Goal: Task Accomplishment & Management: Manage account settings

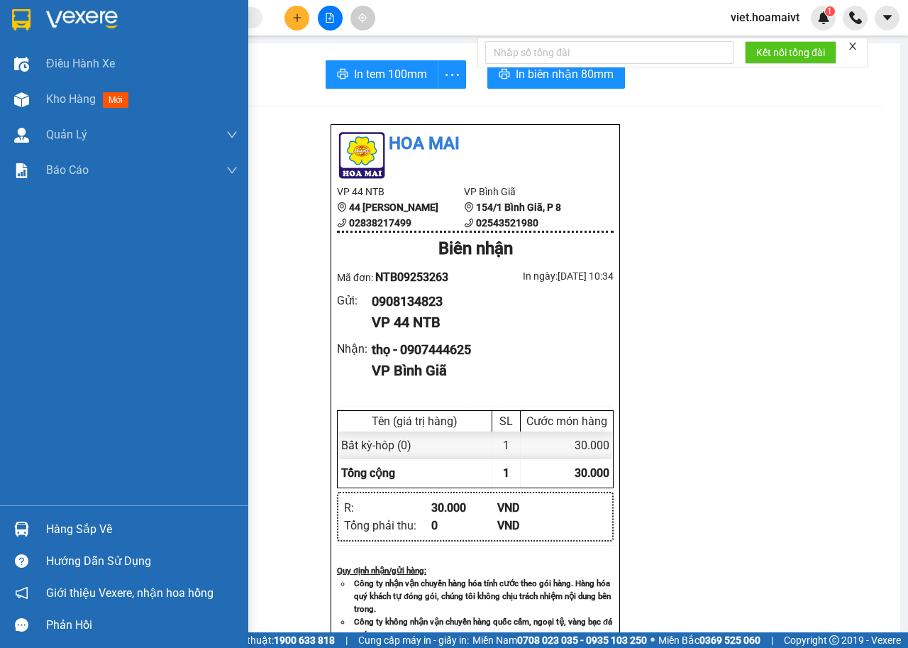
click at [54, 109] on div "Kho hàng mới" at bounding box center [142, 99] width 192 height 35
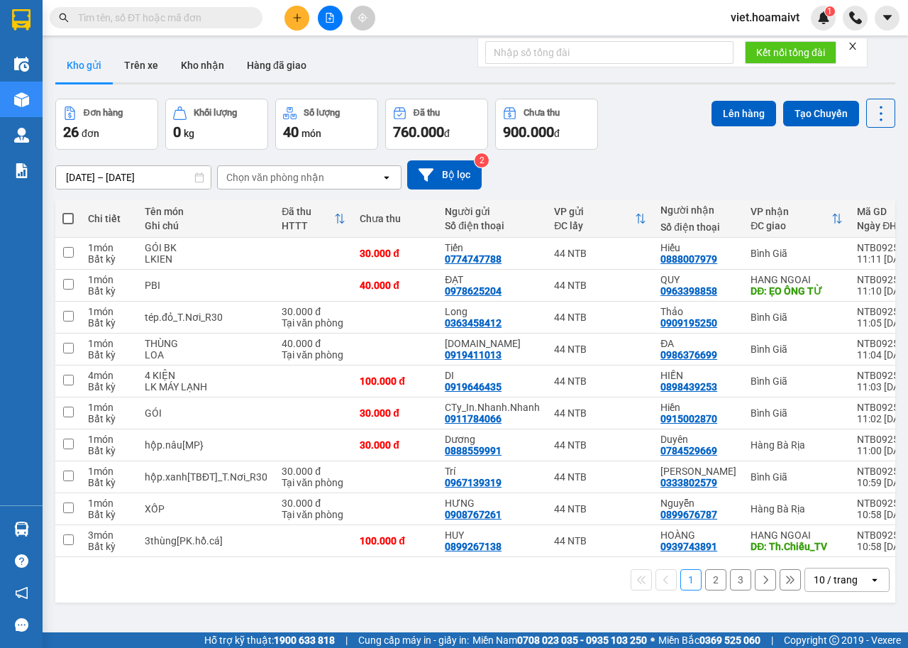
click at [817, 591] on div "10 / trang" at bounding box center [837, 579] width 64 height 23
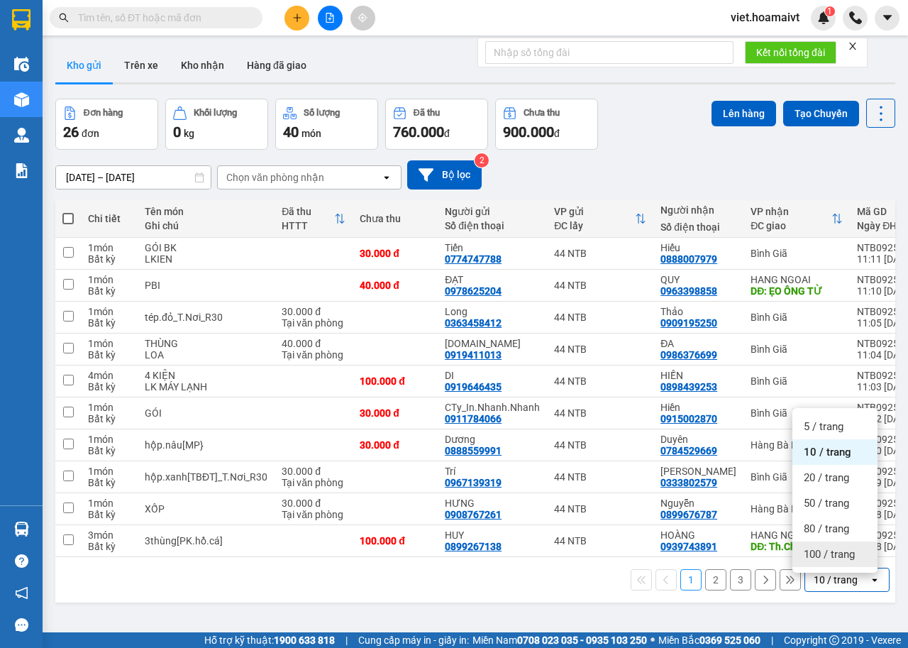
click at [822, 559] on span "100 / trang" at bounding box center [829, 554] width 51 height 14
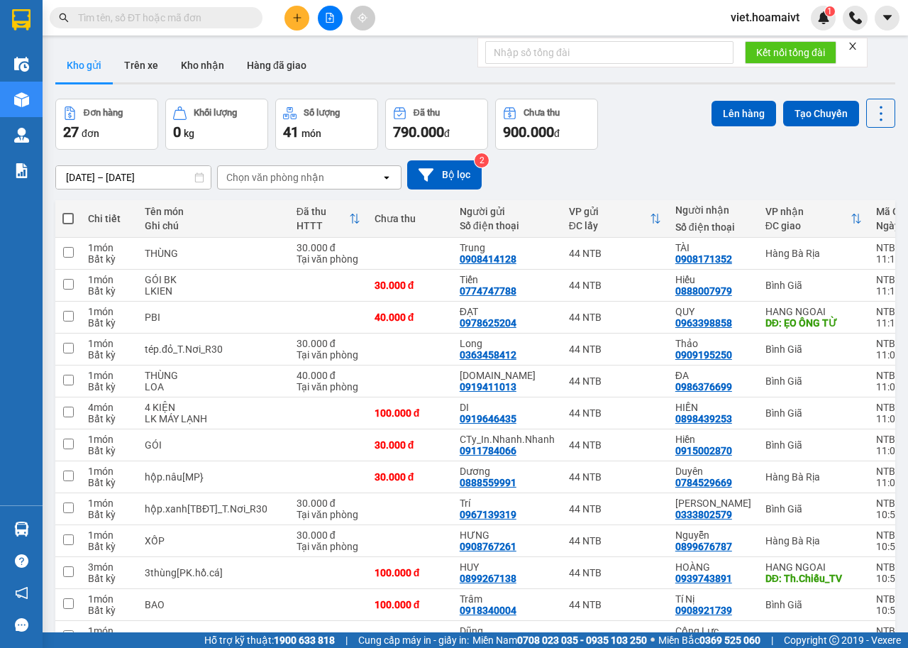
click at [258, 174] on div "Chọn văn phòng nhận" at bounding box center [275, 177] width 98 height 14
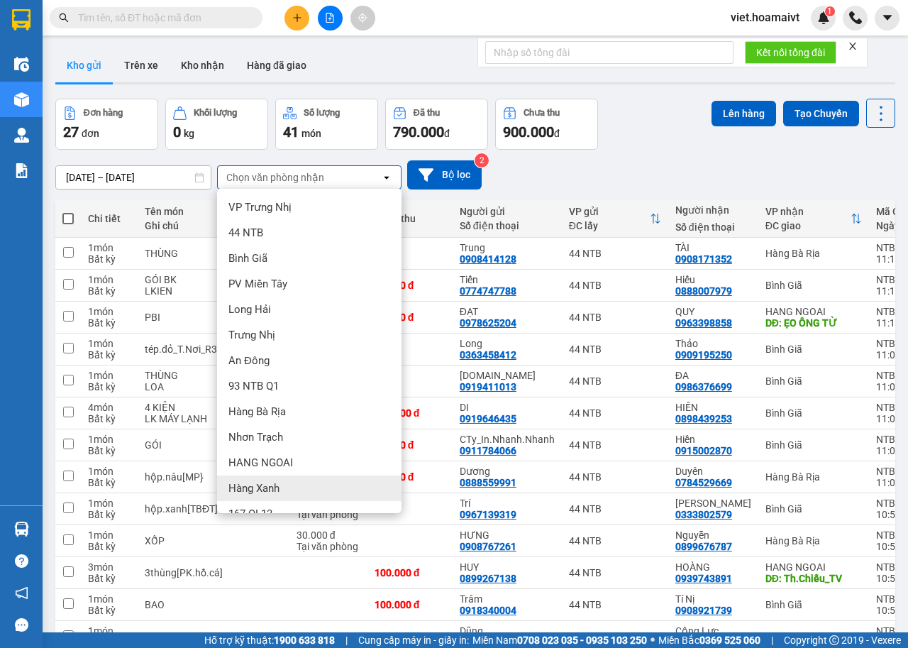
click at [288, 475] on div "Hàng Xanh" at bounding box center [309, 488] width 184 height 26
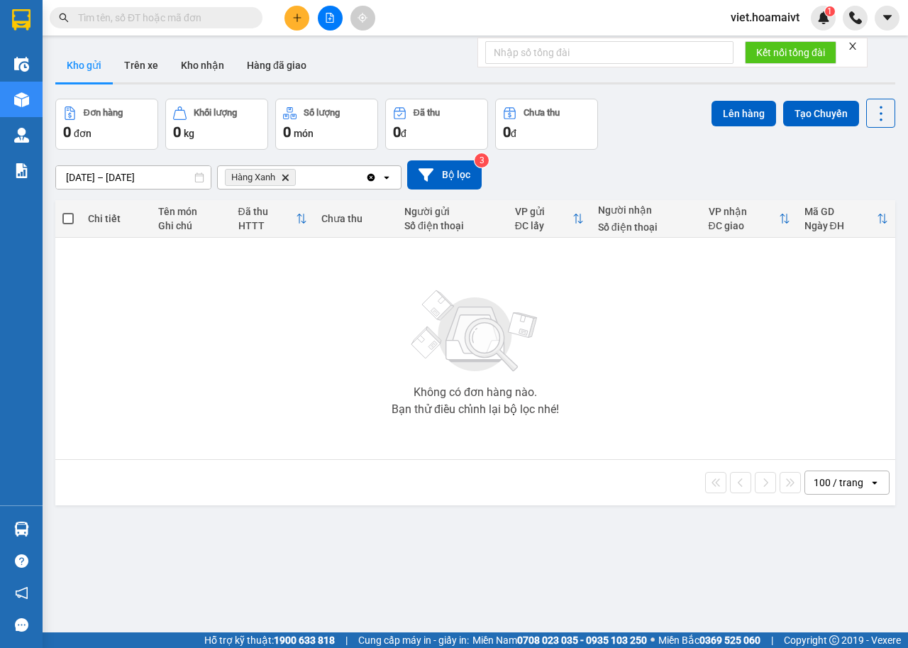
click at [285, 180] on icon "Delete" at bounding box center [285, 177] width 9 height 9
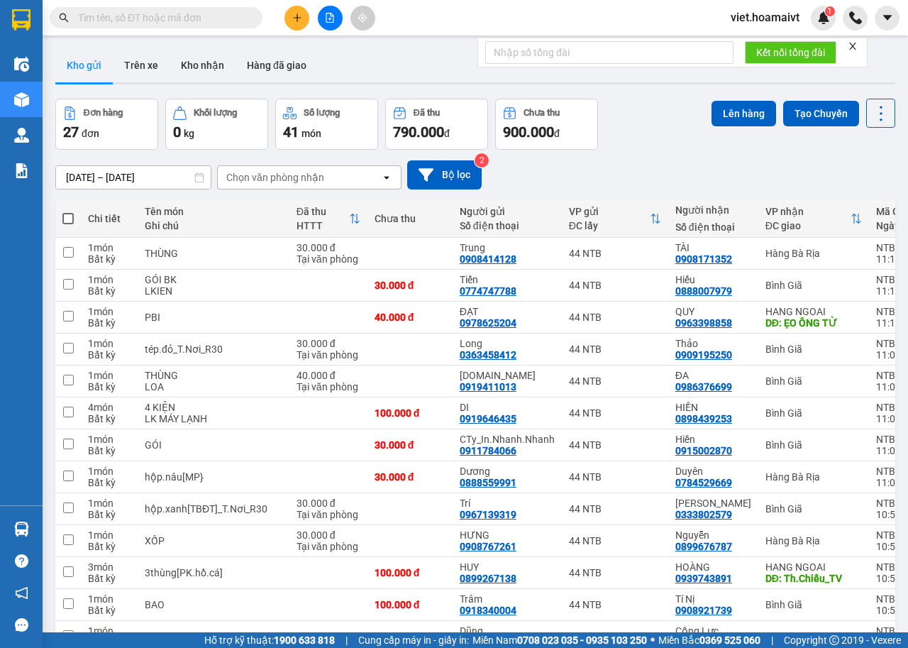
click at [851, 43] on icon "close" at bounding box center [853, 46] width 10 height 10
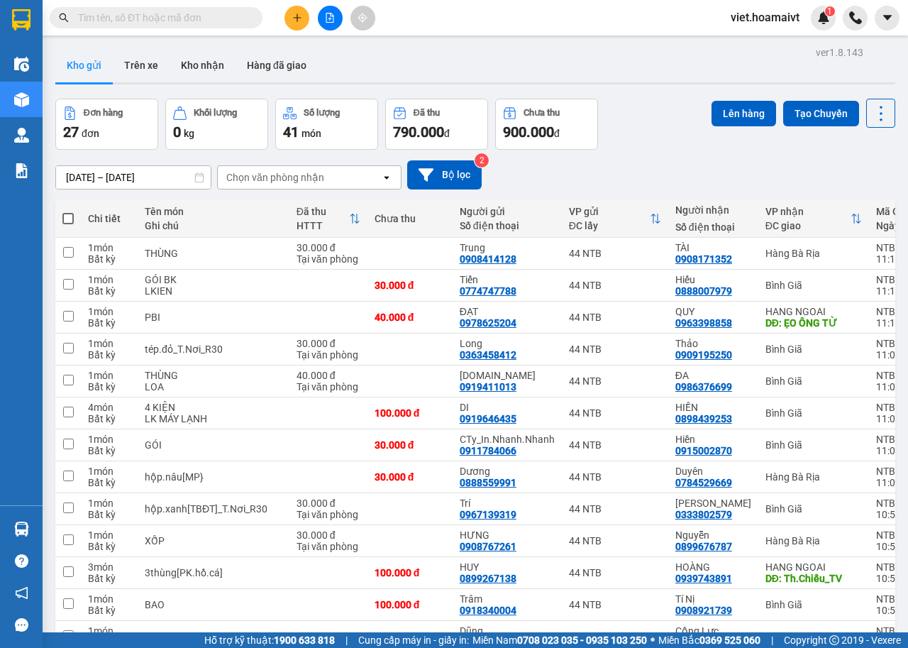
click at [276, 179] on div "Chọn văn phòng nhận" at bounding box center [275, 177] width 98 height 14
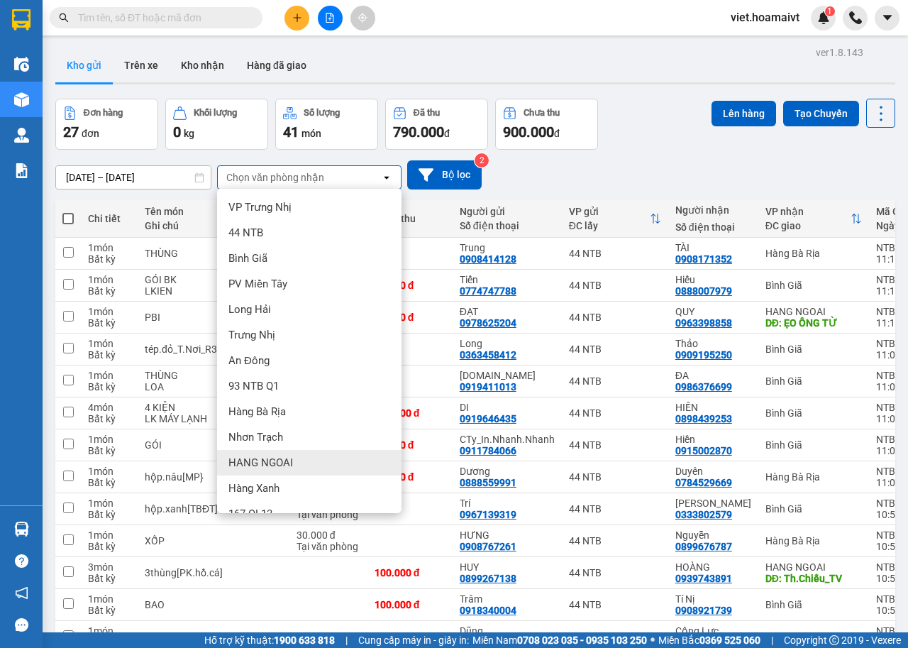
click at [282, 464] on span "HANG NGOAI" at bounding box center [260, 463] width 65 height 14
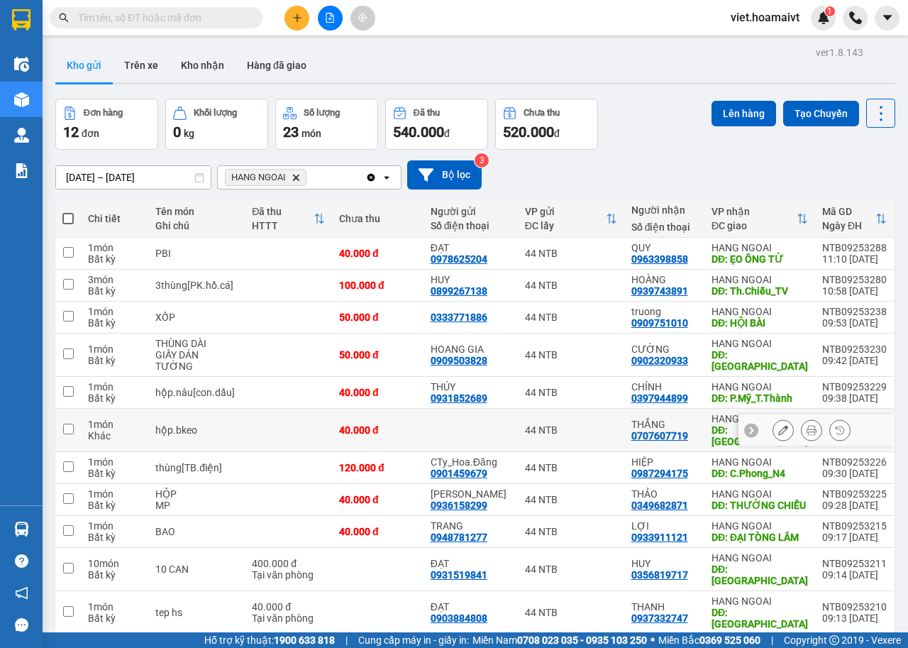
scroll to position [81, 0]
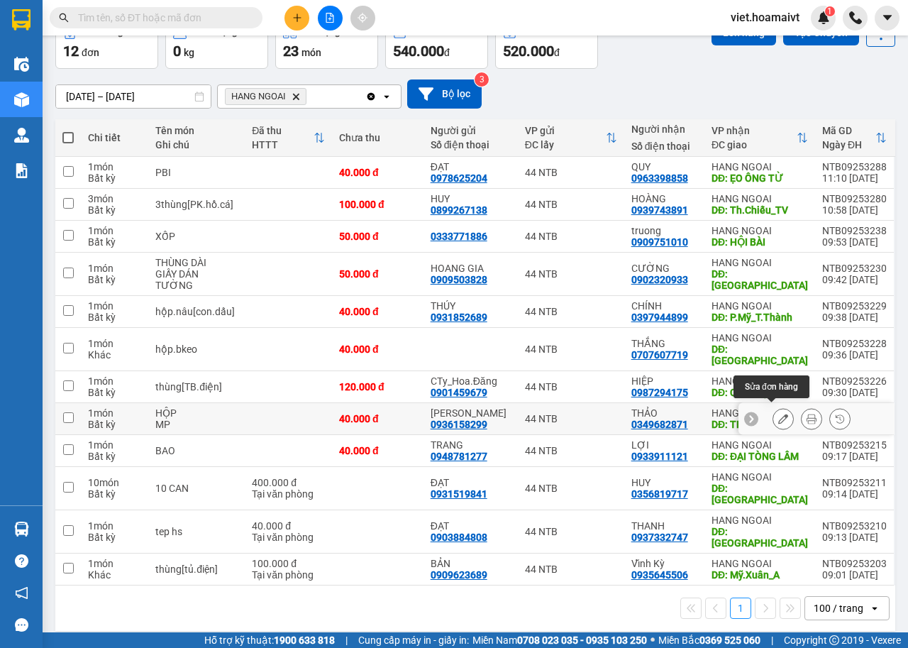
click at [778, 414] on icon at bounding box center [783, 419] width 10 height 10
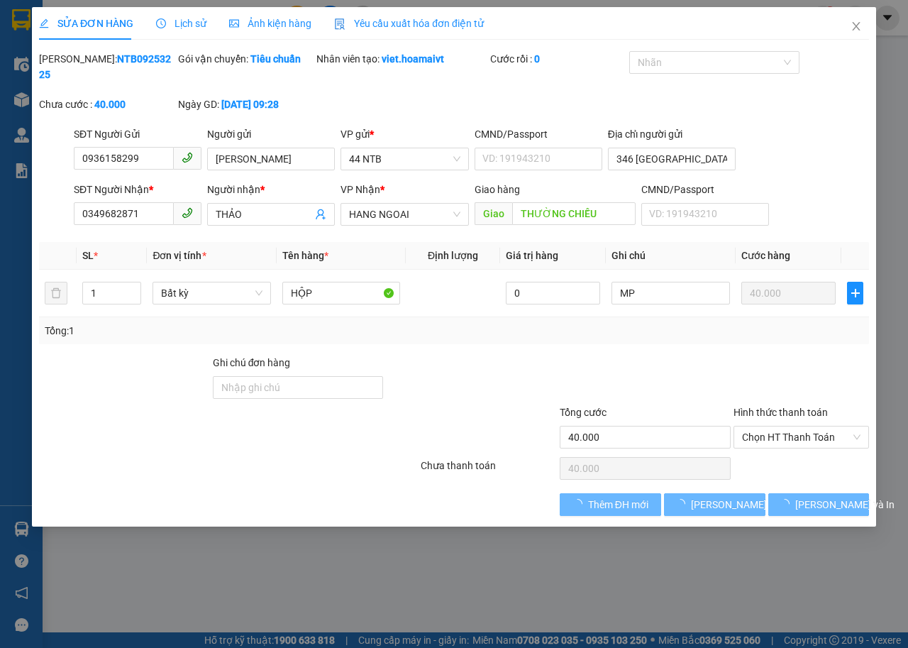
type input "0936158299"
type input "Lâm Mộc"
type input "346 BẾN VÂN ĐỒN"
type input "0349682871"
type input "THẢO"
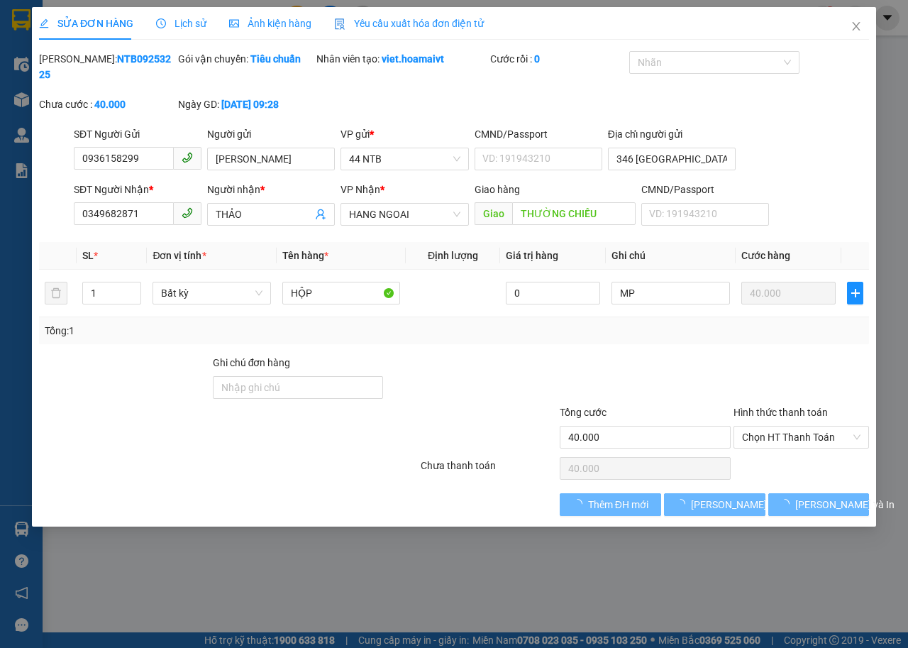
type input "THƯỜNG CHIẾU"
type input "40.000"
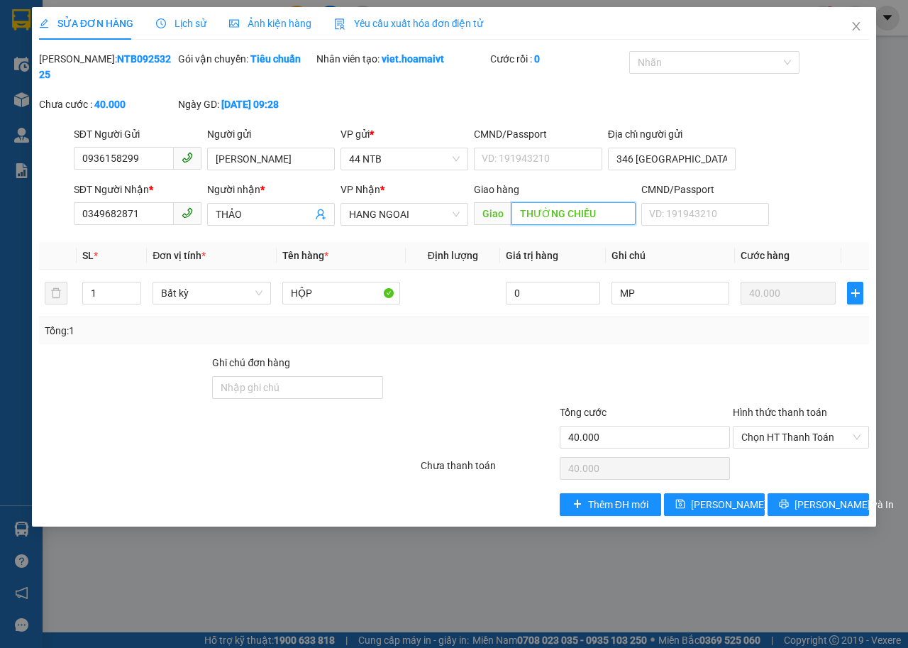
click at [564, 210] on input "THƯỜNG CHIẾU" at bounding box center [573, 213] width 123 height 23
click at [565, 210] on input "THƯỜNG CHIẾU" at bounding box center [573, 213] width 123 height 23
type input "THƯỜNG.CHIẾU"
click at [695, 507] on span "Lưu thay đổi" at bounding box center [748, 505] width 114 height 16
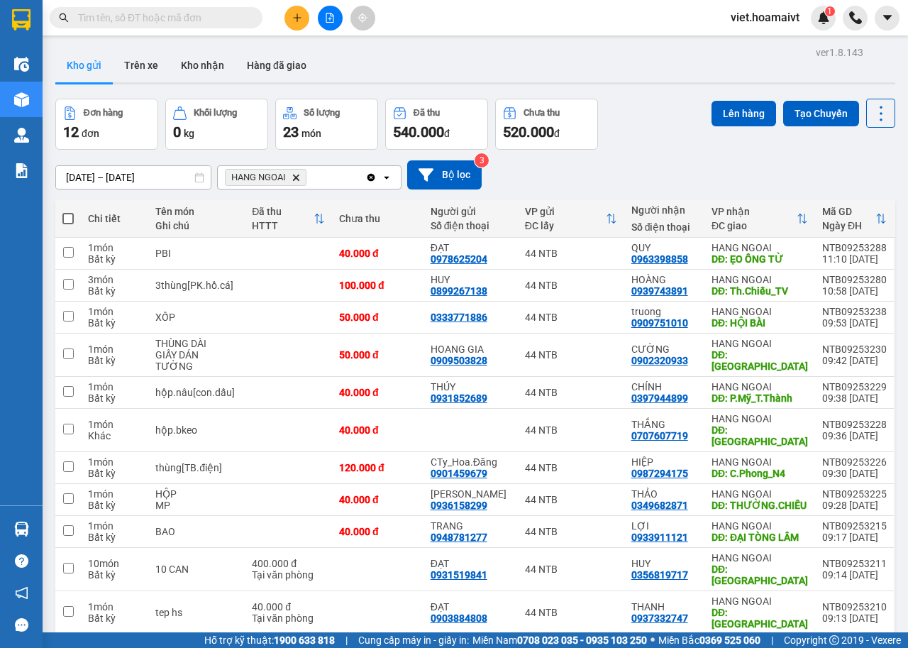
click at [231, 17] on input "text" at bounding box center [161, 18] width 167 height 16
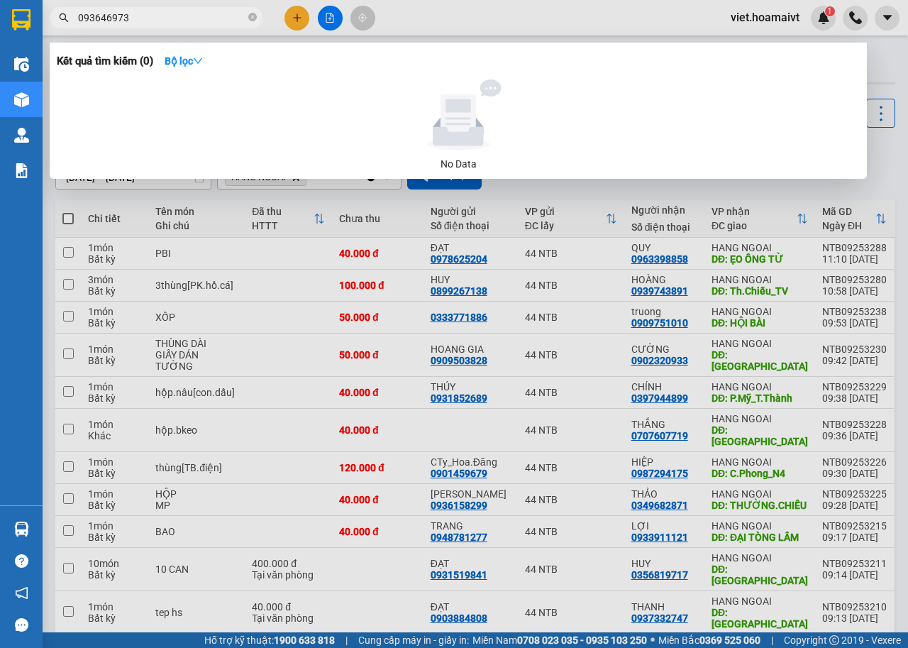
type input "0936469737"
click at [250, 16] on icon "close-circle" at bounding box center [252, 17] width 9 height 9
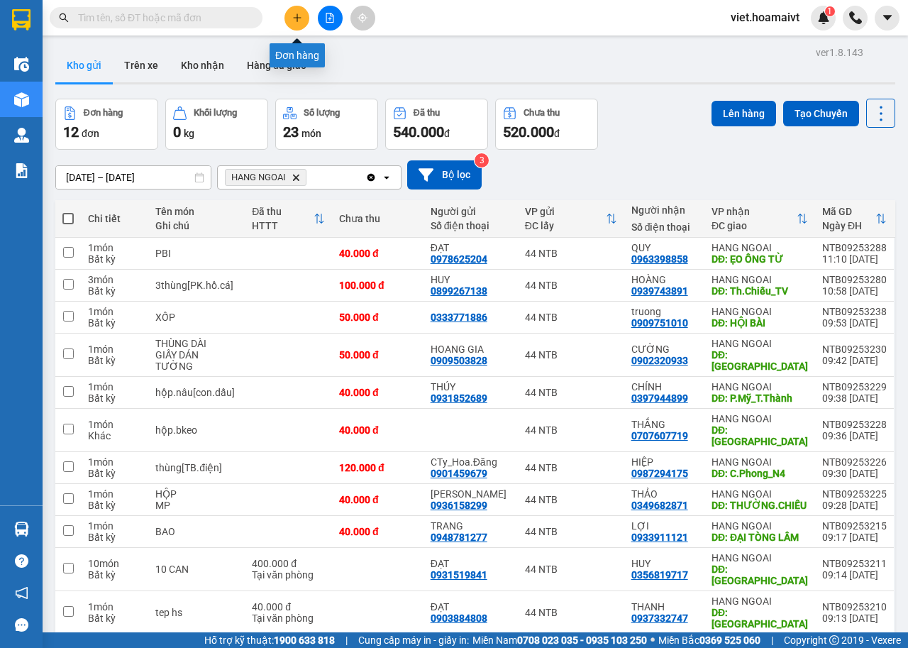
click at [296, 21] on icon "plus" at bounding box center [297, 18] width 10 height 10
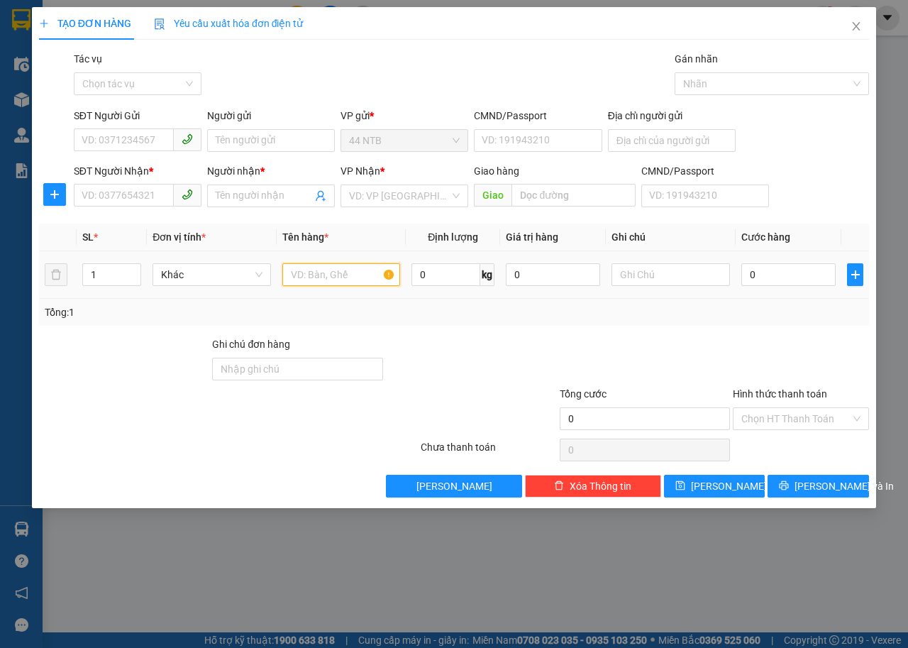
click at [334, 279] on input "text" at bounding box center [341, 274] width 118 height 23
type input "hộp.giấy[tai.nghe]"
click at [776, 276] on input "0" at bounding box center [789, 274] width 94 height 23
type input "4"
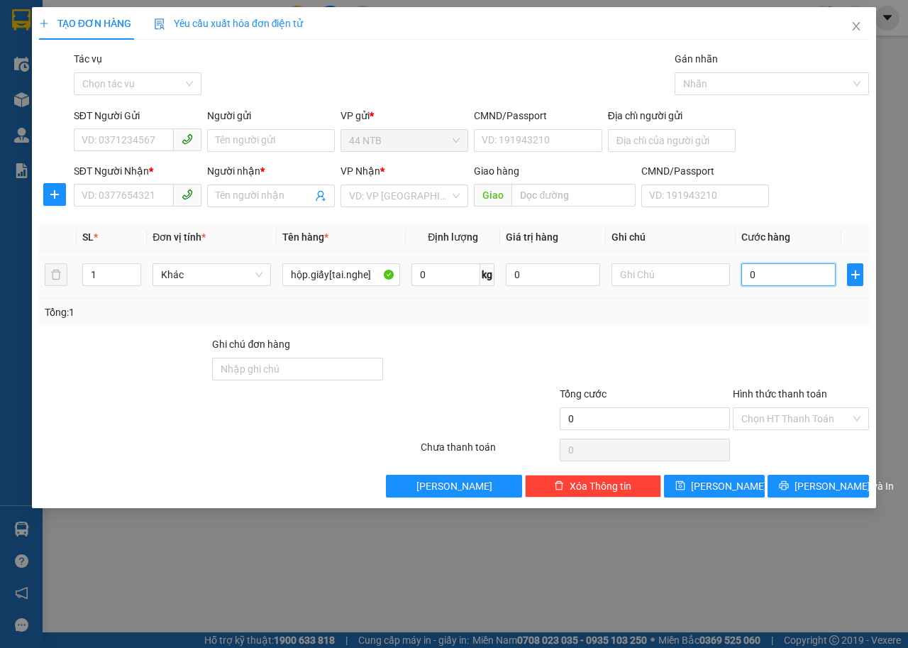
type input "4"
type input "40"
type input "40.000"
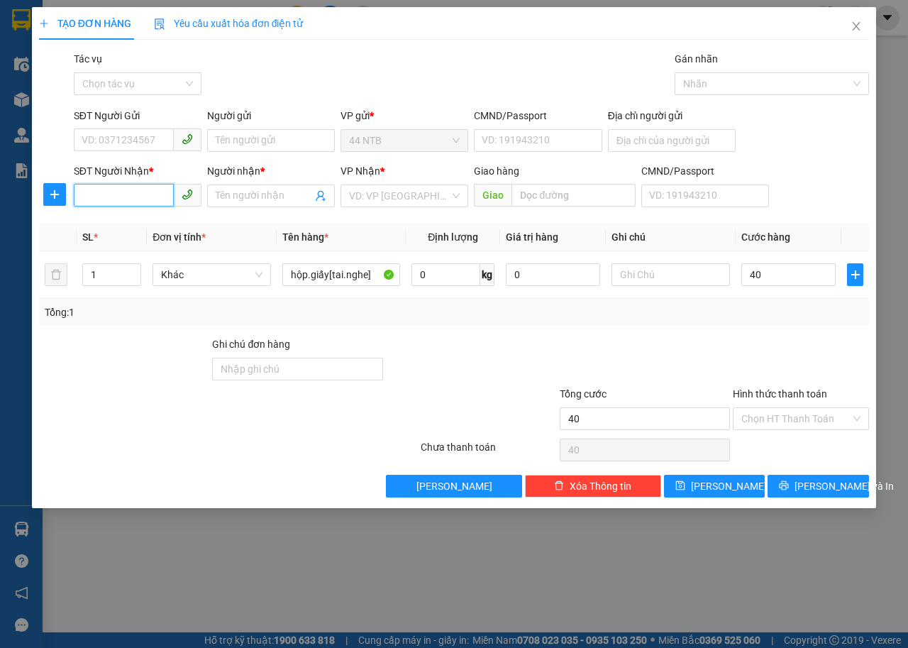
type input "40.000"
click at [146, 197] on input "SĐT Người Nhận *" at bounding box center [124, 195] width 100 height 23
type input "0936469737"
click at [94, 145] on input "SĐT Người Gửi" at bounding box center [124, 139] width 100 height 23
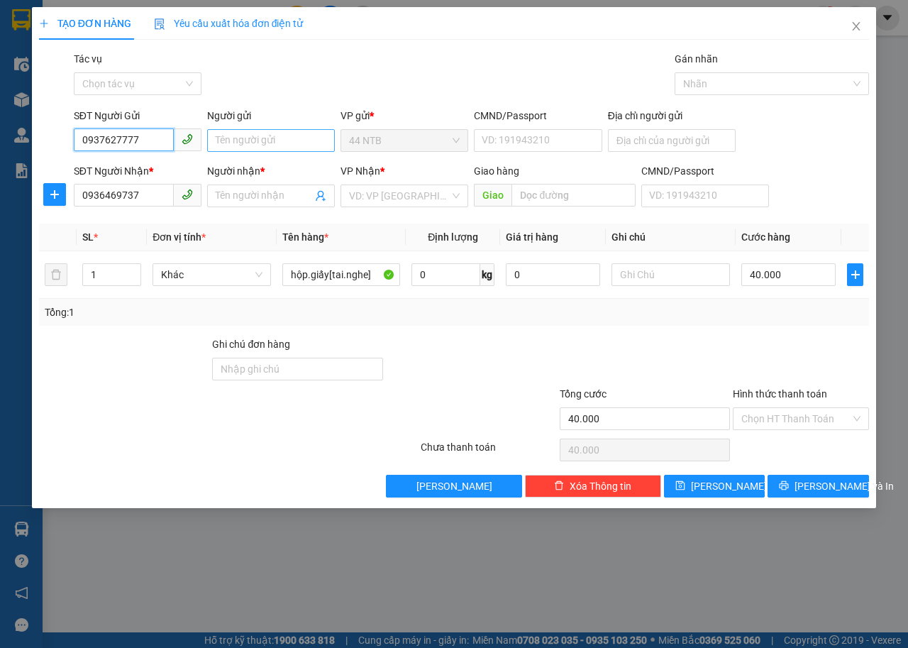
type input "0937627777"
click at [294, 138] on input "Người gửi" at bounding box center [271, 140] width 128 height 23
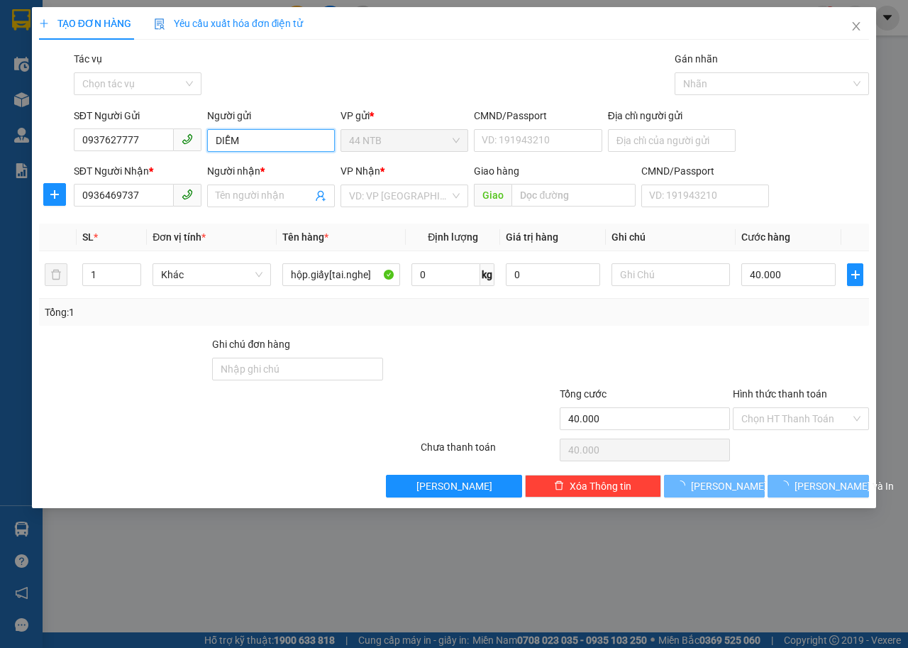
type input "DIỄM"
click at [443, 39] on div "TẠO ĐƠN HÀNG Yêu cầu xuất hóa đơn điện tử" at bounding box center [454, 23] width 830 height 33
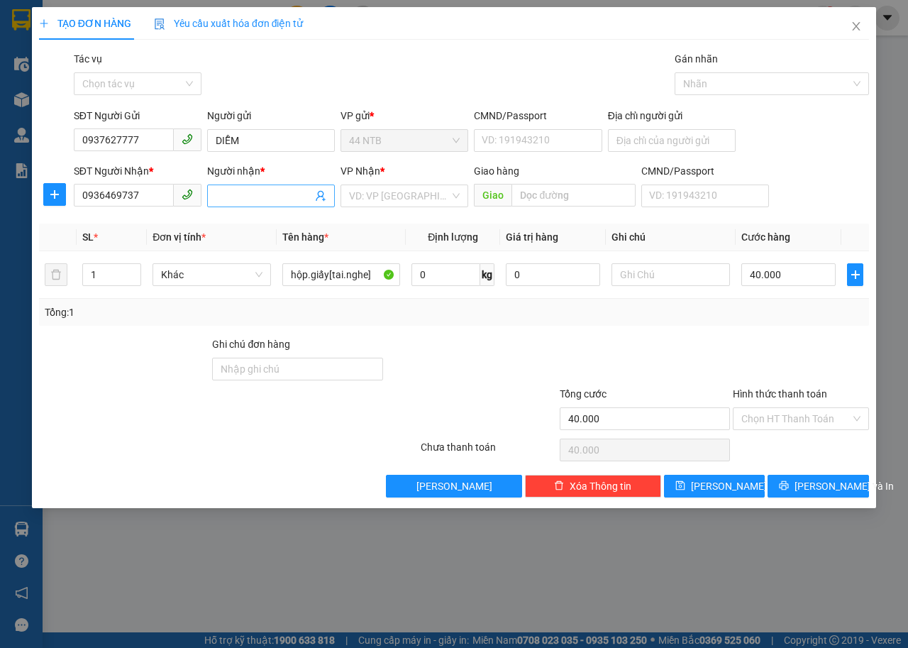
click at [259, 198] on input "Người nhận *" at bounding box center [264, 196] width 97 height 16
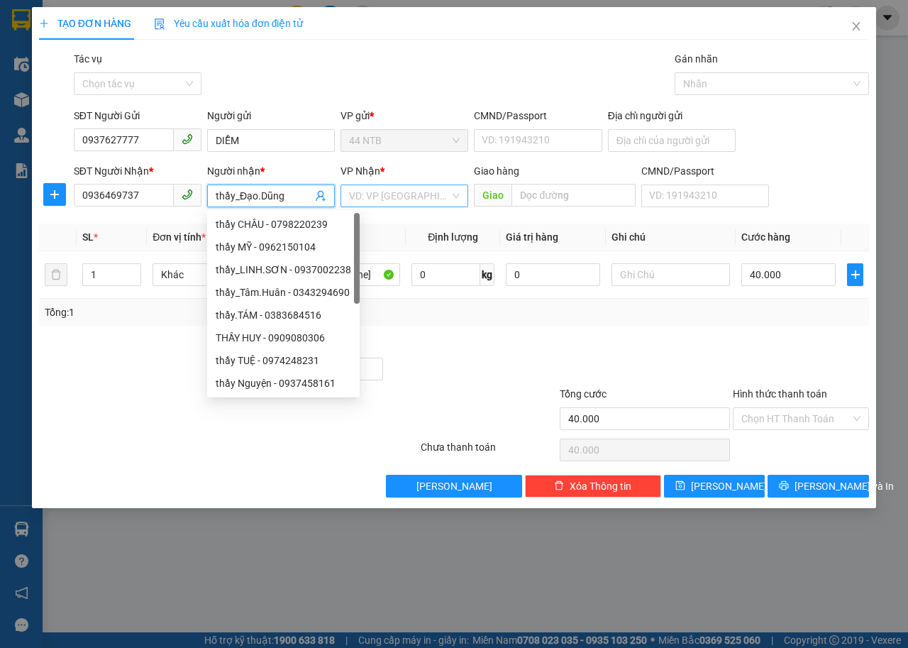
type input "thầy_Đạo.Dũng"
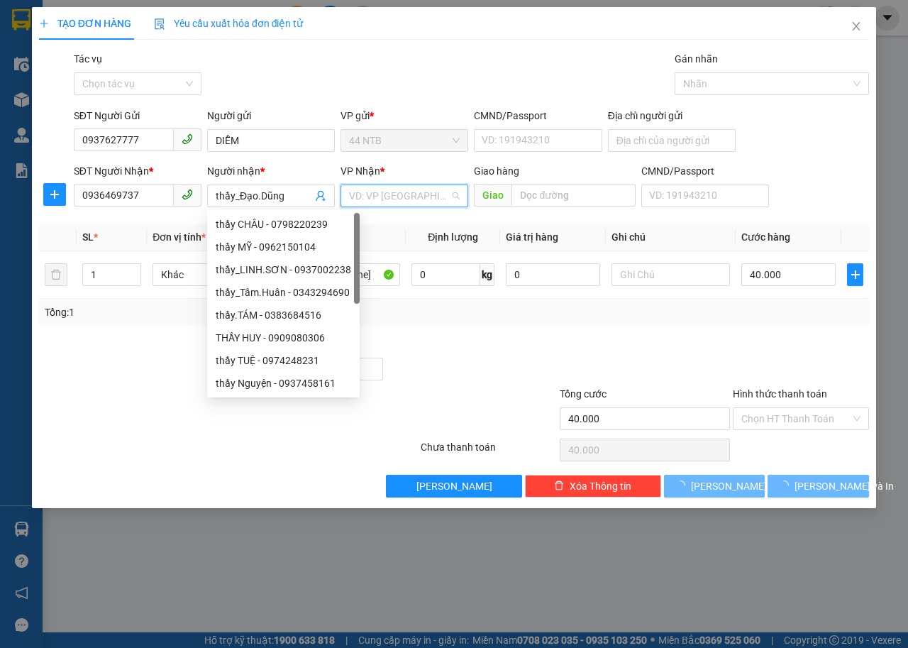
click at [387, 204] on input "search" at bounding box center [399, 195] width 101 height 21
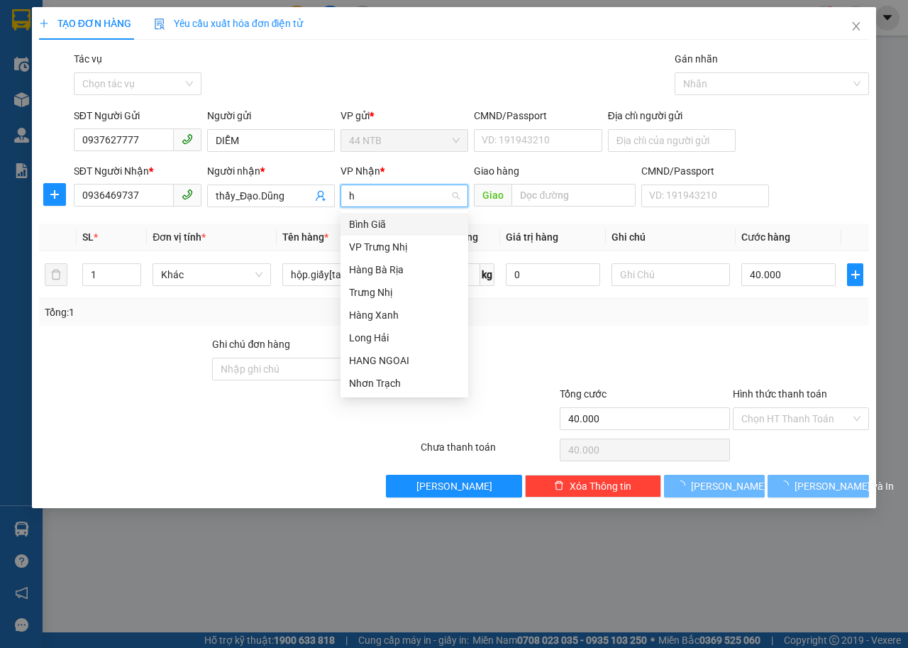
type input "hn"
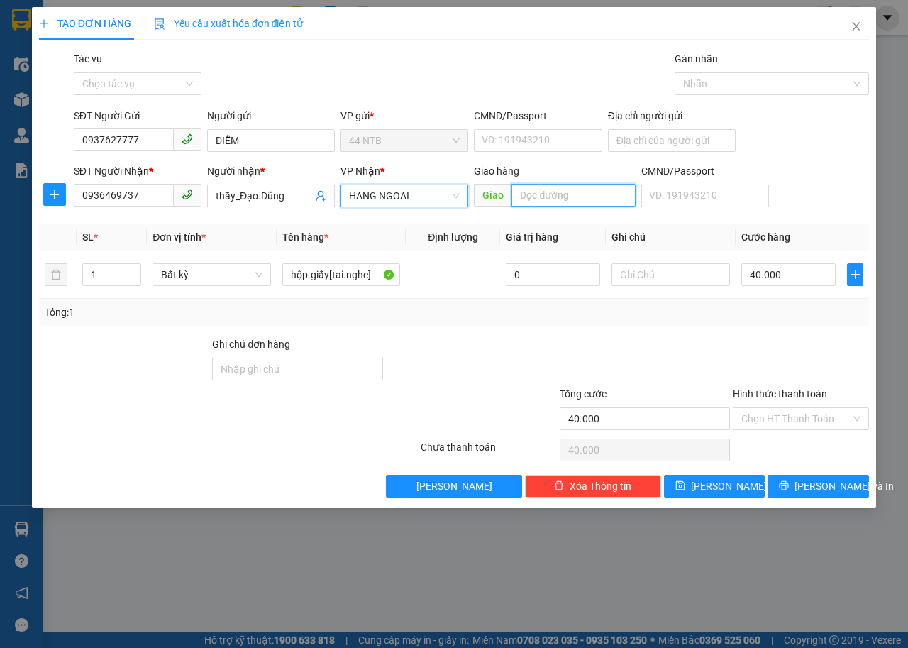
click at [592, 194] on input "text" at bounding box center [573, 195] width 123 height 23
type input "Th.Chiếu_TV"
click at [643, 145] on input "Địa chỉ người gửi" at bounding box center [672, 140] width 128 height 23
click at [539, 139] on input "CMND/Passport" at bounding box center [538, 140] width 128 height 23
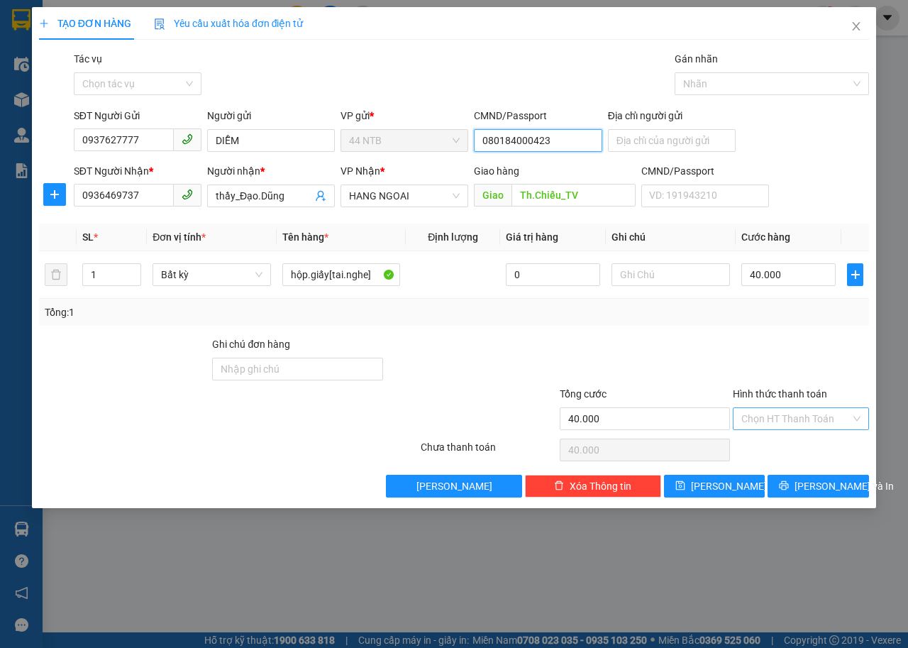
type input "080184000423"
click at [765, 416] on input "Hình thức thanh toán" at bounding box center [796, 418] width 109 height 21
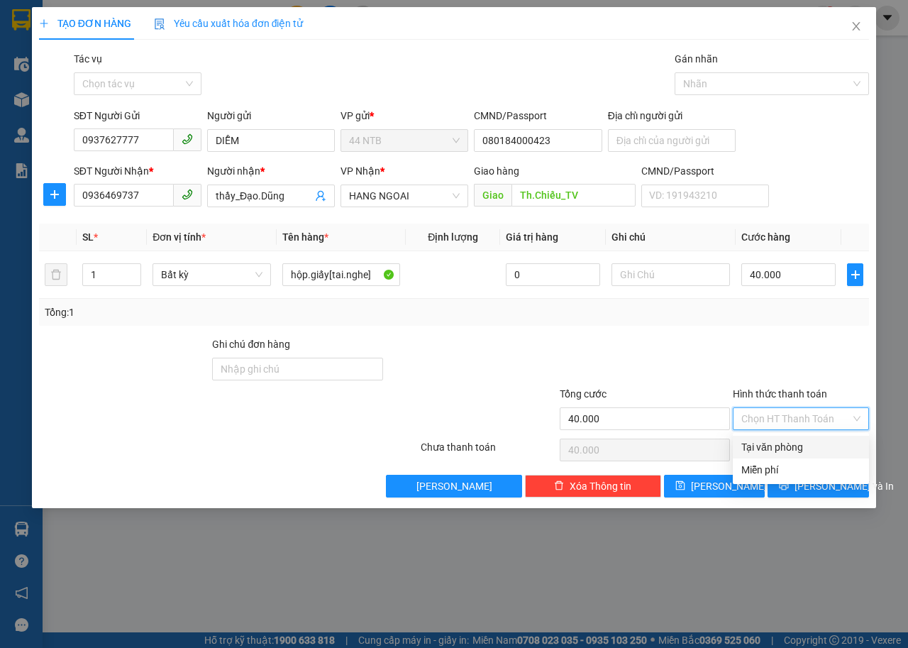
click at [776, 446] on div "Tại văn phòng" at bounding box center [801, 447] width 119 height 16
type input "0"
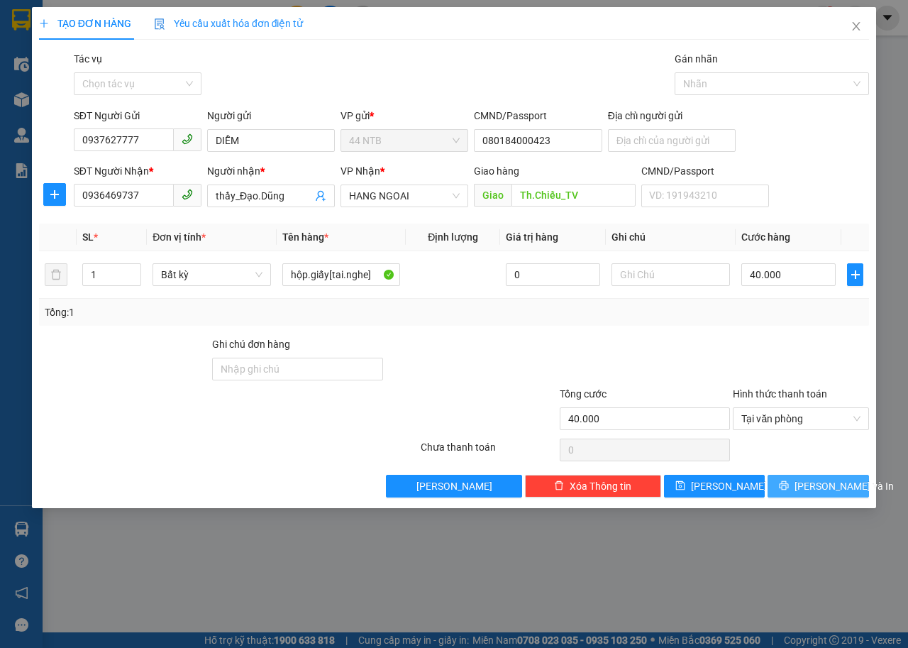
click at [789, 485] on icon "printer" at bounding box center [784, 485] width 9 height 9
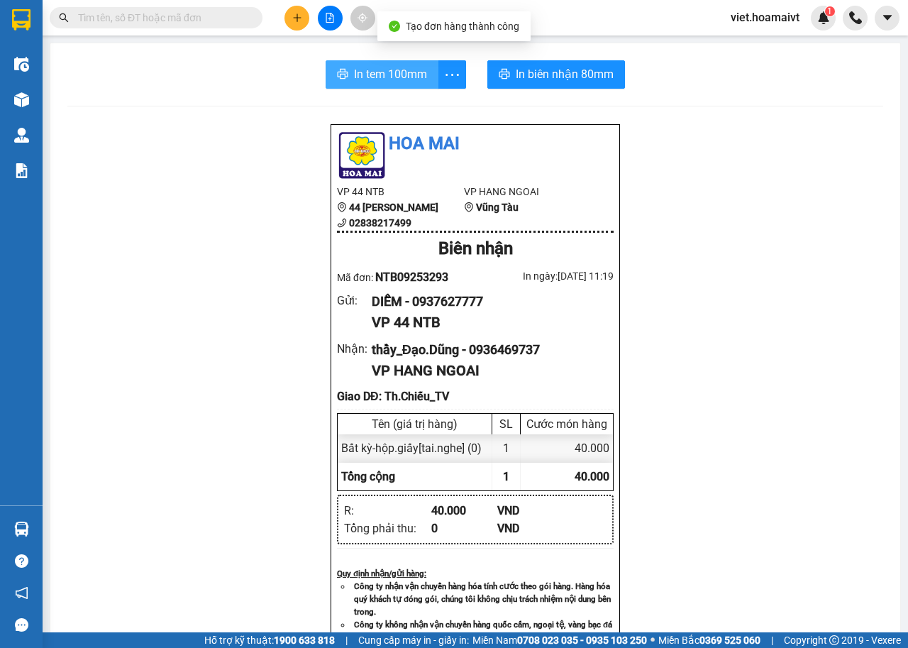
click at [380, 64] on button "In tem 100mm" at bounding box center [382, 74] width 113 height 28
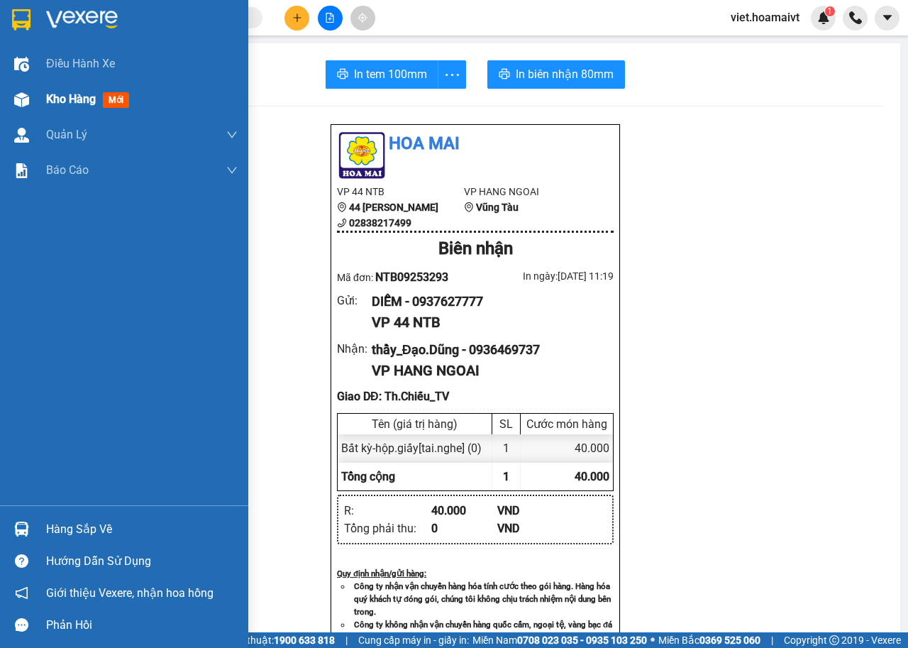
click at [68, 101] on span "Kho hàng" at bounding box center [71, 98] width 50 height 13
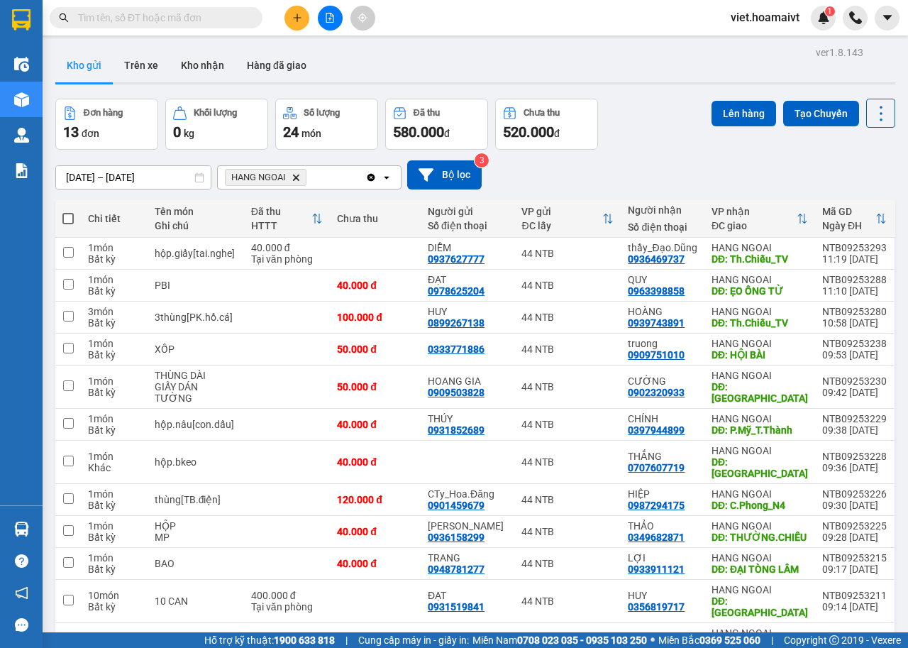
click at [299, 16] on icon "plus" at bounding box center [297, 18] width 10 height 10
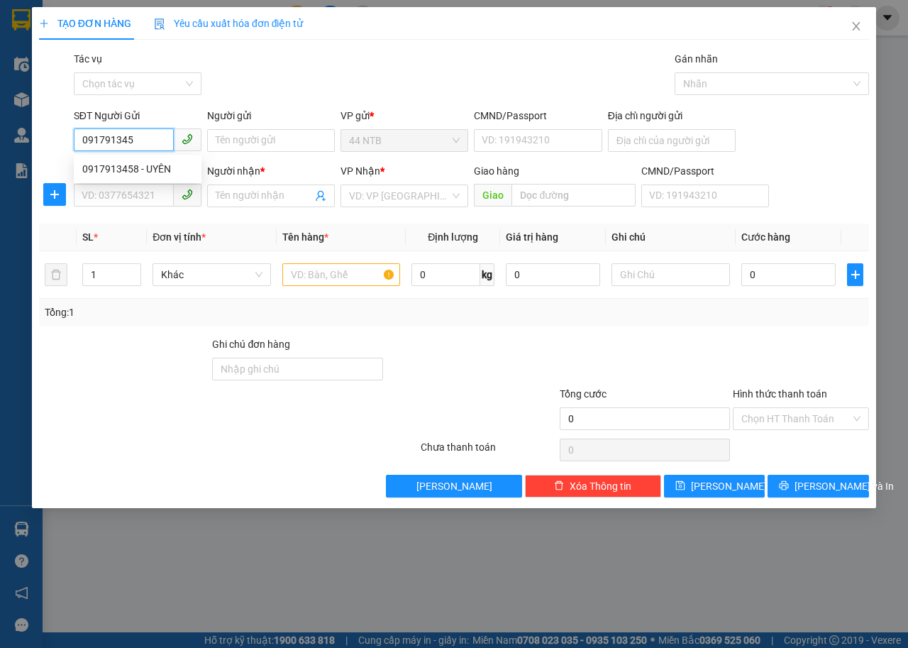
type input "0917913458"
click at [176, 170] on div "0917913458 - UYÊN" at bounding box center [137, 169] width 111 height 16
type input "UYÊN"
type input "089195003709"
type input "0792696468"
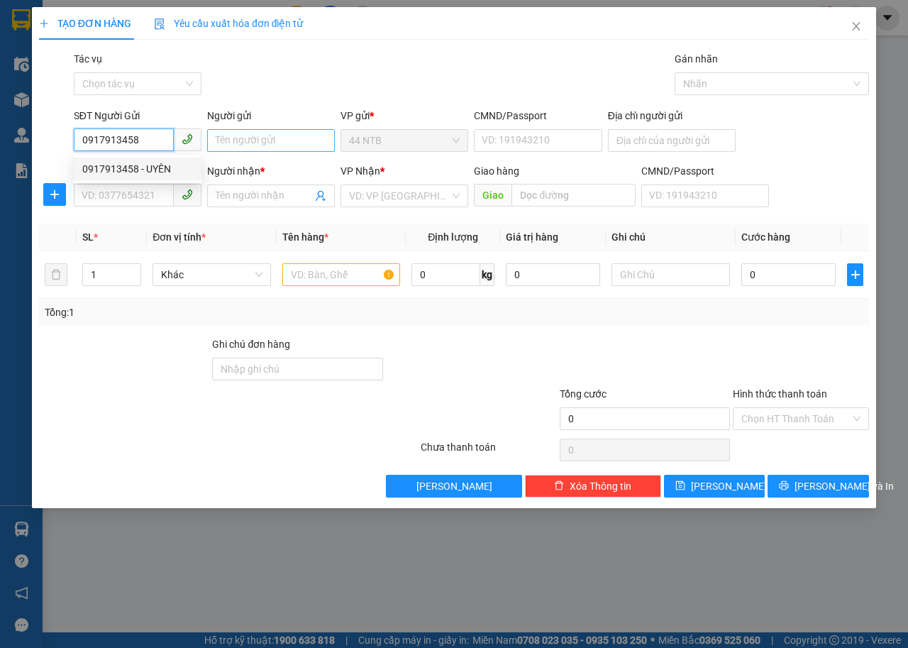
type input "LOAN"
type input "0917913458"
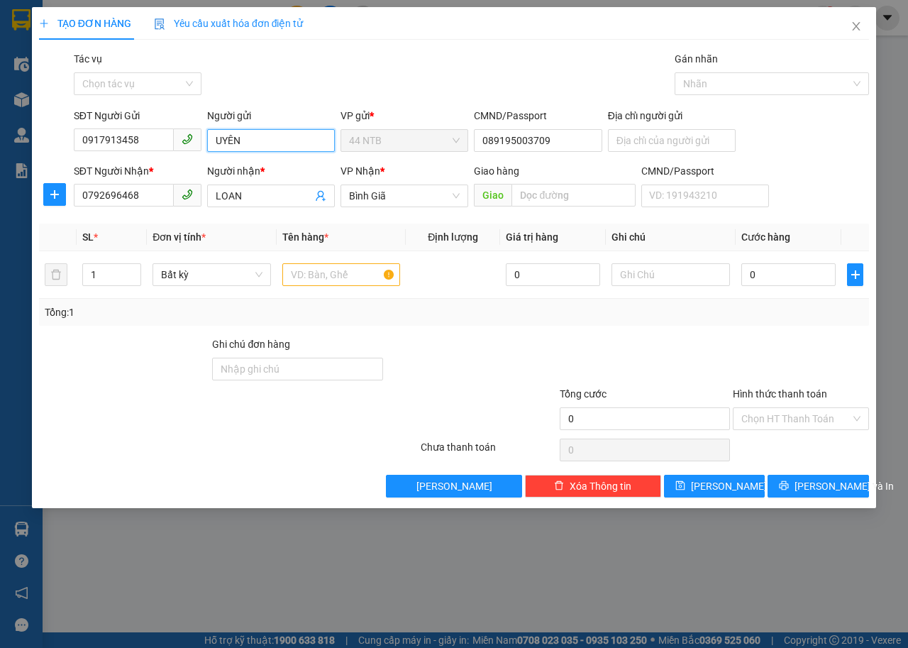
click at [252, 145] on input "UYÊN" at bounding box center [271, 140] width 128 height 23
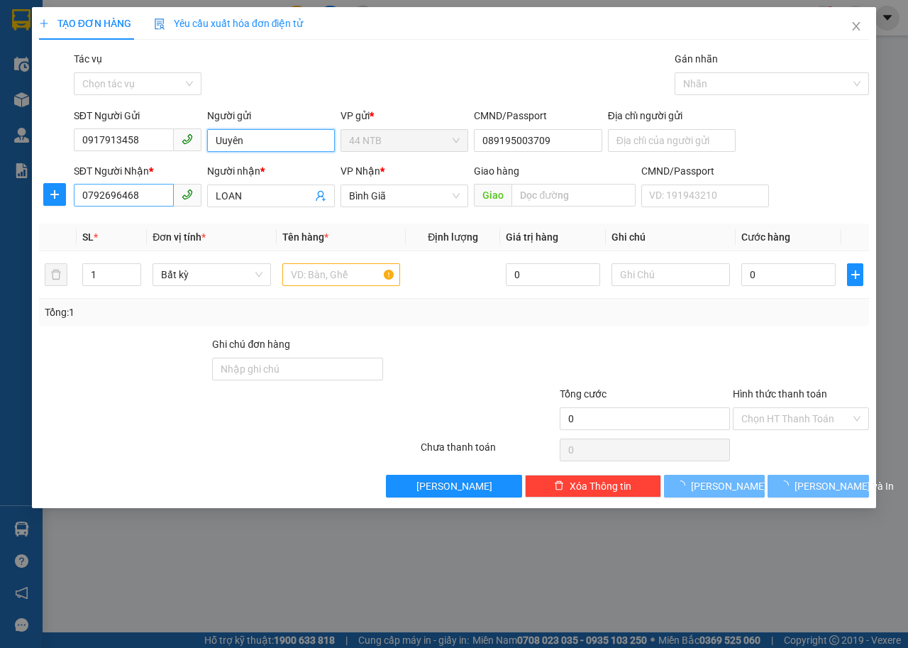
type input "Uuyên"
click at [148, 195] on input "0792696468" at bounding box center [124, 195] width 100 height 23
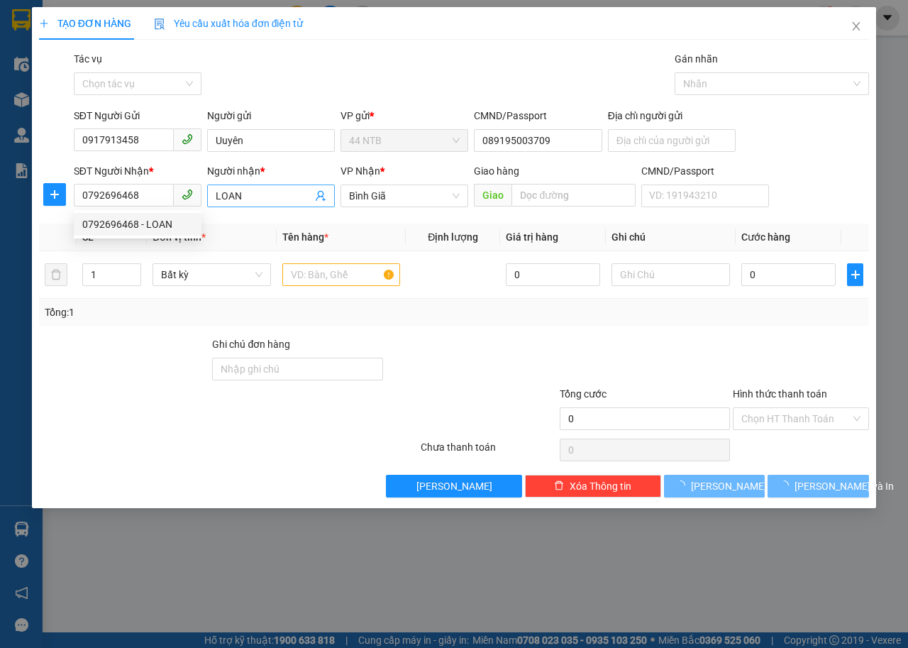
click at [259, 194] on input "LOAN" at bounding box center [264, 196] width 97 height 16
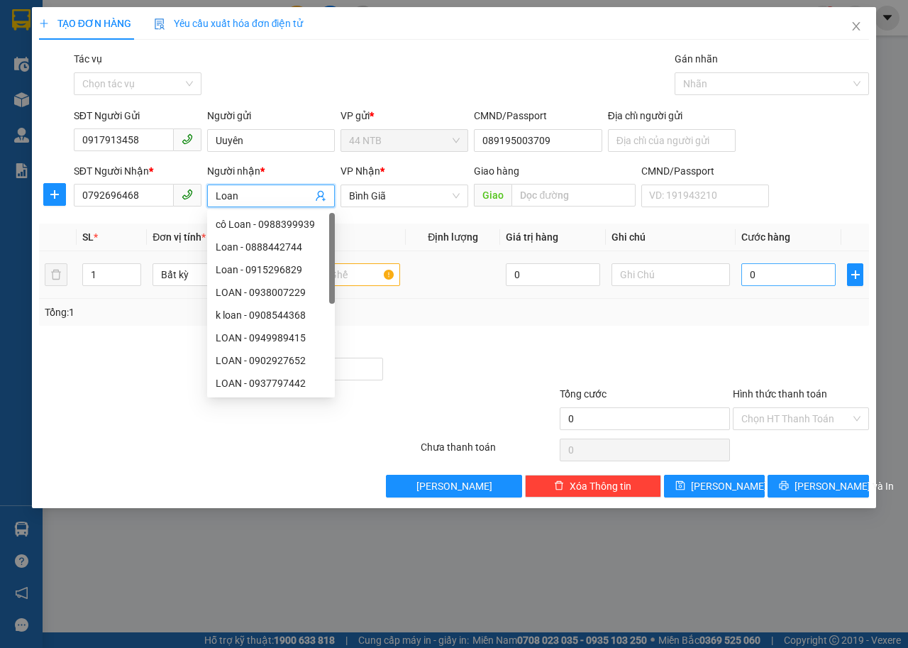
type input "Loan"
click at [764, 273] on input "0" at bounding box center [789, 274] width 94 height 23
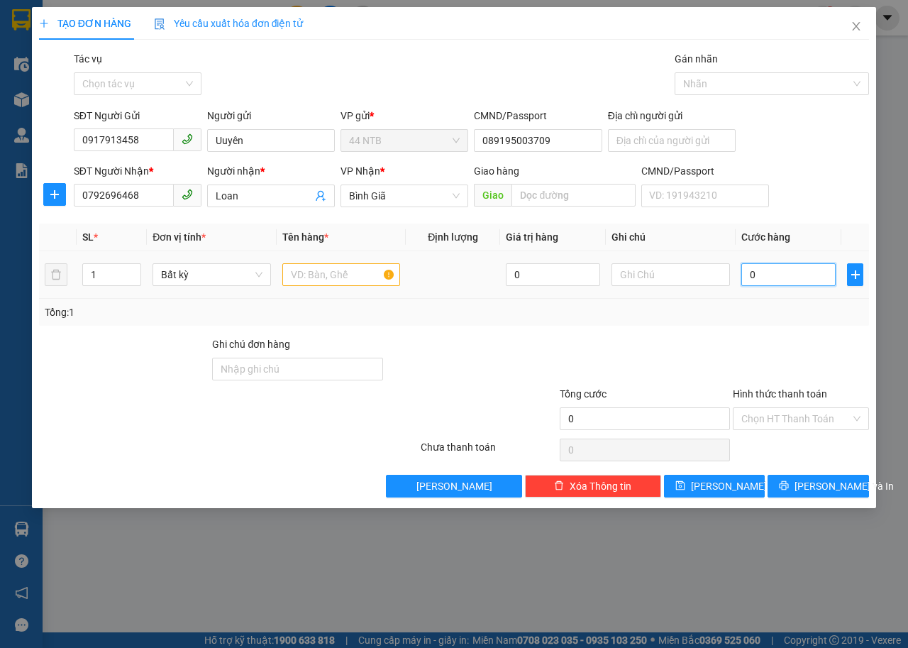
type input "6"
type input "60"
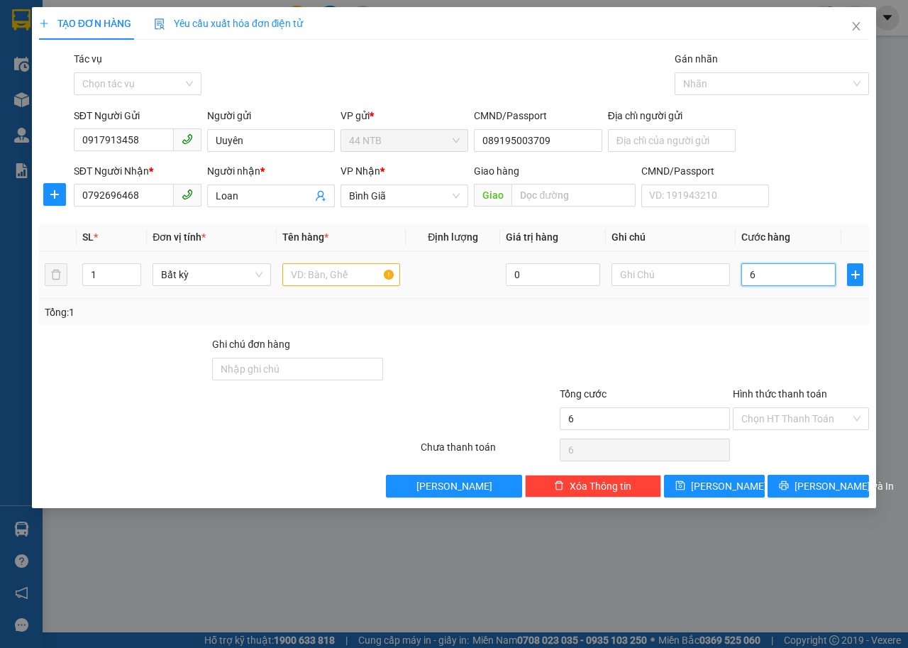
type input "60"
type input "60.000"
click at [340, 278] on input "text" at bounding box center [341, 274] width 118 height 23
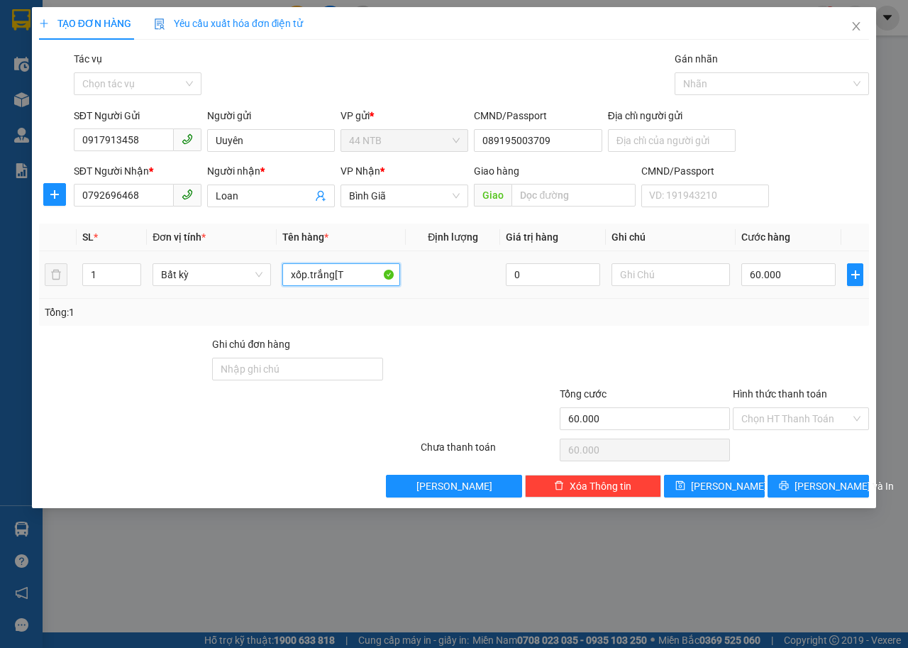
type input "xốp.trắng[TP"
click at [783, 486] on button "Lưu và In" at bounding box center [818, 486] width 101 height 23
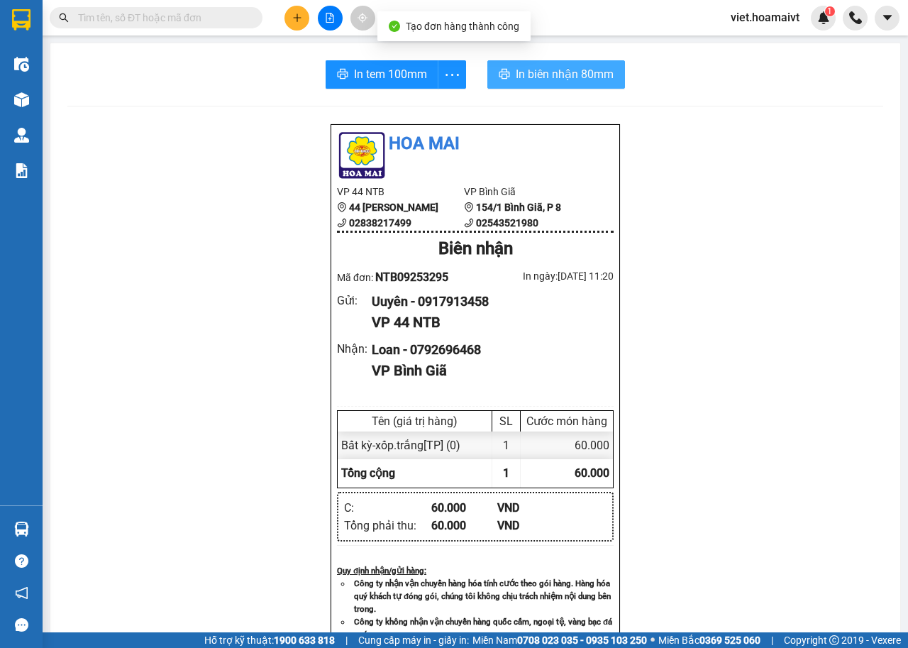
click at [506, 87] on button "In biên nhận 80mm" at bounding box center [556, 74] width 138 height 28
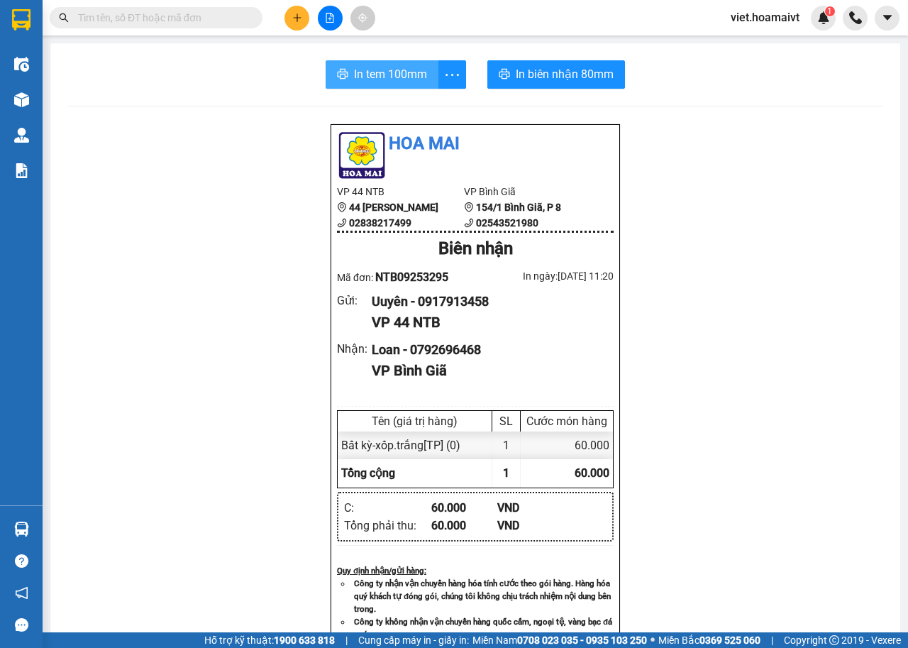
click at [378, 74] on span "In tem 100mm" at bounding box center [390, 74] width 73 height 18
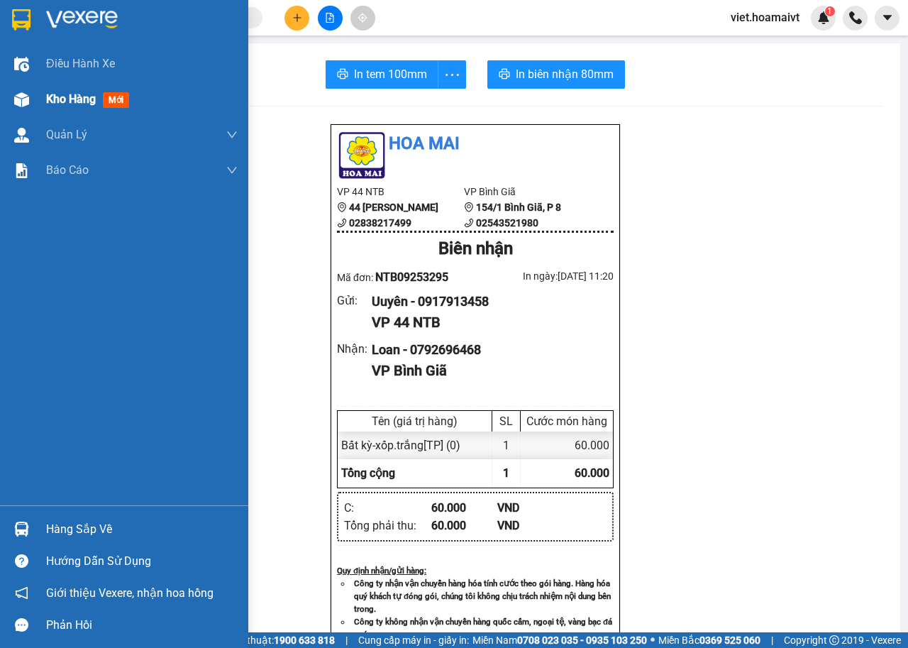
click at [84, 95] on span "Kho hàng" at bounding box center [71, 98] width 50 height 13
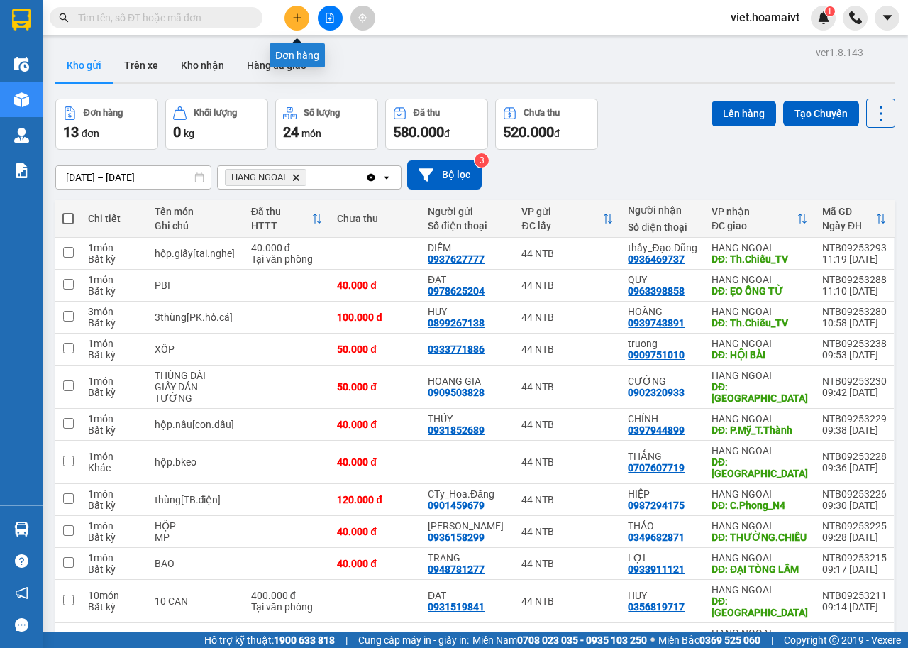
click at [293, 16] on icon "plus" at bounding box center [297, 18] width 10 height 10
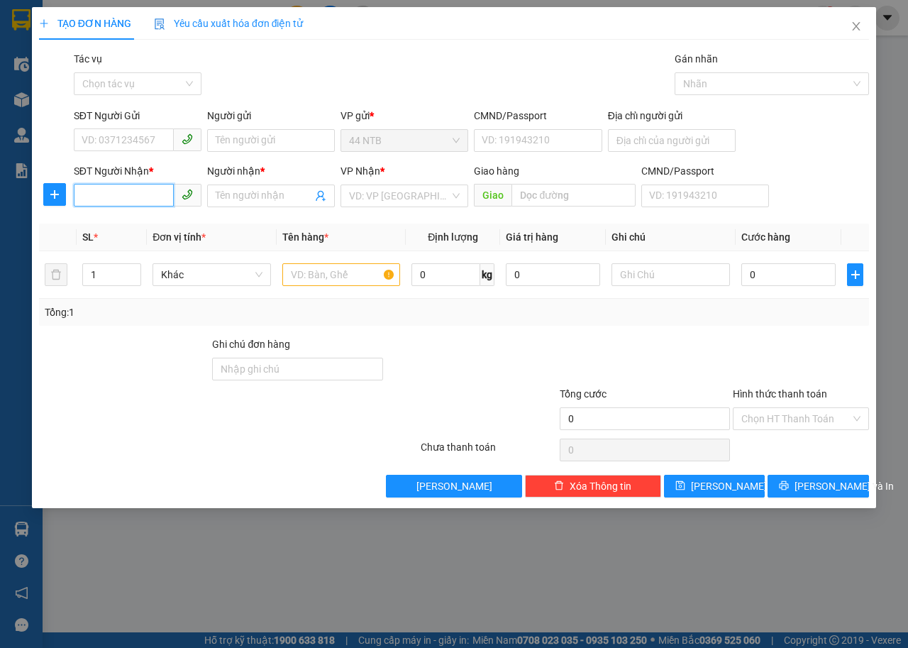
click at [148, 188] on input "SĐT Người Nhận *" at bounding box center [124, 195] width 100 height 23
type input "0984528801"
click at [184, 223] on div "0984528801 - Thắng" at bounding box center [137, 224] width 111 height 16
type input "50/2/22 QUANG TRUNG Q GV TP HCM"
type input "Thắng"
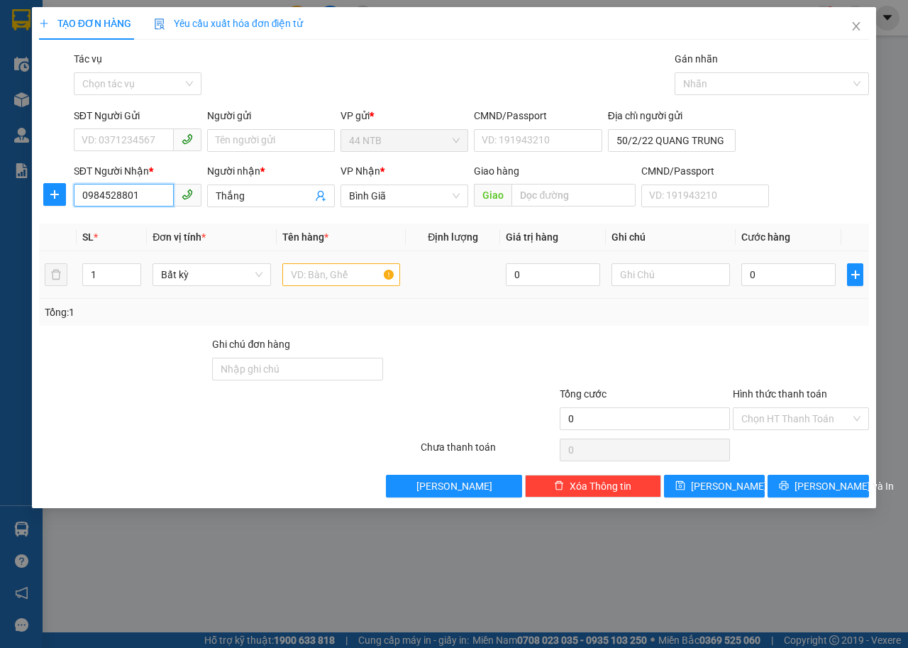
type input "0984528801"
click at [326, 277] on input "text" at bounding box center [341, 274] width 118 height 23
type input "thùng[gia.dụng]"
click at [747, 276] on input "0" at bounding box center [789, 274] width 94 height 23
type input "5"
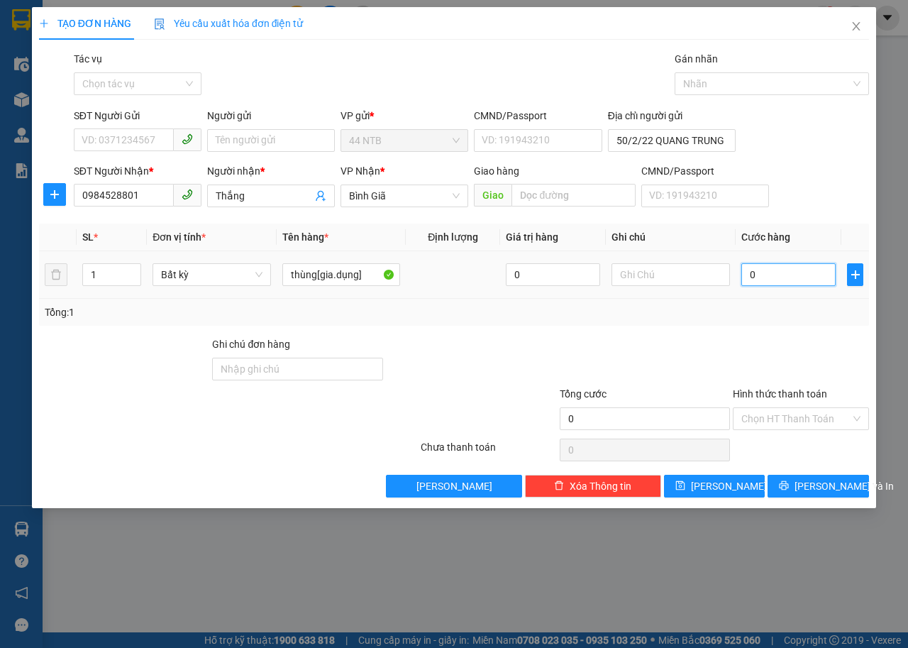
type input "5"
type input "50"
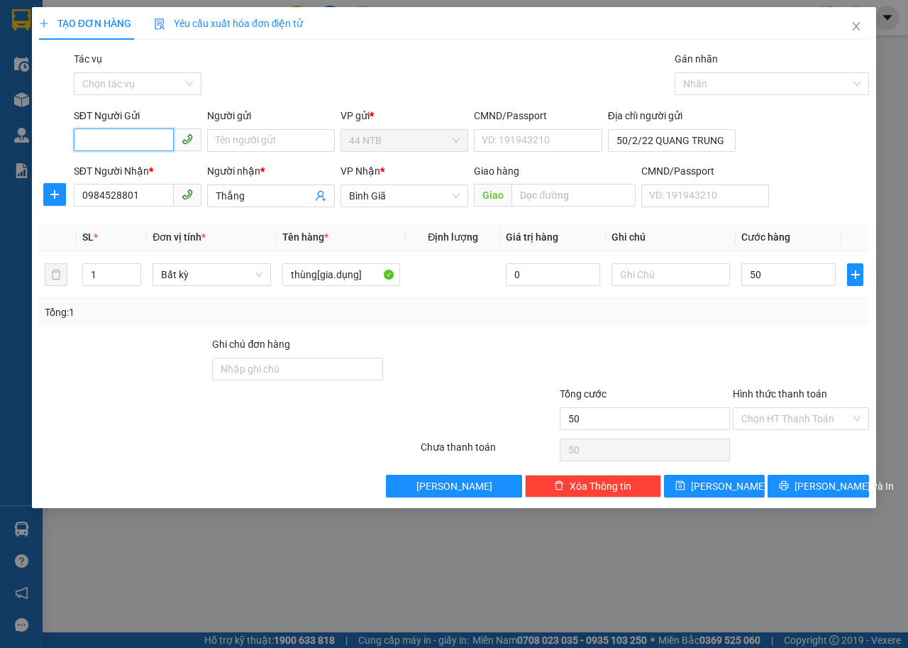
type input "50.000"
click at [140, 140] on input "SĐT Người Gửi" at bounding box center [124, 139] width 100 height 23
type input "0888682251"
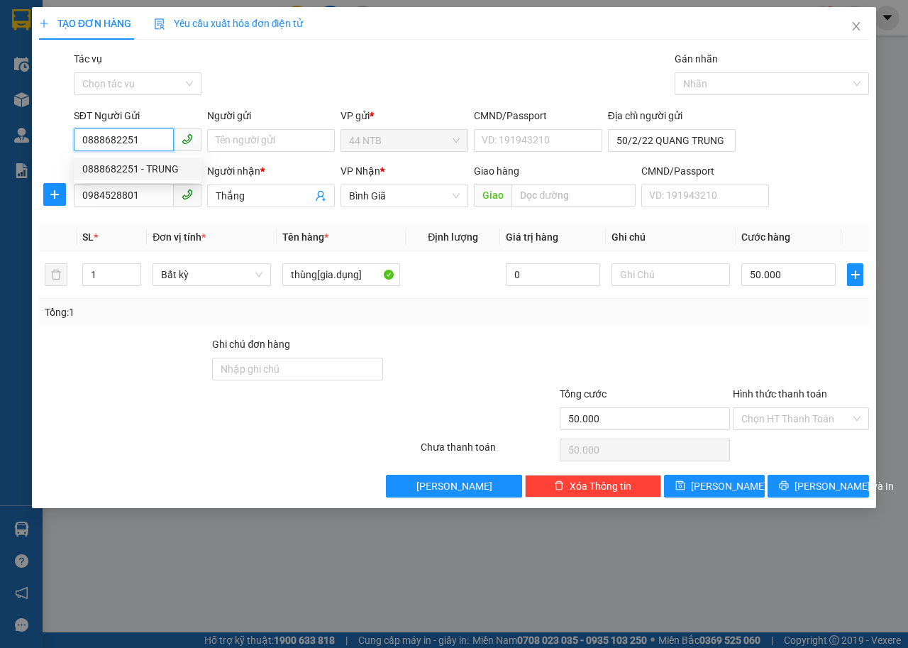
click at [121, 169] on div "0888682251 - TRUNG" at bounding box center [137, 169] width 111 height 16
type input "TRUNG"
type input "0888682251"
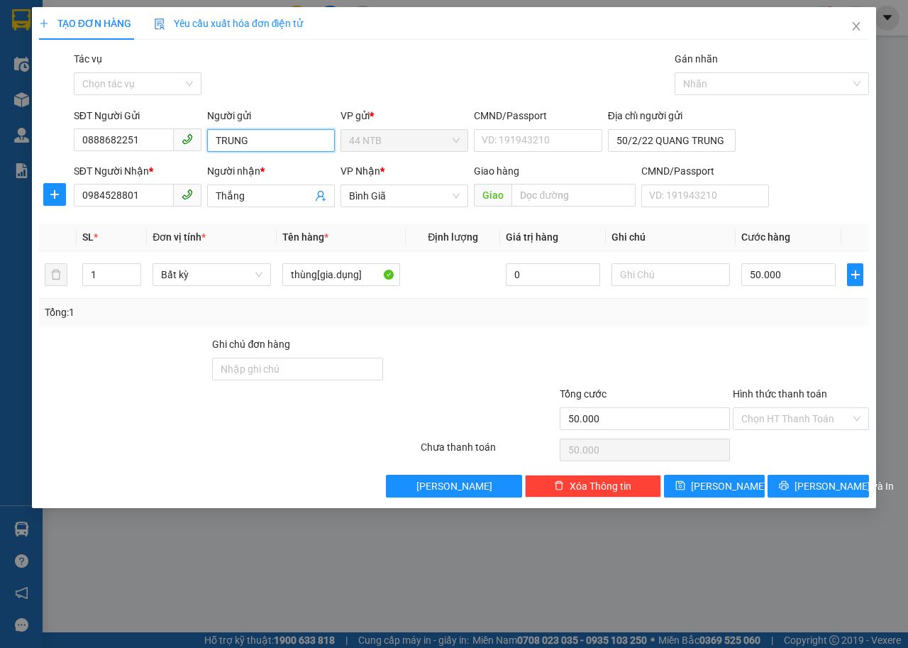
click at [273, 139] on input "TRUNG" at bounding box center [271, 140] width 128 height 23
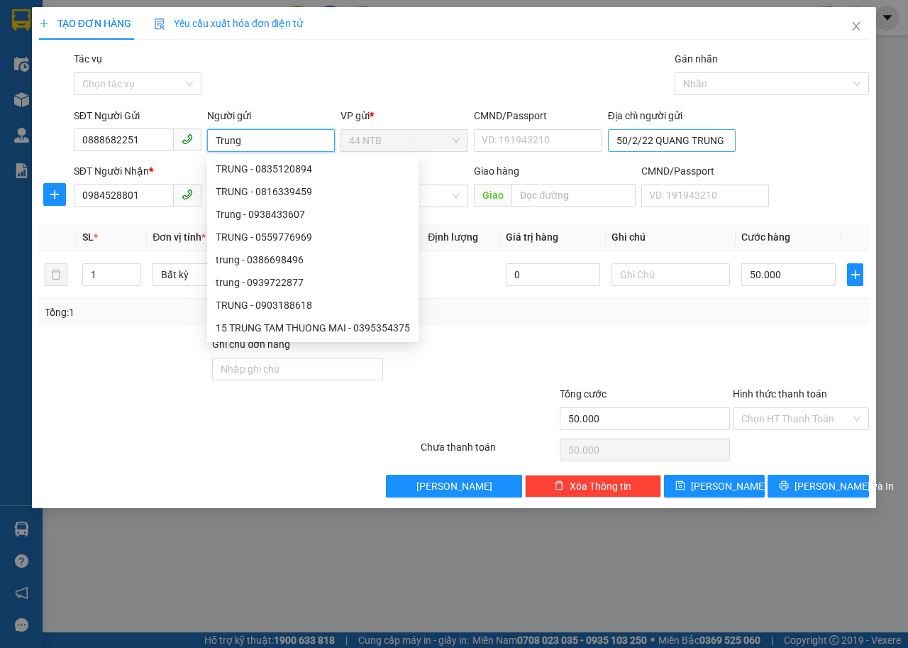
type input "Trung"
click at [727, 146] on input "50/2/22 QUANG TRUNG Q GV TP HCM" at bounding box center [672, 140] width 128 height 23
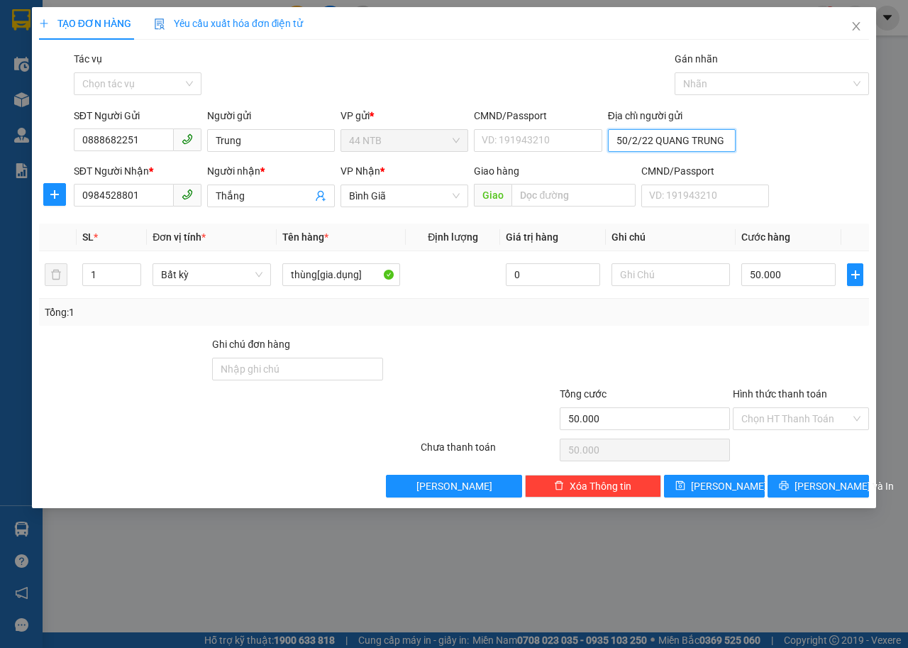
click at [727, 146] on input "50/2/22 QUANG TRUNG Q GV TP HCM" at bounding box center [672, 140] width 128 height 23
click at [721, 145] on input "50/2/22 QUANG Trung Q GV TP HCM" at bounding box center [672, 140] width 128 height 23
click at [692, 144] on input "50/2/22 QUANG Trung_Q GV TP HCM" at bounding box center [672, 140] width 128 height 23
click at [729, 143] on input "50/2/22_QTrung_Q GV TP HCM" at bounding box center [672, 140] width 128 height 23
click at [663, 144] on input "50/2/22_QTrung HCM" at bounding box center [672, 140] width 128 height 23
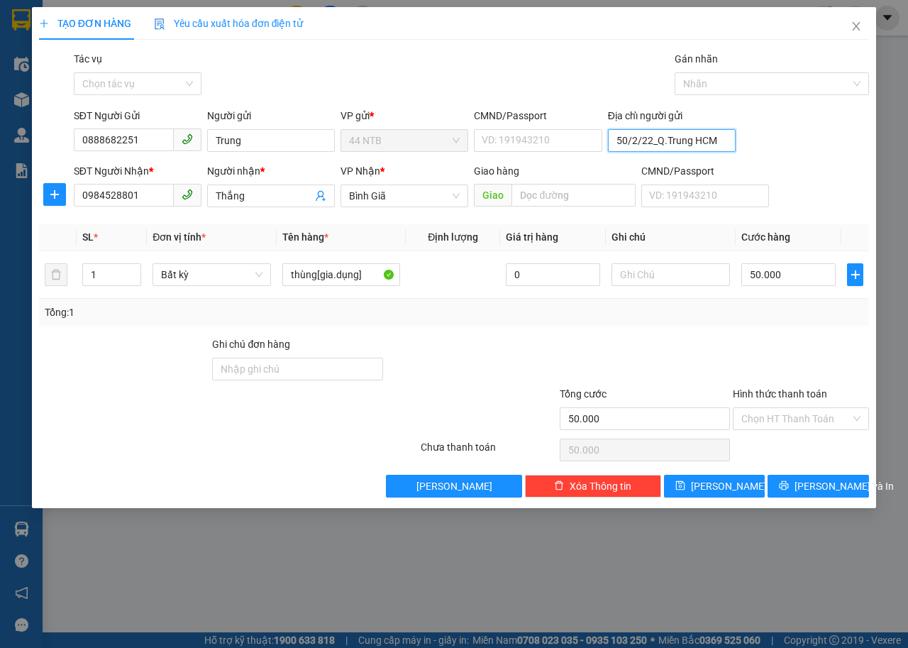
click at [734, 140] on input "50/2/22_Q.Trung HCM" at bounding box center [672, 140] width 128 height 23
type input "50/2/22_Q.Trung_G.Vấp"
click at [793, 478] on button "Lưu và In" at bounding box center [818, 486] width 101 height 23
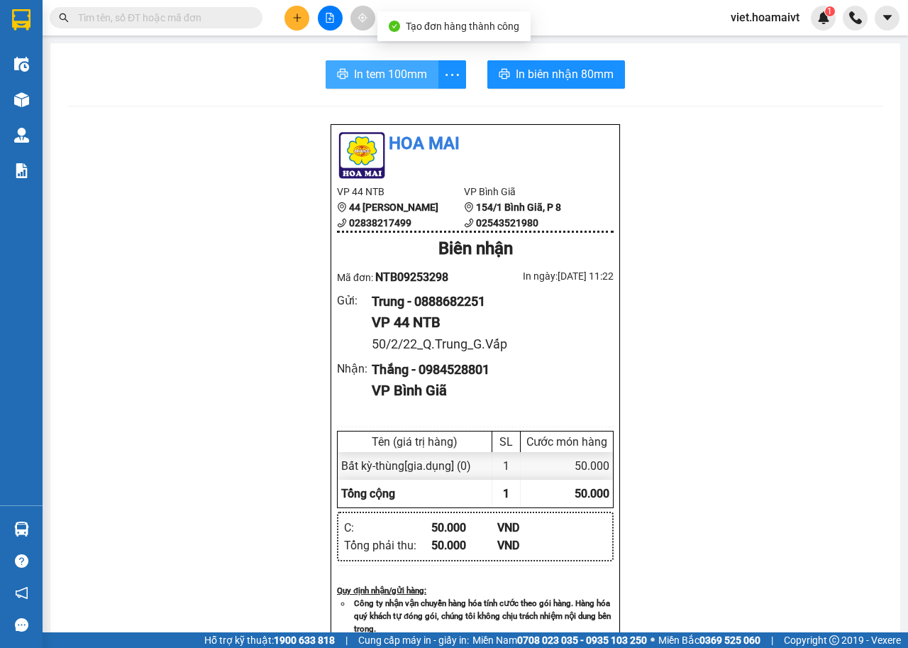
click at [394, 75] on span "In tem 100mm" at bounding box center [390, 74] width 73 height 18
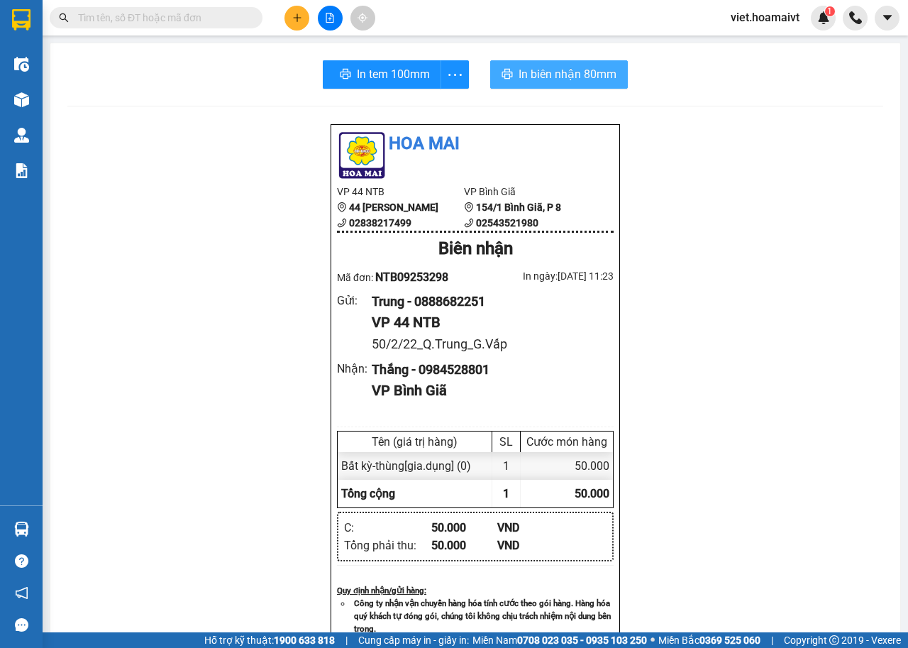
click at [538, 76] on span "In biên nhận 80mm" at bounding box center [568, 74] width 98 height 18
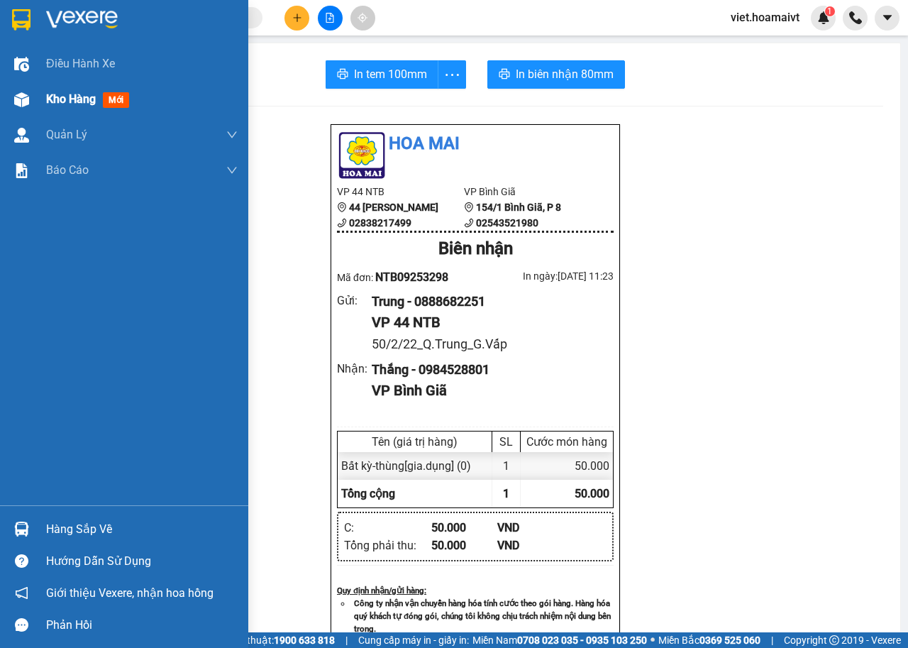
click at [66, 111] on div "Kho hàng mới" at bounding box center [142, 99] width 192 height 35
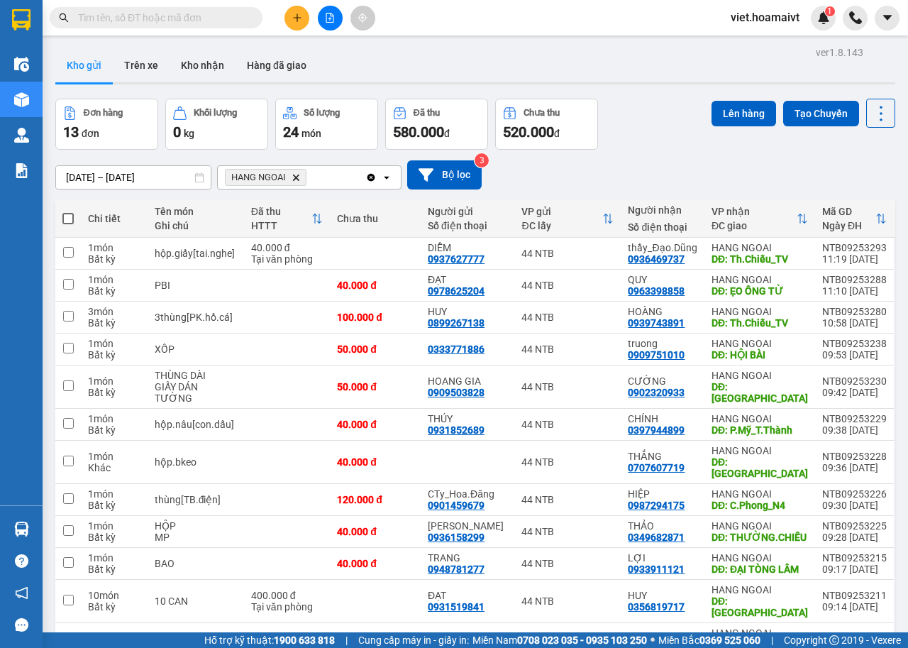
click at [295, 175] on icon "Delete" at bounding box center [296, 177] width 9 height 9
click at [295, 175] on div "Chọn văn phòng nhận" at bounding box center [275, 177] width 98 height 14
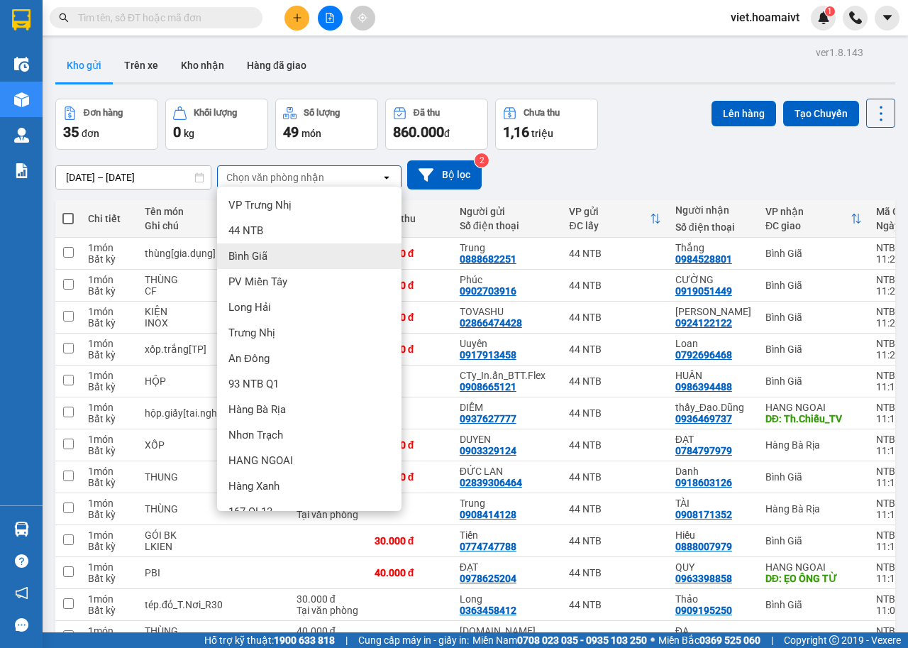
click at [265, 439] on span "Nhơn Trạch" at bounding box center [255, 435] width 55 height 14
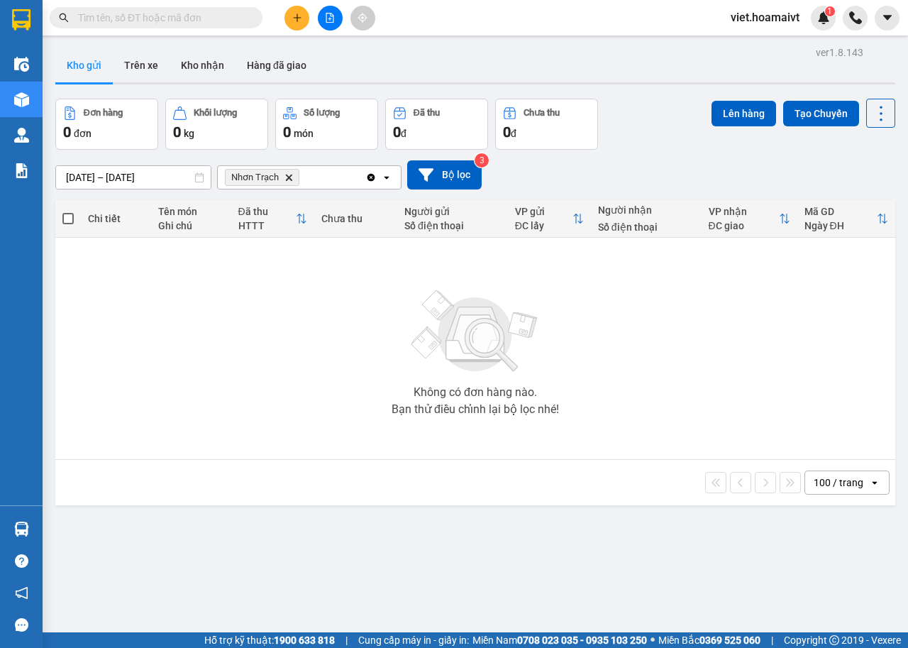
click at [287, 177] on icon "Nhơn Trạch, close by backspace" at bounding box center [289, 177] width 6 height 6
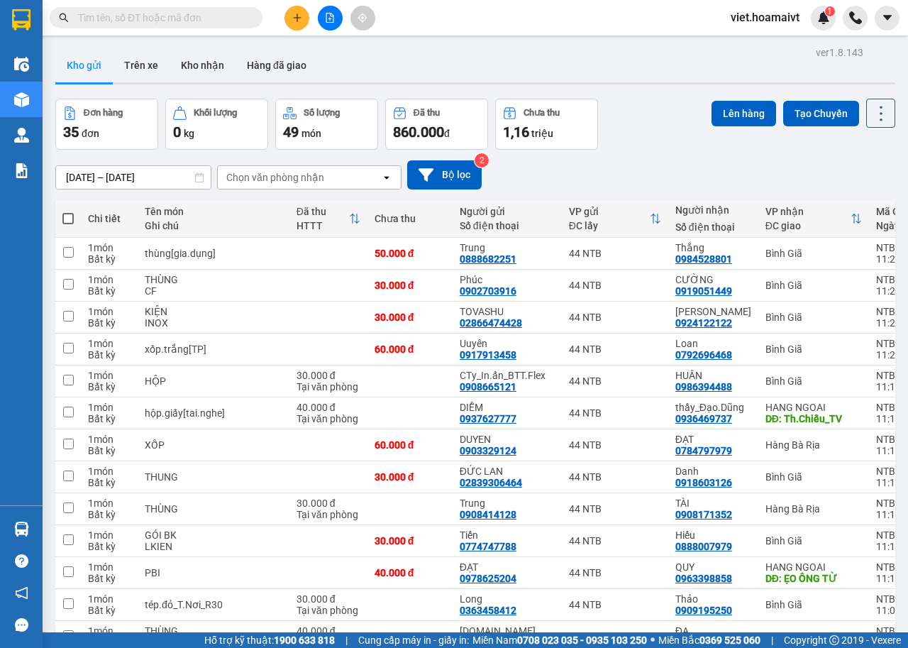
click at [196, 13] on input "text" at bounding box center [161, 18] width 167 height 16
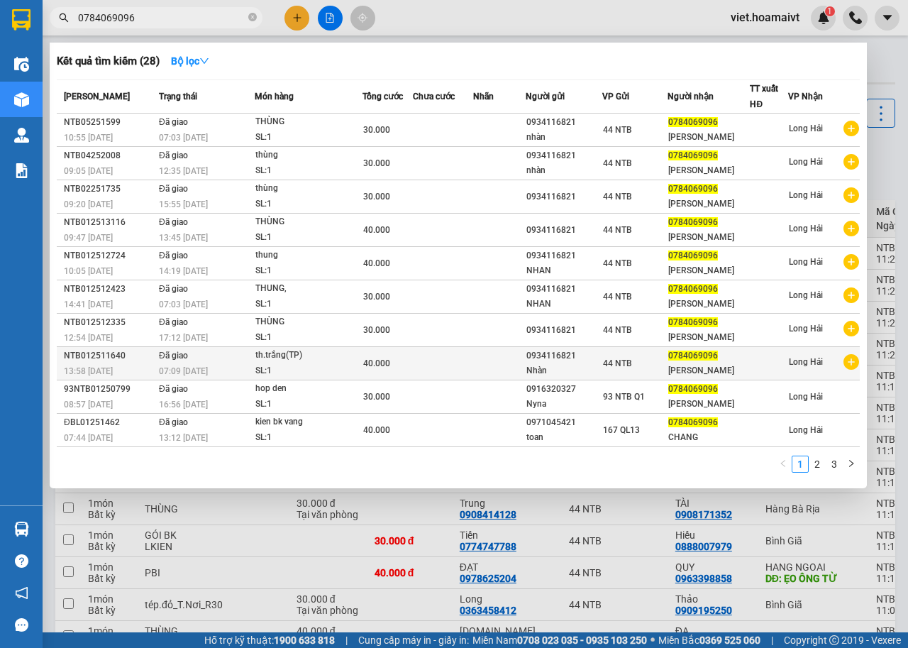
type input "0784069096"
click at [847, 361] on icon "plus-circle" at bounding box center [852, 362] width 16 height 16
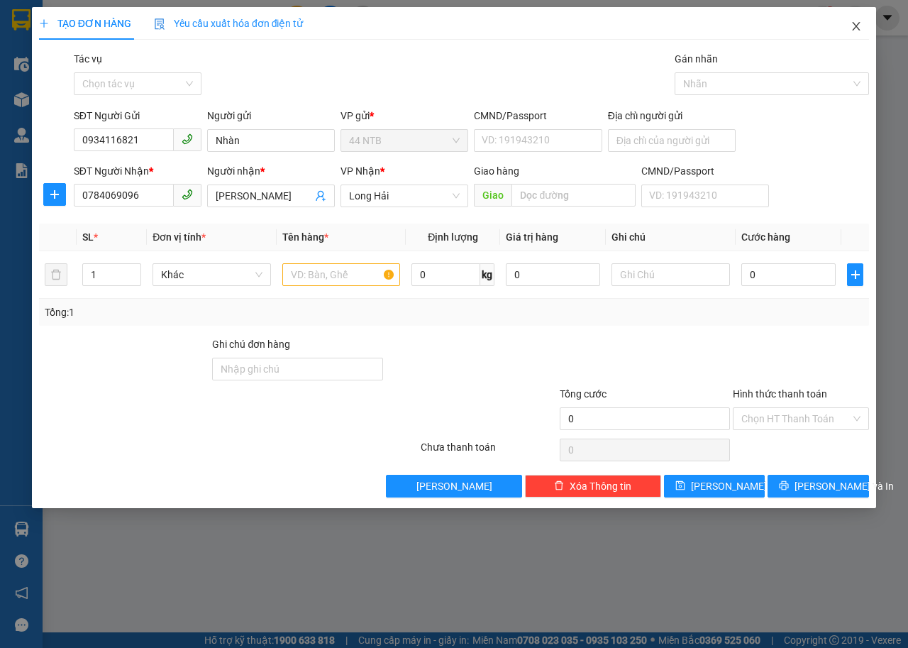
click at [856, 26] on icon "close" at bounding box center [857, 26] width 8 height 9
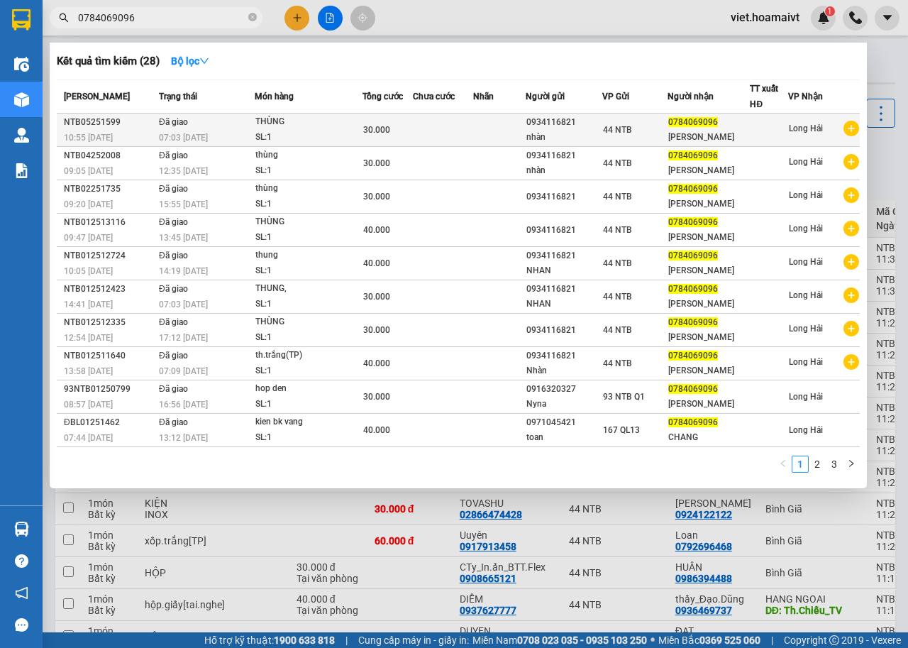
click at [853, 130] on icon "plus-circle" at bounding box center [852, 129] width 16 height 16
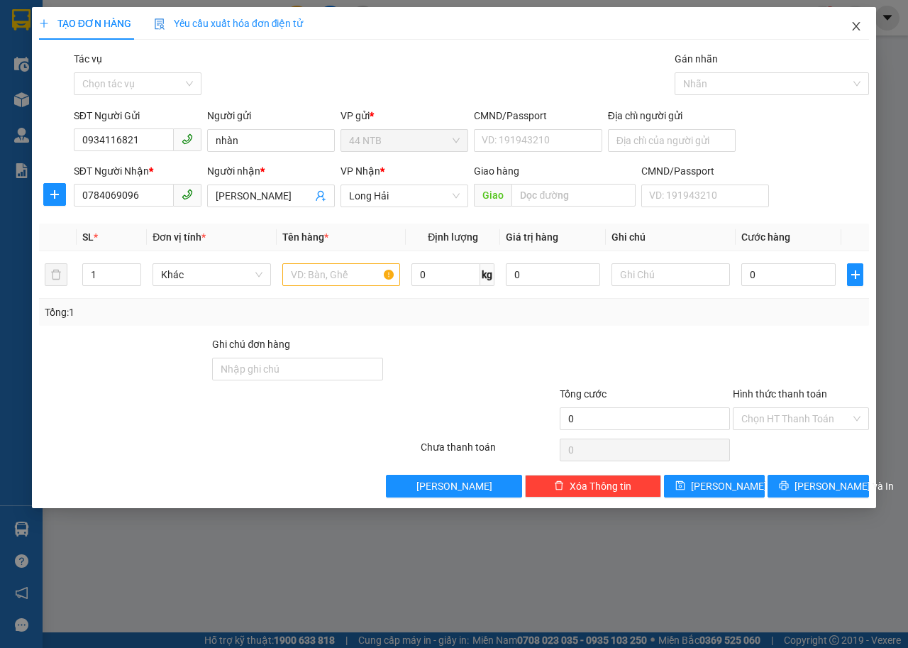
click at [857, 24] on icon "close" at bounding box center [856, 26] width 11 height 11
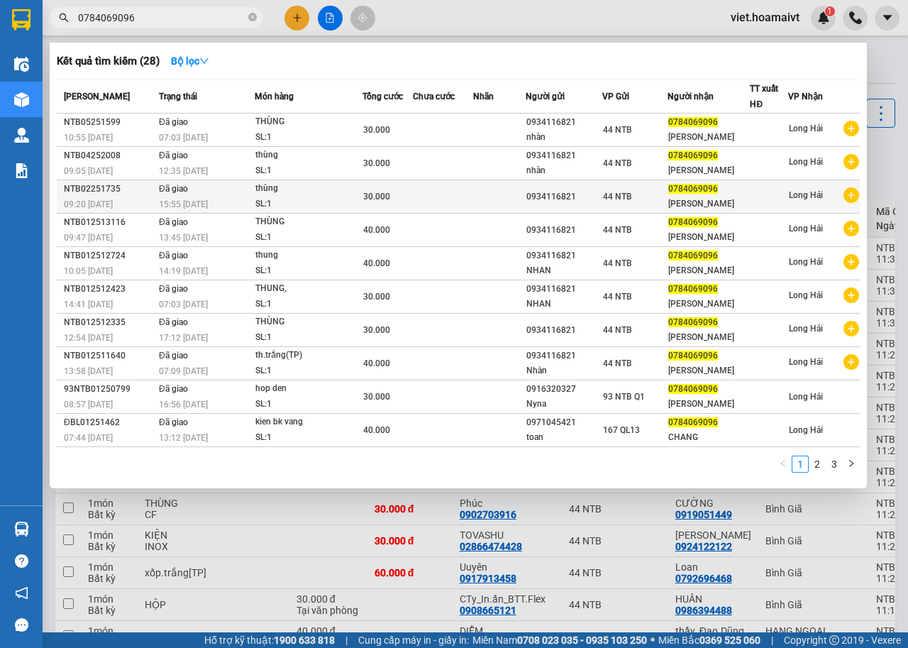
click at [850, 193] on icon "plus-circle" at bounding box center [852, 195] width 16 height 16
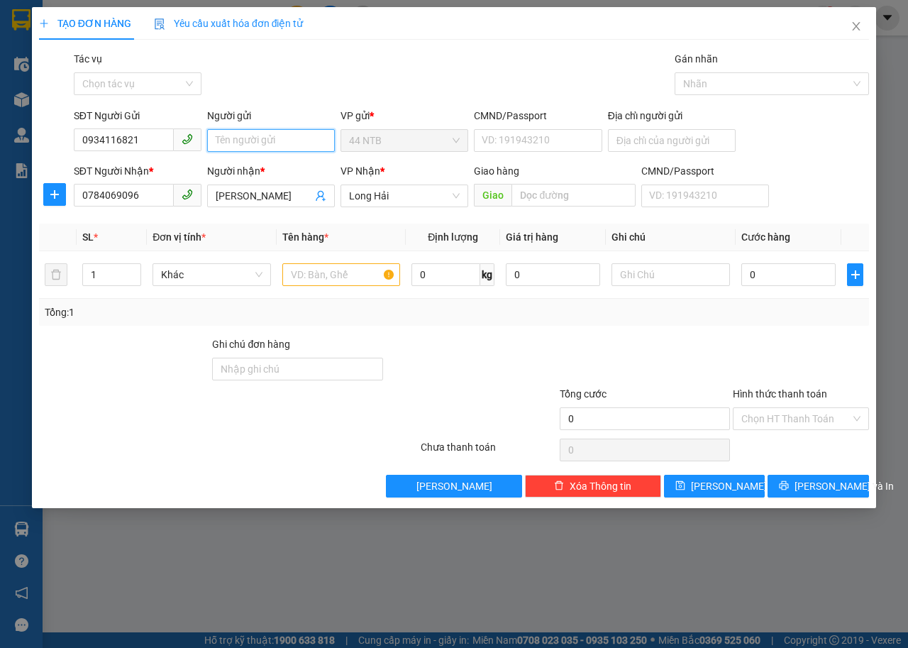
click at [277, 138] on input "Người gửi" at bounding box center [271, 140] width 128 height 23
type input "Nhàn"
click at [353, 278] on input "text" at bounding box center [341, 274] width 118 height 23
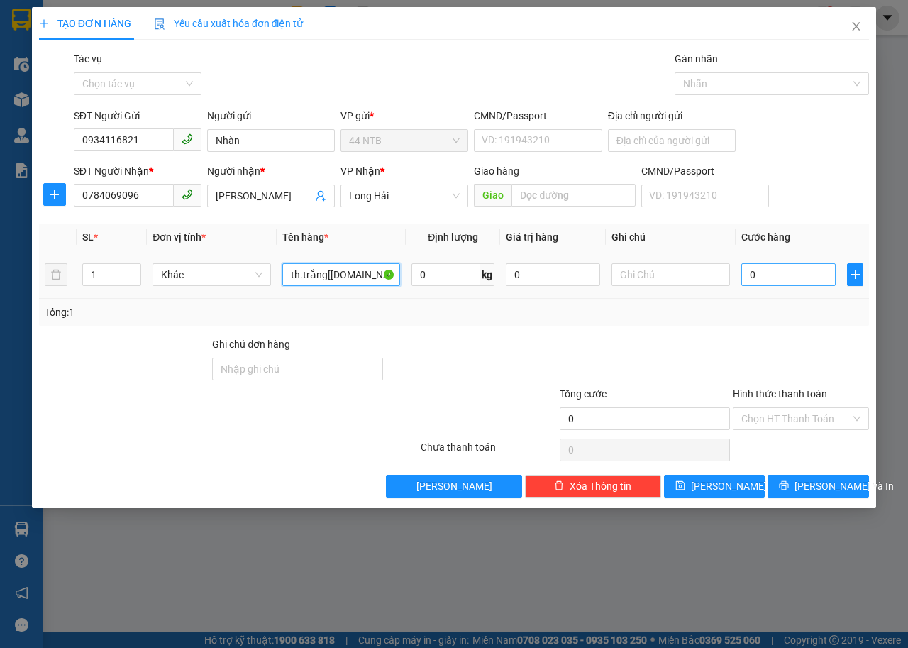
type input "th.trắng[khô.bò]"
click at [768, 277] on input "0" at bounding box center [789, 274] width 94 height 23
type input "3"
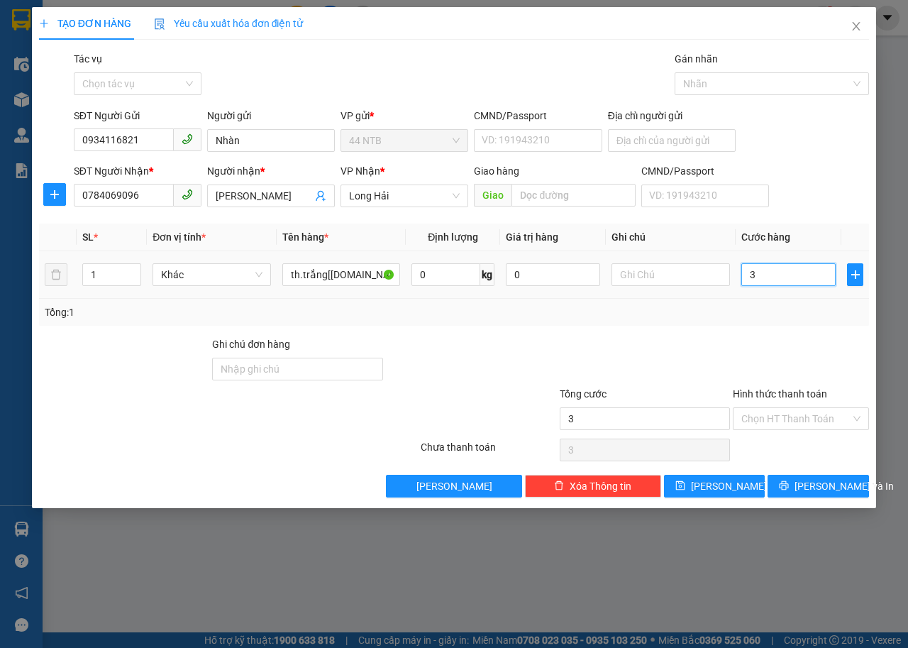
type input "30"
type input "30.000"
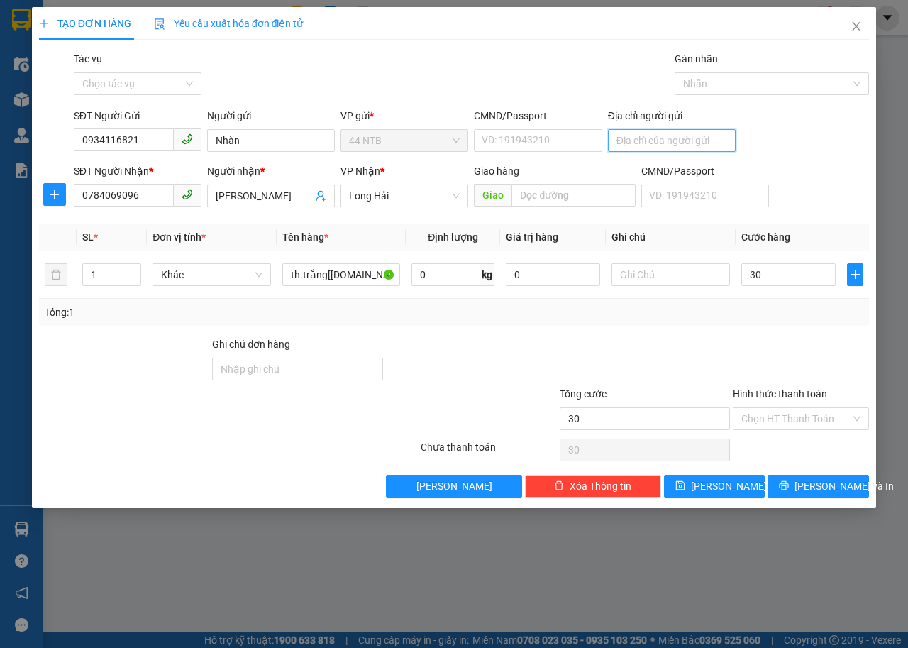
type input "30.000"
click at [654, 140] on input "Địa chỉ người gửi" at bounding box center [672, 140] width 128 height 23
click at [632, 136] on input "252/54_H.V.Bánh" at bounding box center [672, 140] width 128 height 23
click at [729, 143] on input "525/54_H.V.Bánh" at bounding box center [672, 140] width 128 height 23
type input "525/54_H.V.Bánh_P."
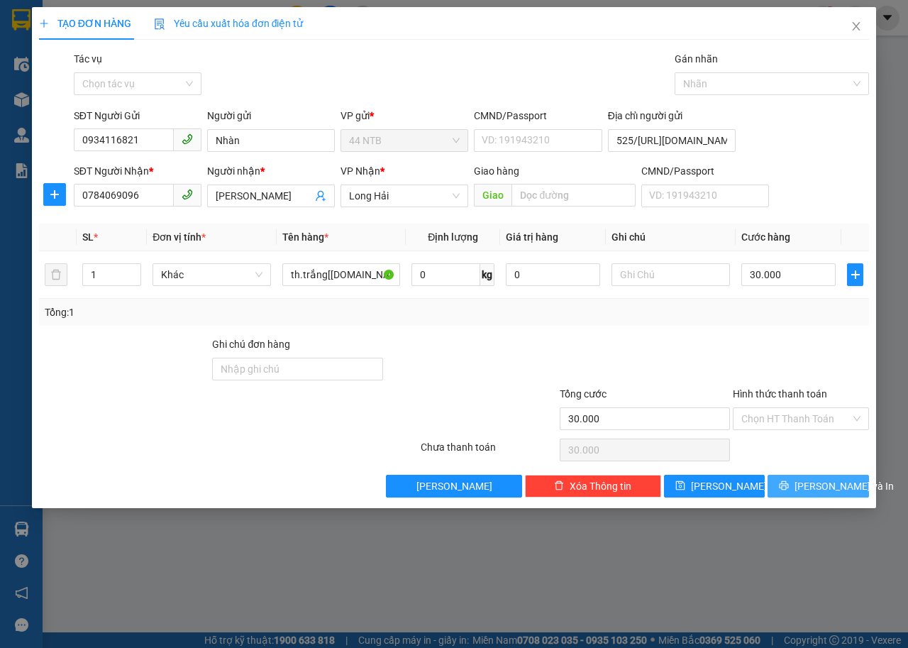
click at [829, 490] on span "Lưu và In" at bounding box center [844, 486] width 99 height 16
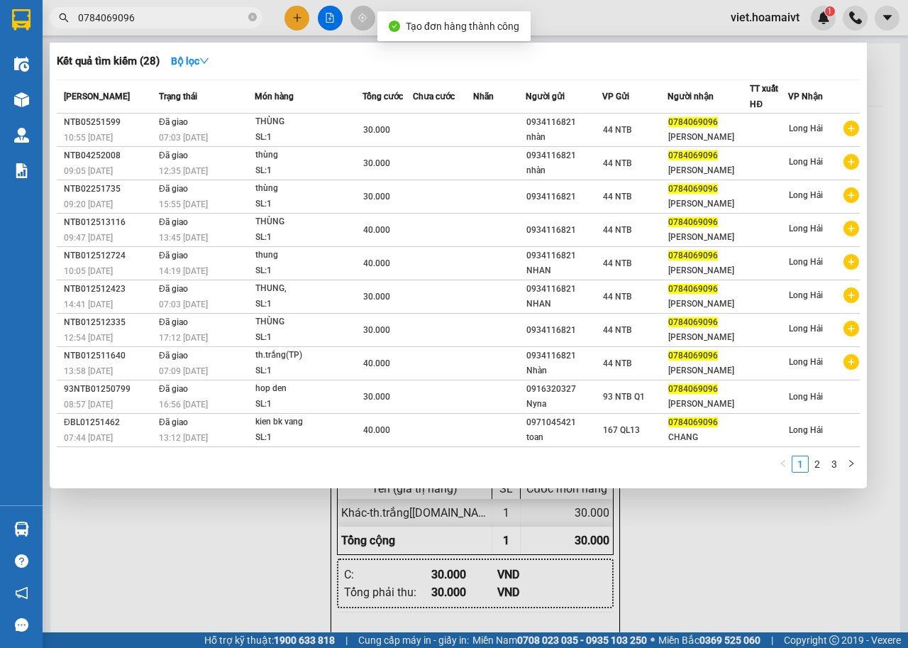
click at [686, 541] on div at bounding box center [454, 324] width 908 height 648
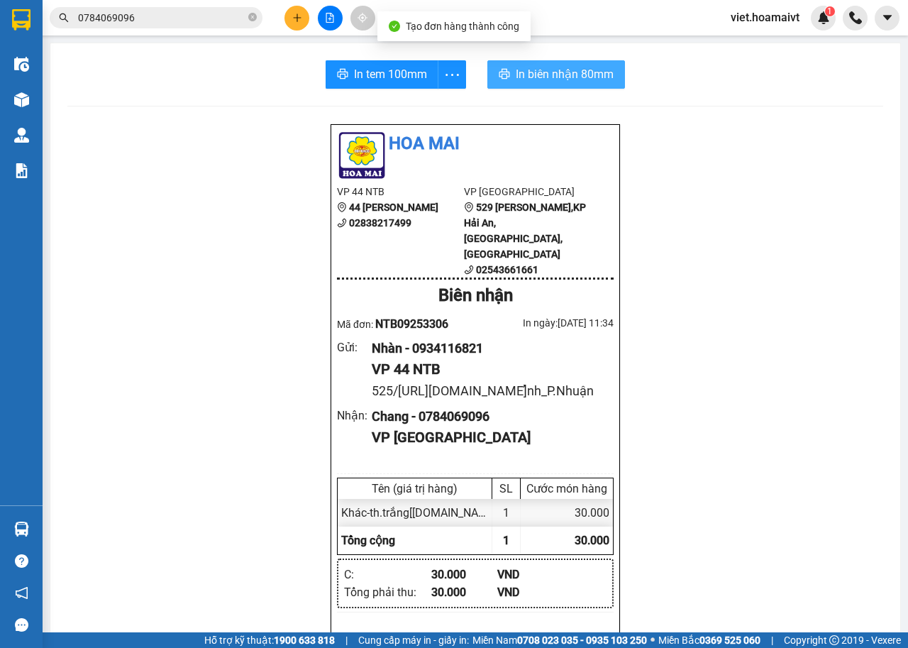
click at [578, 82] on span "In biên nhận 80mm" at bounding box center [565, 74] width 98 height 18
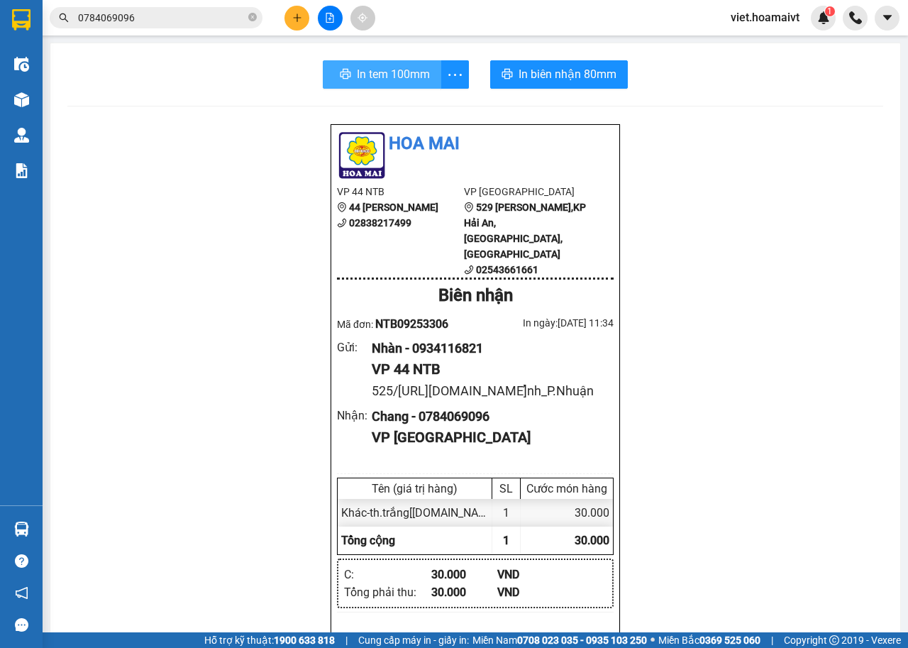
click at [399, 72] on span "In tem 100mm" at bounding box center [393, 74] width 73 height 18
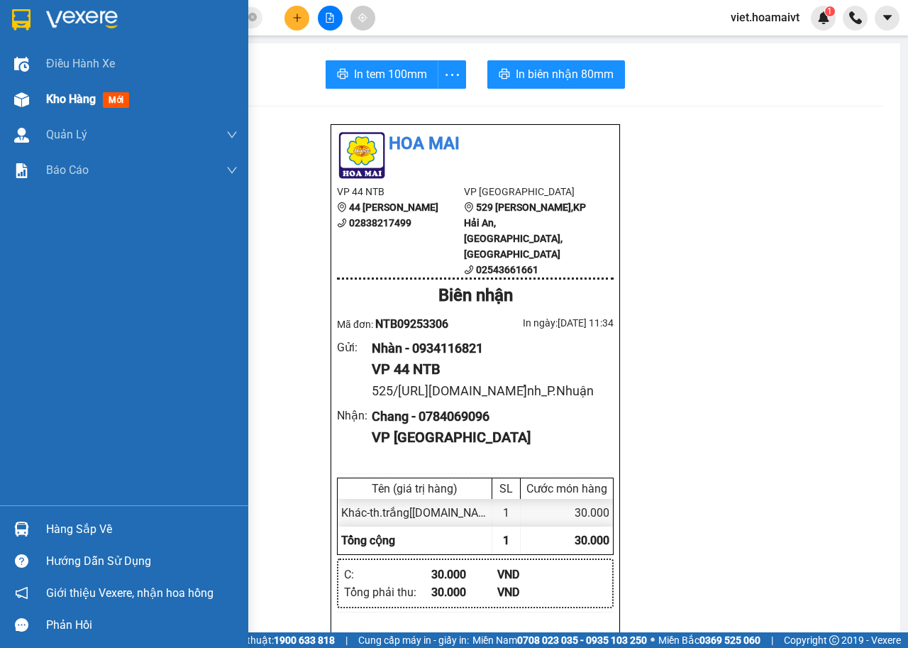
click at [72, 107] on div "Kho hàng mới" at bounding box center [90, 99] width 89 height 18
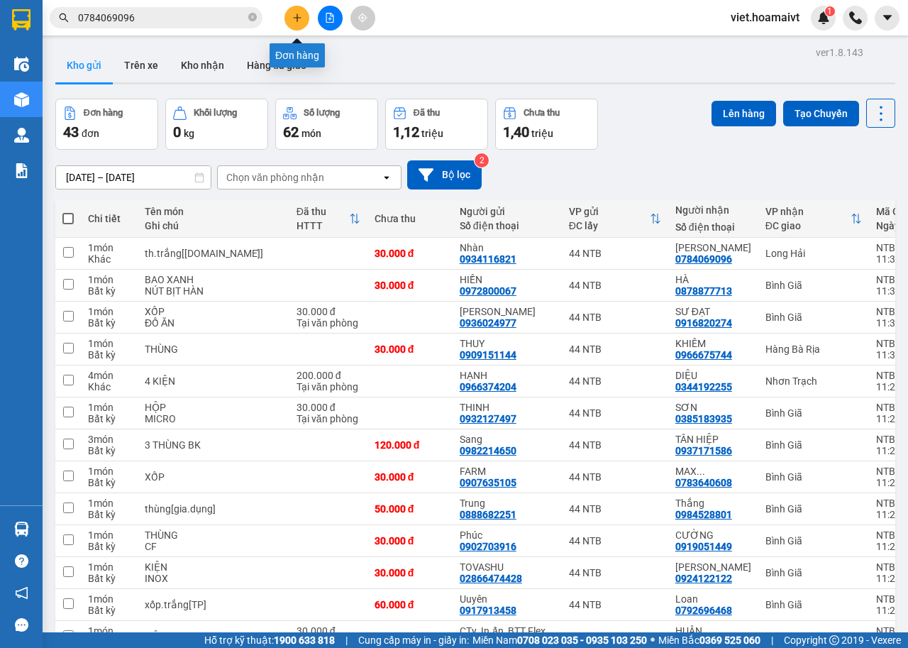
click at [292, 11] on button at bounding box center [297, 18] width 25 height 25
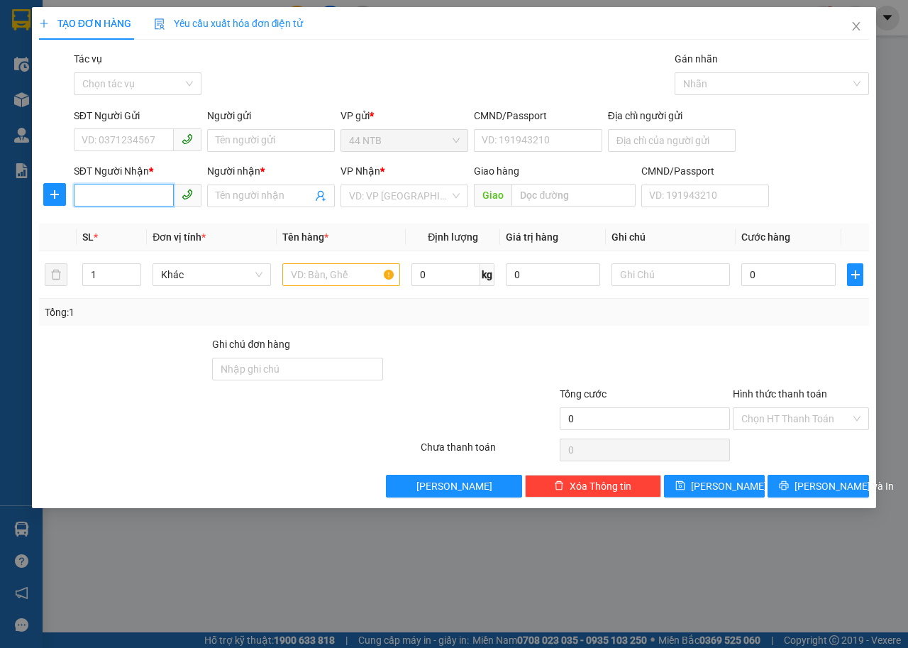
click at [112, 188] on input "SĐT Người Nhận *" at bounding box center [124, 195] width 100 height 23
type input "0933468666"
click at [160, 228] on div "0933468666 - Thang" at bounding box center [137, 224] width 111 height 16
type input "Thang"
type input "0933468666"
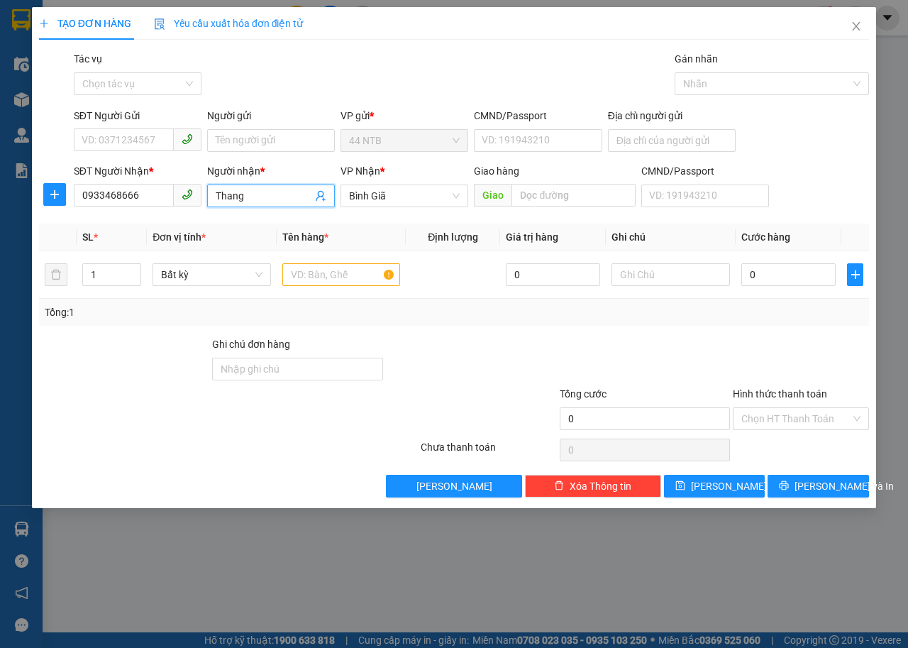
click at [232, 195] on input "Thang" at bounding box center [264, 196] width 97 height 16
type input "Thắng"
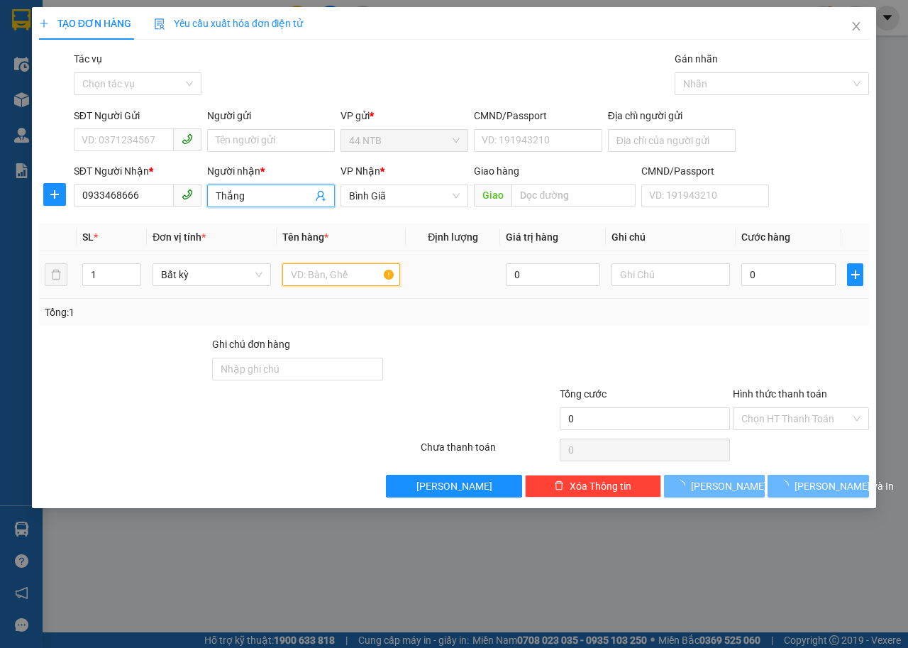
click at [362, 283] on input "text" at bounding box center [341, 274] width 118 height 23
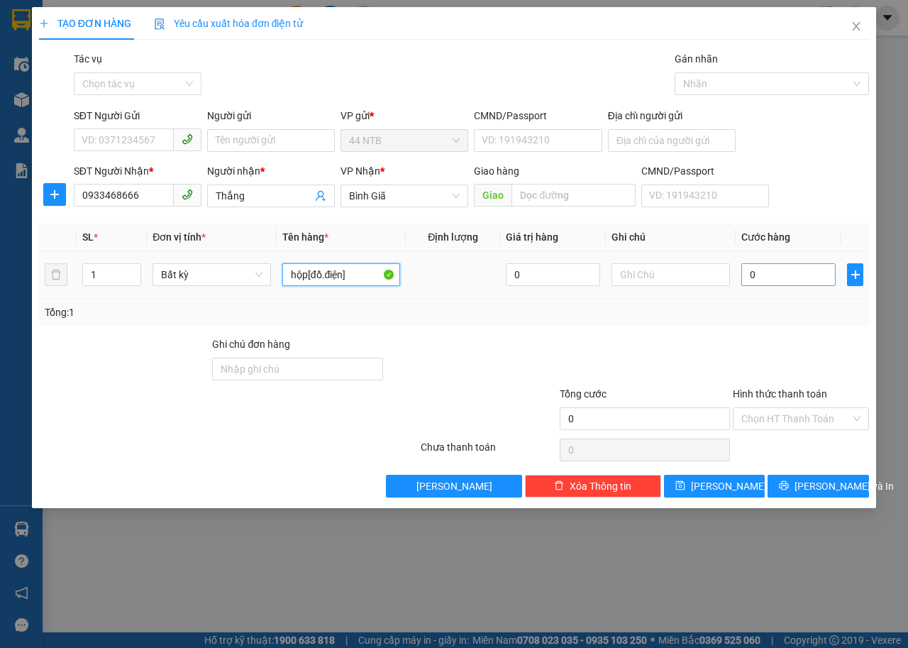
type input "hộp[đồ.điện]"
click at [766, 283] on input "0" at bounding box center [789, 274] width 94 height 23
type input "3"
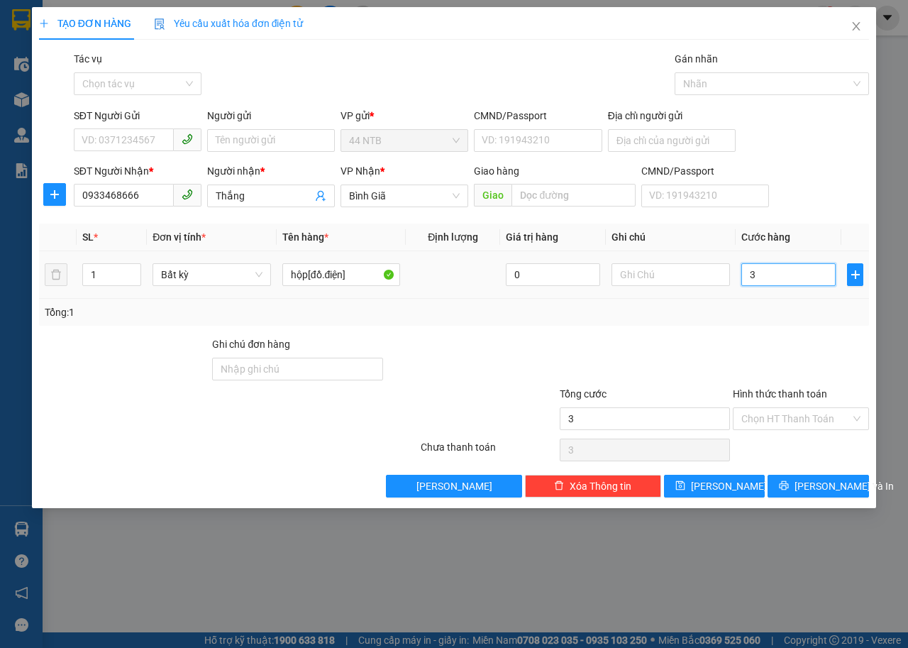
type input "30"
type input "30.000"
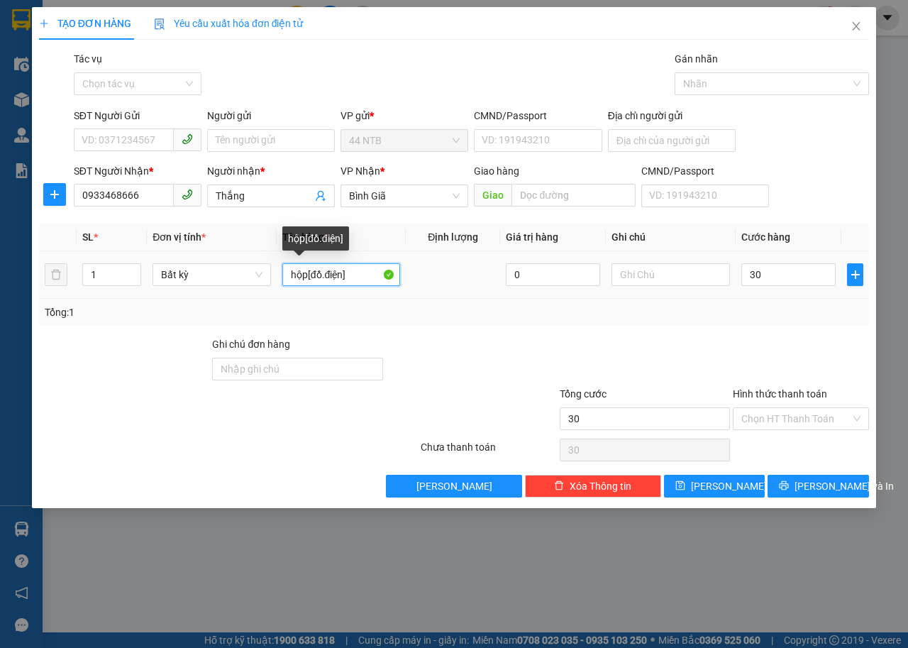
type input "30.000"
click at [306, 273] on input "hộp[đồ.điện]" at bounding box center [341, 274] width 118 height 23
type input "hộp.nâu.lớn[đồ.điện]"
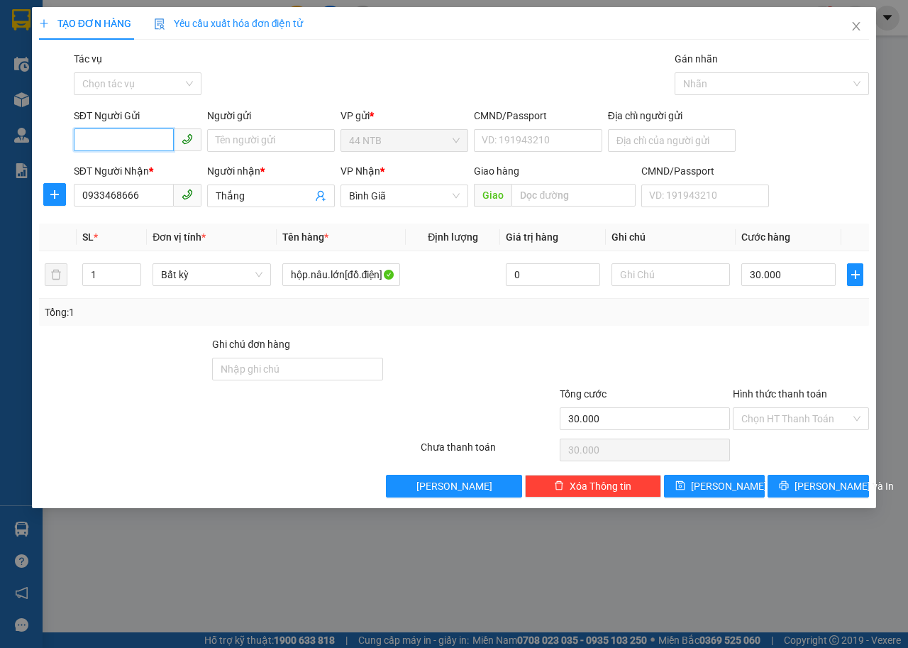
click at [140, 139] on input "SĐT Người Gửi" at bounding box center [124, 139] width 100 height 23
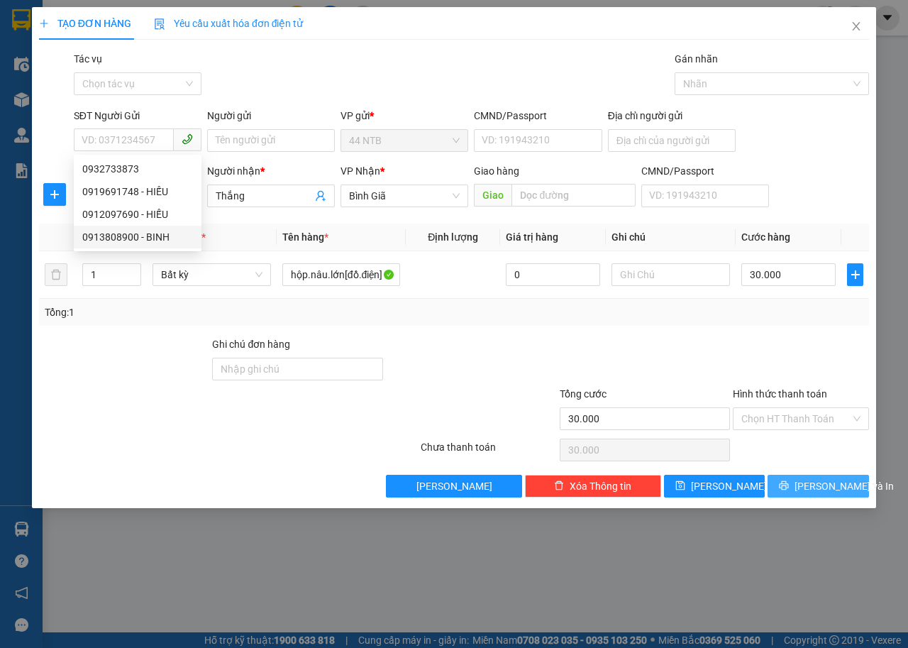
click at [817, 488] on span "Lưu và In" at bounding box center [844, 486] width 99 height 16
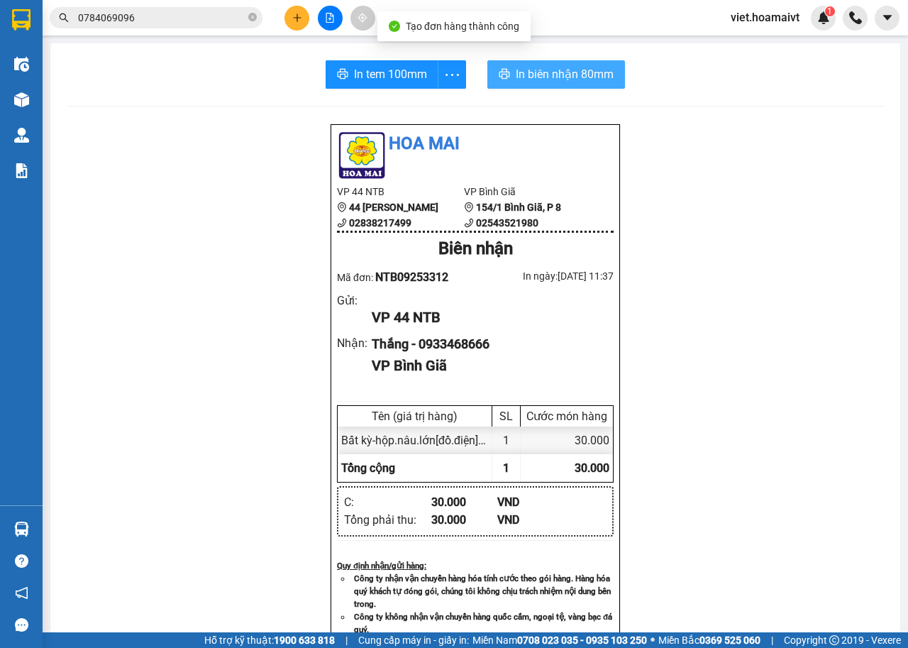
click at [558, 65] on span "In biên nhận 80mm" at bounding box center [565, 74] width 98 height 18
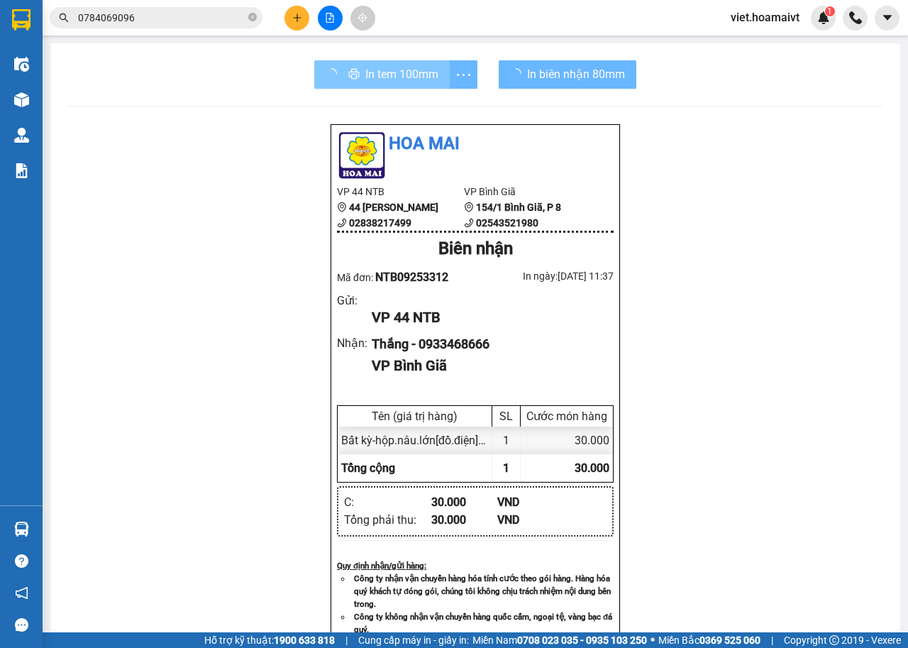
drag, startPoint x: 376, startPoint y: 77, endPoint x: 407, endPoint y: 69, distance: 32.4
click at [376, 77] on div "In tem 100mm" at bounding box center [395, 74] width 163 height 28
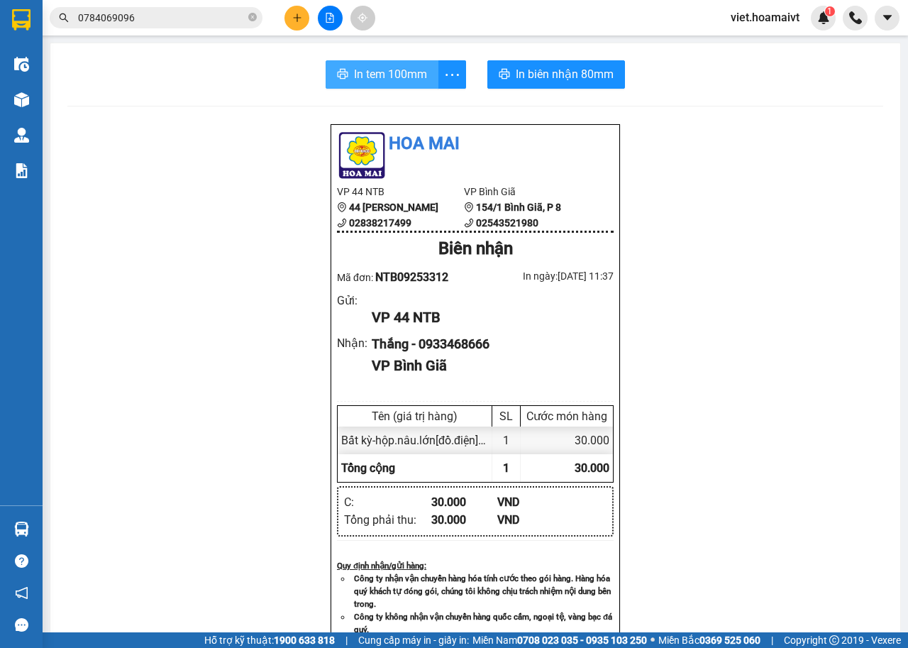
click at [386, 77] on span "In tem 100mm" at bounding box center [390, 74] width 73 height 18
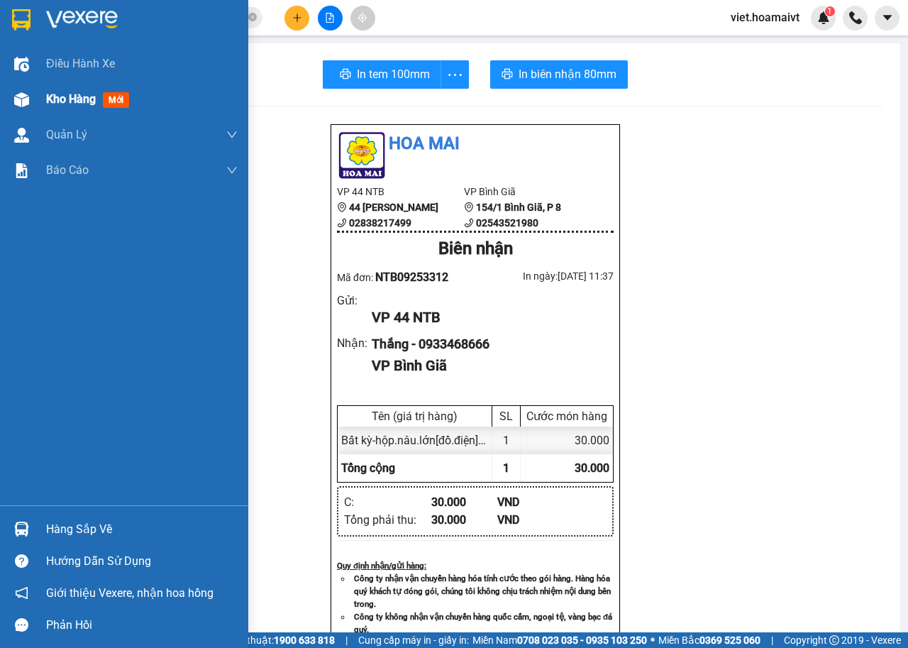
click at [92, 105] on span "Kho hàng" at bounding box center [71, 98] width 50 height 13
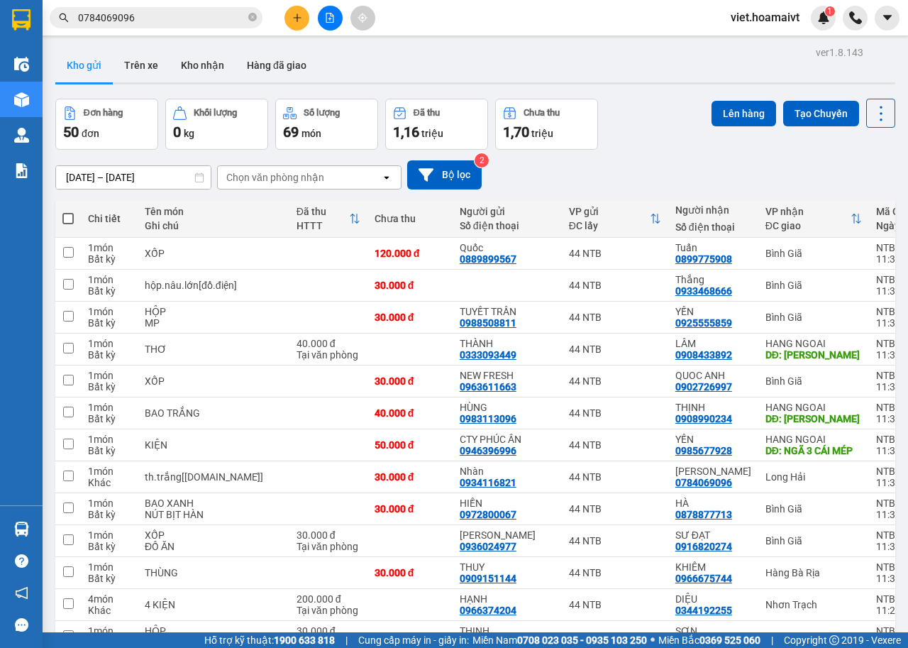
click at [282, 19] on div at bounding box center [330, 18] width 106 height 25
click at [295, 24] on button at bounding box center [297, 18] width 25 height 25
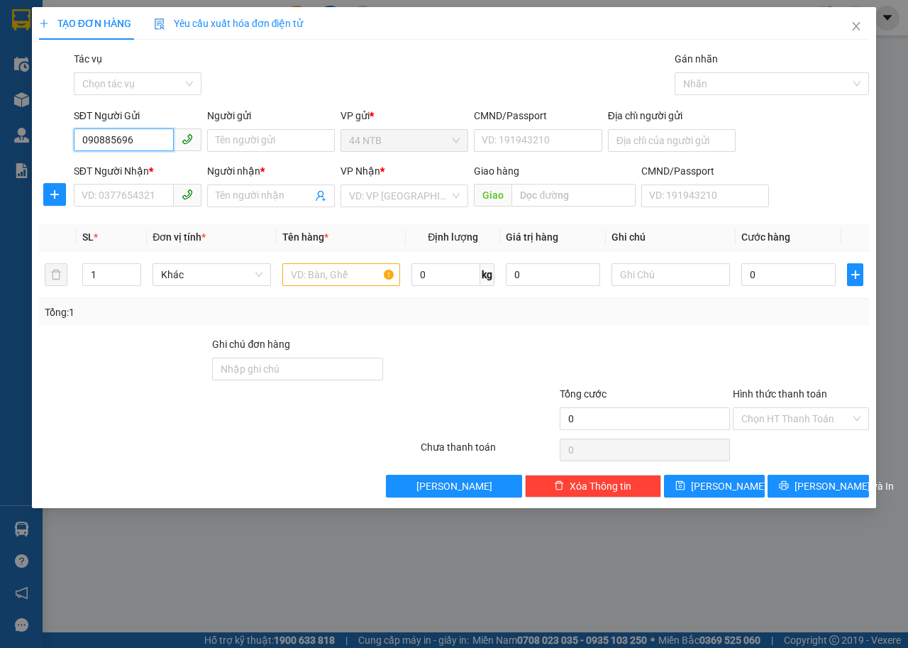
type input "0908856964"
click at [194, 170] on div "0908856964 - TRÂN" at bounding box center [138, 169] width 128 height 23
type input "TRÂN"
type input "083074009680"
type input "0366589061"
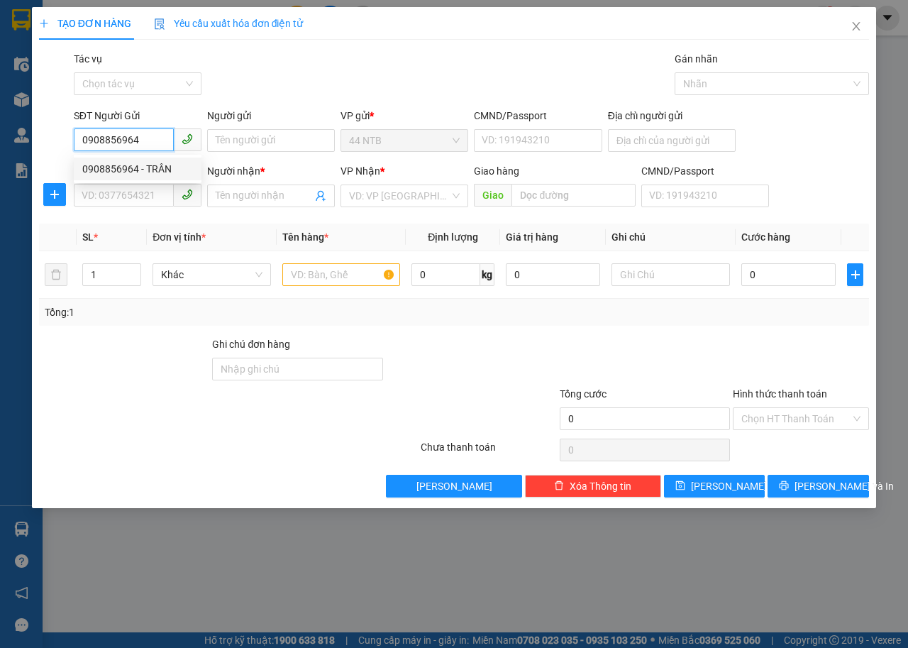
type input "VŨ"
type input "0908856964"
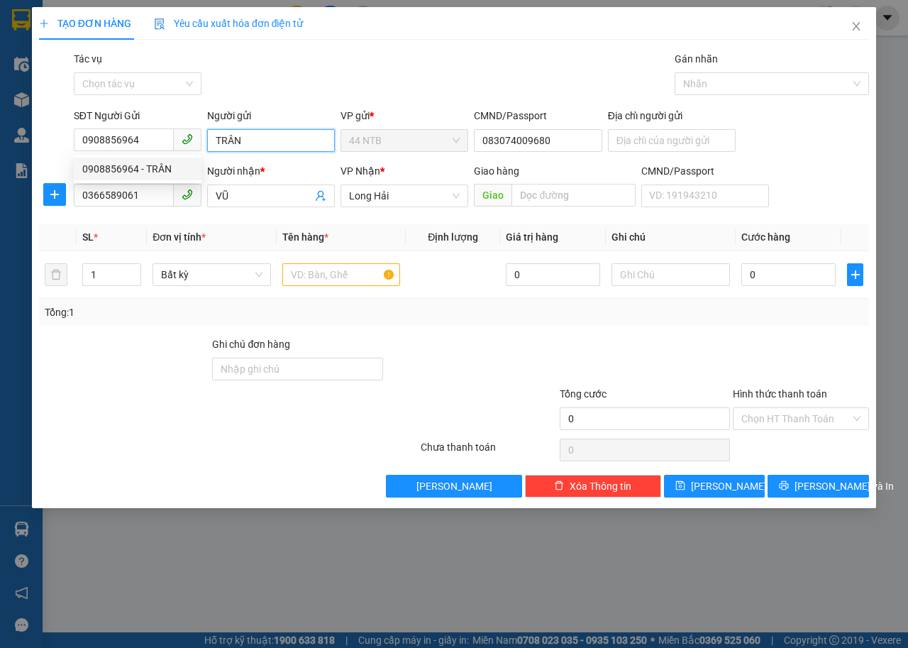
click at [242, 149] on input "TRÂN" at bounding box center [271, 140] width 128 height 23
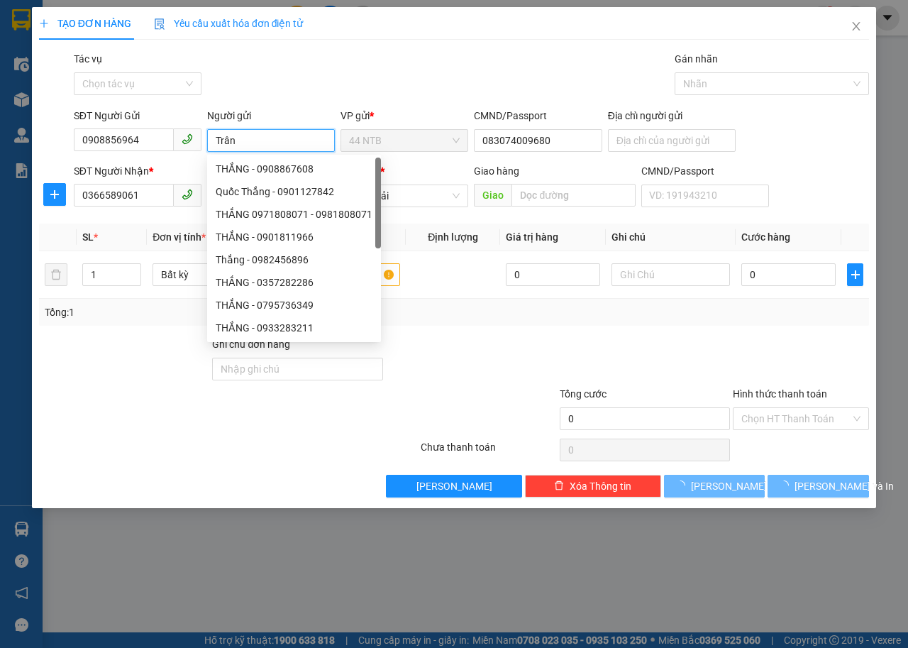
type input "Trân"
click at [318, 51] on div "Gói vận chuyển * Tiêu chuẩn Tác vụ Chọn tác vụ Gán nhãn Nhãn" at bounding box center [471, 76] width 801 height 50
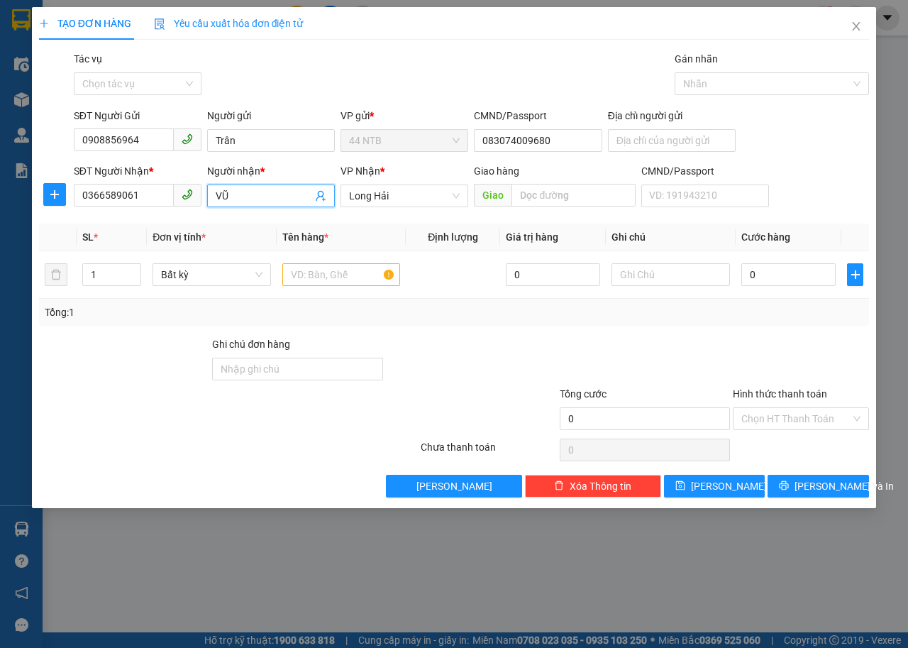
drag, startPoint x: 189, startPoint y: 210, endPoint x: 154, endPoint y: 220, distance: 36.2
click at [154, 220] on div "Transit Pickup Surcharge Ids Transit Deliver Surcharge Ids Transit Deliver Surc…" at bounding box center [454, 274] width 830 height 446
type input "vi.tính_Đức.Vũ"
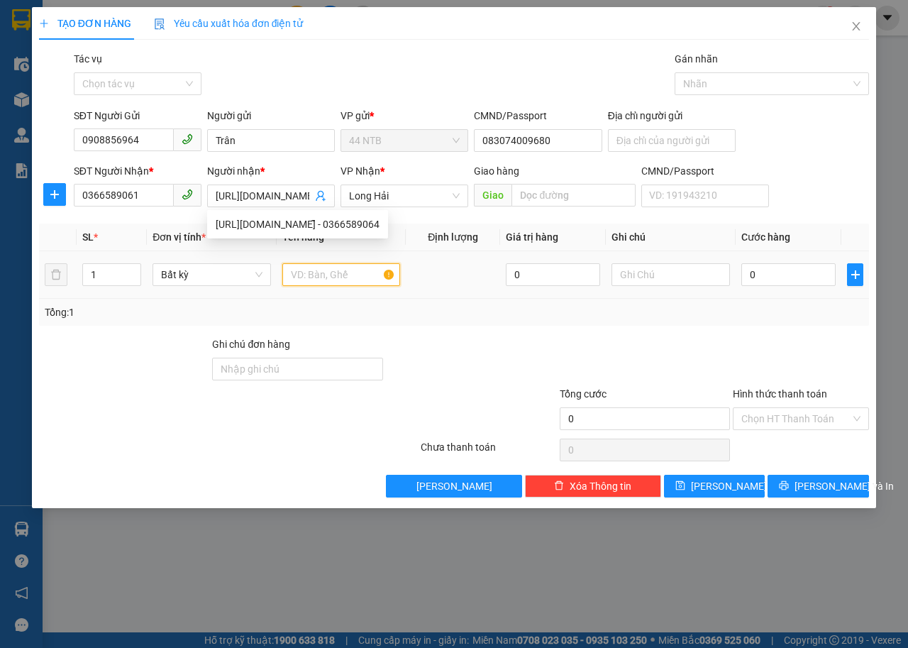
click at [363, 274] on input "text" at bounding box center [341, 274] width 118 height 23
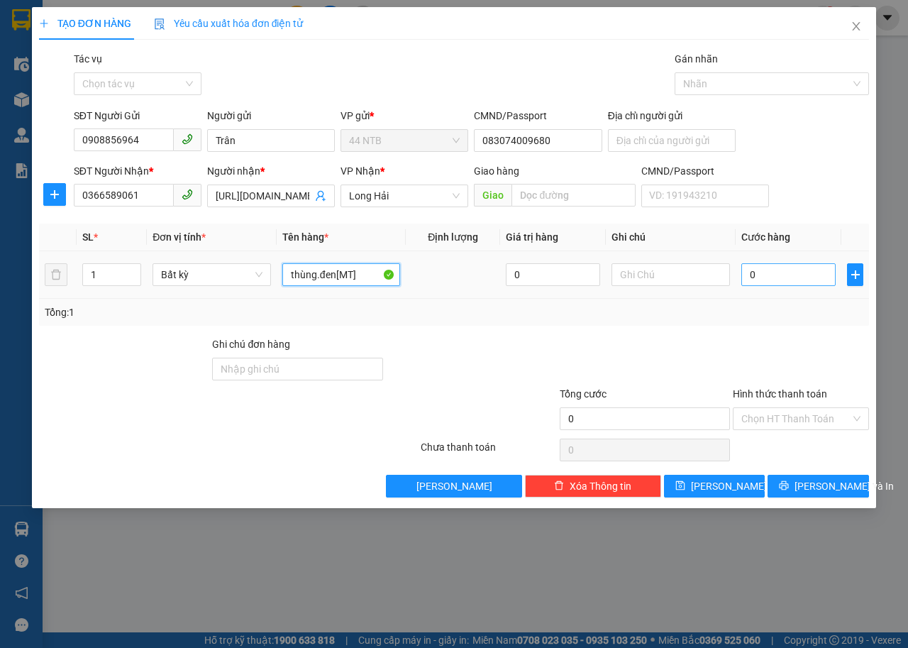
type input "thùng.đen[MT]"
click at [793, 271] on input "0" at bounding box center [789, 274] width 94 height 23
type input "3"
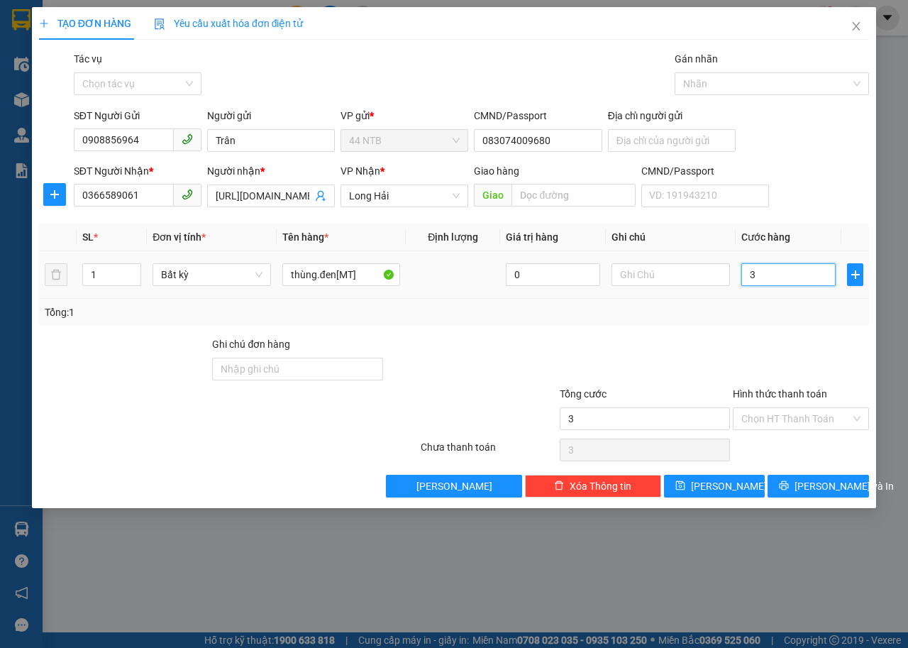
type input "30"
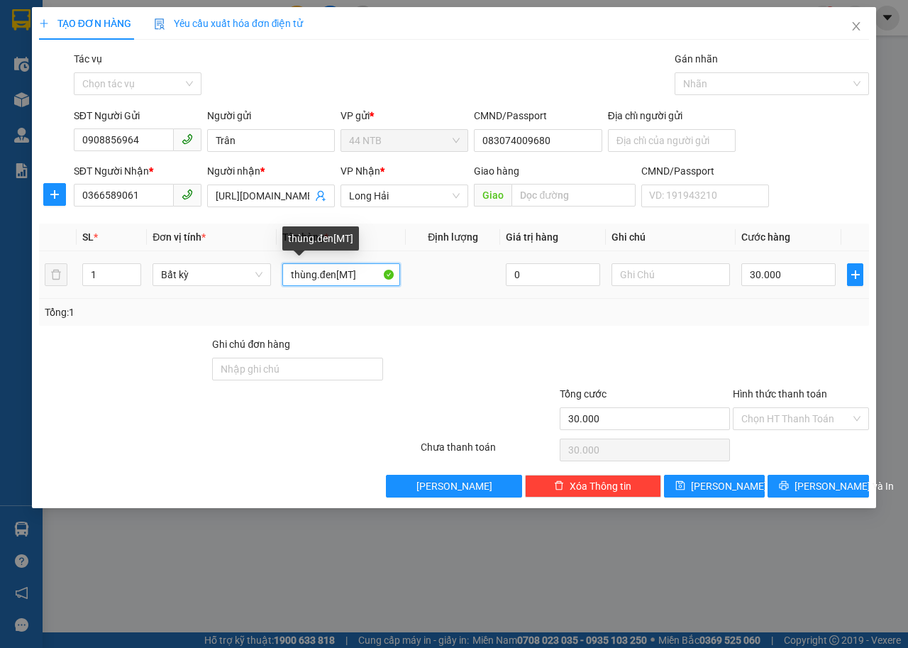
click at [352, 272] on input "thùng.đen[MT]" at bounding box center [341, 274] width 118 height 23
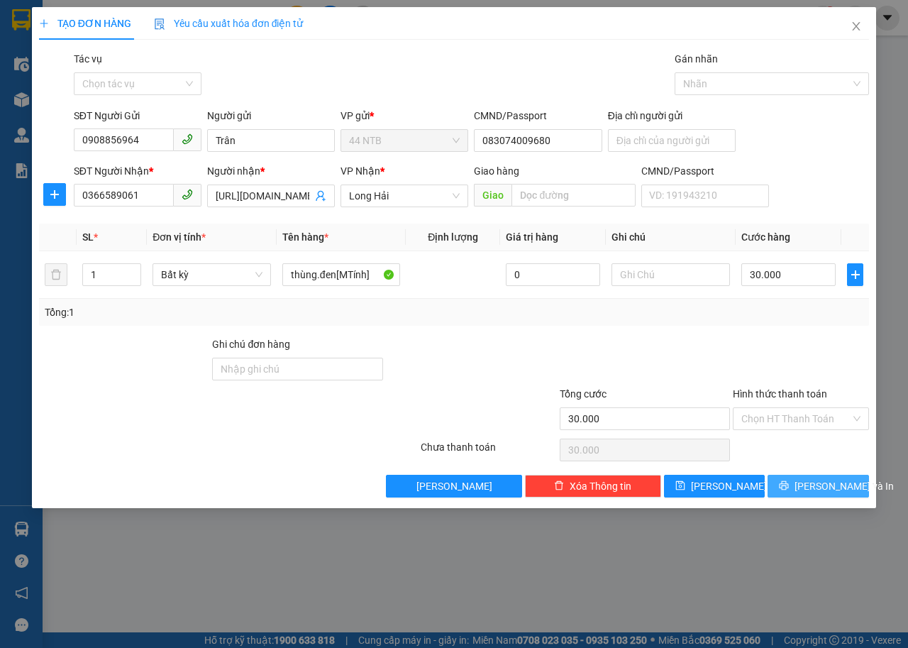
click at [819, 492] on span "Lưu và In" at bounding box center [844, 486] width 99 height 16
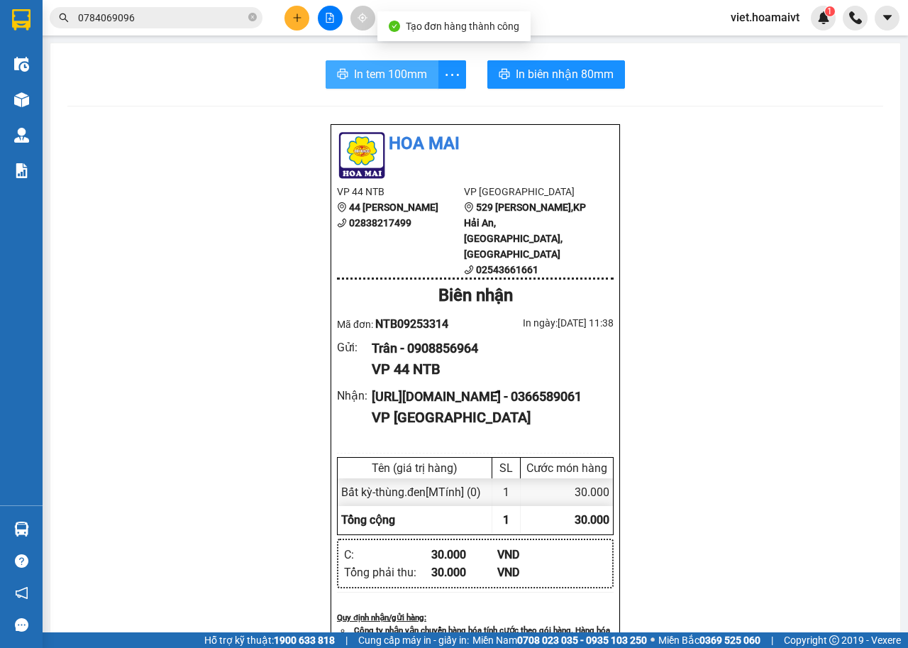
click at [421, 78] on span "In tem 100mm" at bounding box center [390, 74] width 73 height 18
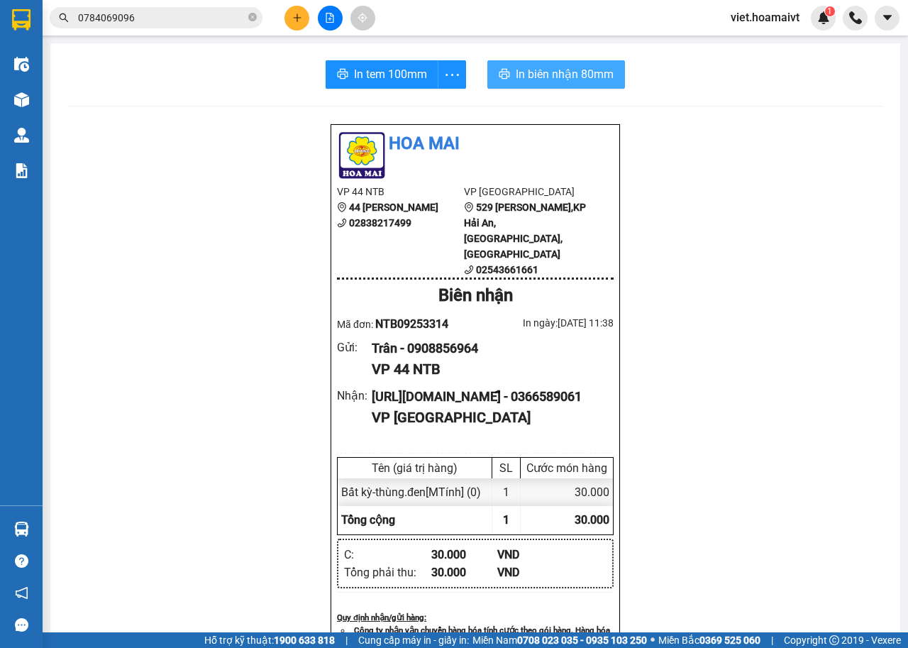
click at [571, 86] on button "In biên nhận 80mm" at bounding box center [556, 74] width 138 height 28
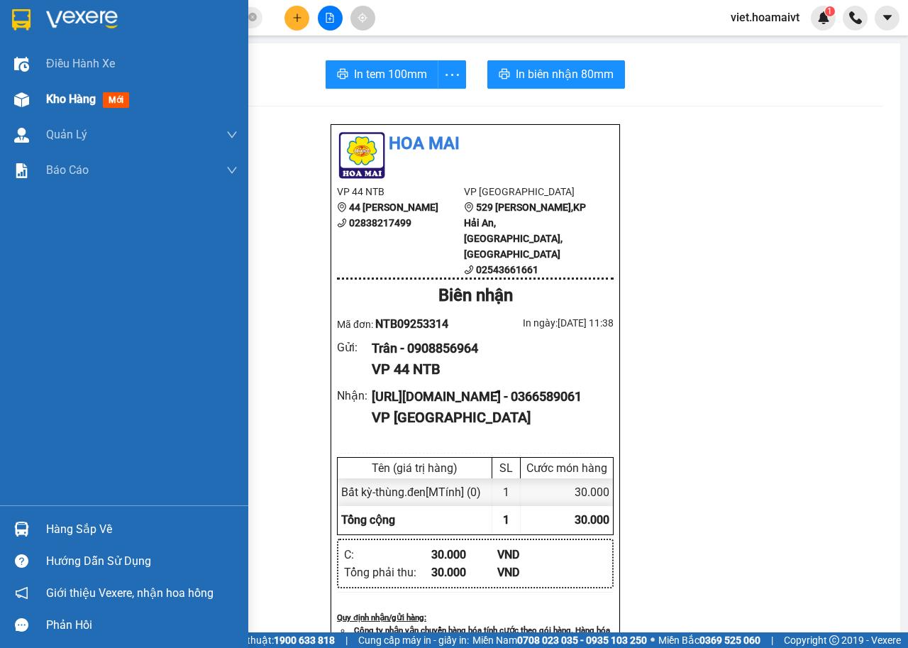
click at [60, 105] on span "Kho hàng" at bounding box center [71, 98] width 50 height 13
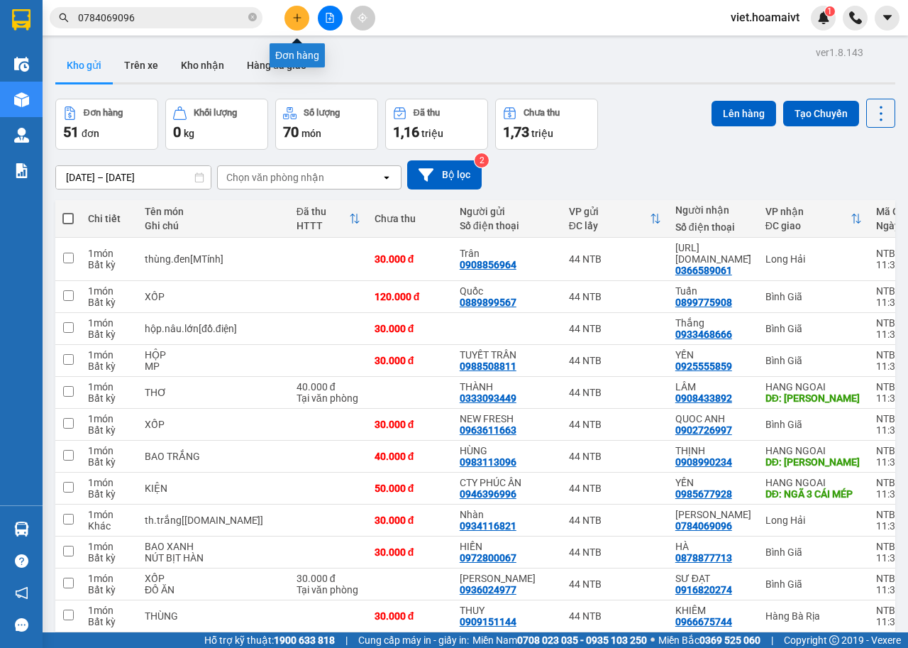
click at [294, 22] on icon "plus" at bounding box center [297, 18] width 10 height 10
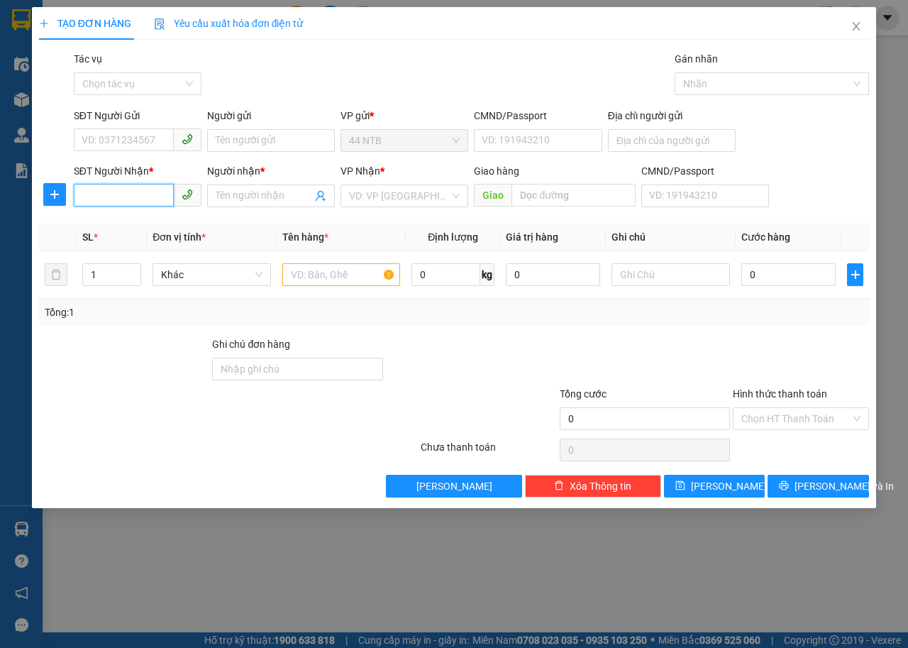
click at [153, 199] on input "SĐT Người Nhận *" at bounding box center [124, 195] width 100 height 23
type input "0329524172"
click at [156, 222] on div "0329524172 - MINH" at bounding box center [137, 224] width 111 height 16
type input "MINH"
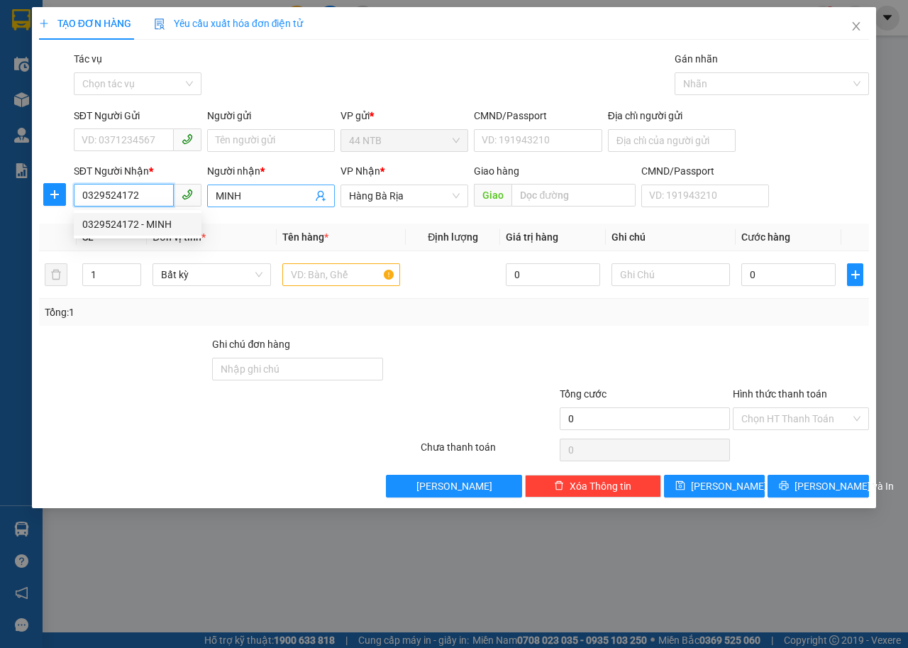
type input "0329524172"
click at [263, 203] on input "MINH" at bounding box center [264, 196] width 97 height 16
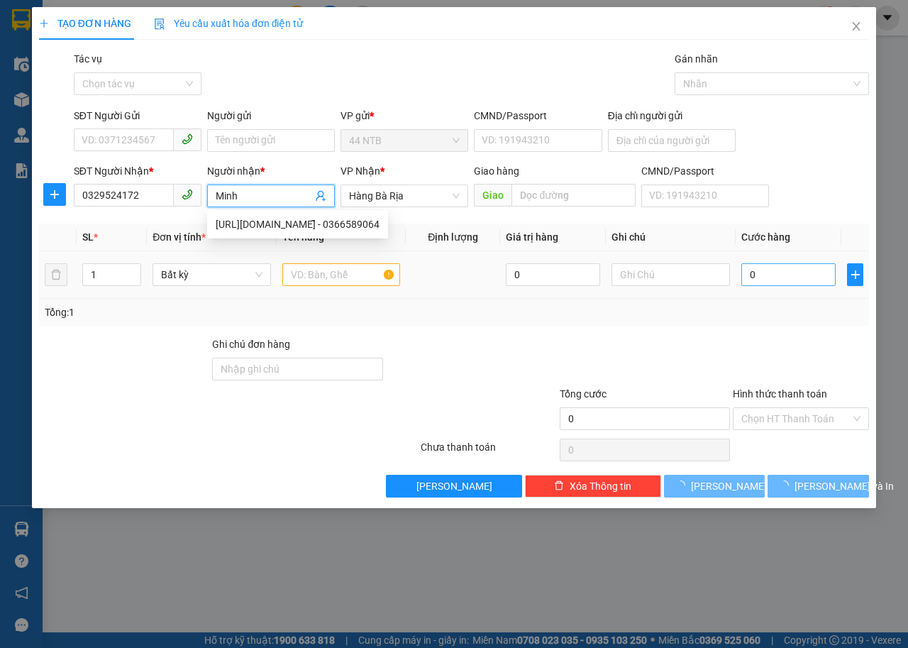
type input "Minh"
click at [810, 275] on input "0" at bounding box center [789, 274] width 94 height 23
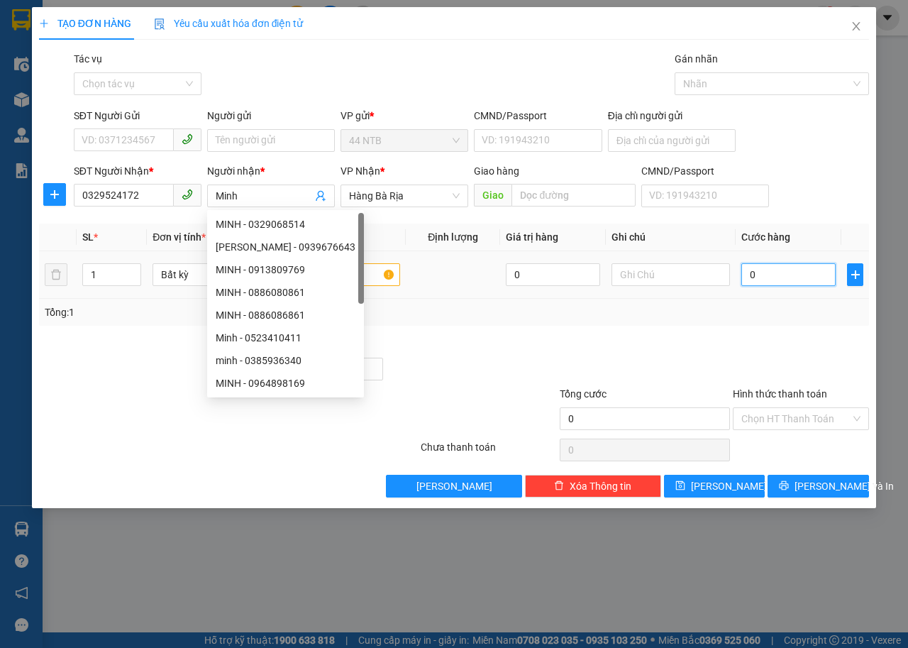
type input "3"
type input "30"
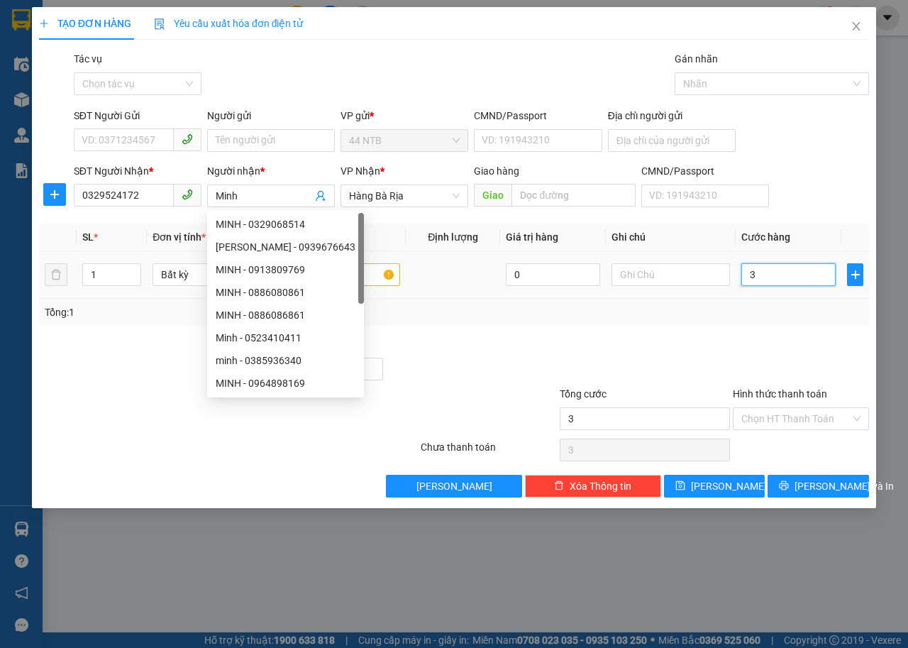
type input "30"
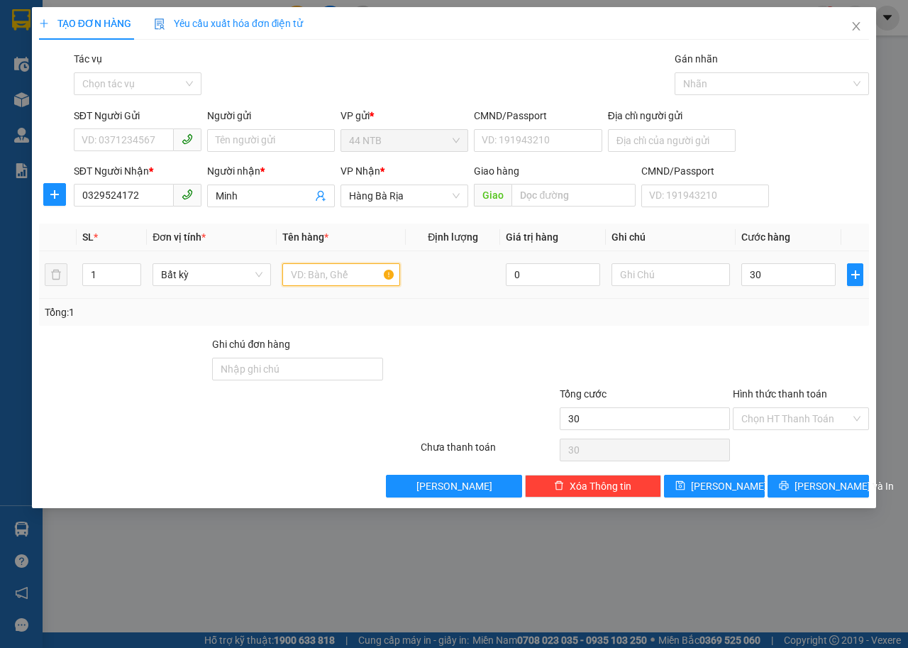
type input "30.000"
click at [373, 272] on input "text" at bounding box center [341, 274] width 118 height 23
type input "hộp.nâu[PT]"
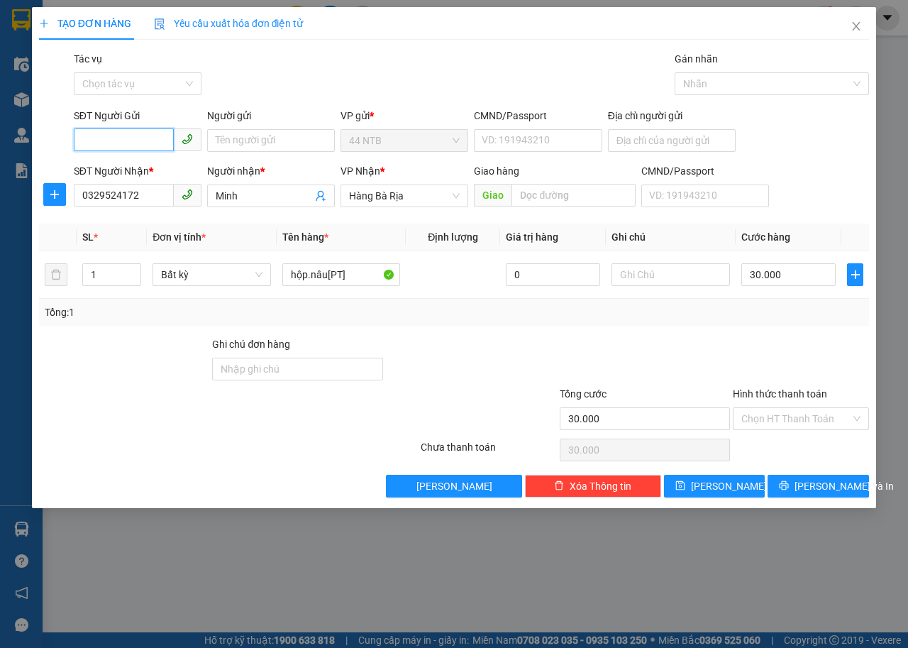
click at [130, 141] on input "SĐT Người Gửi" at bounding box center [124, 139] width 100 height 23
type input "0913913596"
click at [149, 161] on div "0913913596 - PT_Sén.Dũng" at bounding box center [143, 169] width 123 height 16
type input "PT_Sén.Dũng"
type input "075202004903"
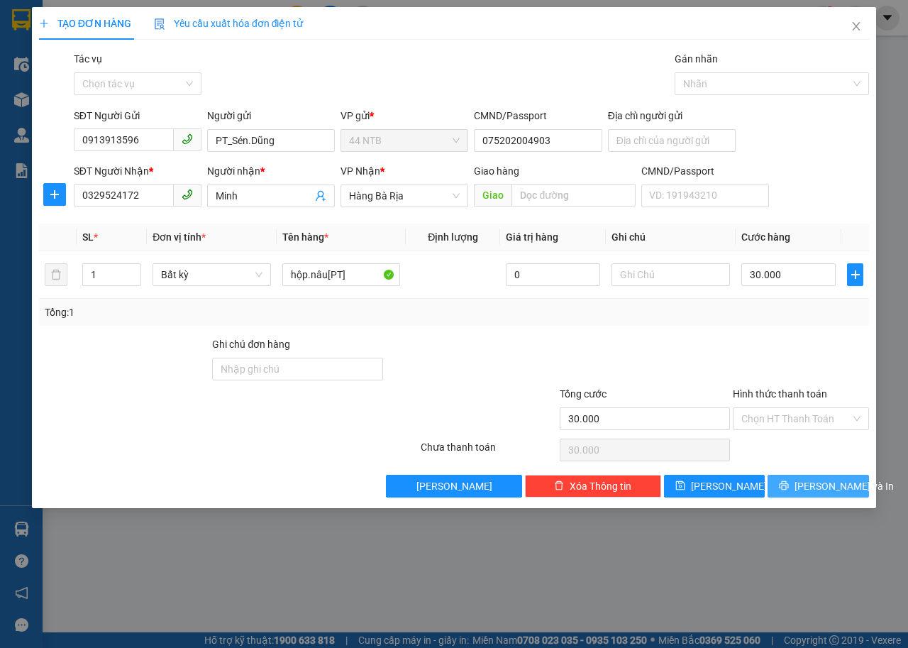
click at [818, 483] on span "Lưu và In" at bounding box center [844, 486] width 99 height 16
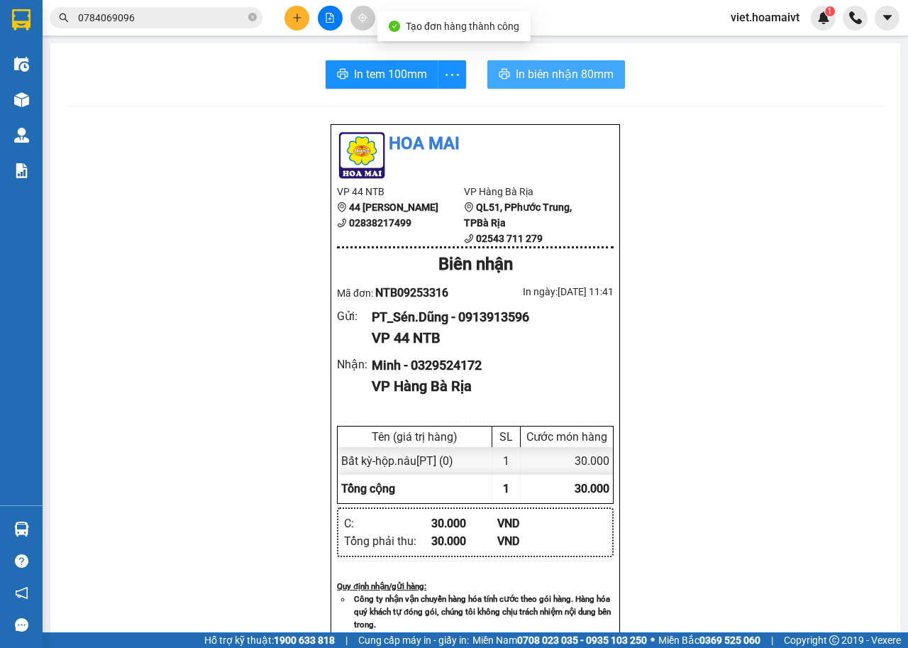
click at [516, 68] on span "In biên nhận 80mm" at bounding box center [565, 74] width 98 height 18
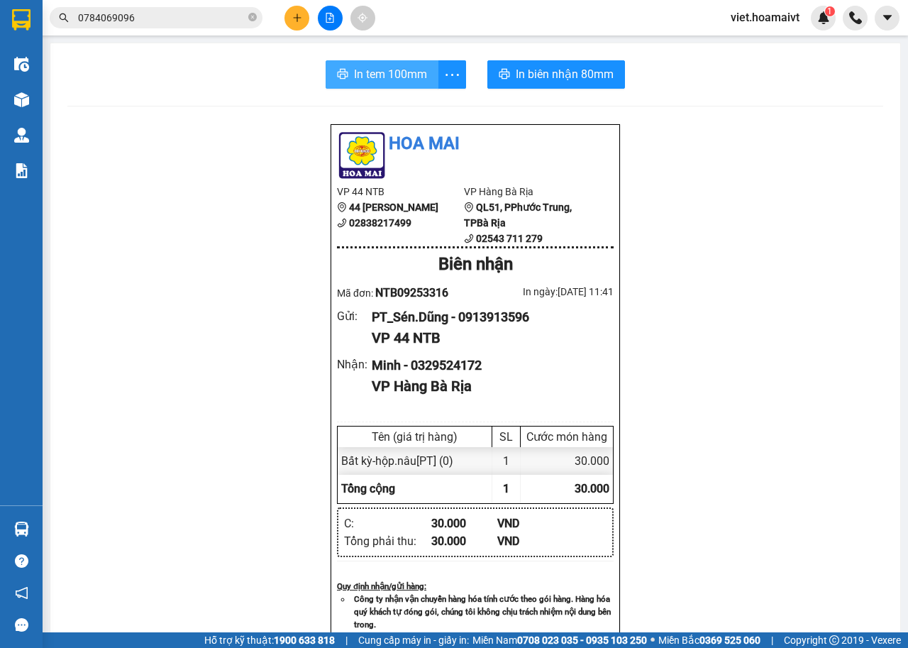
click at [386, 77] on span "In tem 100mm" at bounding box center [390, 74] width 73 height 18
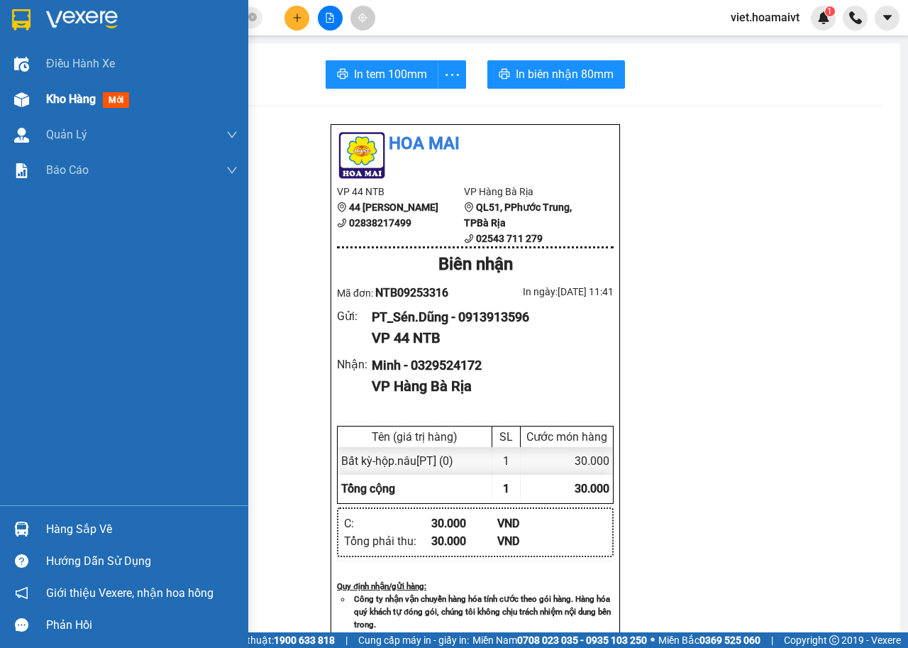
click at [89, 95] on span "Kho hàng" at bounding box center [71, 98] width 50 height 13
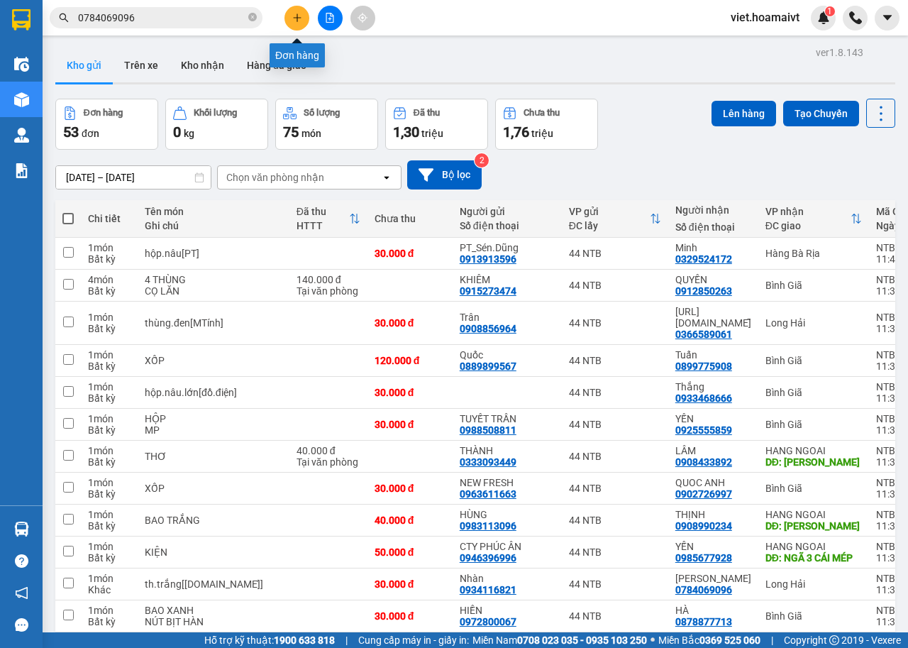
click at [287, 26] on button at bounding box center [297, 18] width 25 height 25
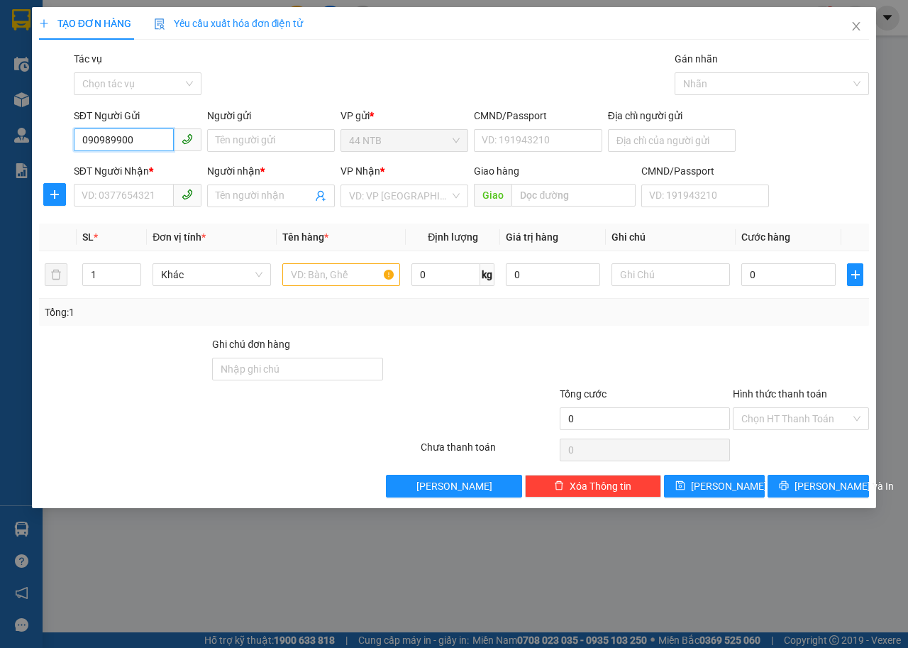
type input "0909899006"
click at [175, 162] on div "0909899006 - KIỀU ANH" at bounding box center [137, 169] width 111 height 16
type input "KIỀU ANH"
type input "0869629771"
type input "NHƯ Ý"
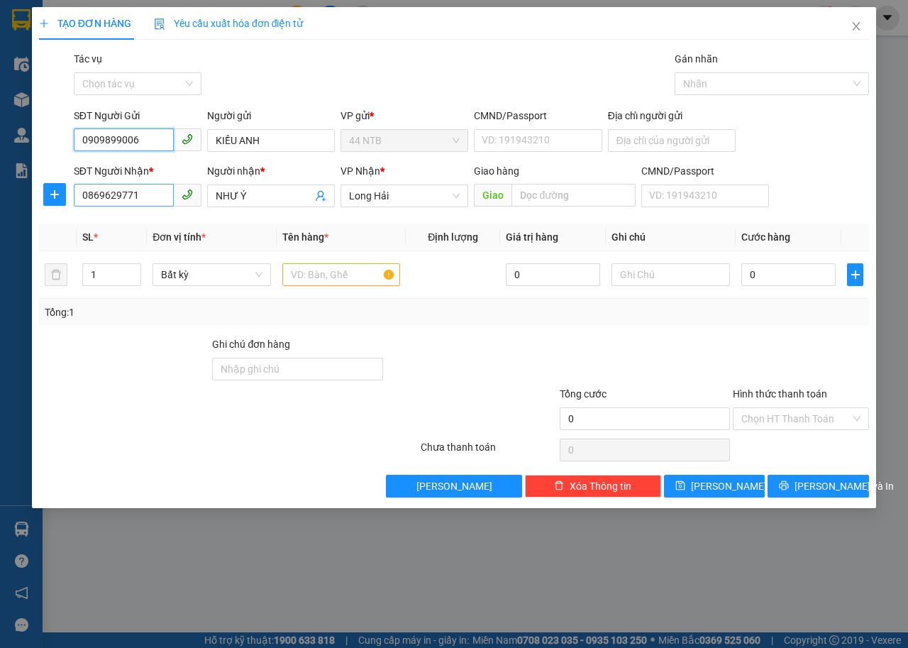
type input "0909899006"
drag, startPoint x: 110, startPoint y: 193, endPoint x: 54, endPoint y: 194, distance: 56.1
click at [54, 194] on div "SĐT Người Nhận * 0869629771 0869629771 Người nhận * NHƯ Ý VP Nhận * Long Hải Gi…" at bounding box center [454, 188] width 833 height 50
type input "0389760085"
drag, startPoint x: 250, startPoint y: 196, endPoint x: 135, endPoint y: 209, distance: 115.7
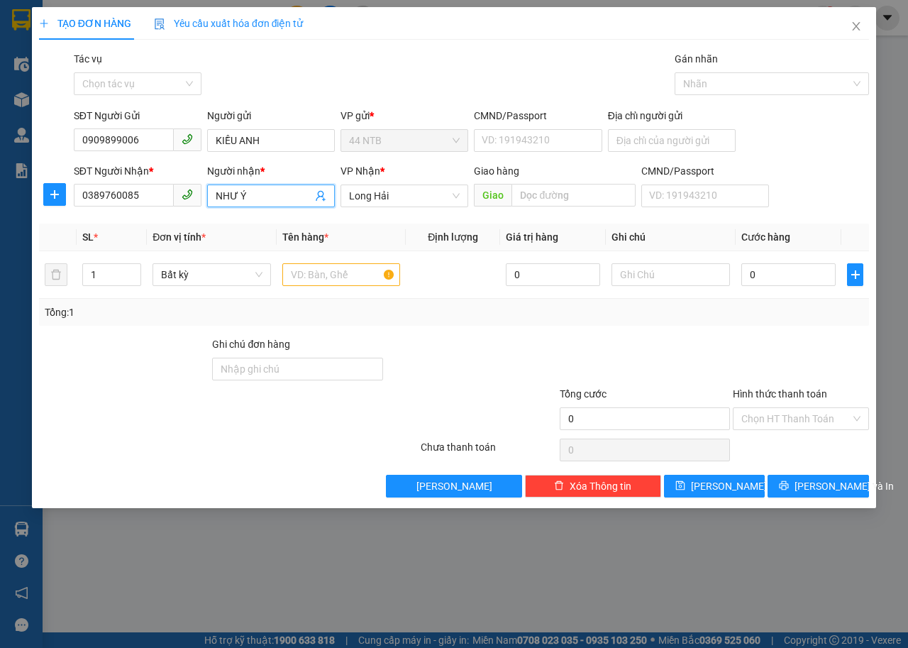
click at [135, 209] on div "SĐT Người Nhận * 0389760085 Người nhận * NHƯ Ý VP Nhận * Long Hải Giao hàng Gia…" at bounding box center [471, 188] width 801 height 50
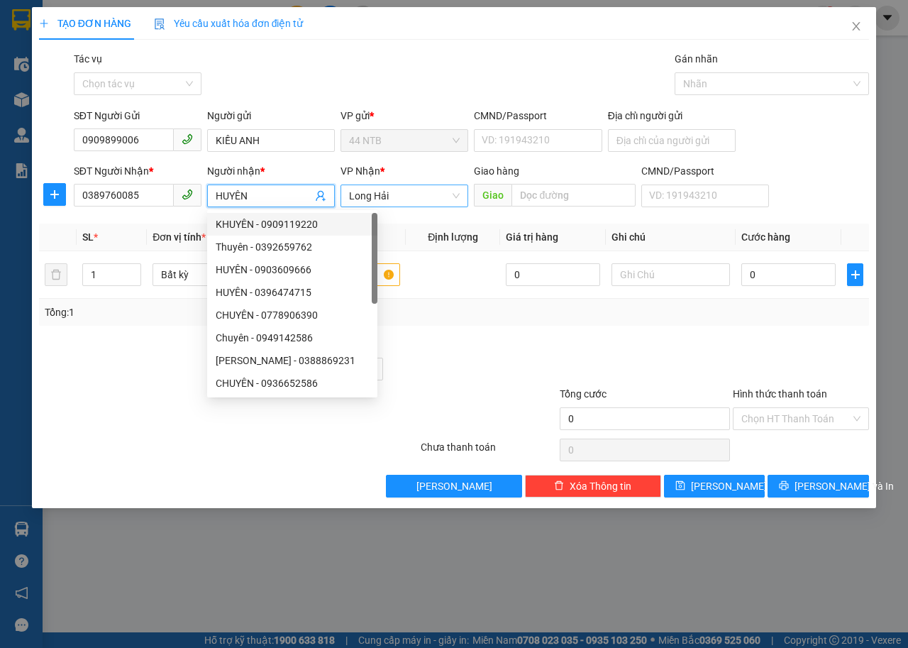
click at [395, 193] on span "Long Hải" at bounding box center [404, 195] width 111 height 21
type input "HUYÊN"
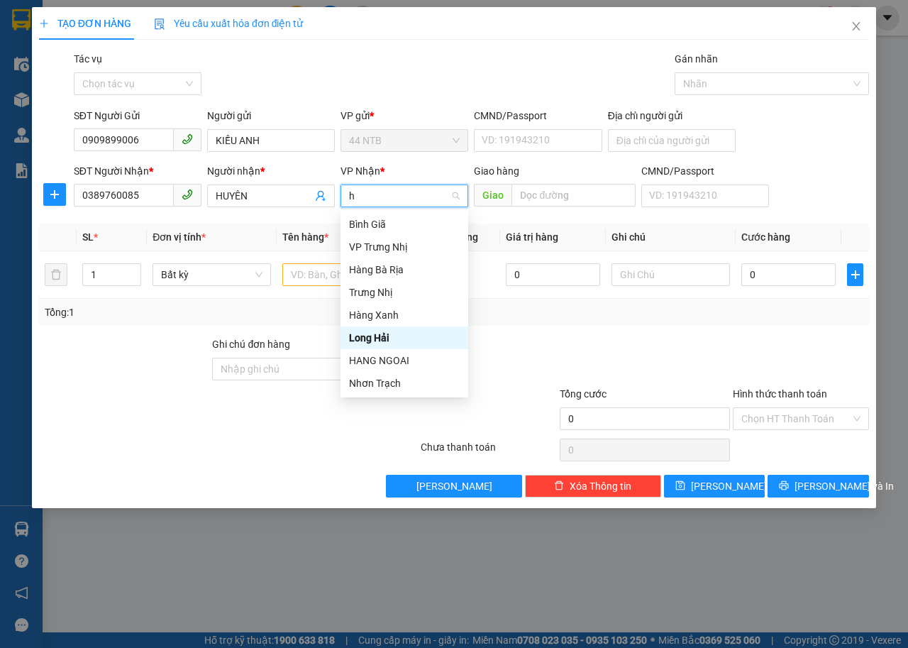
type input "hn"
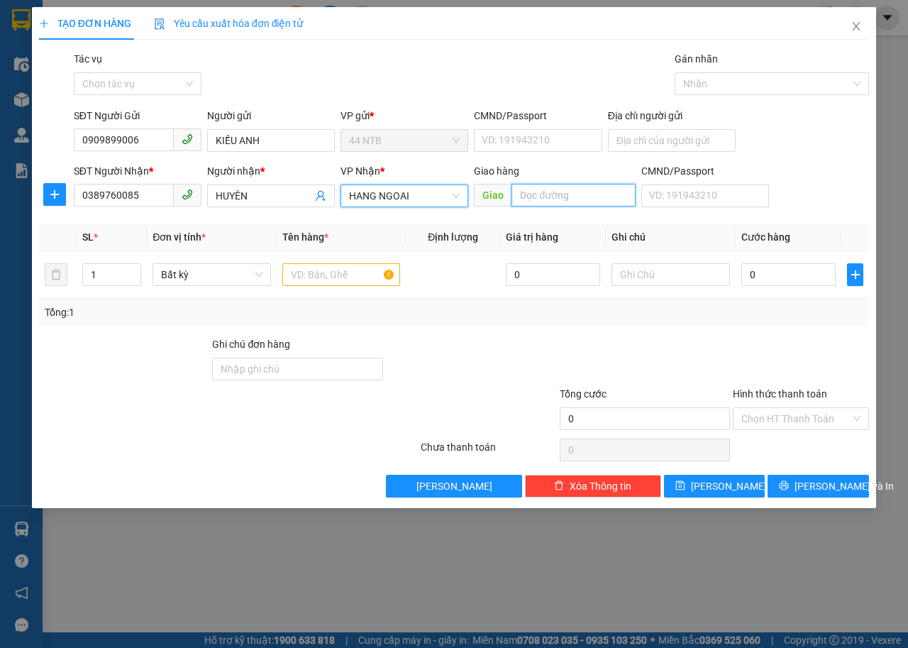
click at [550, 196] on input "text" at bounding box center [573, 195] width 123 height 23
type input "T"
click at [651, 145] on input "Địa chỉ người gửi" at bounding box center [672, 140] width 128 height 23
type input "14.đg.số.24_P.Phú_B.Hưng.Phong_GX"
click at [527, 189] on input "T" at bounding box center [573, 195] width 123 height 23
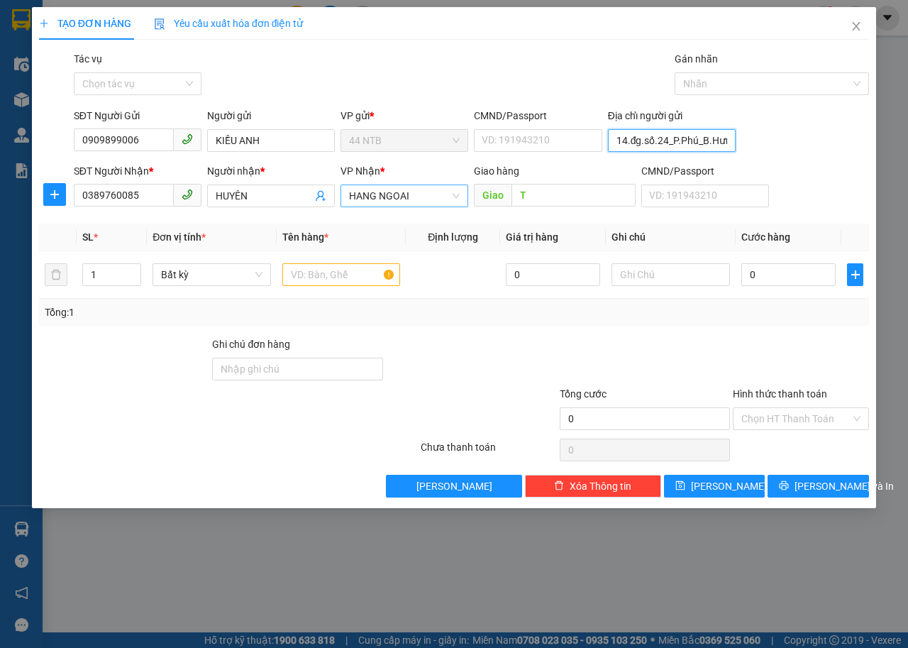
click at [715, 146] on input "14.đg.số.24_P.Phú_B.Hưng.Phong_GX" at bounding box center [672, 140] width 128 height 23
click at [527, 196] on input "T" at bounding box center [573, 195] width 123 height 23
type input "T.Phong_GX"
click at [729, 142] on input "14.đg.số.24_P.Phú_B.Hưng.Phong_GX" at bounding box center [672, 140] width 128 height 23
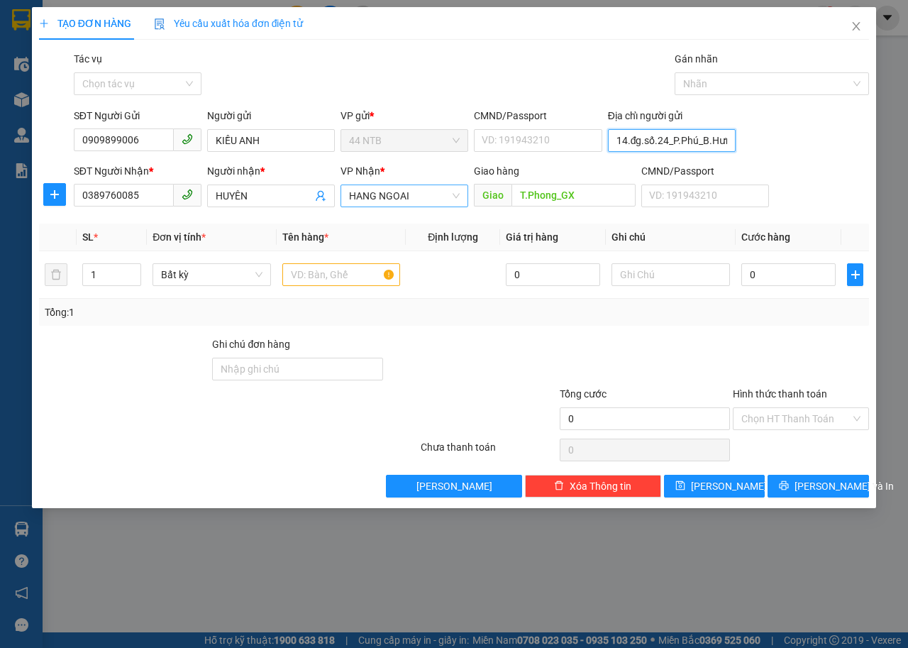
click at [729, 142] on input "14.đg.số.24_P.Phú_B.Hưng.Phong_GX" at bounding box center [672, 140] width 128 height 23
click at [729, 142] on input "14.đg.số.24_P.Phú_B.Hư.Phong_GX" at bounding box center [672, 140] width 128 height 23
click at [729, 142] on input "14.đg.số.24_P.Phú_B.Hư.ong_GX" at bounding box center [672, 140] width 128 height 23
click at [729, 142] on input "14.đg.số.24_P.Phú_B.Hư.g_GX" at bounding box center [672, 140] width 128 height 23
click at [729, 142] on input "14.đg.số.24_P.Phú_B.Hư.GX" at bounding box center [672, 140] width 128 height 23
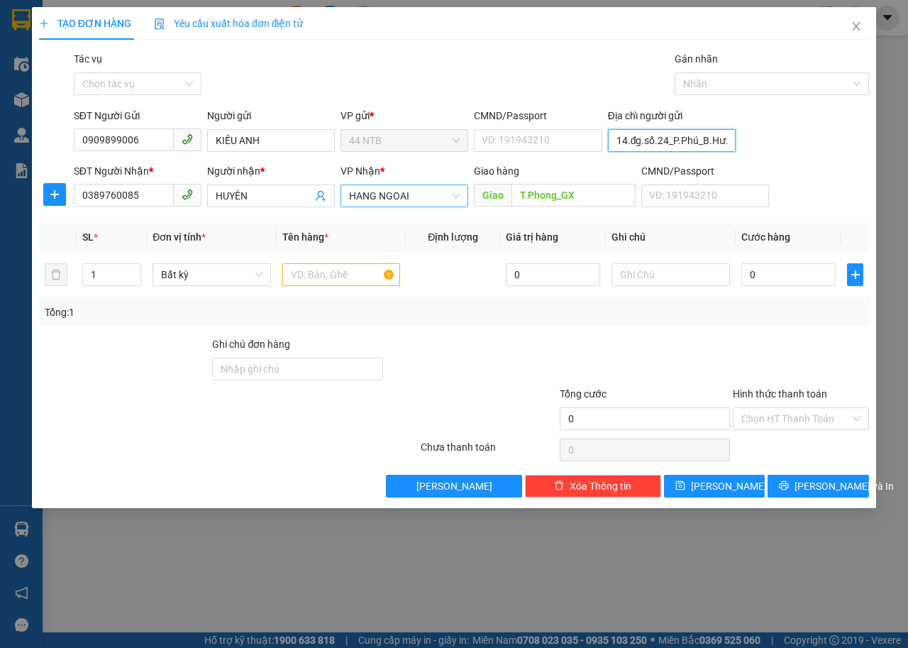
click at [729, 142] on input "14.đg.số.24_P.Phú_B.Hư.X" at bounding box center [672, 140] width 128 height 23
type input "14.đg.số.24_P.Phú_B.Hưng"
click at [336, 279] on input "text" at bounding box center [341, 274] width 118 height 23
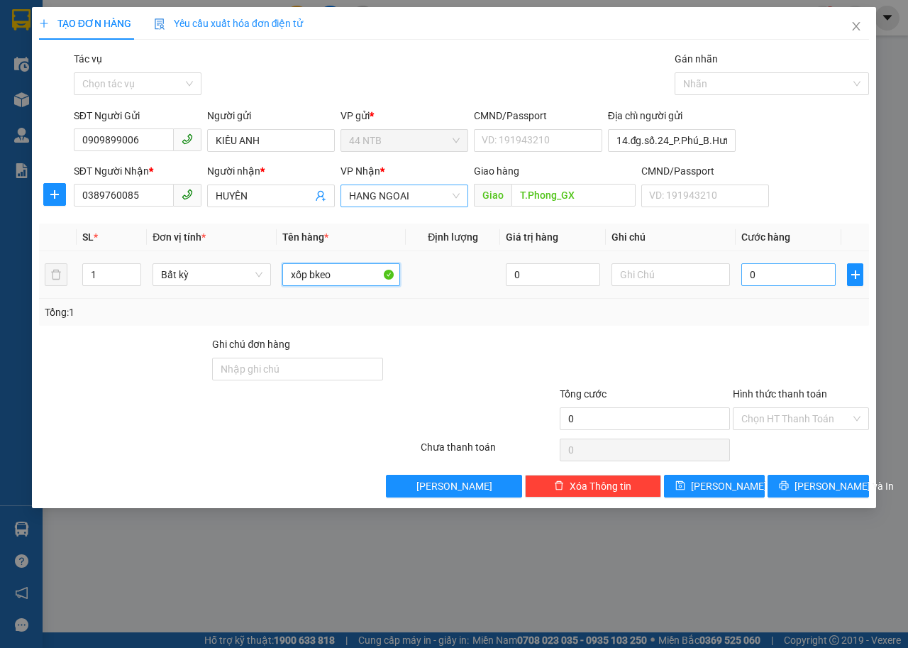
type input "xốp bkeo"
click at [783, 276] on input "0" at bounding box center [789, 274] width 94 height 23
type input "4"
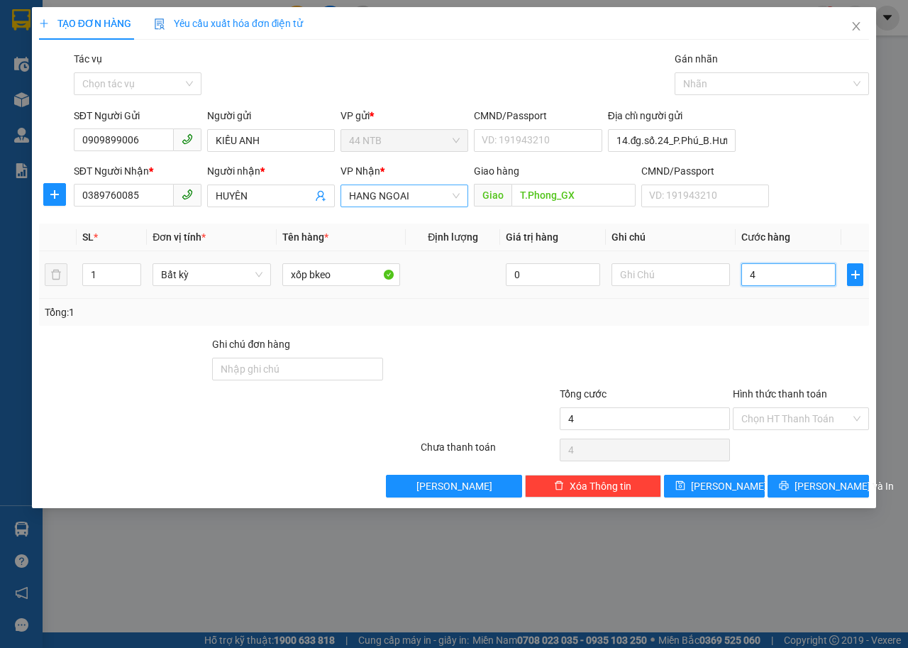
type input "40"
type input "40.000"
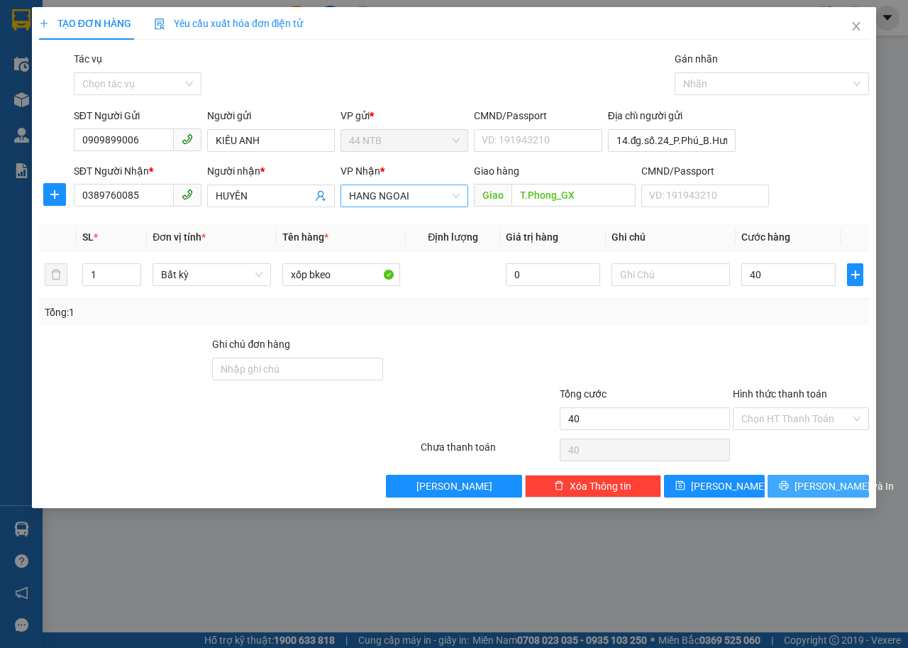
type input "40.000"
click at [786, 491] on button "Lưu và In" at bounding box center [818, 486] width 101 height 23
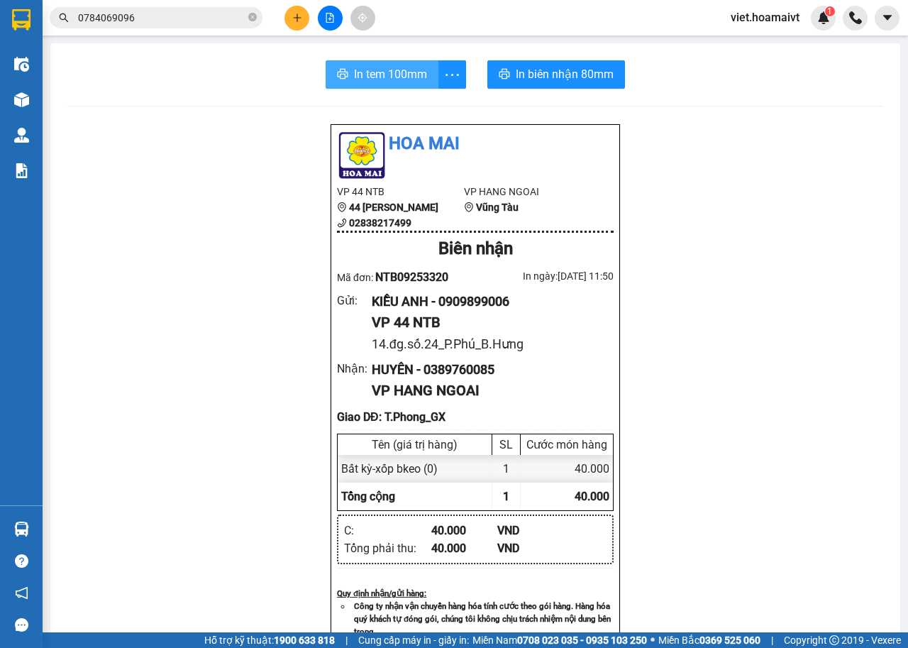
click at [392, 88] on button "In tem 100mm" at bounding box center [382, 74] width 113 height 28
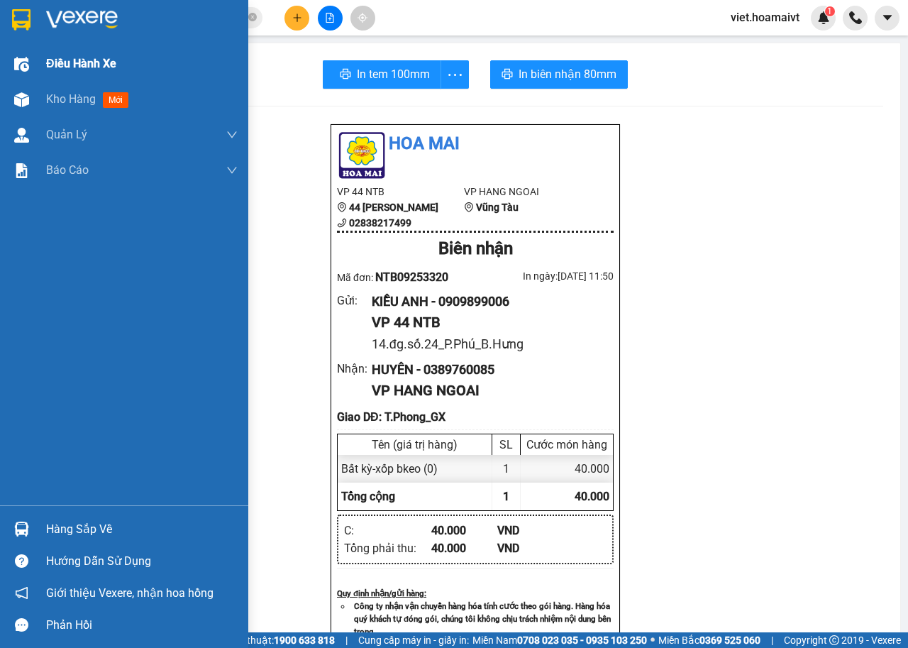
drag, startPoint x: 51, startPoint y: 106, endPoint x: 55, endPoint y: 50, distance: 56.9
click at [51, 106] on div "Kho hàng mới" at bounding box center [90, 99] width 88 height 18
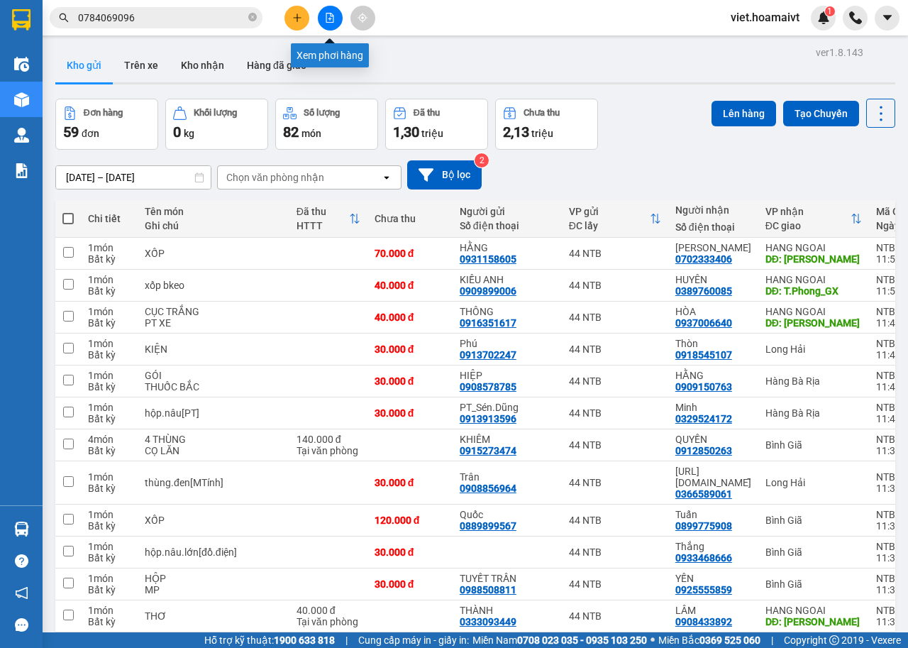
click at [294, 22] on icon "plus" at bounding box center [297, 18] width 10 height 10
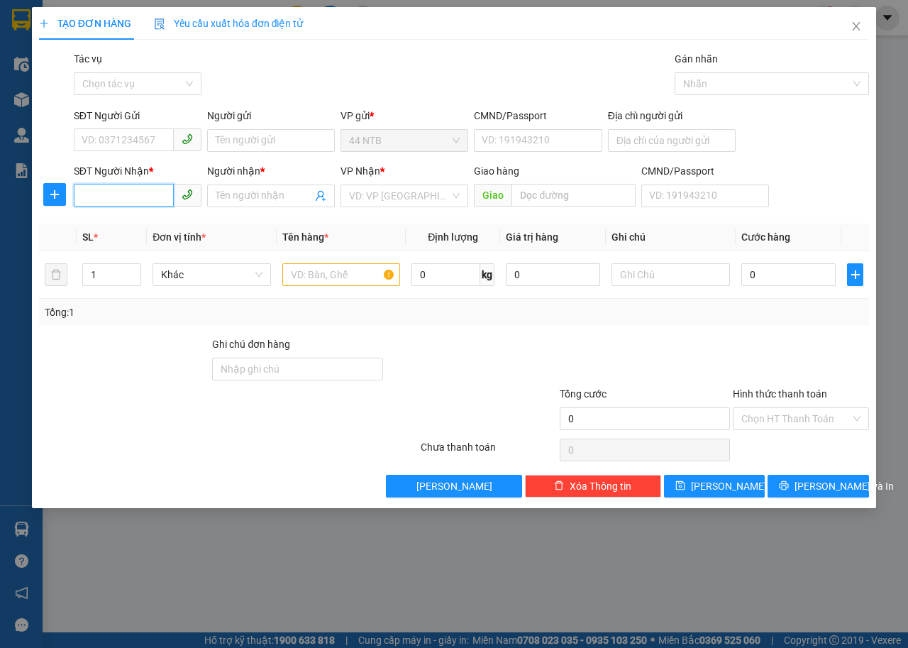
click at [158, 192] on input "SĐT Người Nhận *" at bounding box center [124, 195] width 100 height 23
type input "0329767432"
click at [166, 224] on div "0329767432 - THUẬN" at bounding box center [137, 224] width 111 height 16
type input "THUẬN"
type input "Mỹ.Xuân_A"
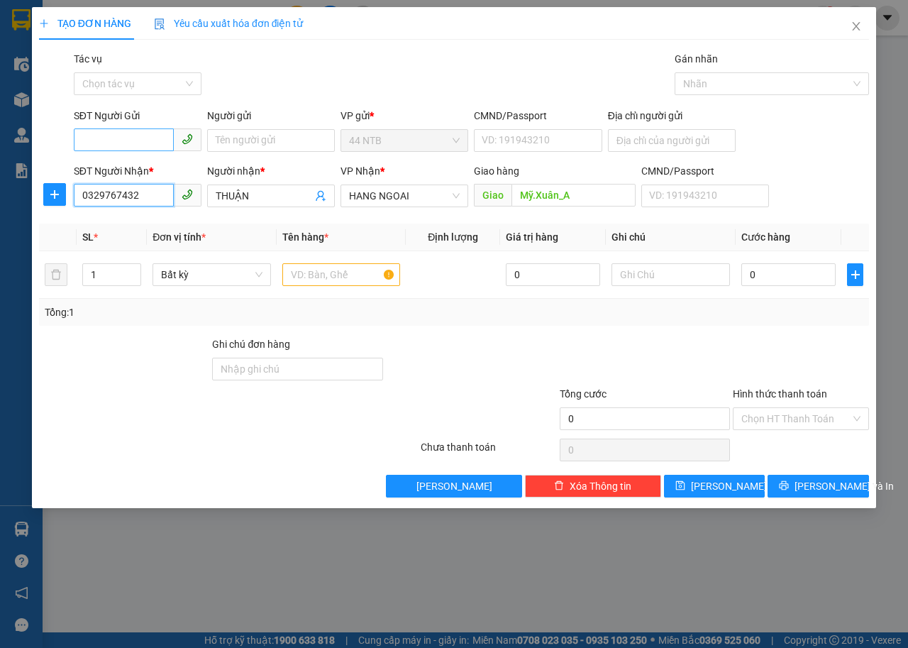
type input "0329767432"
click at [162, 137] on input "SĐT Người Gửi" at bounding box center [124, 139] width 100 height 23
click at [154, 168] on div "0388168292 - HOÀNG" at bounding box center [137, 169] width 111 height 16
type input "0388168292"
type input "HOÀNG"
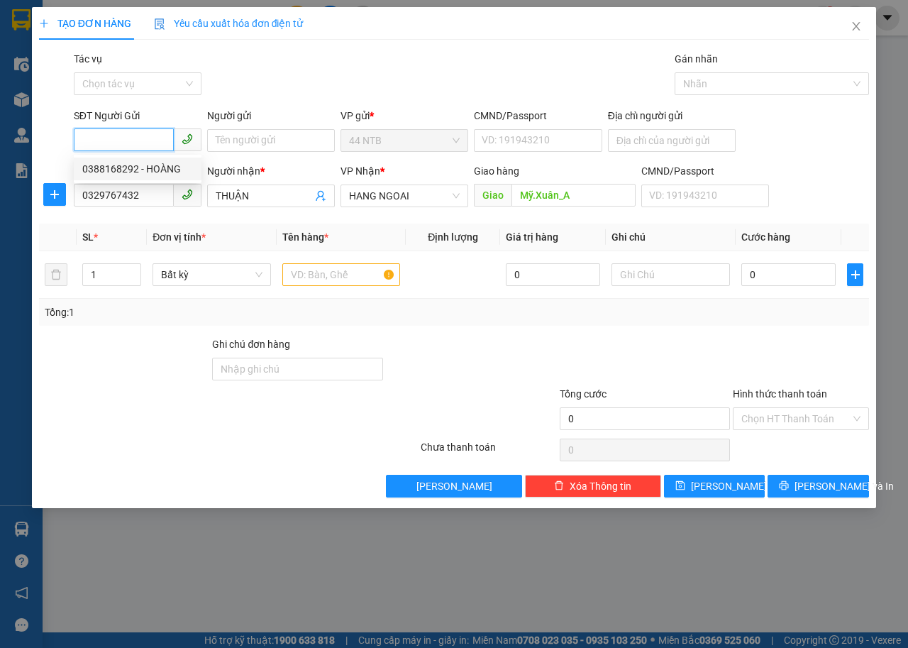
type input "083094002933"
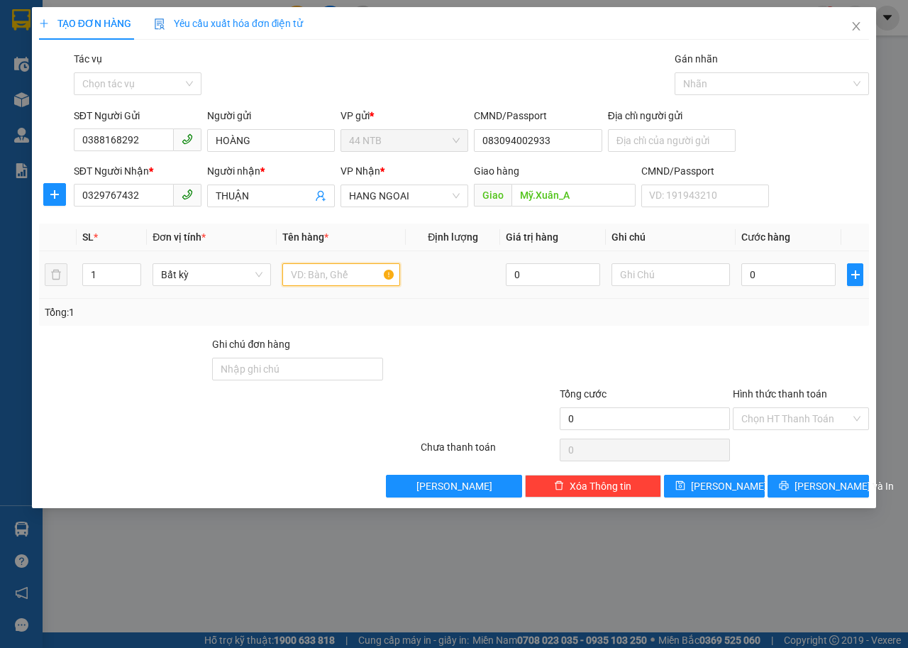
click at [316, 277] on input "text" at bounding box center [341, 274] width 118 height 23
type input "tép trắng"
click at [795, 269] on input "0" at bounding box center [789, 274] width 94 height 23
type input "4"
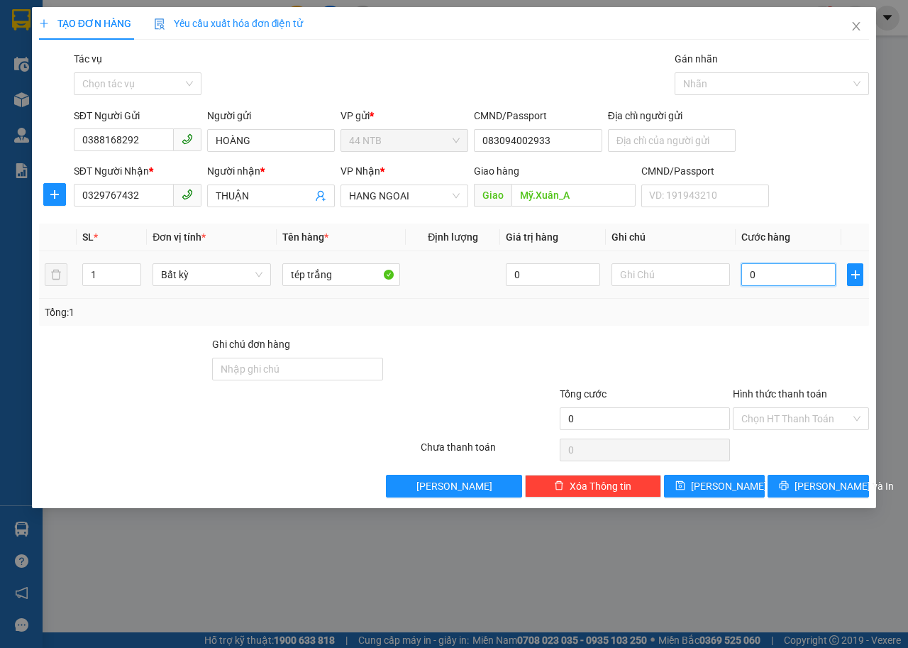
type input "4"
type input "40"
click at [795, 413] on input "Hình thức thanh toán" at bounding box center [796, 418] width 109 height 21
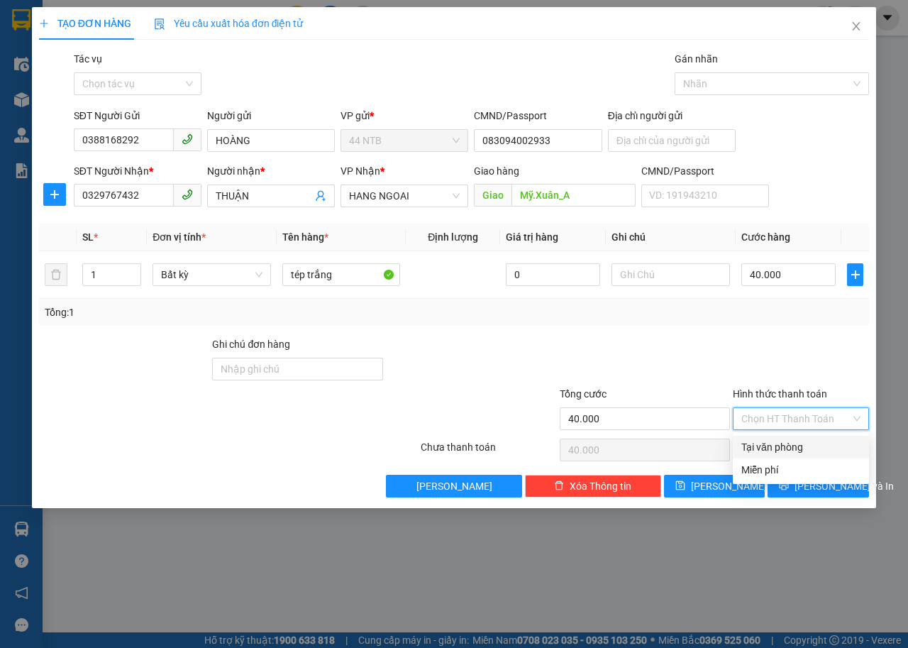
click at [781, 447] on div "Tại văn phòng" at bounding box center [801, 447] width 119 height 16
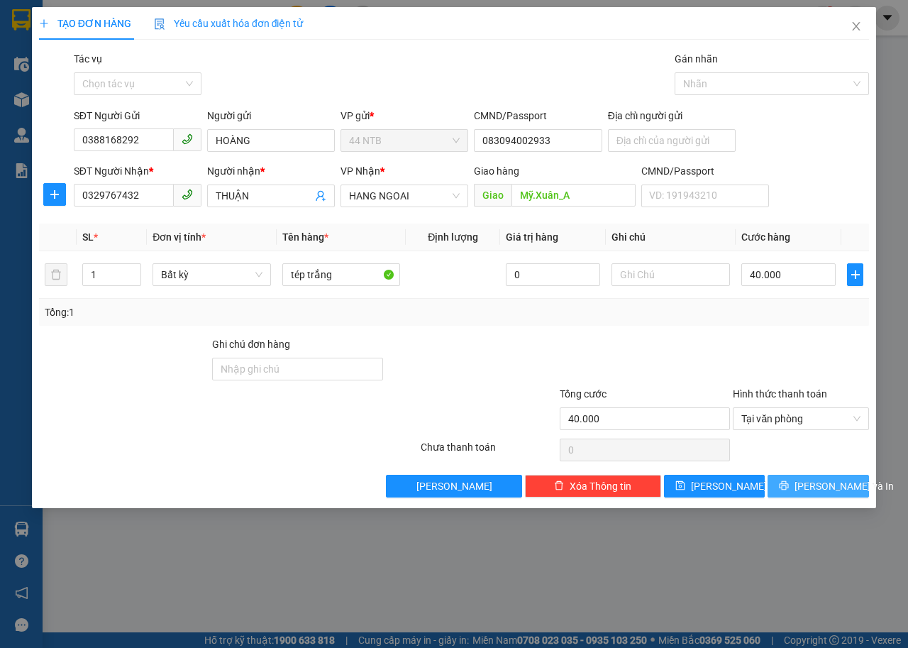
click at [805, 485] on button "Lưu và In" at bounding box center [818, 486] width 101 height 23
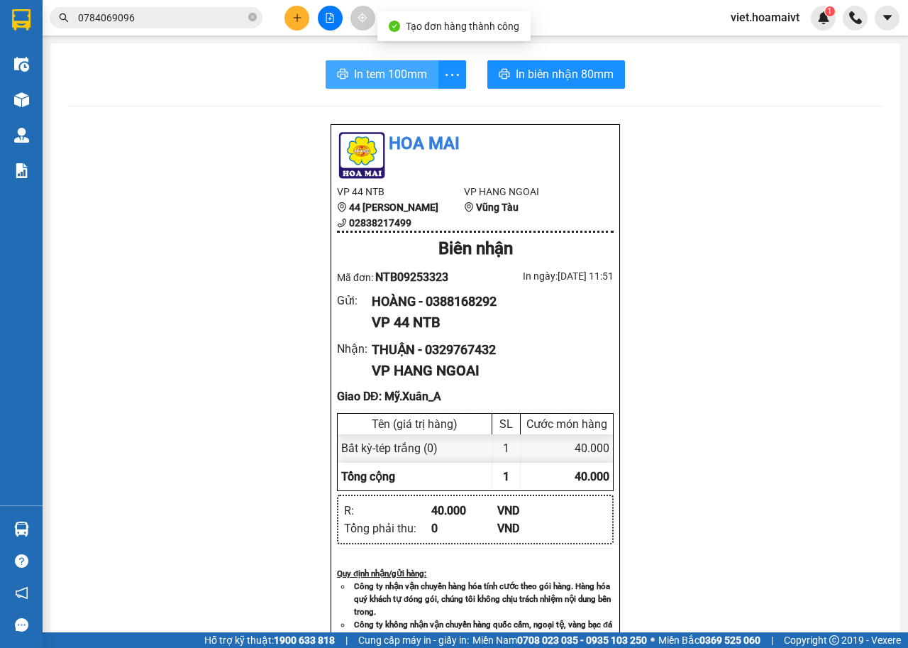
click at [392, 83] on span "In tem 100mm" at bounding box center [390, 74] width 73 height 18
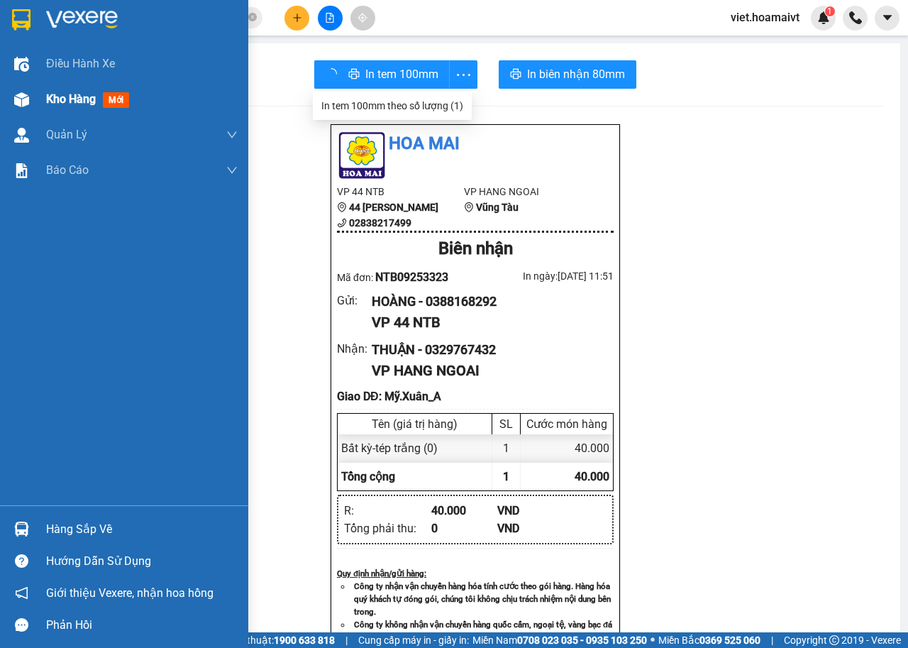
click at [61, 101] on span "Kho hàng" at bounding box center [71, 98] width 50 height 13
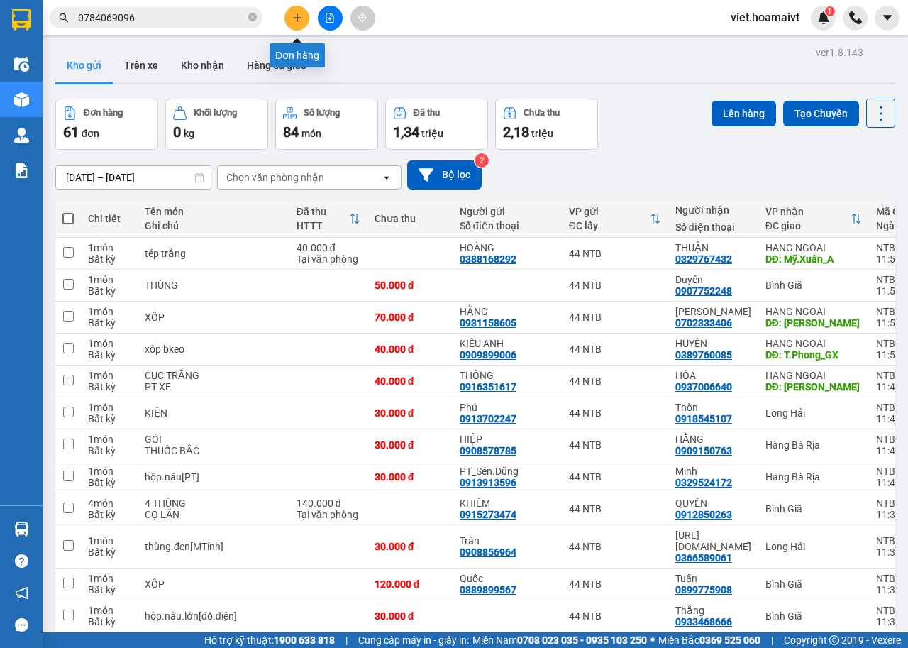
click at [290, 25] on button at bounding box center [297, 18] width 25 height 25
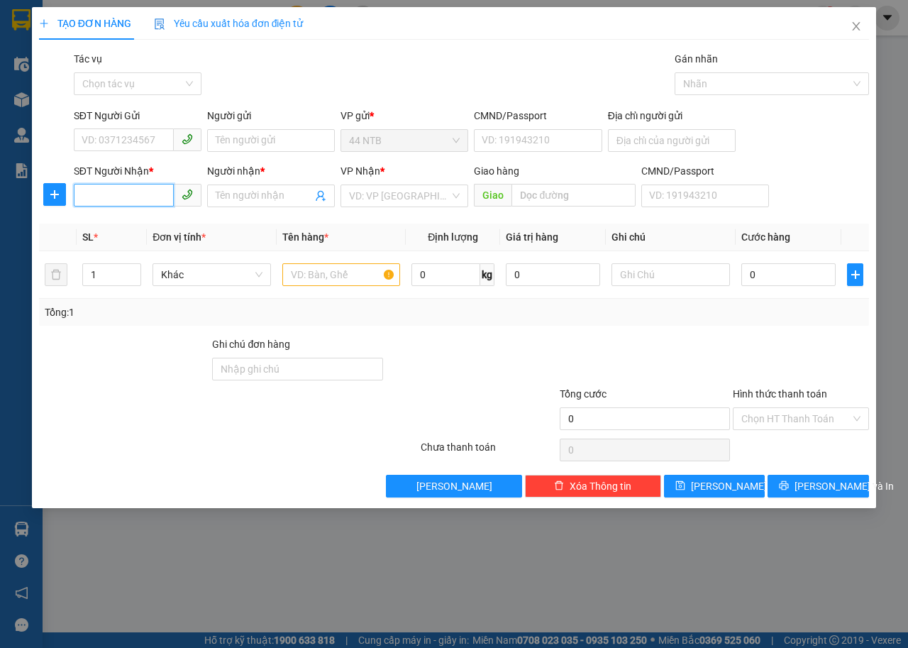
click at [159, 192] on input "SĐT Người Nhận *" at bounding box center [124, 195] width 100 height 23
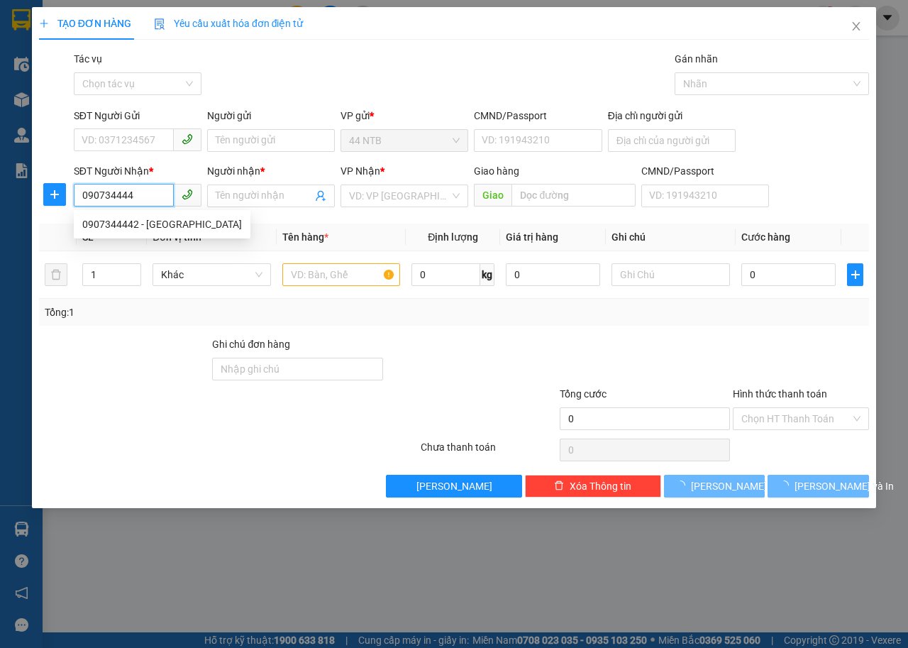
type input "0907344442"
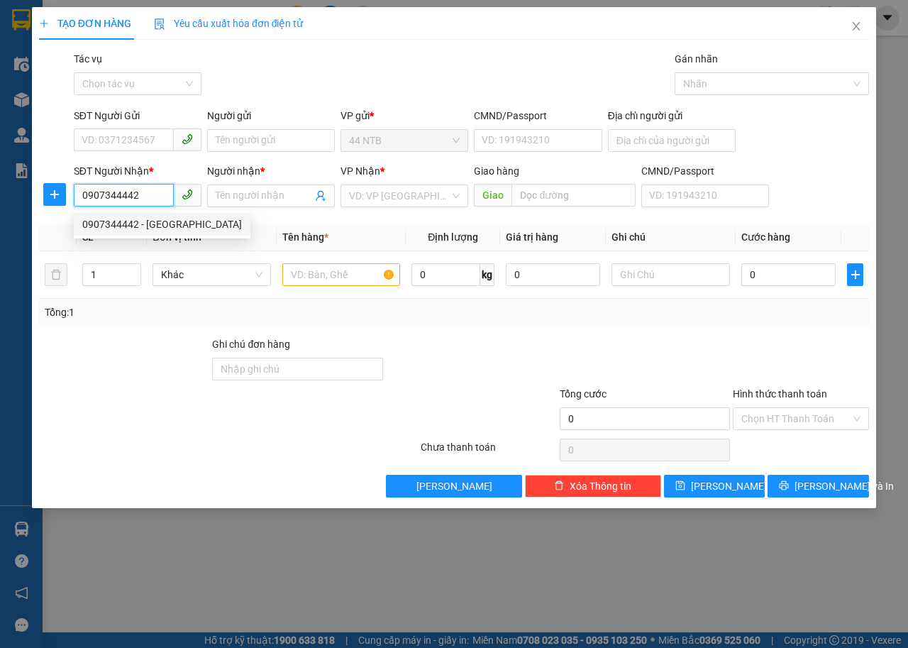
click at [155, 231] on div "0907344442 - Hoàng Nam" at bounding box center [162, 224] width 160 height 16
type input "47 ĐƯỜNG SỐ 11 KHU TRUNG SƠN"
type input "Hoàng Nam"
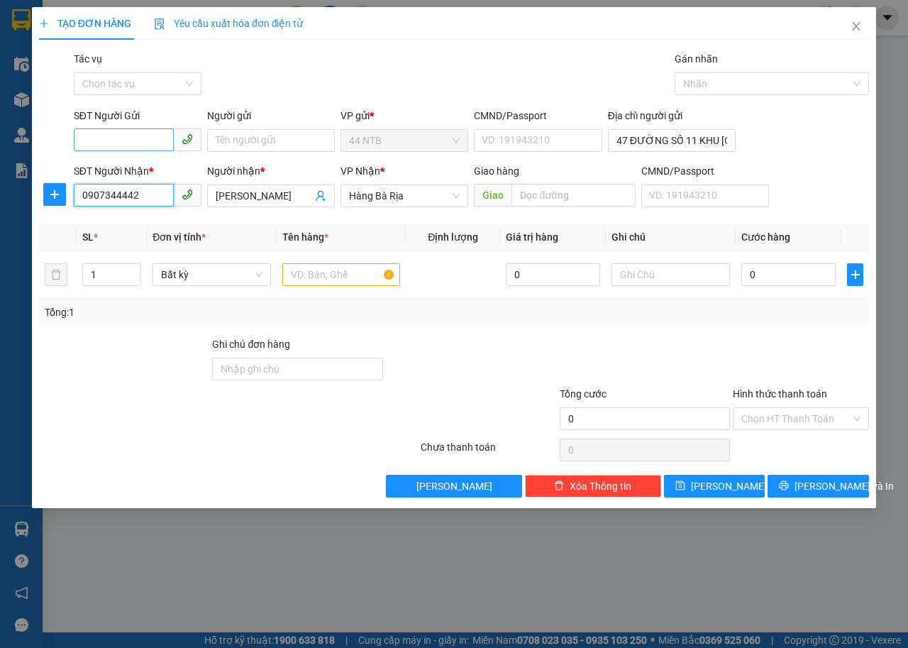
type input "0907344442"
click at [132, 141] on input "SĐT Người Gửi" at bounding box center [124, 139] width 100 height 23
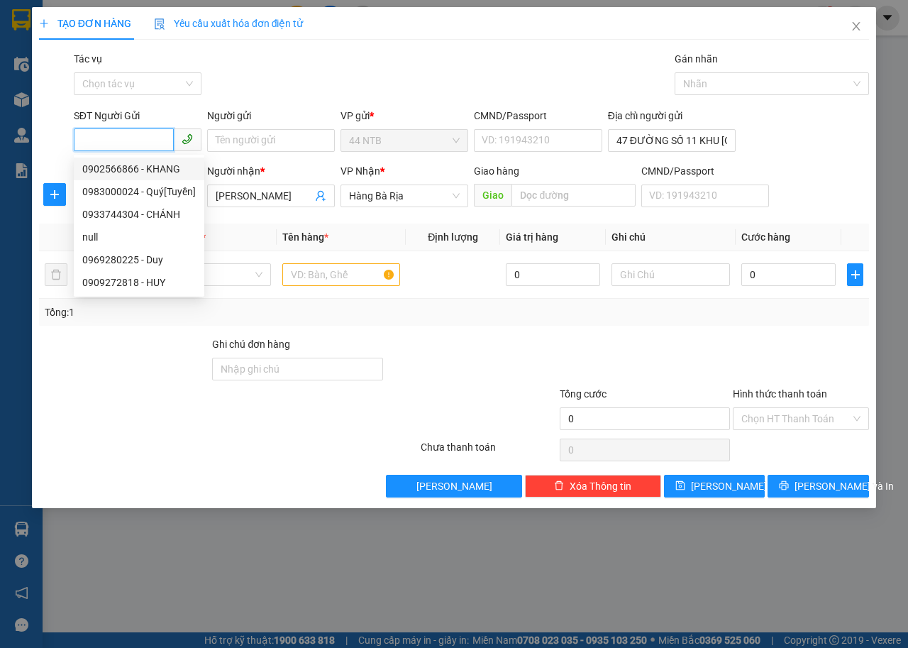
click at [138, 162] on div "0902566866 - KHANG" at bounding box center [139, 169] width 114 height 16
type input "0902566866"
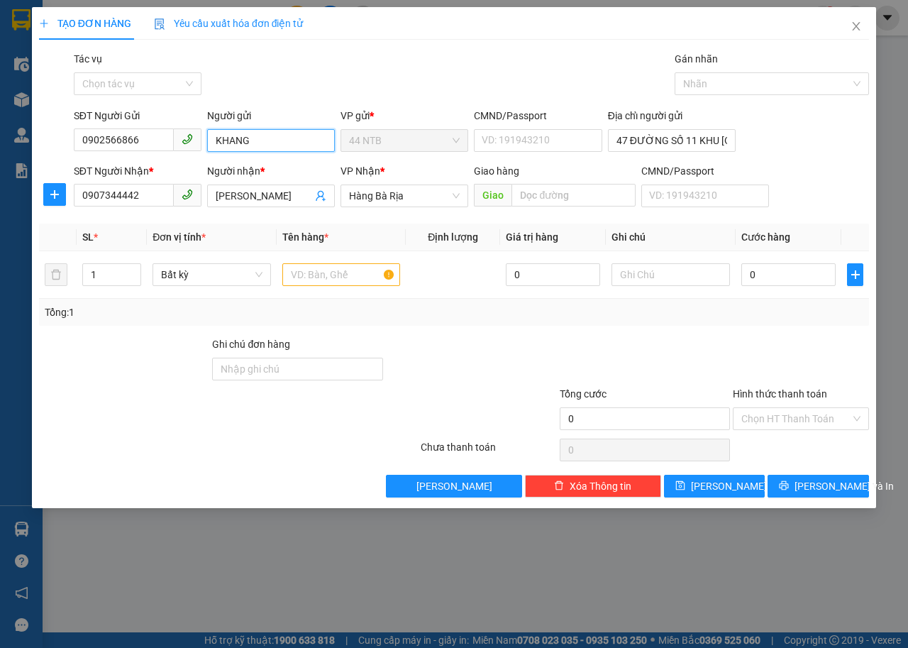
click at [265, 141] on input "KHANG" at bounding box center [271, 140] width 128 height 23
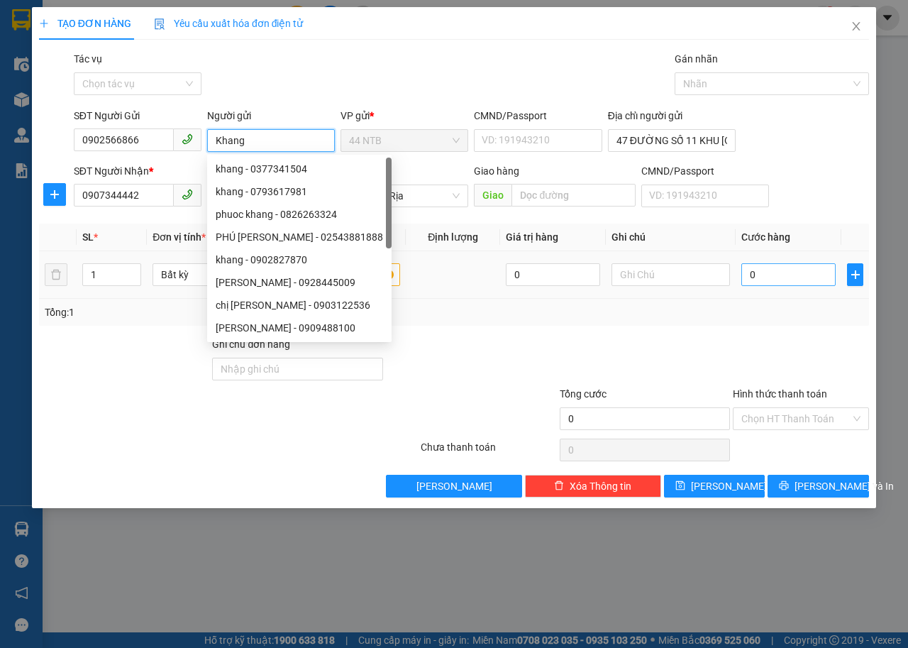
type input "Khang"
click at [764, 272] on input "0" at bounding box center [789, 274] width 94 height 23
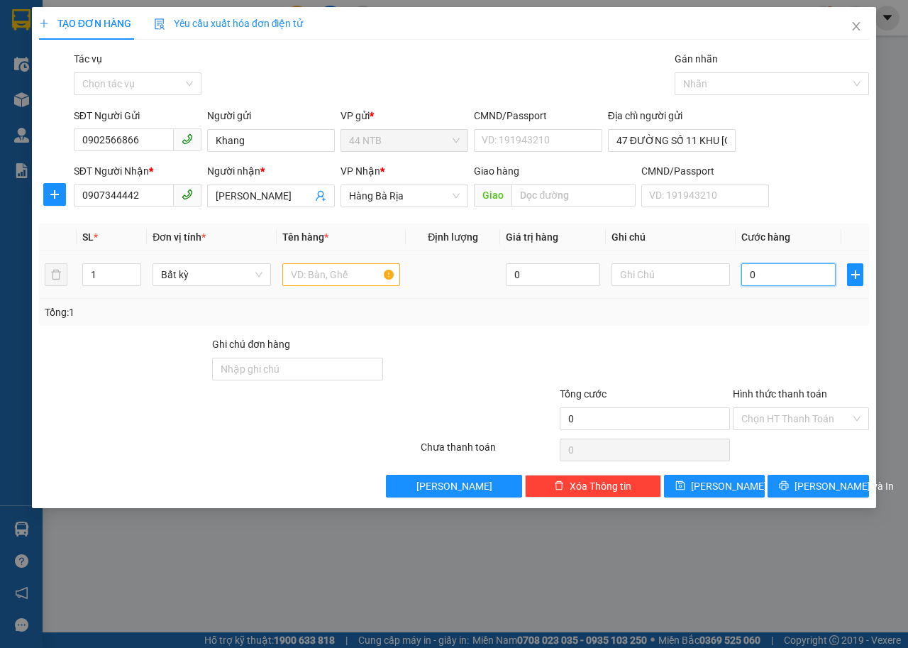
type input "3"
type input "30"
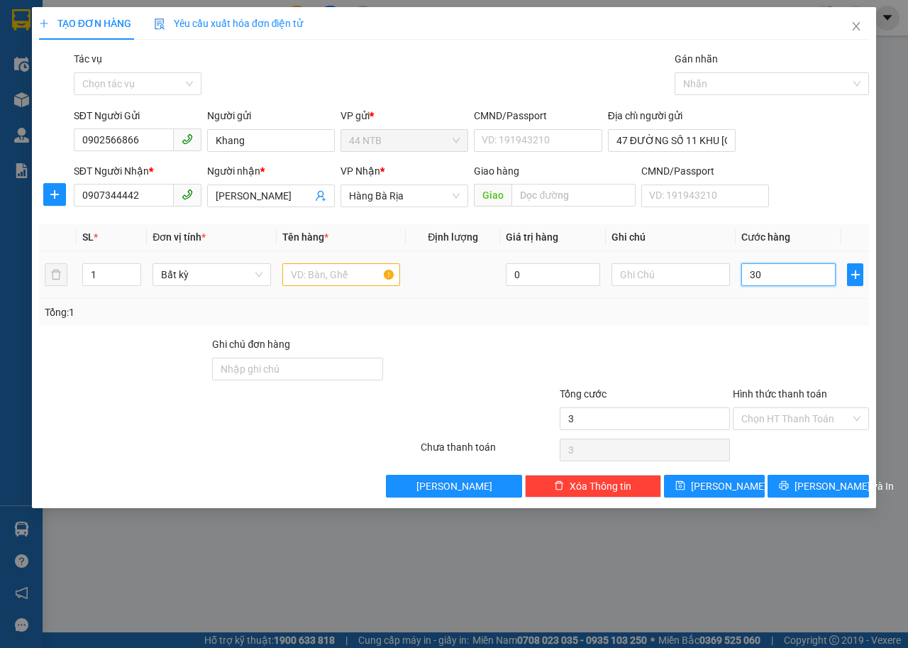
type input "30"
type input "30.000"
click at [716, 146] on input "47 ĐƯỜNG SỐ 11 KHU TRUNG SƠN" at bounding box center [672, 140] width 128 height 23
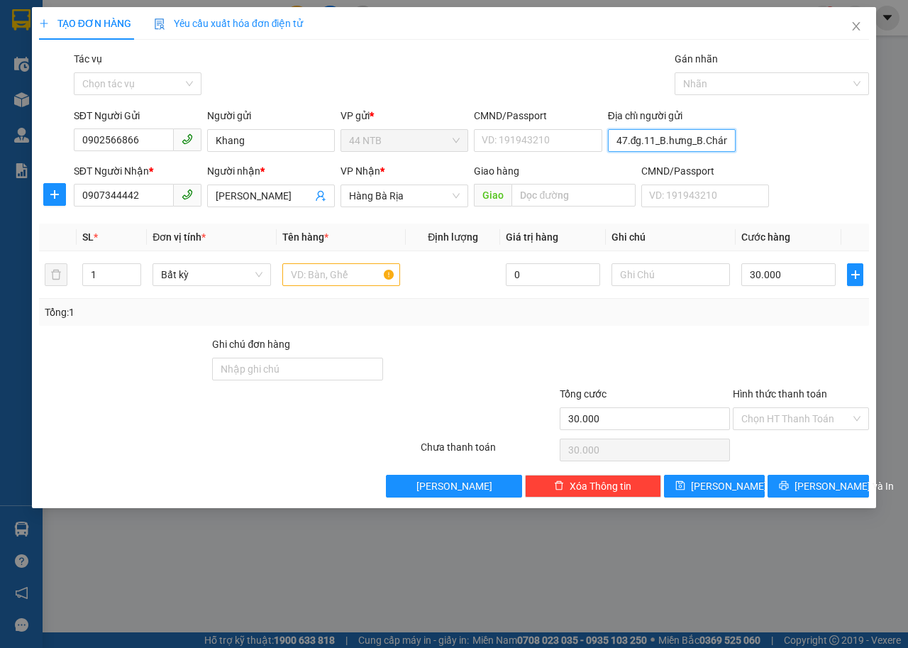
click at [668, 143] on input "47.đg.11_B.hưng_B.Chánh" at bounding box center [672, 140] width 128 height 23
type input "47.đg.11_B.Hưng_B.Chánh"
click at [365, 277] on input "text" at bounding box center [341, 274] width 118 height 23
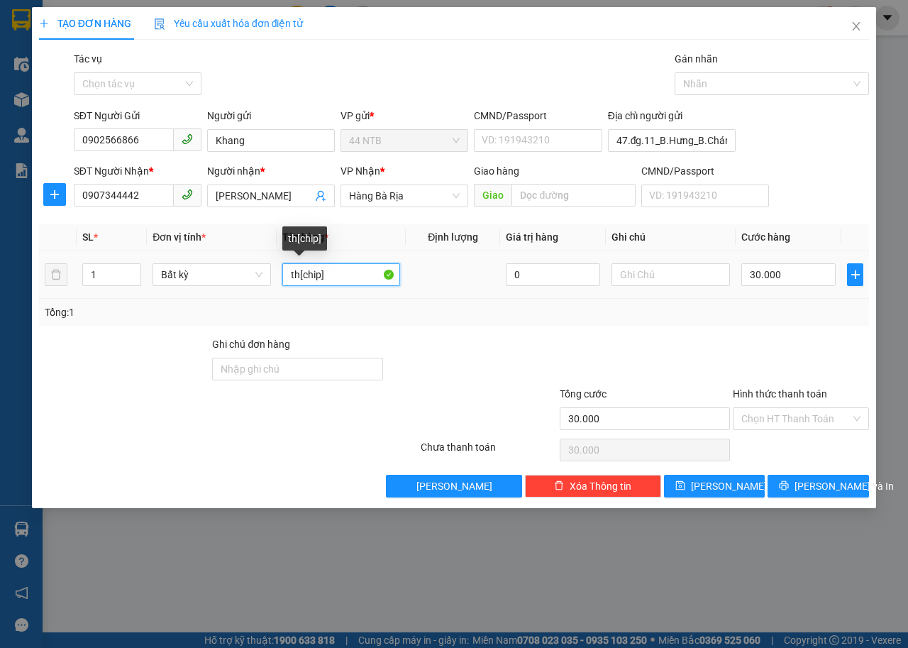
click at [297, 280] on input "th[chip]" at bounding box center [341, 274] width 118 height 23
click at [300, 280] on input "th[chip]" at bounding box center [341, 274] width 118 height 23
type input "thơ[chip]"
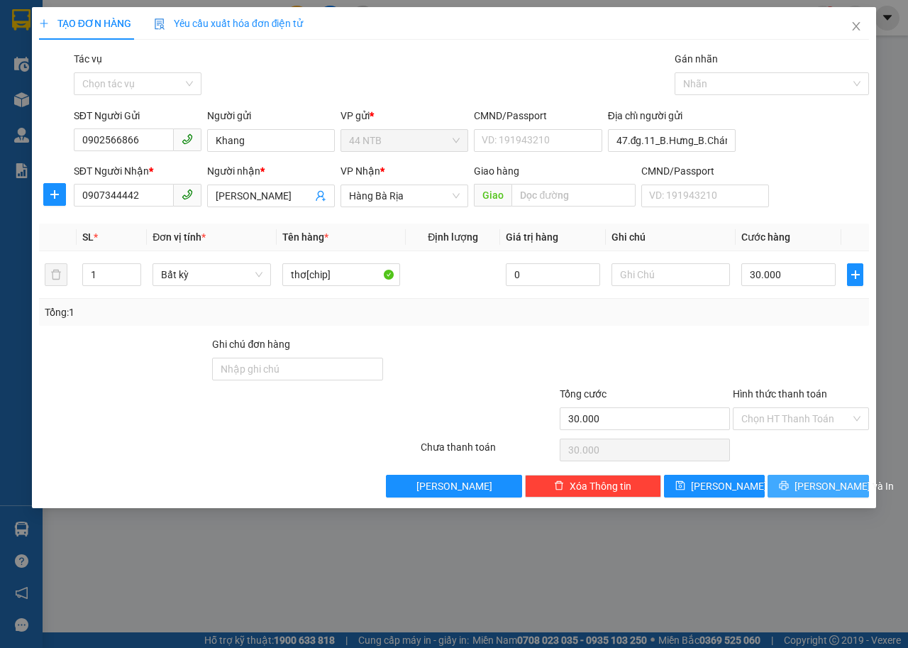
click at [847, 491] on button "Lưu và In" at bounding box center [818, 486] width 101 height 23
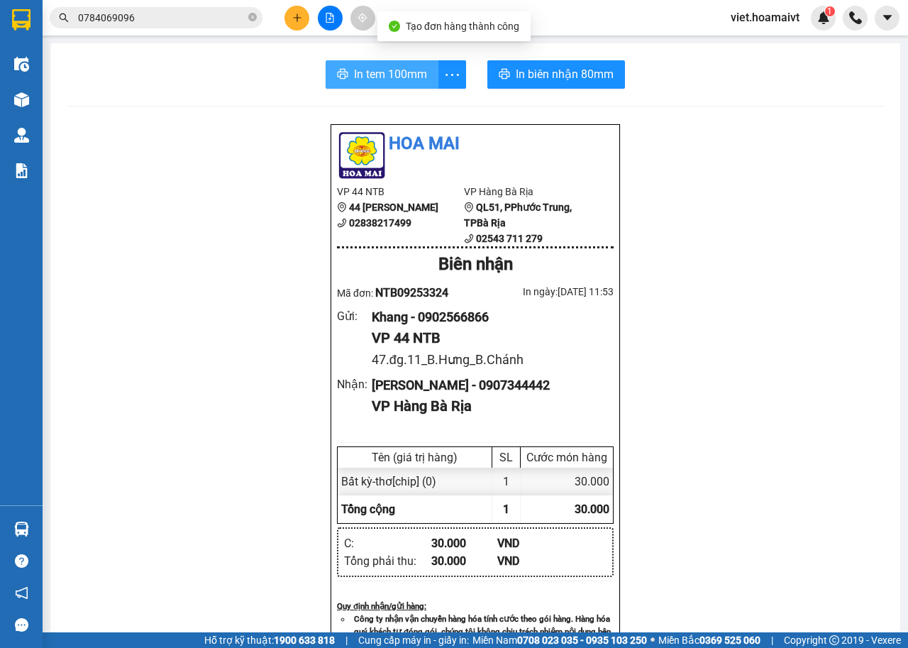
click at [397, 83] on span "In tem 100mm" at bounding box center [390, 74] width 73 height 18
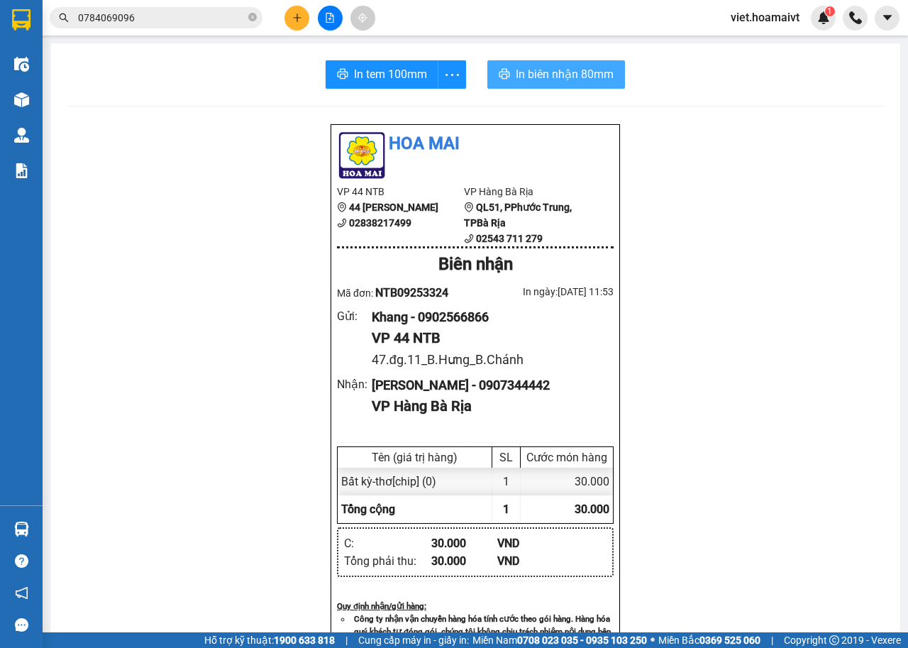
click at [524, 84] on button "In biên nhận 80mm" at bounding box center [556, 74] width 138 height 28
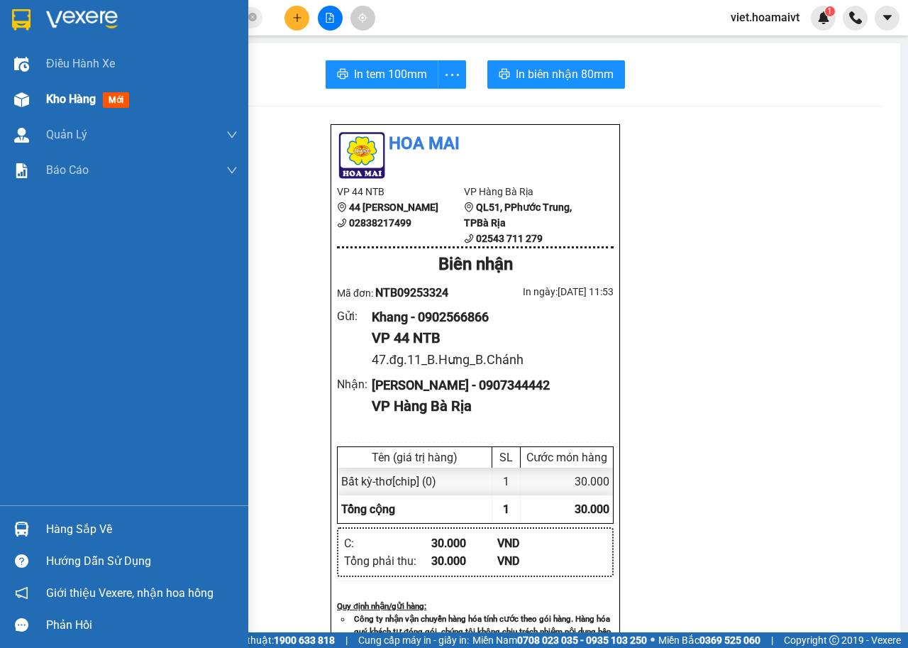
click at [55, 104] on span "Kho hàng" at bounding box center [71, 98] width 50 height 13
click at [56, 112] on div "Kho hàng mới" at bounding box center [142, 99] width 192 height 35
click at [83, 100] on span "Kho hàng" at bounding box center [71, 98] width 50 height 13
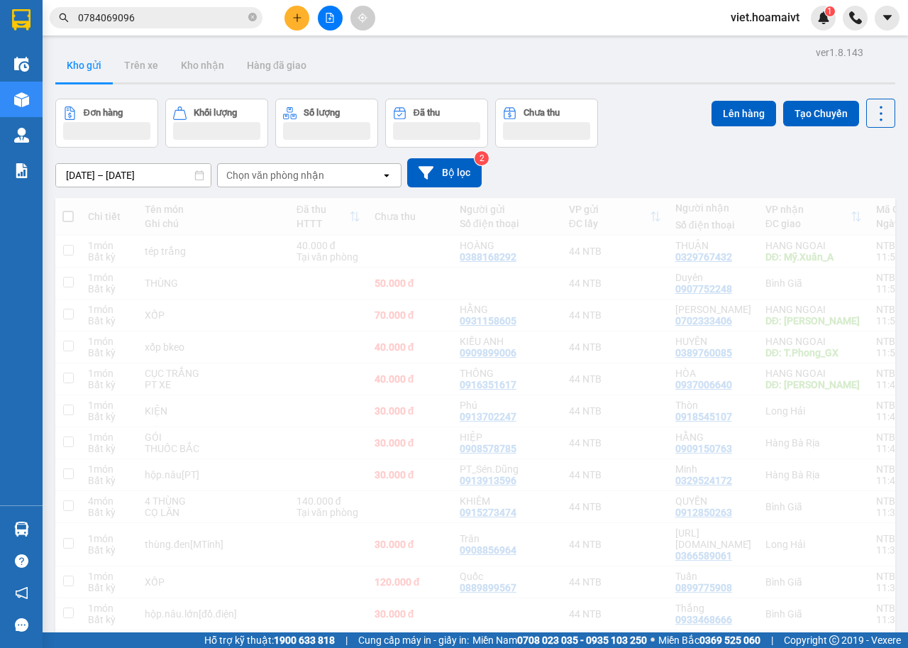
click at [312, 164] on div "Chọn văn phòng nhận" at bounding box center [299, 175] width 163 height 23
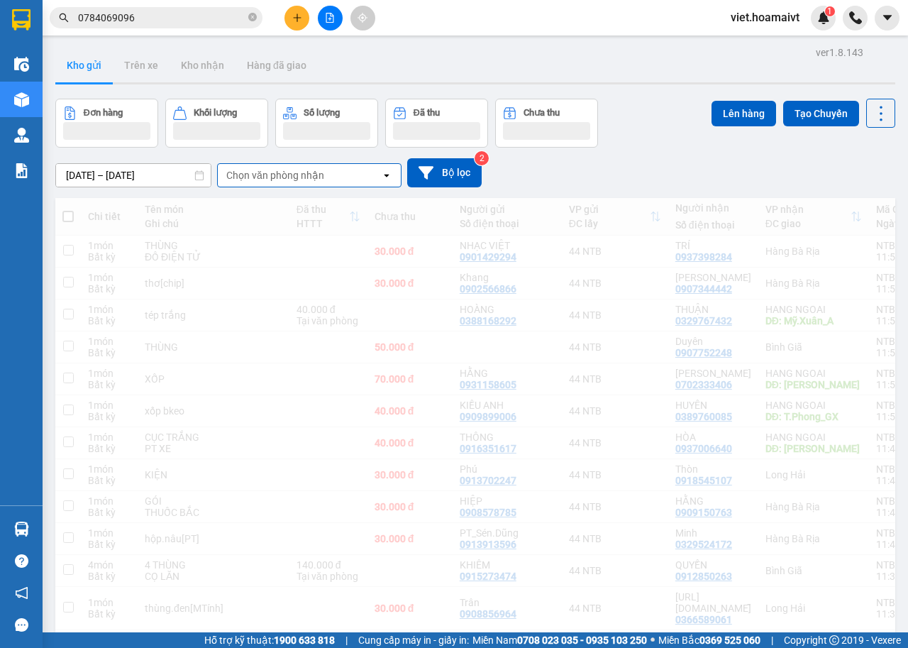
click at [338, 166] on div "Chọn văn phòng nhận" at bounding box center [299, 175] width 163 height 23
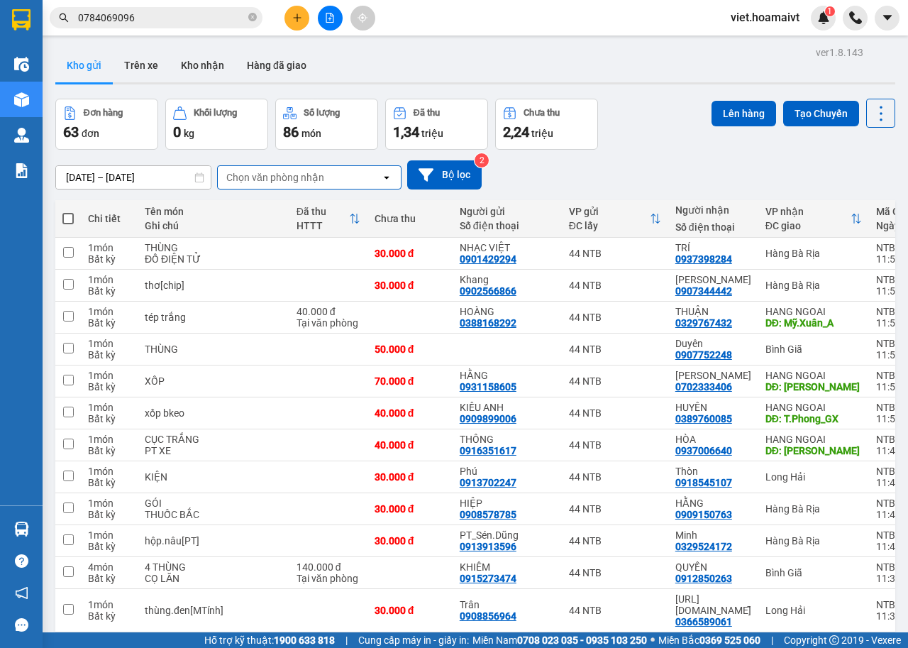
click at [338, 166] on div "Chọn văn phòng nhận" at bounding box center [299, 177] width 163 height 23
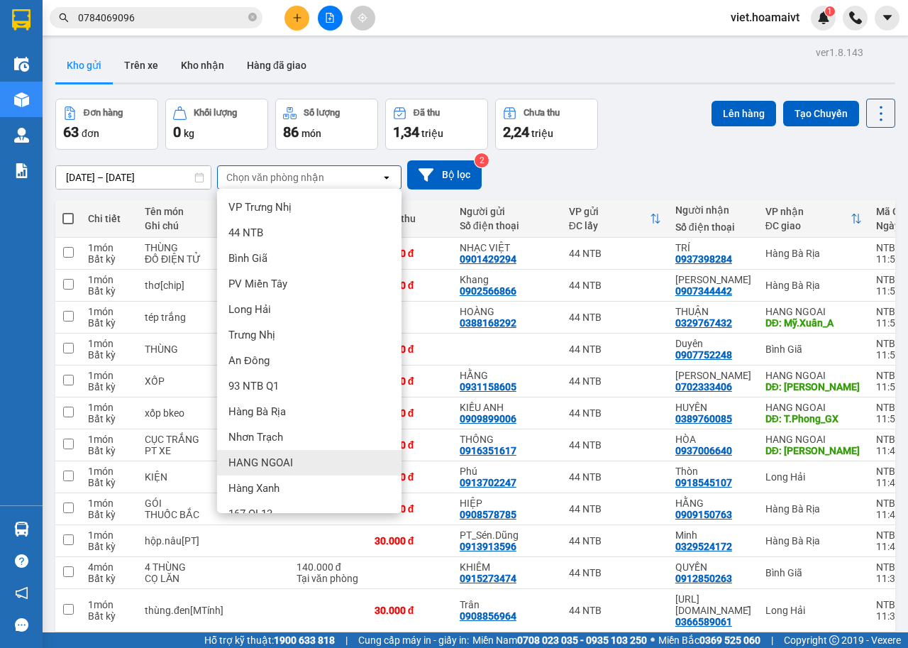
click at [274, 465] on span "HANG NGOAI" at bounding box center [260, 463] width 65 height 14
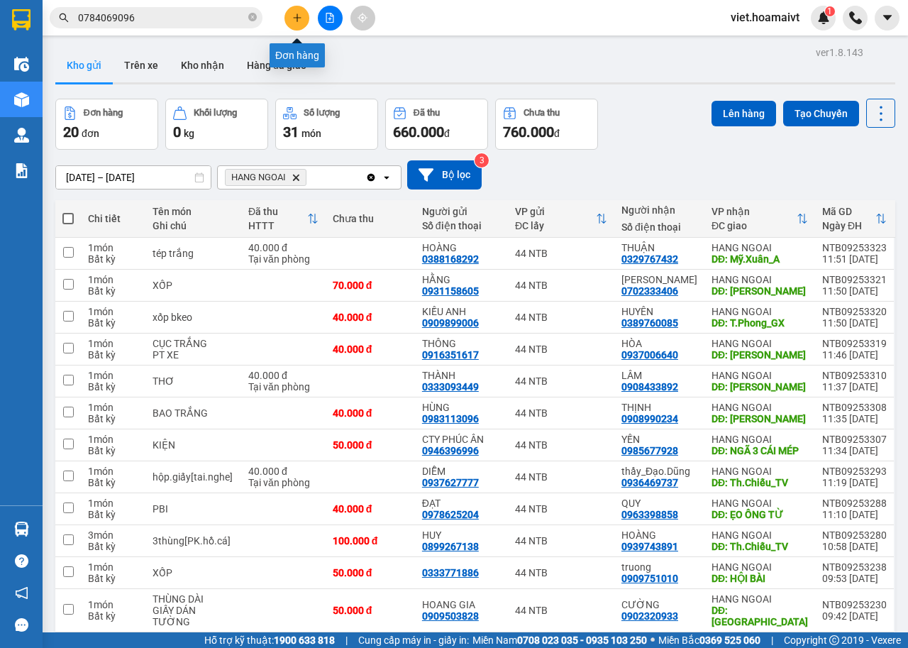
click at [298, 27] on button at bounding box center [297, 18] width 25 height 25
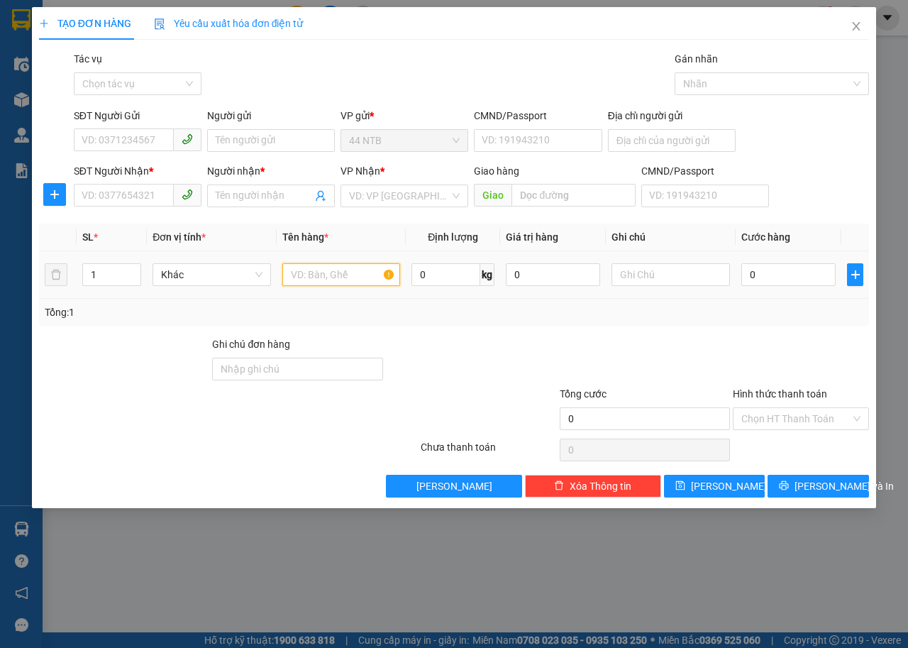
click at [297, 268] on input "text" at bounding box center [341, 274] width 118 height 23
type input "thùng"
click at [767, 266] on input "0" at bounding box center [789, 274] width 94 height 23
type input "4"
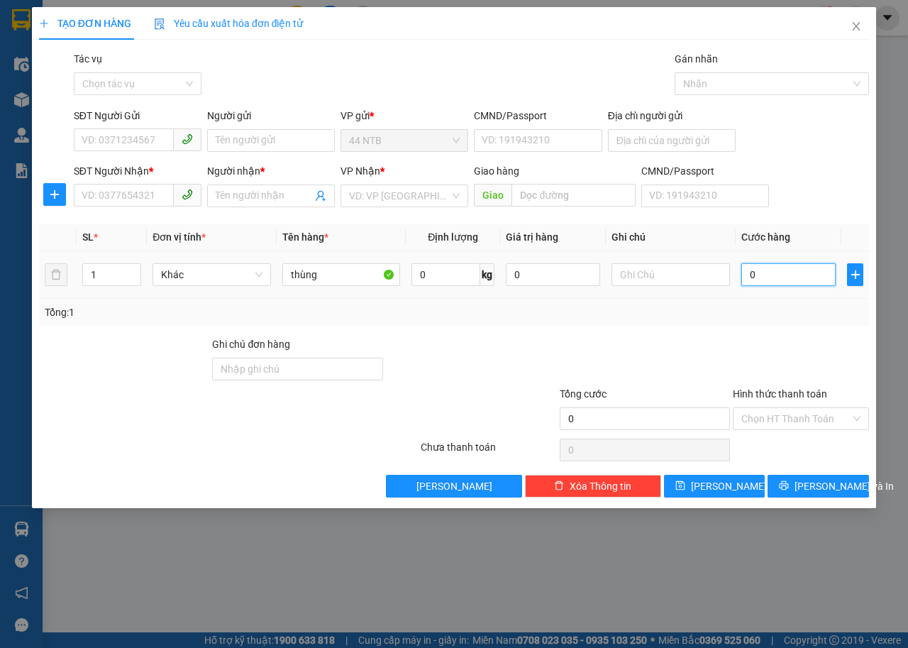
type input "4"
type input "40"
click at [165, 138] on input "SĐT Người Gửi" at bounding box center [124, 139] width 100 height 23
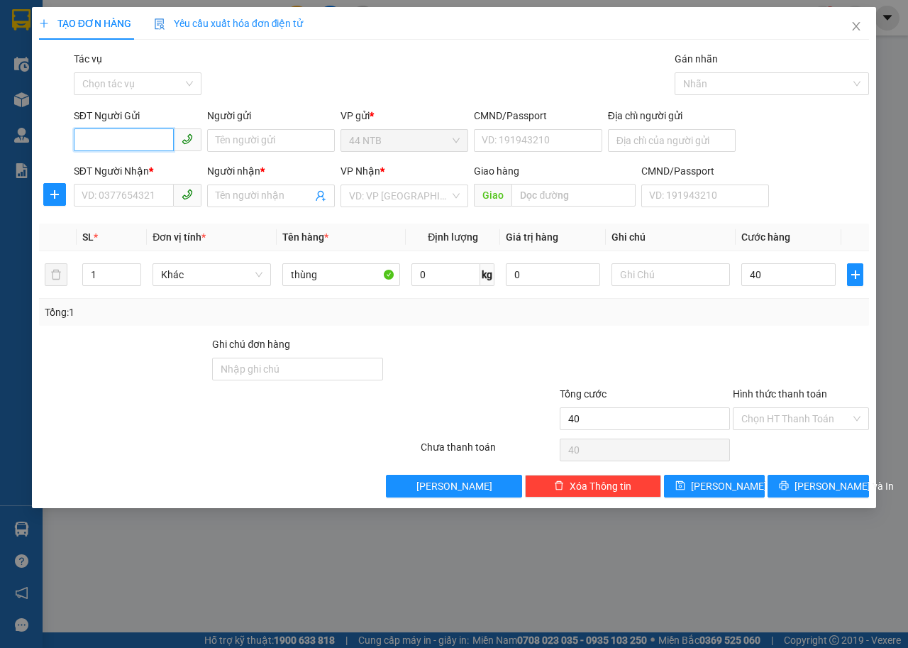
type input "40.000"
type input "0971282857"
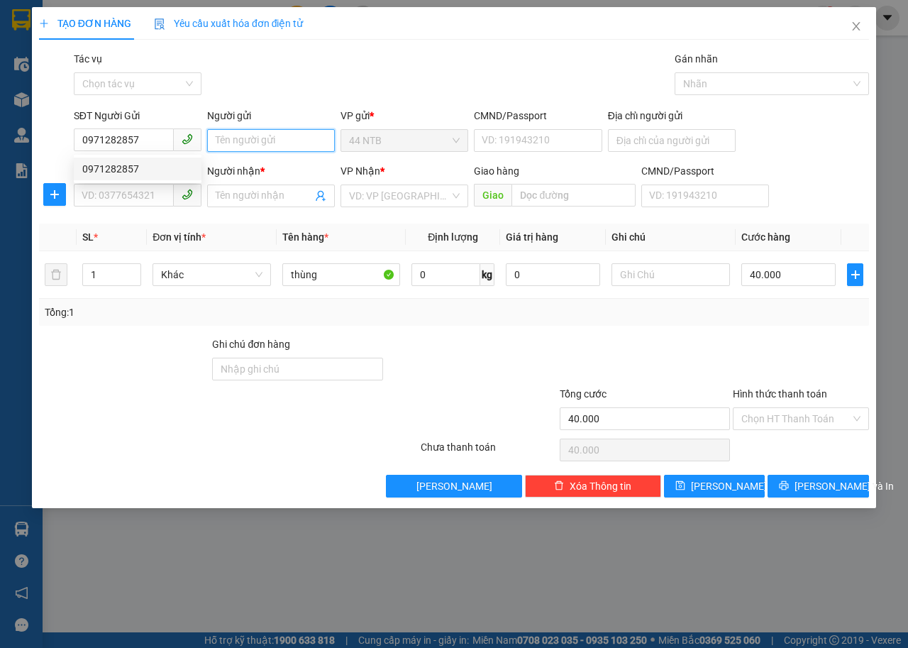
click at [238, 143] on input "Người gửi" at bounding box center [271, 140] width 128 height 23
click at [266, 150] on input "CTy_Huy.Hioang" at bounding box center [271, 140] width 128 height 23
click at [270, 149] on input "CTy_Huy.Hoang" at bounding box center [271, 140] width 128 height 23
type input "CTy_Huy.Hoàng"
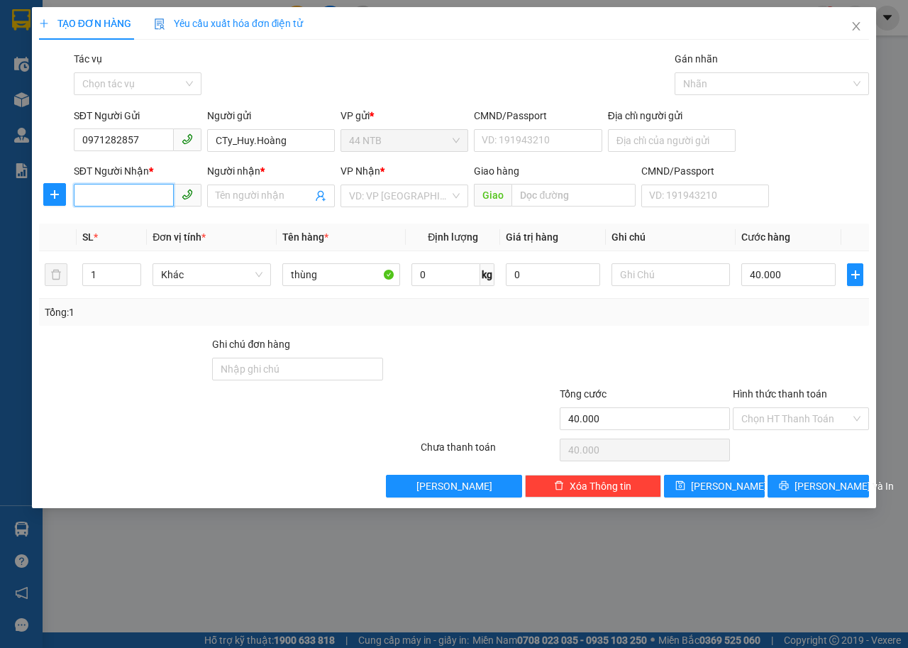
click at [123, 191] on input "SĐT Người Nhận *" at bounding box center [124, 195] width 100 height 23
type input "0906975264"
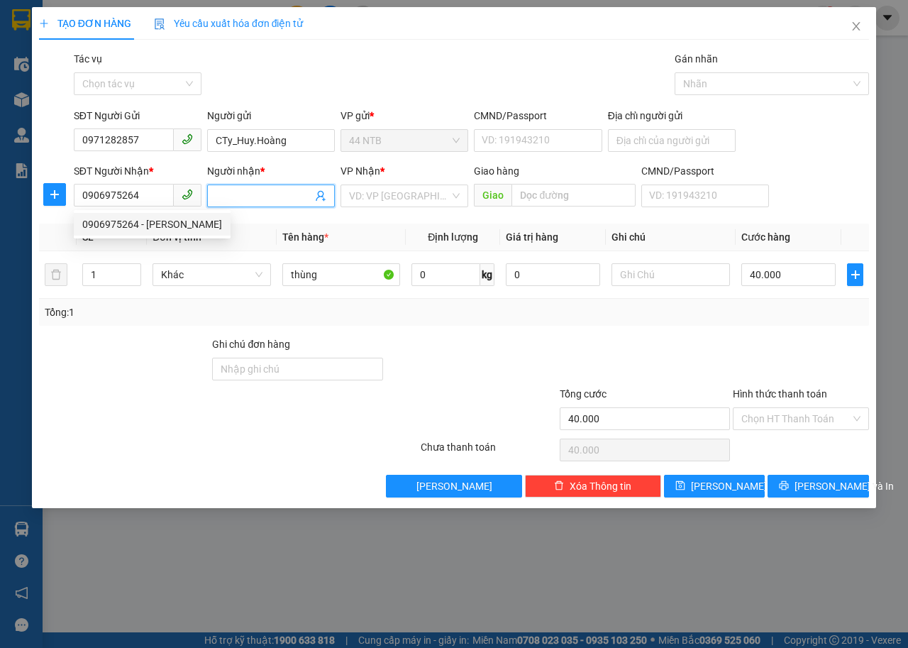
click at [238, 199] on input "Người nhận *" at bounding box center [264, 196] width 97 height 16
type input "Xuân Tiến"
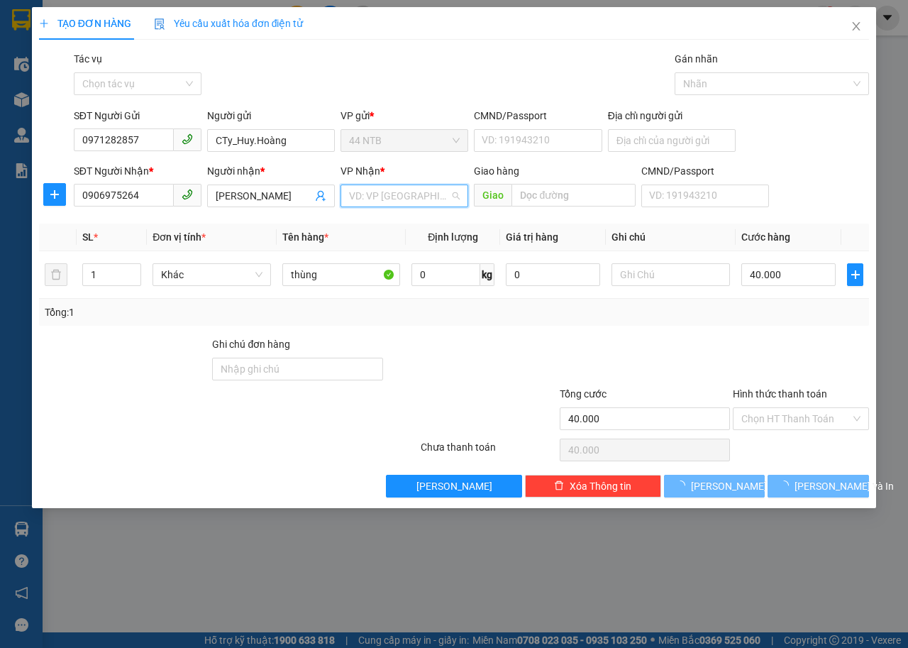
click at [387, 194] on input "search" at bounding box center [399, 195] width 101 height 21
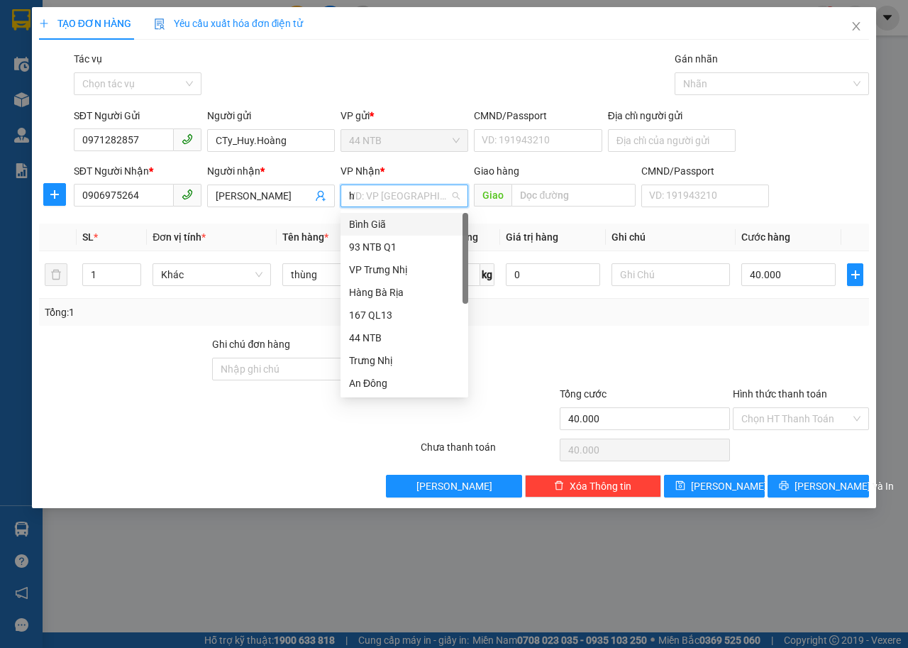
type input "hn"
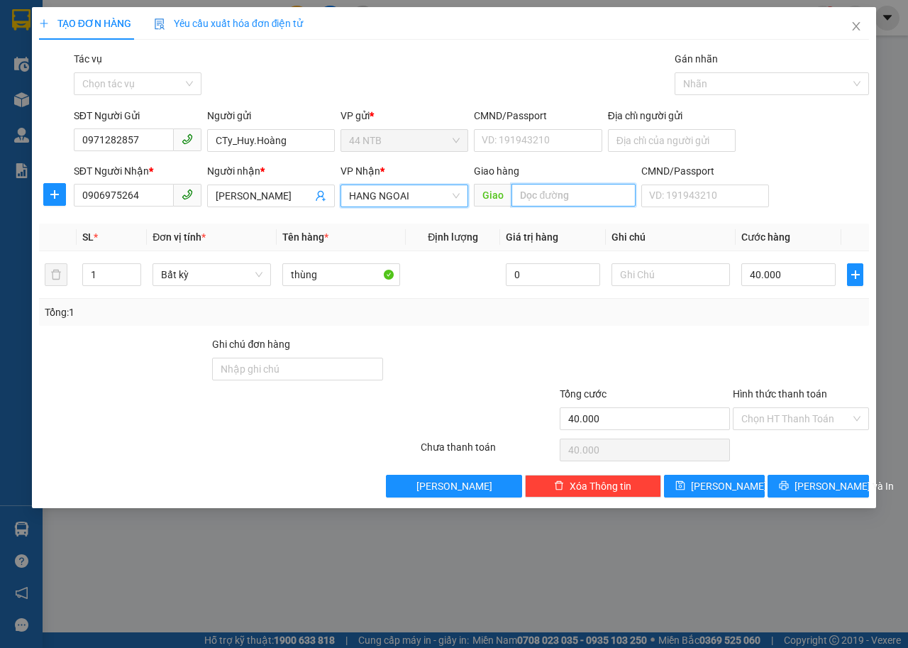
click at [560, 193] on input "text" at bounding box center [573, 195] width 123 height 23
type input "Phú."
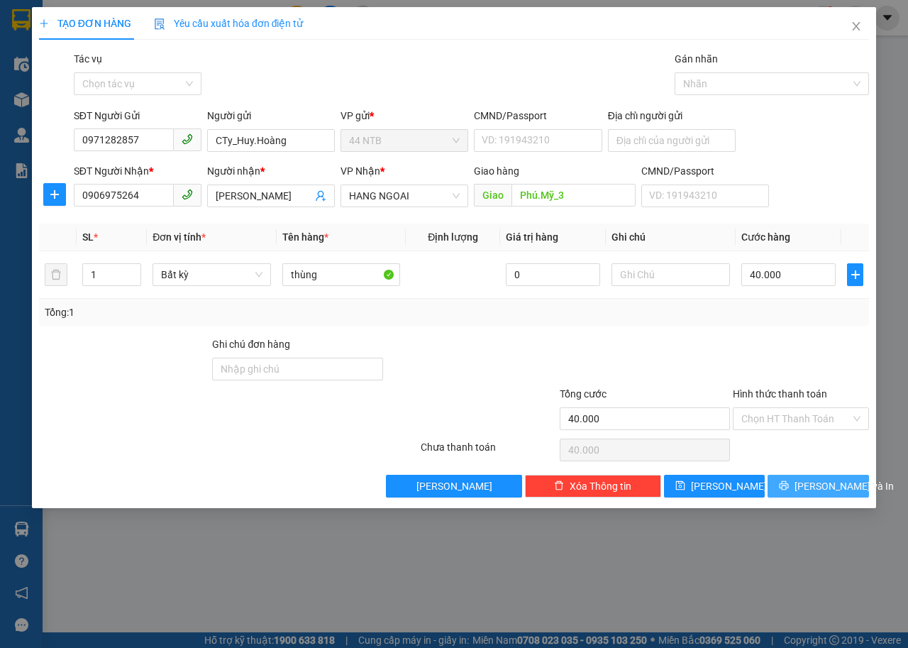
click at [789, 487] on icon "printer" at bounding box center [784, 485] width 10 height 10
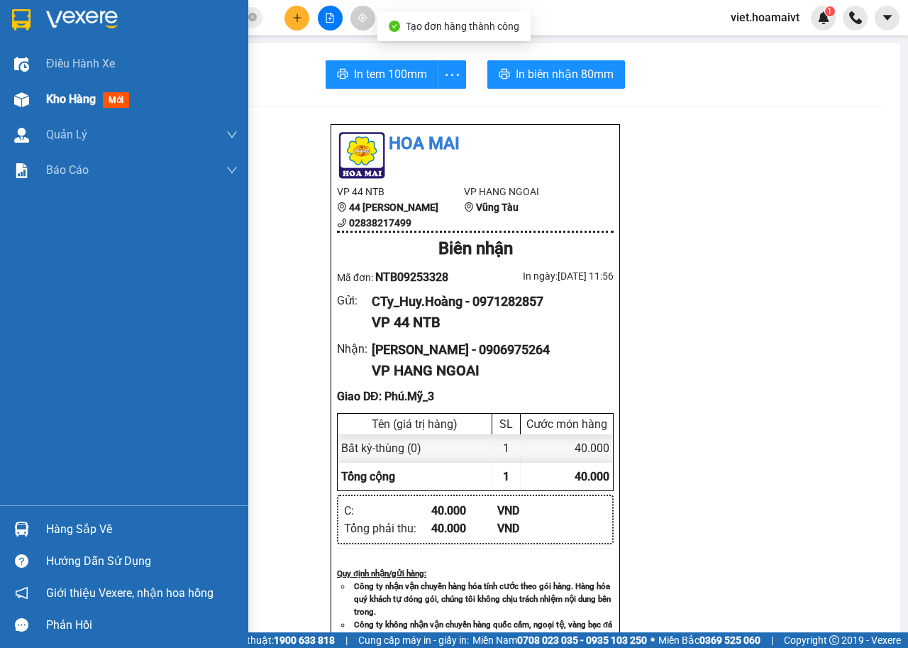
click at [56, 86] on div "Kho hàng mới" at bounding box center [142, 99] width 192 height 35
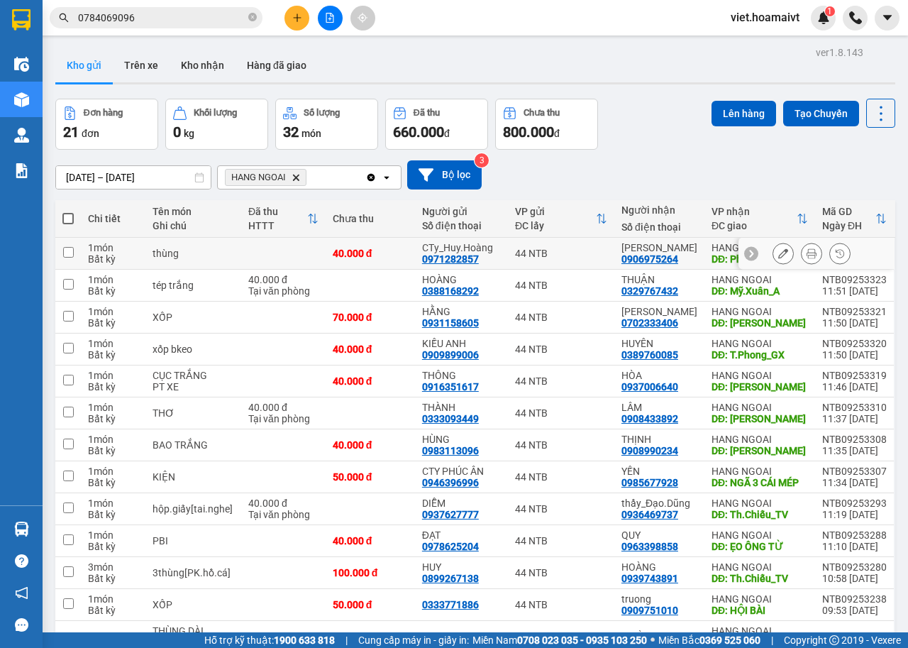
click at [773, 255] on button at bounding box center [783, 253] width 20 height 25
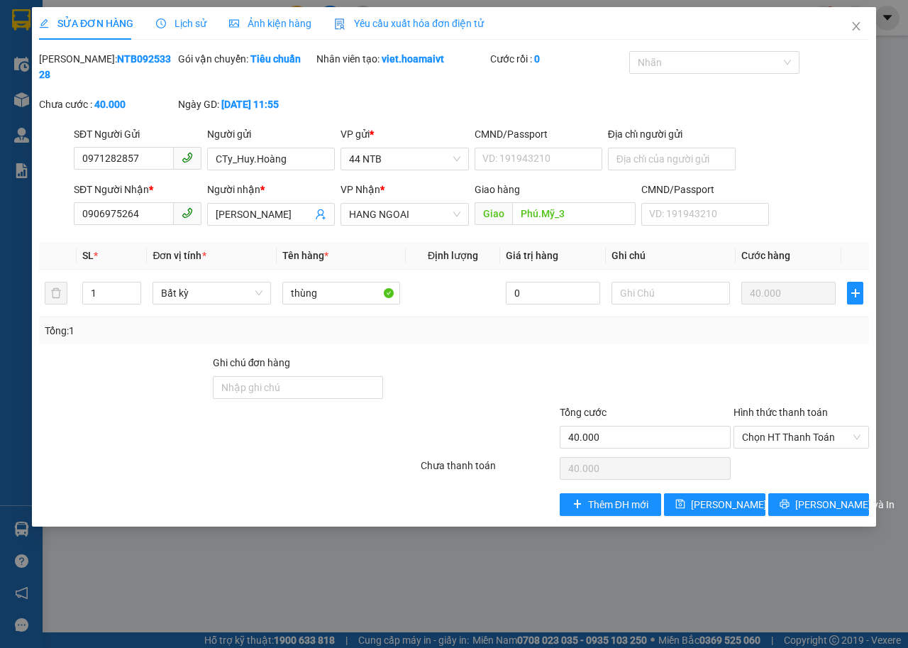
type input "0971282857"
type input "CTy_Huy.Hoàng"
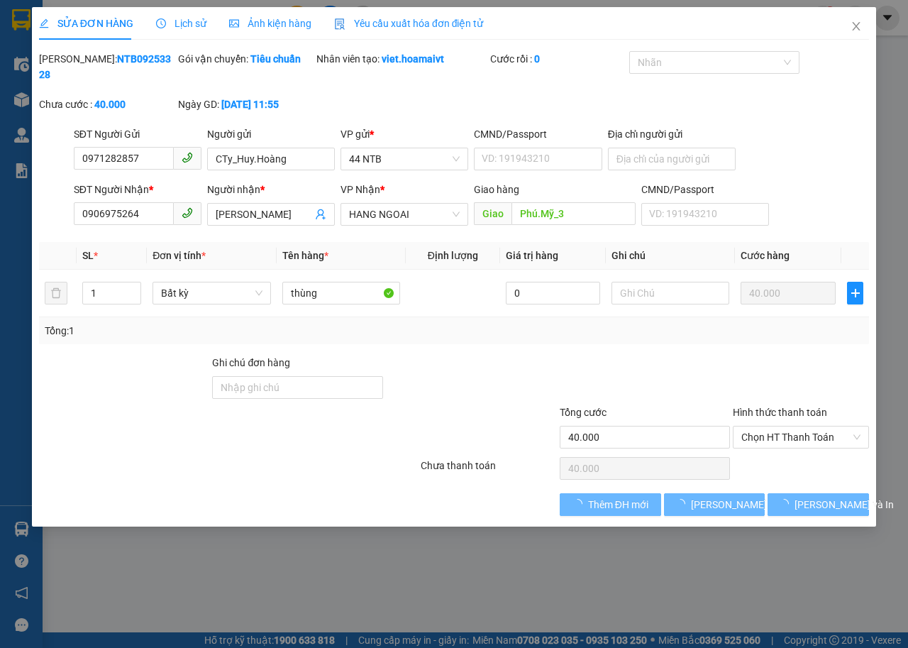
click at [656, 145] on div "Địa chỉ người gửi" at bounding box center [672, 136] width 128 height 21
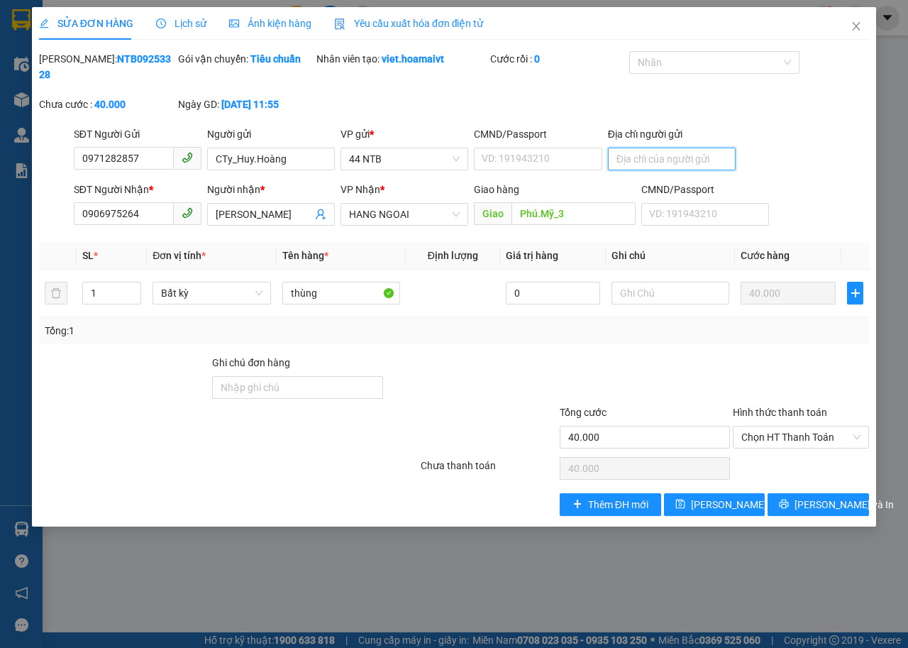
click at [651, 158] on input "Địa chỉ người gửi" at bounding box center [672, 159] width 128 height 23
click at [715, 501] on span "Lưu thay đổi" at bounding box center [748, 505] width 114 height 16
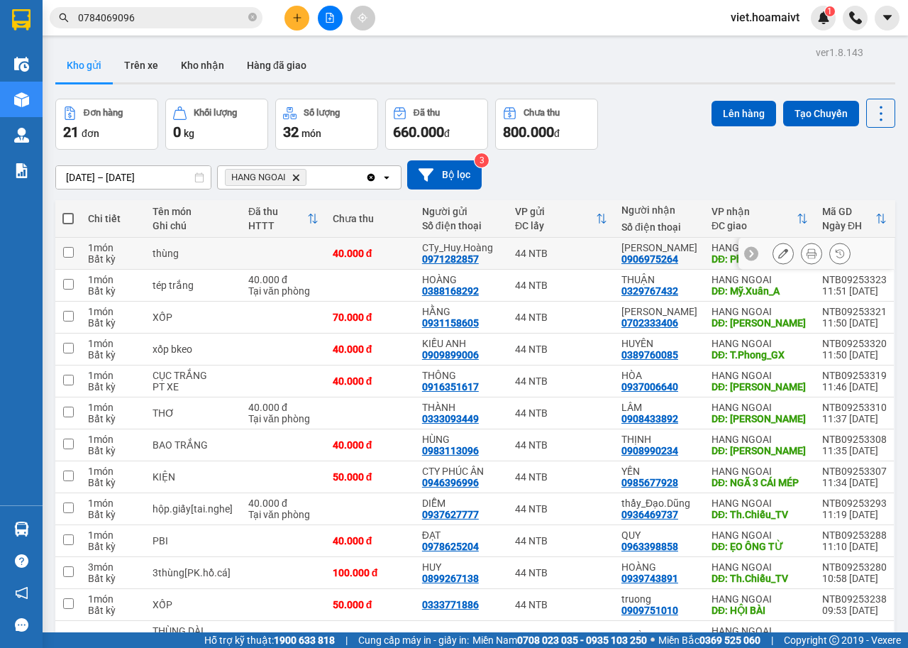
click at [802, 254] on button at bounding box center [812, 253] width 20 height 25
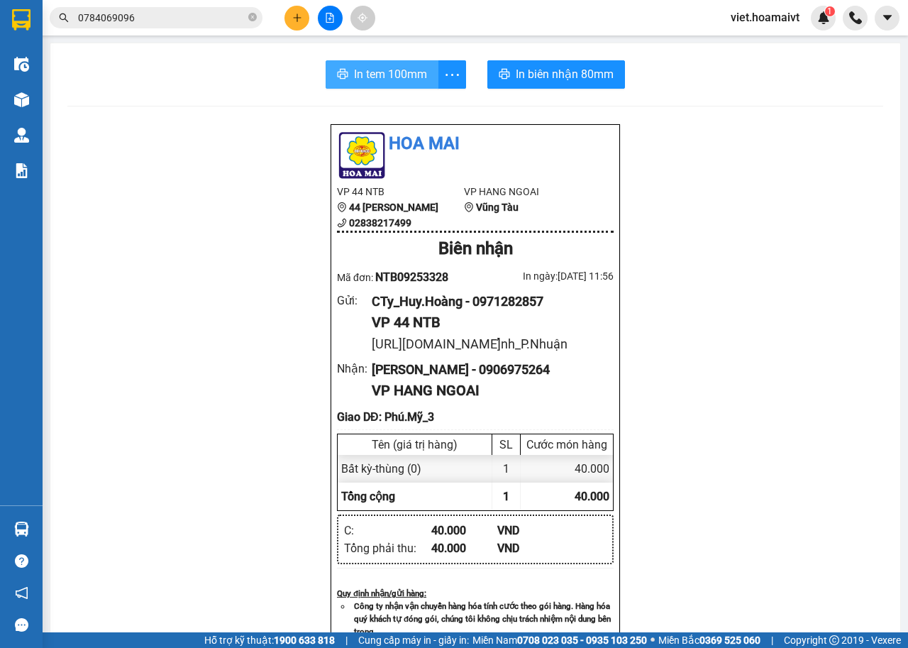
click at [363, 74] on span "In tem 100mm" at bounding box center [390, 74] width 73 height 18
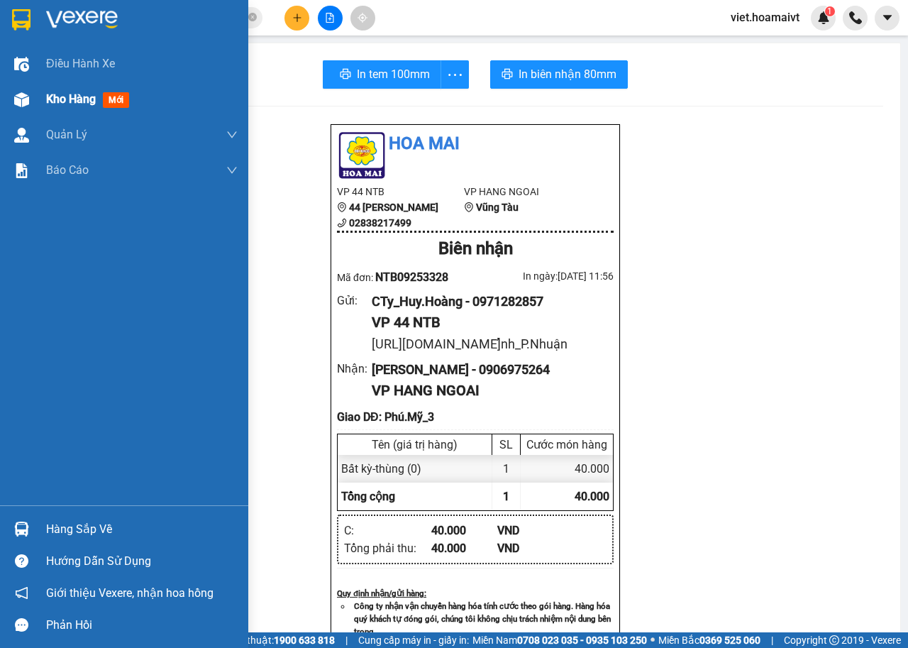
click at [43, 93] on div "Kho hàng mới" at bounding box center [124, 99] width 248 height 35
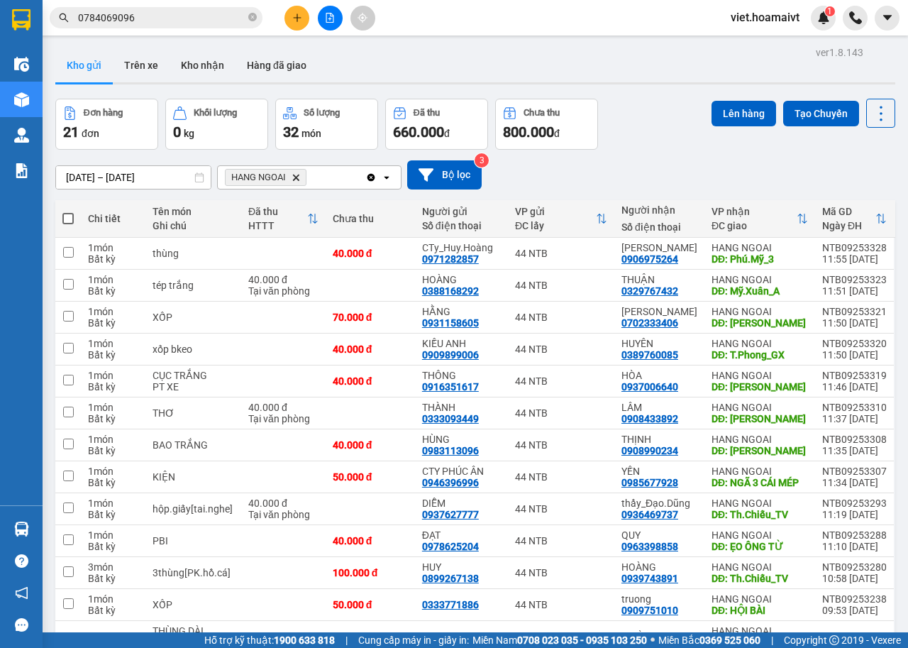
click at [299, 175] on icon "HANG NGOAI, close by backspace" at bounding box center [296, 177] width 6 height 6
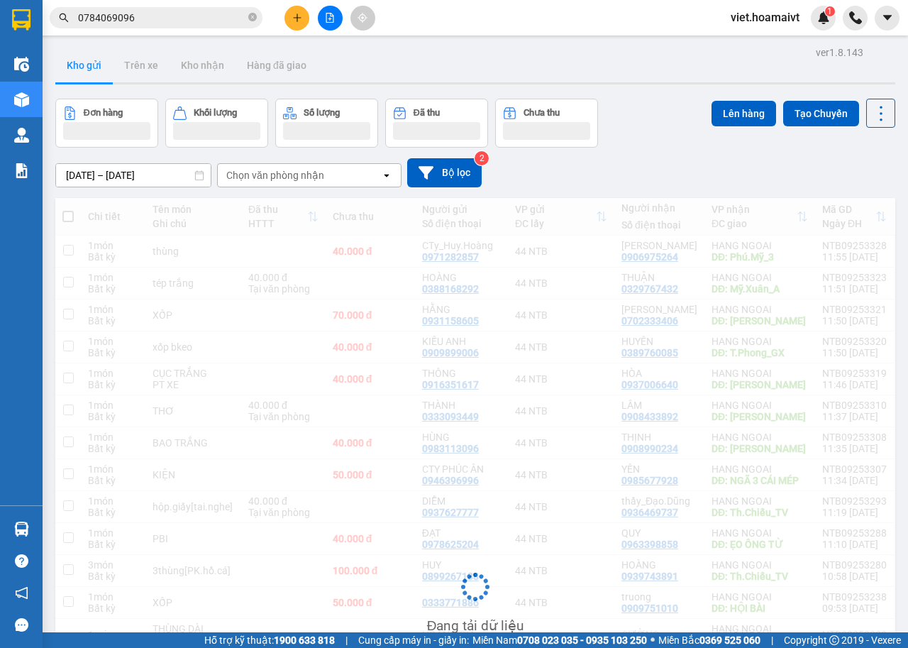
click at [287, 170] on div "Chọn văn phòng nhận" at bounding box center [275, 175] width 98 height 14
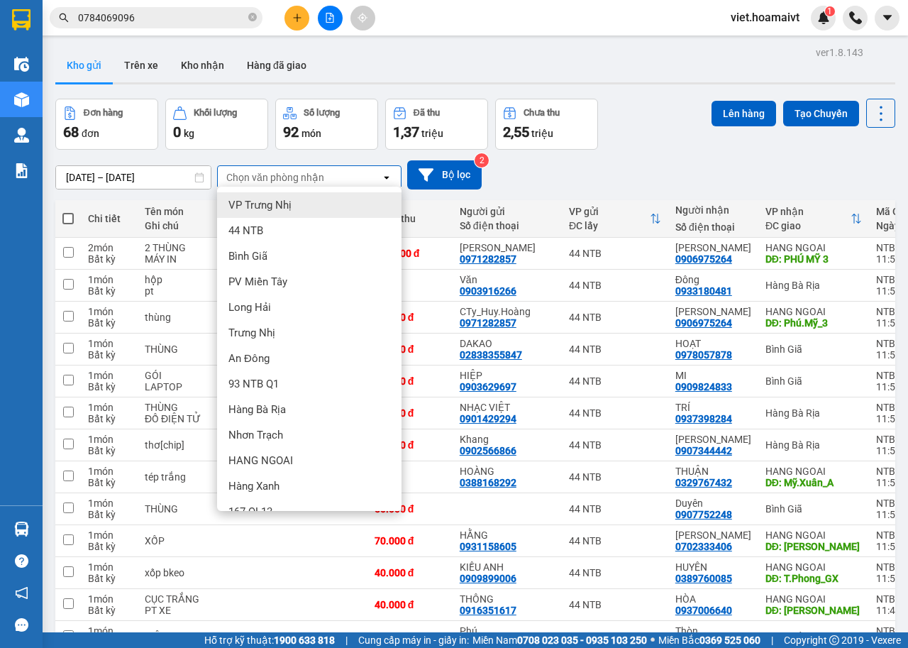
click at [289, 178] on div "Chọn văn phòng nhận" at bounding box center [275, 177] width 98 height 14
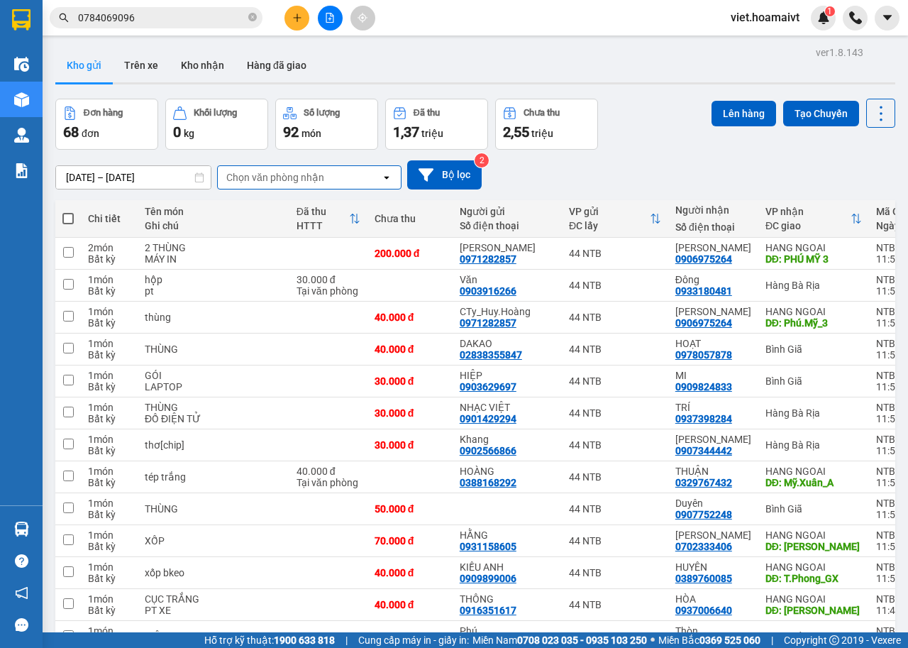
click at [288, 175] on div "Chọn văn phòng nhận" at bounding box center [275, 177] width 98 height 14
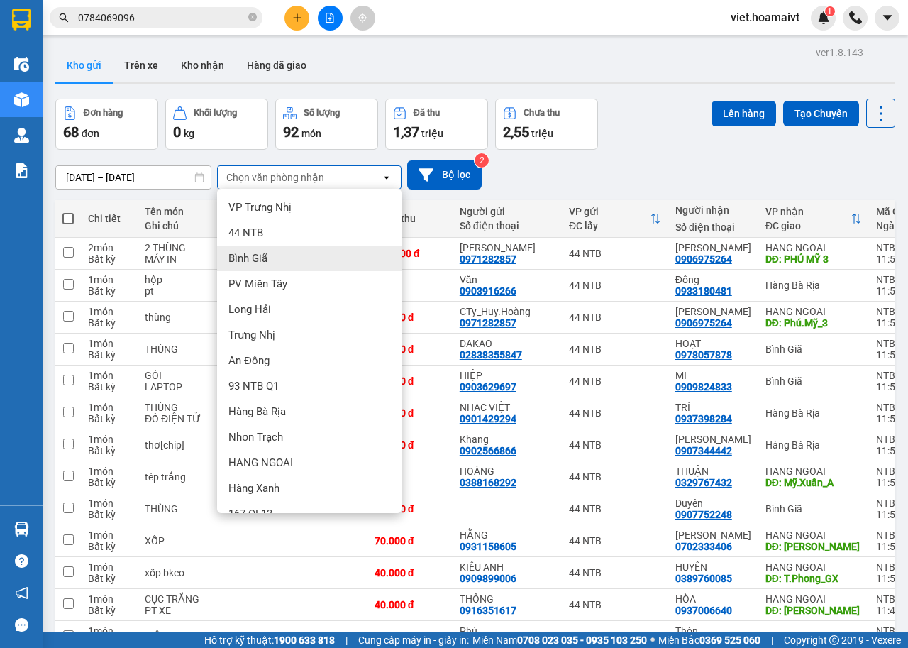
click at [265, 263] on span "Bình Giã" at bounding box center [247, 258] width 39 height 14
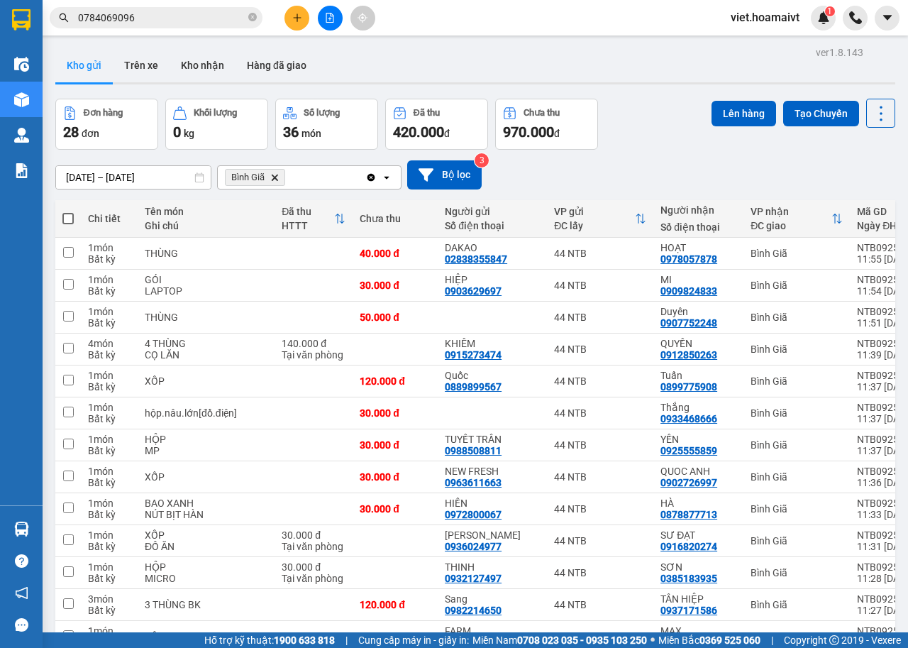
click at [68, 219] on span at bounding box center [67, 218] width 11 height 11
click at [68, 211] on input "checkbox" at bounding box center [68, 211] width 0 height 0
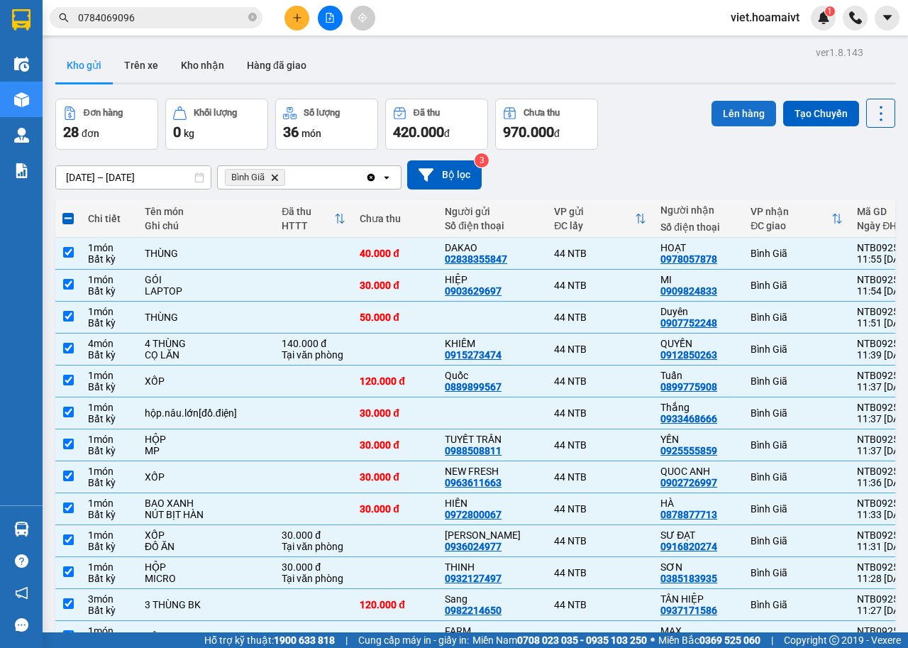
click at [720, 114] on button "Lên hàng" at bounding box center [744, 114] width 65 height 26
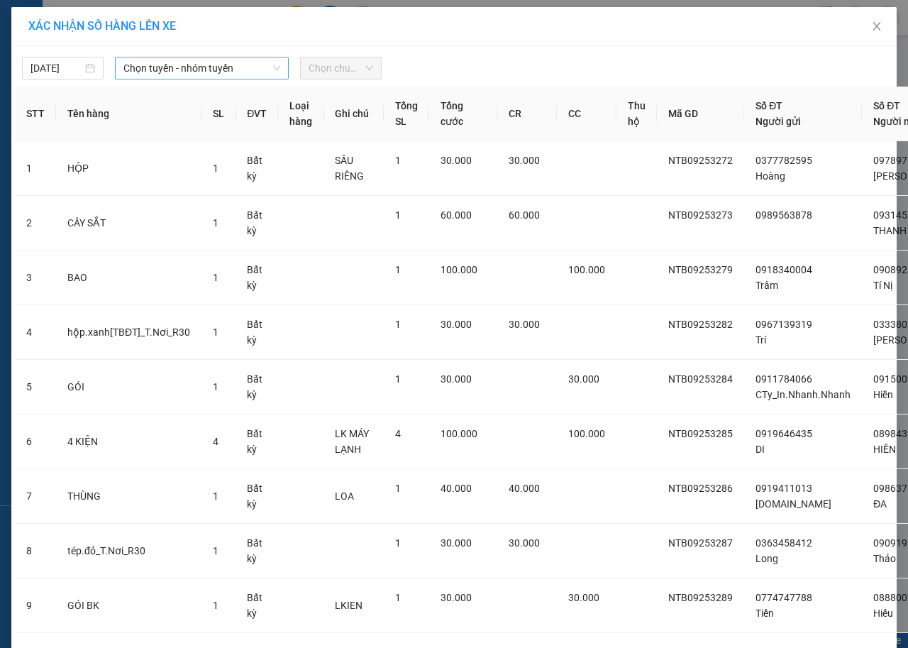
click at [227, 67] on span "Chọn tuyến - nhóm tuyến" at bounding box center [201, 67] width 157 height 21
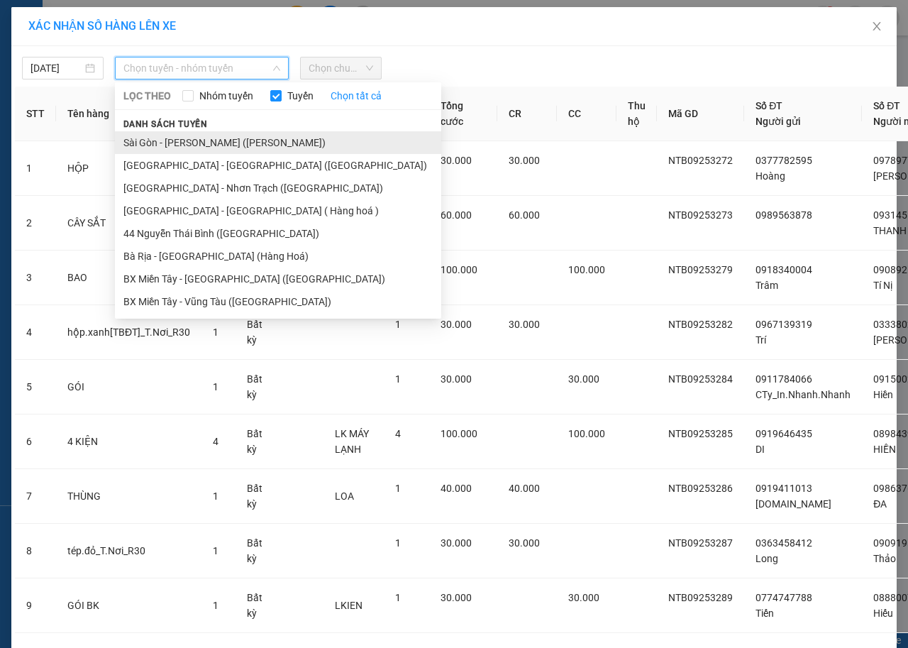
click at [187, 140] on li "Sài Gòn - Vũng Tàu (Hàng Hoá)" at bounding box center [278, 142] width 326 height 23
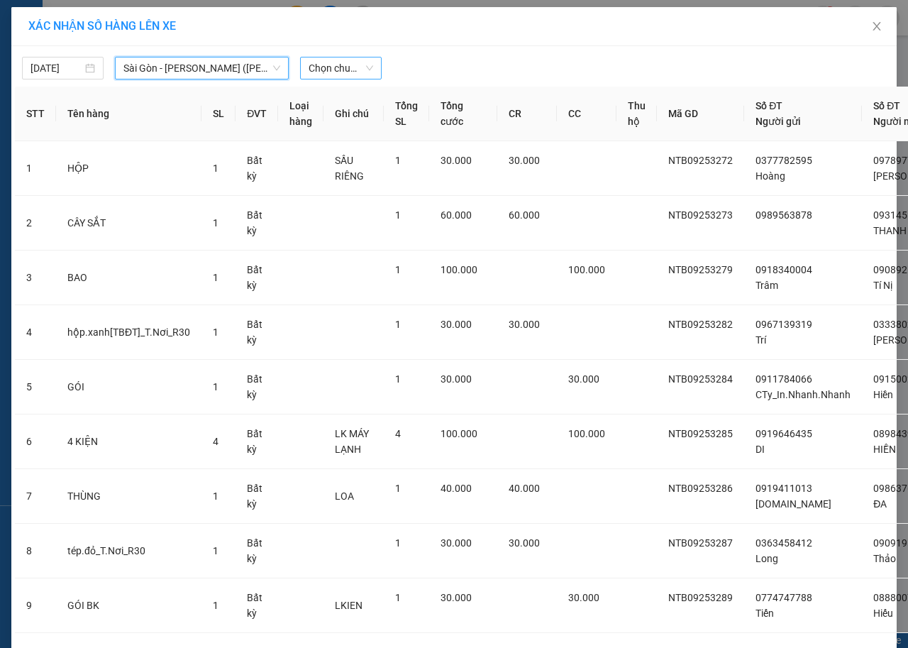
click at [309, 72] on span "Chọn chuyến" at bounding box center [341, 67] width 65 height 21
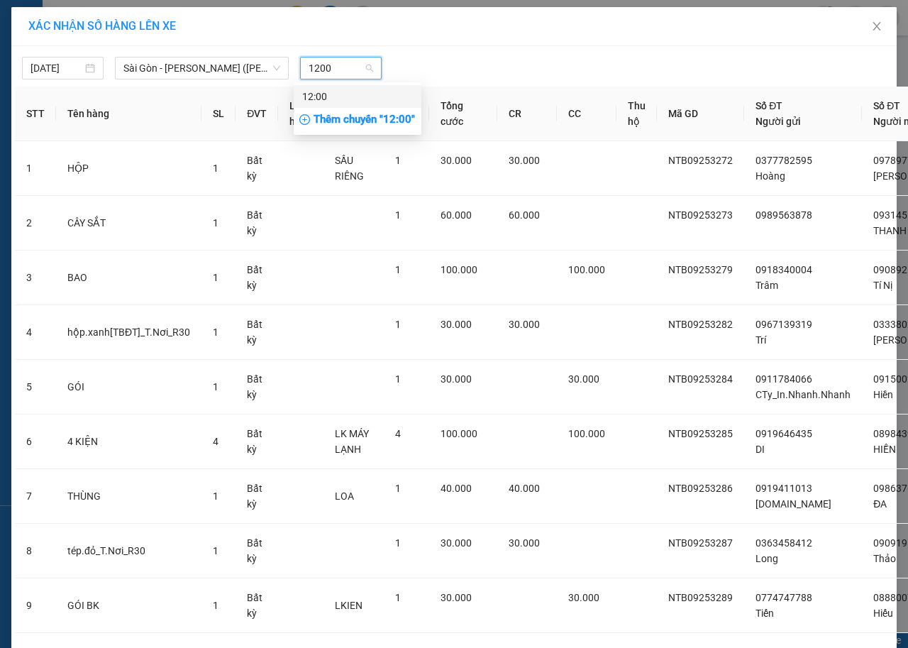
click at [323, 118] on div "Thêm chuyến " 12:00 "" at bounding box center [358, 120] width 128 height 24
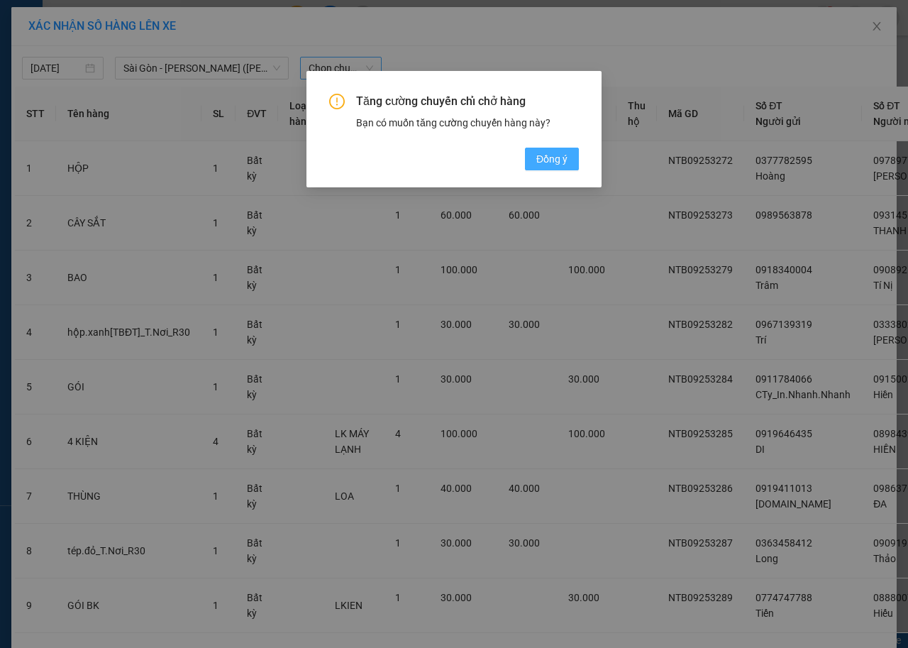
click at [551, 168] on button "Đồng ý" at bounding box center [552, 159] width 54 height 23
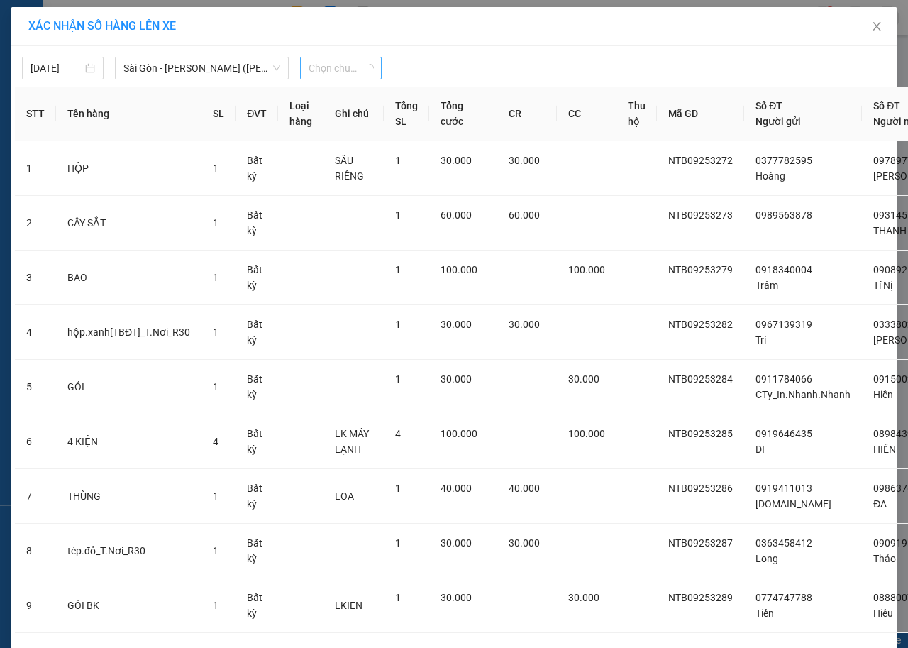
click at [326, 70] on span "Chọn chuyến" at bounding box center [341, 67] width 65 height 21
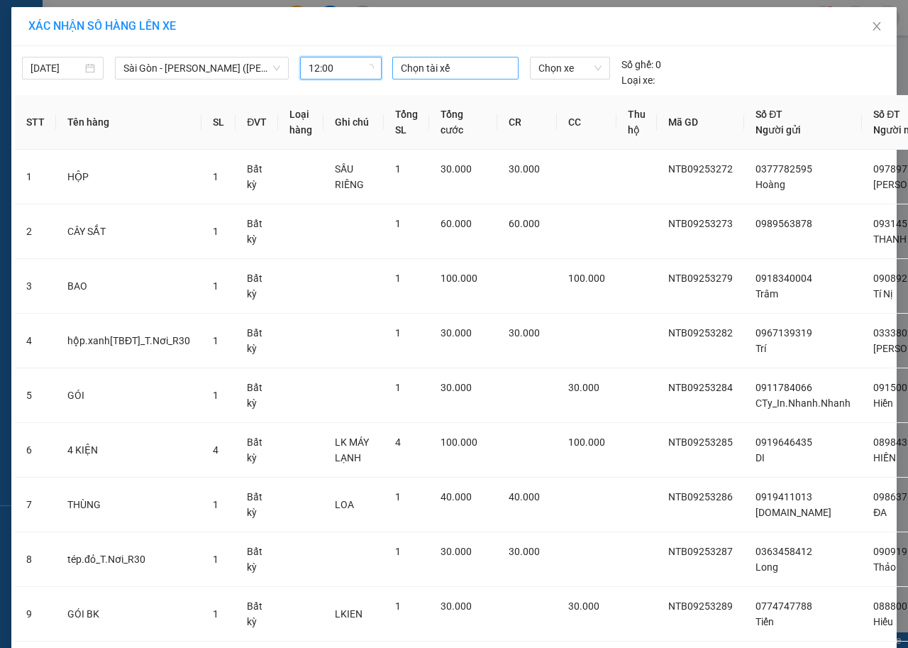
click at [419, 72] on div at bounding box center [455, 68] width 119 height 17
click at [425, 97] on div "NAM TC" at bounding box center [493, 97] width 196 height 16
click at [543, 65] on span "Chọn xe" at bounding box center [570, 67] width 63 height 21
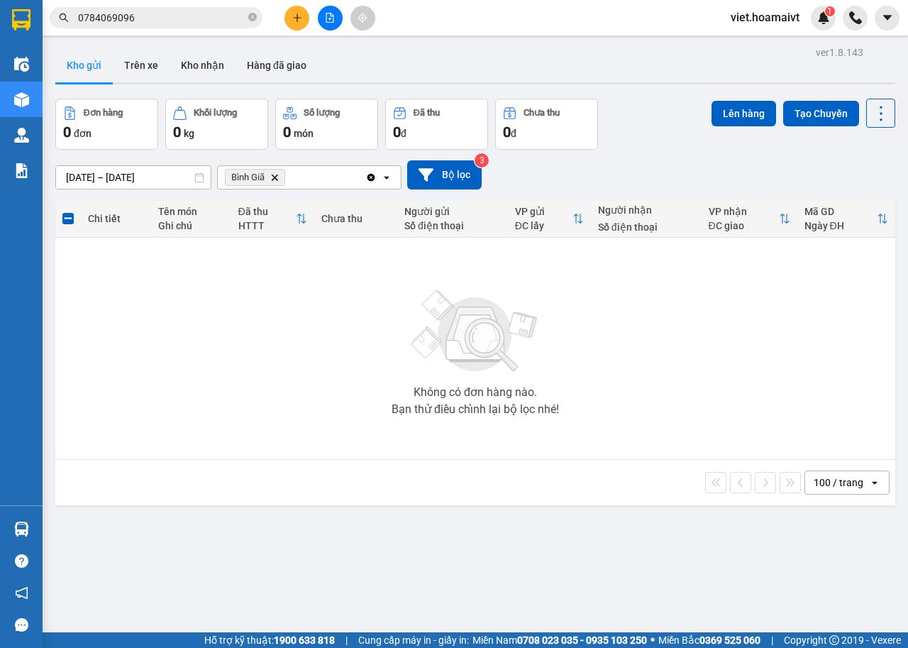
click at [271, 177] on icon "Delete" at bounding box center [274, 177] width 9 height 9
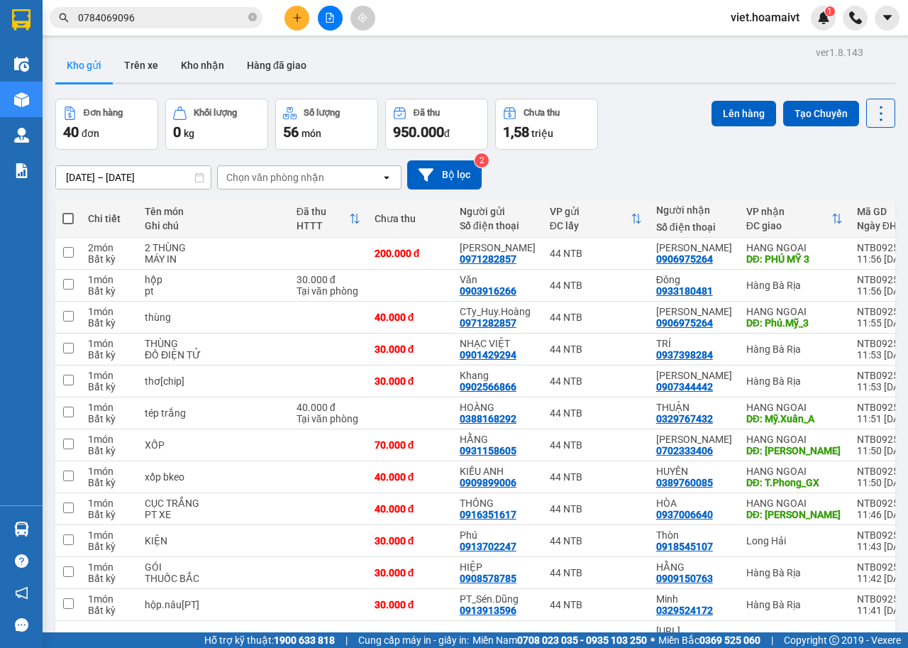
click at [321, 181] on div "Chọn văn phòng nhận" at bounding box center [275, 177] width 98 height 14
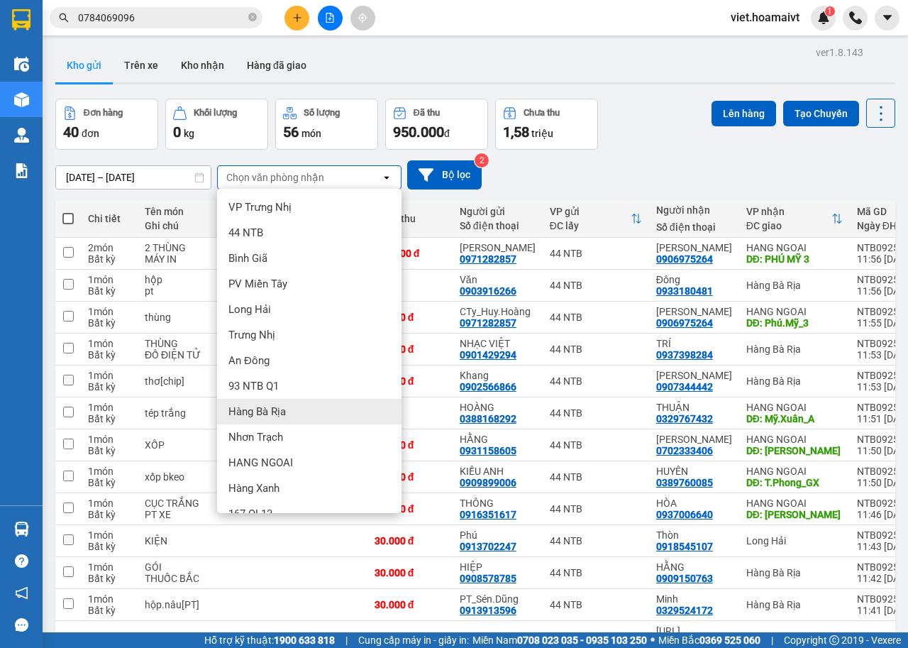
click at [300, 411] on div "Hàng Bà Rịa" at bounding box center [309, 412] width 184 height 26
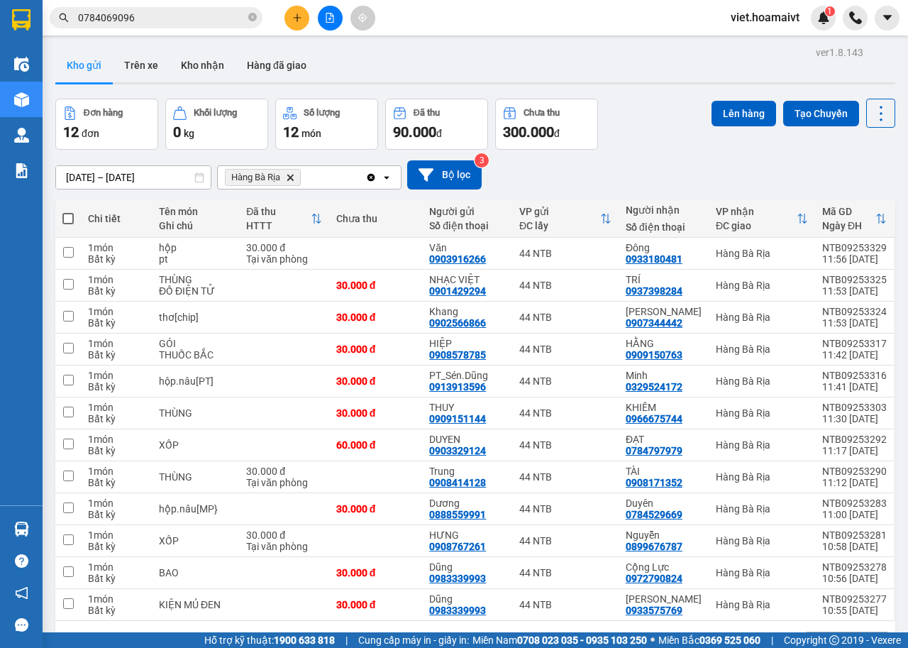
click at [69, 219] on span at bounding box center [67, 218] width 11 height 11
click at [68, 211] on input "checkbox" at bounding box center [68, 211] width 0 height 0
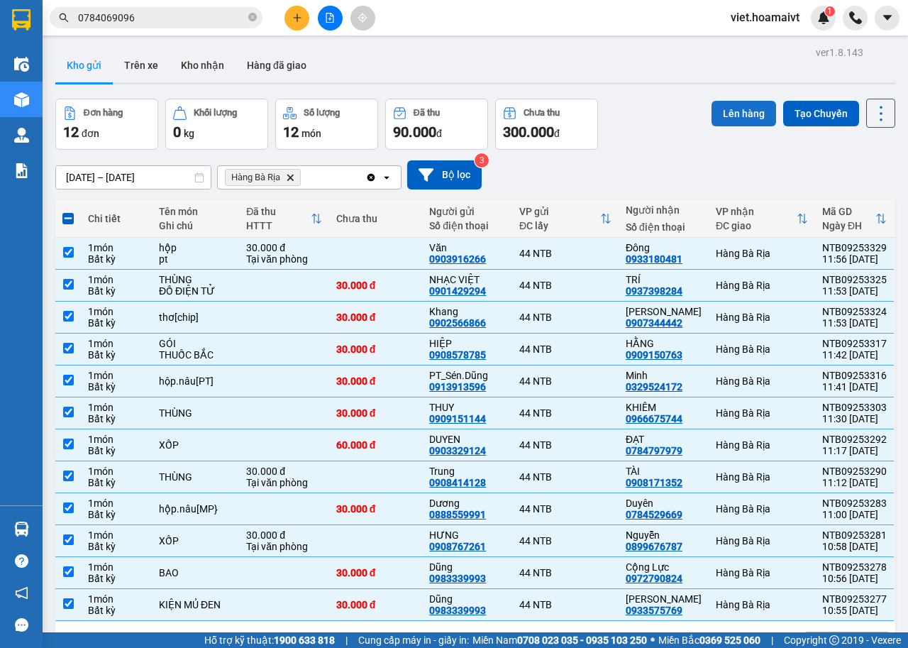
click at [743, 109] on button "Lên hàng" at bounding box center [744, 114] width 65 height 26
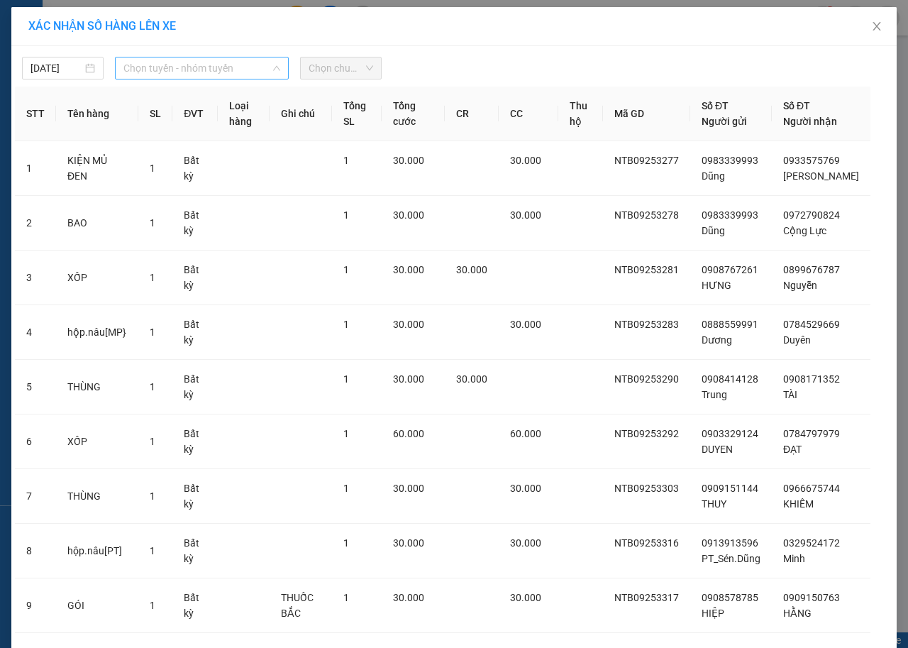
click at [233, 64] on span "Chọn tuyến - nhóm tuyến" at bounding box center [201, 67] width 157 height 21
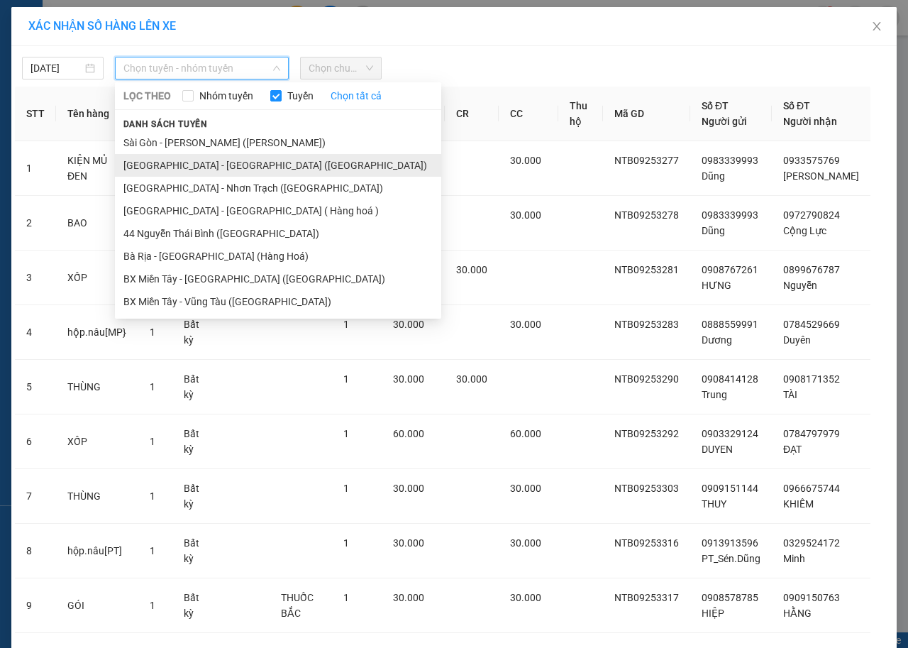
click at [192, 165] on li "Sài Gòn - Bà Rịa (Hàng Hoá)" at bounding box center [278, 165] width 326 height 23
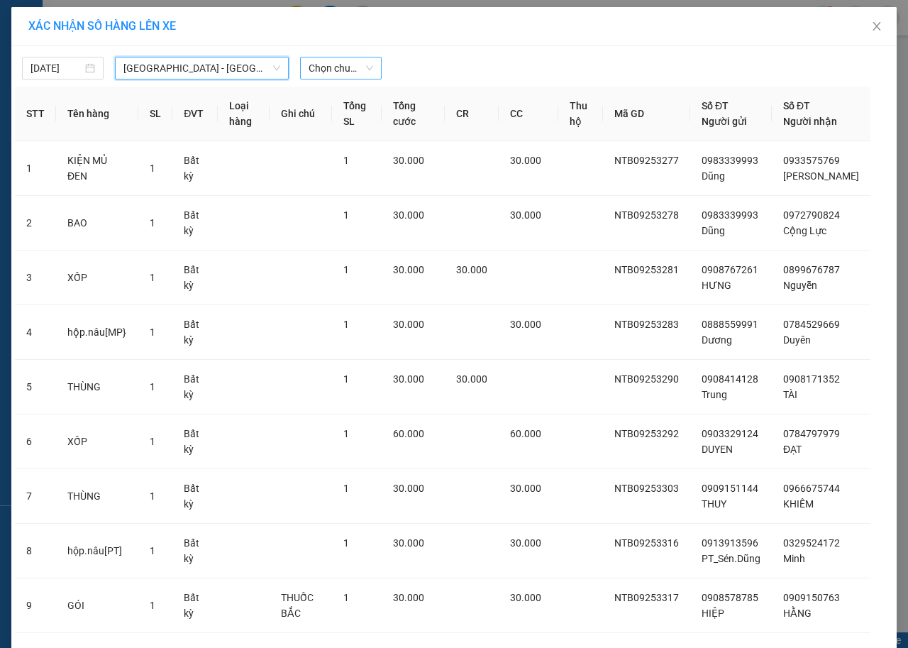
click at [348, 68] on span "Chọn chuyến" at bounding box center [341, 67] width 65 height 21
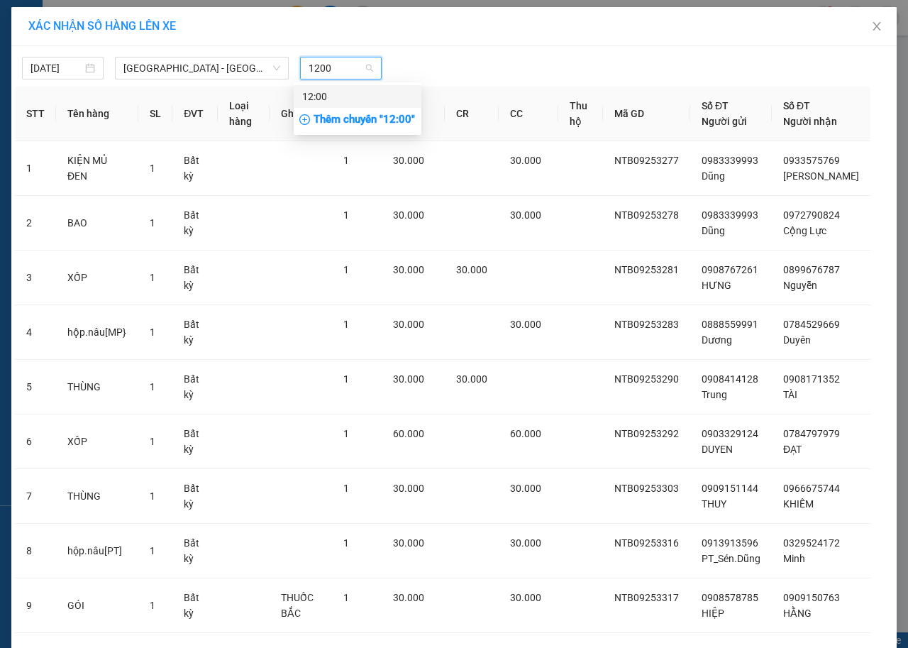
click at [335, 98] on div "12:00" at bounding box center [357, 97] width 111 height 16
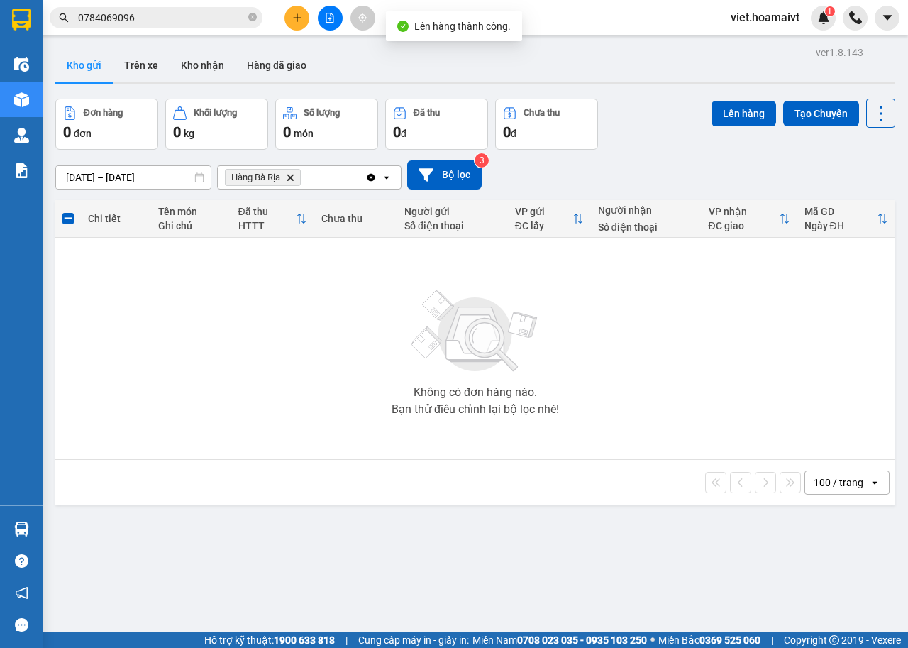
click at [288, 177] on icon "Delete" at bounding box center [290, 177] width 9 height 9
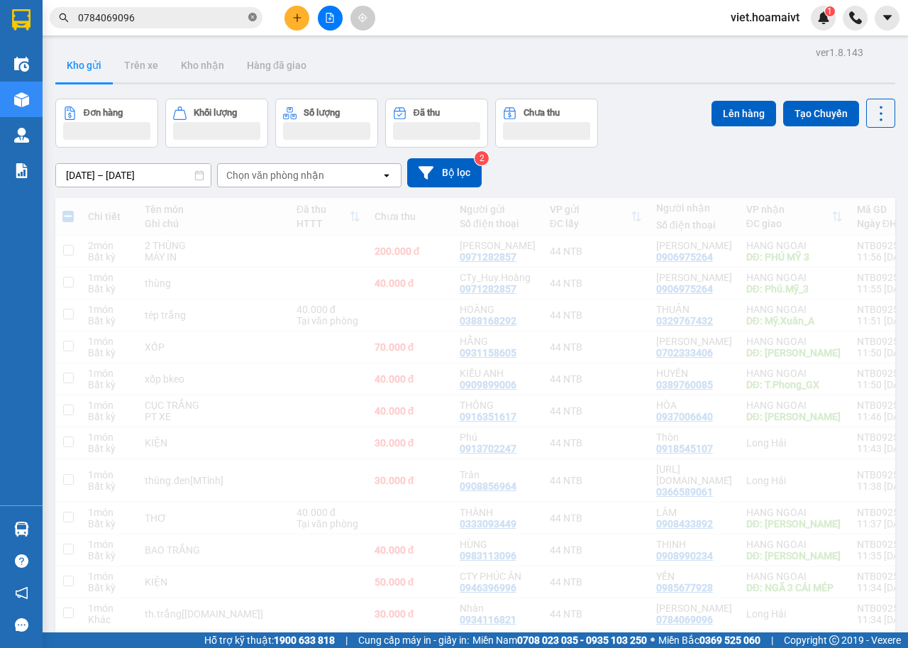
click at [250, 18] on icon "close-circle" at bounding box center [252, 17] width 9 height 9
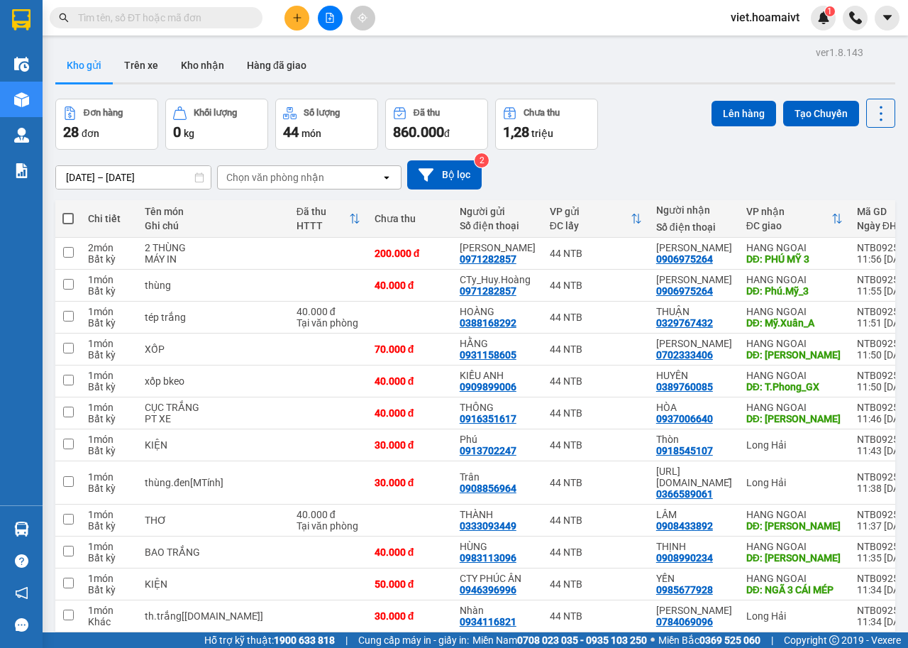
click at [269, 172] on div "Chọn văn phòng nhận" at bounding box center [275, 177] width 98 height 14
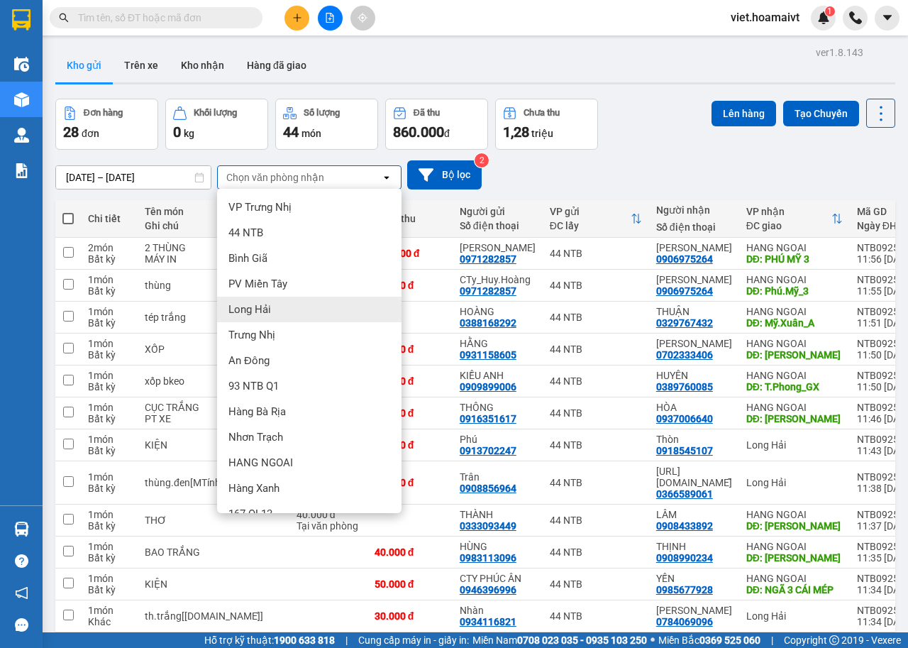
click at [282, 314] on div "Long Hải" at bounding box center [309, 310] width 184 height 26
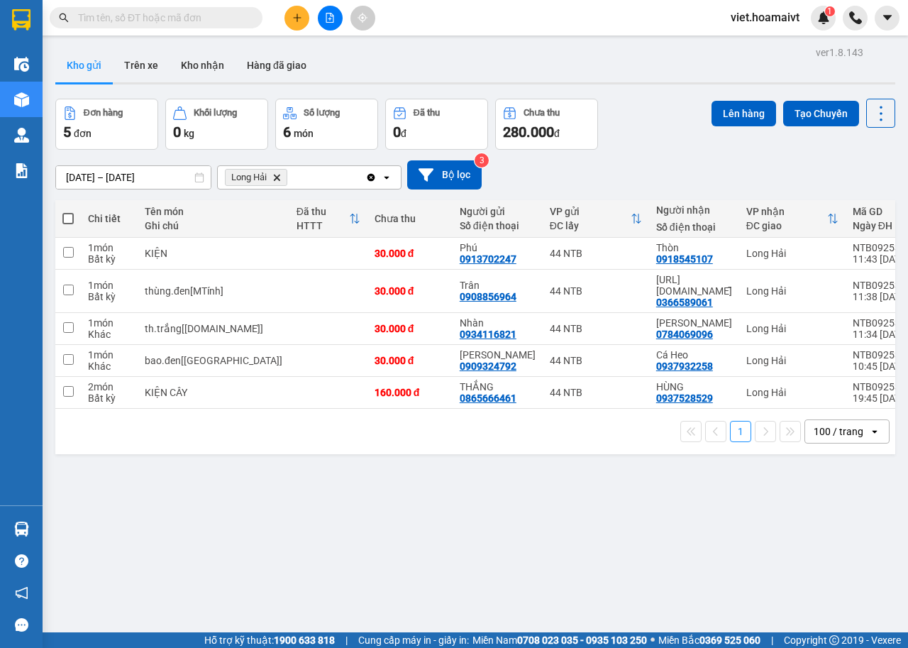
click at [65, 219] on span at bounding box center [67, 218] width 11 height 11
click at [68, 211] on input "checkbox" at bounding box center [68, 211] width 0 height 0
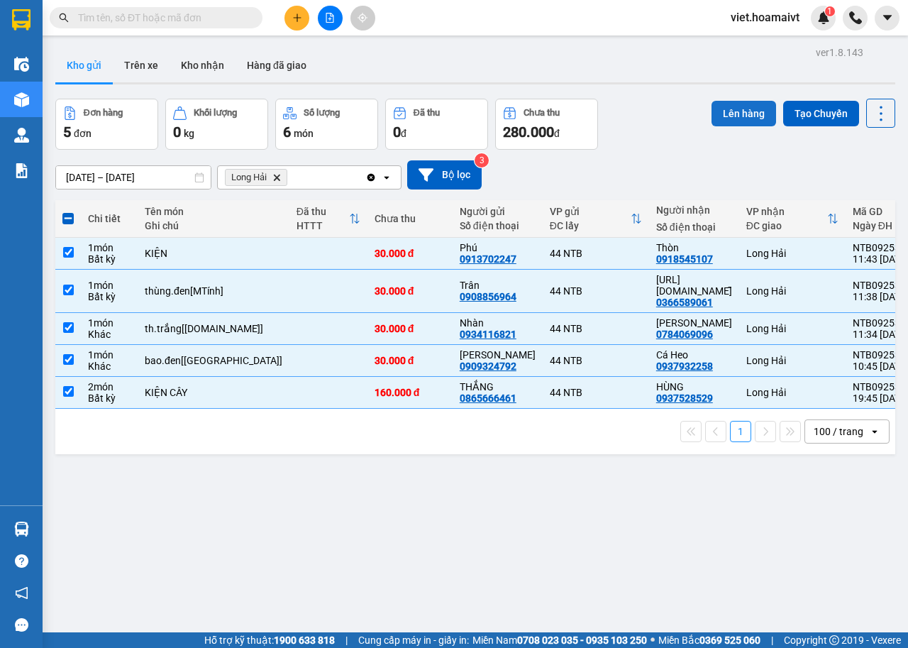
click at [727, 114] on button "Lên hàng" at bounding box center [744, 114] width 65 height 26
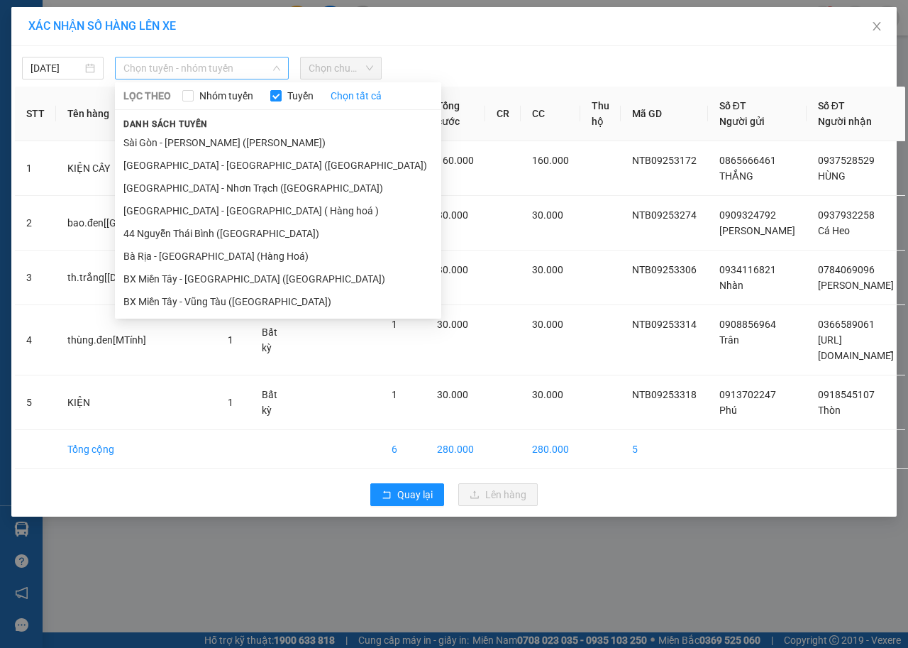
click at [231, 76] on span "Chọn tuyến - nhóm tuyến" at bounding box center [201, 67] width 157 height 21
click at [184, 210] on li "Sài Gòn - Long Hải ( Hàng hoá )" at bounding box center [278, 210] width 326 height 23
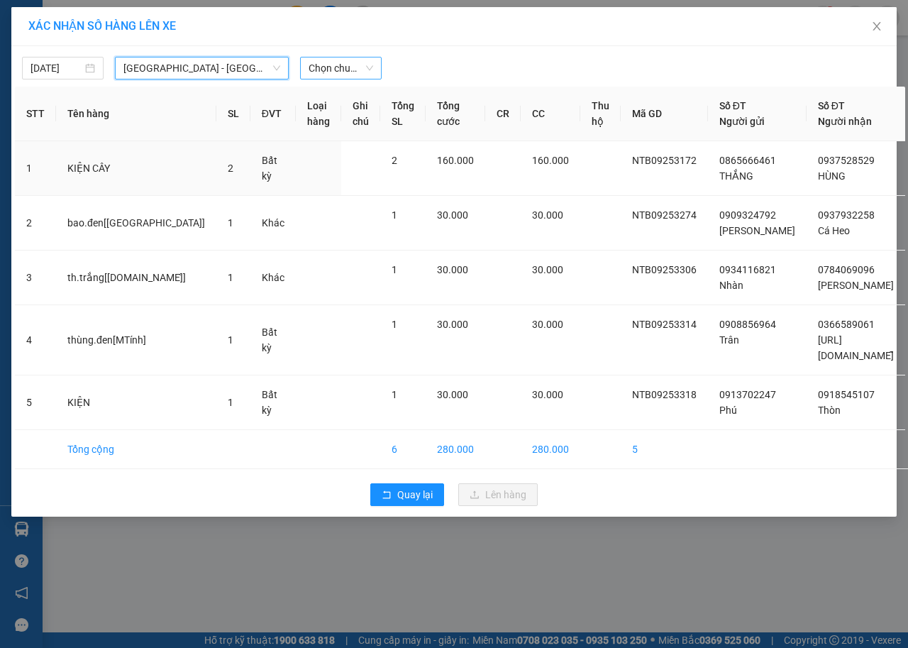
click at [326, 70] on span "Chọn chuyến" at bounding box center [341, 67] width 65 height 21
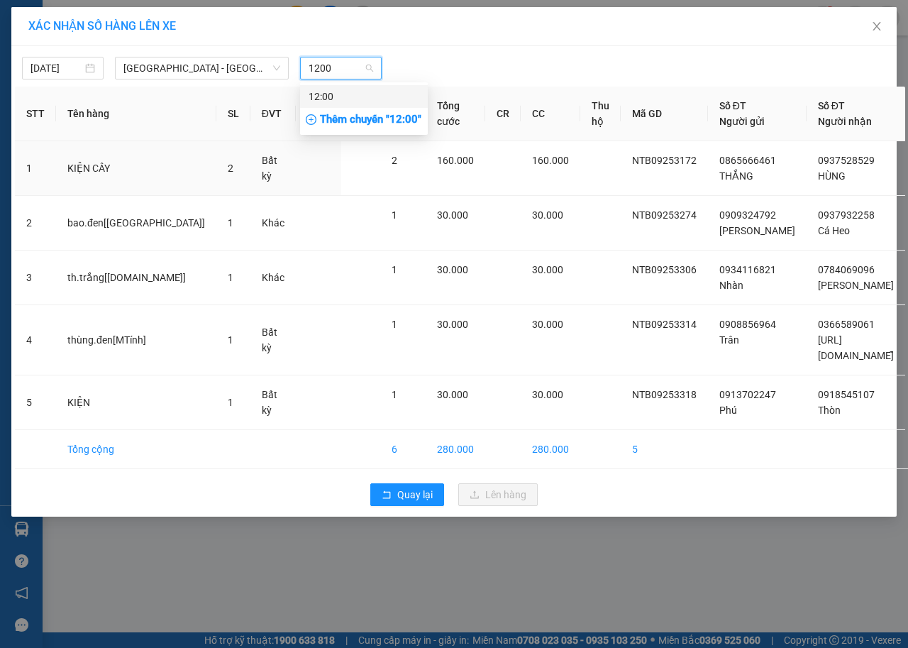
click at [332, 93] on div "12:00" at bounding box center [364, 97] width 111 height 16
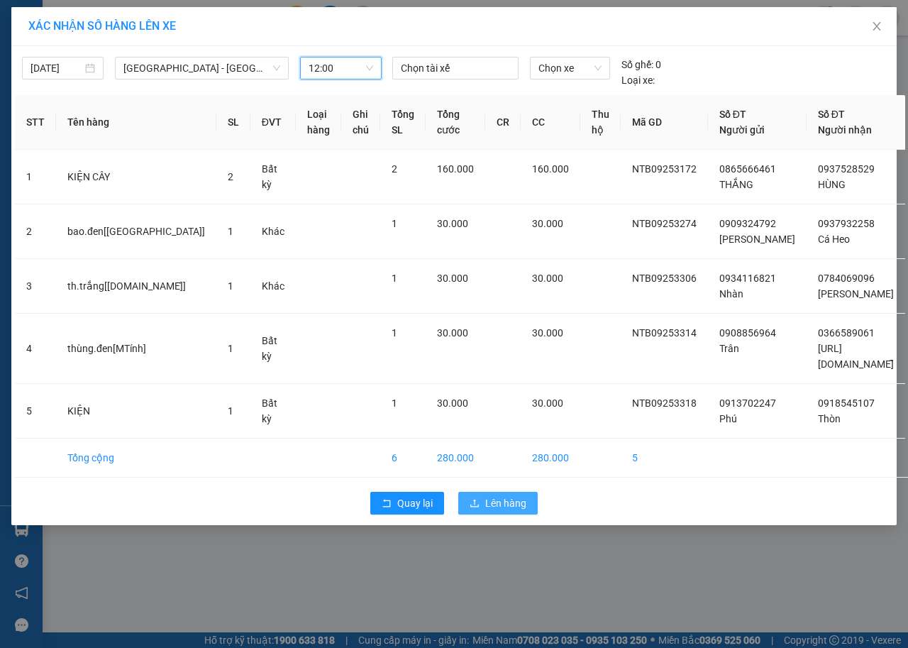
click at [492, 495] on span "Lên hàng" at bounding box center [505, 503] width 41 height 16
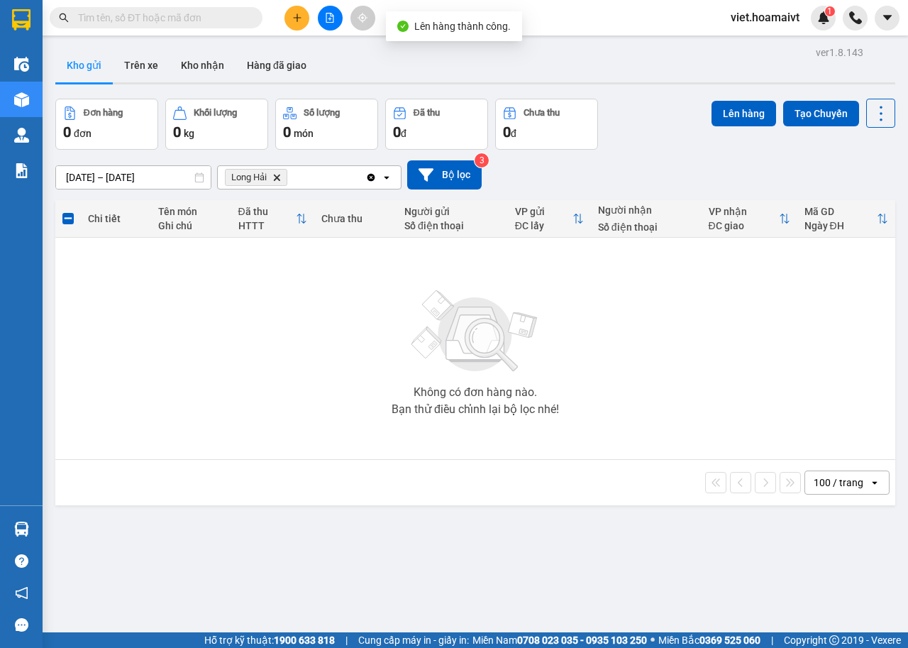
click at [275, 180] on icon "Long Hải, close by backspace" at bounding box center [277, 177] width 6 height 6
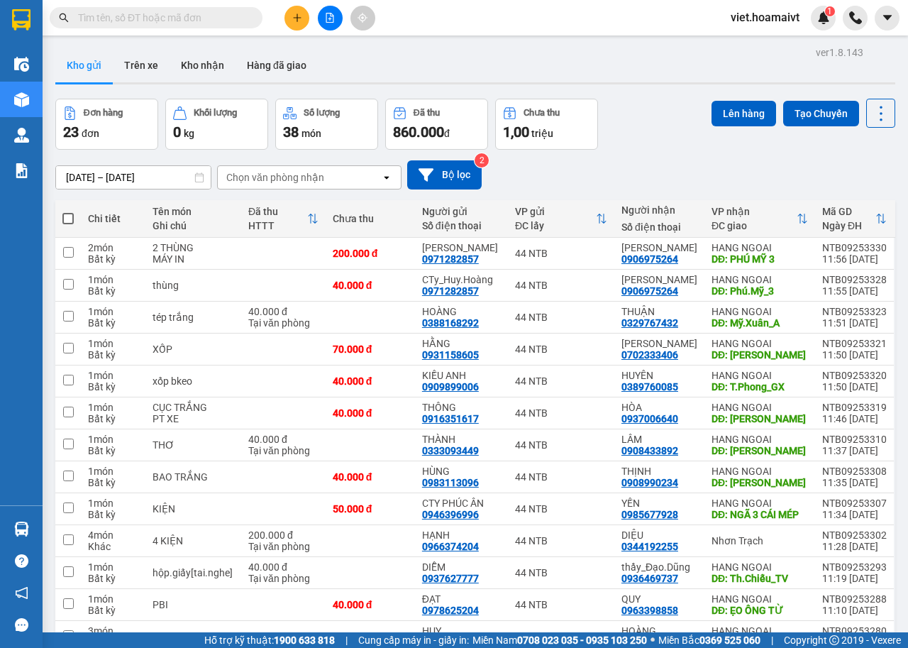
click at [293, 177] on div "Chọn văn phòng nhận" at bounding box center [275, 177] width 98 height 14
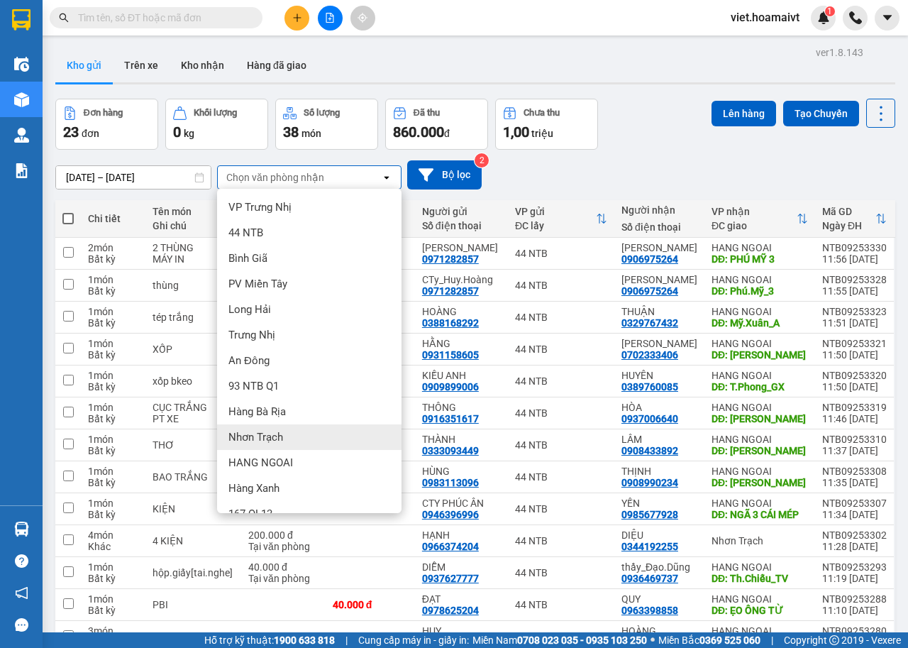
click at [268, 435] on span "Nhơn Trạch" at bounding box center [255, 437] width 55 height 14
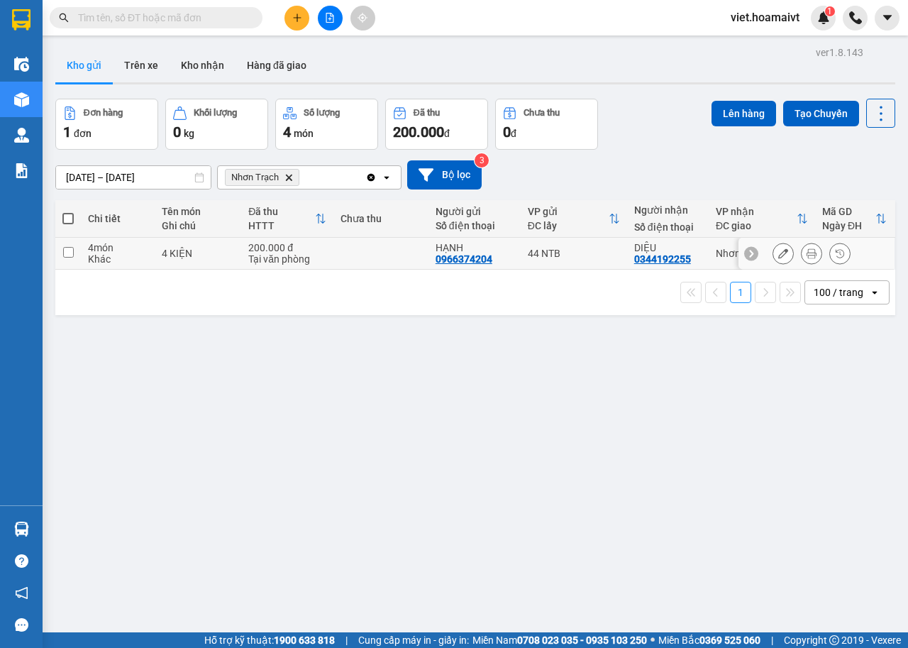
click at [142, 255] on div "Khác" at bounding box center [118, 258] width 60 height 11
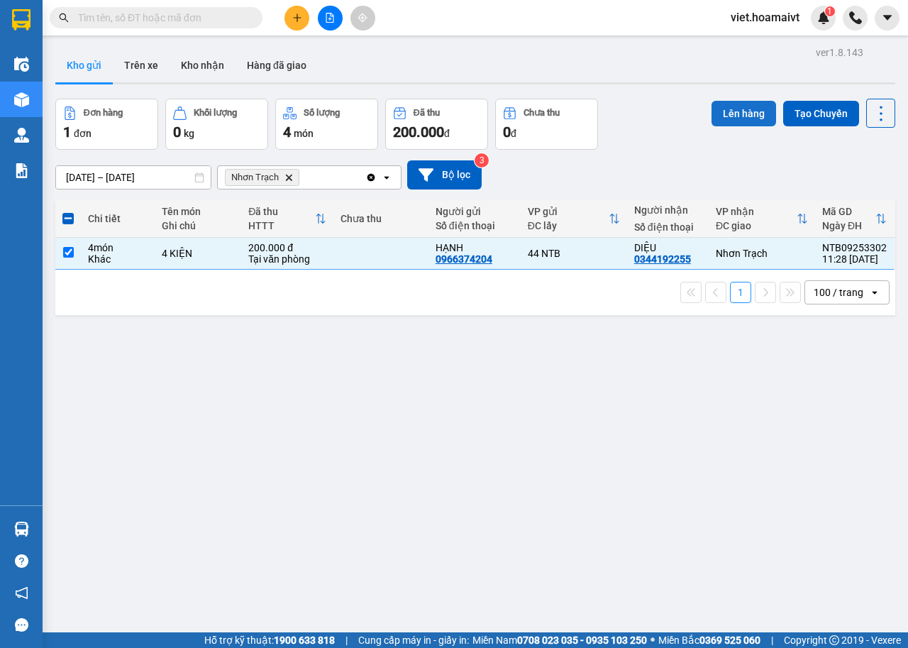
click at [717, 121] on button "Lên hàng" at bounding box center [744, 114] width 65 height 26
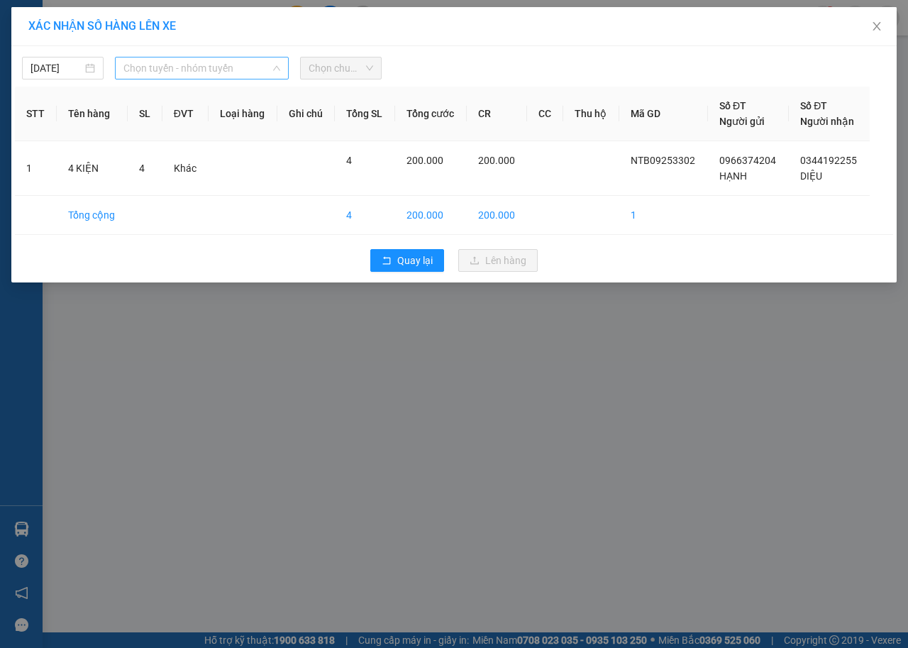
click at [253, 64] on span "Chọn tuyến - nhóm tuyến" at bounding box center [201, 67] width 157 height 21
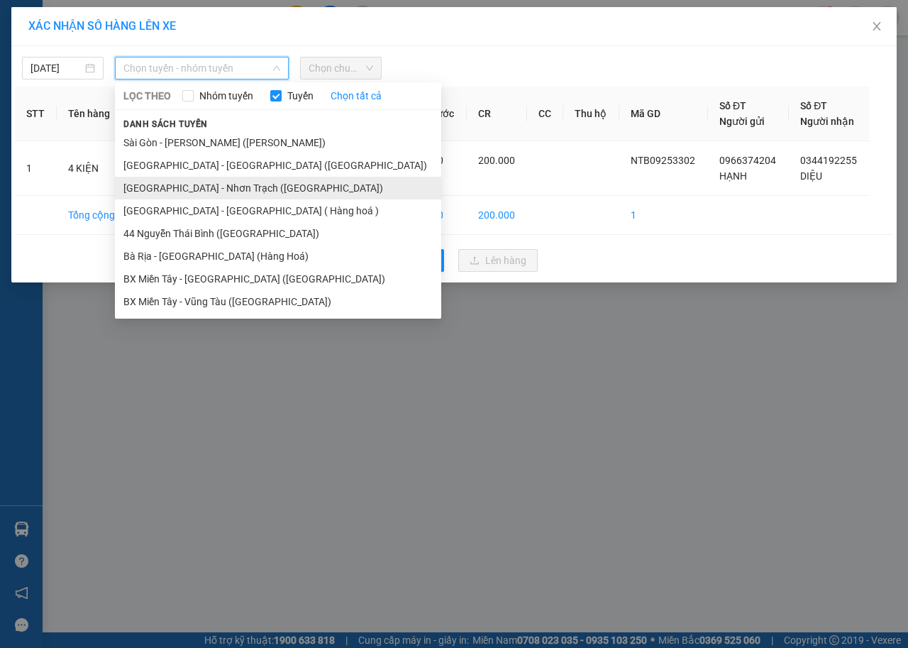
click at [189, 187] on li "Sài Gòn - Nhơn Trạch (Hàng Hoá)" at bounding box center [278, 188] width 326 height 23
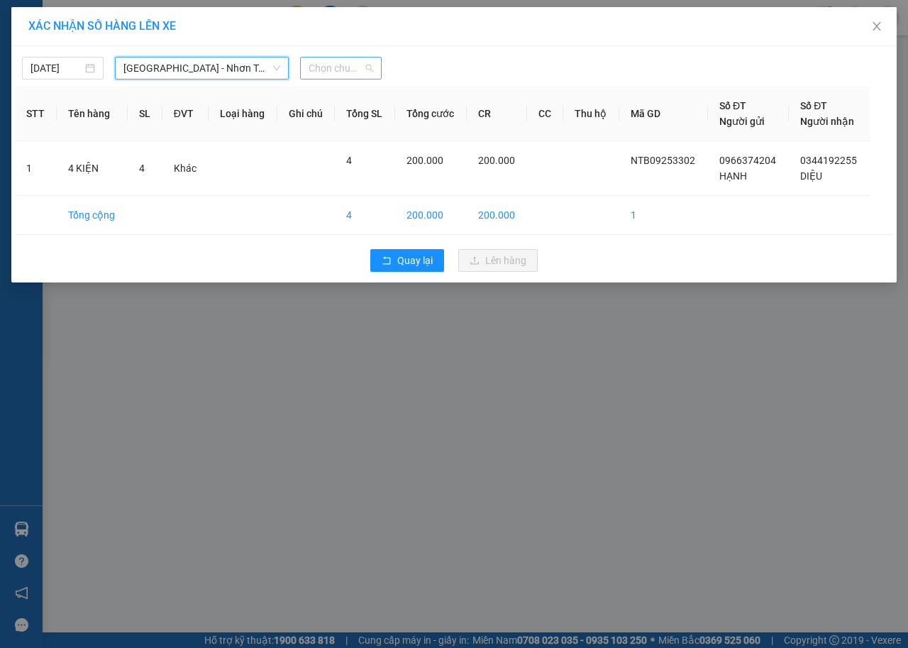
click at [341, 68] on span "Chọn chuyến" at bounding box center [341, 67] width 65 height 21
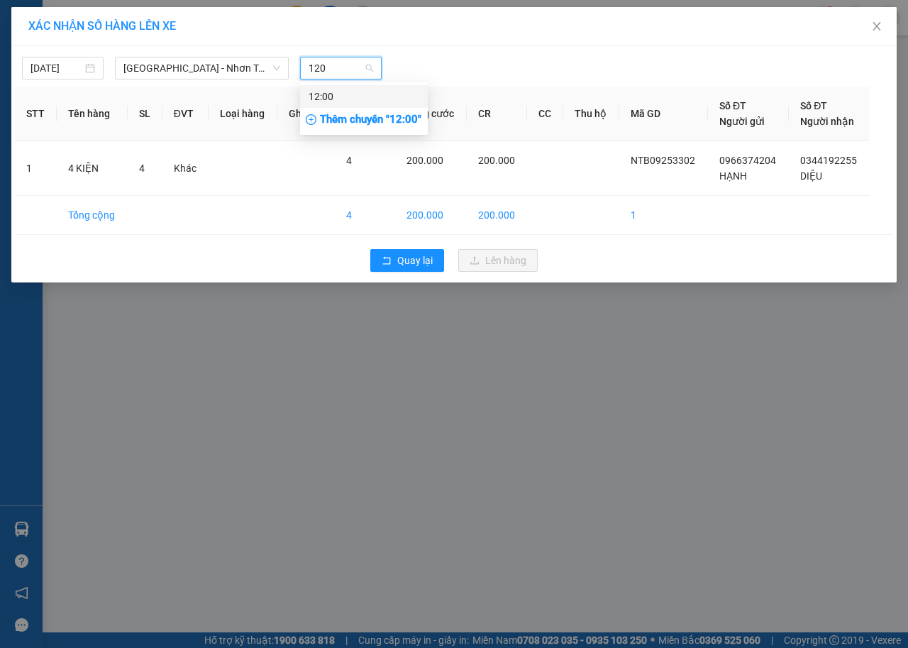
click at [348, 95] on div "12:00" at bounding box center [364, 97] width 111 height 16
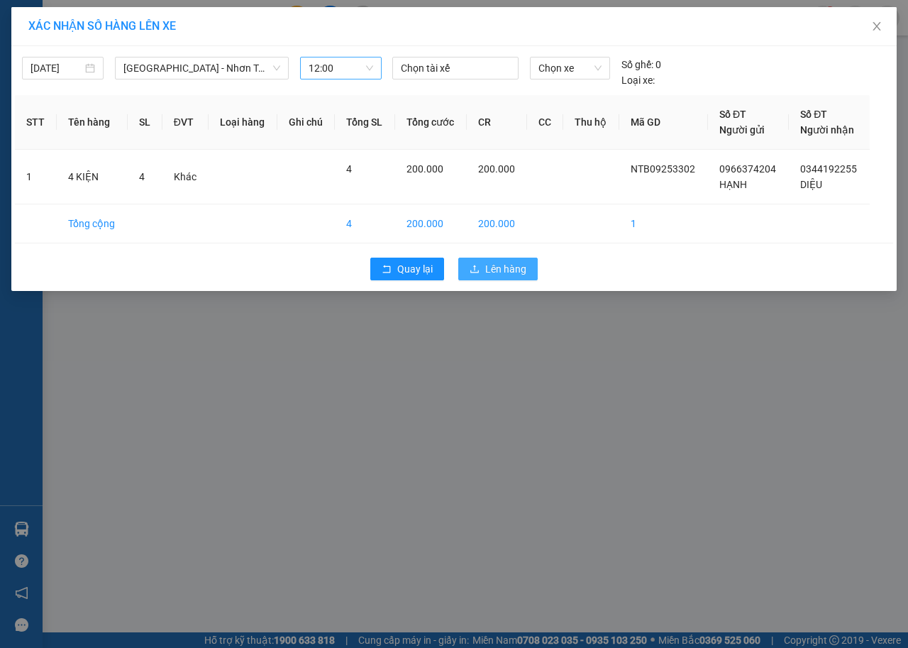
click at [479, 268] on icon "upload" at bounding box center [475, 269] width 10 height 10
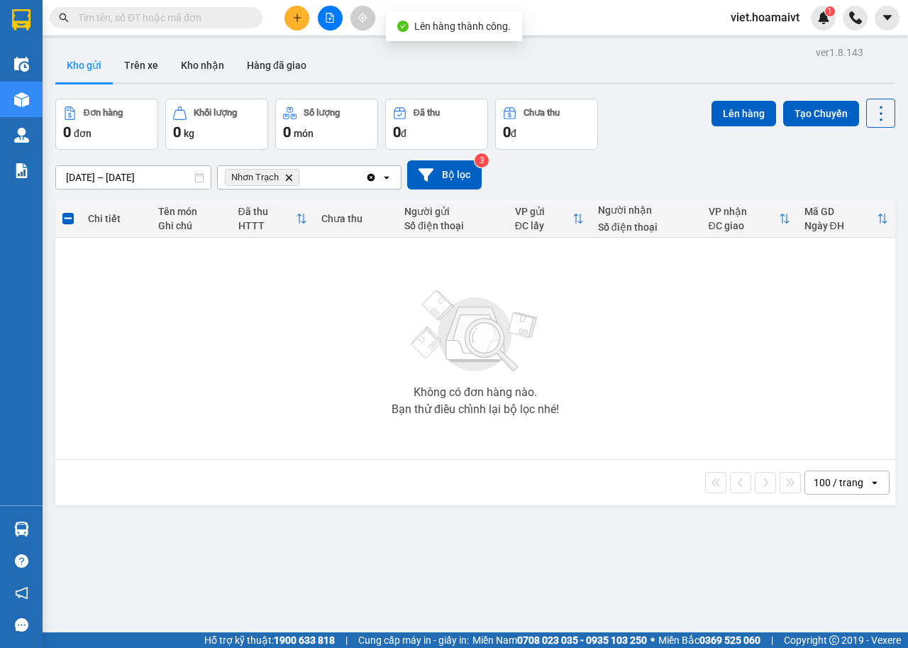
click at [285, 179] on icon "Delete" at bounding box center [289, 177] width 9 height 9
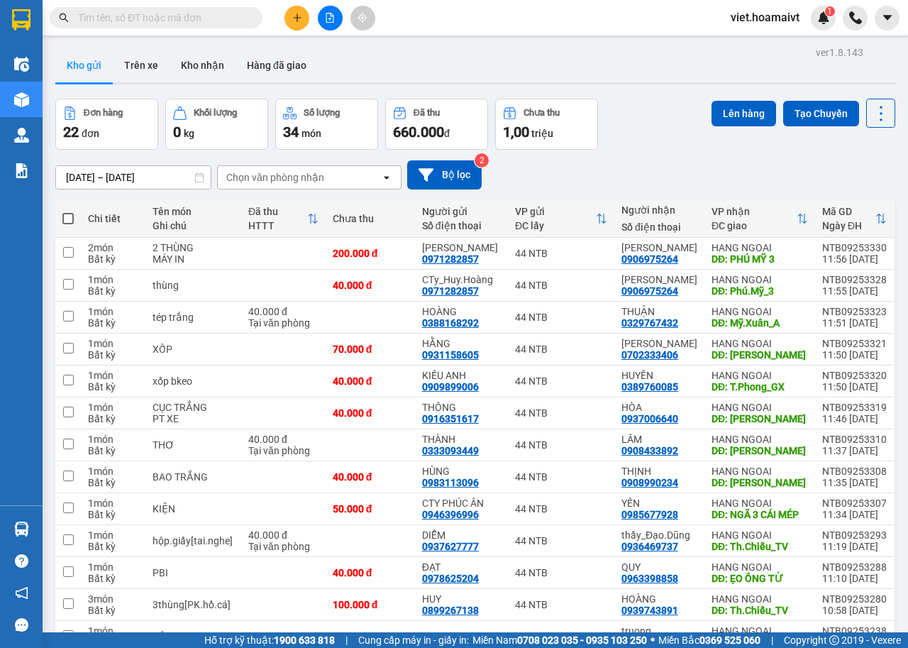
scroll to position [407, 0]
click at [336, 26] on button at bounding box center [330, 18] width 25 height 25
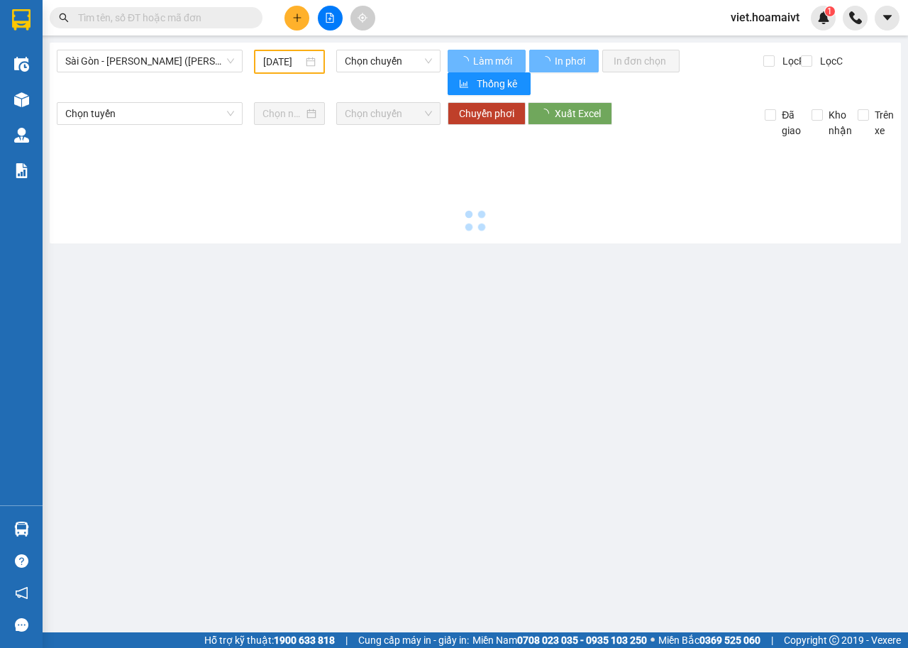
type input "[DATE]"
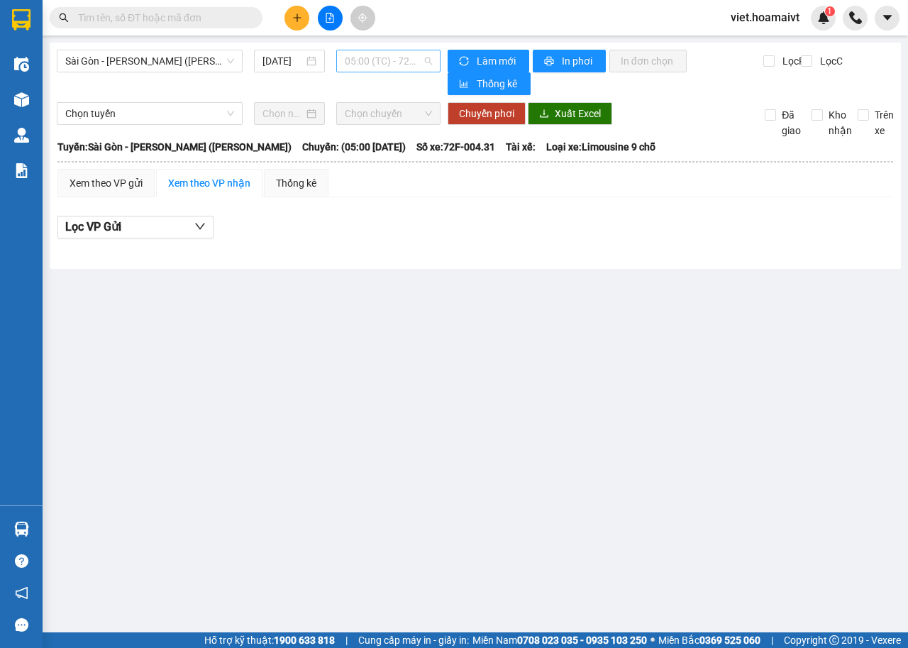
click at [399, 55] on span "05:00 (TC) - 72F-004.31" at bounding box center [388, 60] width 87 height 21
type input "1200"
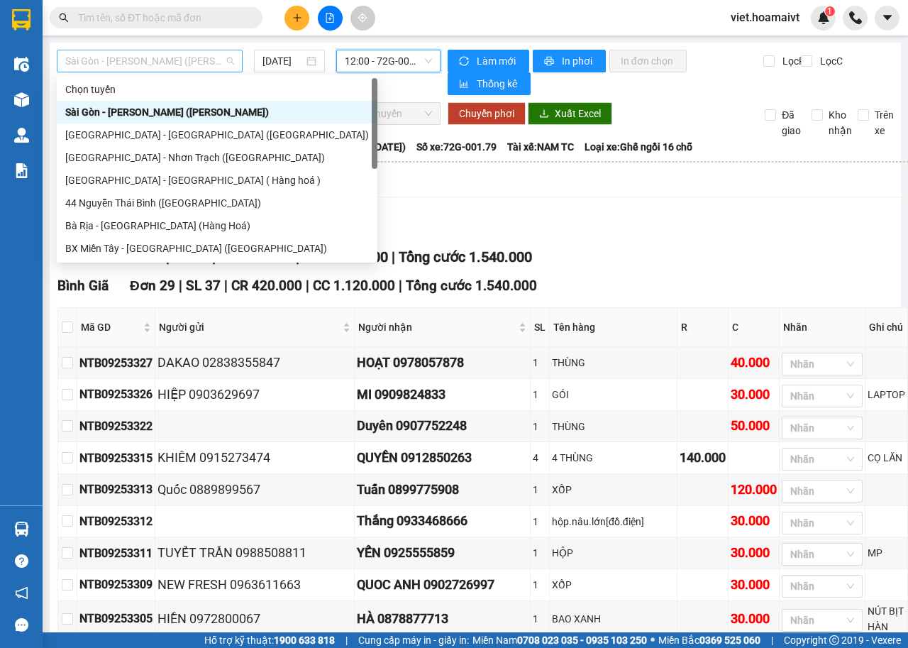
click at [191, 55] on span "Sài Gòn - [PERSON_NAME] ([PERSON_NAME])" at bounding box center [149, 60] width 169 height 21
click at [182, 132] on div "[GEOGRAPHIC_DATA] - [GEOGRAPHIC_DATA] ([GEOGRAPHIC_DATA])" at bounding box center [217, 135] width 304 height 16
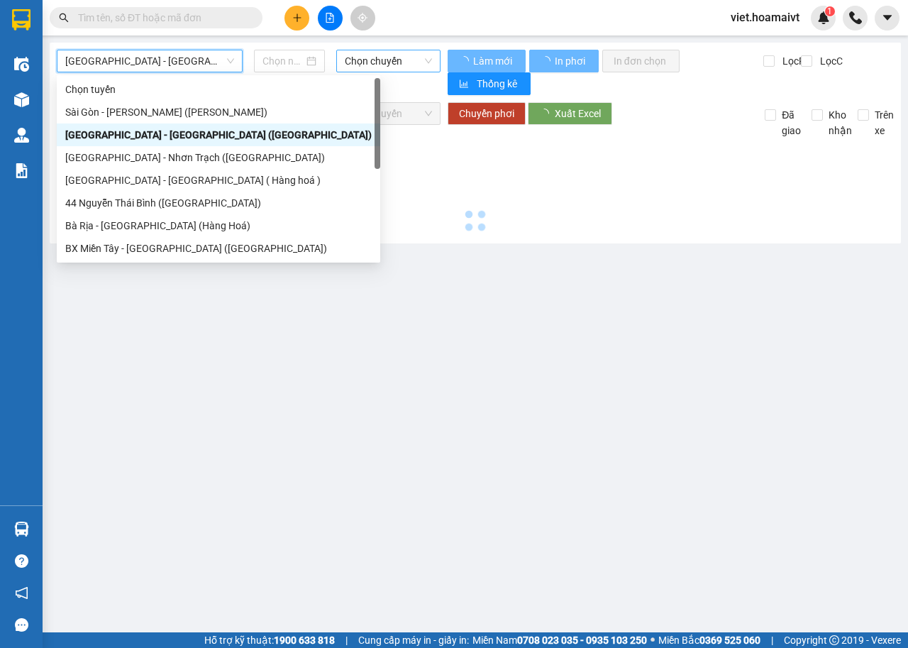
type input "[DATE]"
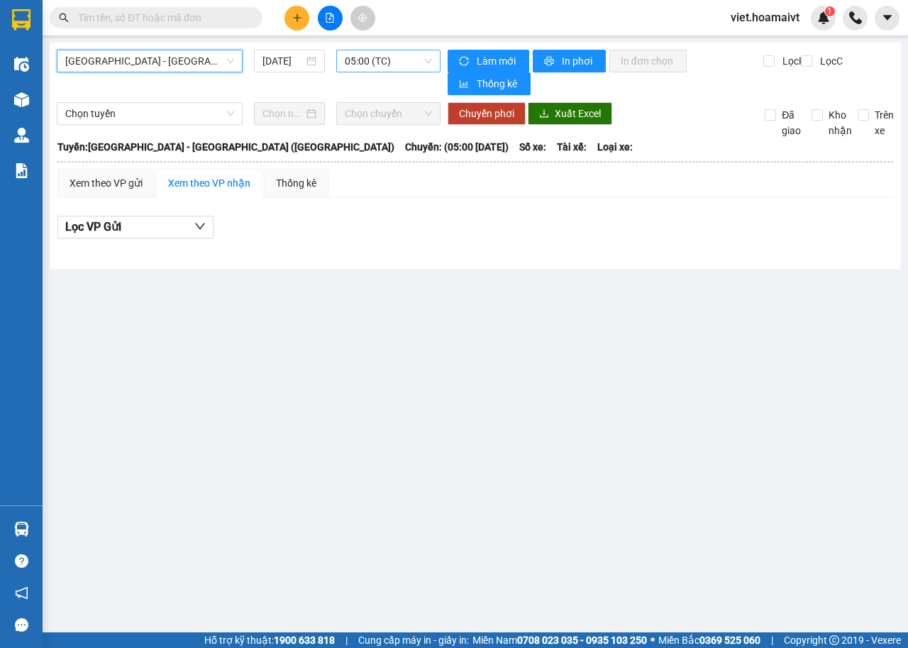
click at [367, 65] on span "05:00 (TC)" at bounding box center [388, 60] width 87 height 21
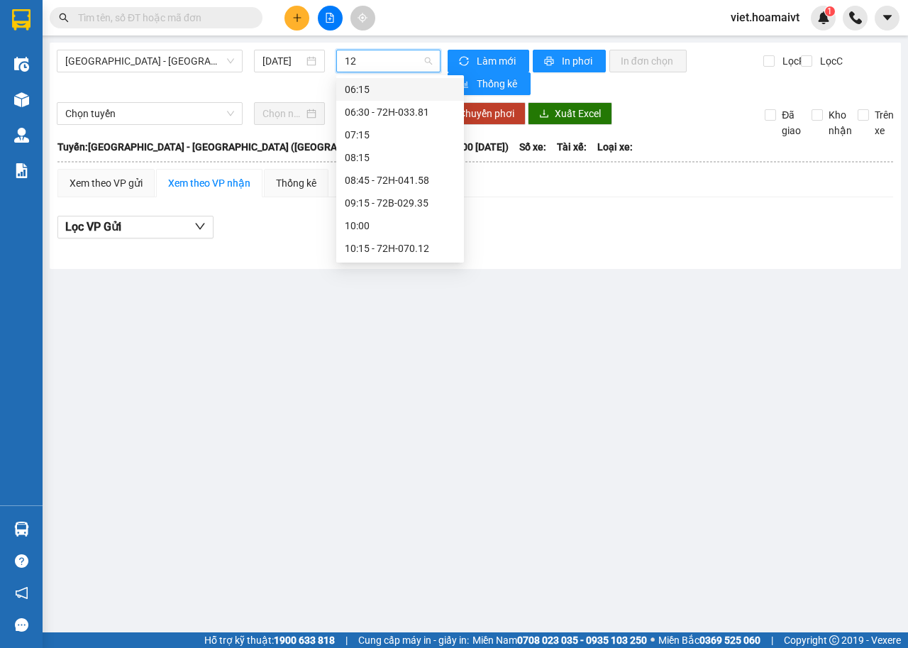
type input "120"
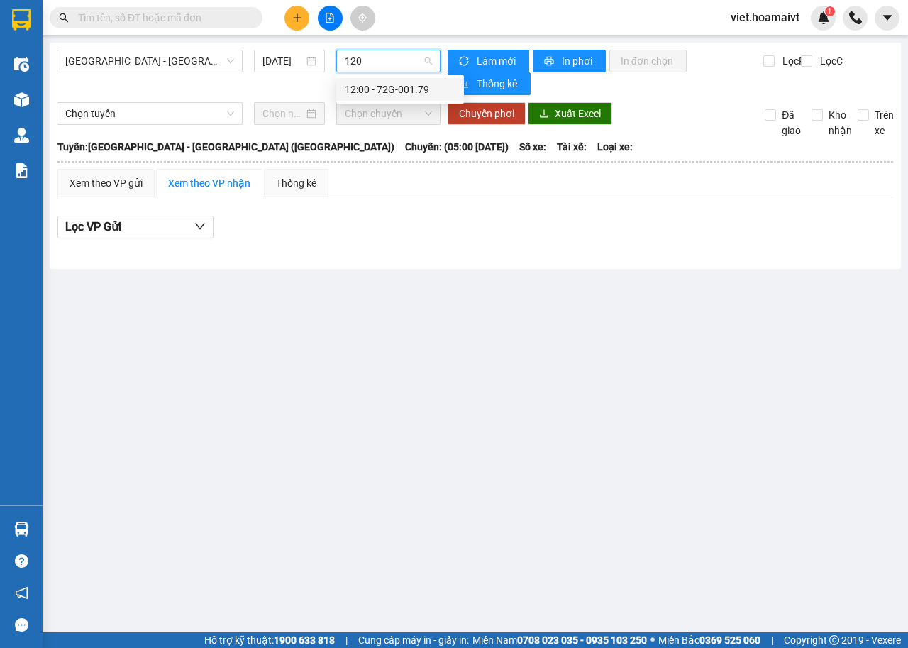
click at [377, 97] on div "12:00 - 72G-001.79" at bounding box center [400, 89] width 128 height 23
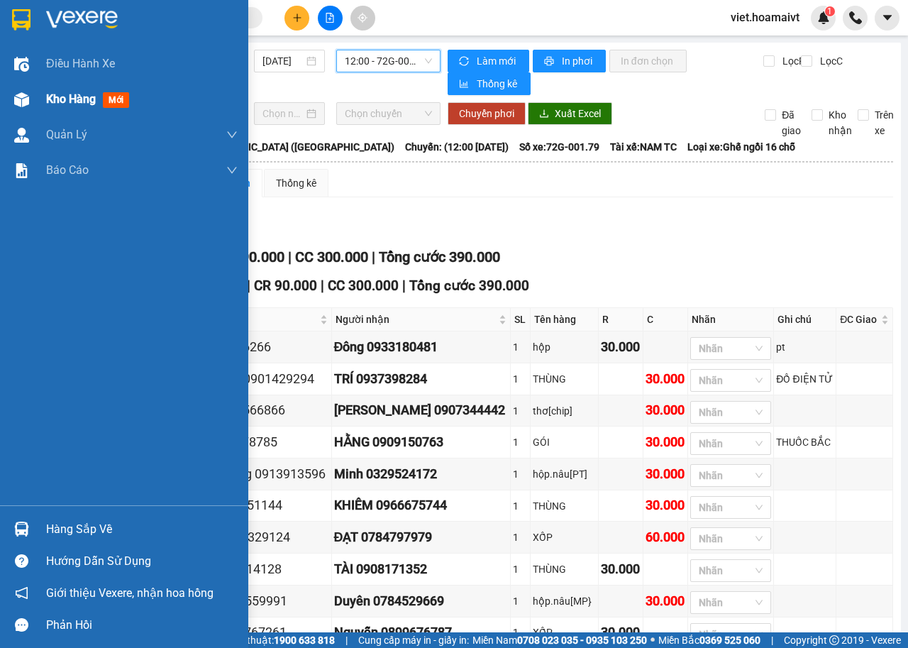
click at [57, 96] on span "Kho hàng" at bounding box center [71, 98] width 50 height 13
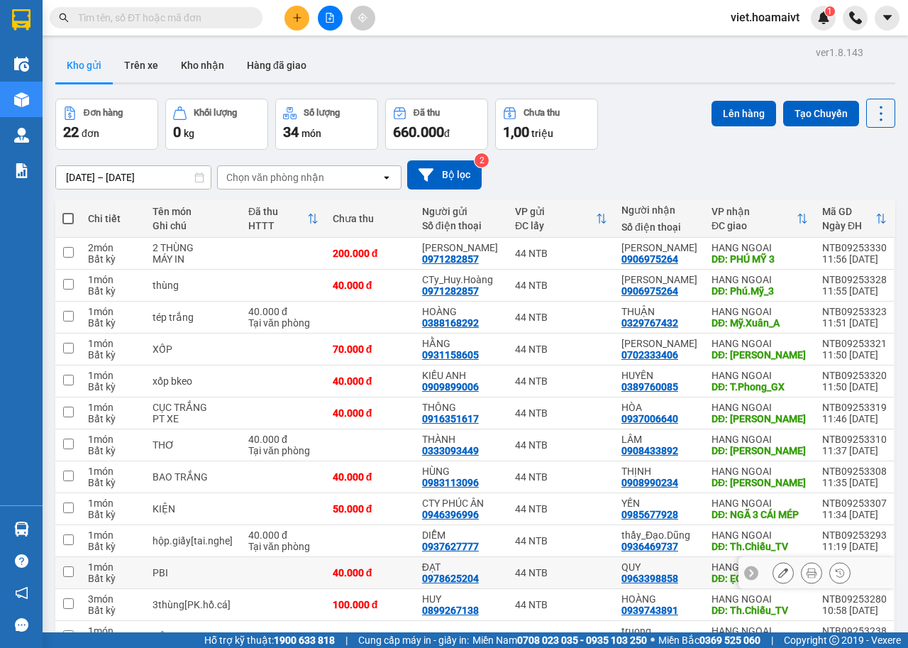
click at [595, 578] on div "44 NTB" at bounding box center [561, 572] width 92 height 11
checkbox input "true"
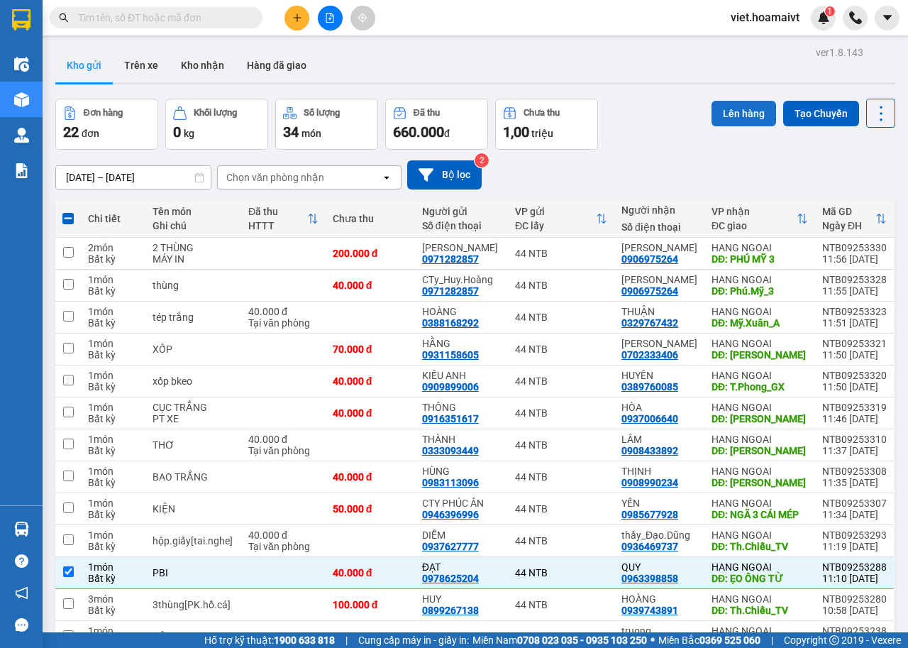
click at [717, 116] on button "Lên hàng" at bounding box center [744, 114] width 65 height 26
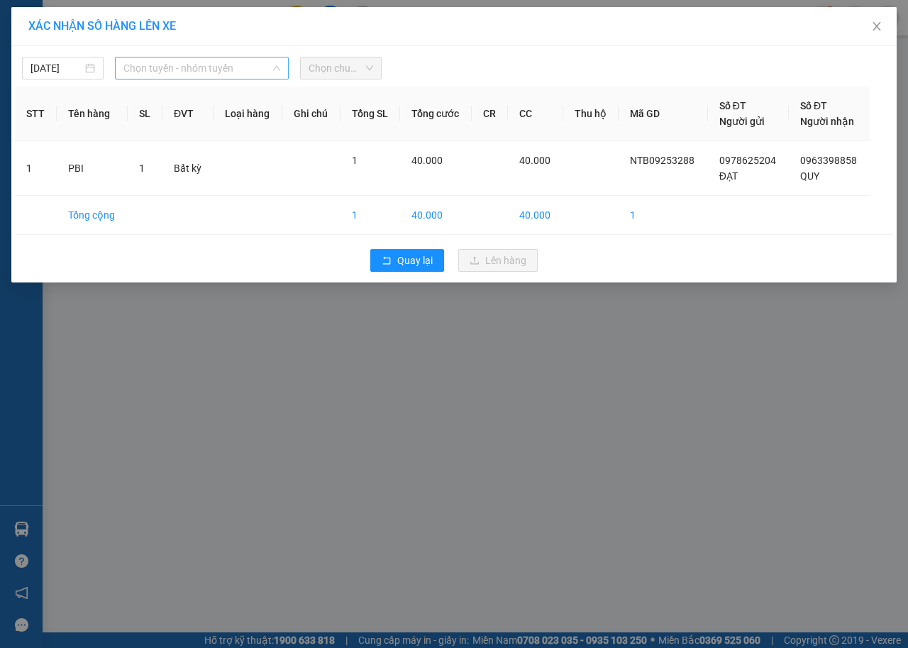
click at [224, 67] on span "Chọn tuyến - nhóm tuyến" at bounding box center [201, 67] width 157 height 21
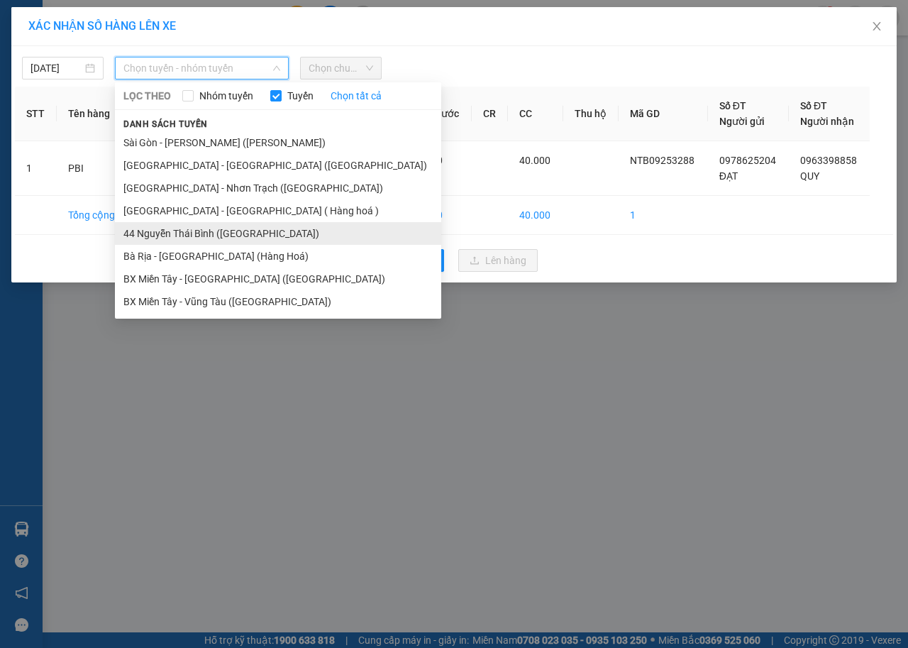
click at [170, 230] on li "44 Nguyễn Thái Bình ([GEOGRAPHIC_DATA])" at bounding box center [278, 233] width 326 height 23
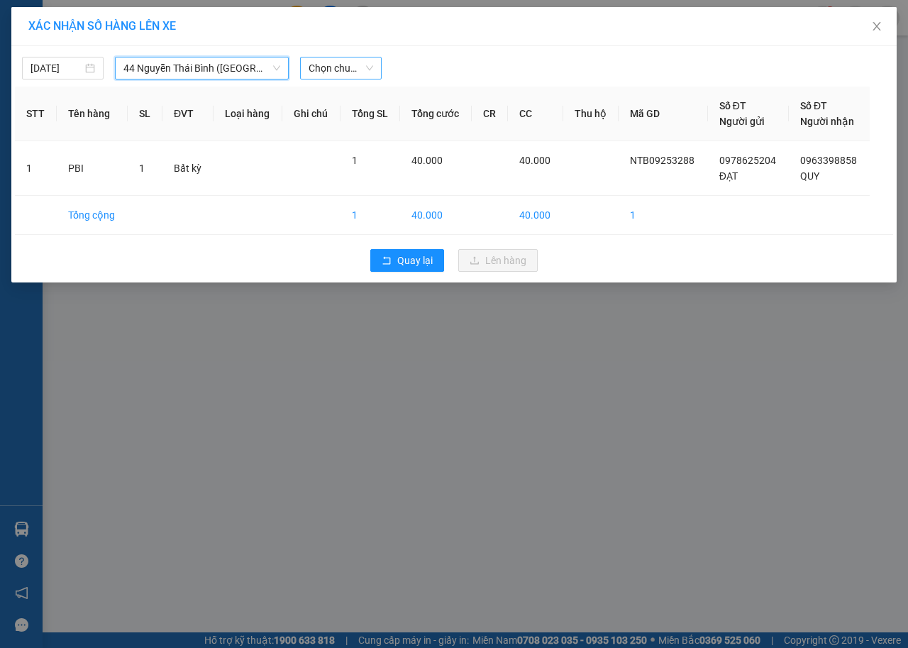
click at [348, 69] on span "Chọn chuyến" at bounding box center [341, 67] width 65 height 21
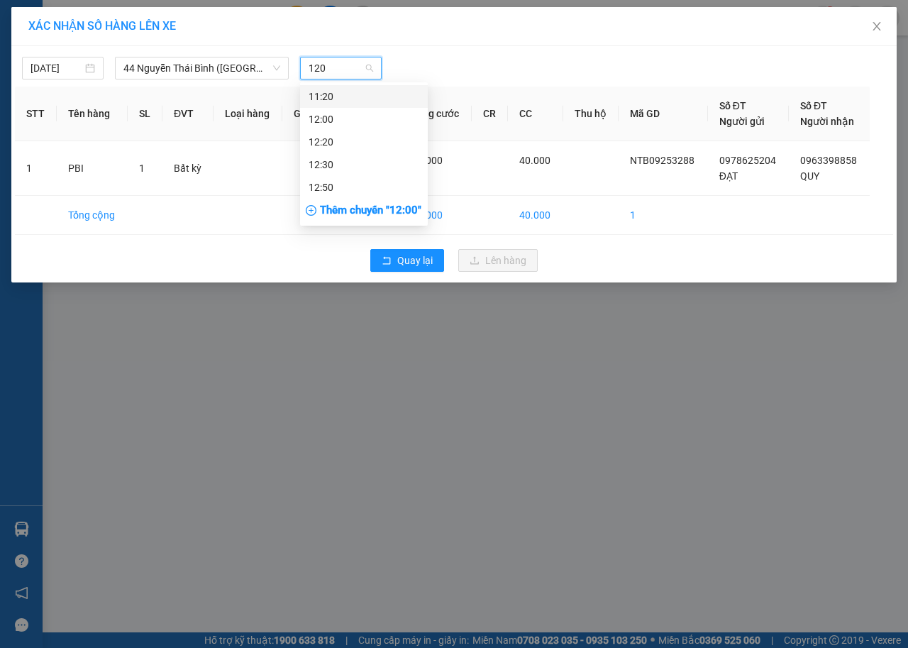
type input "1200"
click at [345, 102] on div "12:00" at bounding box center [364, 97] width 111 height 16
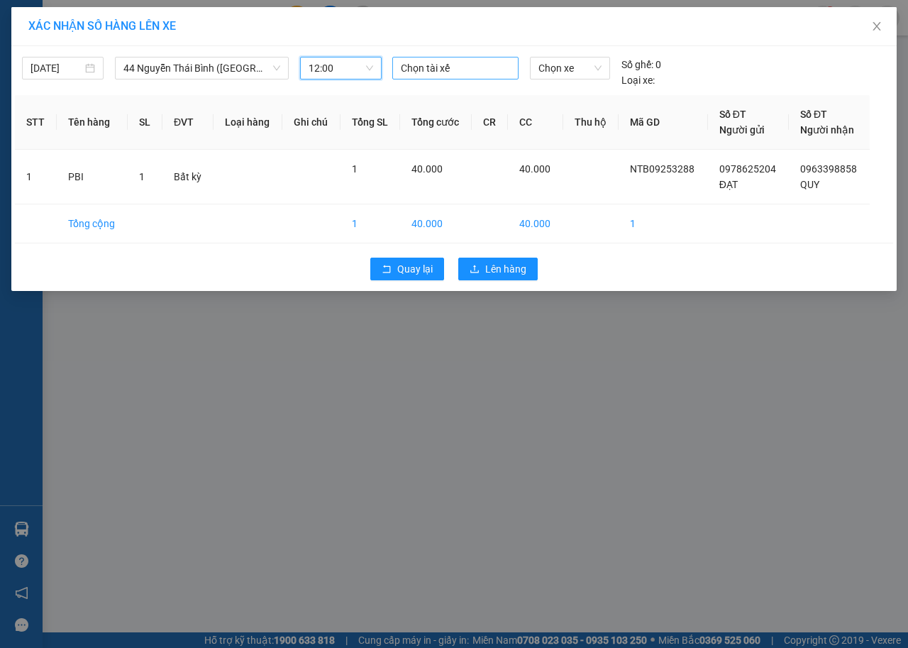
click at [438, 60] on div at bounding box center [455, 68] width 119 height 17
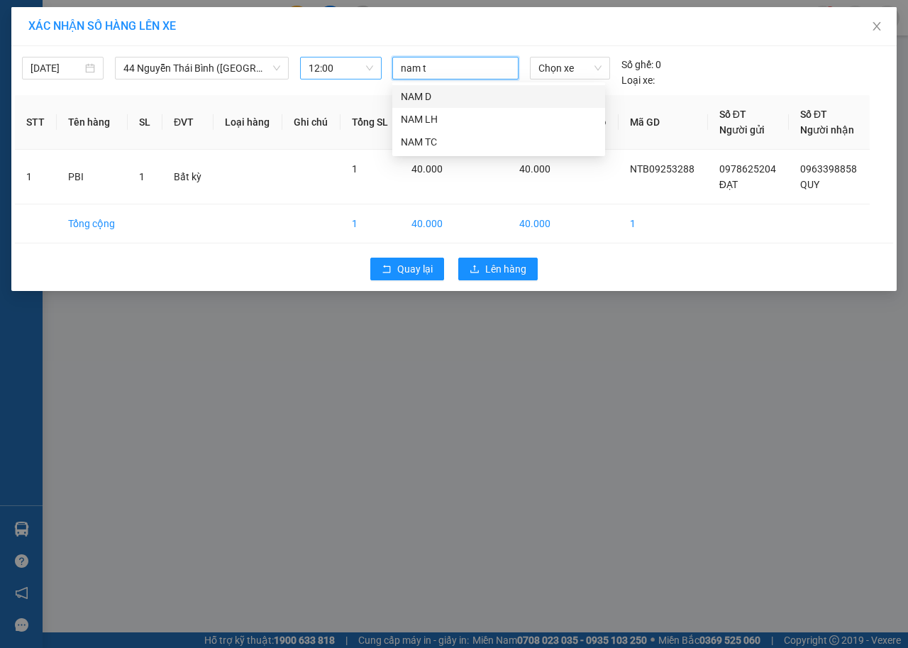
type input "nam tc"
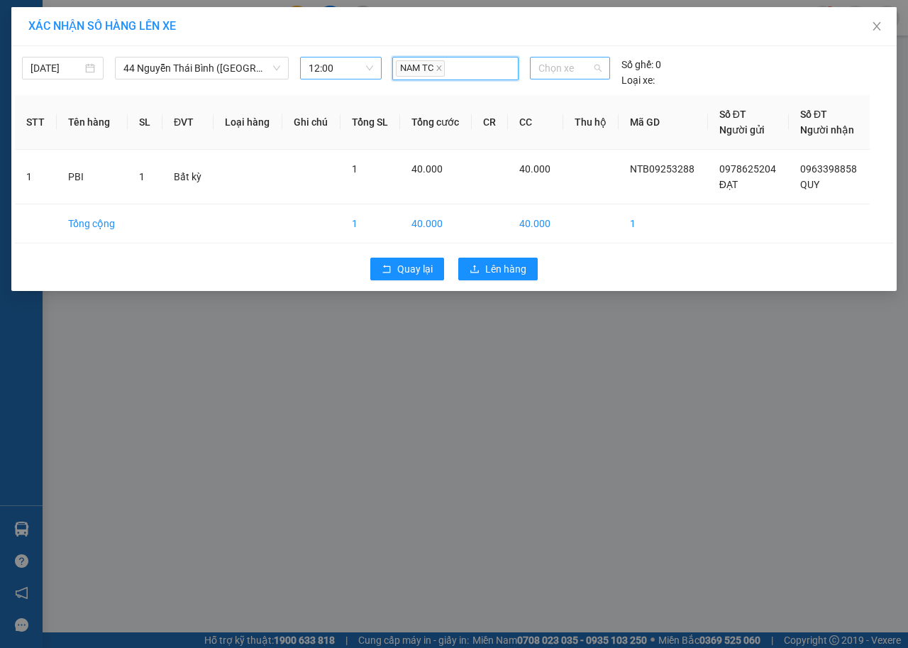
click at [570, 65] on span "Chọn xe" at bounding box center [570, 67] width 63 height 21
type input "00179"
click at [573, 87] on div "72G-001.79" at bounding box center [570, 96] width 80 height 23
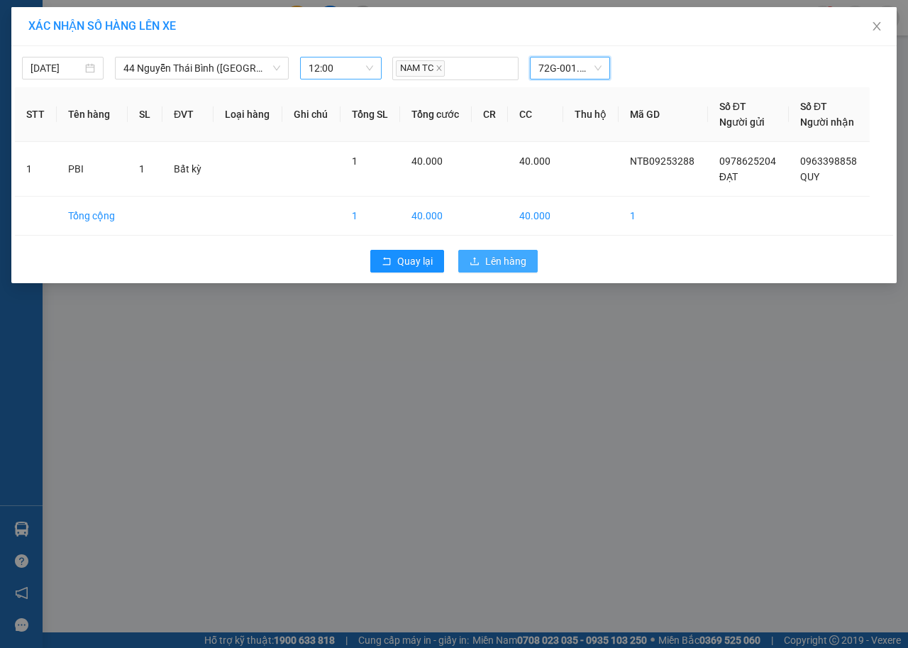
click at [508, 258] on span "Lên hàng" at bounding box center [505, 261] width 41 height 16
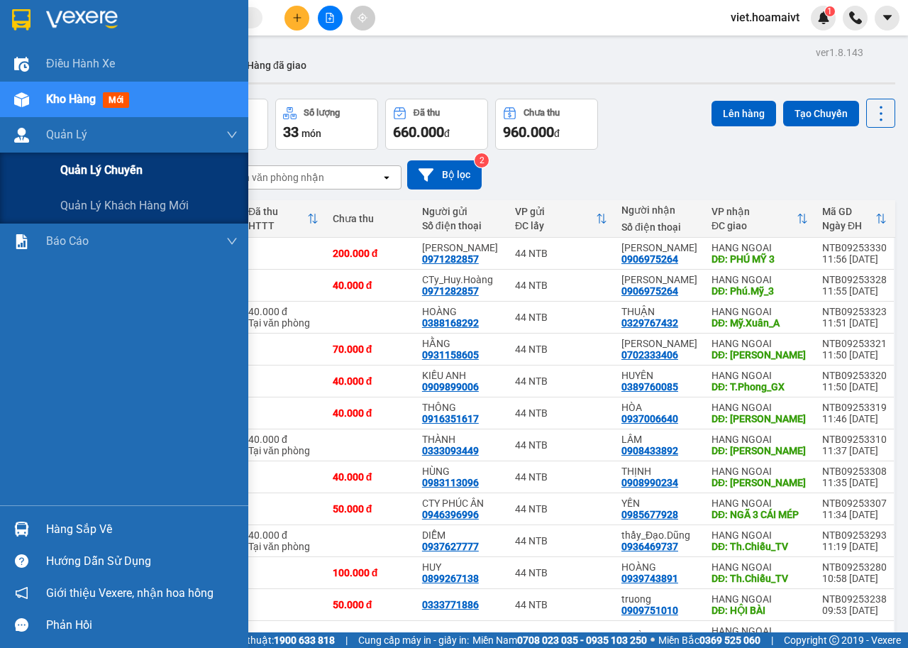
click at [67, 172] on span "Quản lý chuyến" at bounding box center [101, 170] width 82 height 18
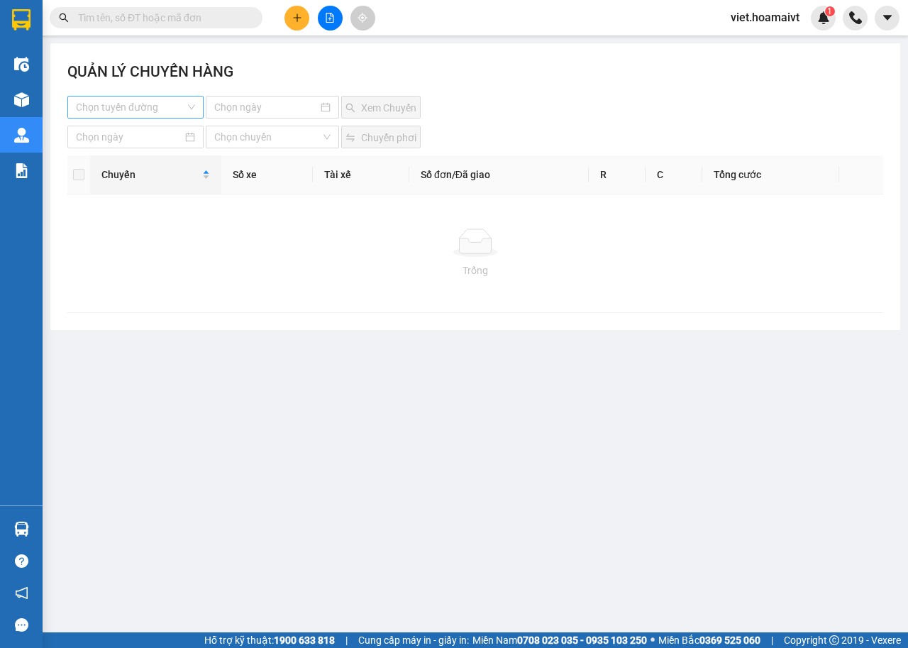
click at [145, 101] on input "search" at bounding box center [130, 107] width 109 height 21
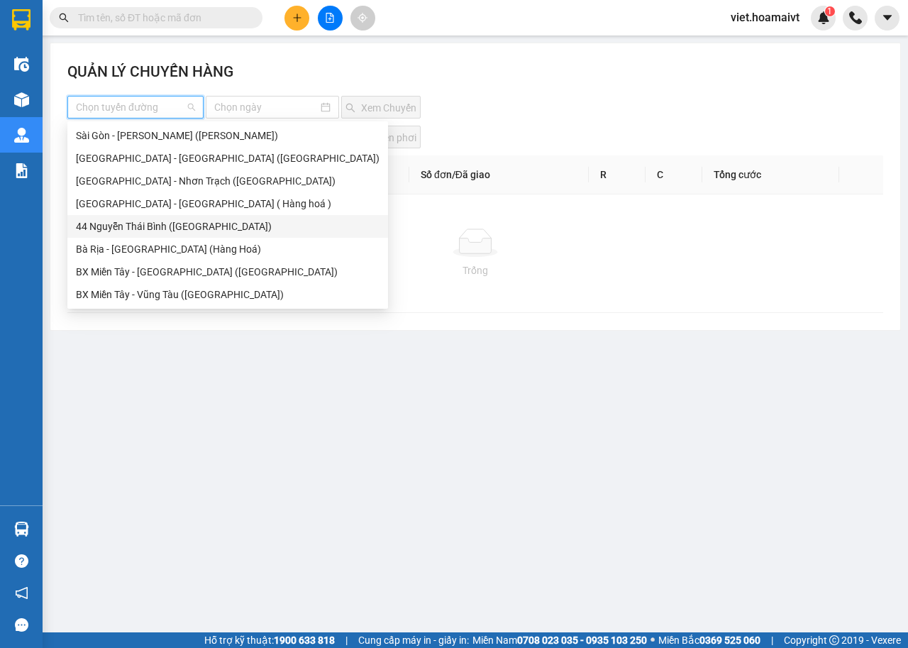
click at [116, 233] on div "44 Nguyễn Thái Bình ([GEOGRAPHIC_DATA])" at bounding box center [228, 227] width 304 height 16
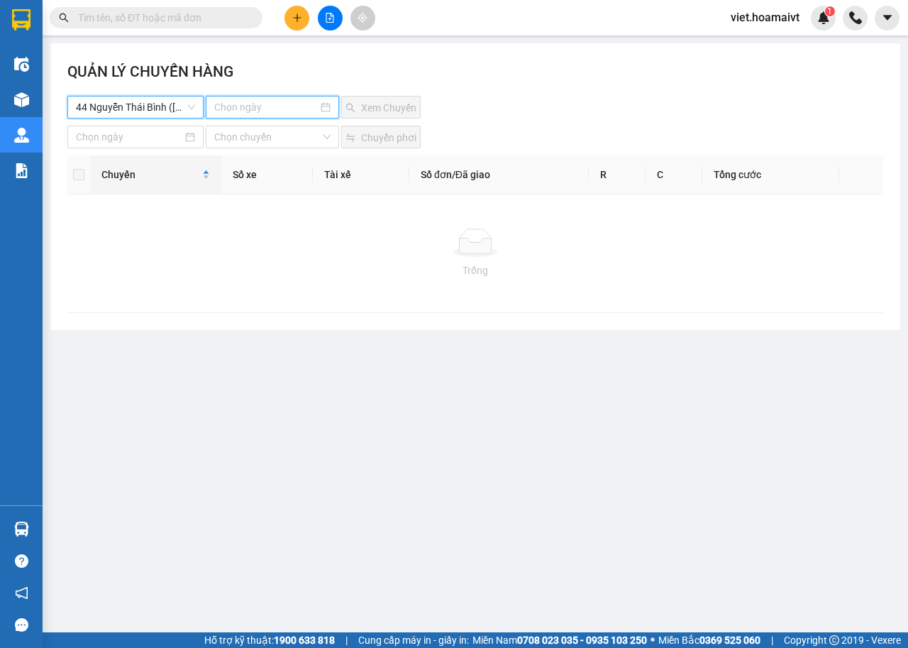
click at [277, 106] on input at bounding box center [266, 107] width 104 height 16
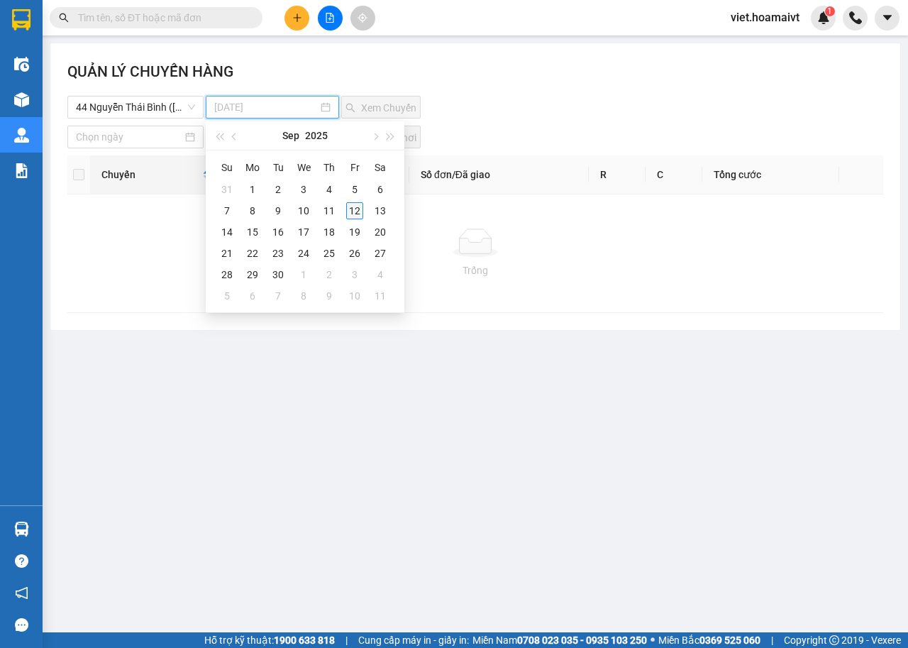
type input "12-09-2025"
click at [348, 214] on div "12" at bounding box center [354, 210] width 17 height 17
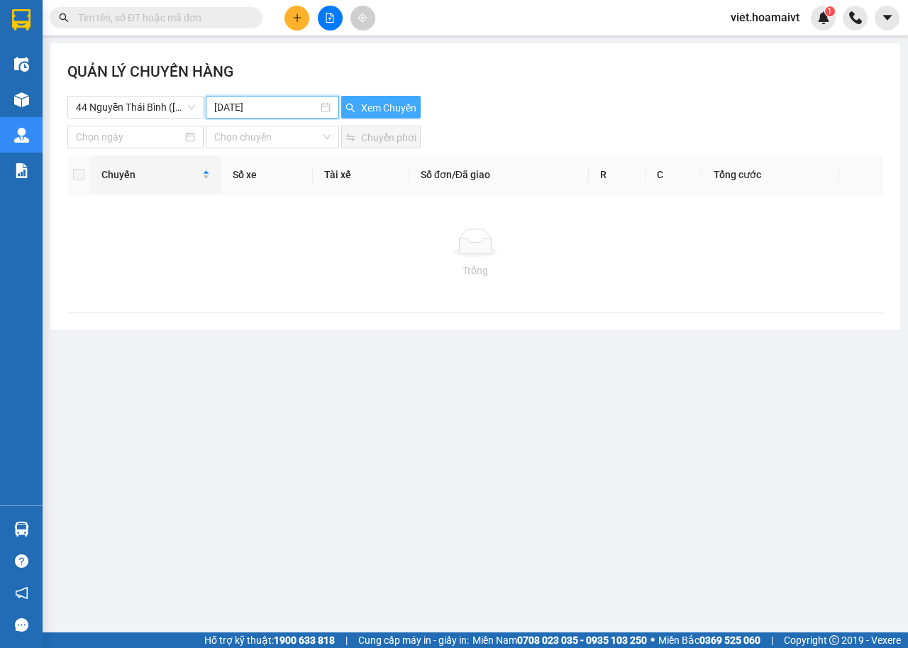
click at [377, 115] on span "Xem Chuyến" at bounding box center [388, 108] width 55 height 16
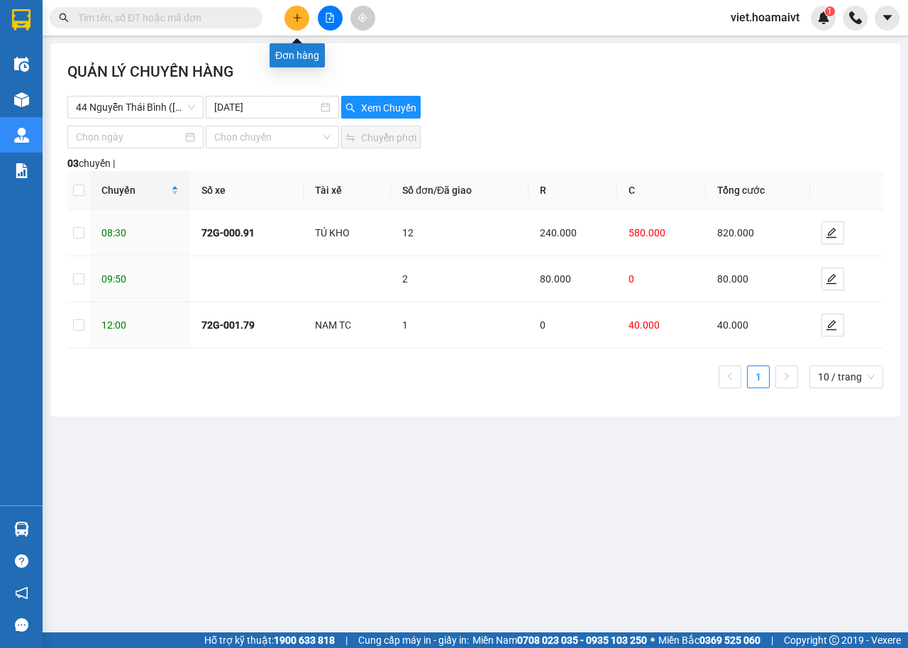
click at [298, 23] on button at bounding box center [297, 18] width 25 height 25
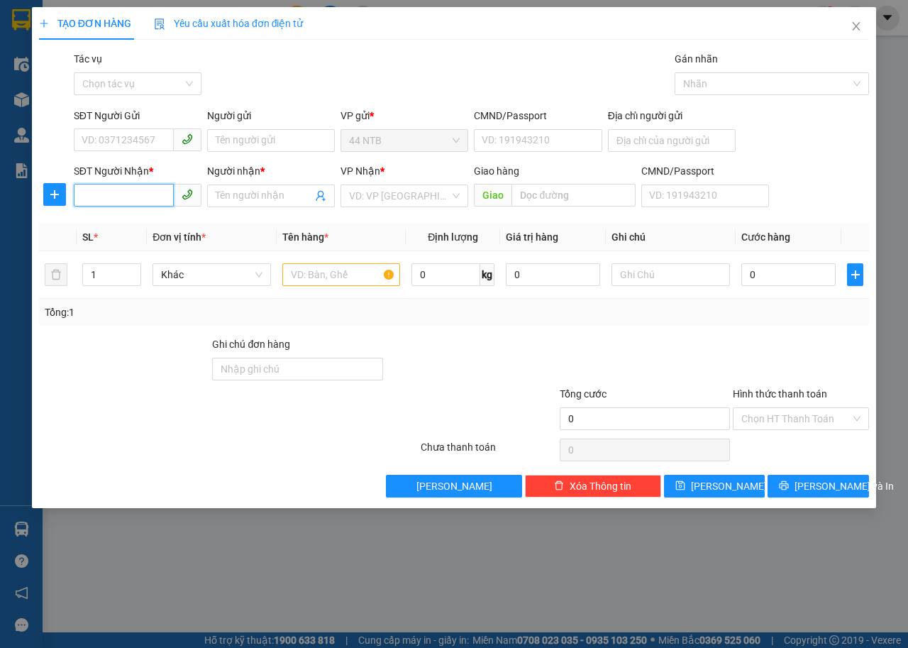
click at [97, 196] on input "SĐT Người Nhận *" at bounding box center [124, 195] width 100 height 23
click at [182, 193] on icon "phone" at bounding box center [187, 194] width 11 height 11
type input "0902734029"
click at [303, 194] on input "Người nhận *" at bounding box center [264, 196] width 97 height 16
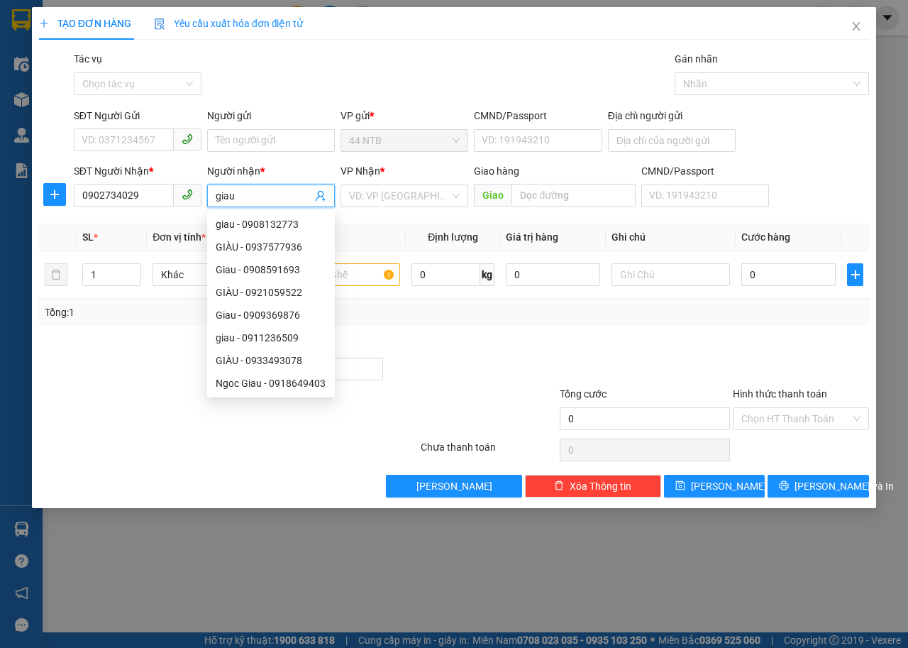
type input "giau"
click at [356, 79] on div "Gói vận chuyển * Tiêu chuẩn Tác vụ Chọn tác vụ Gán nhãn Nhãn" at bounding box center [471, 76] width 801 height 50
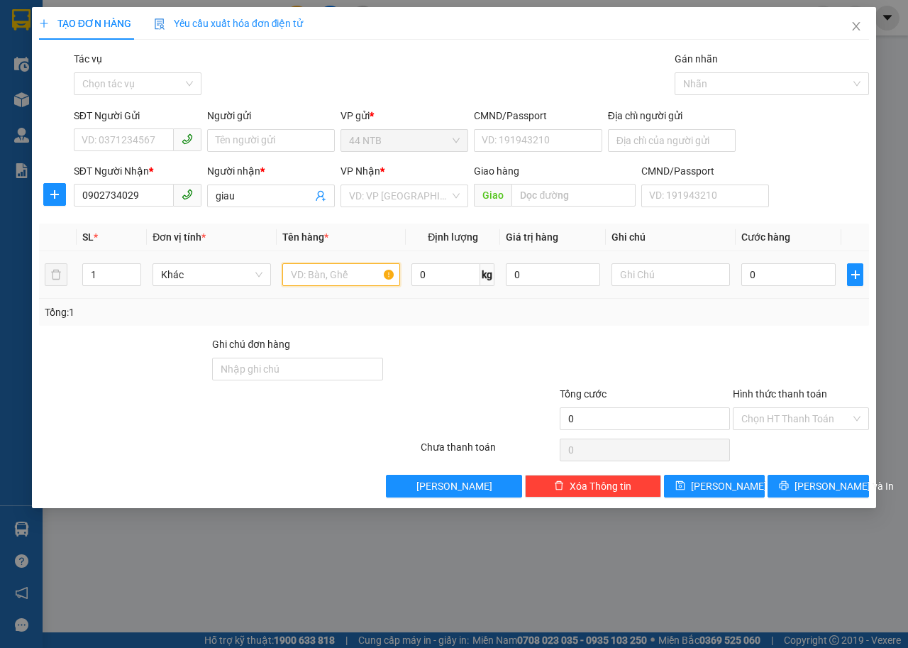
click at [338, 273] on input "text" at bounding box center [341, 274] width 118 height 23
type input "hop thuoc"
click at [219, 196] on input "giau" at bounding box center [264, 196] width 97 height 16
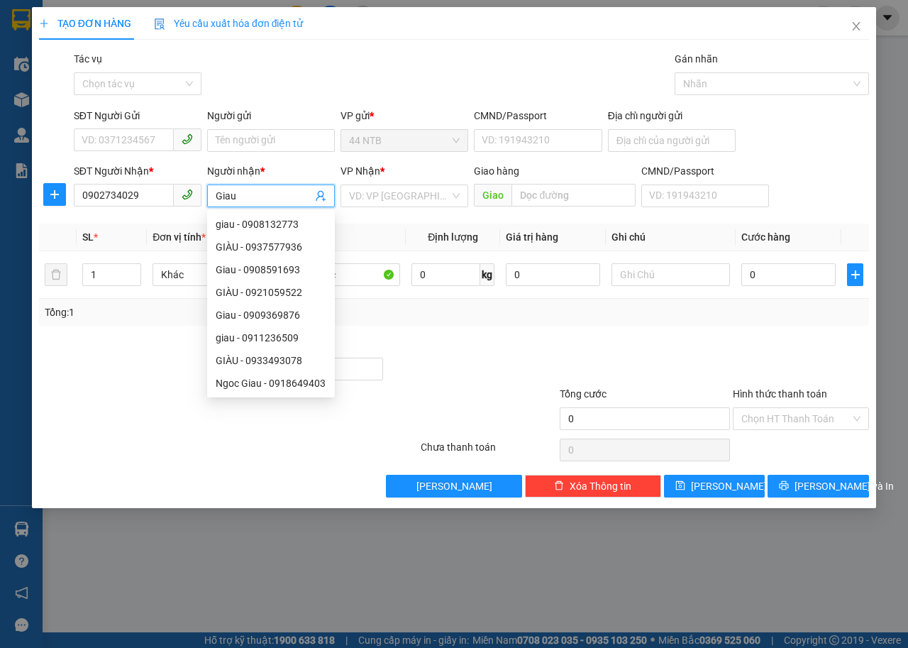
type input "Giau"
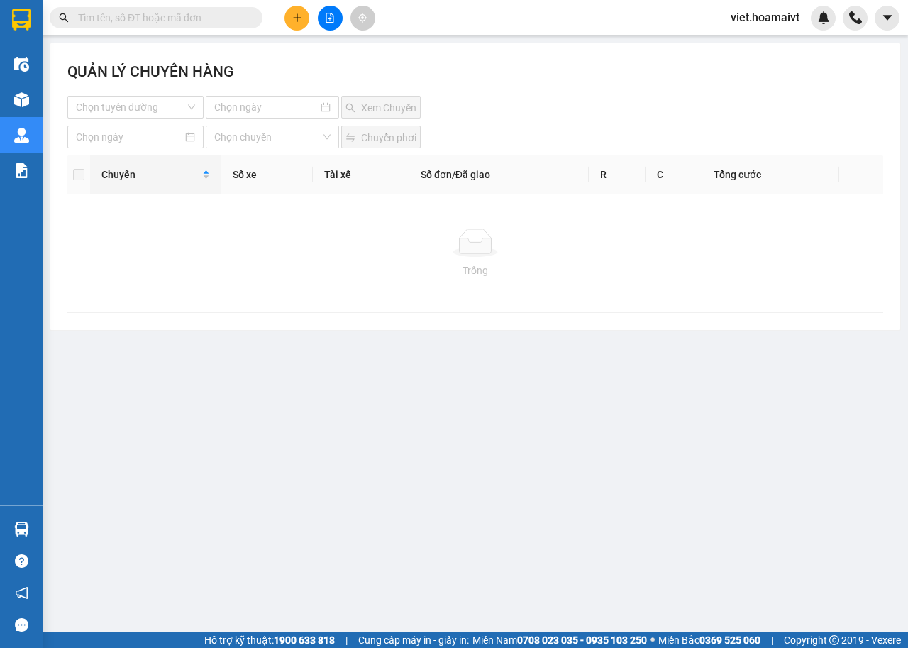
click at [198, 20] on input "text" at bounding box center [161, 18] width 167 height 16
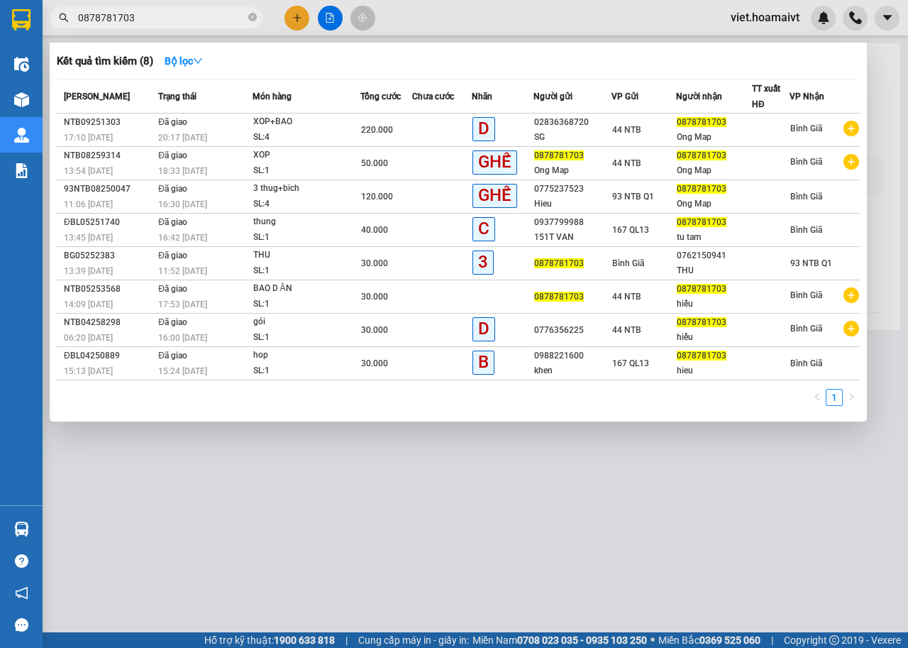
click at [162, 16] on input "0878781703" at bounding box center [161, 18] width 167 height 16
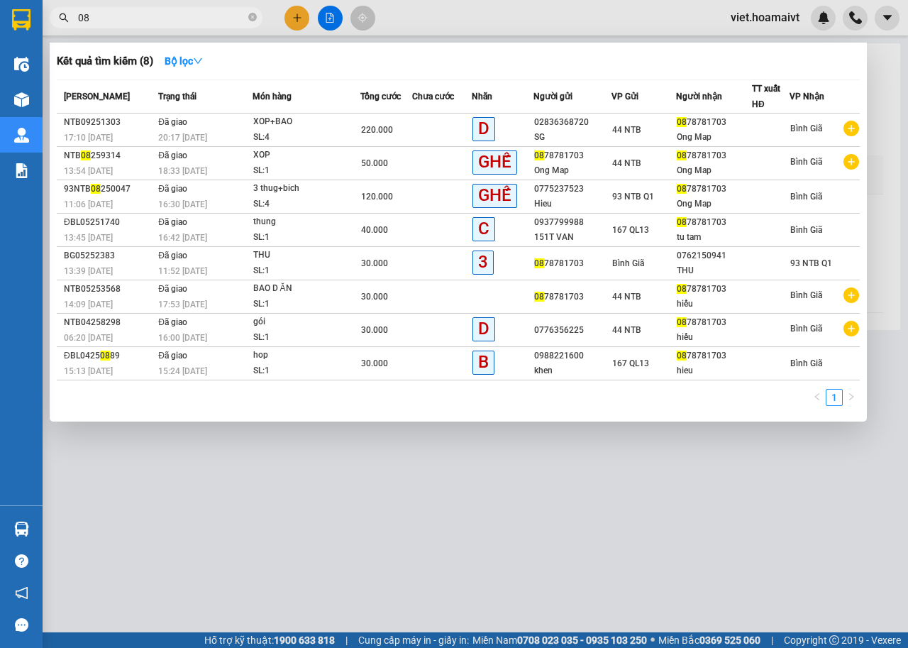
type input "0"
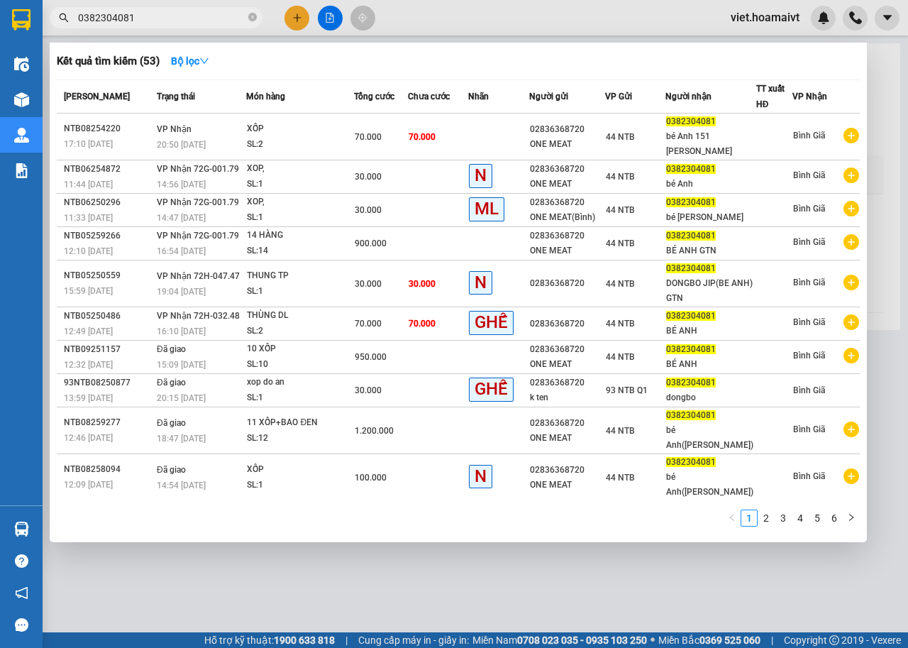
type input "0382304081"
drag, startPoint x: 287, startPoint y: 25, endPoint x: 294, endPoint y: 21, distance: 7.3
click at [296, 21] on div at bounding box center [454, 324] width 908 height 648
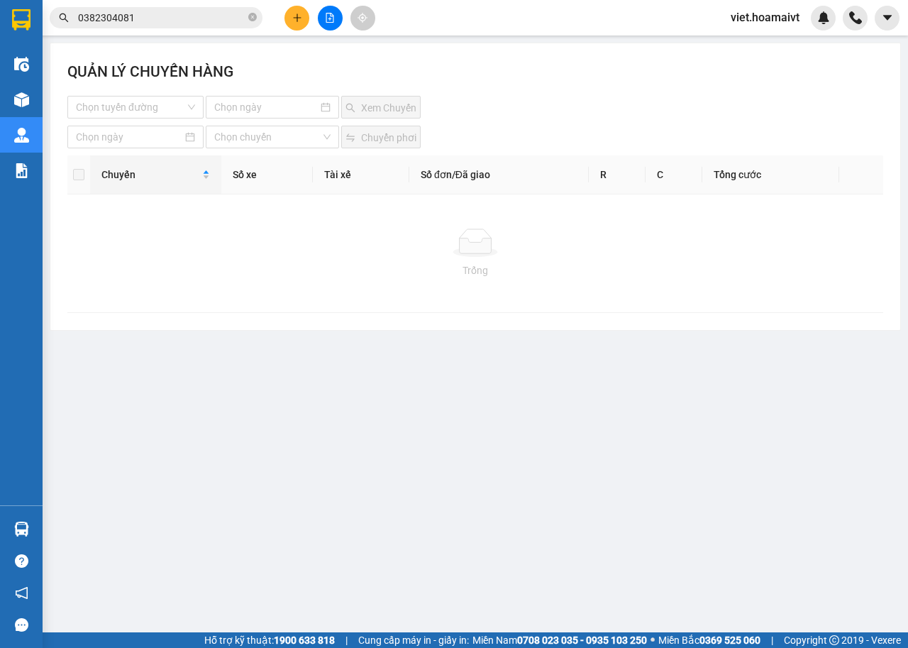
click at [289, 28] on button at bounding box center [297, 18] width 25 height 25
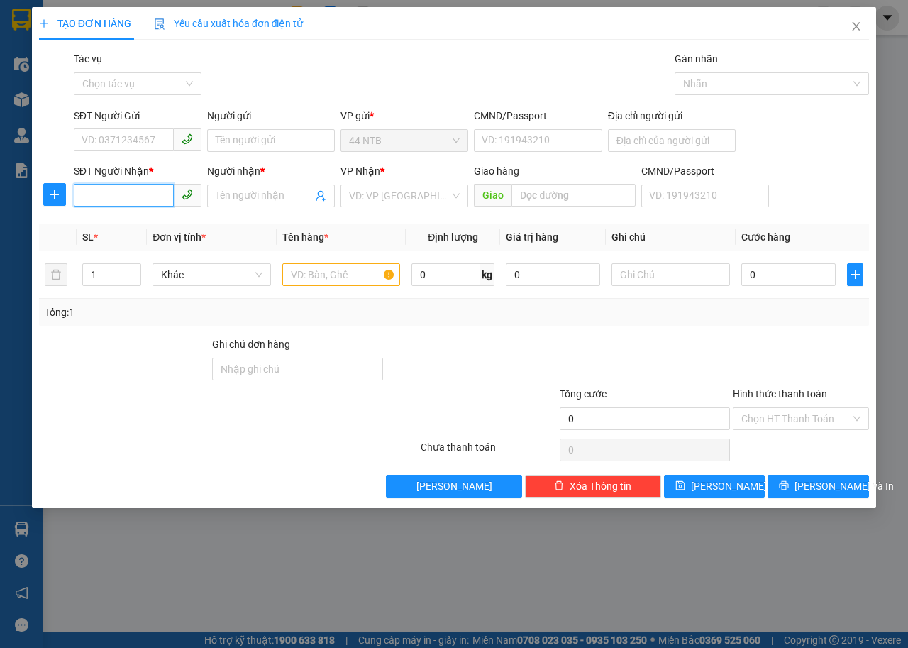
click at [118, 193] on input "SĐT Người Nhận *" at bounding box center [124, 195] width 100 height 23
type input "0902734029"
click at [258, 197] on input "Người nhận *" at bounding box center [264, 196] width 97 height 16
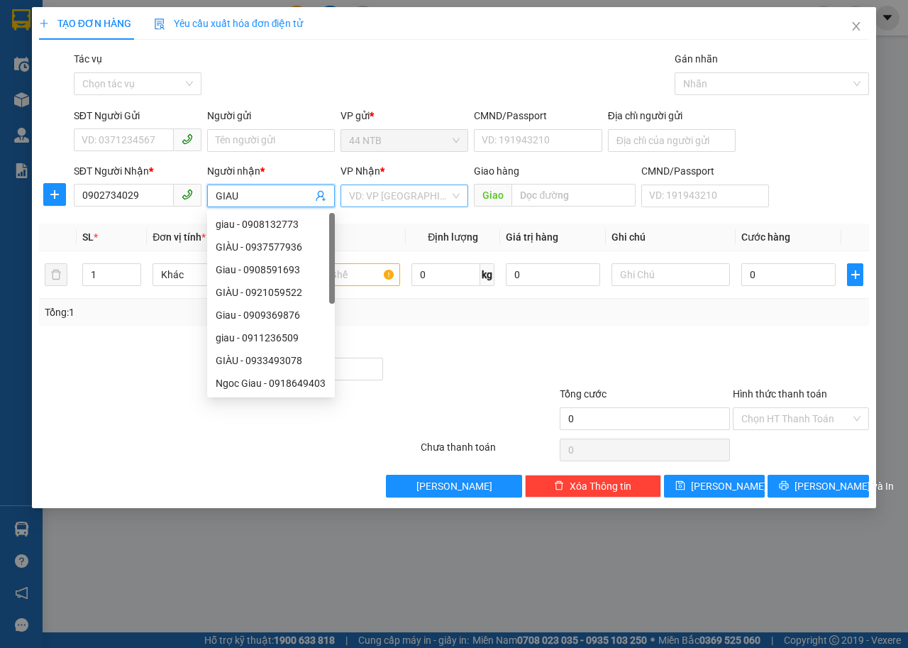
type input "GIAU"
click at [429, 189] on input "search" at bounding box center [399, 195] width 101 height 21
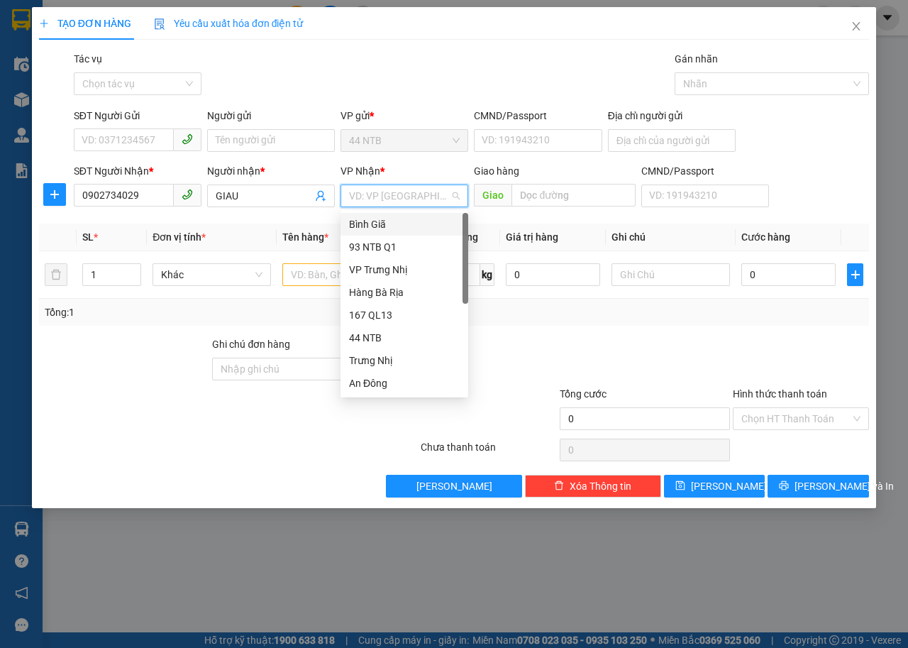
click at [394, 224] on div "Bình Giã" at bounding box center [404, 224] width 111 height 16
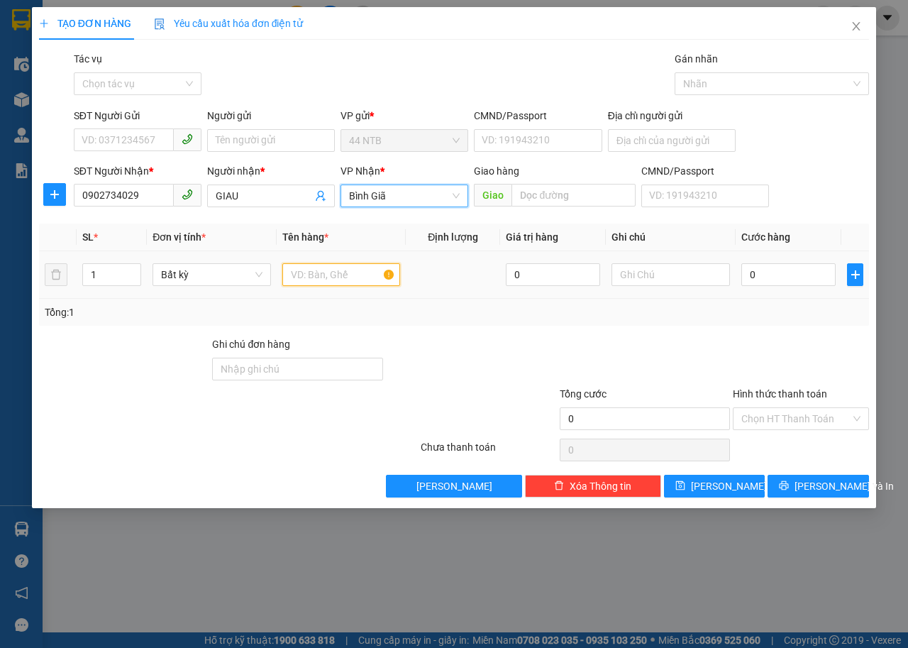
click at [319, 273] on input "text" at bounding box center [341, 274] width 118 height 23
type input "HOP THUOC"
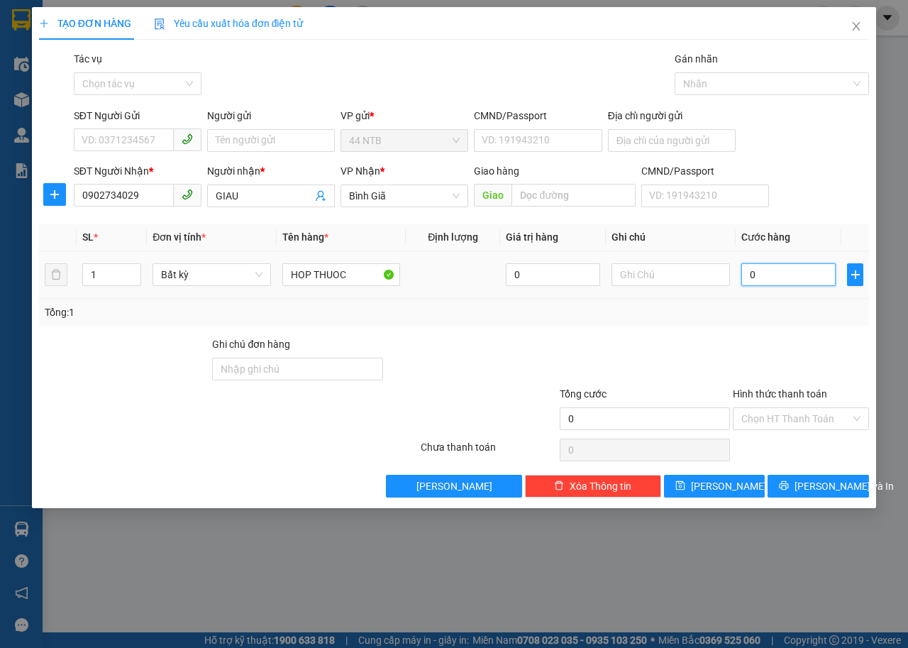
click at [799, 277] on input "0" at bounding box center [789, 274] width 94 height 23
type input "3"
type input "30"
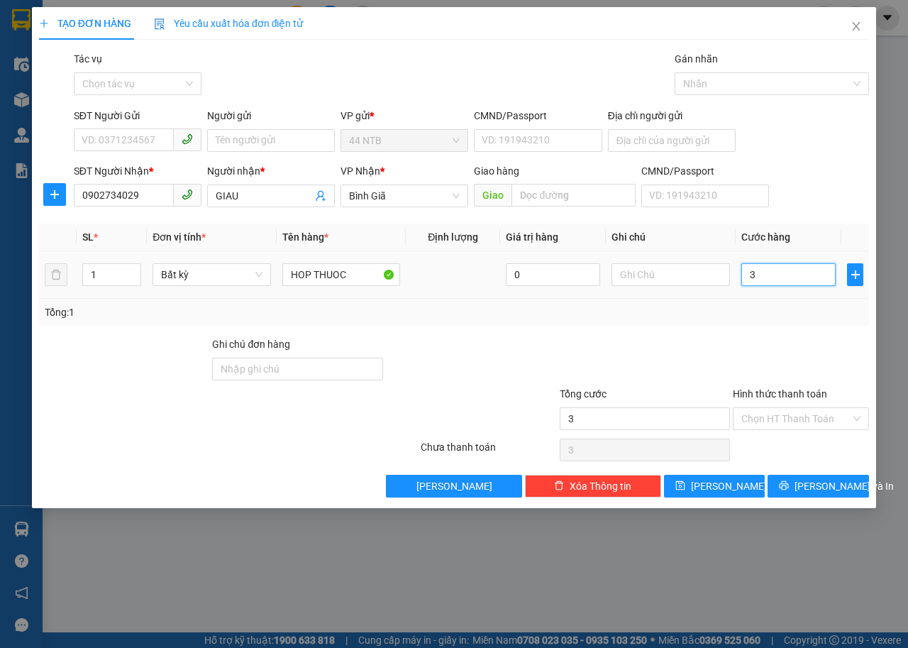
type input "30"
type input "30.000"
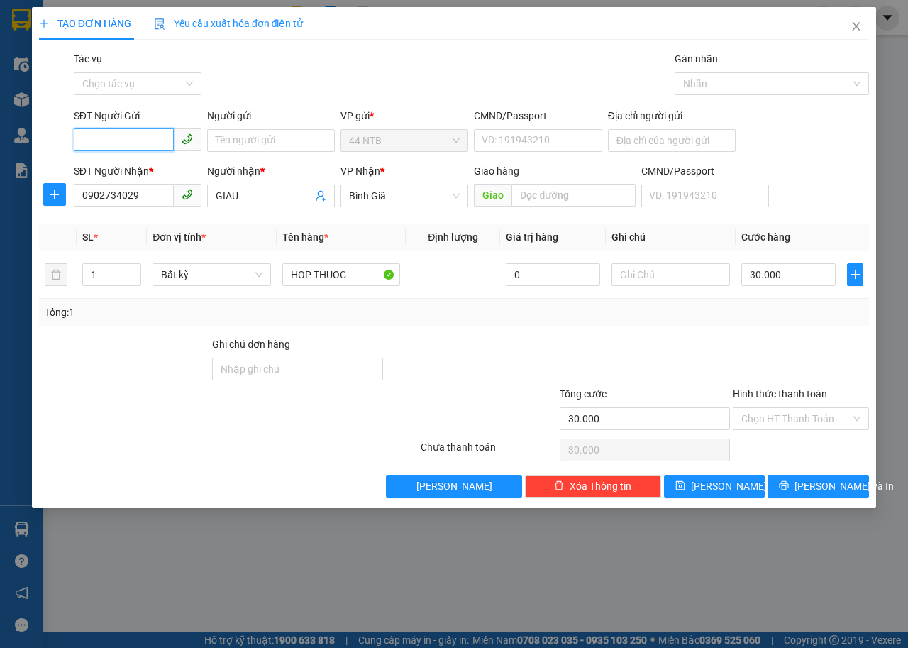
click at [134, 140] on input "SĐT Người Gửi" at bounding box center [124, 139] width 100 height 23
type input "0388701662"
click at [276, 140] on input "Người gửi" at bounding box center [271, 140] width 128 height 23
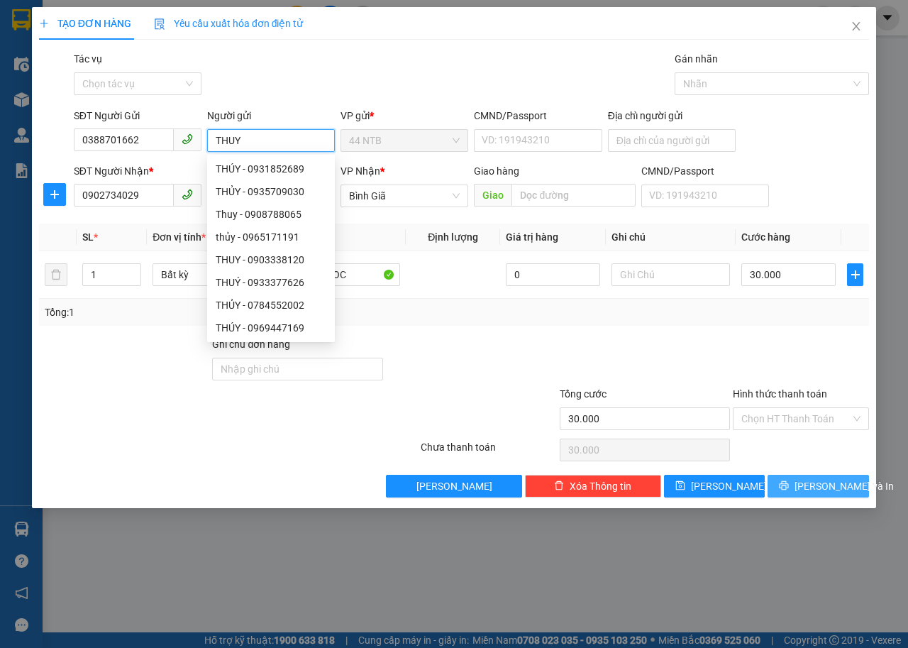
type input "THUY"
drag, startPoint x: 807, startPoint y: 492, endPoint x: 719, endPoint y: 426, distance: 109.6
click at [807, 492] on span "Lưu và In" at bounding box center [844, 486] width 99 height 16
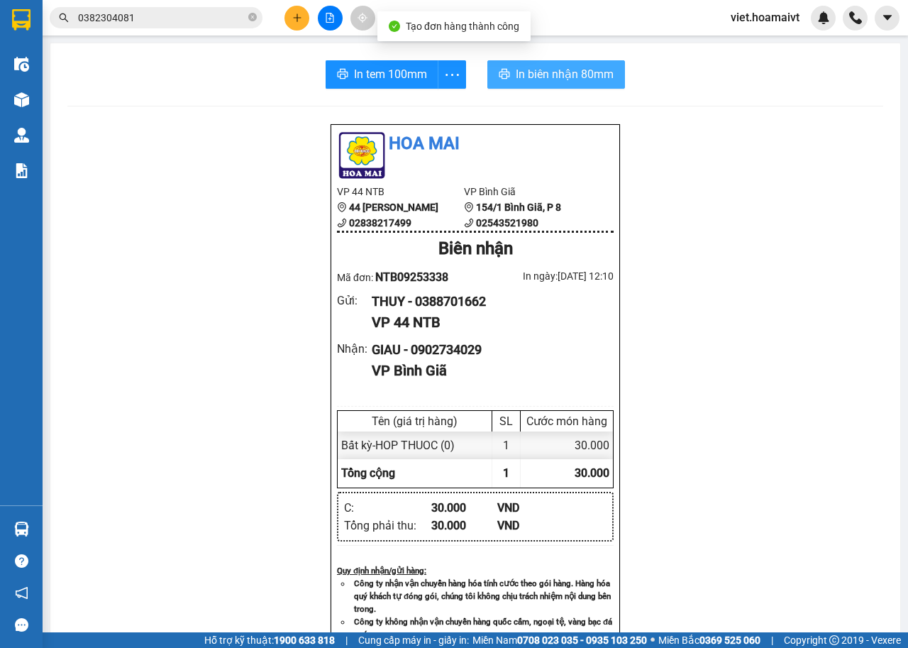
click at [563, 77] on span "In biên nhận 80mm" at bounding box center [565, 74] width 98 height 18
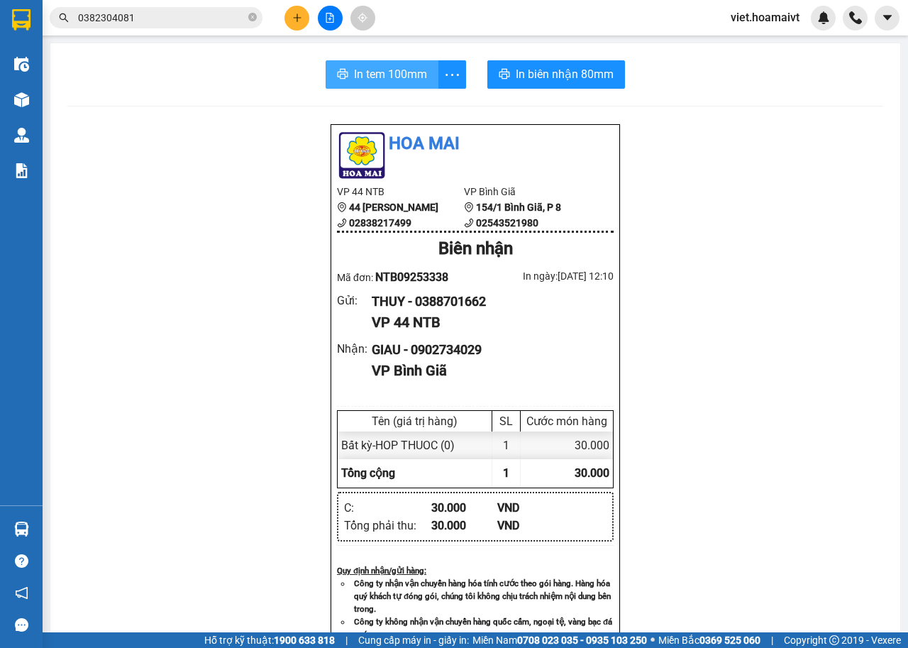
drag, startPoint x: 372, startPoint y: 75, endPoint x: 383, endPoint y: 109, distance: 35.9
click at [372, 75] on span "In tem 100mm" at bounding box center [390, 74] width 73 height 18
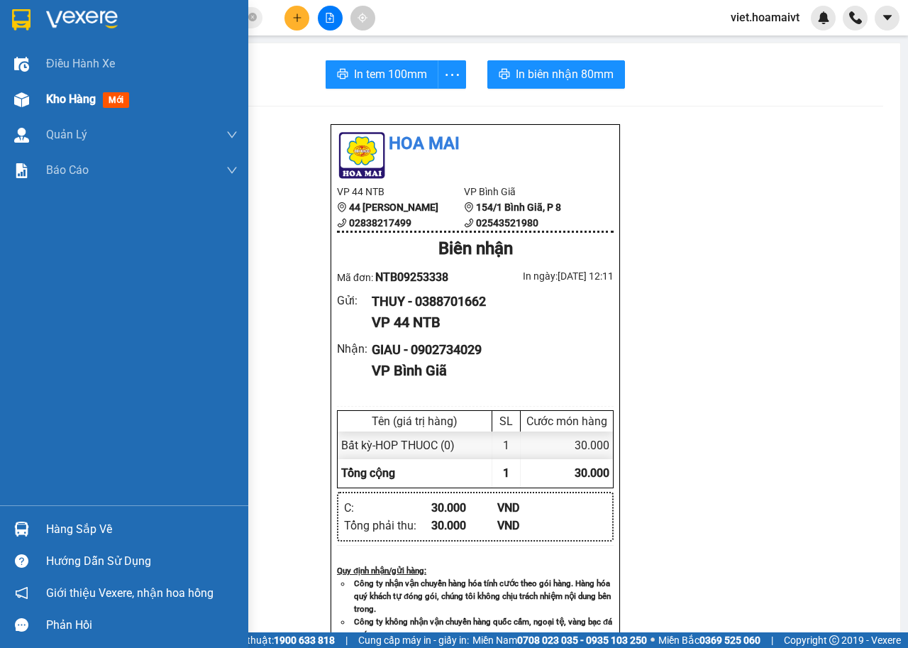
click at [77, 89] on div "Kho hàng mới" at bounding box center [142, 99] width 192 height 35
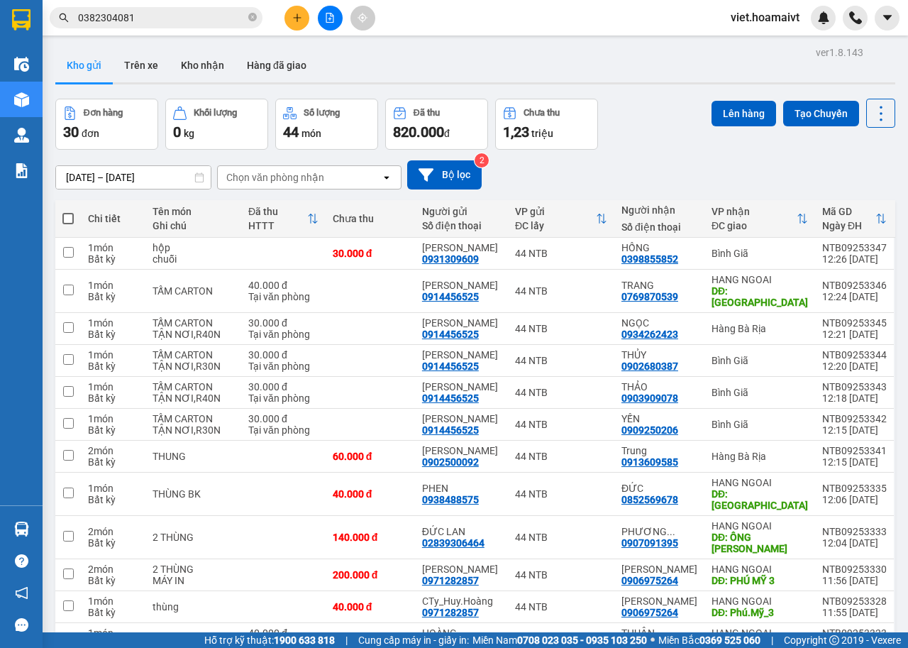
click at [218, 22] on input "0382304081" at bounding box center [161, 18] width 167 height 16
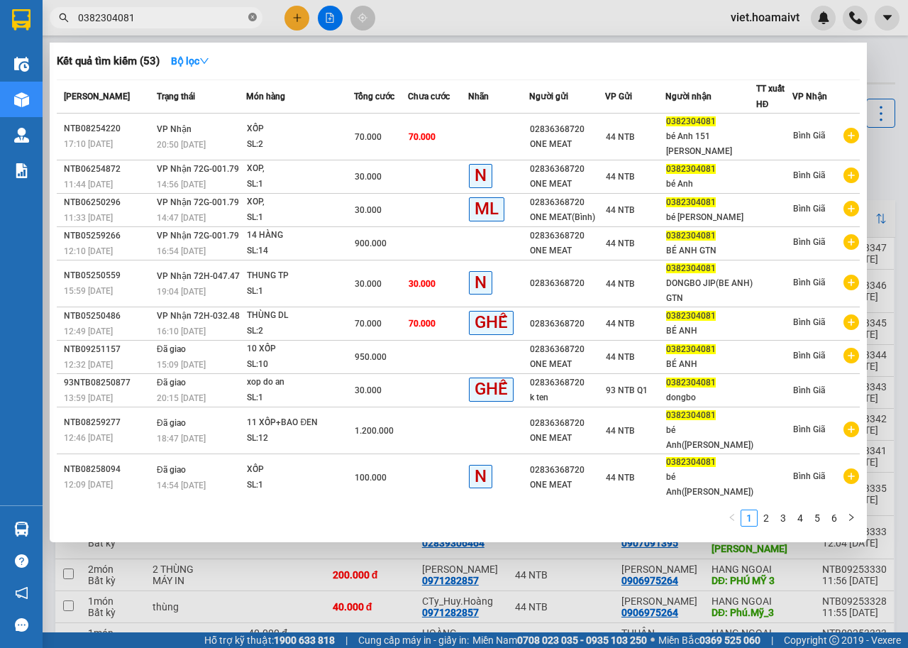
click at [256, 19] on icon "close-circle" at bounding box center [252, 17] width 9 height 9
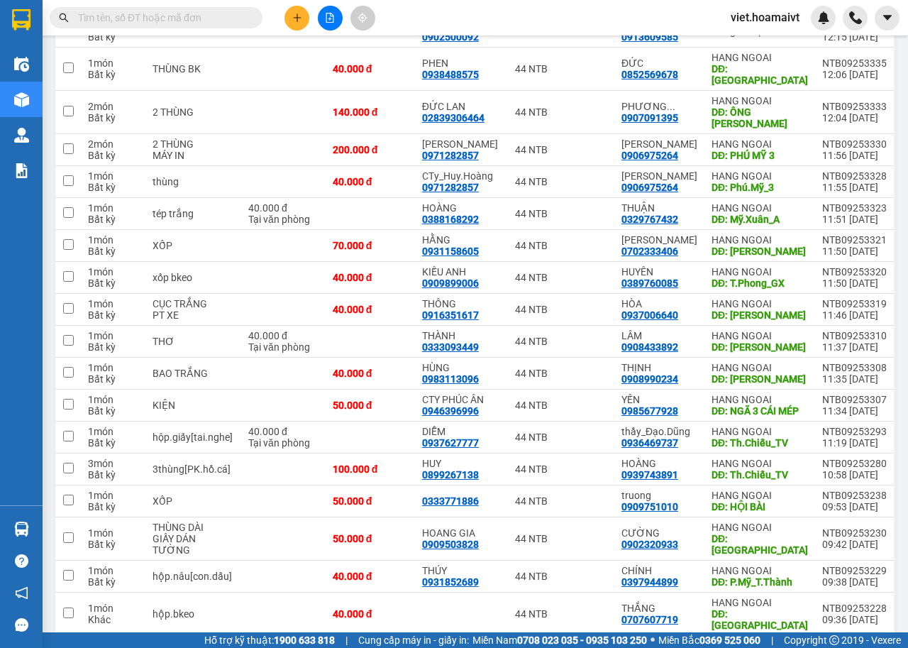
scroll to position [426, 0]
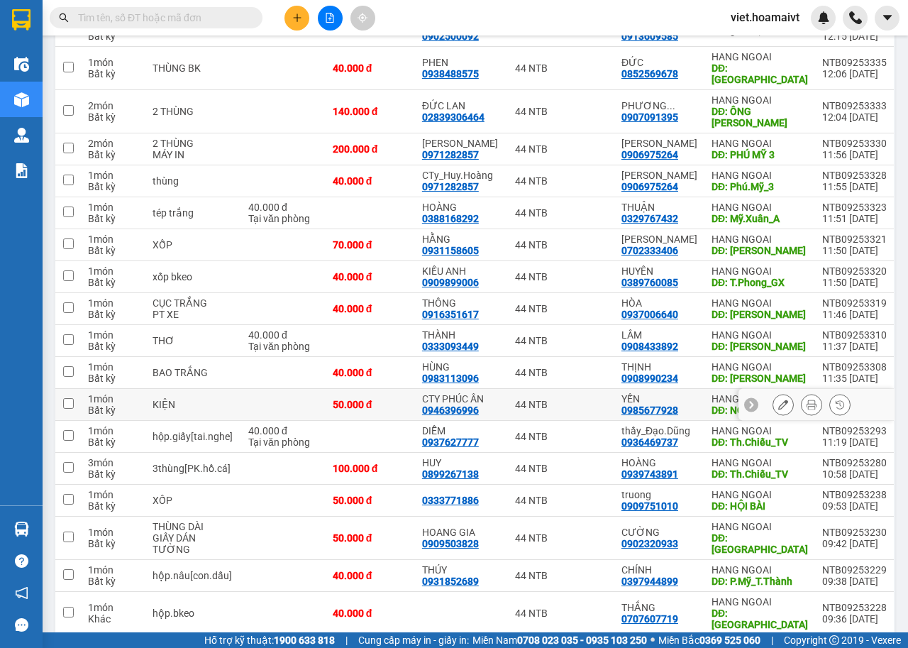
click at [778, 399] on icon at bounding box center [783, 404] width 10 height 10
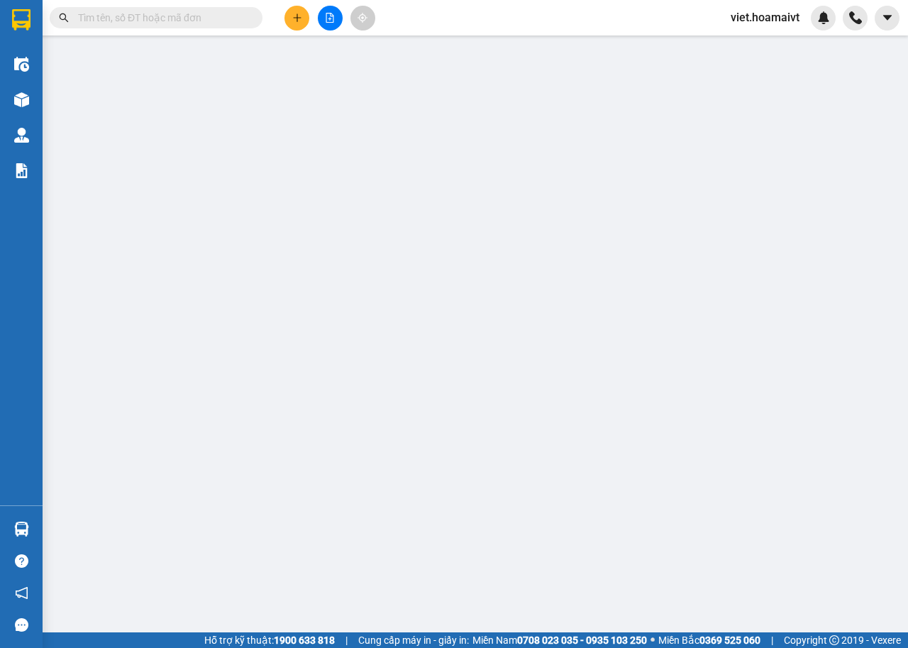
type input "0946396996"
type input "CTY PHÚC ÂN"
type input "0985677928"
type input "YẾN"
type input "NGÃ 3 CÁI MÉP"
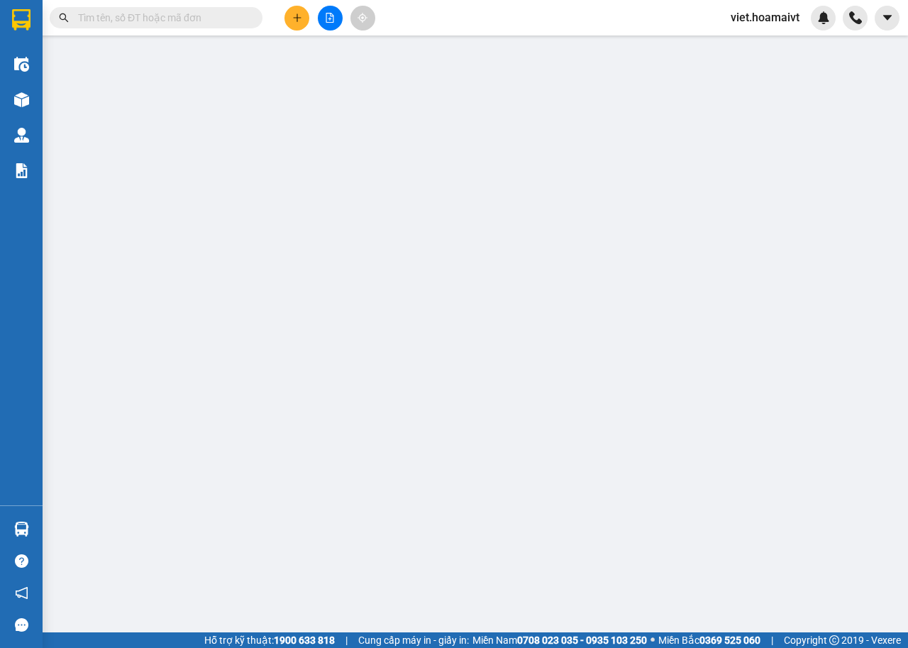
type input "50.000"
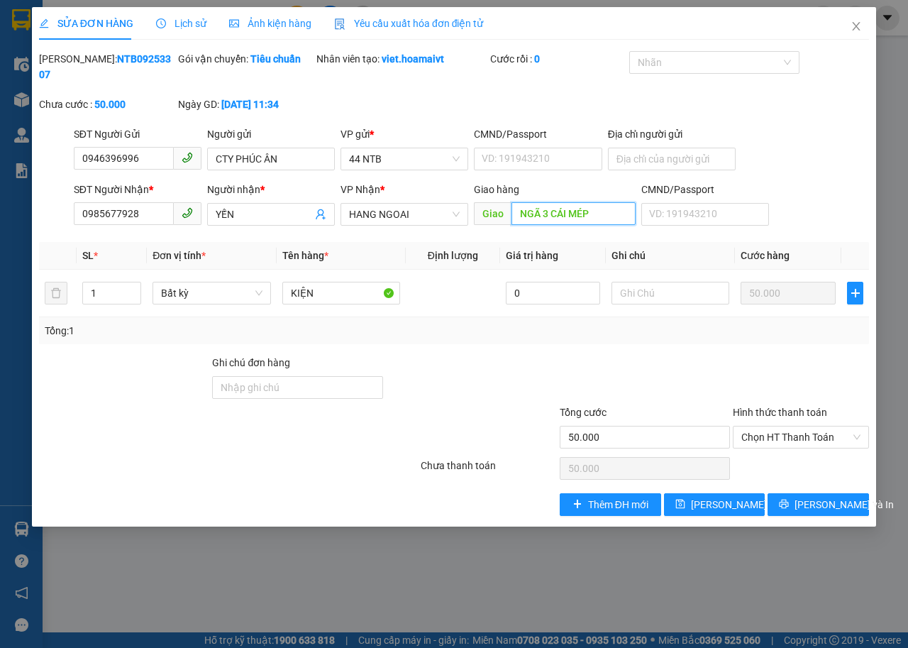
click at [593, 216] on input "NGÃ 3 CÁI MÉP" at bounding box center [573, 213] width 123 height 23
click at [852, 24] on icon "close" at bounding box center [856, 26] width 11 height 11
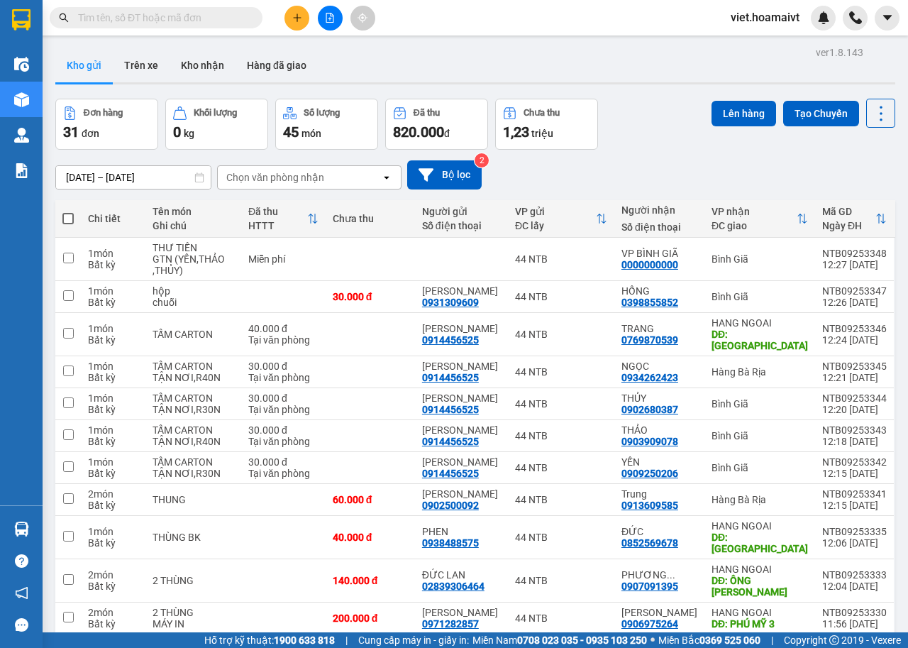
click at [322, 173] on div "Chọn văn phòng nhận" at bounding box center [275, 177] width 98 height 14
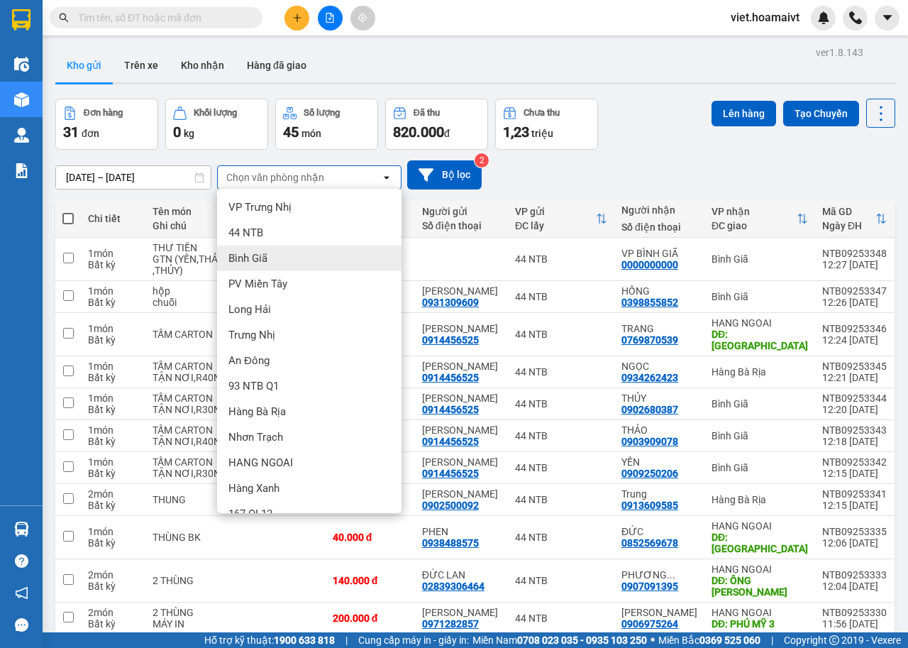
click at [310, 258] on div "Bình Giã" at bounding box center [309, 259] width 184 height 26
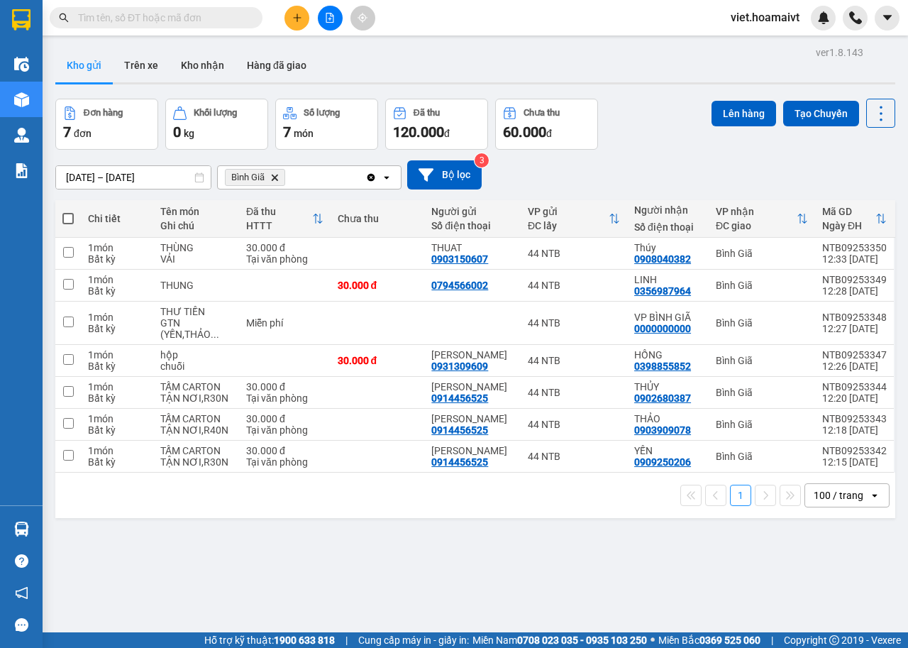
click at [67, 217] on span at bounding box center [67, 218] width 11 height 11
click at [68, 211] on input "checkbox" at bounding box center [68, 211] width 0 height 0
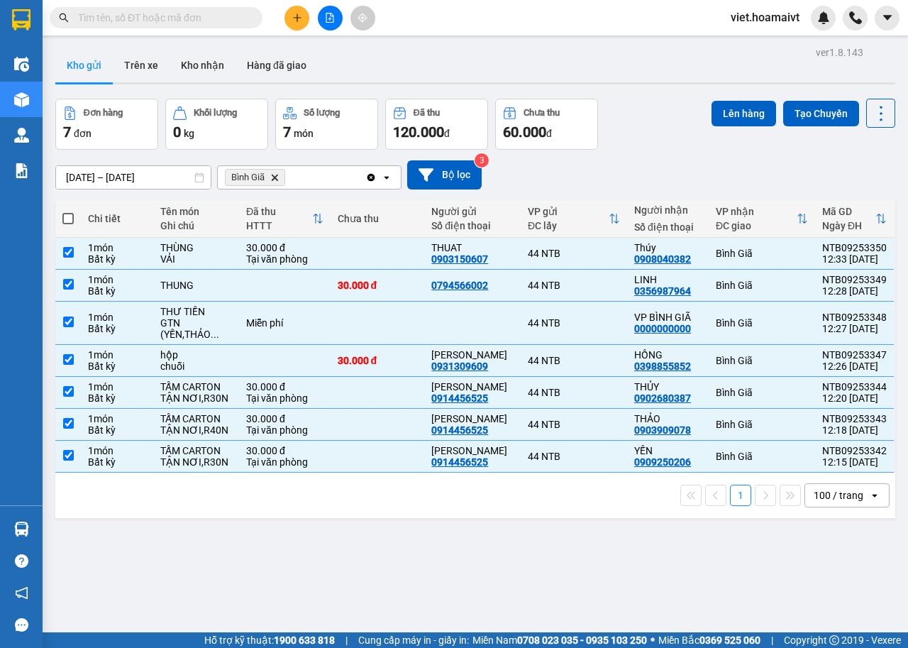
checkbox input "true"
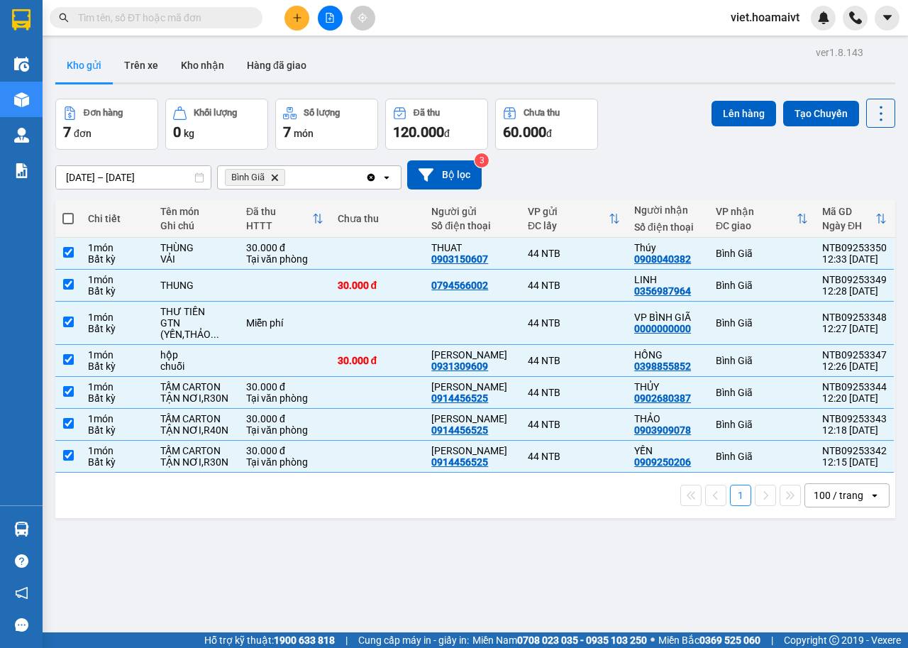
checkbox input "true"
click at [723, 121] on button "Lên hàng" at bounding box center [744, 114] width 65 height 26
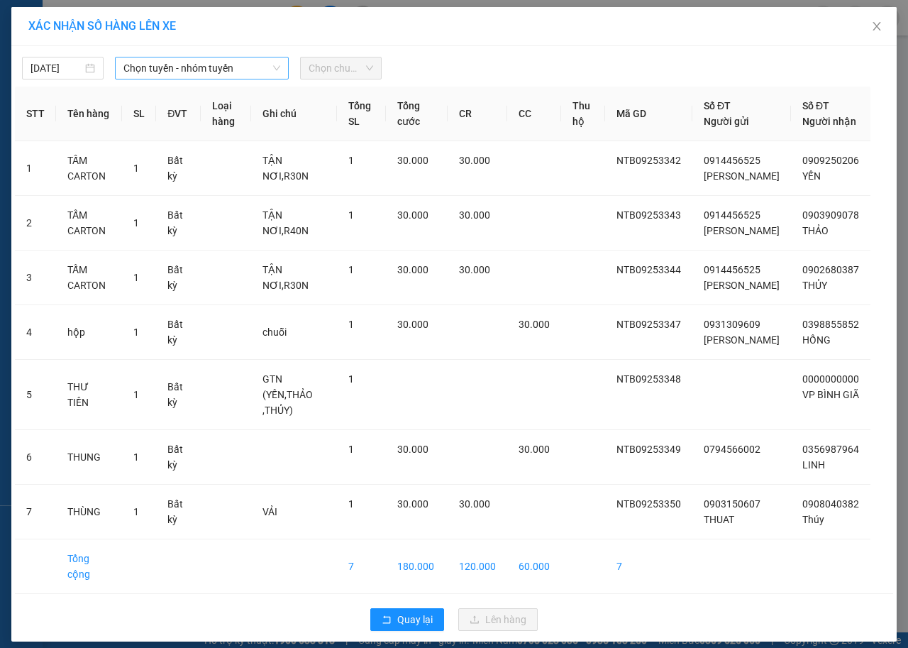
click at [199, 66] on span "Chọn tuyến - nhóm tuyến" at bounding box center [201, 67] width 157 height 21
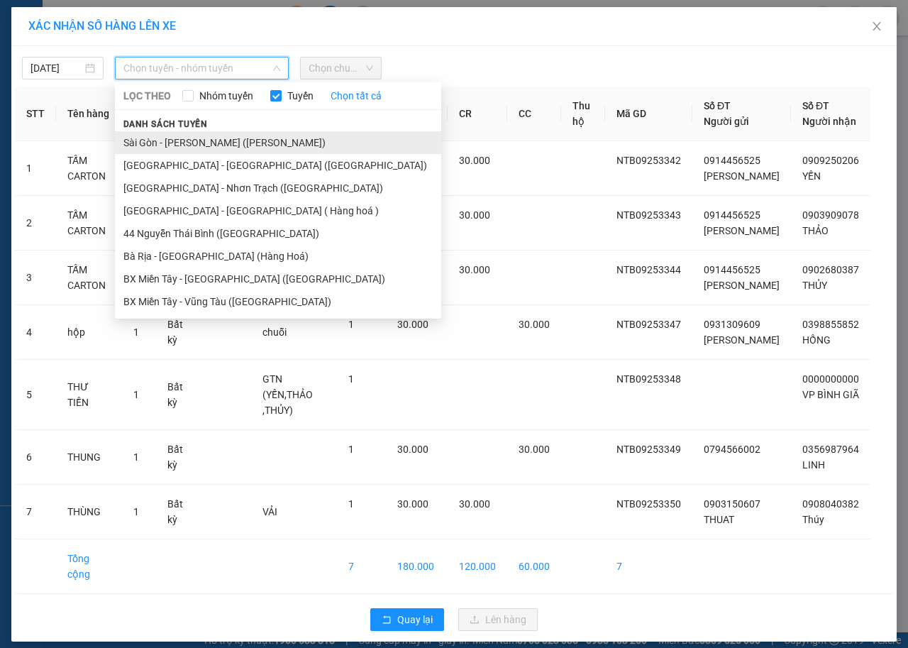
click at [190, 143] on li "Sài Gòn - Vũng Tàu (Hàng Hoá)" at bounding box center [278, 142] width 326 height 23
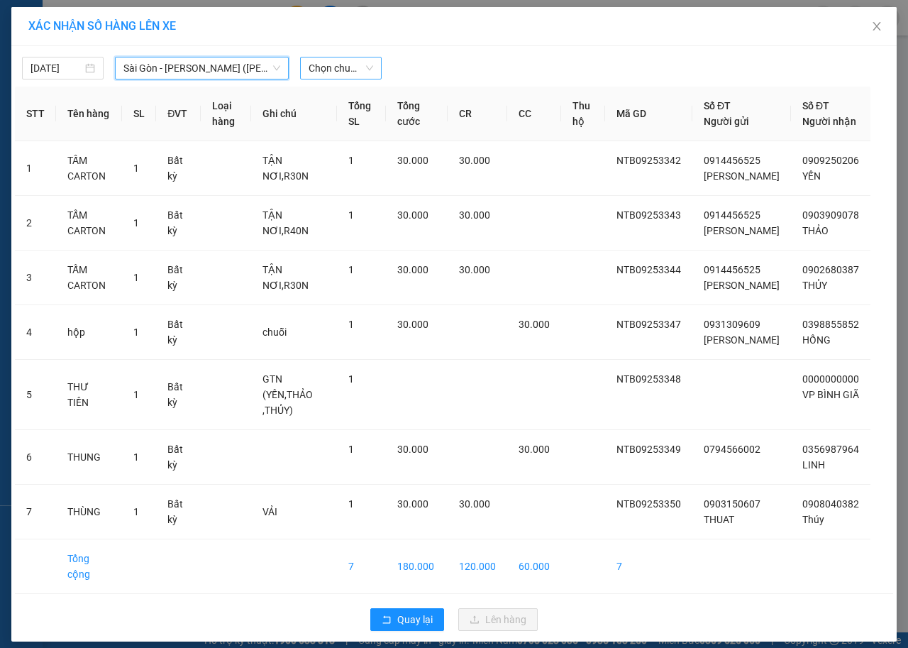
click at [334, 64] on span "Chọn chuyến" at bounding box center [341, 67] width 65 height 21
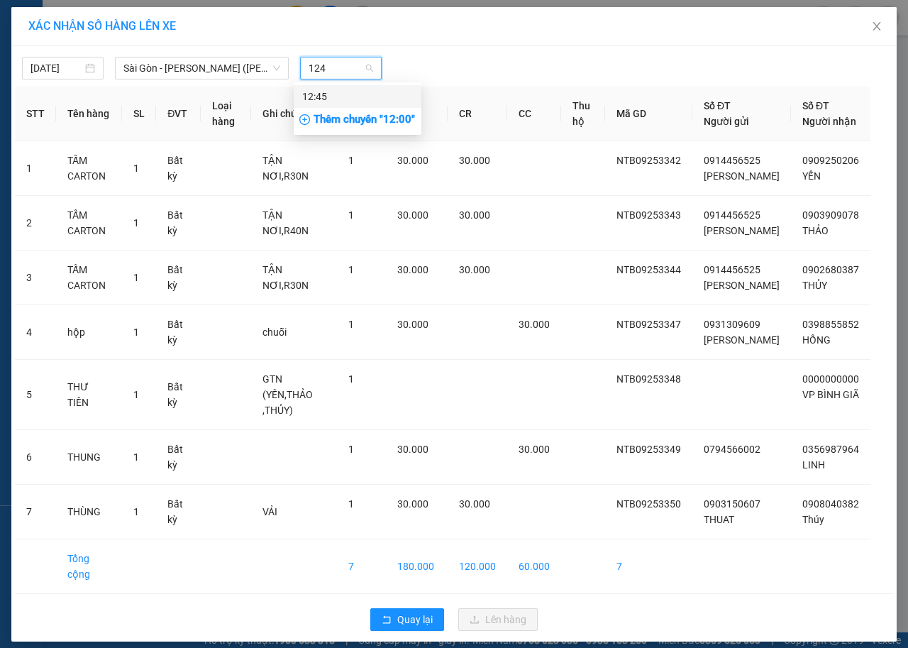
type input "1245"
click at [335, 95] on div "12:45" at bounding box center [357, 97] width 111 height 16
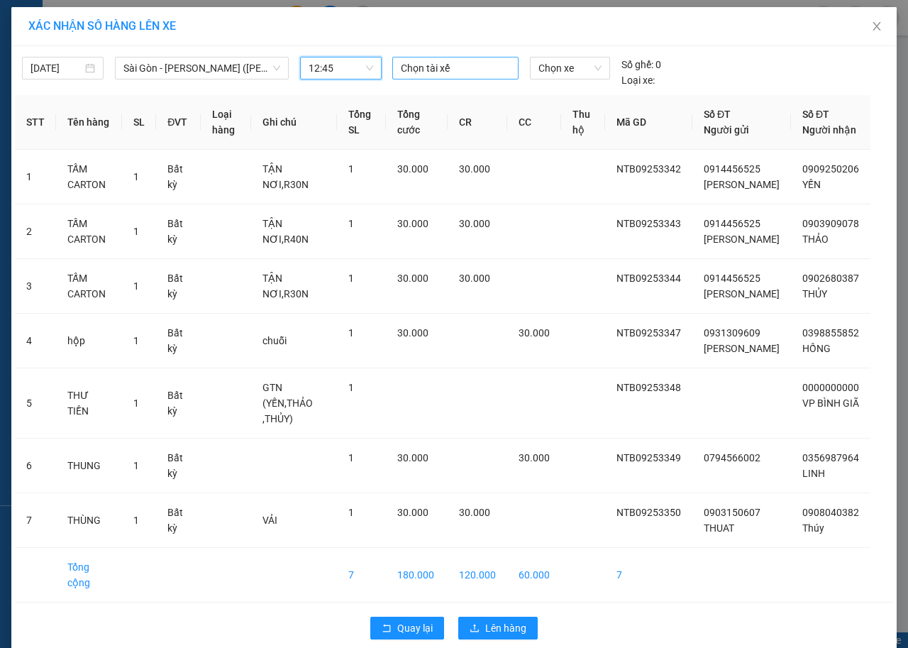
click at [407, 64] on div at bounding box center [455, 68] width 119 height 17
type input "LIEM D"
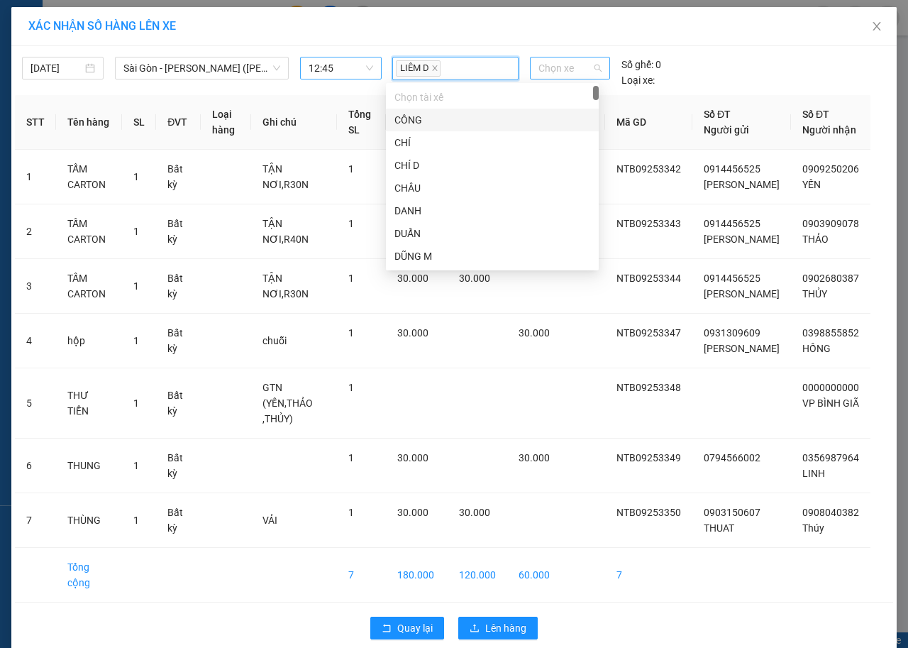
click at [541, 72] on span "Chọn xe" at bounding box center [570, 67] width 63 height 21
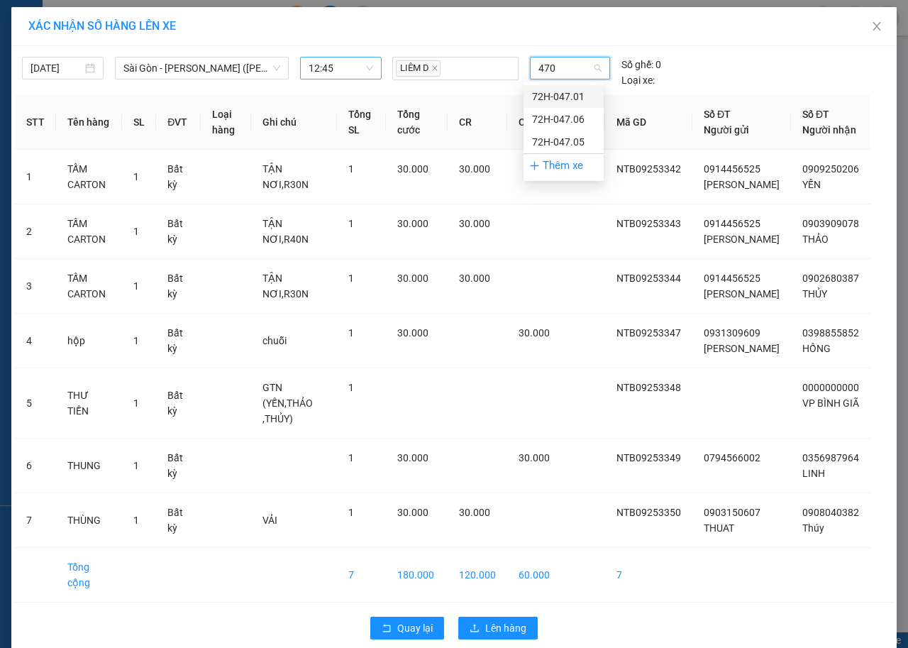
type input "4701"
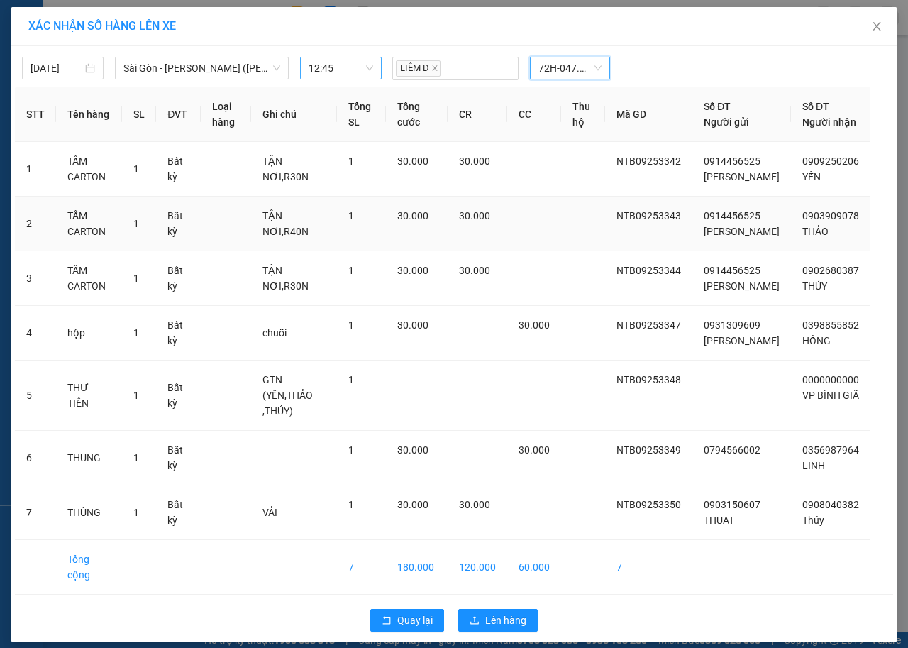
scroll to position [43, 0]
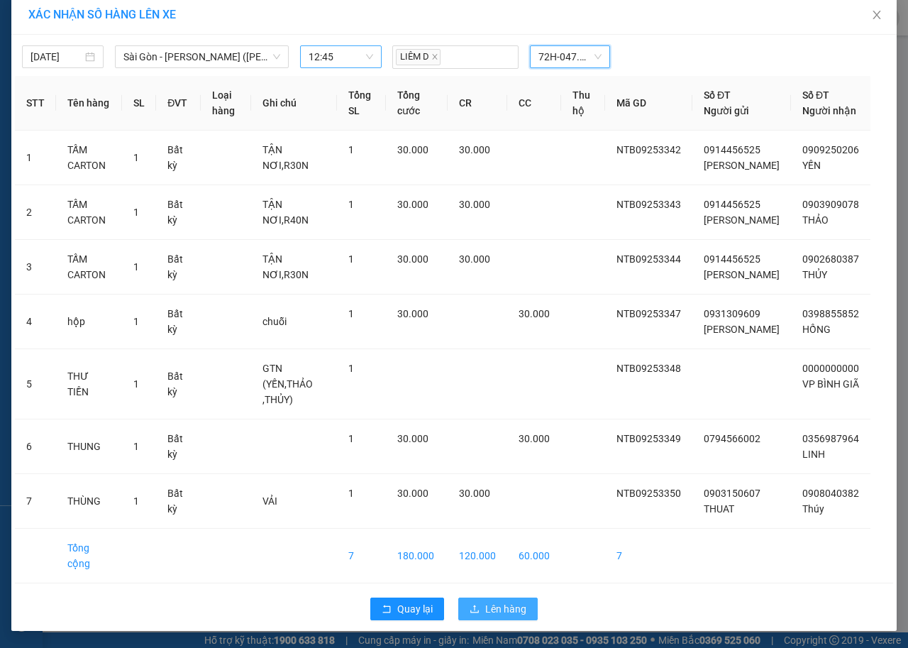
click at [502, 604] on span "Lên hàng" at bounding box center [505, 609] width 41 height 16
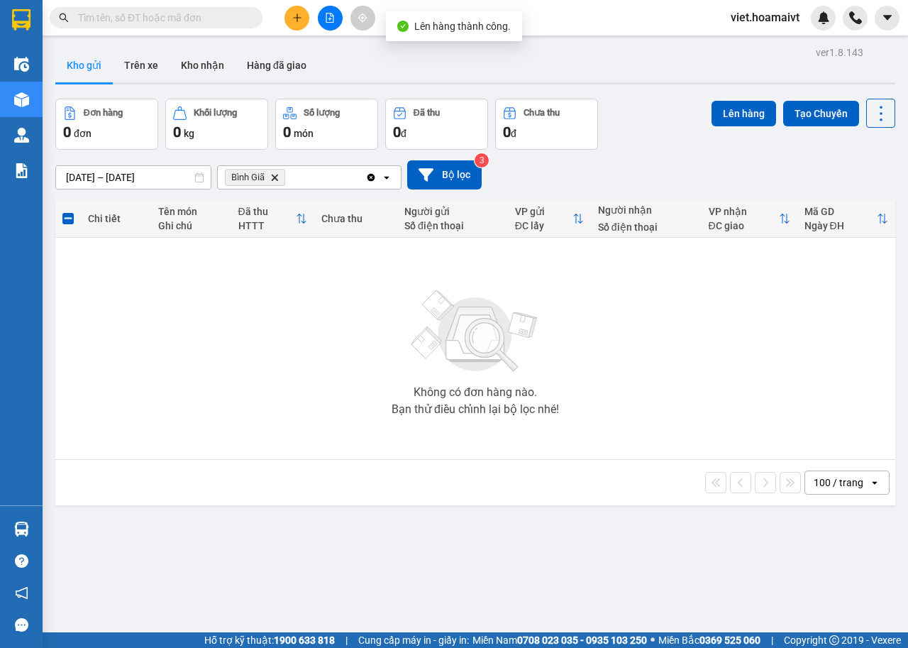
click at [270, 175] on icon "Delete" at bounding box center [274, 177] width 9 height 9
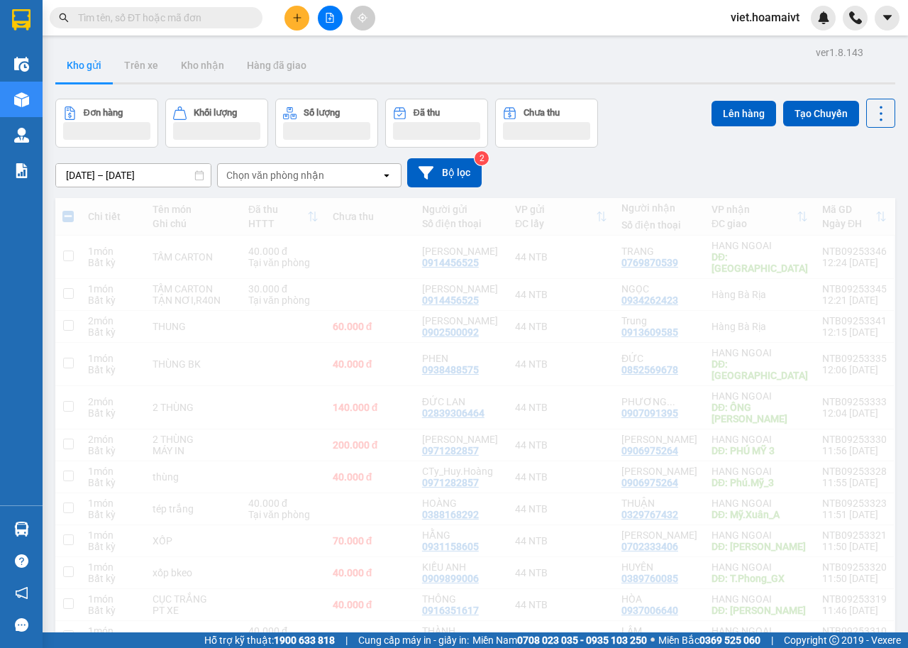
click at [288, 177] on div "Chọn văn phòng nhận" at bounding box center [275, 175] width 98 height 14
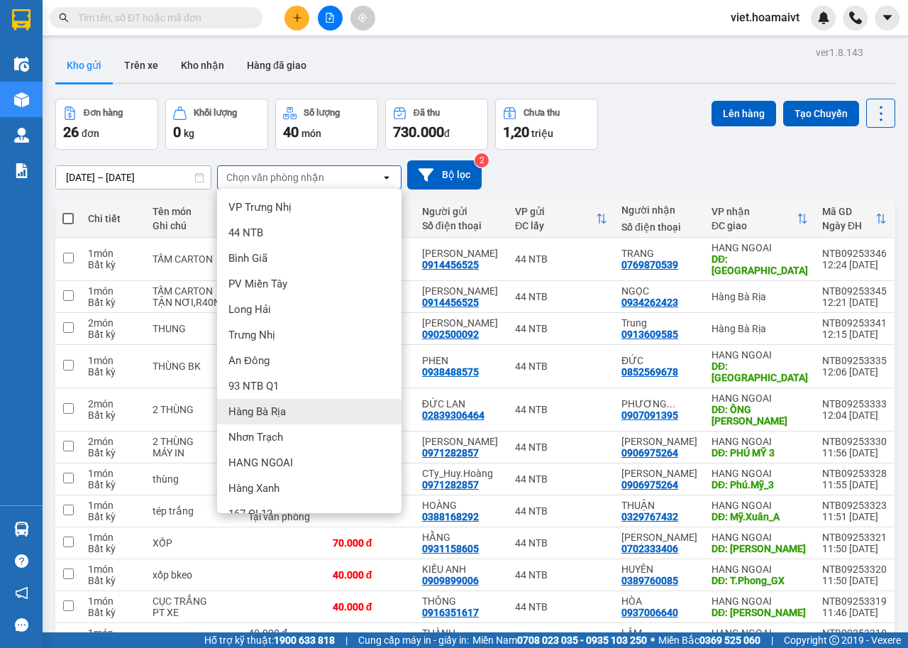
click at [287, 413] on div "Hàng Bà Rịa" at bounding box center [309, 412] width 184 height 26
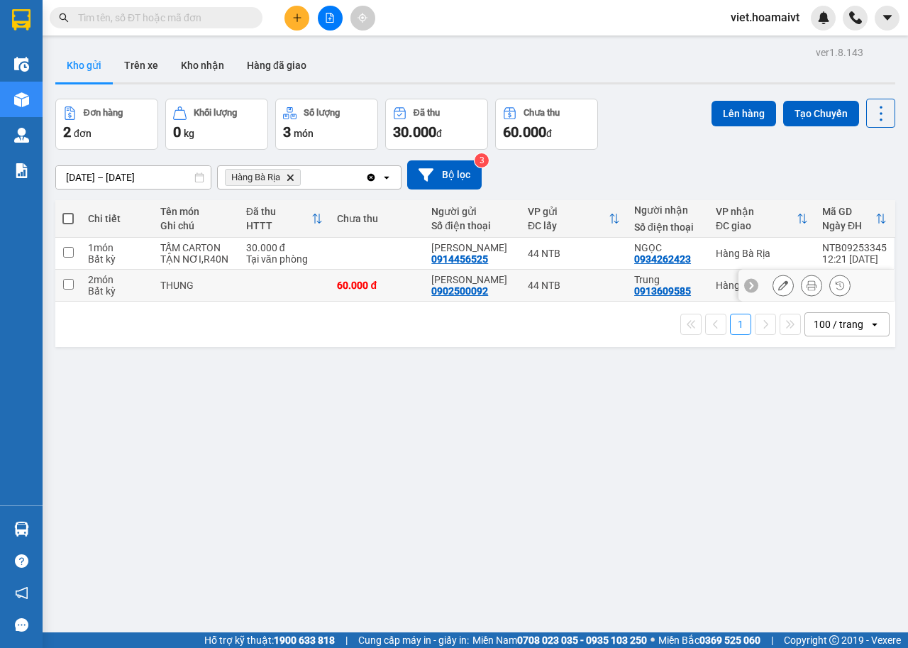
click at [278, 292] on td at bounding box center [285, 286] width 92 height 32
checkbox input "true"
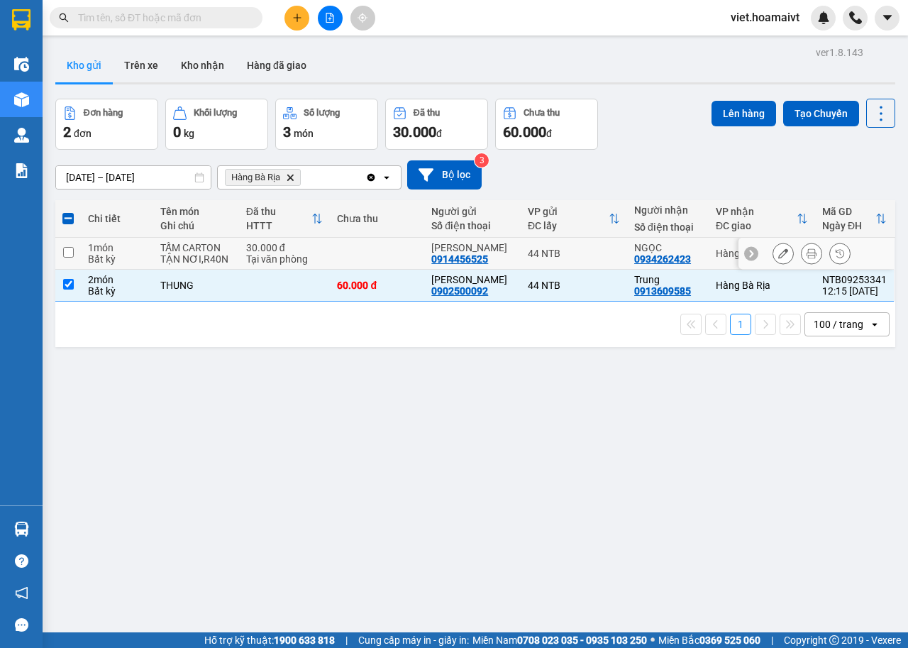
click at [337, 250] on td at bounding box center [377, 254] width 94 height 32
checkbox input "true"
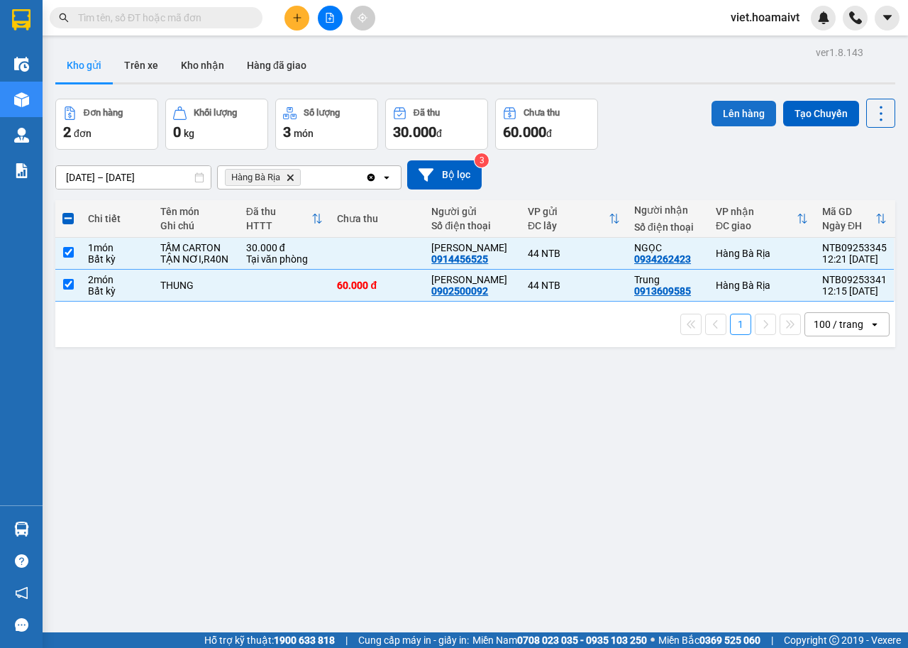
click at [733, 110] on button "Lên hàng" at bounding box center [744, 114] width 65 height 26
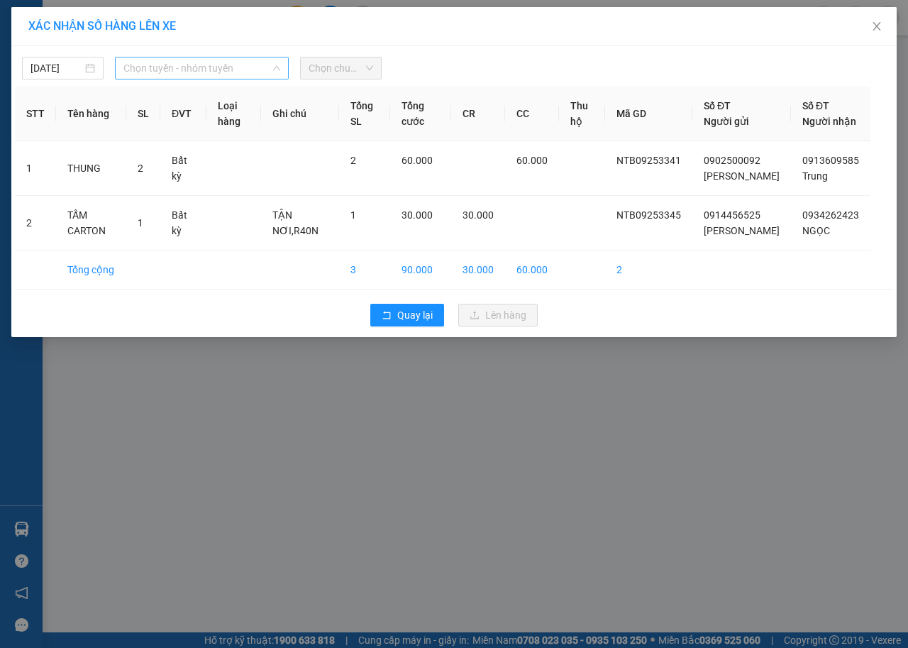
click at [239, 60] on span "Chọn tuyến - nhóm tuyến" at bounding box center [201, 67] width 157 height 21
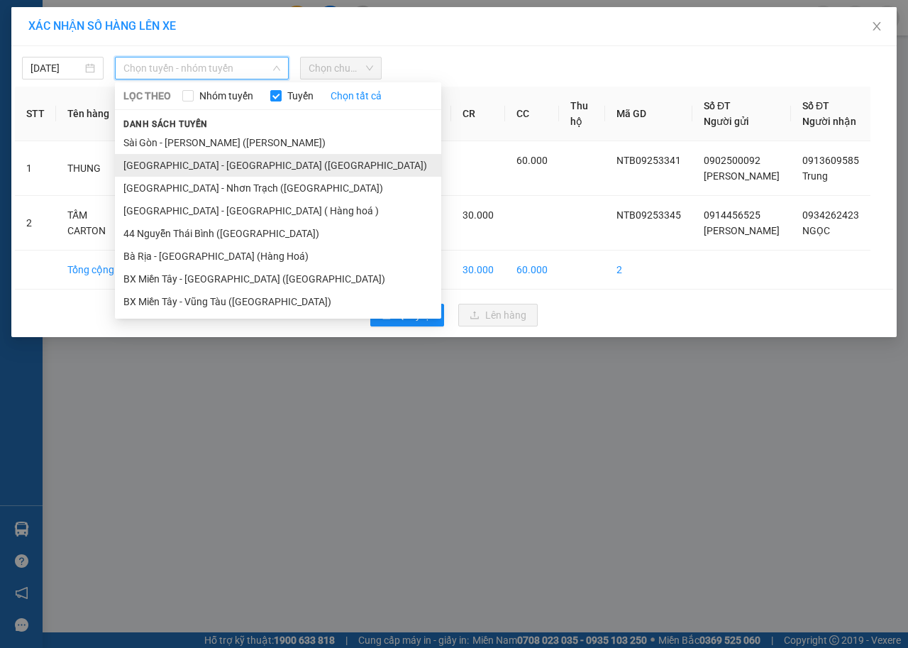
click at [203, 160] on li "Sài Gòn - Bà Rịa (Hàng Hoá)" at bounding box center [278, 165] width 326 height 23
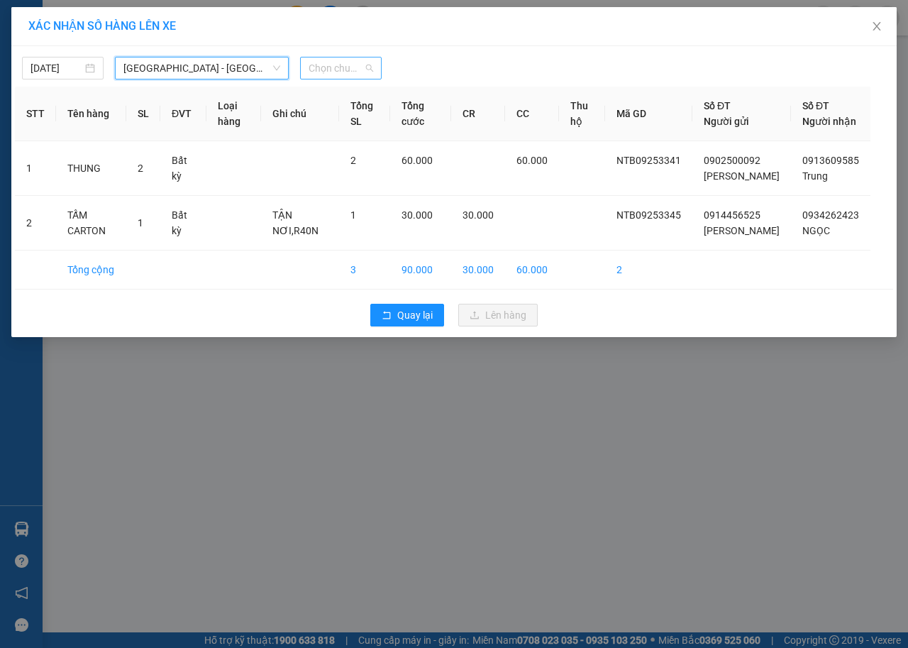
click at [328, 72] on span "Chọn chuyến" at bounding box center [341, 67] width 65 height 21
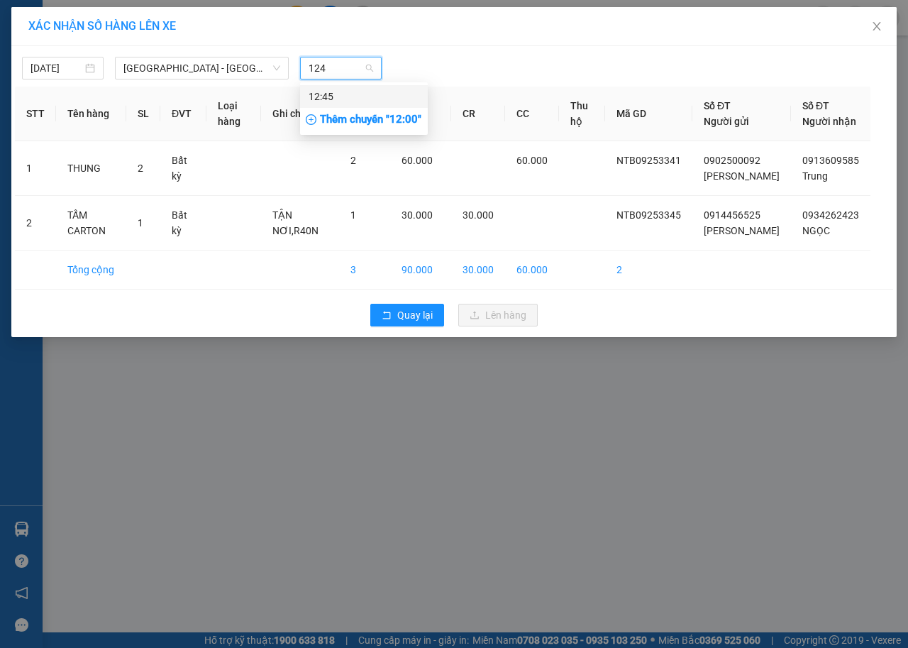
type input "1245"
click at [343, 89] on div "12:45" at bounding box center [364, 97] width 111 height 16
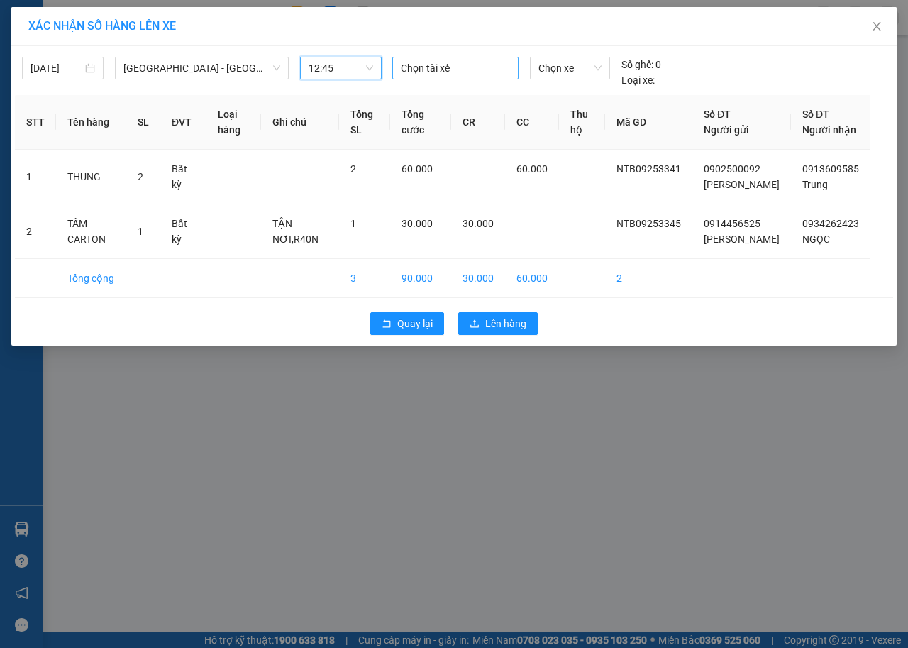
click at [422, 70] on div at bounding box center [455, 68] width 119 height 17
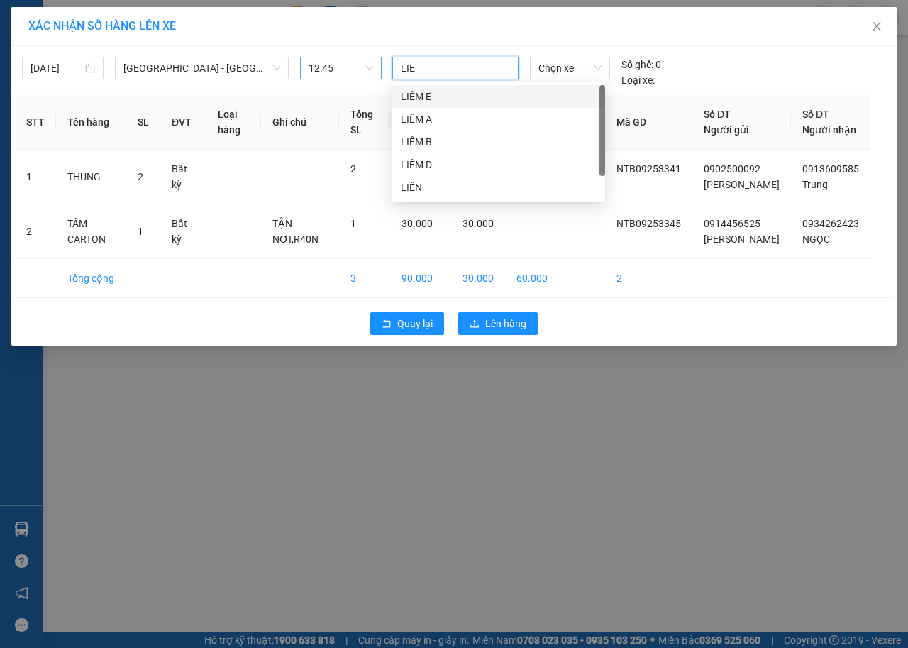
type input "LIEM D"
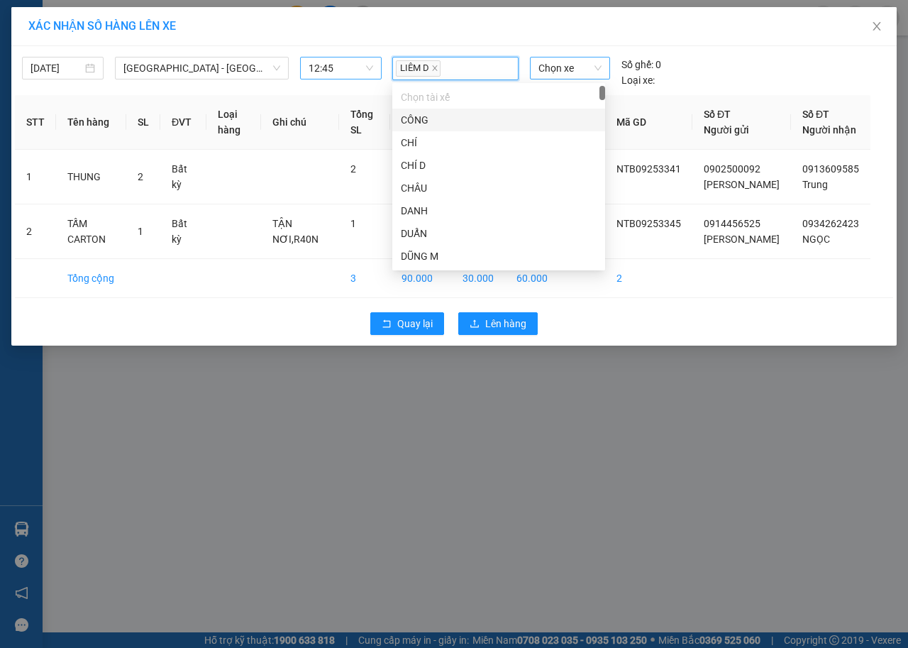
click at [544, 67] on span "Chọn xe" at bounding box center [570, 67] width 63 height 21
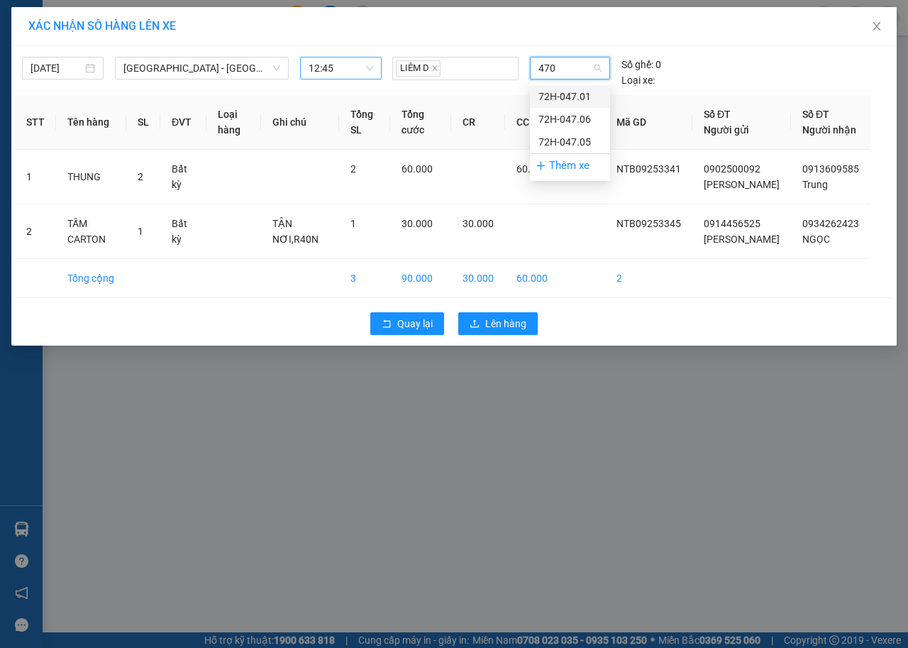
type input "4701"
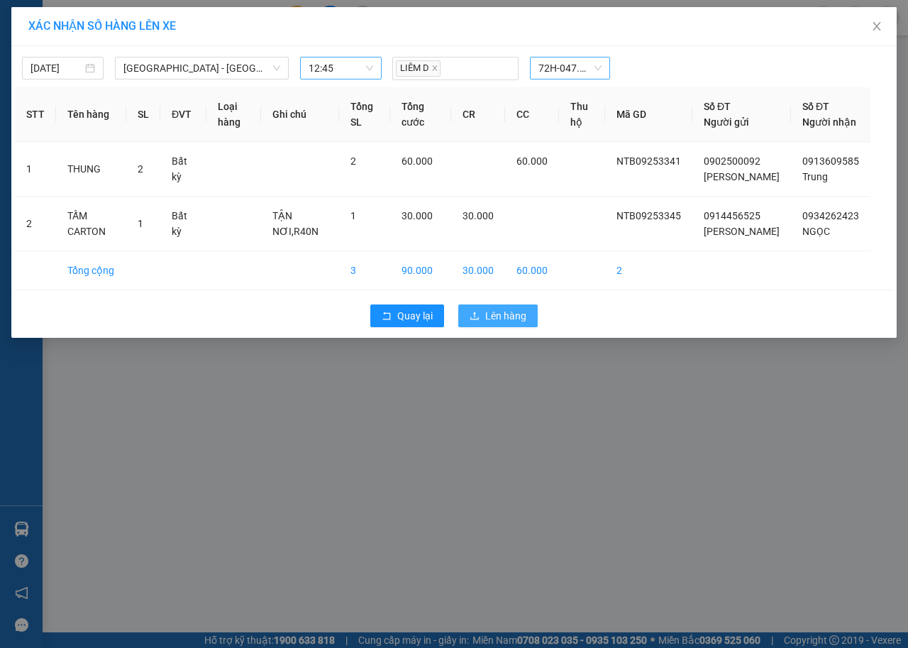
click at [476, 327] on button "Lên hàng" at bounding box center [497, 315] width 79 height 23
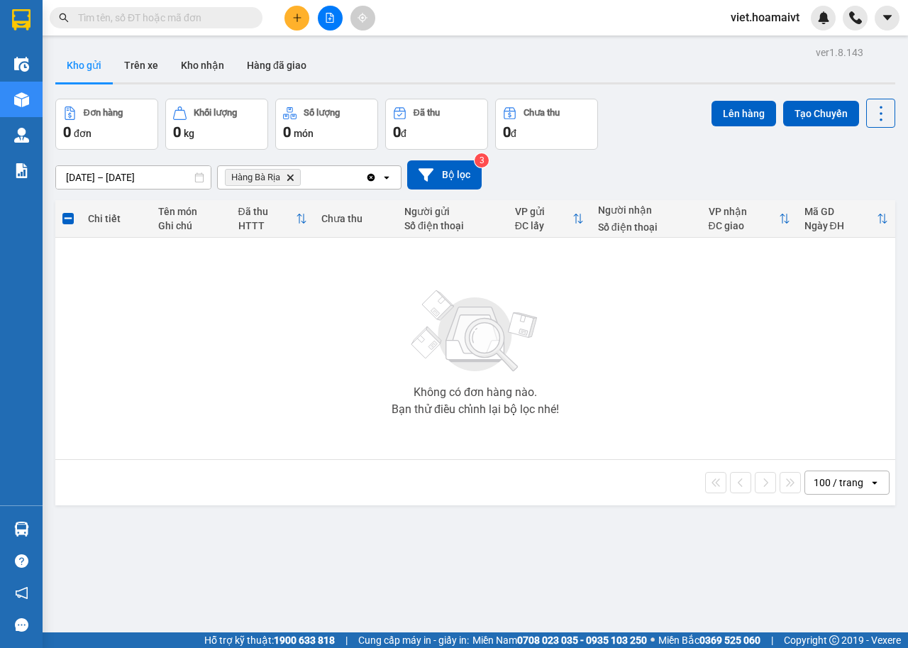
click at [287, 177] on icon "Delete" at bounding box center [290, 177] width 9 height 9
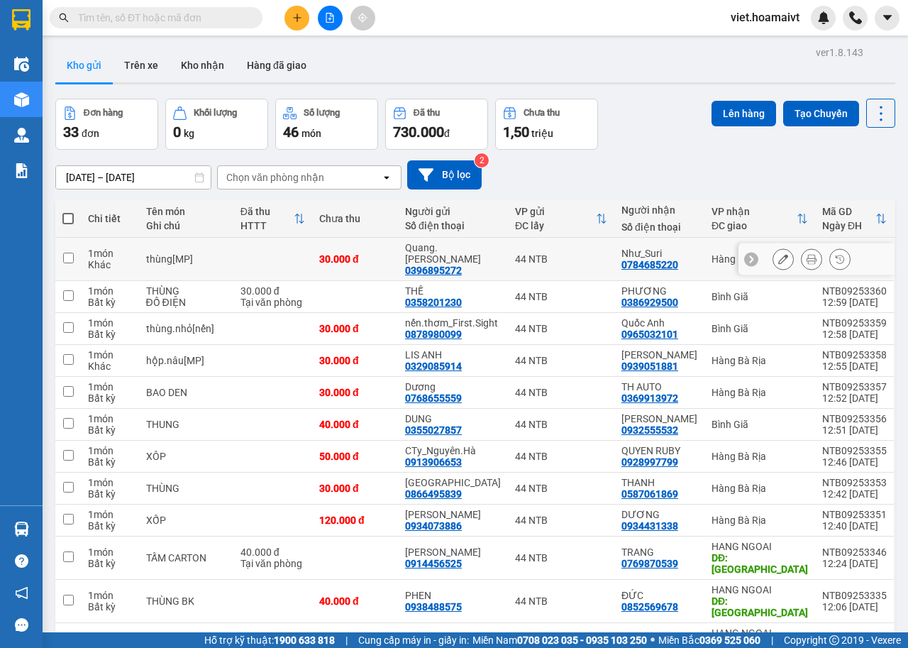
click at [807, 254] on icon at bounding box center [812, 259] width 10 height 10
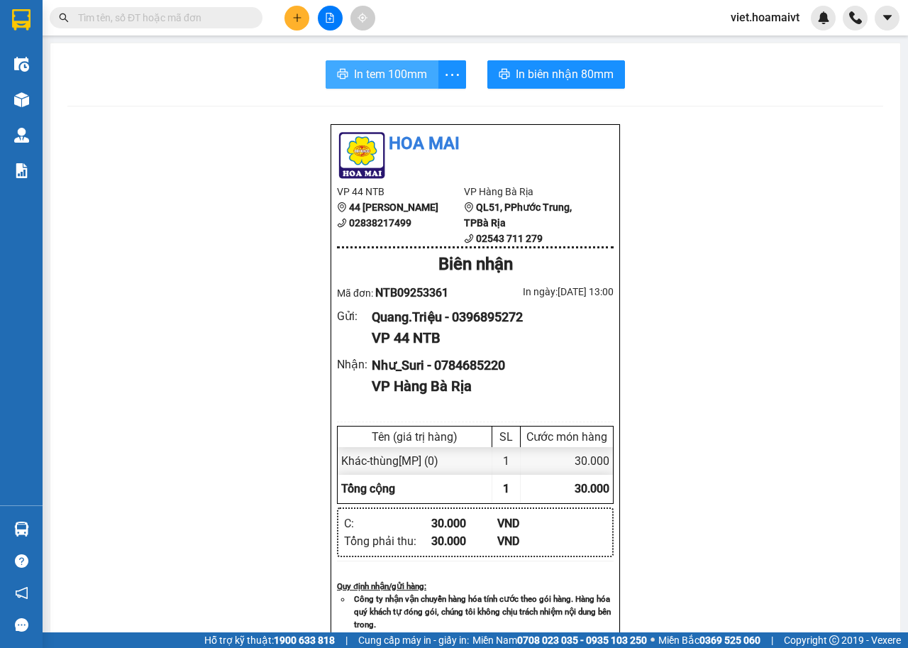
click at [387, 86] on button "In tem 100mm" at bounding box center [382, 74] width 113 height 28
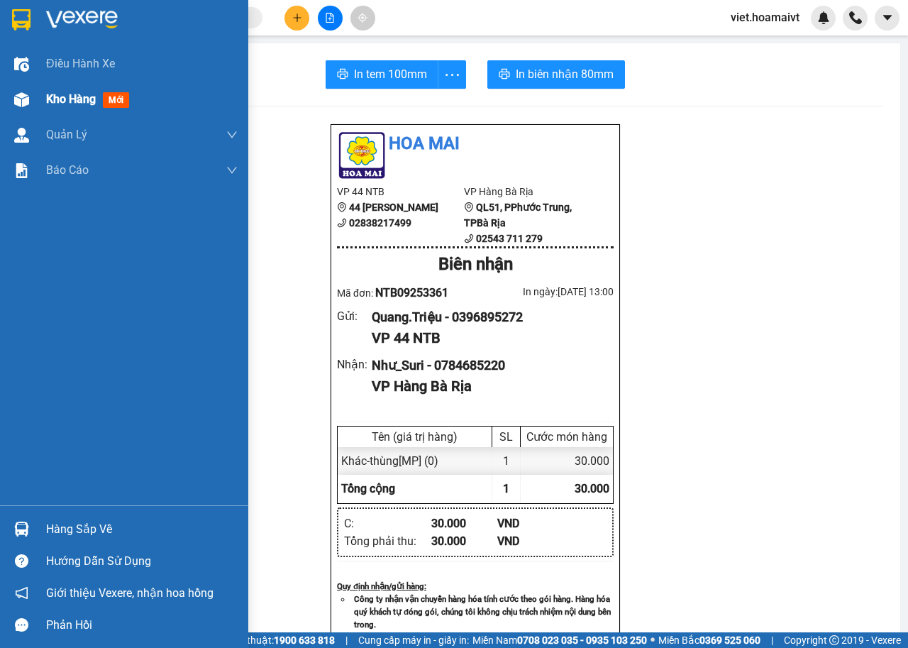
click at [28, 95] on img at bounding box center [21, 99] width 15 height 15
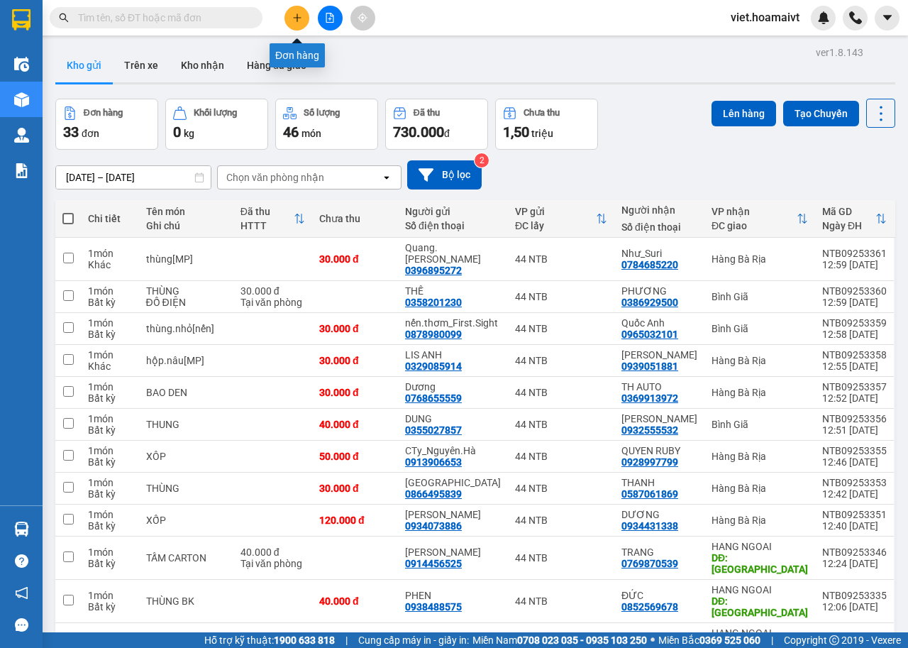
click at [292, 13] on icon "plus" at bounding box center [297, 18] width 10 height 10
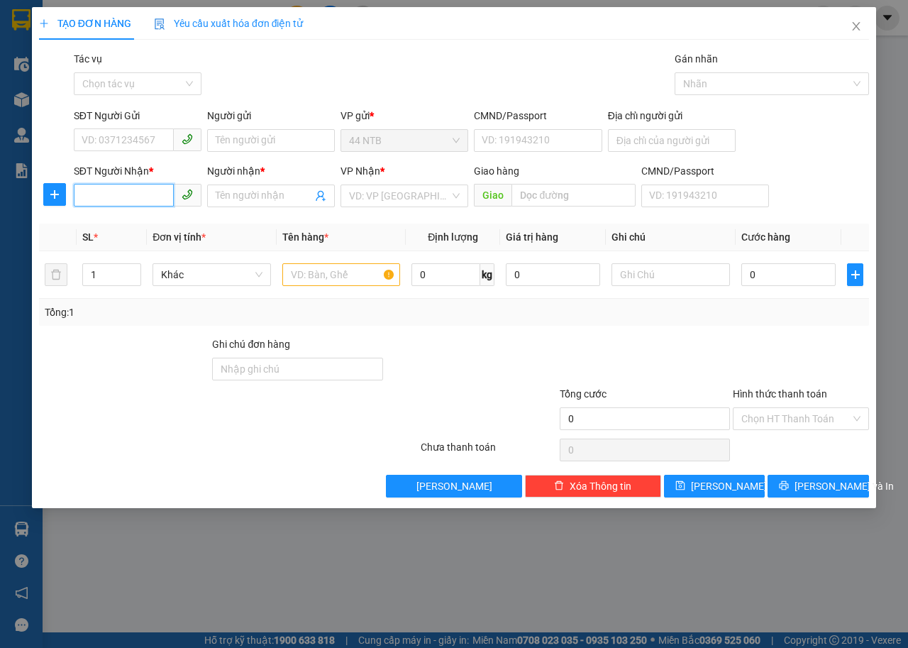
drag, startPoint x: 109, startPoint y: 197, endPoint x: 336, endPoint y: 87, distance: 251.7
click at [134, 185] on input "SĐT Người Nhận *" at bounding box center [124, 195] width 100 height 23
type input "0961988279"
click at [165, 225] on div "0961988279 - GIÁO" at bounding box center [137, 224] width 111 height 16
type input "GIÁO"
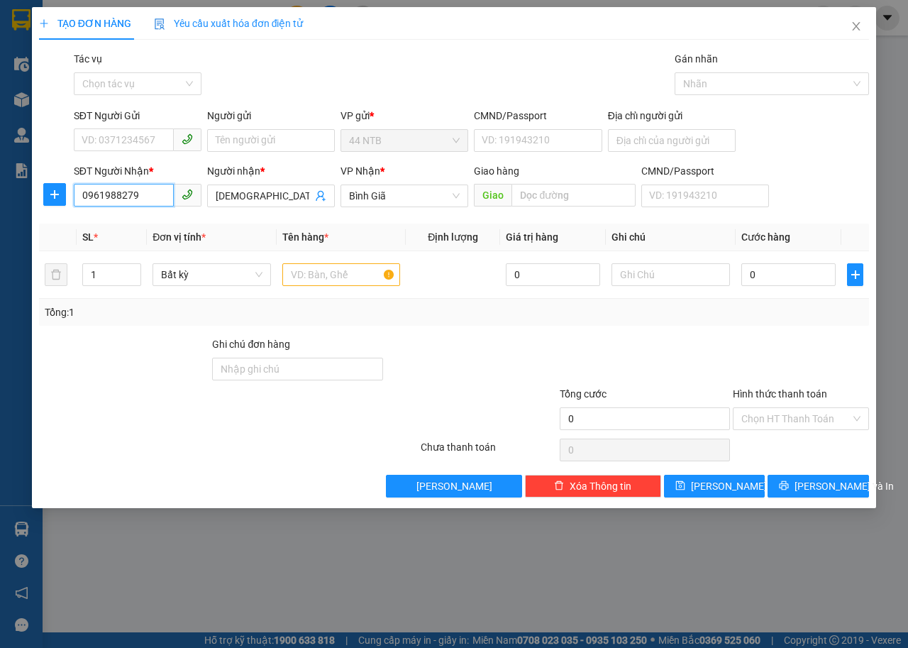
type input "0961988279"
click at [138, 128] on div "SĐT Người Gửi" at bounding box center [138, 118] width 128 height 21
click at [138, 126] on div "SĐT Người Gửi" at bounding box center [138, 118] width 128 height 21
click at [141, 138] on input "SĐT Người Gửi" at bounding box center [124, 139] width 100 height 23
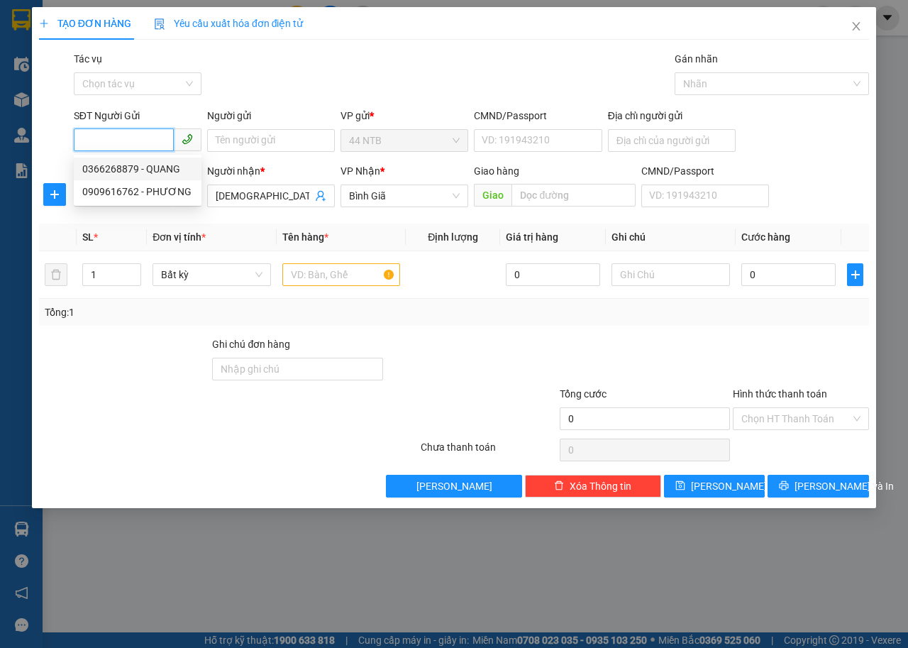
click at [161, 164] on div "0366268879 - QUANG" at bounding box center [137, 169] width 111 height 16
type input "0366268879"
type input "QUANG"
type input "079200016228"
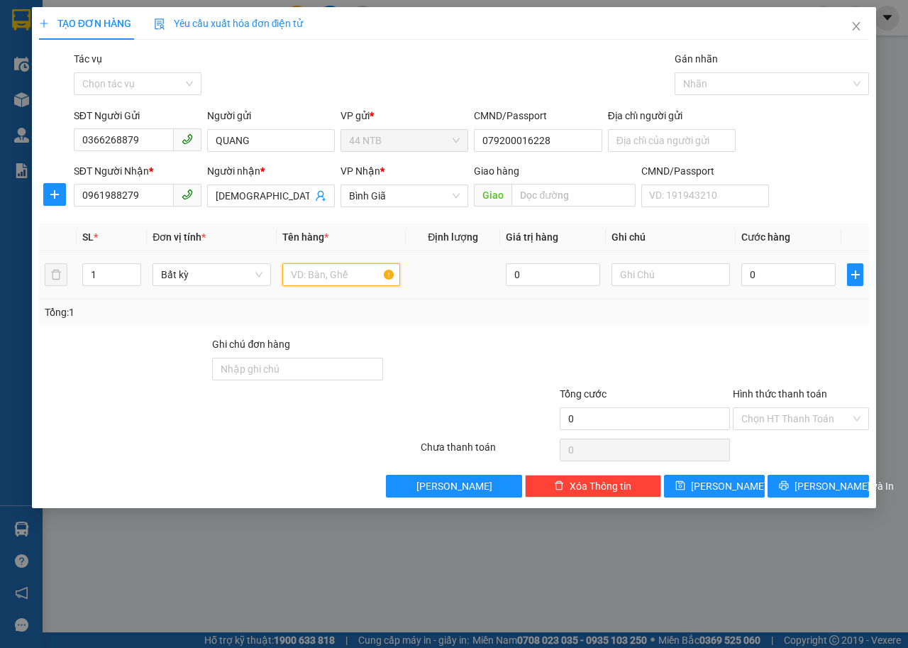
click at [328, 267] on input "text" at bounding box center [341, 274] width 118 height 23
type input "HỘP"
type input "3"
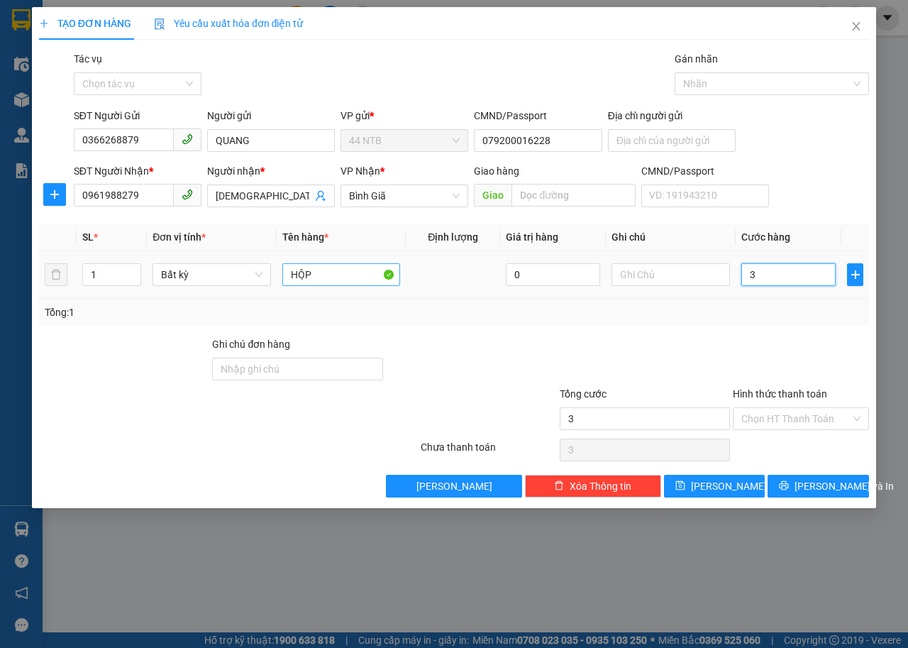
type input "30"
type input "30.000"
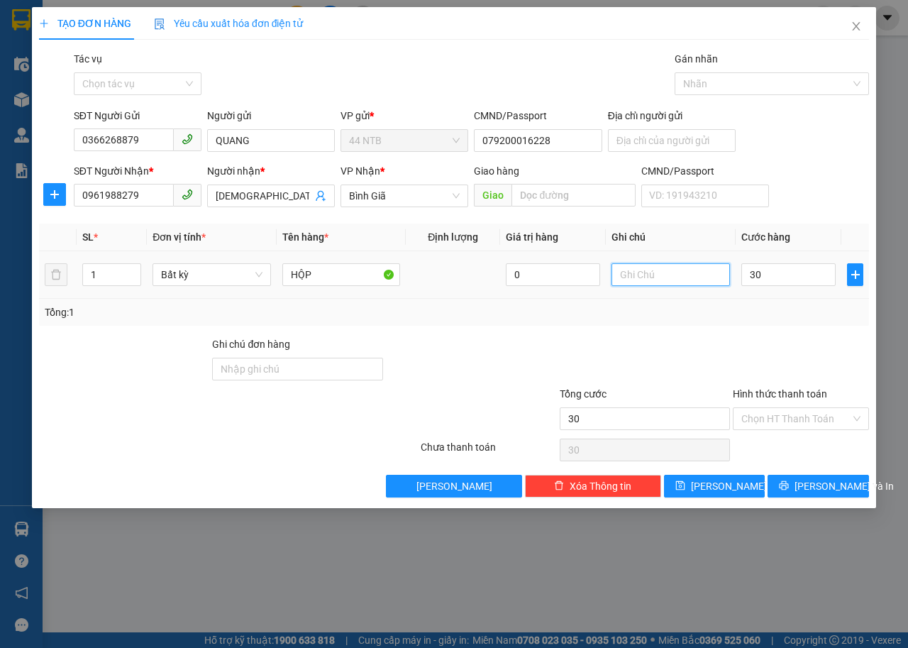
type input "30.000"
click at [693, 284] on input "text" at bounding box center [671, 274] width 118 height 23
type input "QUE HÀN"
click at [817, 491] on span "Lưu và In" at bounding box center [844, 486] width 99 height 16
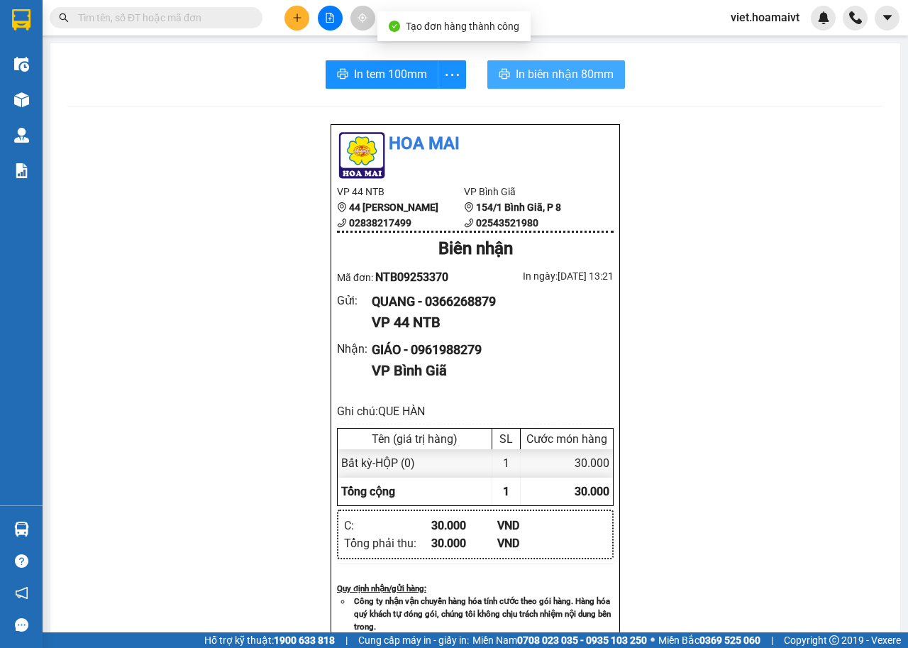
click at [522, 75] on span "In biên nhận 80mm" at bounding box center [565, 74] width 98 height 18
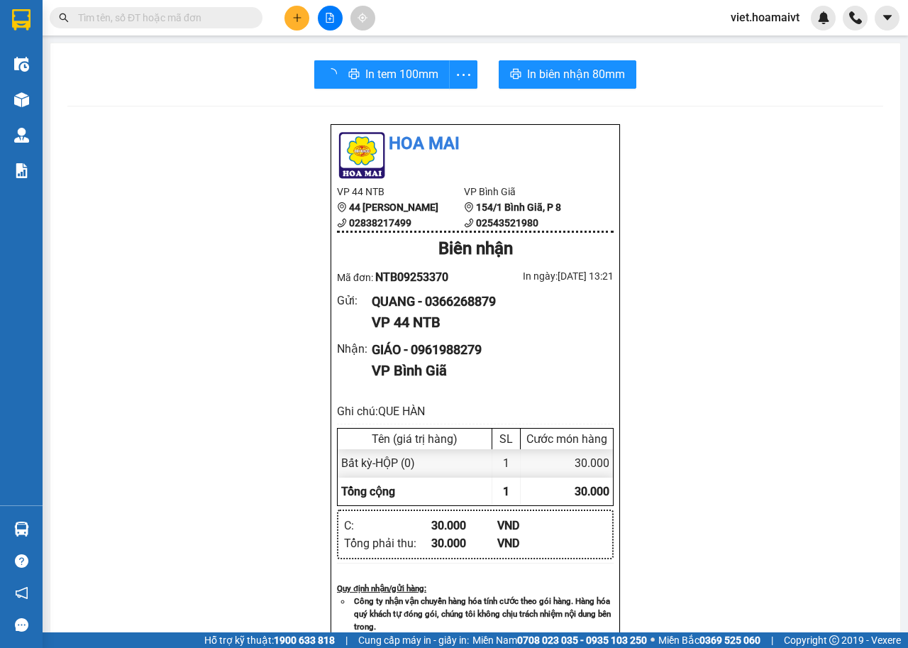
click at [387, 68] on div "In tem 100mm" at bounding box center [395, 74] width 163 height 28
click at [410, 70] on span "In tem 100mm" at bounding box center [390, 74] width 73 height 18
click at [292, 23] on button at bounding box center [297, 18] width 25 height 25
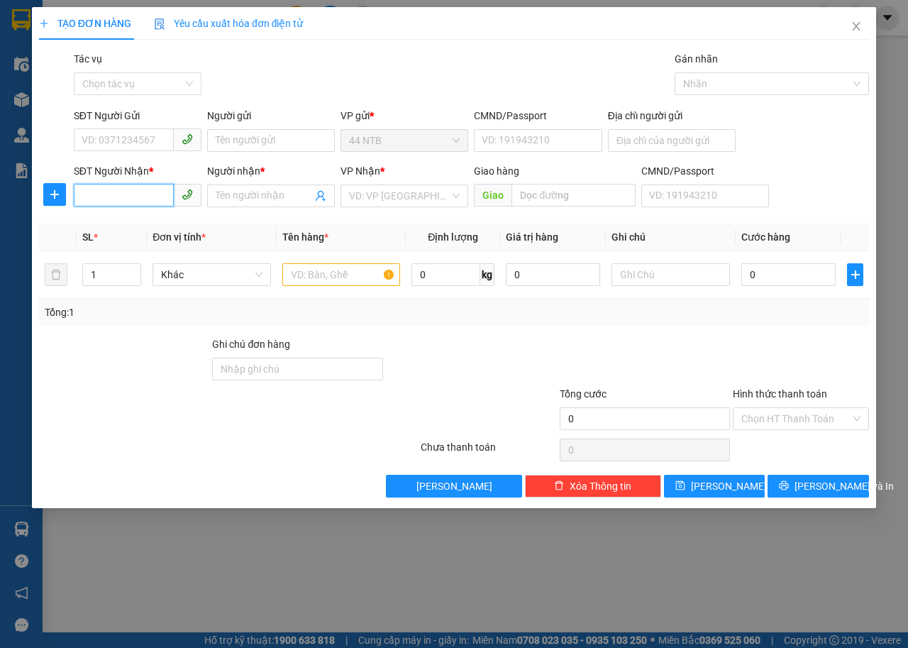
click at [136, 196] on input "SĐT Người Nhận *" at bounding box center [124, 195] width 100 height 23
type input "0387686525"
click at [152, 219] on div "0387686525 - Thu" at bounding box center [137, 224] width 111 height 16
type input "166 DG SỐ 17 F11 Q GVAP TP HCM"
type input "Thu"
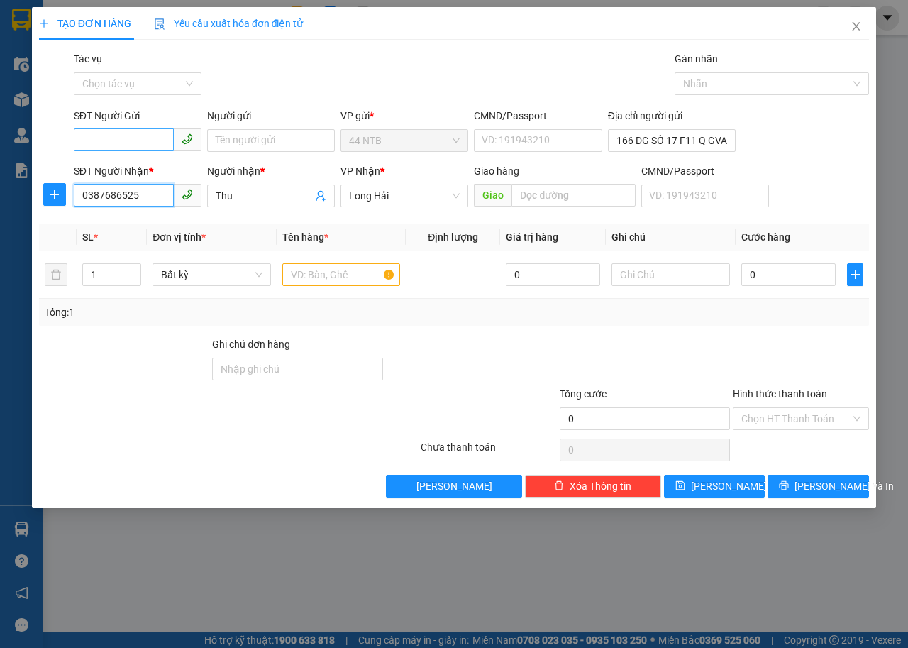
type input "0387686525"
click at [126, 148] on input "SĐT Người Gửi" at bounding box center [124, 139] width 100 height 23
click at [133, 170] on div "0909651340 - MUA SI" at bounding box center [137, 169] width 111 height 16
type input "0909651340"
type input "MUA SI"
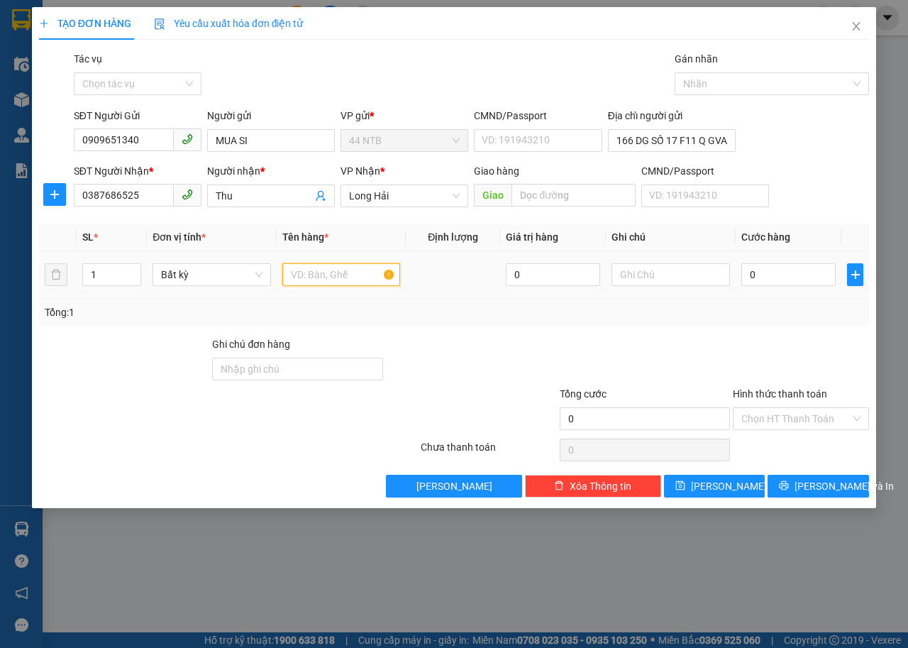
click at [336, 275] on input "text" at bounding box center [341, 274] width 118 height 23
type input "BAO ĐEN"
type input "Q,ÁO"
type input "3"
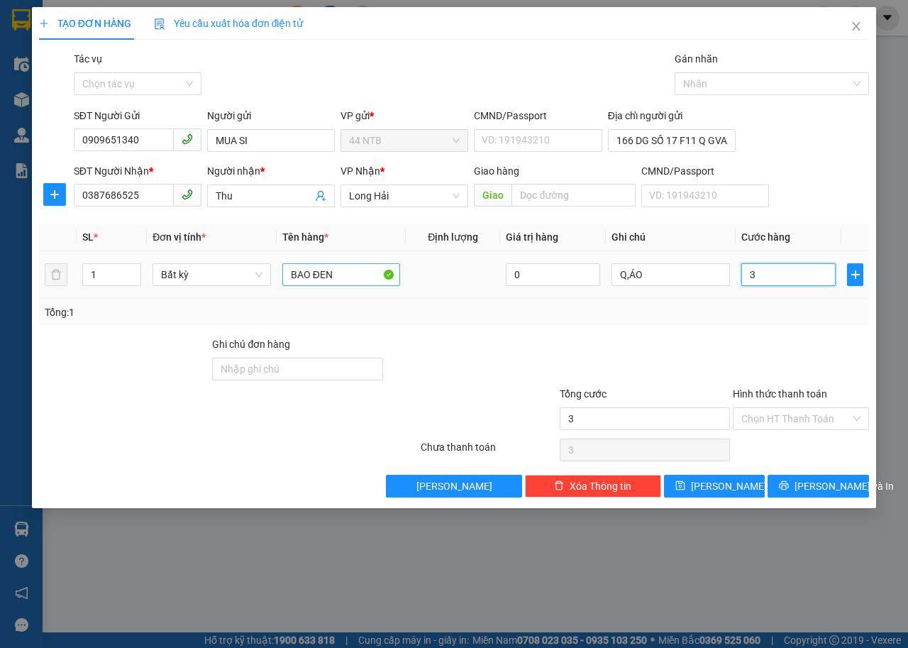
type input "3"
type input "30"
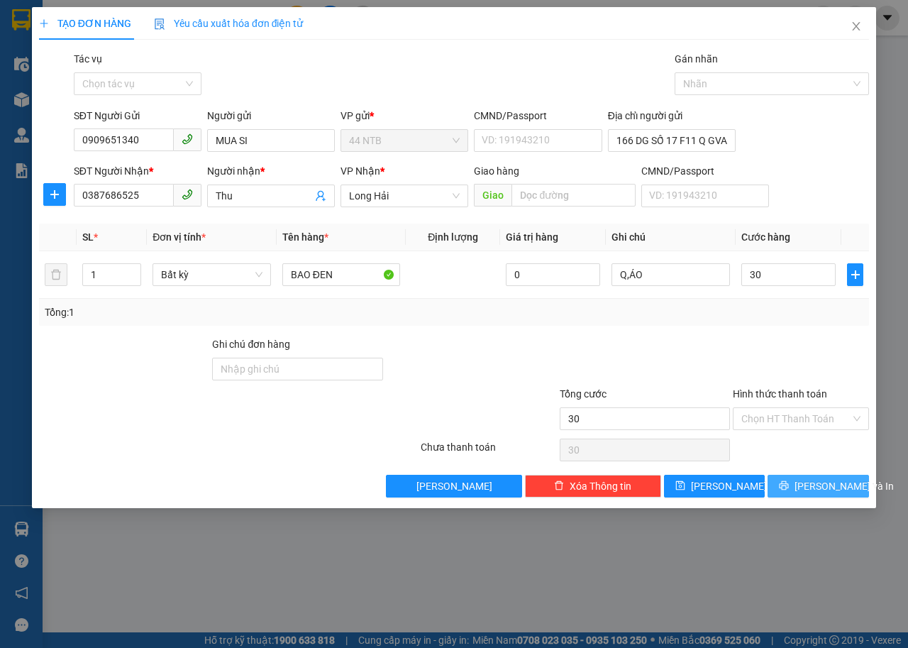
type input "30.000"
click at [836, 487] on span "Lưu và In" at bounding box center [844, 486] width 99 height 16
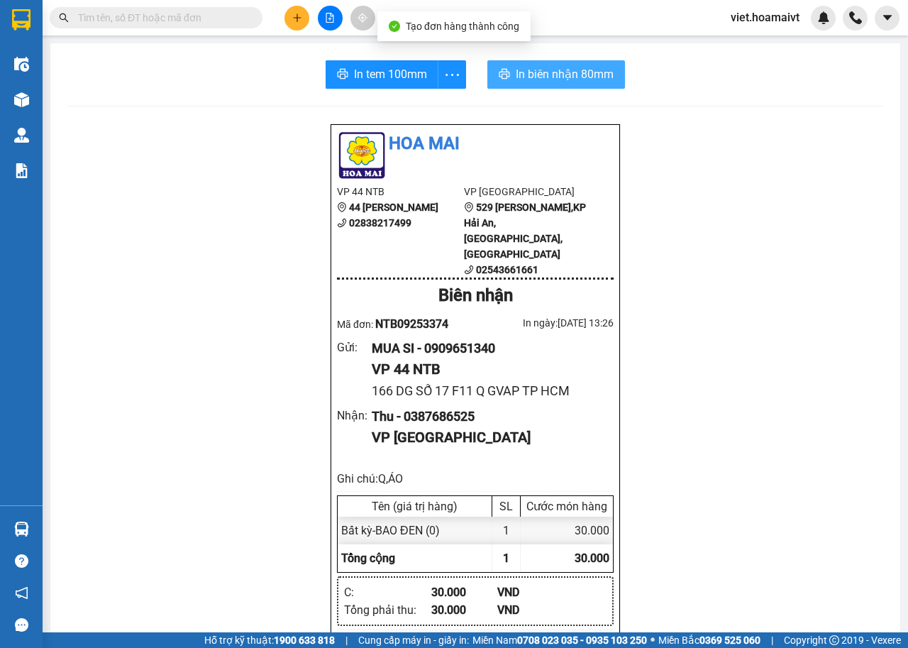
click at [569, 85] on button "In biên nhận 80mm" at bounding box center [556, 74] width 138 height 28
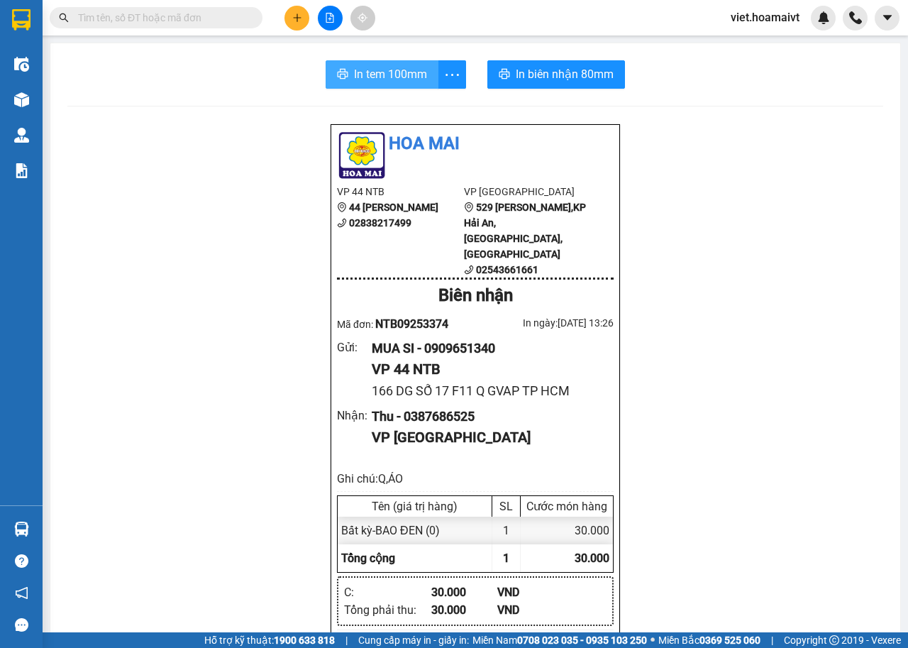
click at [368, 77] on span "In tem 100mm" at bounding box center [390, 74] width 73 height 18
click at [292, 20] on icon "plus" at bounding box center [297, 18] width 10 height 10
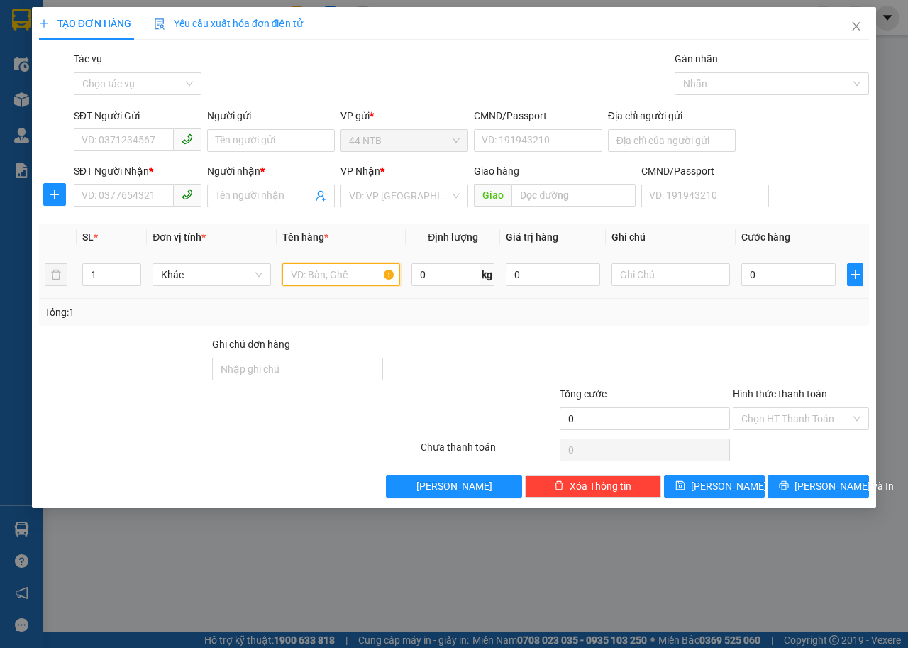
click at [312, 271] on input "text" at bounding box center [341, 274] width 118 height 23
type input "GÓI[THUỐC]"
click at [138, 149] on input "SĐT Người Gửi" at bounding box center [124, 139] width 100 height 23
type input "0784624541"
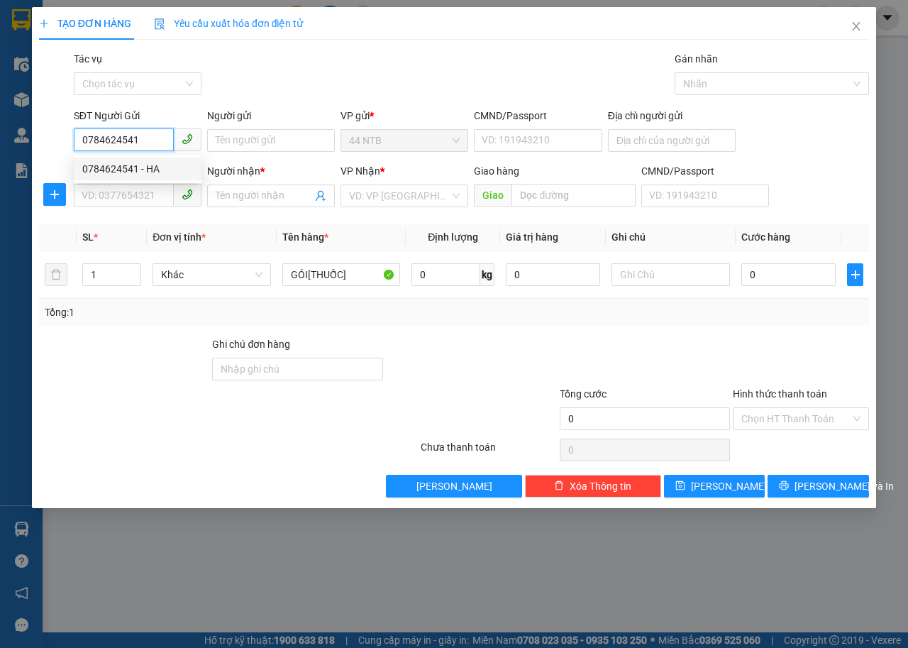
click at [185, 162] on div "0784624541 - HA" at bounding box center [137, 169] width 111 height 16
type input "HA"
type input "0936031080"
type input "PHUONG"
type input "0784624541"
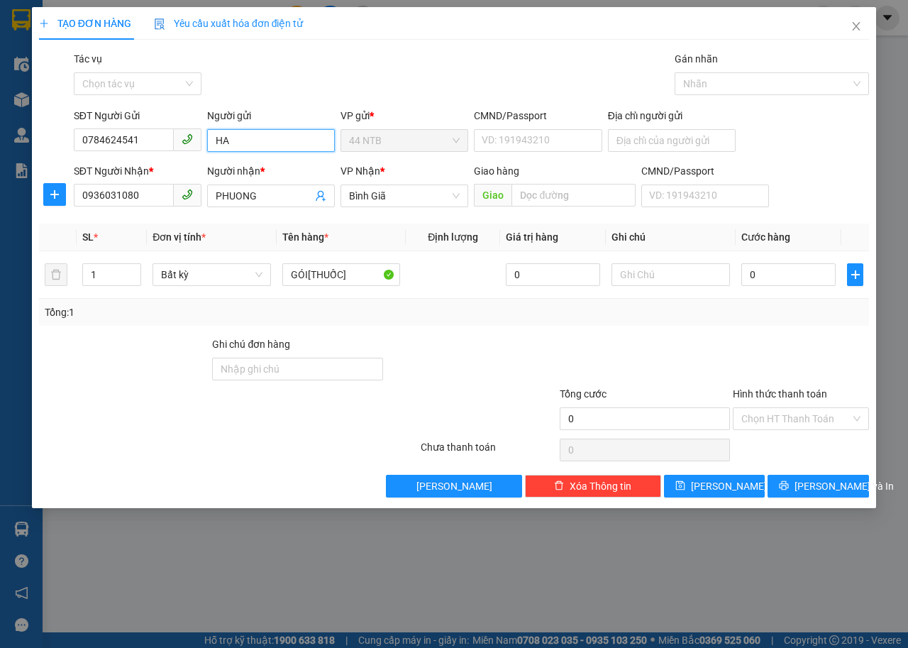
click at [248, 141] on input "HA" at bounding box center [271, 140] width 128 height 23
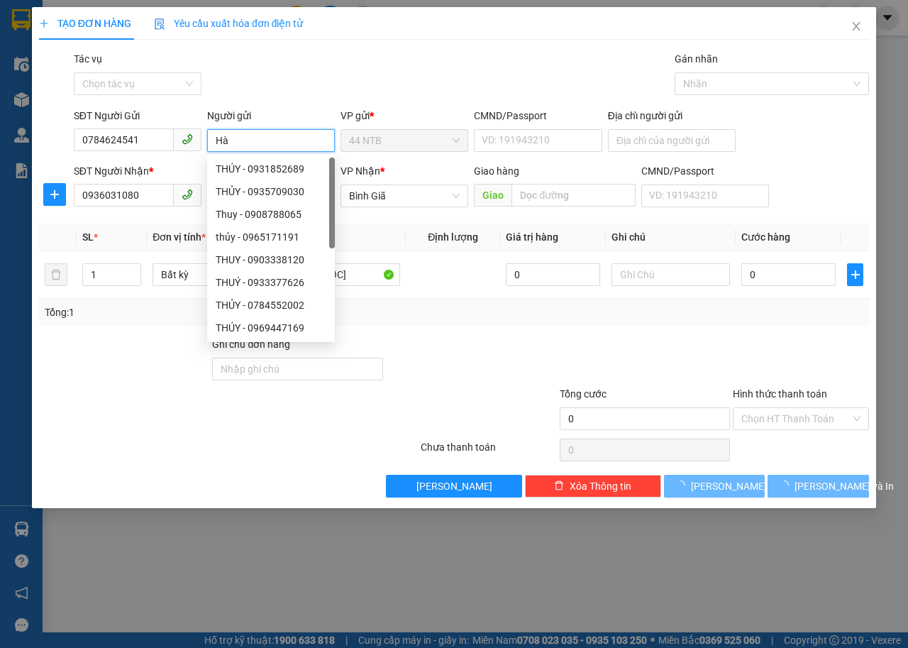
type input "Hà"
click at [321, 78] on div "Gói vận chuyển * Tiêu chuẩn Tác vụ Chọn tác vụ Gán nhãn Nhãn" at bounding box center [471, 76] width 801 height 50
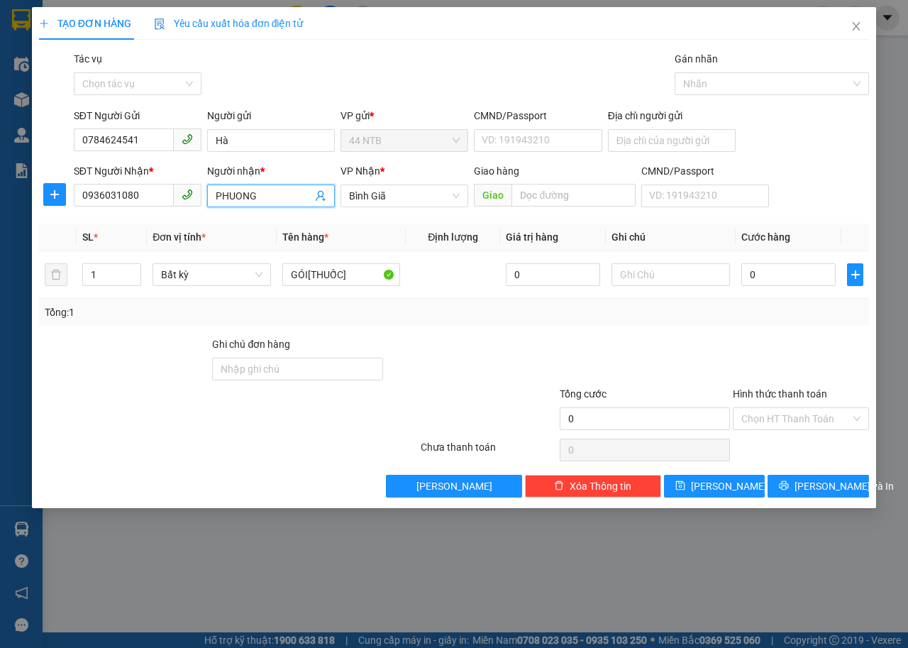
click at [261, 196] on input "PHUONG" at bounding box center [264, 196] width 97 height 16
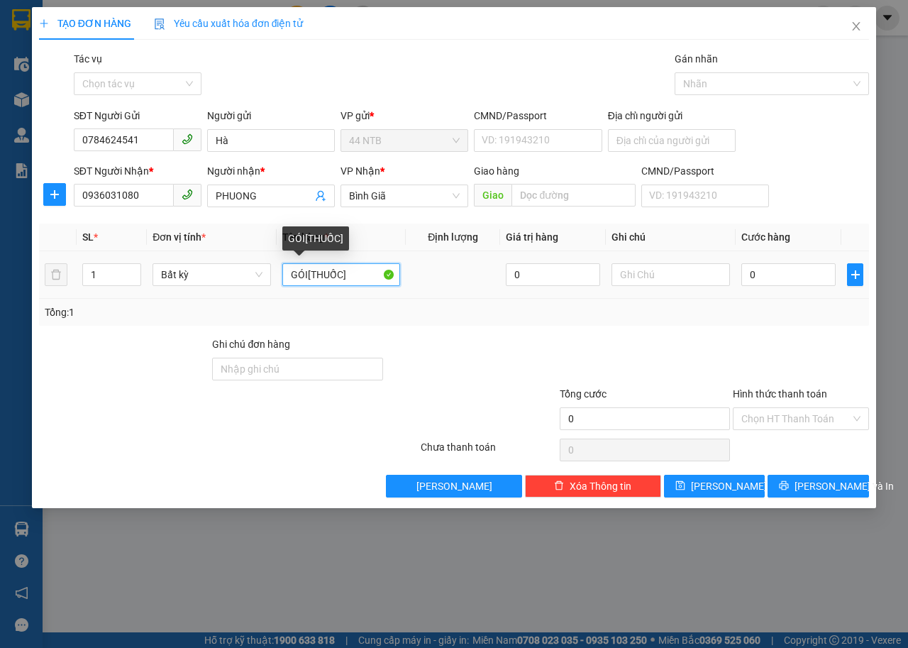
drag, startPoint x: 359, startPoint y: 275, endPoint x: 270, endPoint y: 296, distance: 91.1
click at [270, 296] on tr "1 Bất kỳ GÓI[THUỐC] 0 0" at bounding box center [454, 275] width 830 height 48
type input "gói[thuốc]"
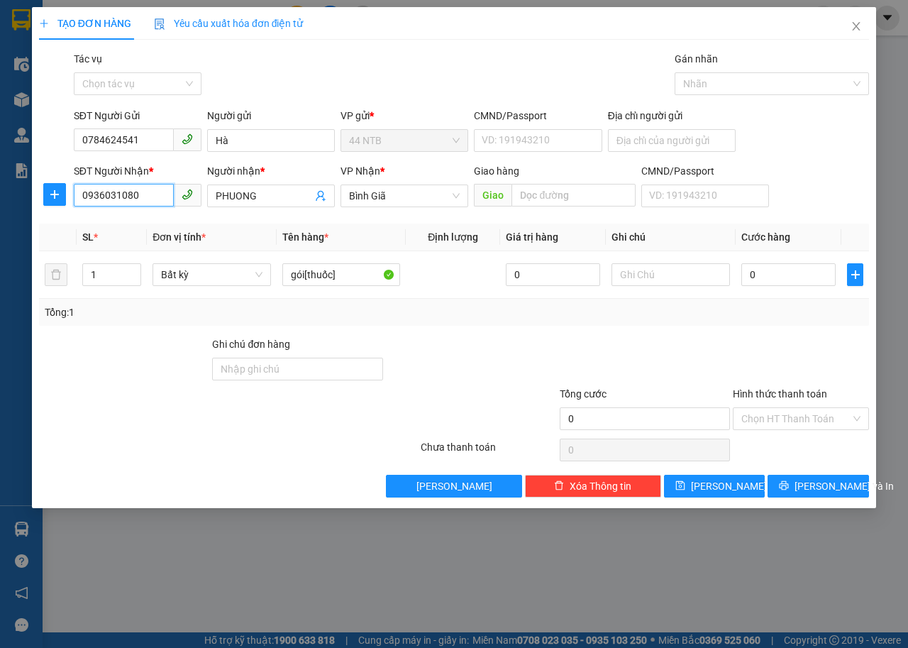
drag, startPoint x: 55, startPoint y: 209, endPoint x: 40, endPoint y: 211, distance: 15.7
click at [40, 211] on div "SĐT Người Nhận * 0936031080 0936031080 Người nhận * PHUONG VP Nhận * Bình Giã…" at bounding box center [454, 188] width 833 height 50
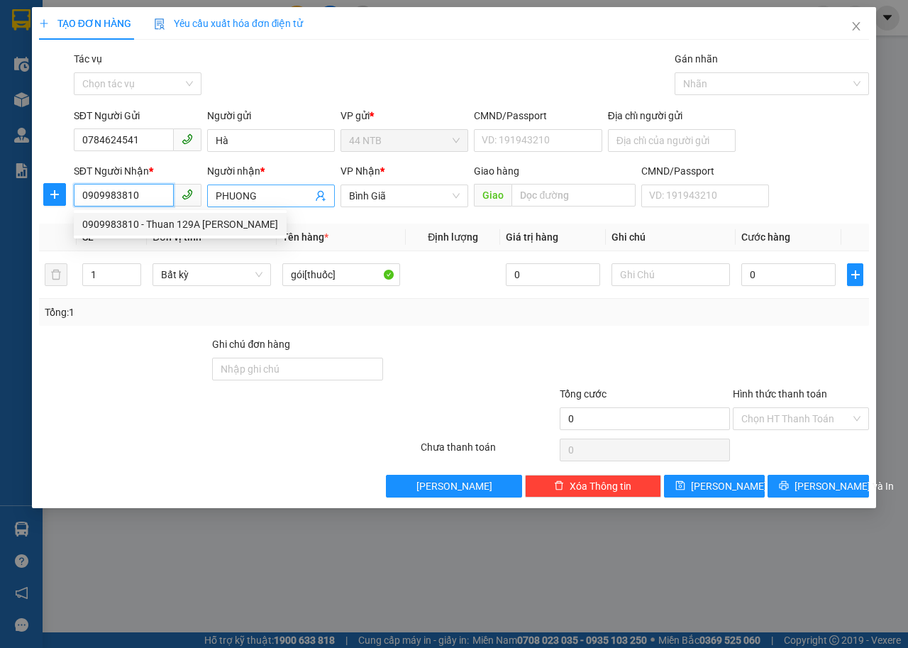
type input "0909983810"
click at [268, 199] on input "PHUONG" at bounding box center [264, 196] width 97 height 16
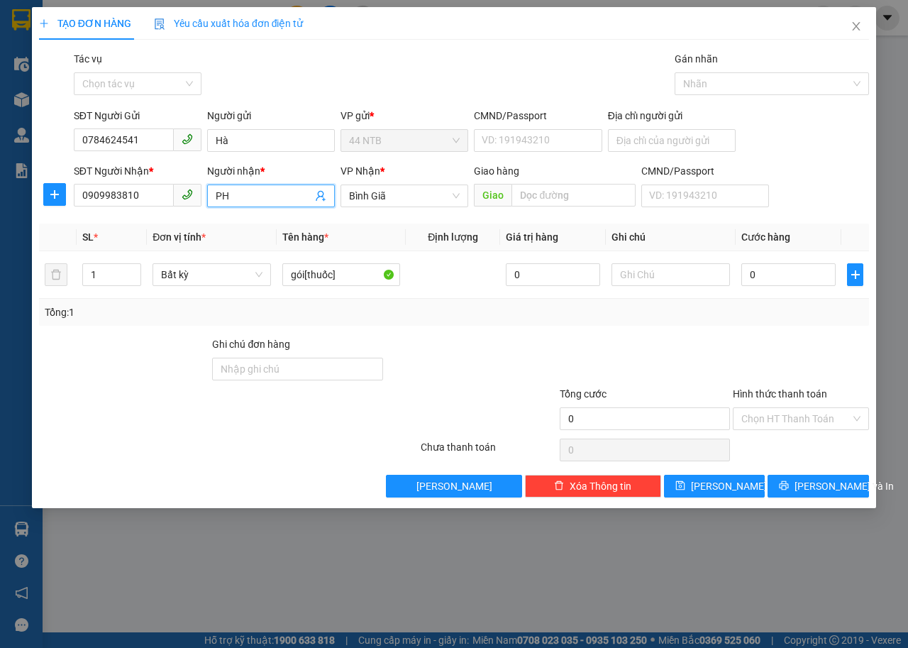
type input "P"
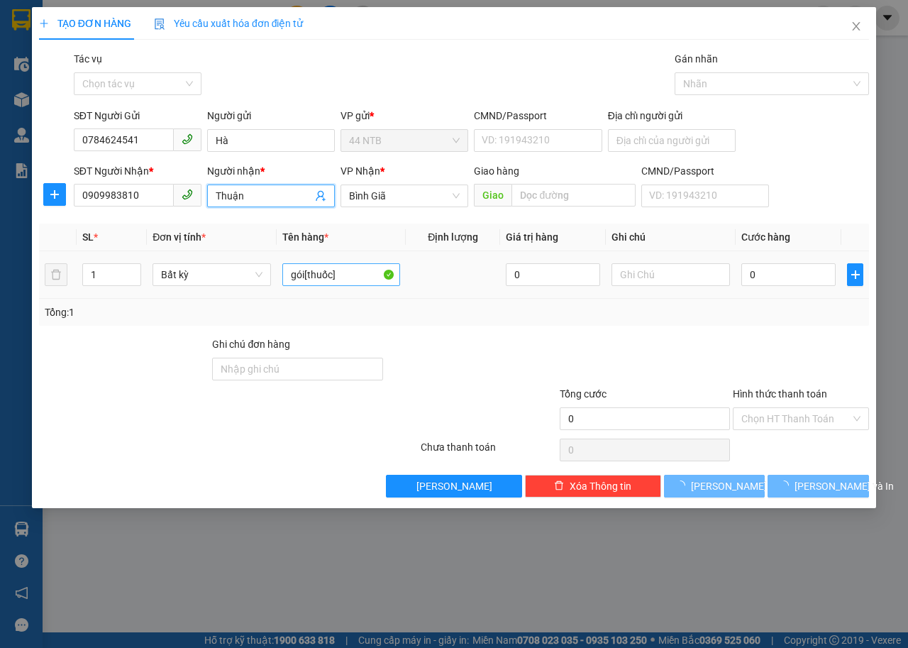
type input "Thuận"
click at [353, 268] on input "gói[thuốc]" at bounding box center [341, 274] width 118 height 23
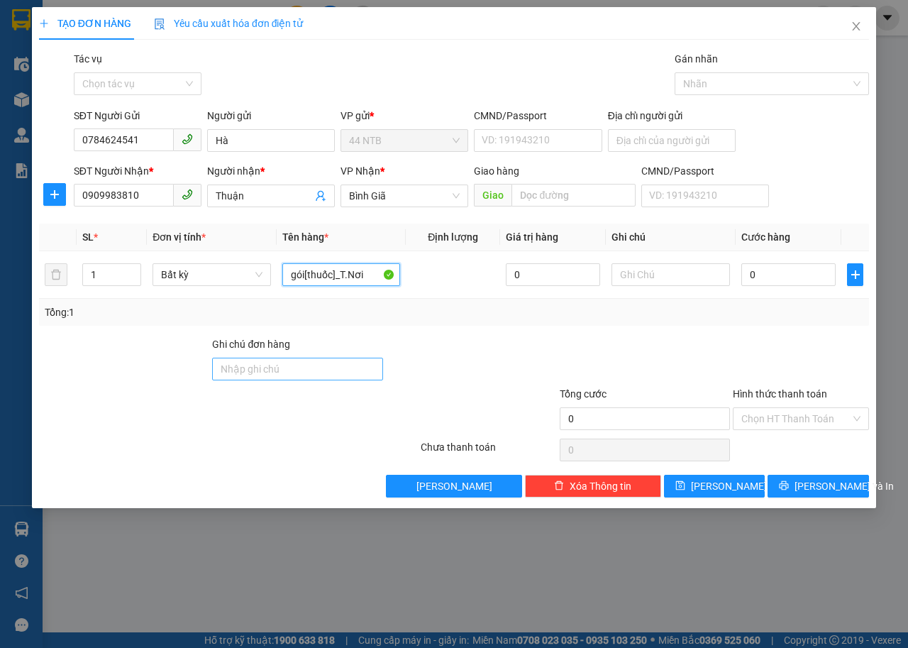
type input "gói[thuốc]_T.Nơi"
click at [300, 369] on input "Ghi chú đơn hàng" at bounding box center [297, 369] width 171 height 23
type input "GTN"
click at [379, 278] on input "gói[thuốc]_T.Nơi" at bounding box center [341, 274] width 118 height 23
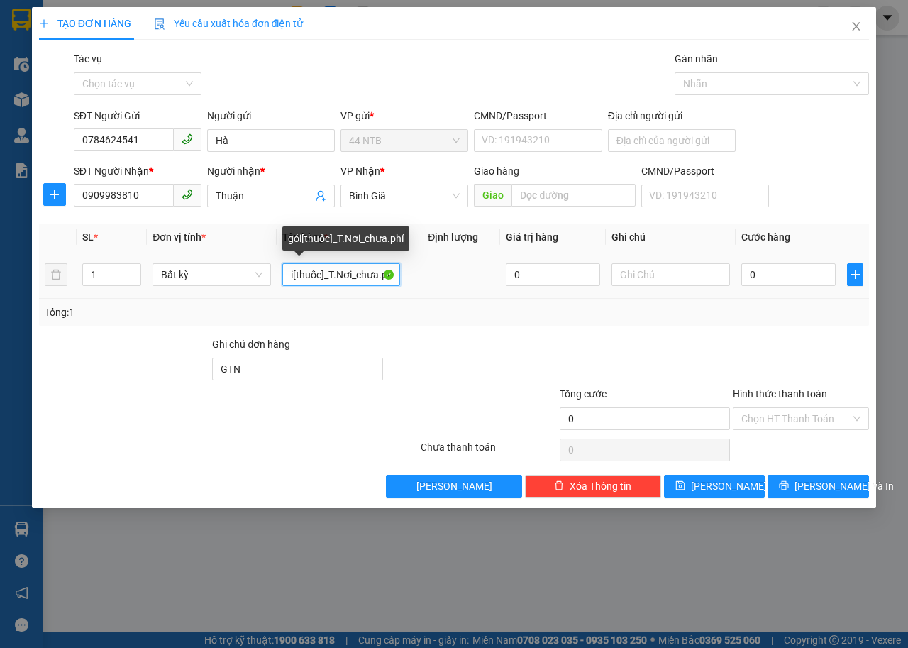
scroll to position [0, 11]
type input "gói[thuốc]_T.Nơi_chưa.phí"
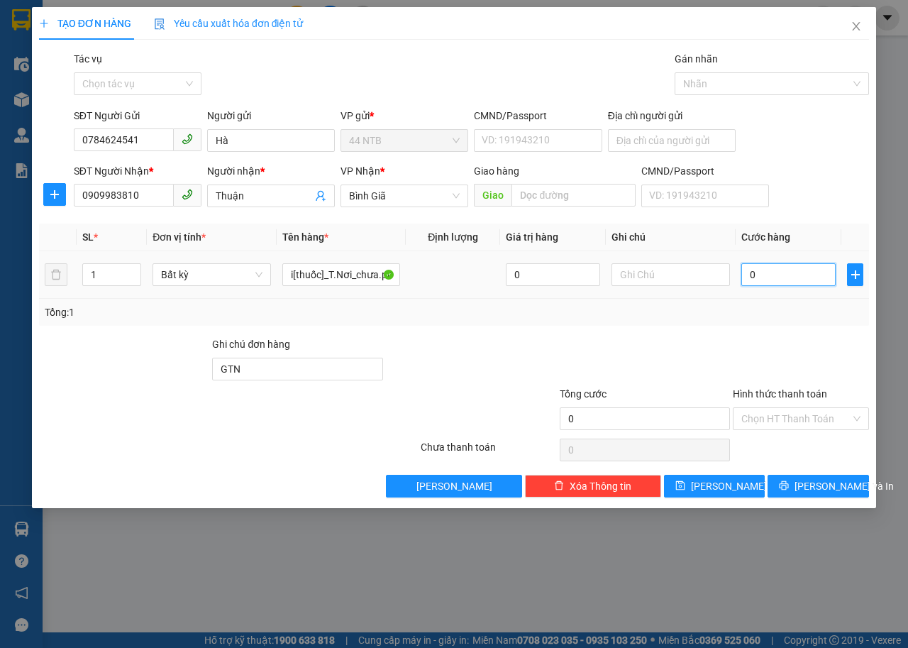
click at [786, 282] on input "0" at bounding box center [789, 274] width 94 height 23
type input "3"
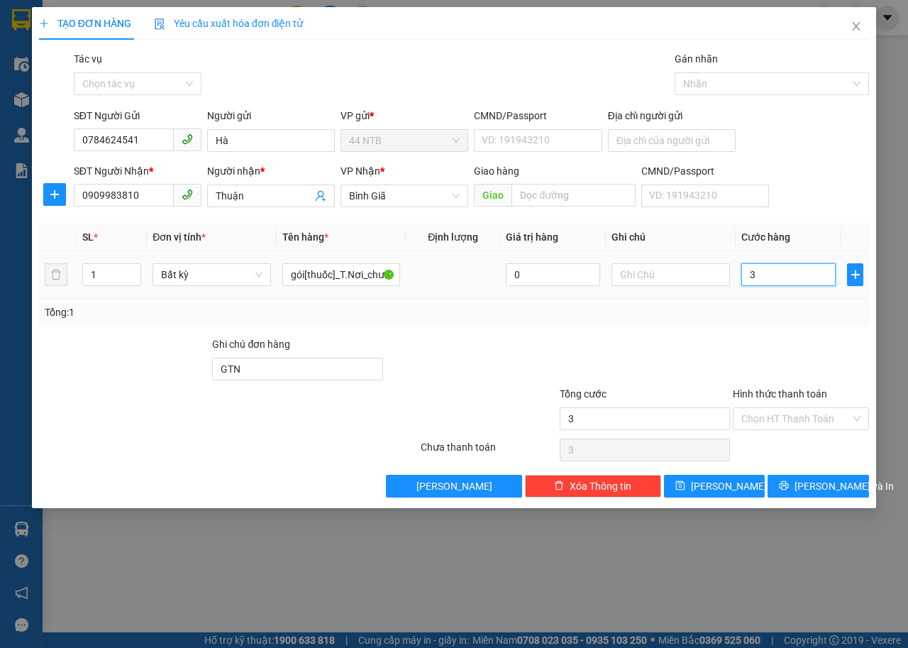
type input "30"
type input "30.000"
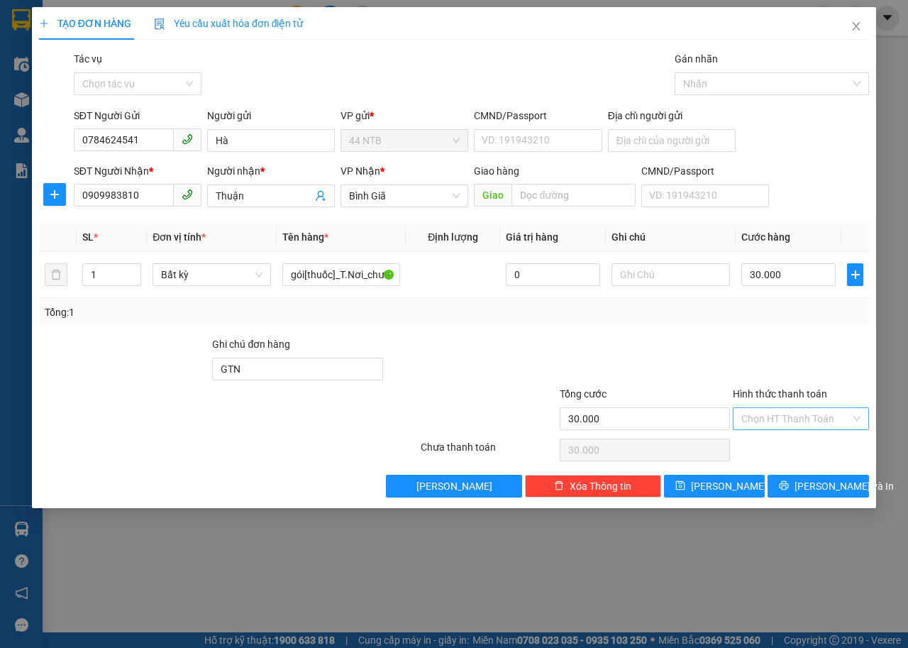
click at [786, 410] on input "Hình thức thanh toán" at bounding box center [796, 418] width 109 height 21
click at [783, 442] on div "Tại văn phòng" at bounding box center [801, 447] width 119 height 16
type input "0"
drag, startPoint x: 783, startPoint y: 442, endPoint x: 546, endPoint y: 366, distance: 248.2
click at [546, 366] on div at bounding box center [472, 361] width 174 height 50
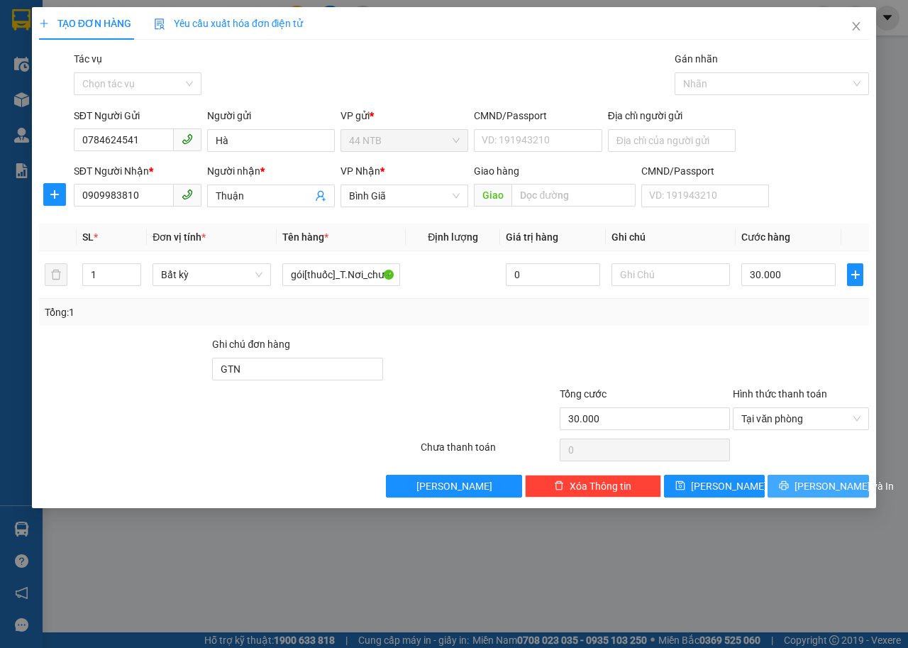
click at [805, 490] on button "Lưu và In" at bounding box center [818, 486] width 101 height 23
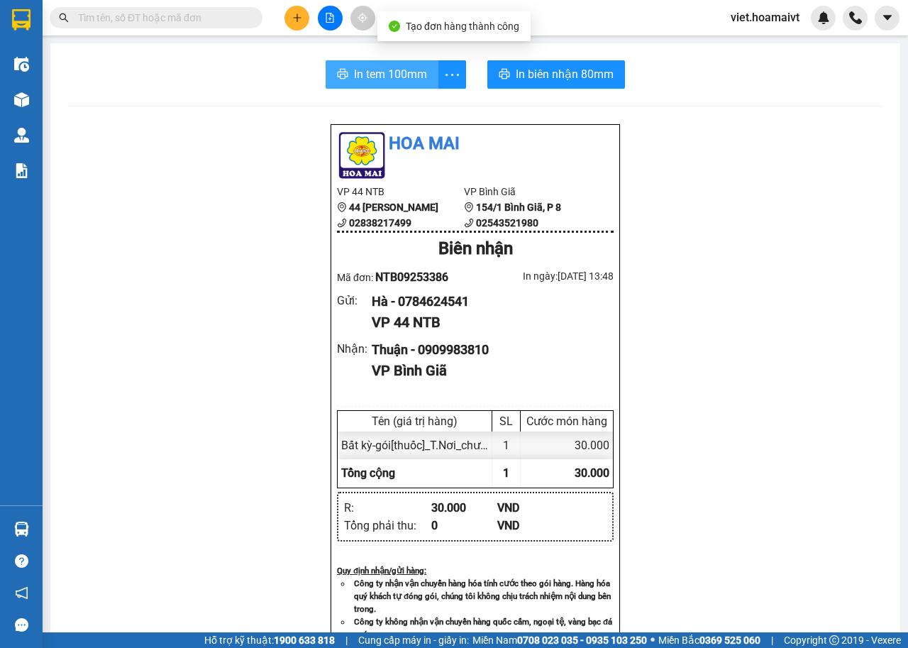
click at [391, 87] on button "In tem 100mm" at bounding box center [382, 74] width 113 height 28
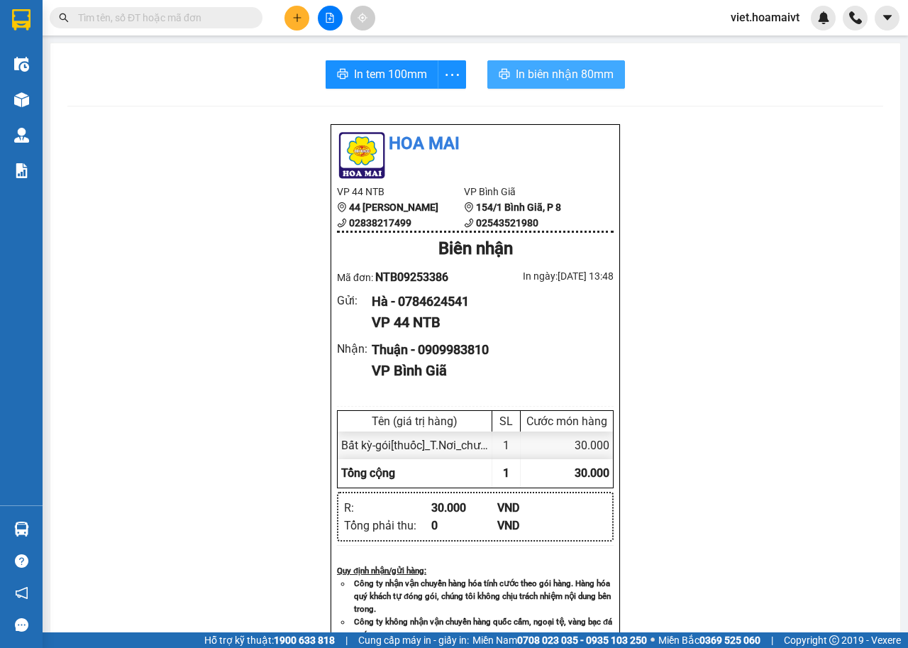
click at [573, 85] on button "In biên nhận 80mm" at bounding box center [556, 74] width 138 height 28
click at [299, 18] on icon "plus" at bounding box center [297, 17] width 8 height 1
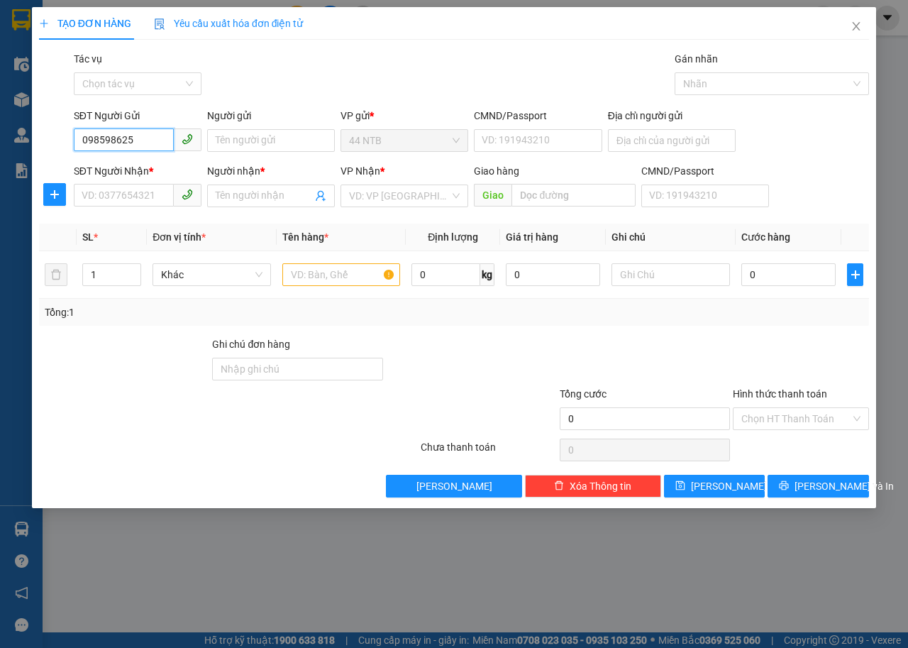
type input "0985986252"
click at [175, 175] on div "0985986252 - THÔNG" at bounding box center [137, 169] width 111 height 16
type input "THÔNG"
type input "0978638328"
type input "Hà"
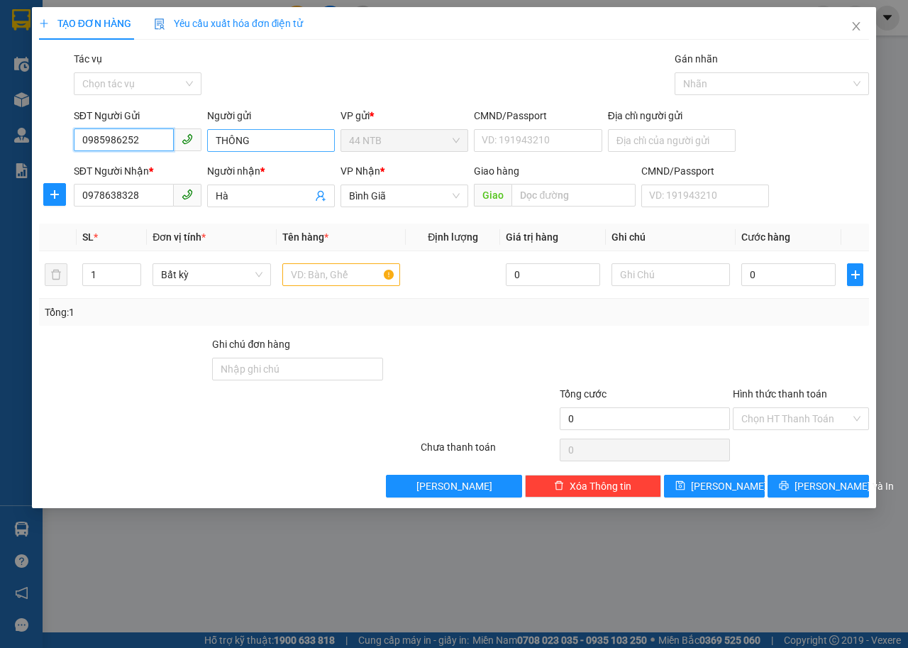
type input "0985986252"
click at [270, 145] on input "THÔNG" at bounding box center [271, 140] width 128 height 23
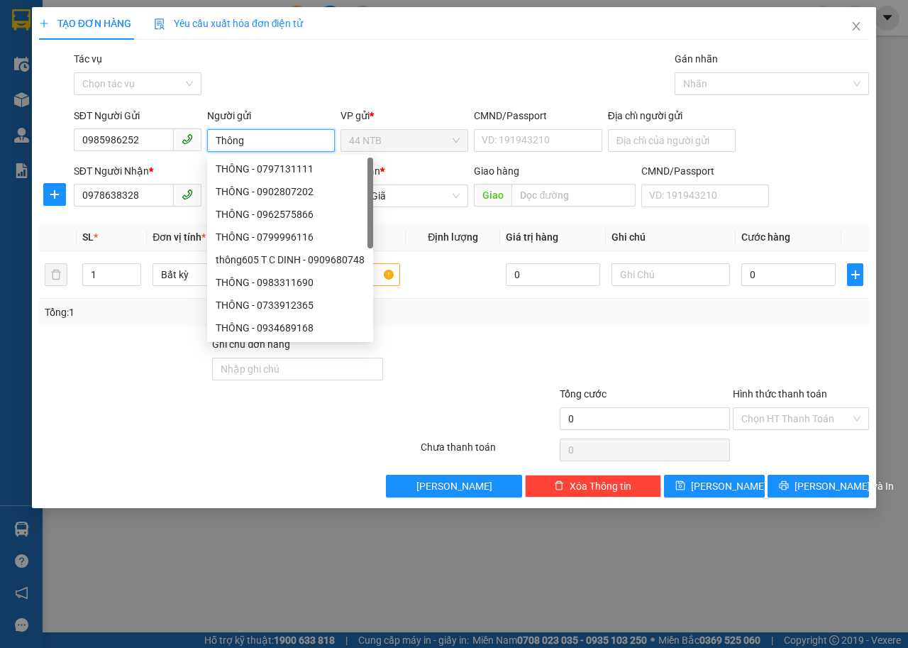
type input "Thông"
click at [414, 33] on div "TẠO ĐƠN HÀNG Yêu cầu xuất hóa đơn điện tử" at bounding box center [454, 23] width 830 height 33
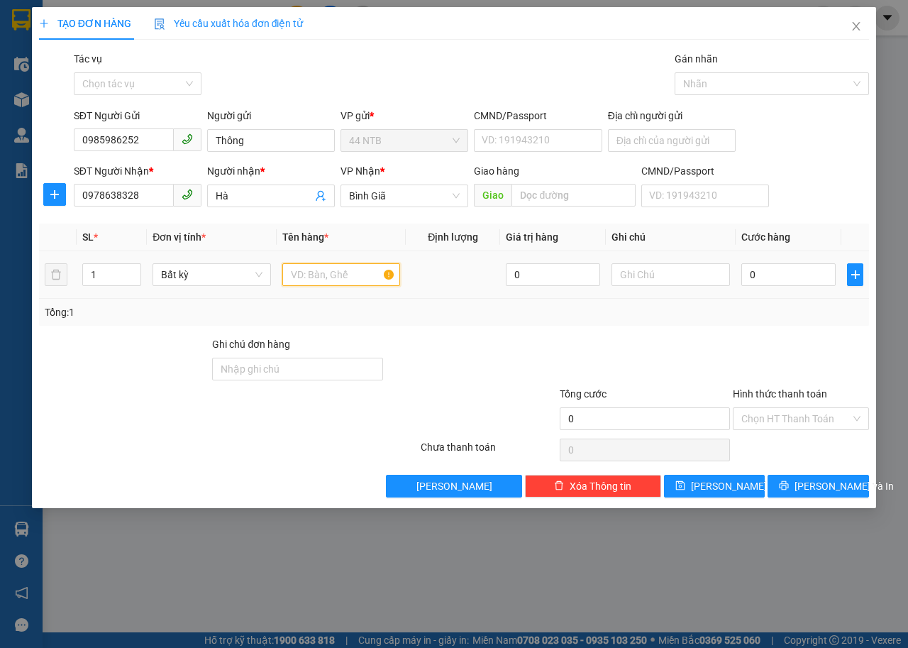
click at [336, 266] on input "text" at bounding box center [341, 274] width 118 height 23
type input "bao"
click at [806, 272] on input "0" at bounding box center [789, 274] width 94 height 23
type input "4"
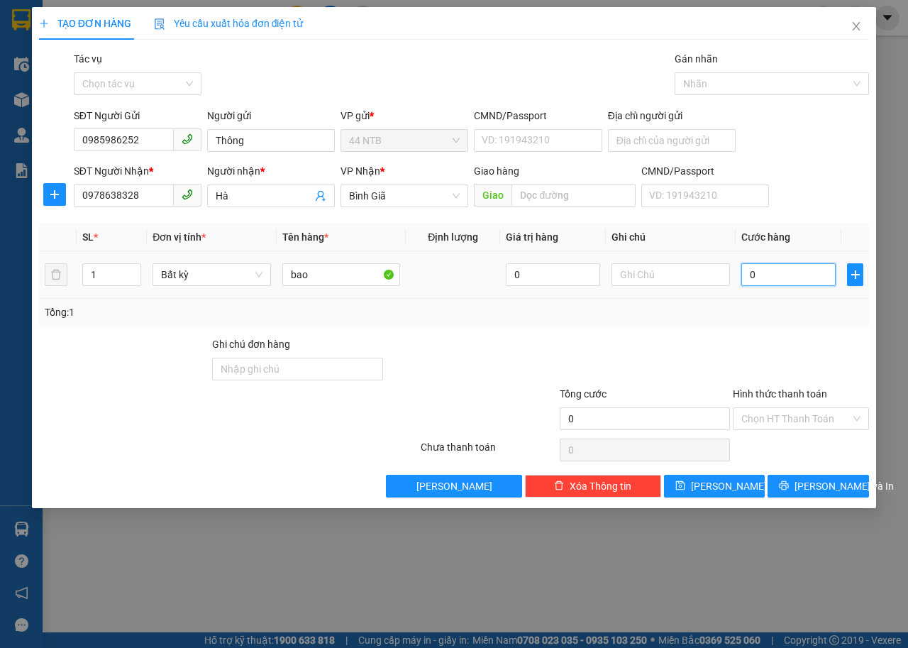
type input "4"
type input "40"
type input "400"
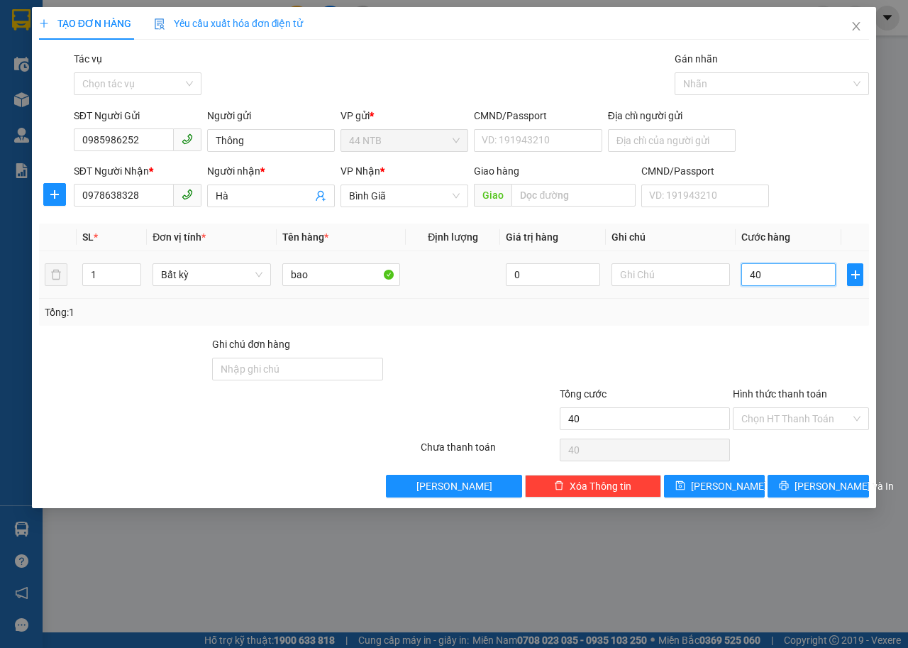
type input "400"
type input "400.000"
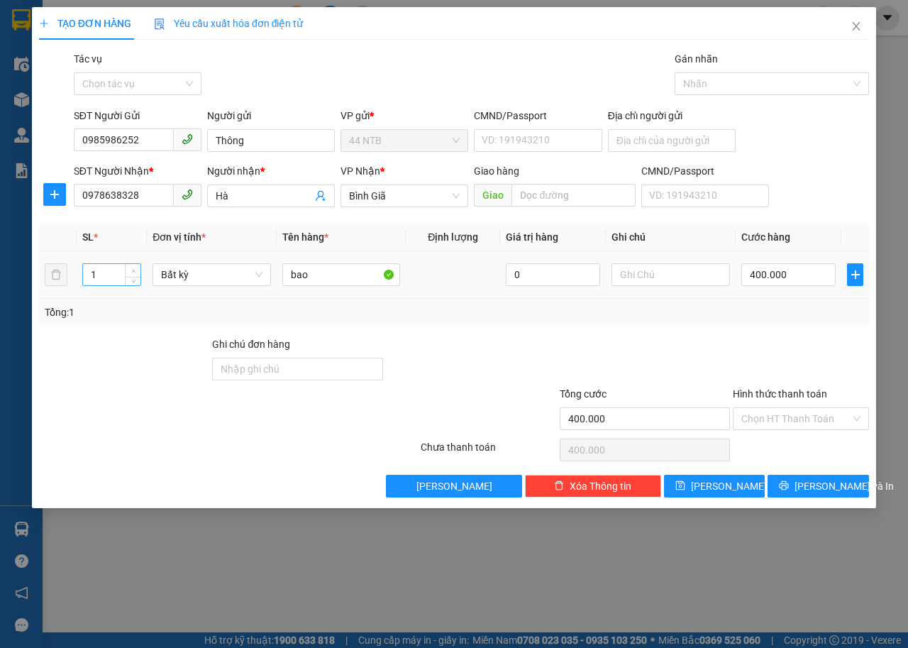
click at [130, 271] on span "up" at bounding box center [133, 271] width 9 height 9
type input "5"
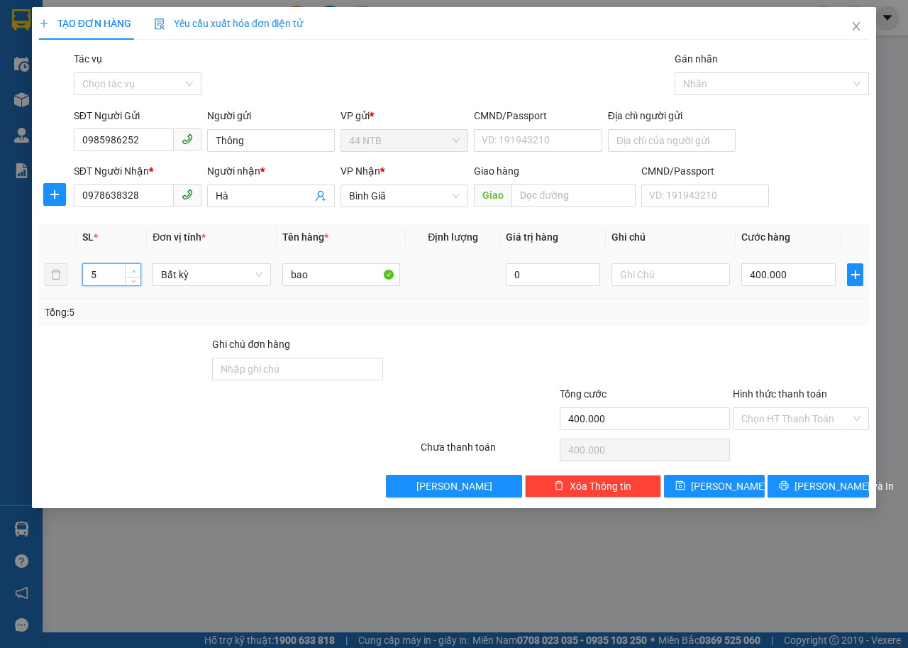
click at [130, 271] on span "up" at bounding box center [133, 271] width 9 height 9
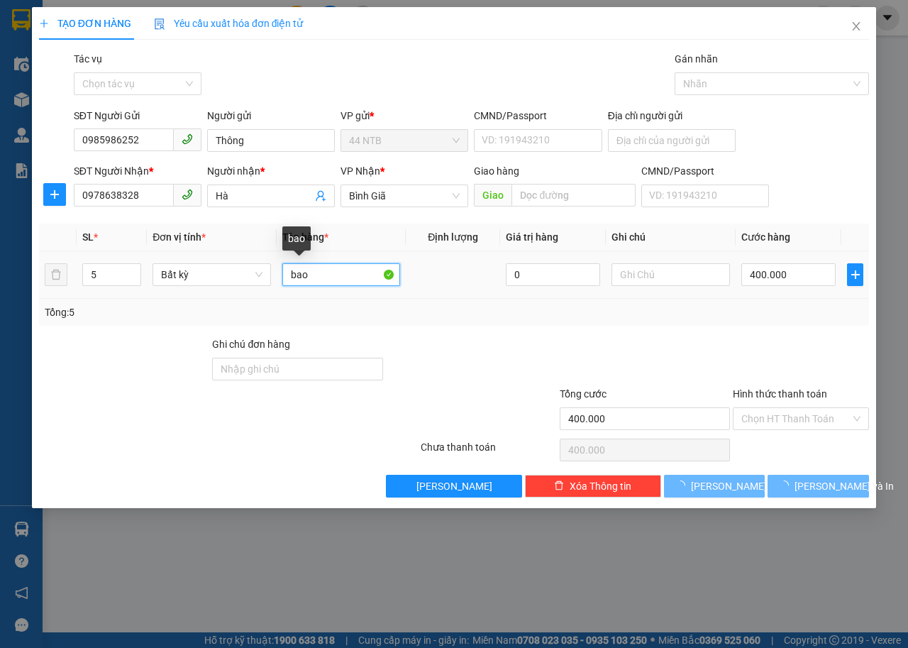
click at [341, 276] on input "bao" at bounding box center [341, 274] width 118 height 23
type input "0"
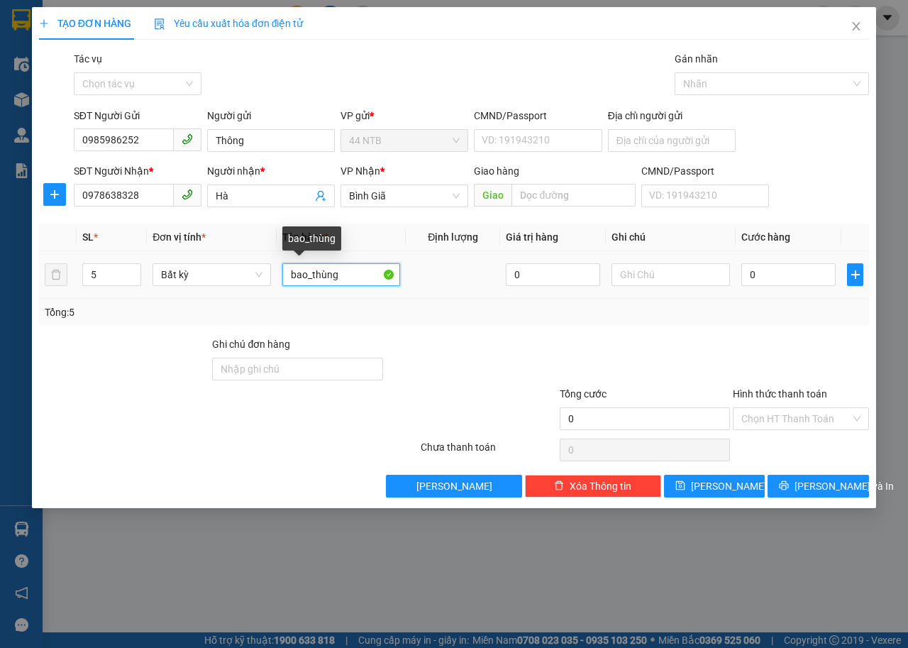
click at [312, 270] on input "bao_thùng" at bounding box center [341, 274] width 118 height 23
type input "bao+4thùng"
click at [794, 275] on input "0" at bounding box center [789, 274] width 94 height 23
type input "4"
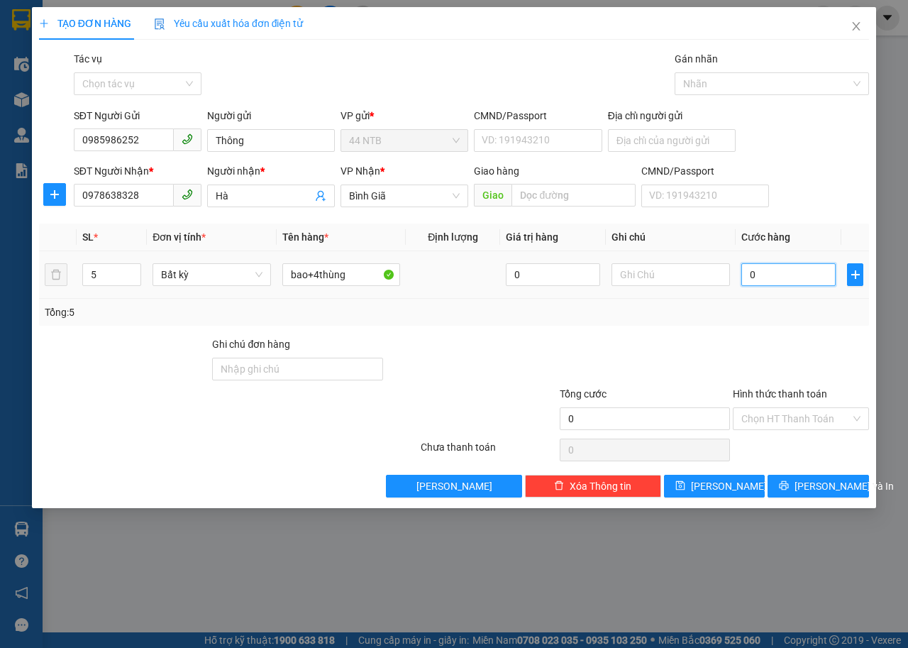
type input "4"
type input "40"
type input "400"
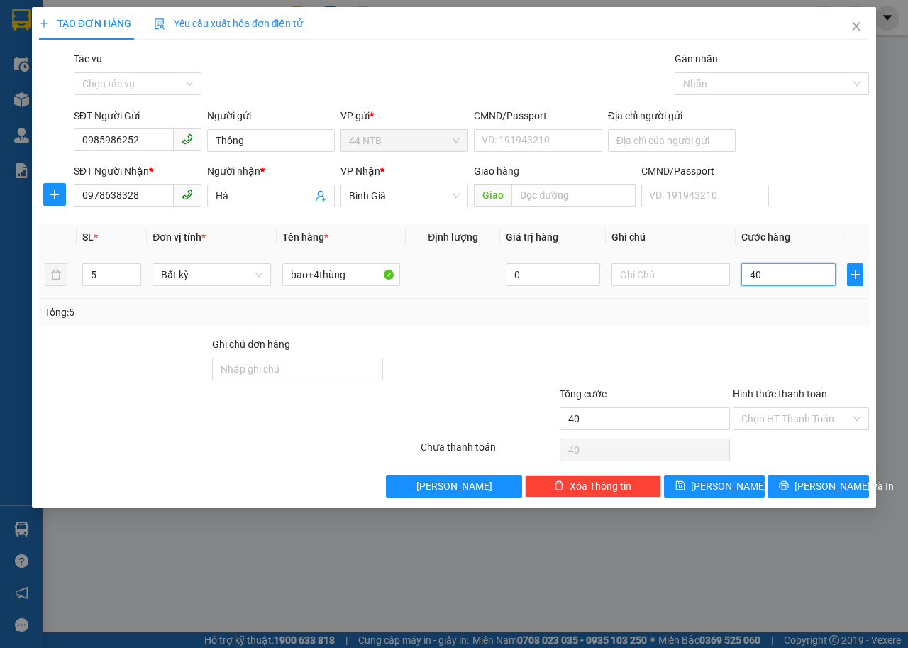
type input "400"
type input "400.000"
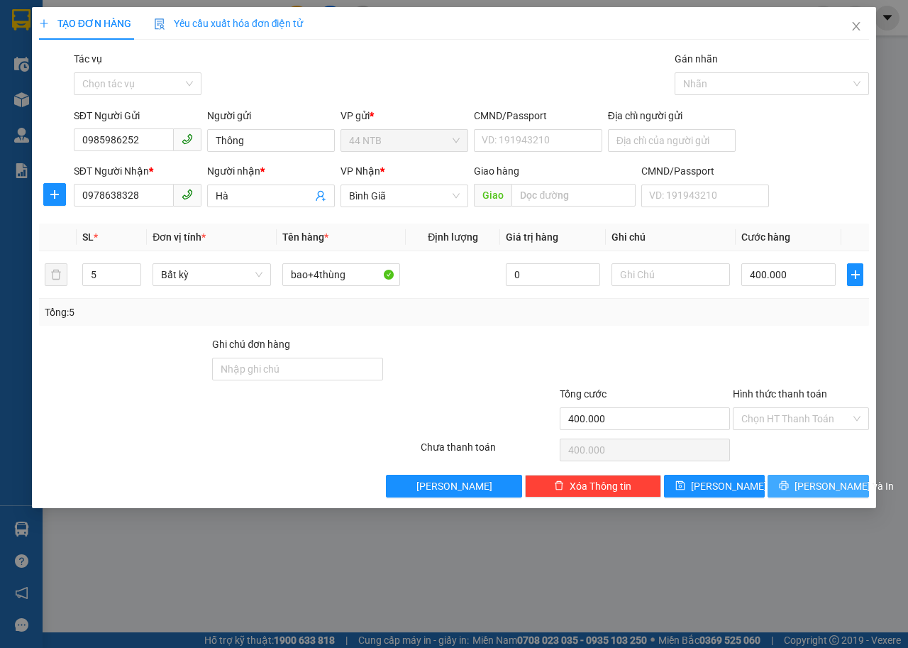
click at [787, 490] on button "Lưu và In" at bounding box center [818, 486] width 101 height 23
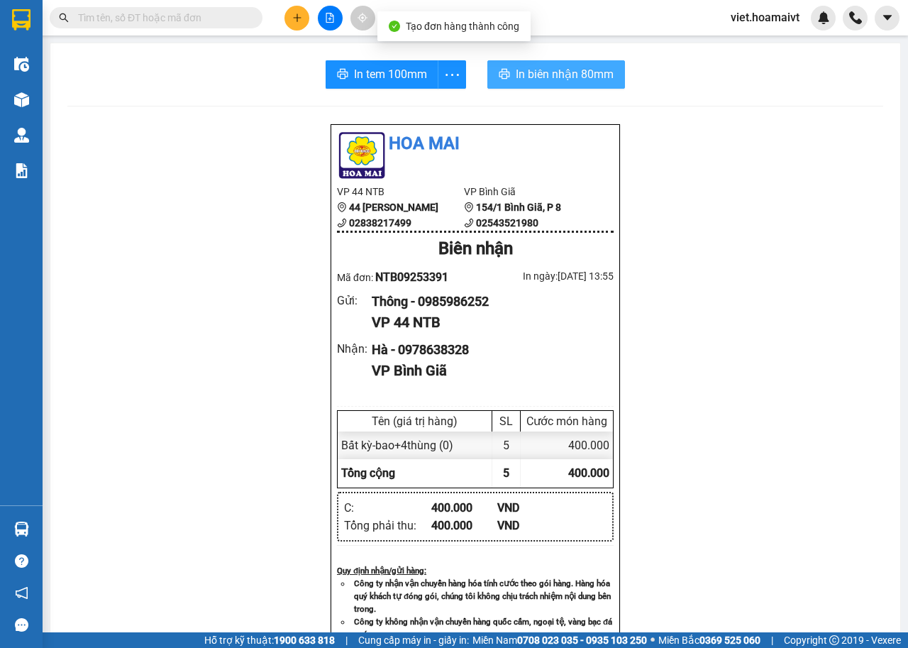
click at [536, 68] on span "In biên nhận 80mm" at bounding box center [565, 74] width 98 height 18
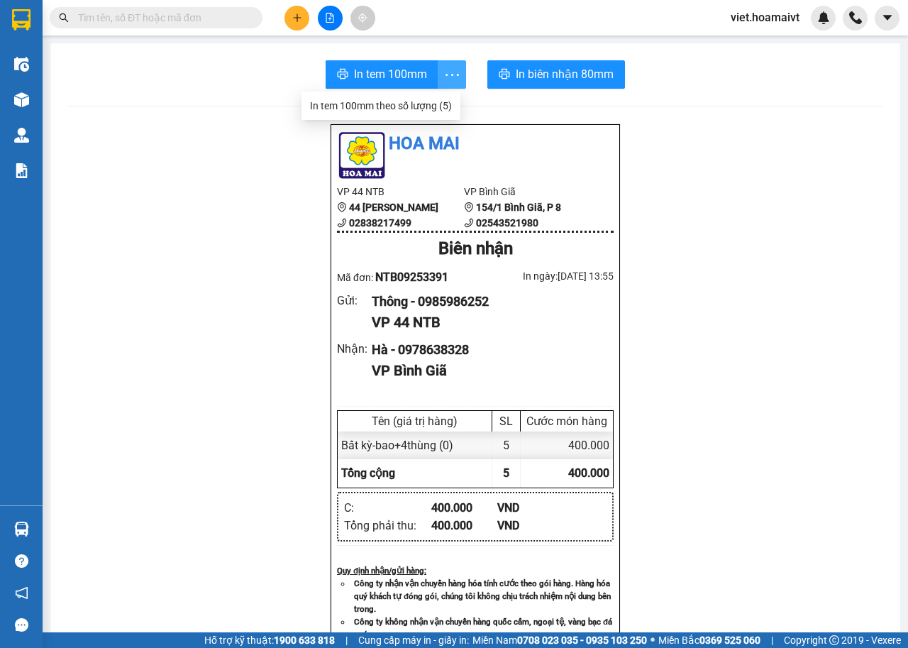
click at [443, 72] on icon "more" at bounding box center [452, 75] width 18 height 18
click at [392, 106] on div "In tem 100mm theo số lượng (5)" at bounding box center [381, 106] width 142 height 16
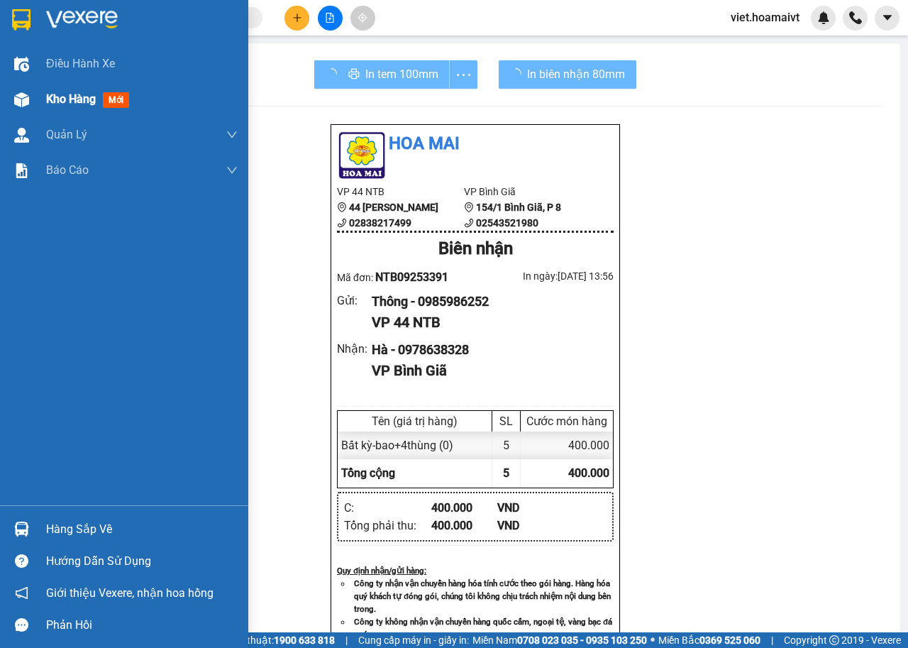
click at [41, 96] on div "Kho hàng mới" at bounding box center [124, 99] width 248 height 35
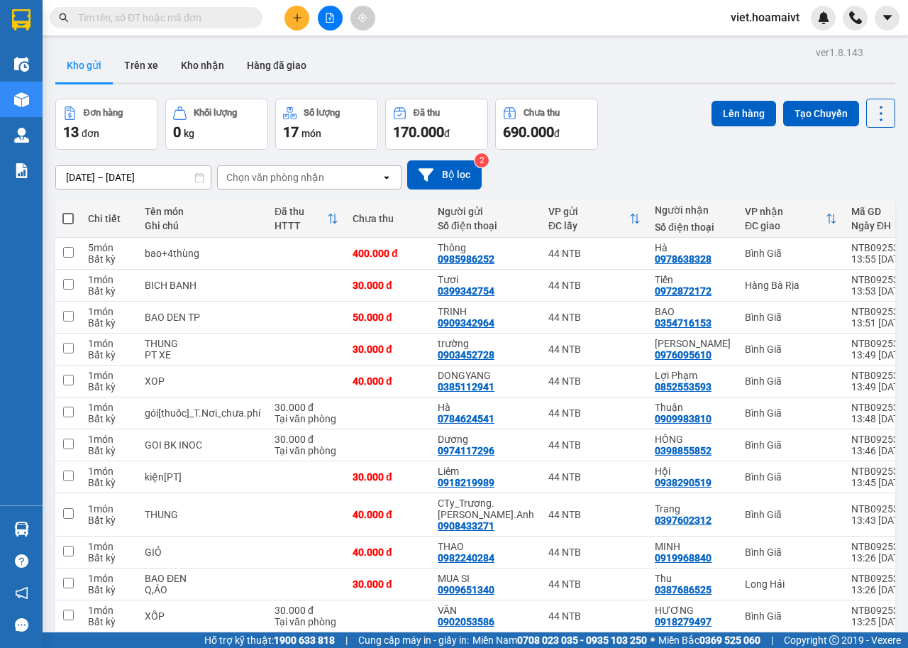
click at [304, 15] on button at bounding box center [297, 18] width 25 height 25
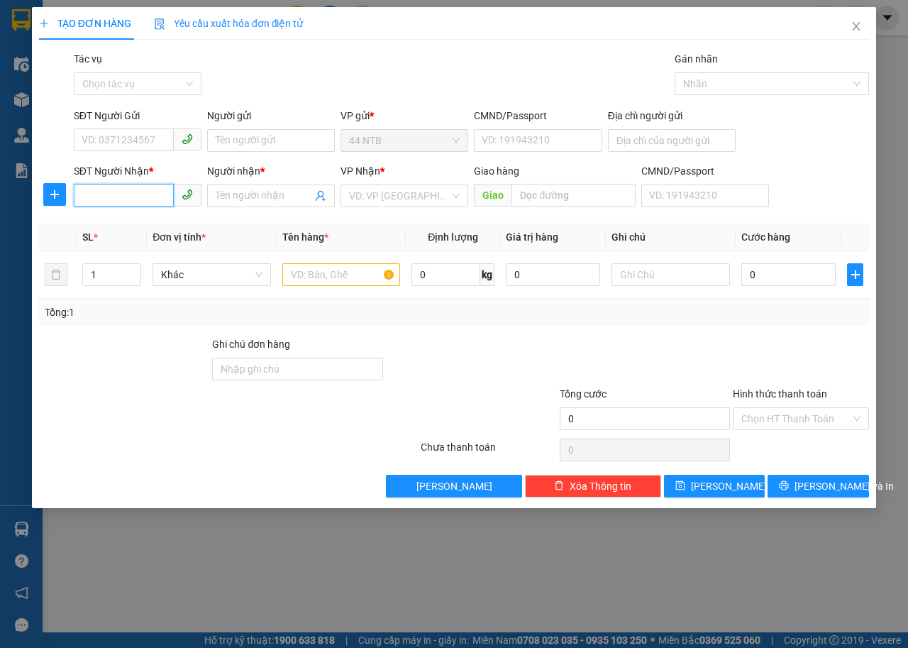
click at [145, 202] on input "SĐT Người Nhận *" at bounding box center [124, 195] width 100 height 23
type input "0772660062"
click at [160, 226] on div "0772660062 - Herry Phạm" at bounding box center [152, 224] width 140 height 16
type input "Herry Phạm"
type input "0772660062"
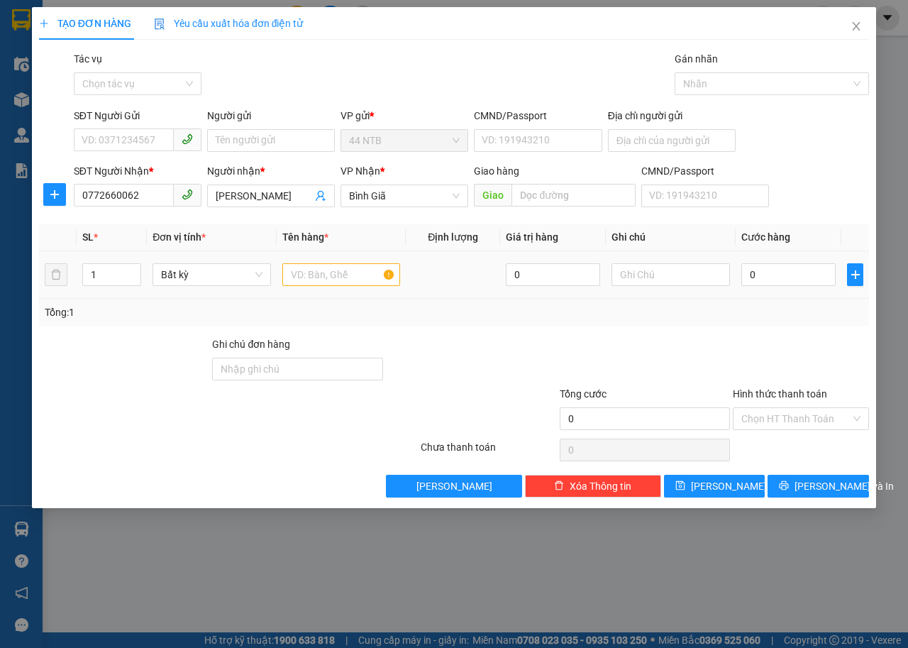
click at [321, 263] on div at bounding box center [341, 274] width 118 height 28
click at [320, 268] on input "text" at bounding box center [341, 274] width 118 height 23
type input "thùng[áo]"
click at [777, 268] on input "0" at bounding box center [789, 274] width 94 height 23
type input "3"
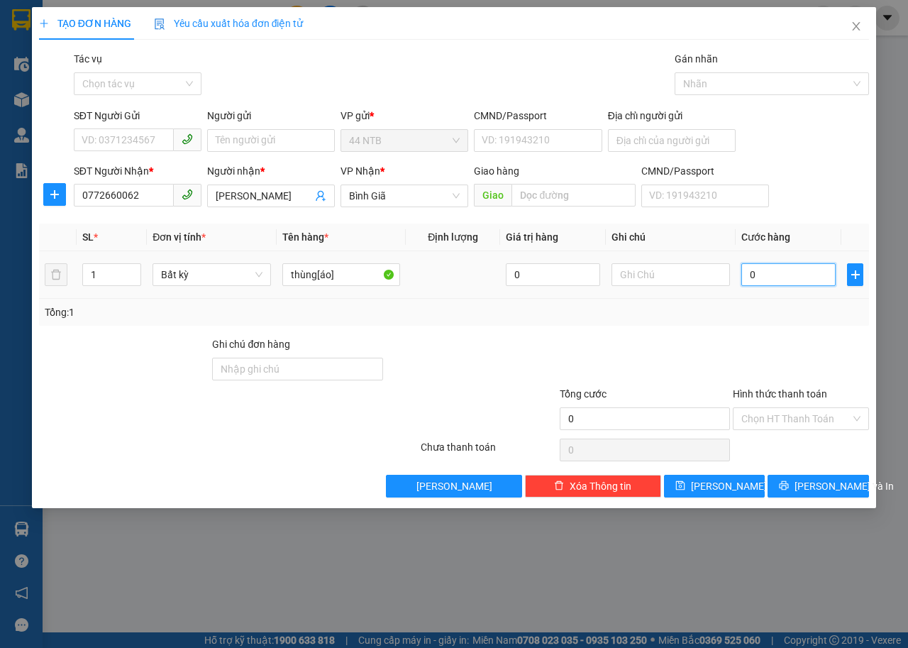
type input "3"
type input "30"
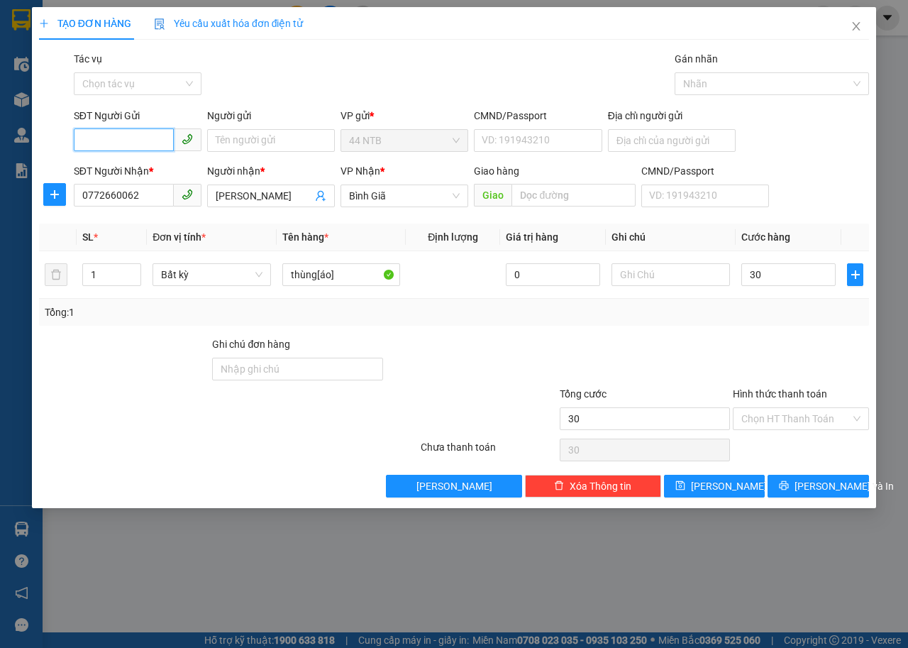
type input "30.000"
click at [158, 143] on input "SĐT Người Gửi" at bounding box center [124, 139] width 100 height 23
type input "0948715735"
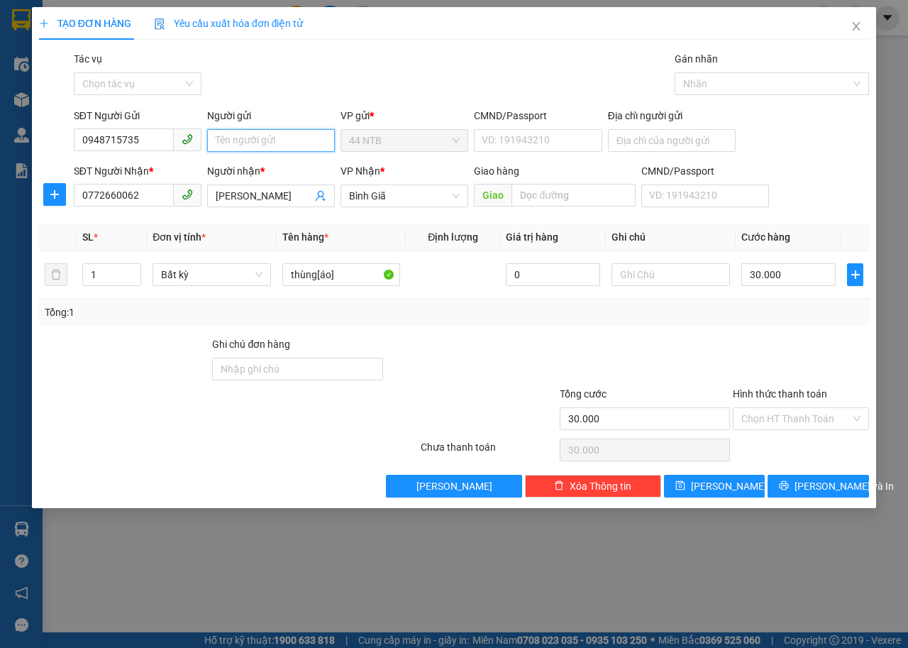
click at [231, 139] on input "Người gửi" at bounding box center [271, 140] width 128 height 23
click at [672, 140] on input "Địa chỉ người gửi" at bounding box center [672, 140] width 128 height 23
click at [623, 140] on input "tân.Thành" at bounding box center [672, 140] width 128 height 23
click at [682, 140] on input "Tân.Thành" at bounding box center [672, 140] width 128 height 23
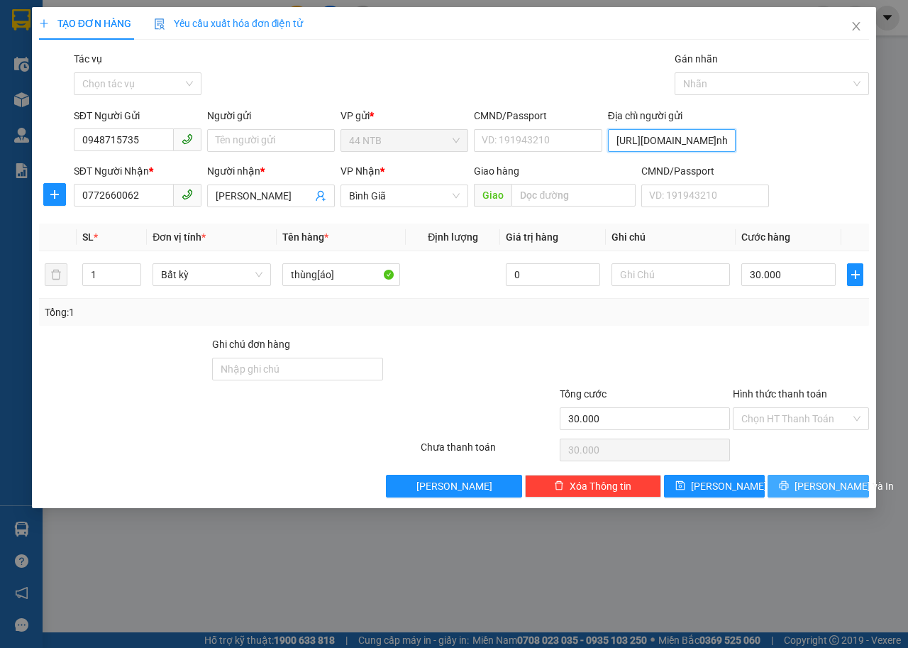
type input "Tân.Thành_T.Bình"
click at [808, 487] on span "Lưu và In" at bounding box center [844, 486] width 99 height 16
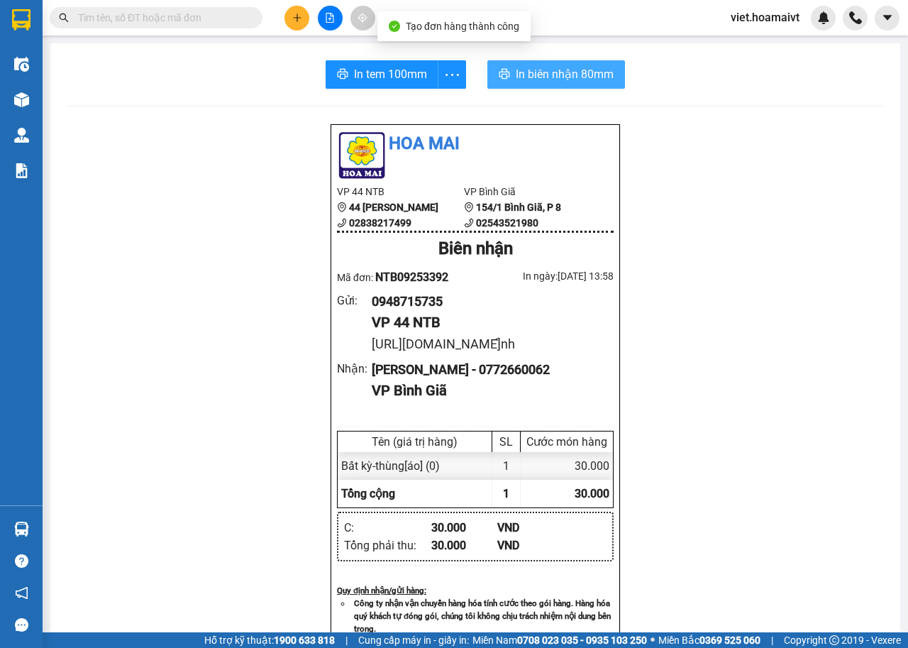
click at [539, 66] on span "In biên nhận 80mm" at bounding box center [565, 74] width 98 height 18
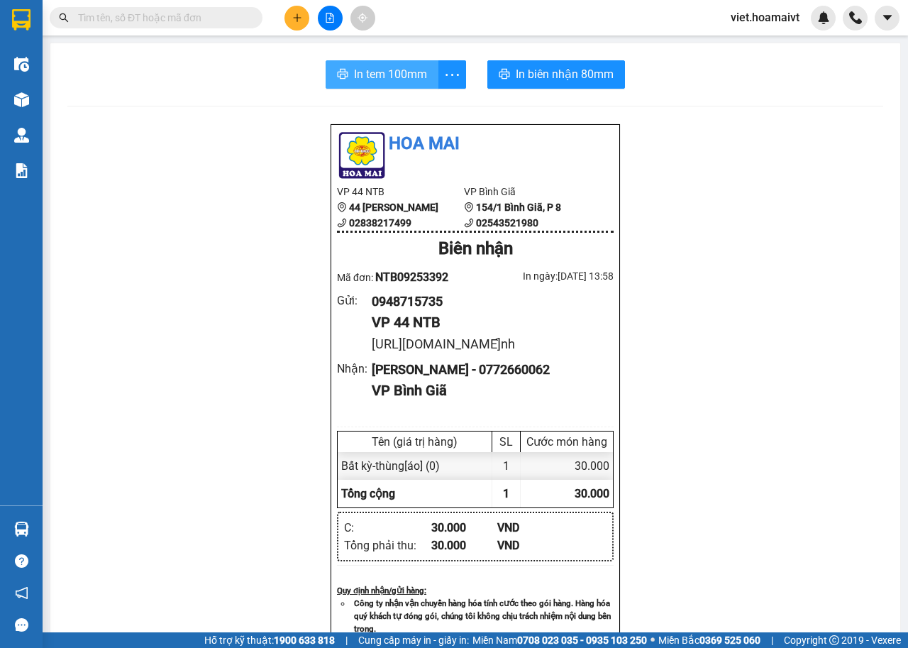
click at [382, 77] on span "In tem 100mm" at bounding box center [390, 74] width 73 height 18
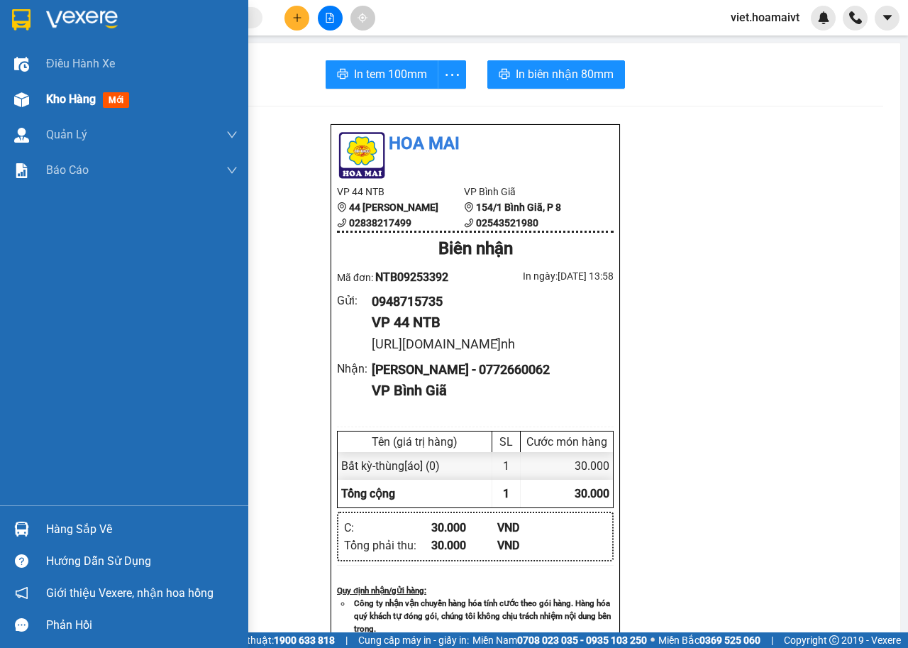
click at [77, 108] on div "Kho hàng mới" at bounding box center [90, 99] width 89 height 18
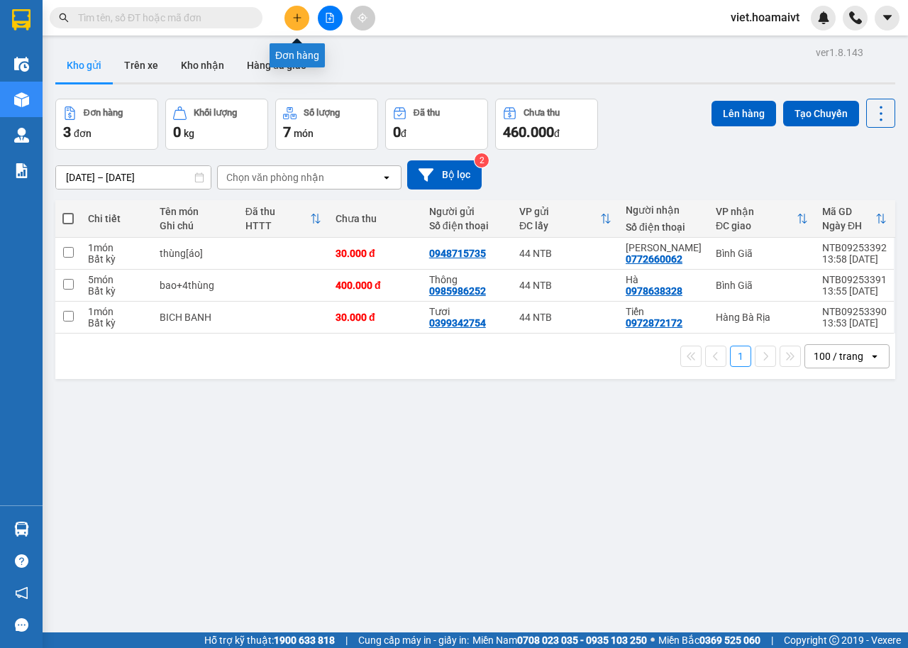
click at [300, 26] on button at bounding box center [297, 18] width 25 height 25
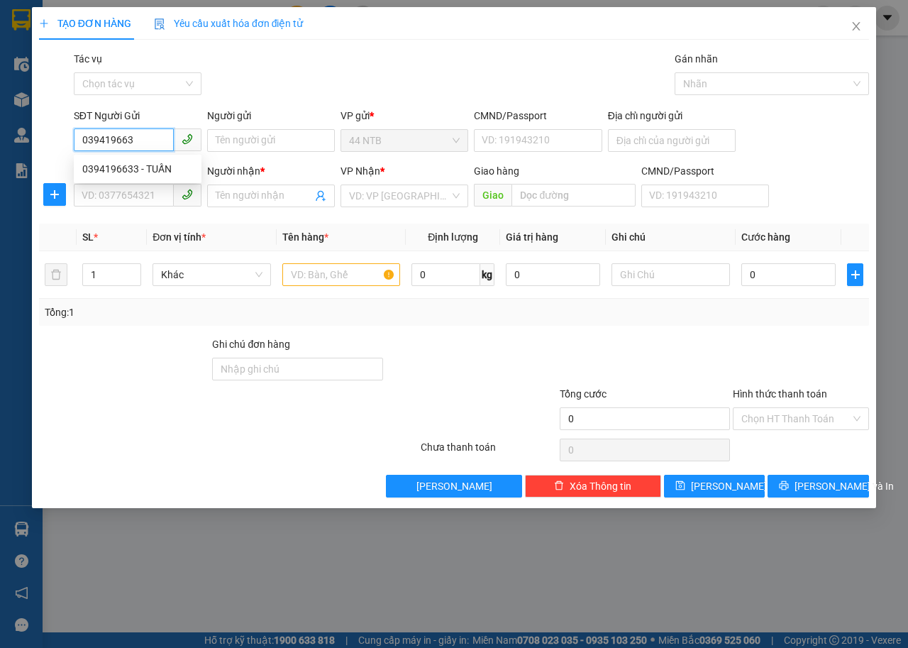
type input "0394196633"
click at [160, 165] on div "0394196633 - TUẤN" at bounding box center [137, 169] width 111 height 16
type input "TUẤN"
type input "052096000977"
type input "0981261693"
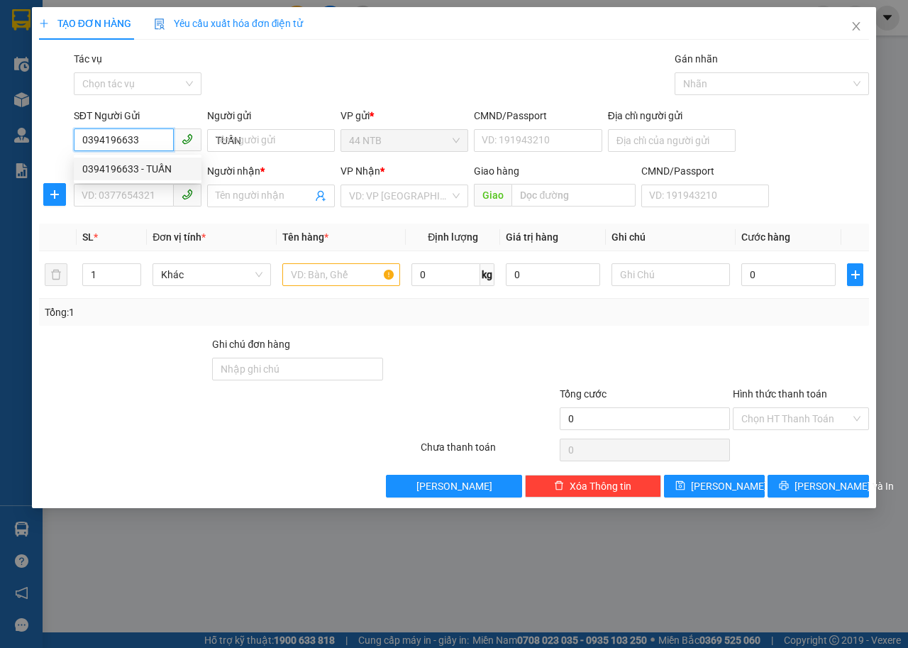
type input "Anh Khang"
type input "Song Vĩnh"
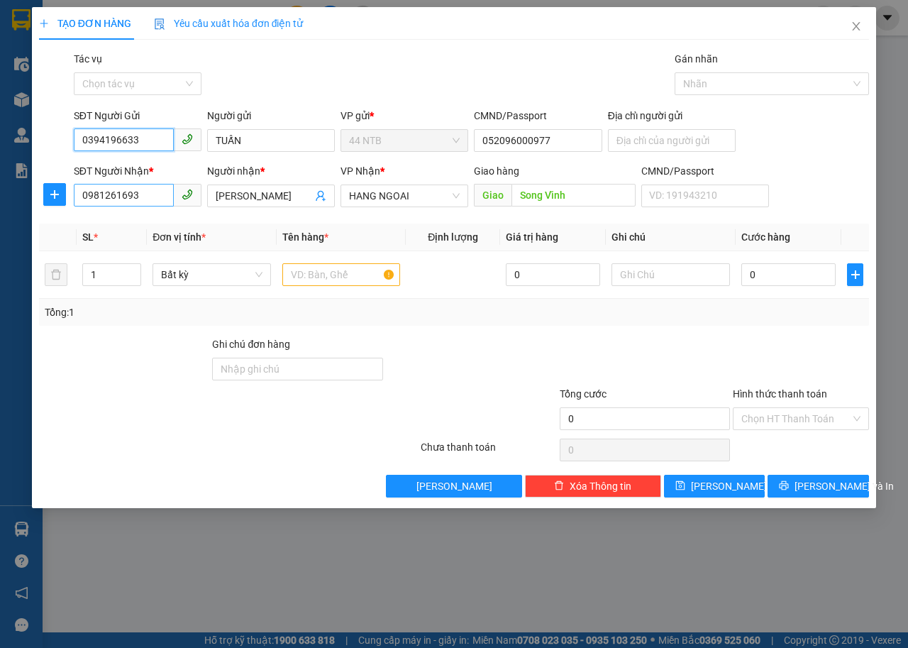
type input "0394196633"
drag, startPoint x: 154, startPoint y: 199, endPoint x: 0, endPoint y: 225, distance: 156.2
click at [0, 225] on div "TẠO ĐƠN HÀNG Yêu cầu xuất hóa đơn điện tử Transit Pickup Surcharge Ids Transit …" at bounding box center [454, 324] width 908 height 648
type input "0888842986"
click at [164, 232] on div "0888842986 - Bảo.Việt_MK" at bounding box center [143, 224] width 139 height 23
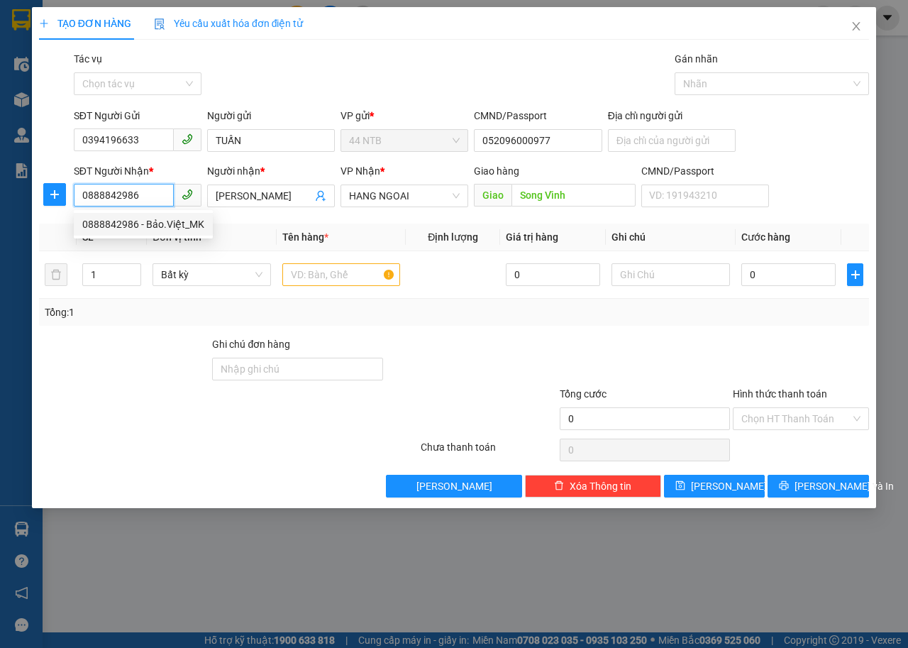
type input "6_Tân.Trào_Q7"
type input "Bảo.Việt_MK"
type input "Phú.Mỹ_TX"
type input "0888842986"
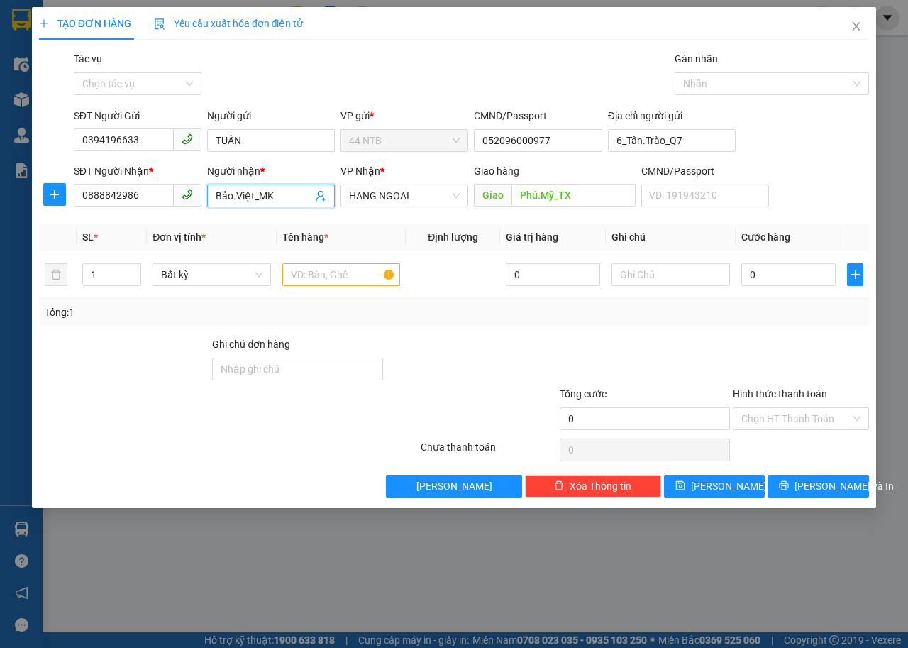
drag, startPoint x: 301, startPoint y: 193, endPoint x: 132, endPoint y: 227, distance: 172.3
click at [132, 227] on div "Transit Pickup Surcharge Ids Transit Deliver Surcharge Ids Transit Deliver Surc…" at bounding box center [454, 274] width 830 height 446
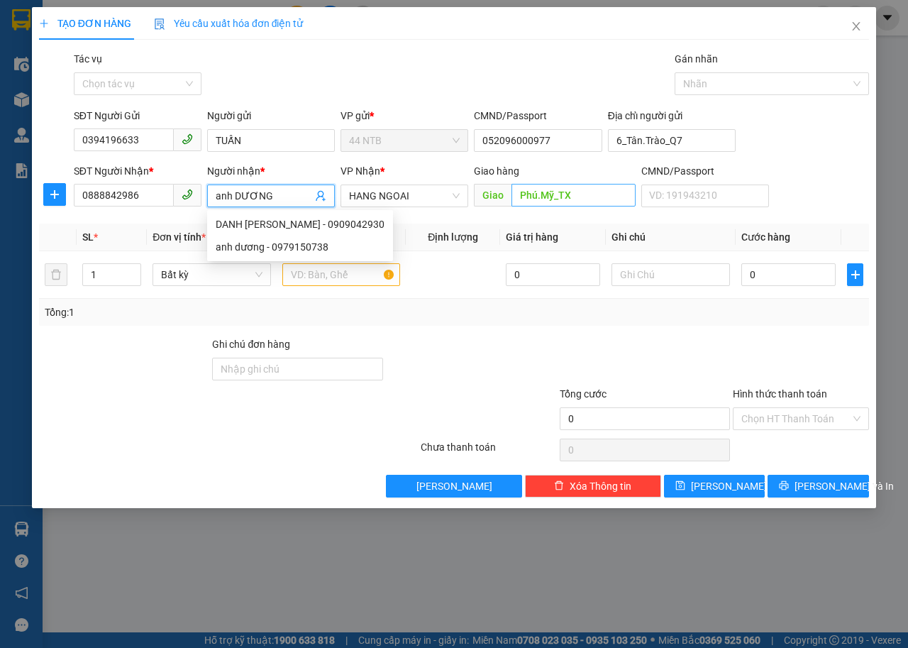
type input "anh DƯƠNG"
click at [595, 197] on input "Phú.Mỹ_TX" at bounding box center [573, 195] width 123 height 23
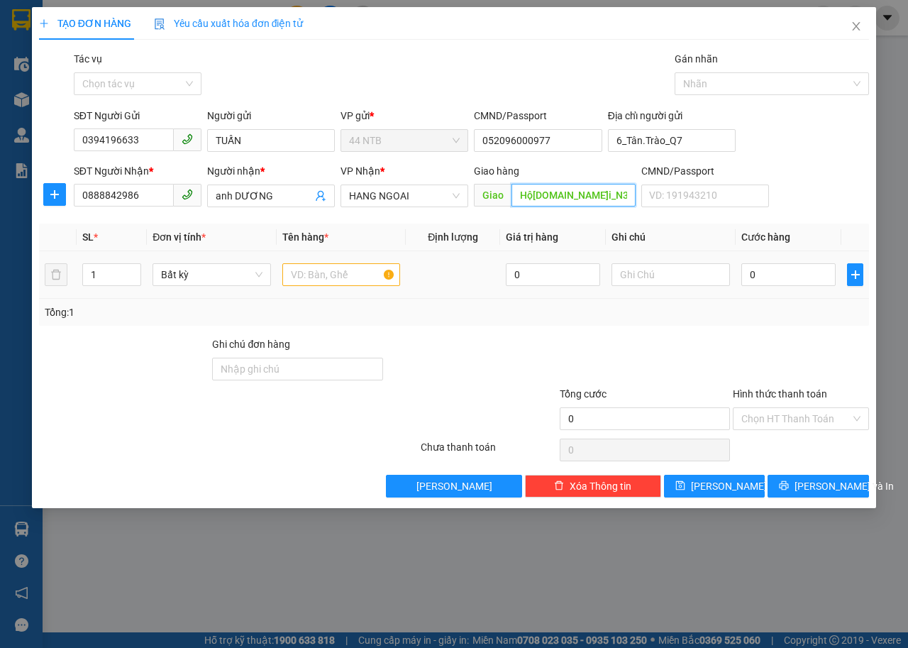
type input "Hội.Bài_N3"
click at [360, 272] on input "text" at bounding box center [341, 274] width 118 height 23
type input "hộp.đen[MK]"
click at [805, 270] on input "0" at bounding box center [789, 274] width 94 height 23
type input "4"
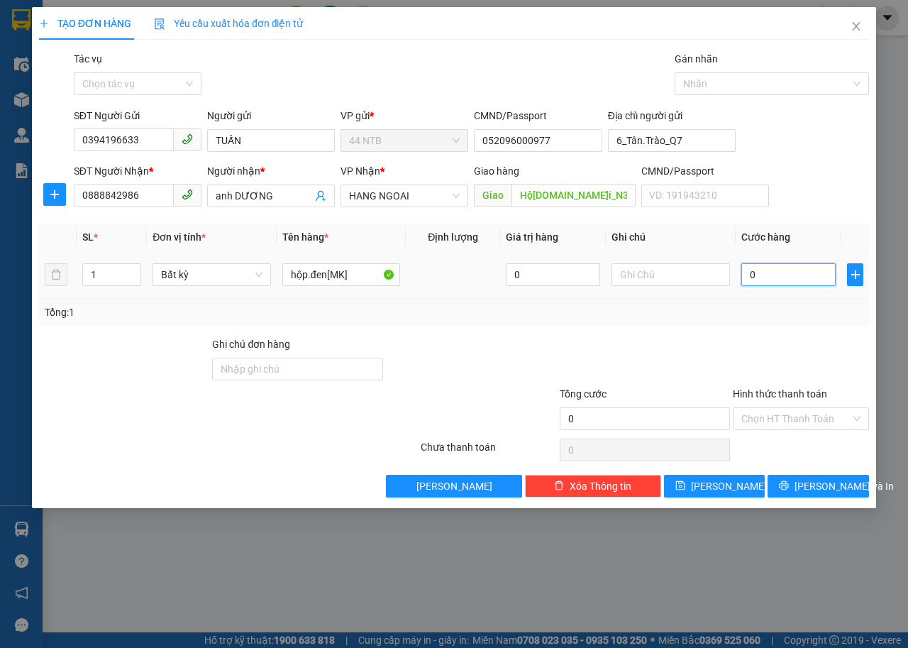
type input "4"
type input "40"
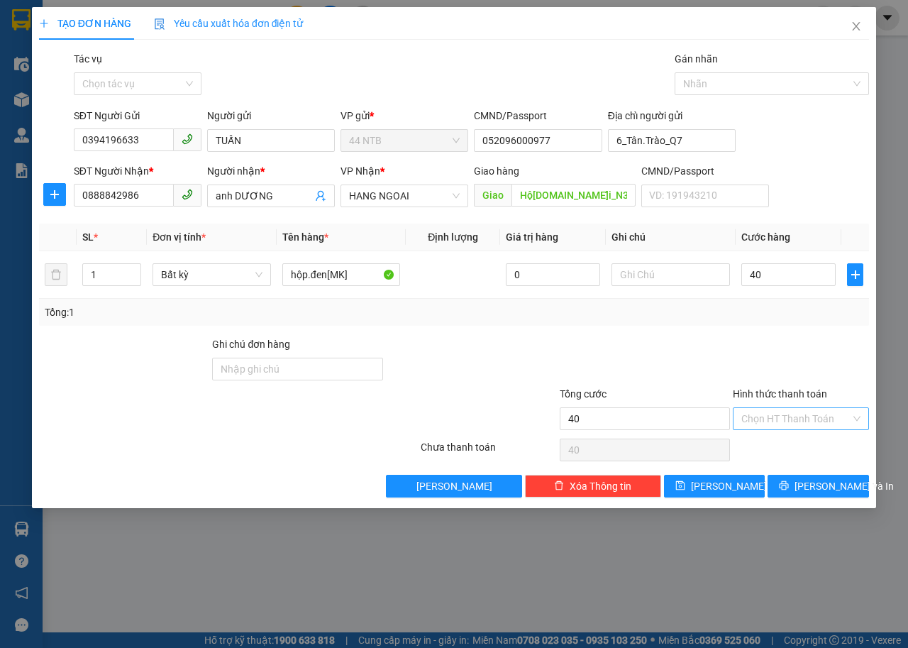
type input "40.000"
click at [795, 415] on input "Hình thức thanh toán" at bounding box center [796, 418] width 109 height 21
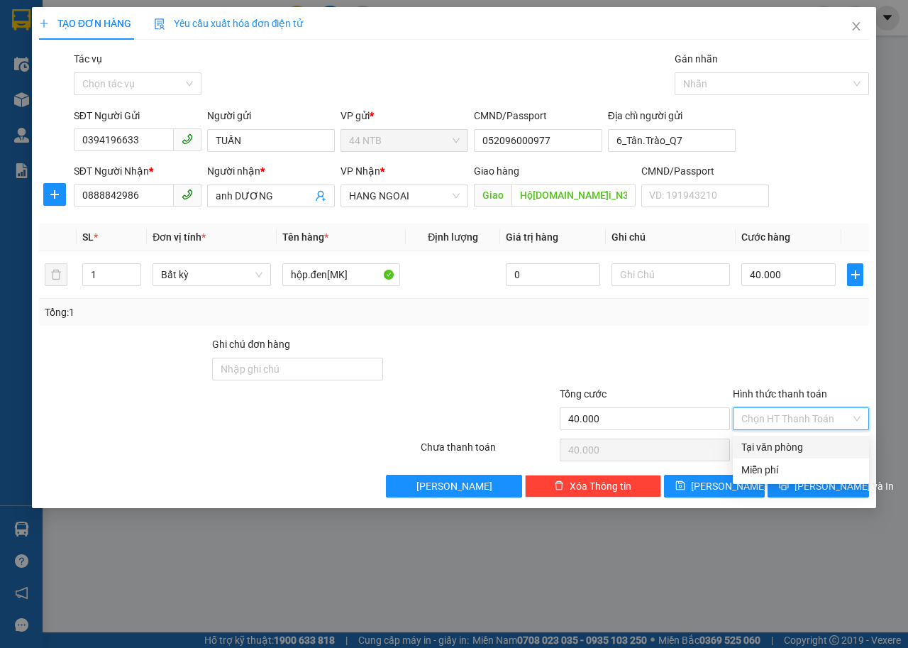
click at [793, 447] on div "Tại văn phòng" at bounding box center [801, 447] width 119 height 16
type input "0"
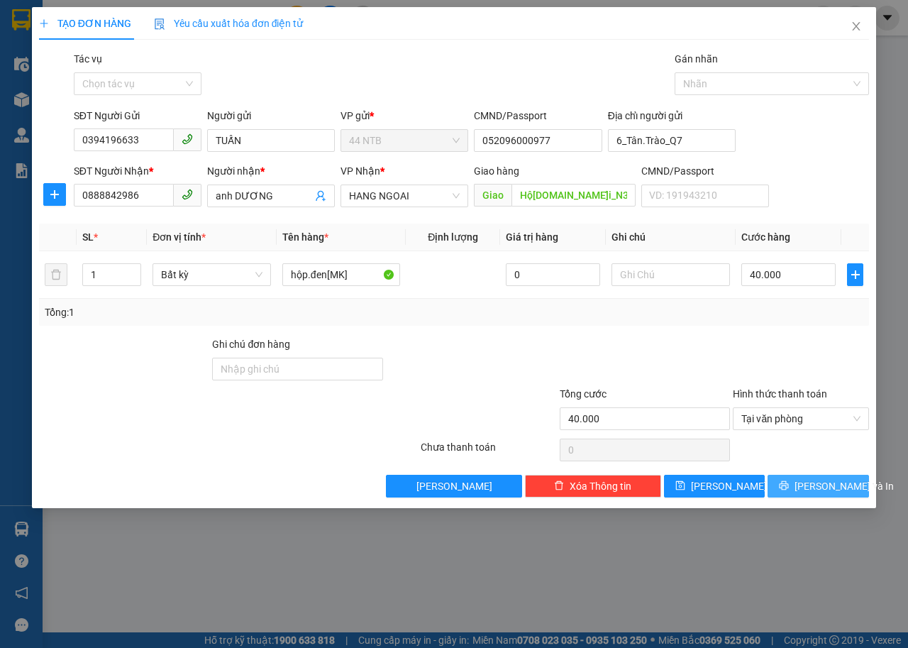
click at [789, 485] on icon "printer" at bounding box center [784, 485] width 10 height 10
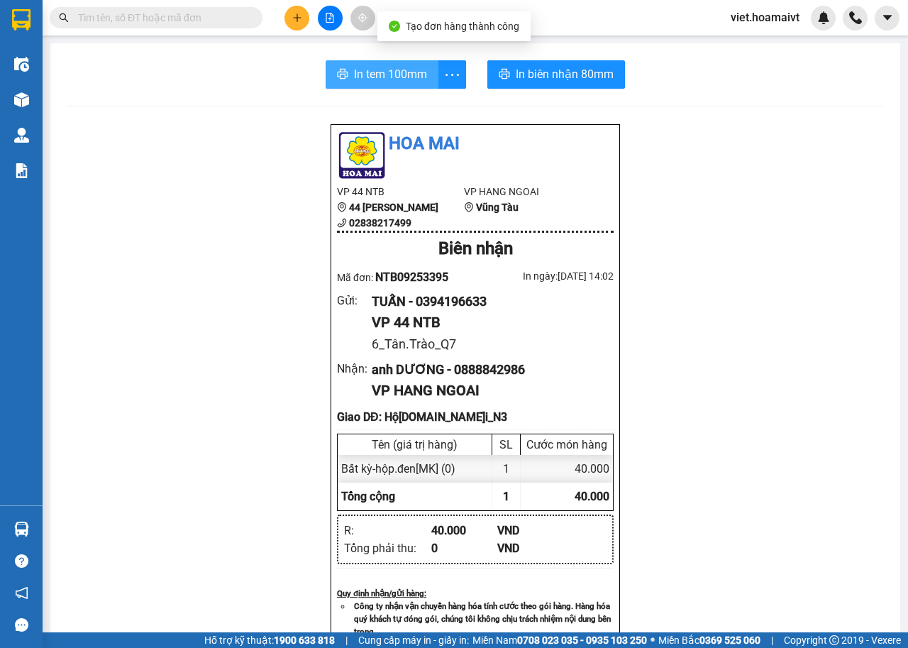
click at [355, 77] on span "In tem 100mm" at bounding box center [390, 74] width 73 height 18
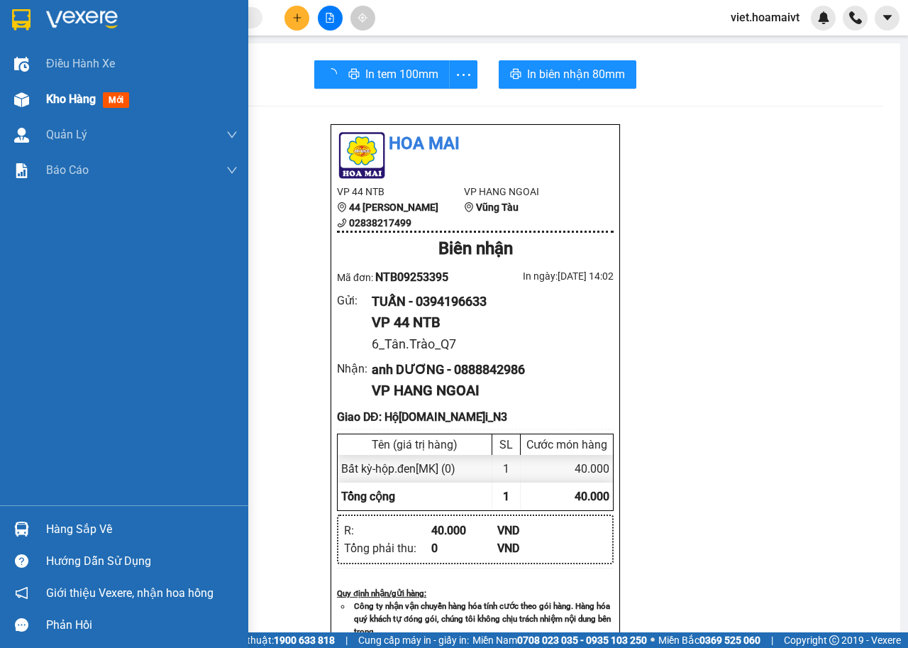
click at [46, 102] on span "Kho hàng" at bounding box center [71, 98] width 50 height 13
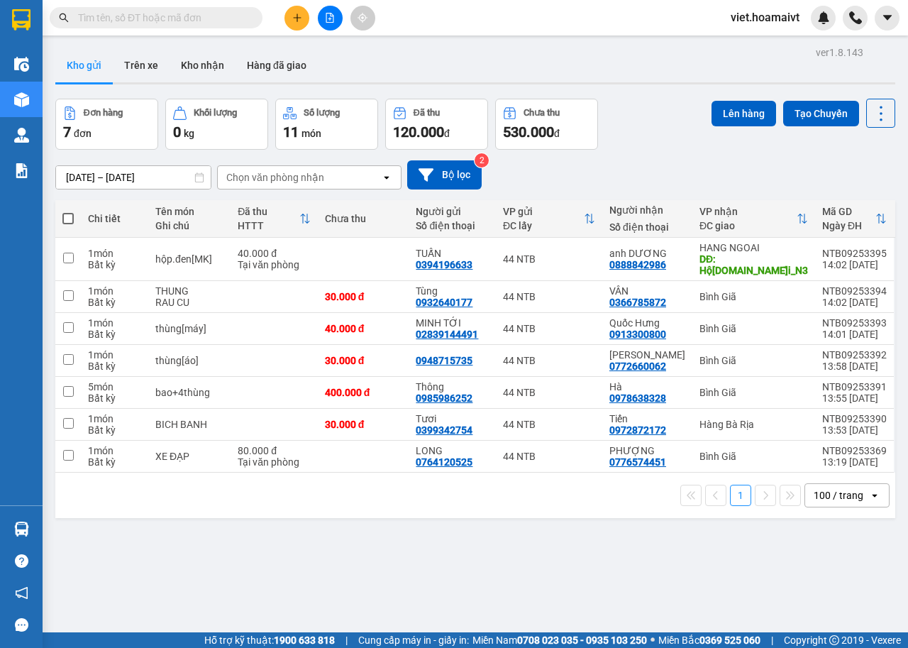
click at [312, 167] on div "Chọn văn phòng nhận" at bounding box center [299, 177] width 163 height 23
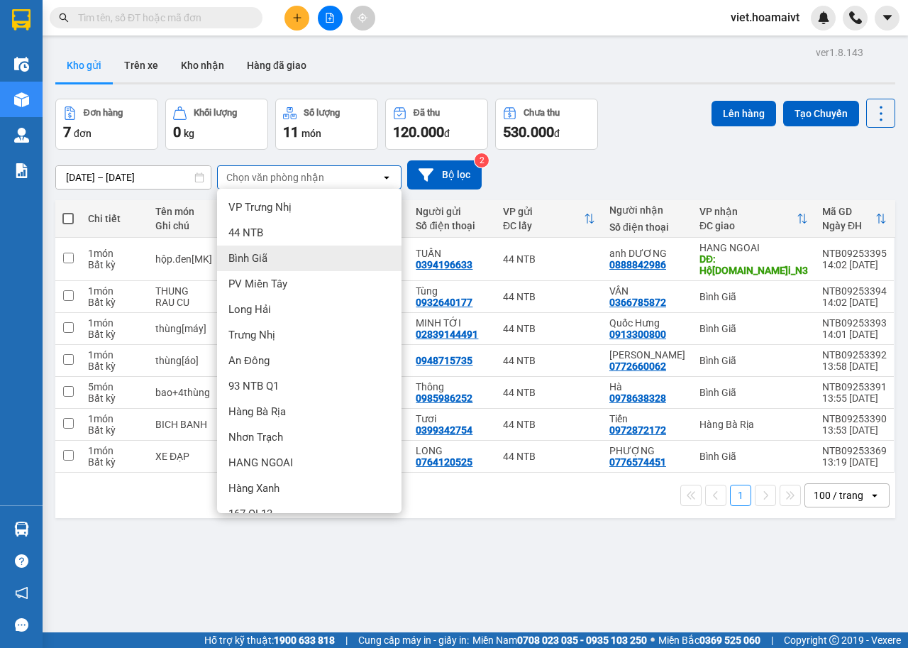
click at [284, 260] on div "Bình Giã" at bounding box center [309, 259] width 184 height 26
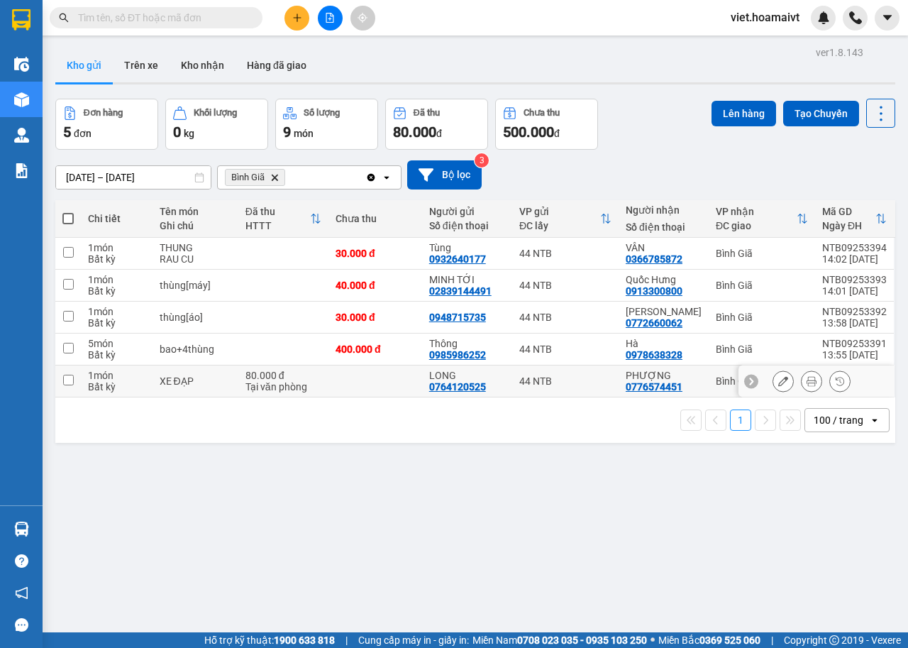
click at [221, 380] on div "XE ĐẠP" at bounding box center [196, 380] width 72 height 11
checkbox input "true"
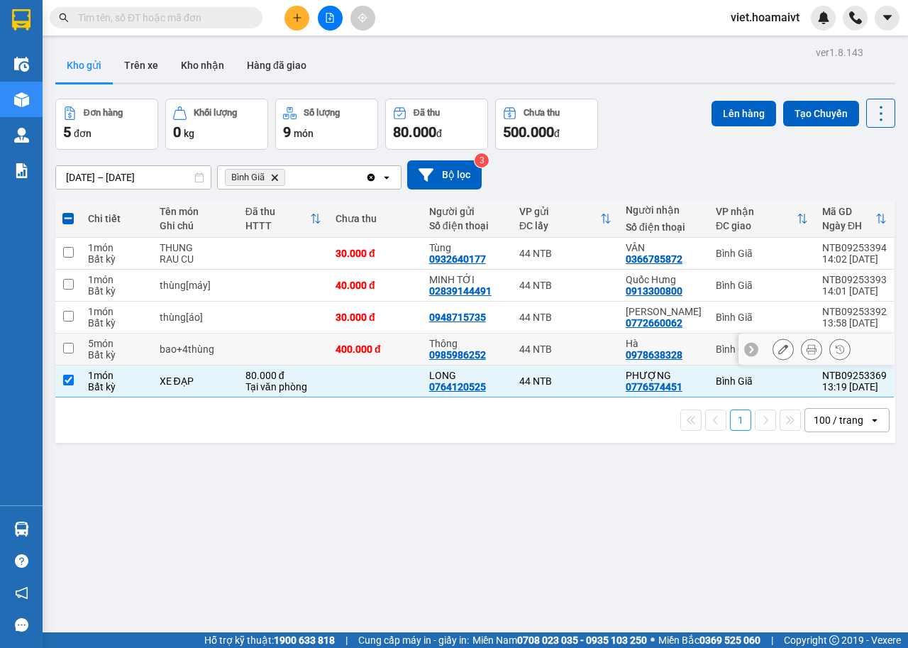
click at [253, 349] on td at bounding box center [283, 350] width 90 height 32
checkbox input "true"
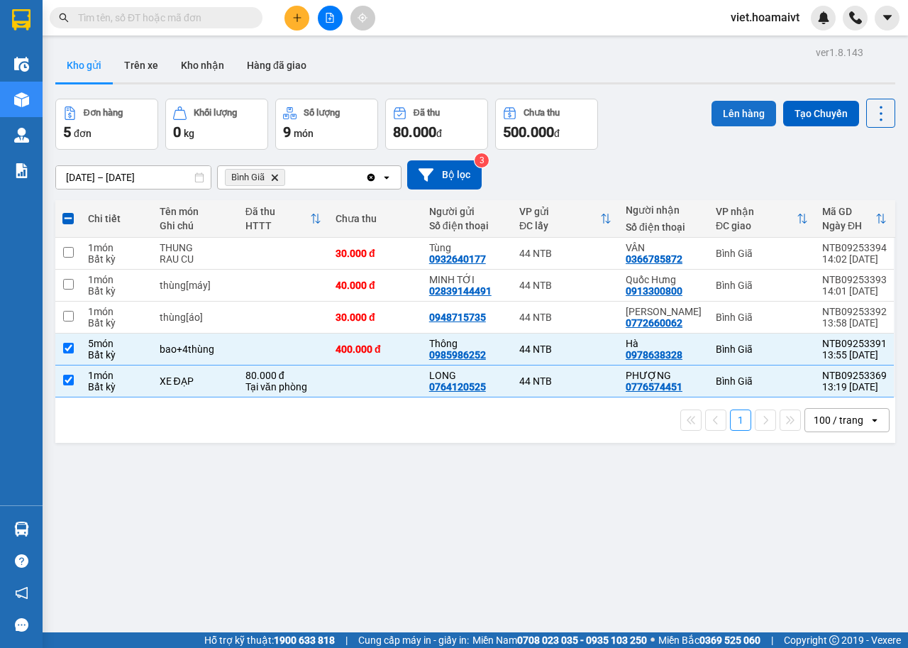
click at [720, 113] on button "Lên hàng" at bounding box center [744, 114] width 65 height 26
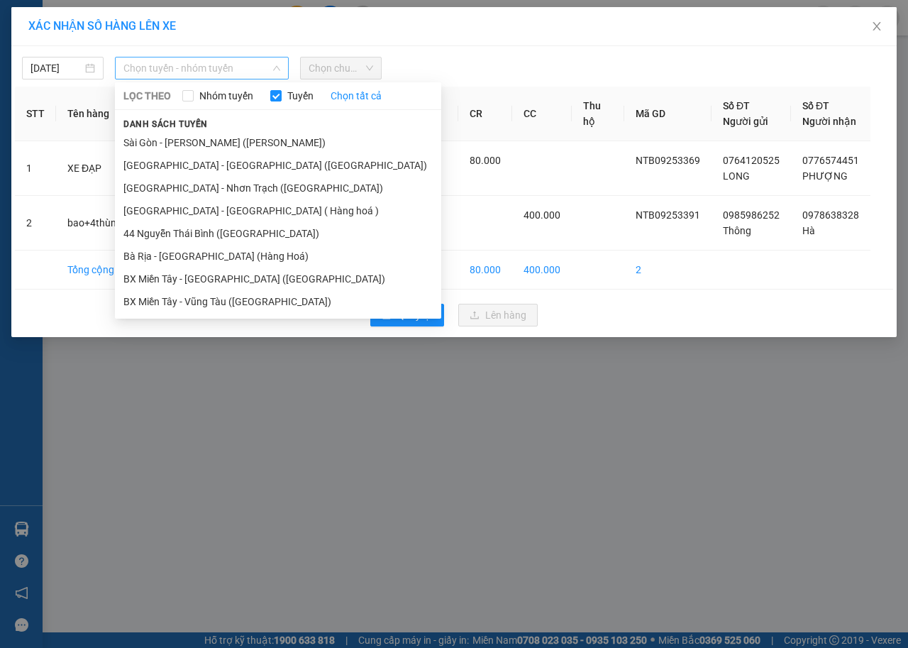
click at [209, 70] on span "Chọn tuyến - nhóm tuyến" at bounding box center [201, 67] width 157 height 21
click at [202, 148] on li "Sài Gòn - Vũng Tàu (Hàng Hoá)" at bounding box center [278, 142] width 326 height 23
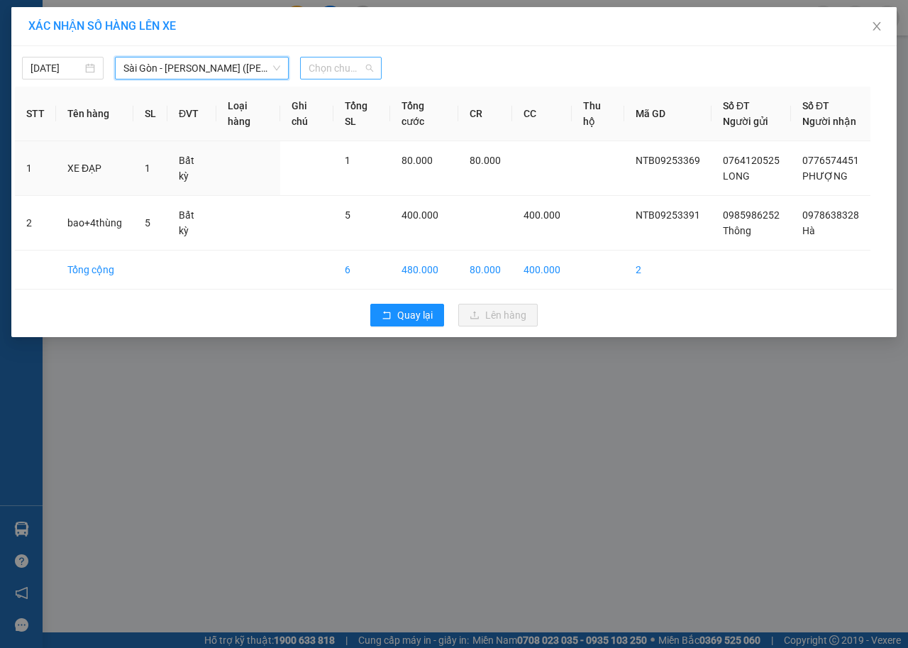
click at [354, 69] on span "Chọn chuyến" at bounding box center [341, 67] width 65 height 21
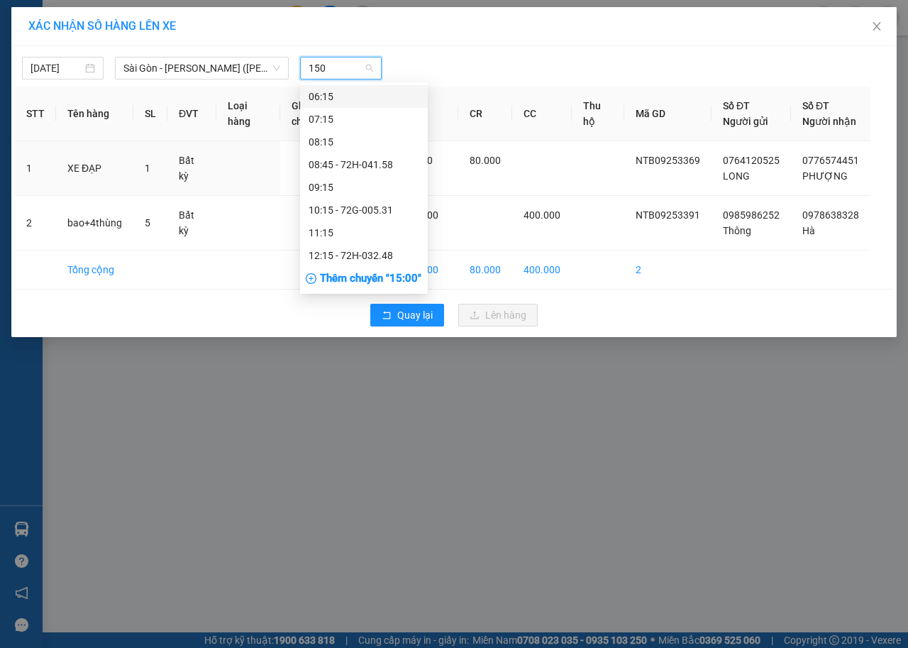
type input "1500"
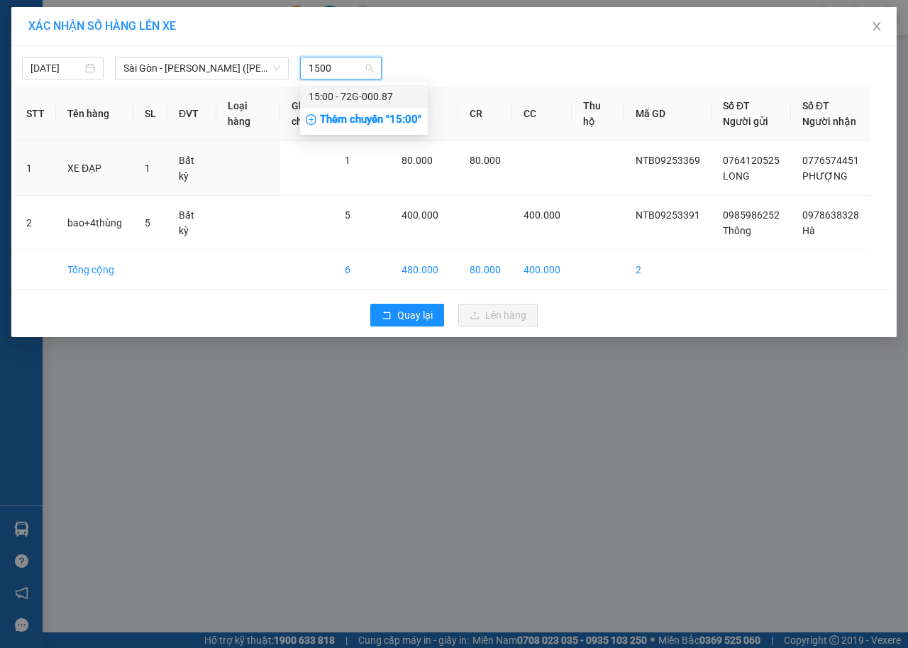
click at [354, 87] on div "15:00 - 72G-000.87" at bounding box center [364, 96] width 128 height 23
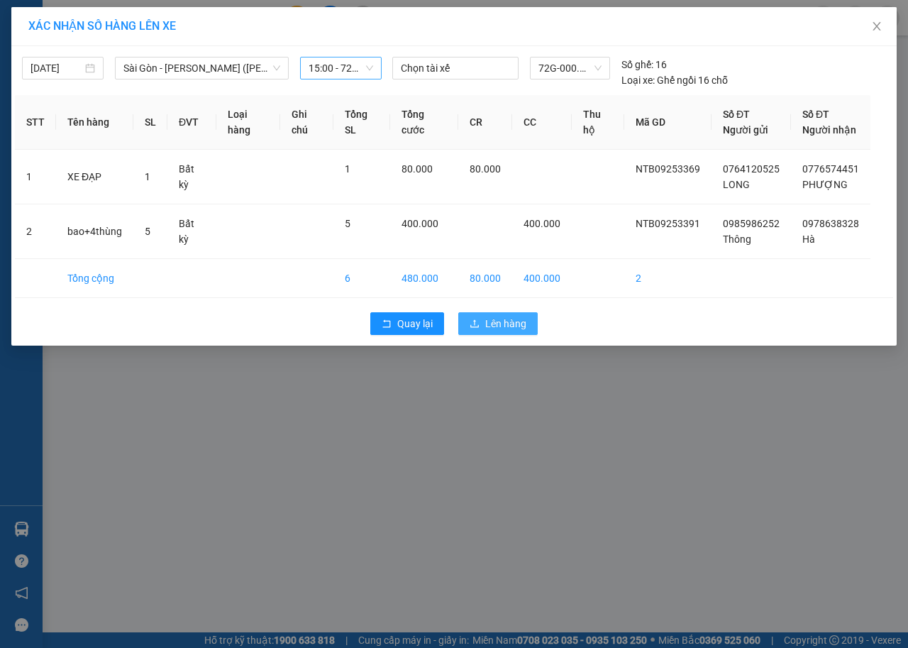
click at [516, 321] on span "Lên hàng" at bounding box center [505, 324] width 41 height 16
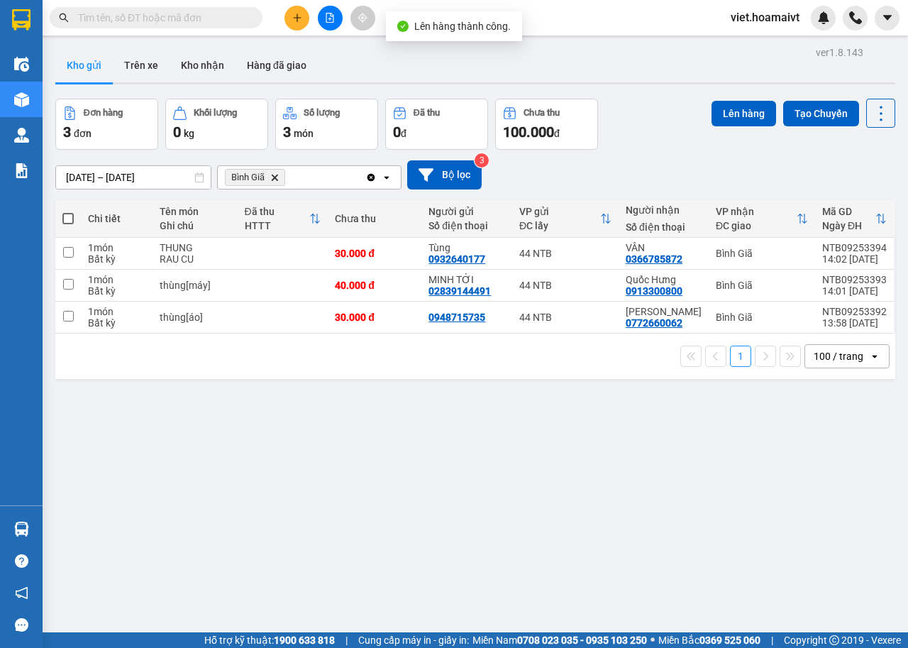
click at [274, 174] on icon "Delete" at bounding box center [274, 177] width 9 height 9
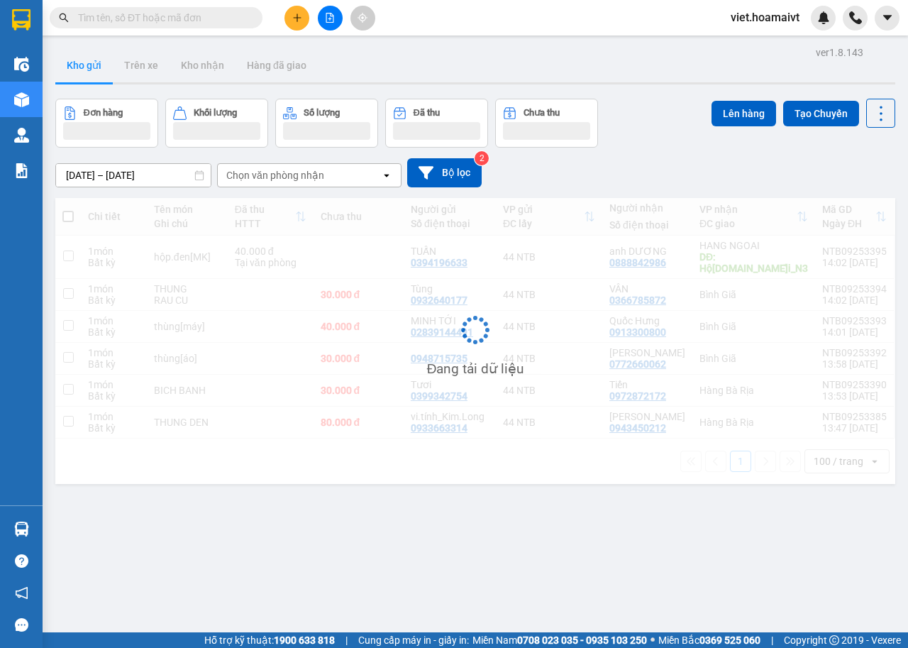
click at [329, 23] on button at bounding box center [330, 18] width 25 height 25
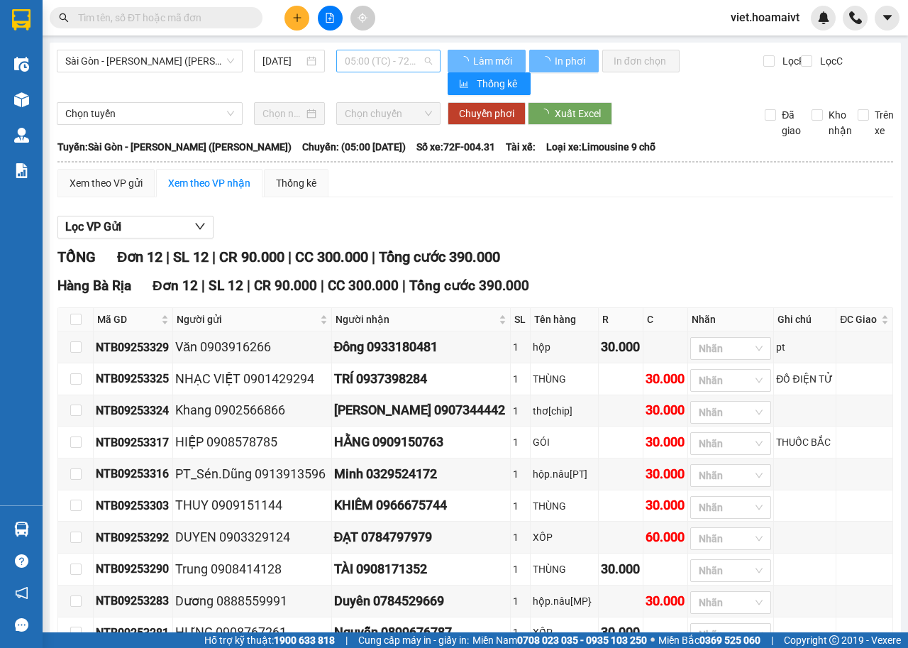
click at [398, 59] on span "05:00 (TC) - 72F-004.31" at bounding box center [388, 60] width 87 height 21
type input "[DATE]"
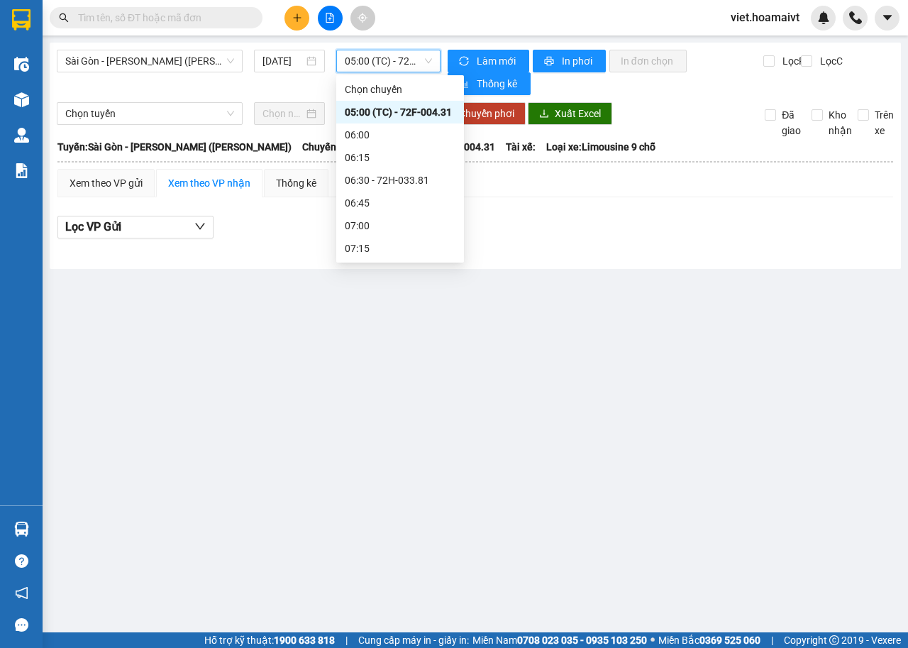
click at [398, 59] on span "05:00 (TC) - 72F-004.31" at bounding box center [388, 60] width 87 height 21
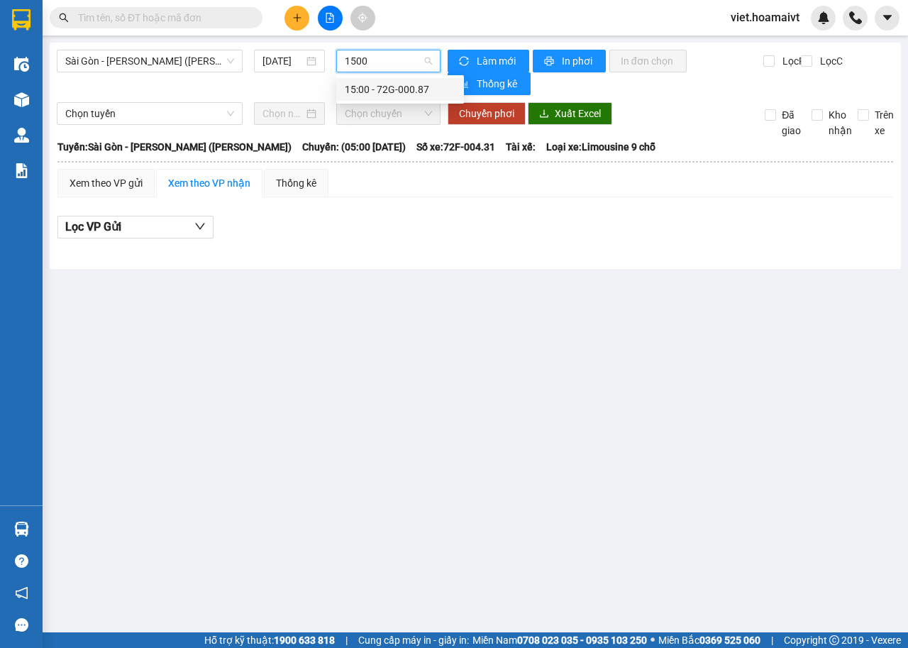
click at [406, 88] on div "15:00 - 72G-000.87" at bounding box center [400, 90] width 111 height 16
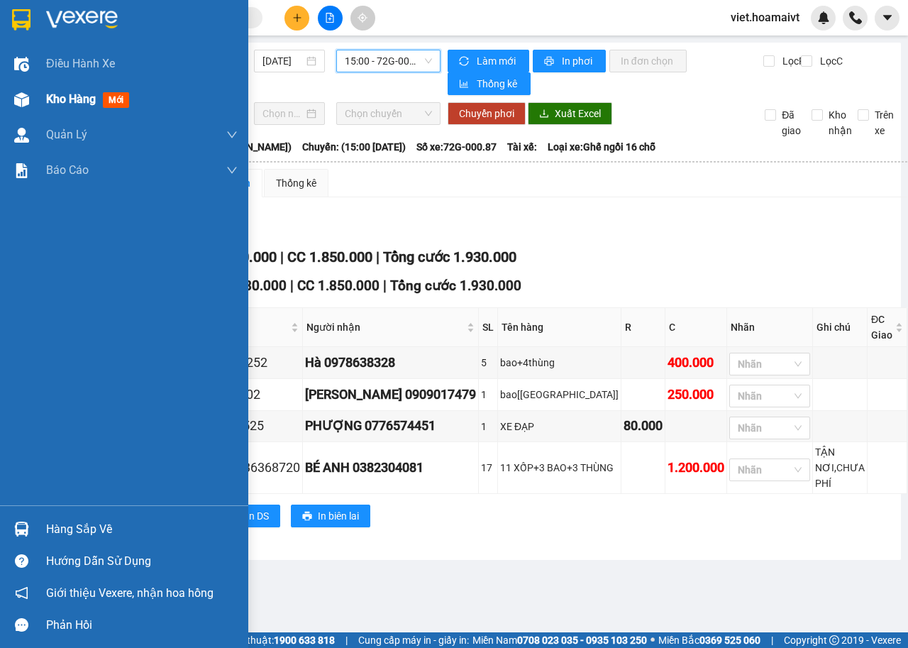
click at [82, 111] on div "Kho hàng mới" at bounding box center [142, 99] width 192 height 35
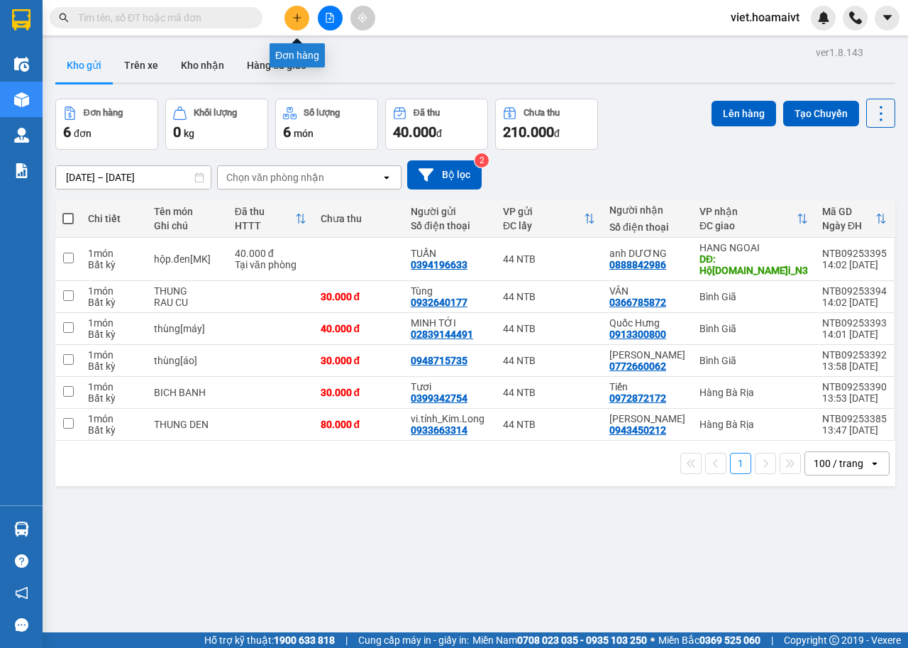
click at [285, 18] on button at bounding box center [297, 18] width 25 height 25
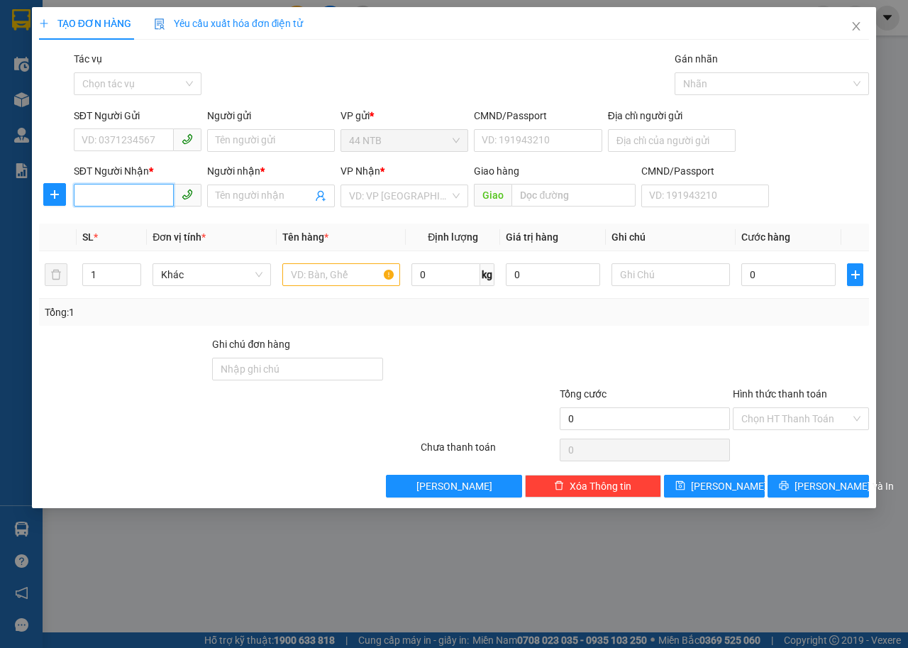
click at [150, 194] on input "SĐT Người Nhận *" at bounding box center [124, 195] width 100 height 23
click at [138, 226] on div "0976095610 - Hà Hoàng" at bounding box center [162, 224] width 160 height 16
click at [132, 136] on input "SĐT Người Gửi" at bounding box center [124, 139] width 100 height 23
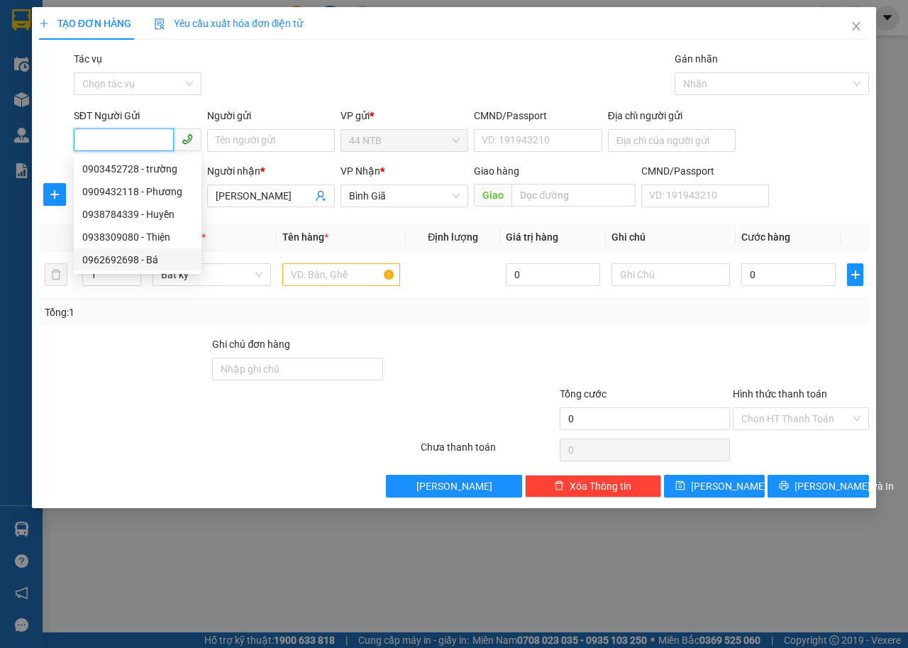
click at [140, 258] on div "0962692698 - Bá" at bounding box center [137, 260] width 111 height 16
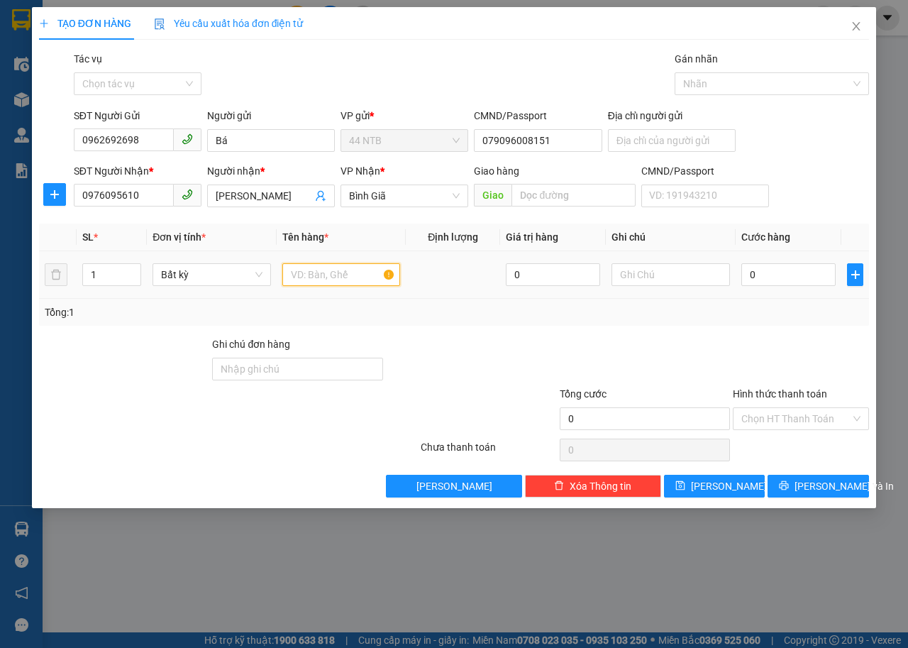
click at [328, 275] on input "text" at bounding box center [341, 274] width 118 height 23
click at [790, 270] on input "0" at bounding box center [789, 274] width 94 height 23
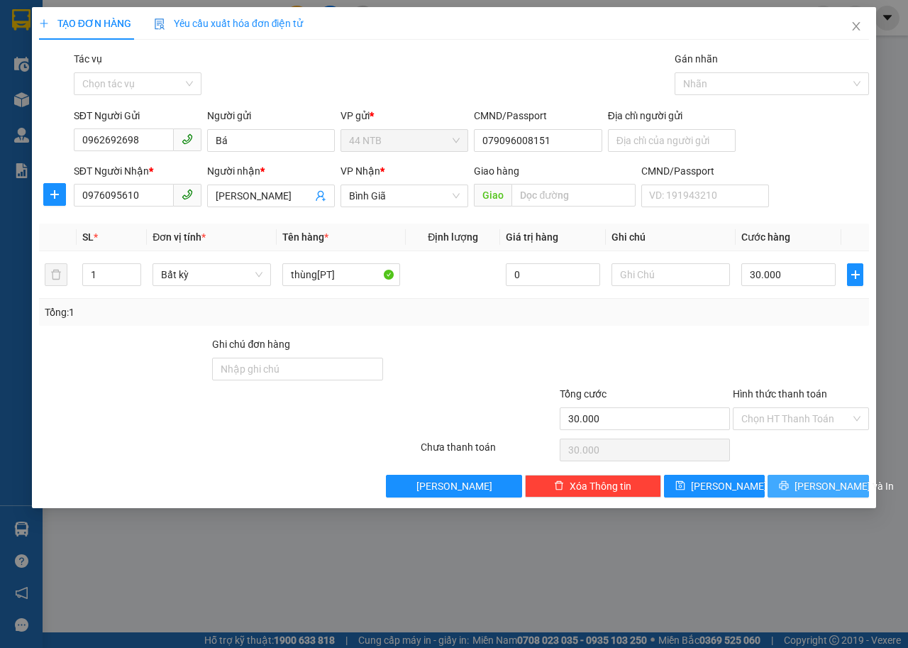
click at [808, 484] on span "Lưu và In" at bounding box center [844, 486] width 99 height 16
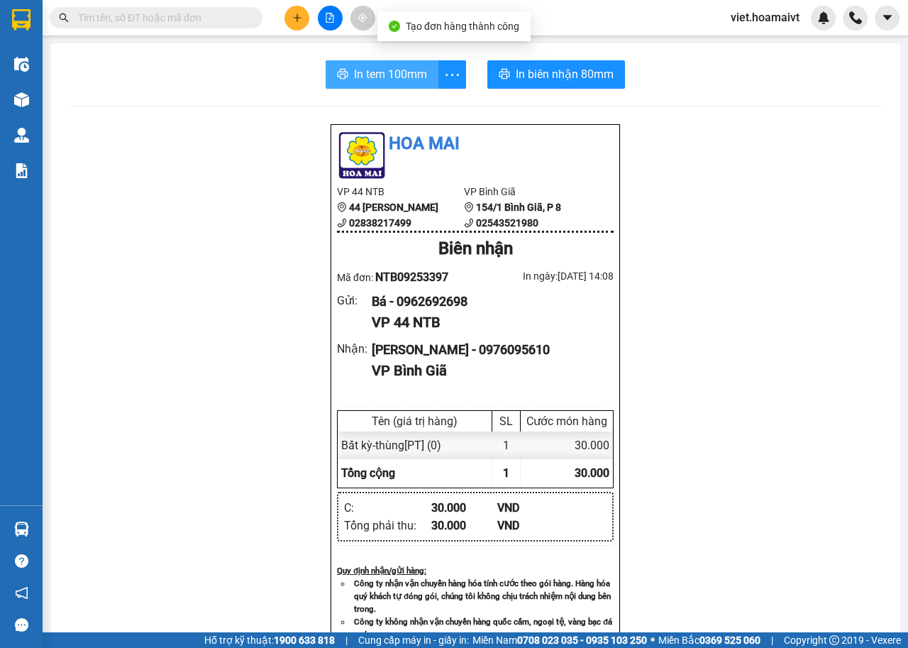
click at [372, 77] on span "In tem 100mm" at bounding box center [390, 74] width 73 height 18
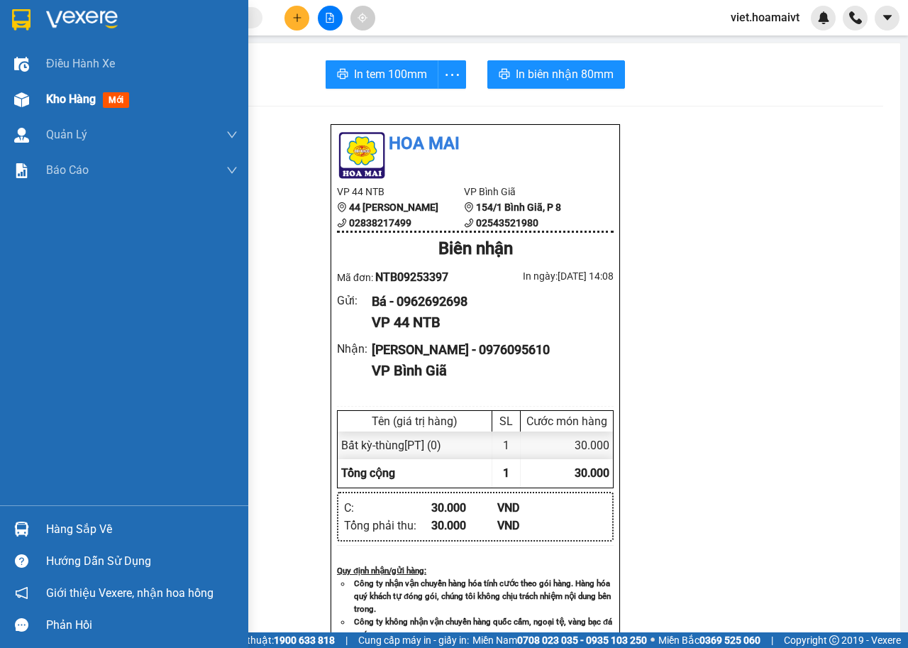
click at [62, 106] on span "Kho hàng" at bounding box center [71, 98] width 50 height 13
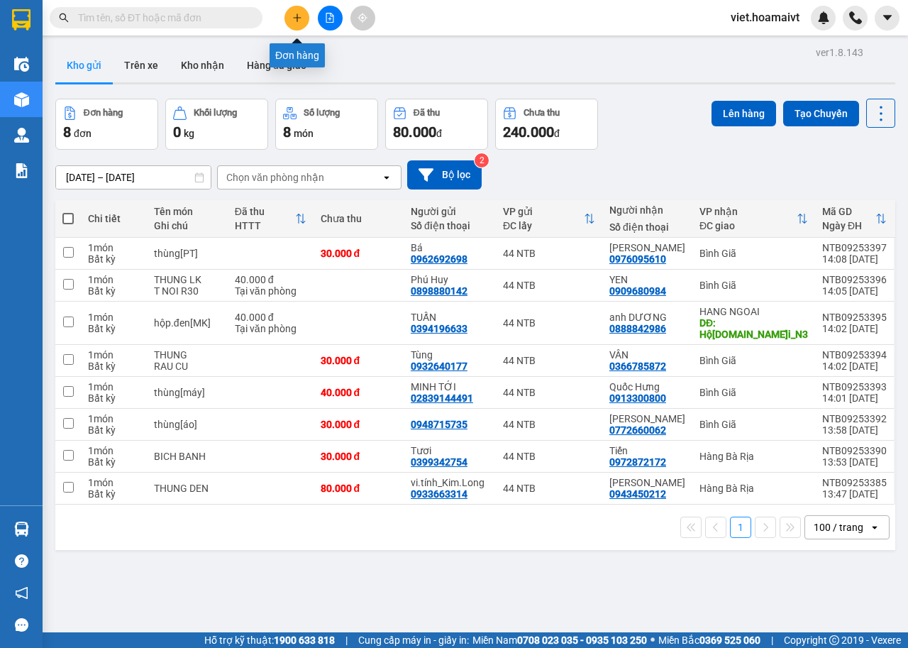
click at [300, 15] on icon "plus" at bounding box center [297, 18] width 10 height 10
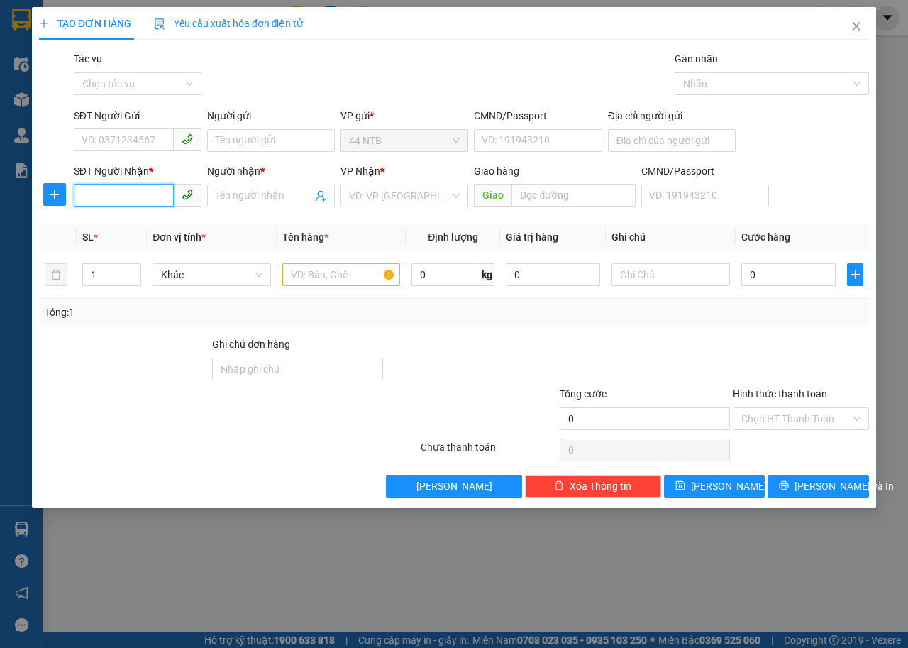
click at [145, 197] on input "SĐT Người Nhận *" at bounding box center [124, 195] width 100 height 23
click at [175, 224] on div "0945914949 - nam" at bounding box center [137, 224] width 111 height 16
click at [136, 143] on input "SĐT Người Gửi" at bounding box center [124, 139] width 100 height 23
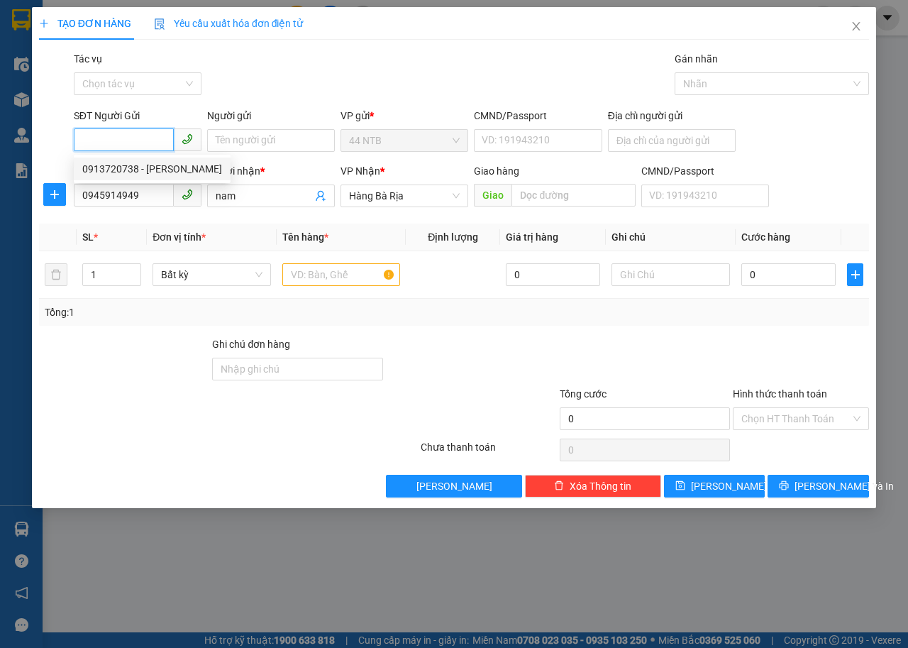
click at [159, 170] on div "0913720738 - otoson" at bounding box center [152, 169] width 140 height 16
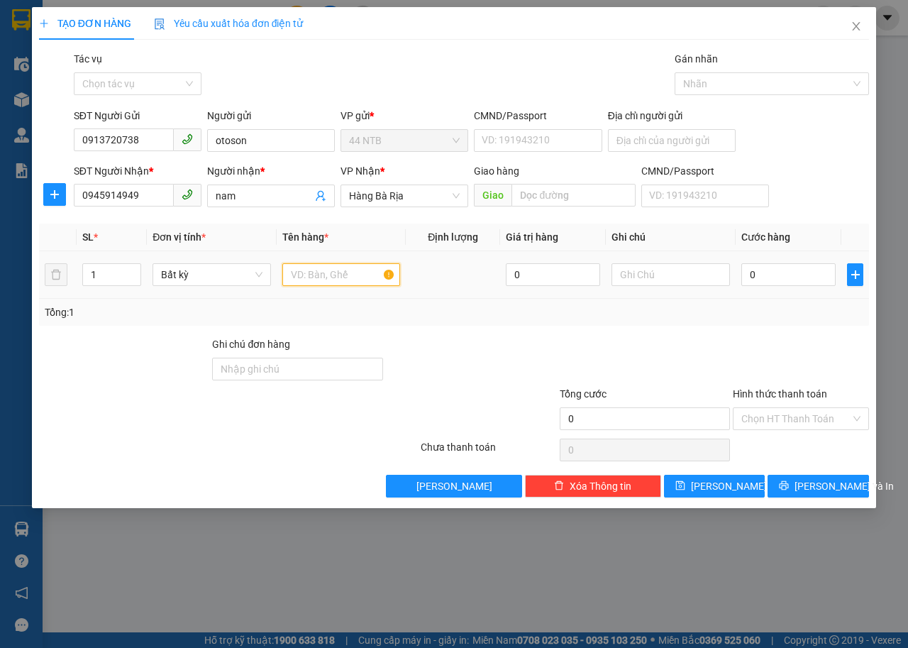
click at [342, 272] on input "text" at bounding box center [341, 274] width 118 height 23
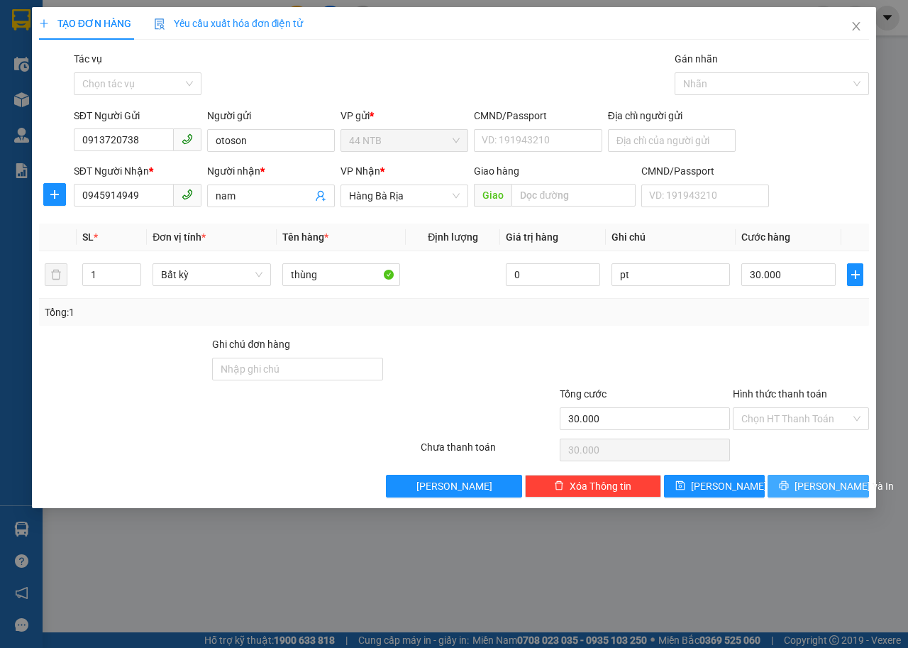
click at [811, 478] on span "Lưu và In" at bounding box center [844, 486] width 99 height 16
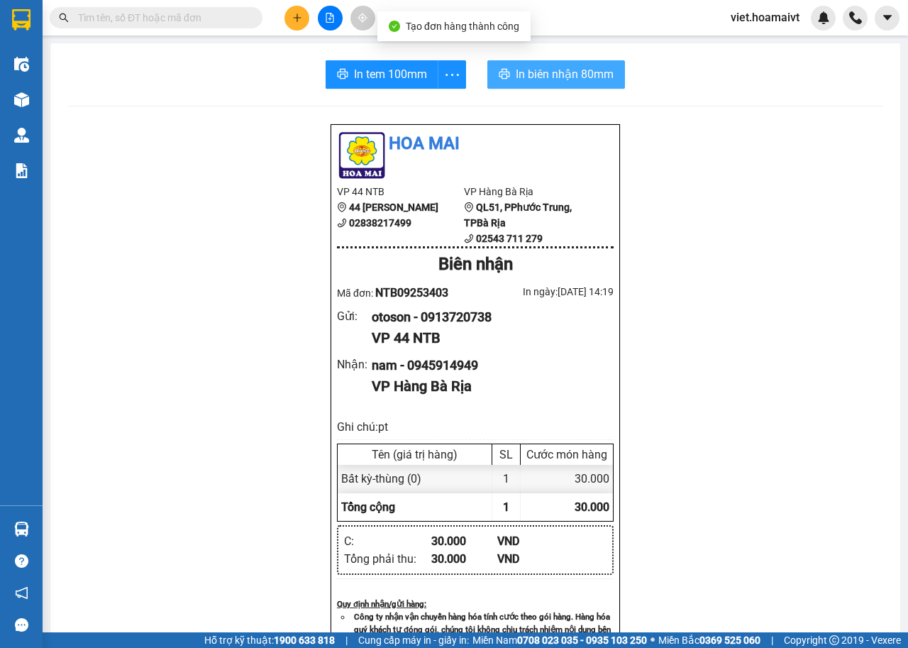
click at [539, 69] on span "In biên nhận 80mm" at bounding box center [565, 74] width 98 height 18
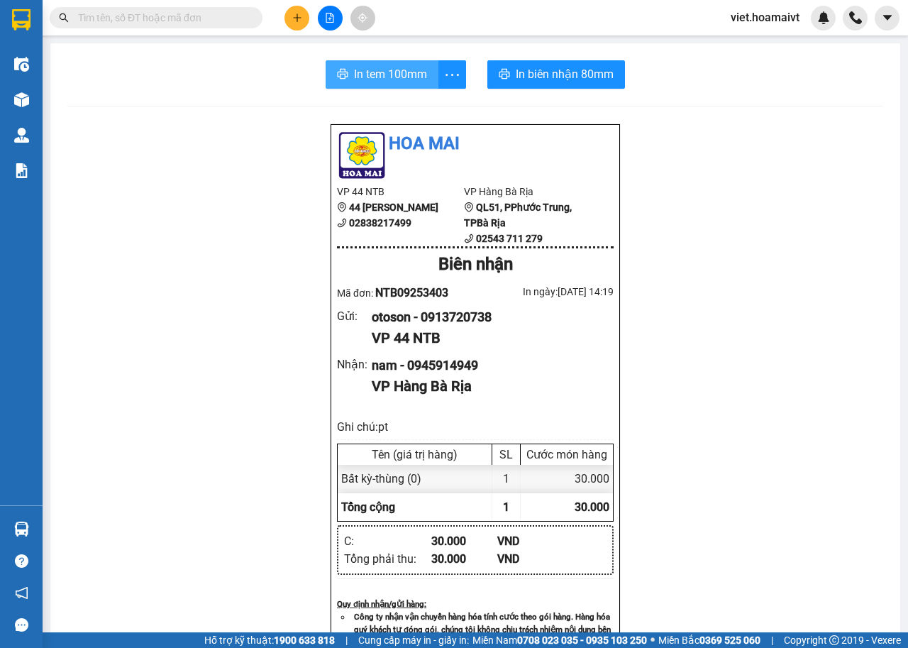
click at [374, 72] on span "In tem 100mm" at bounding box center [390, 74] width 73 height 18
click at [375, 77] on span "In tem 100mm" at bounding box center [390, 74] width 73 height 18
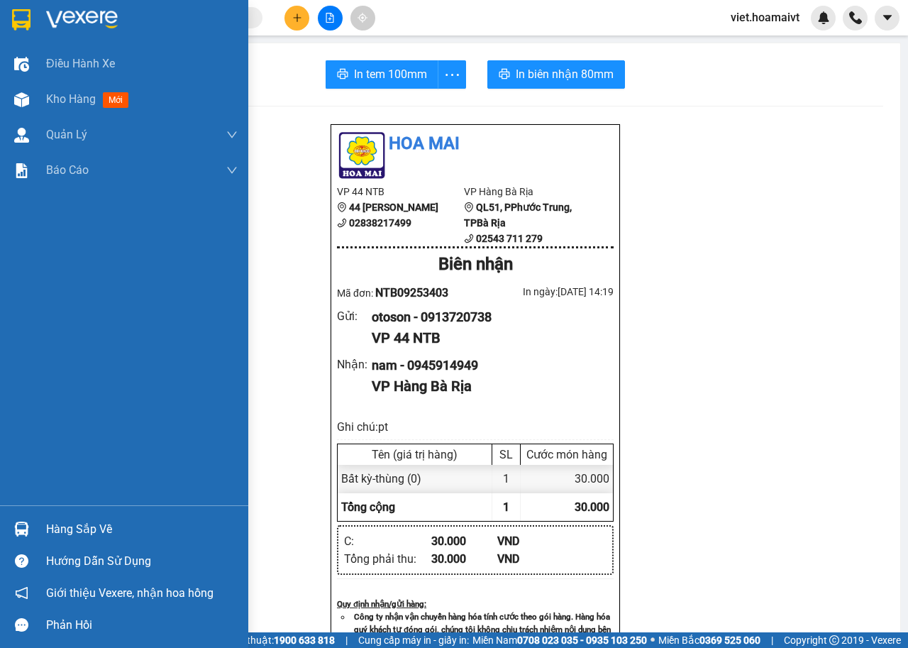
click at [82, 32] on div at bounding box center [124, 23] width 248 height 46
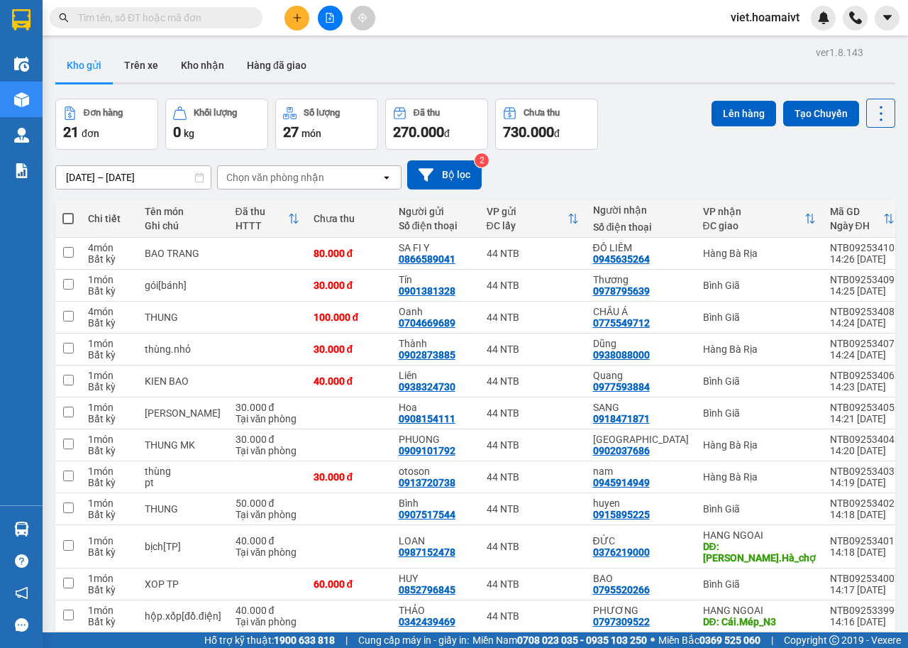
click at [292, 177] on div "Chọn văn phòng nhận" at bounding box center [275, 177] width 98 height 14
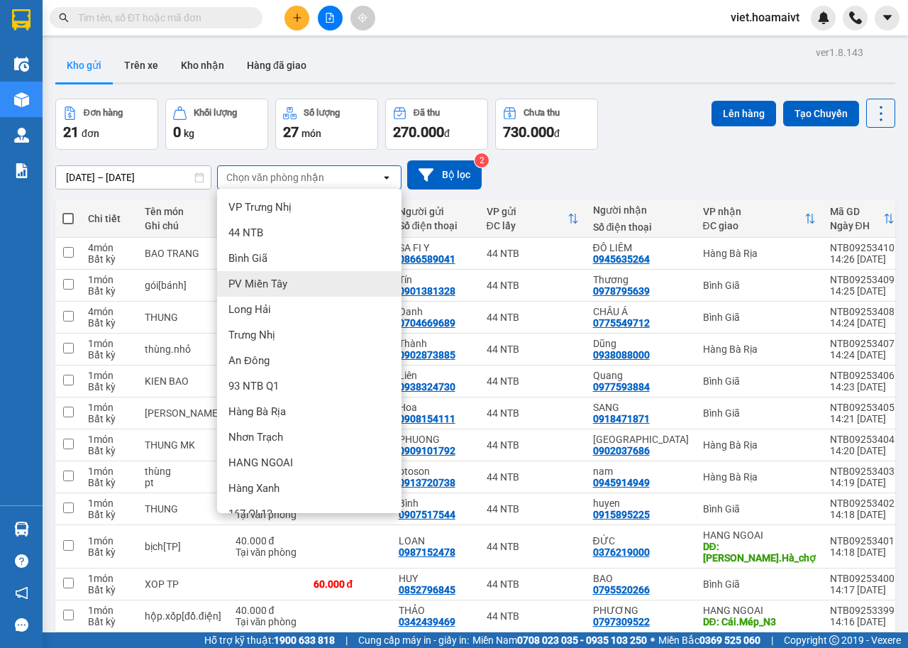
click at [291, 300] on div "Long Hải" at bounding box center [309, 310] width 184 height 26
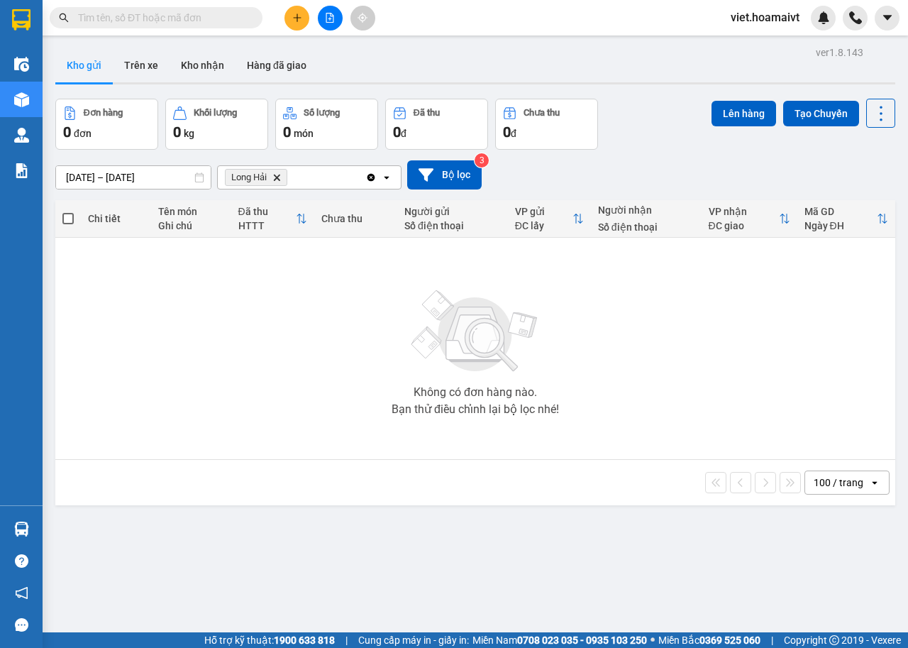
click at [276, 181] on icon "Delete" at bounding box center [276, 177] width 9 height 9
click at [276, 181] on div "Chọn văn phòng nhận" at bounding box center [275, 177] width 98 height 14
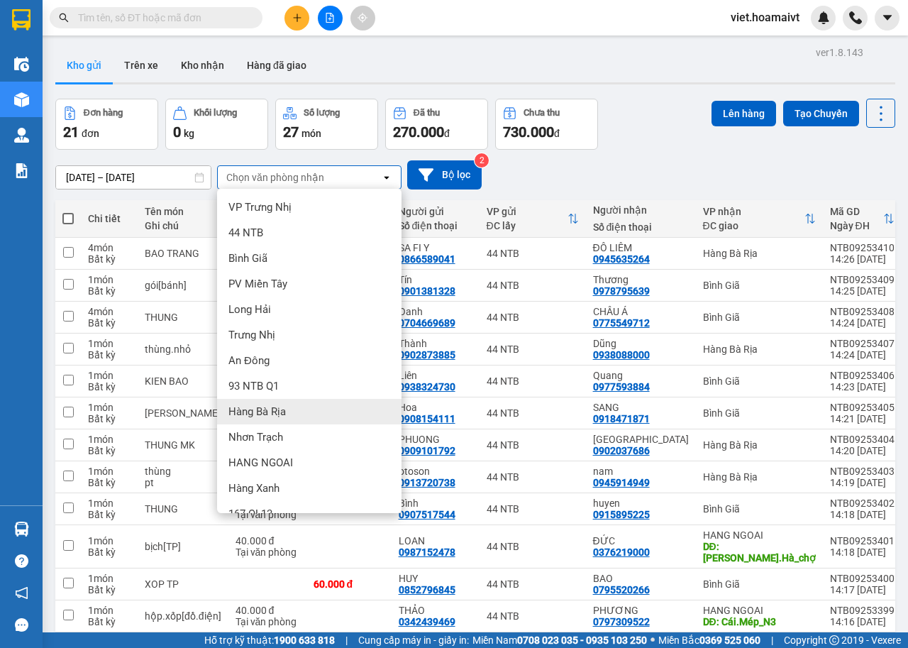
click at [307, 408] on div "Hàng Bà Rịa" at bounding box center [309, 412] width 184 height 26
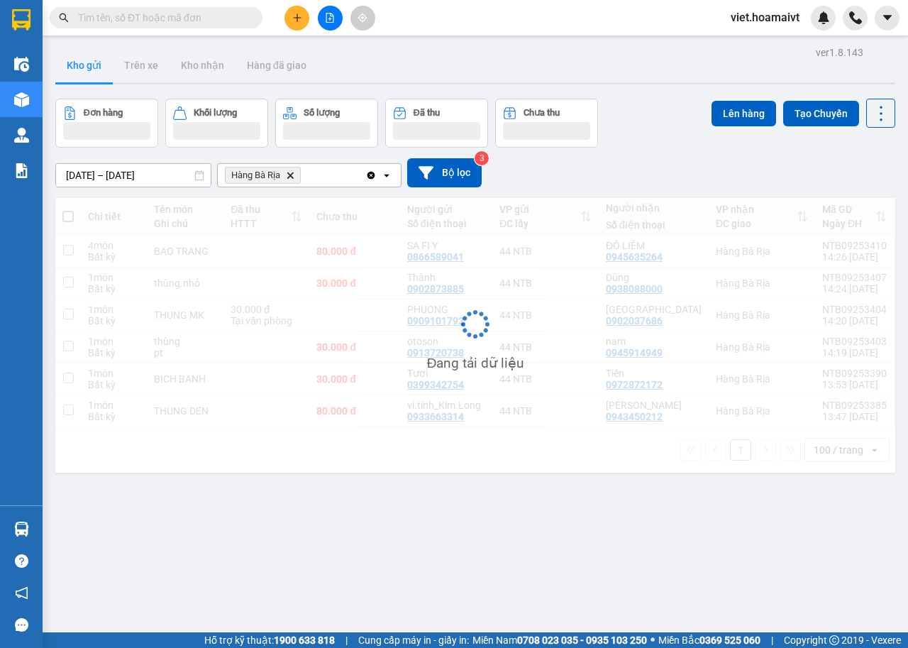
click at [624, 182] on div "11/09/2025 – 12/09/2025 Press the down arrow key to interact with the calendar …" at bounding box center [475, 172] width 840 height 29
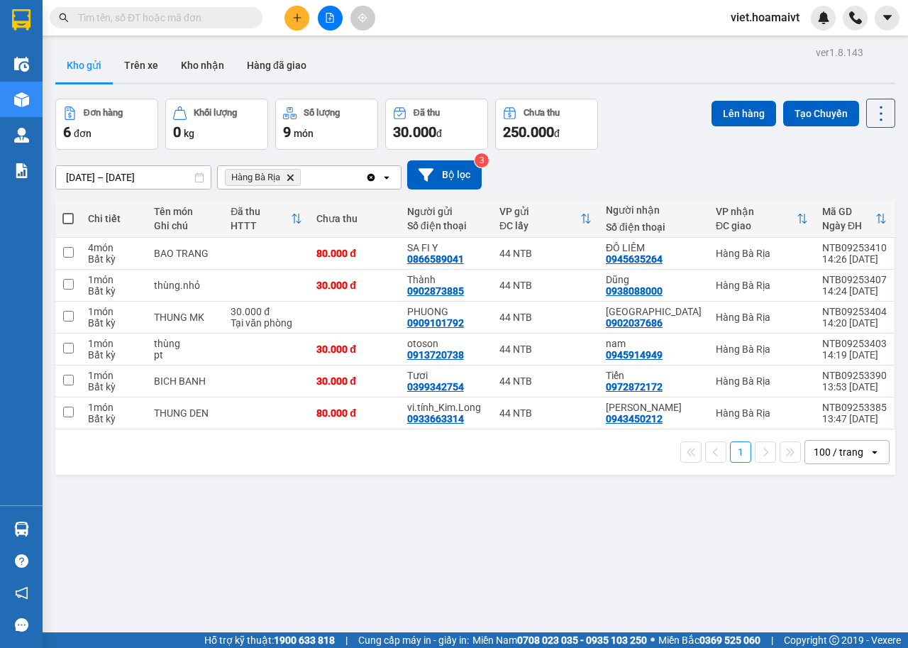
click at [626, 181] on div "11/09/2025 – 12/09/2025 Press the down arrow key to interact with the calendar …" at bounding box center [475, 174] width 840 height 29
click at [623, 181] on div "11/09/2025 – 12/09/2025 Press the down arrow key to interact with the calendar …" at bounding box center [475, 174] width 840 height 29
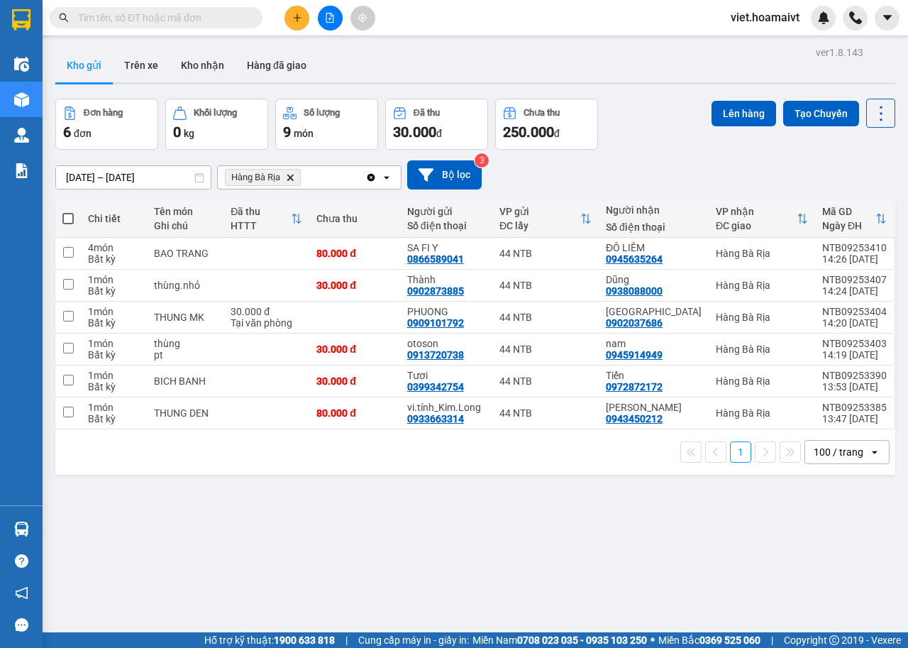
click at [291, 173] on icon "Delete" at bounding box center [290, 177] width 9 height 9
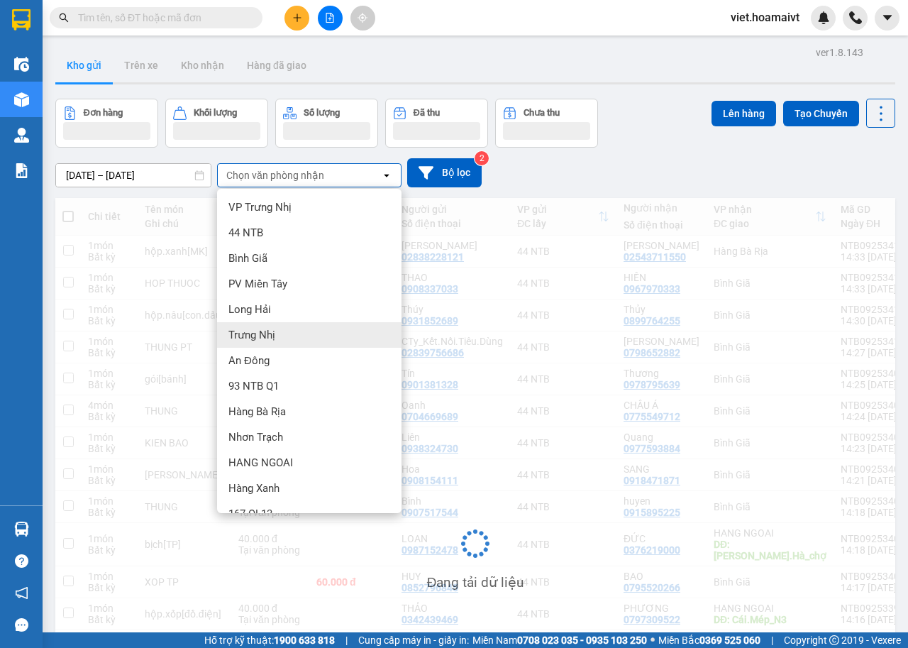
scroll to position [19, 0]
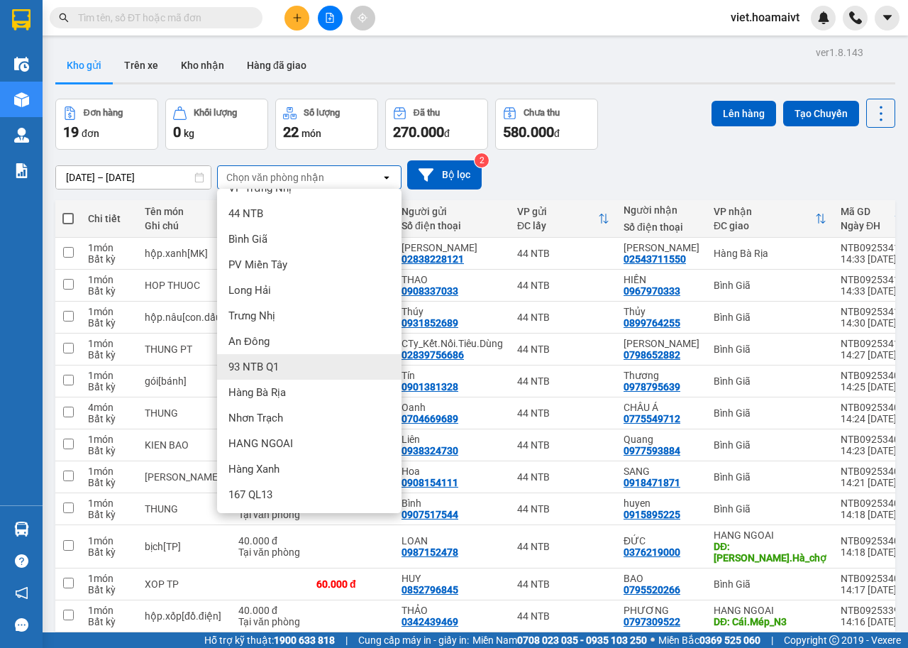
click at [320, 376] on div "93 NTB Q1" at bounding box center [309, 367] width 184 height 26
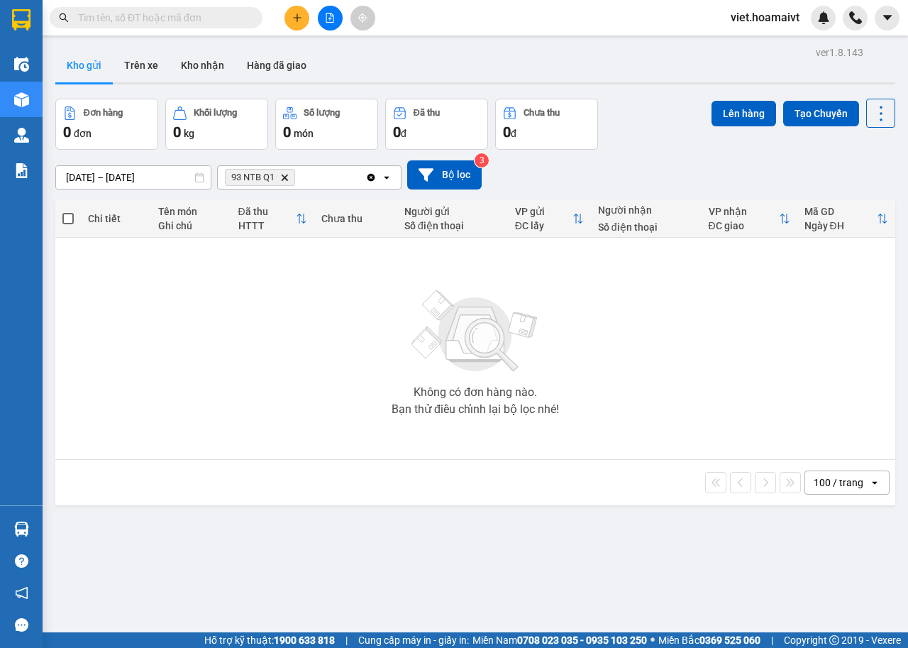
click at [282, 172] on span "93 NTB Q1 Delete" at bounding box center [260, 177] width 70 height 17
click at [291, 179] on span "93 NTB Q1 Delete" at bounding box center [260, 177] width 70 height 17
click at [286, 179] on icon "93 NTB Q1, close by backspace" at bounding box center [285, 177] width 6 height 6
click at [286, 179] on div "Chọn văn phòng nhận" at bounding box center [275, 177] width 98 height 14
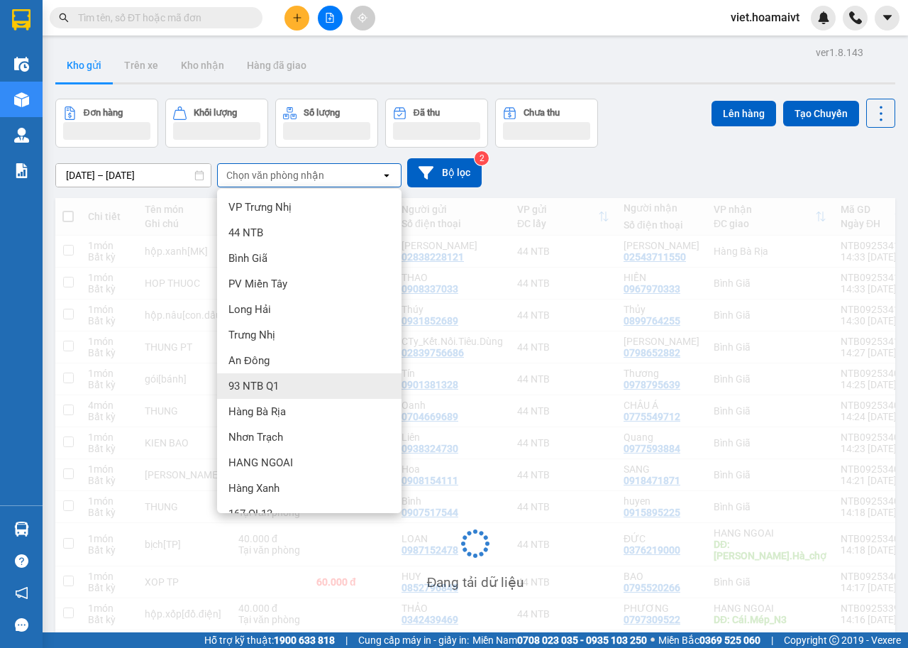
click at [287, 408] on div "Hàng Bà Rịa" at bounding box center [309, 412] width 184 height 26
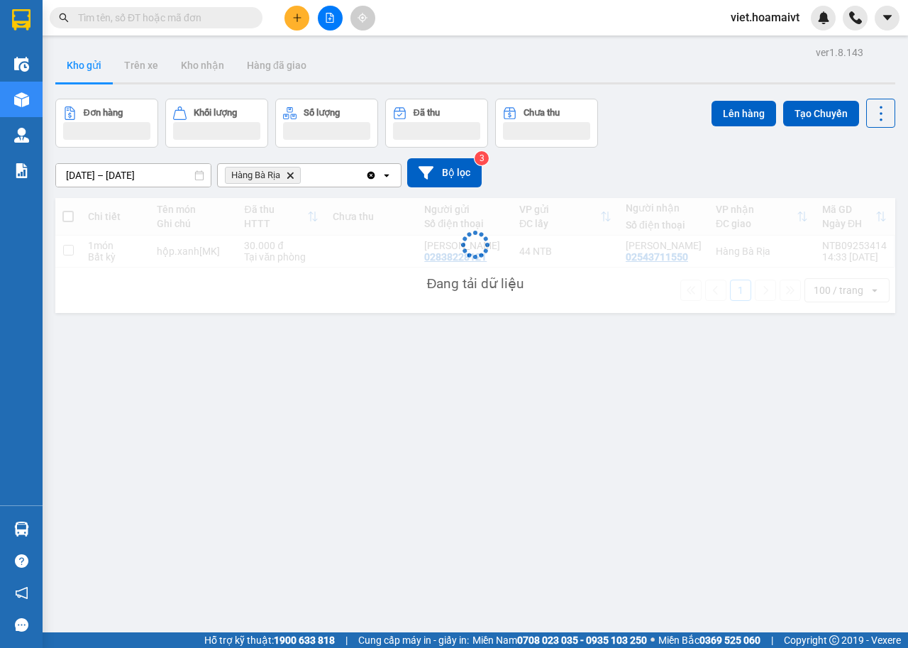
click at [627, 175] on div "11/09/2025 – 12/09/2025 Press the down arrow key to interact with the calendar …" at bounding box center [475, 172] width 840 height 29
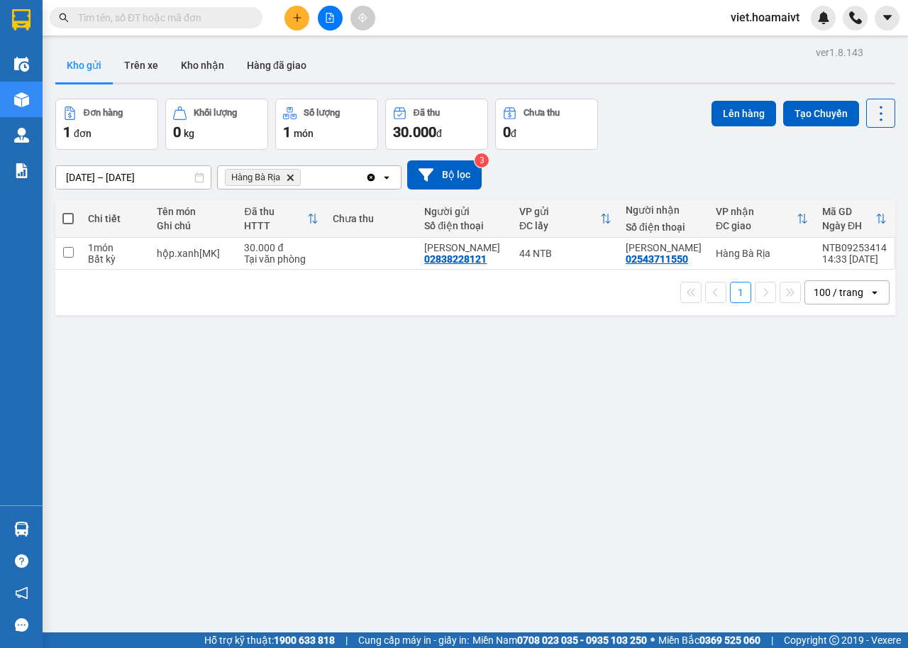
click at [287, 178] on icon "Delete" at bounding box center [290, 177] width 9 height 9
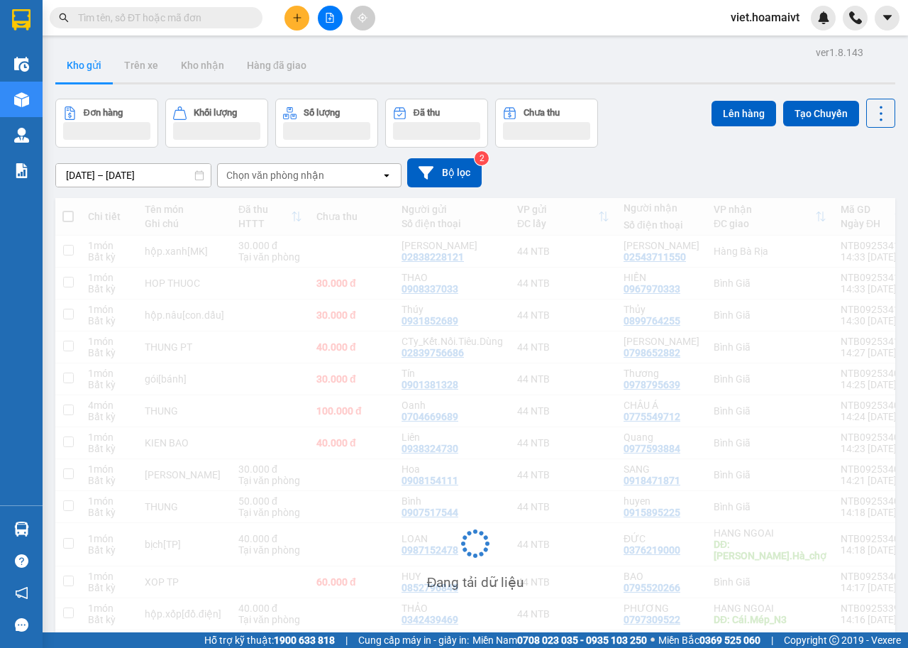
click at [329, 22] on icon "file-add" at bounding box center [330, 18] width 8 height 10
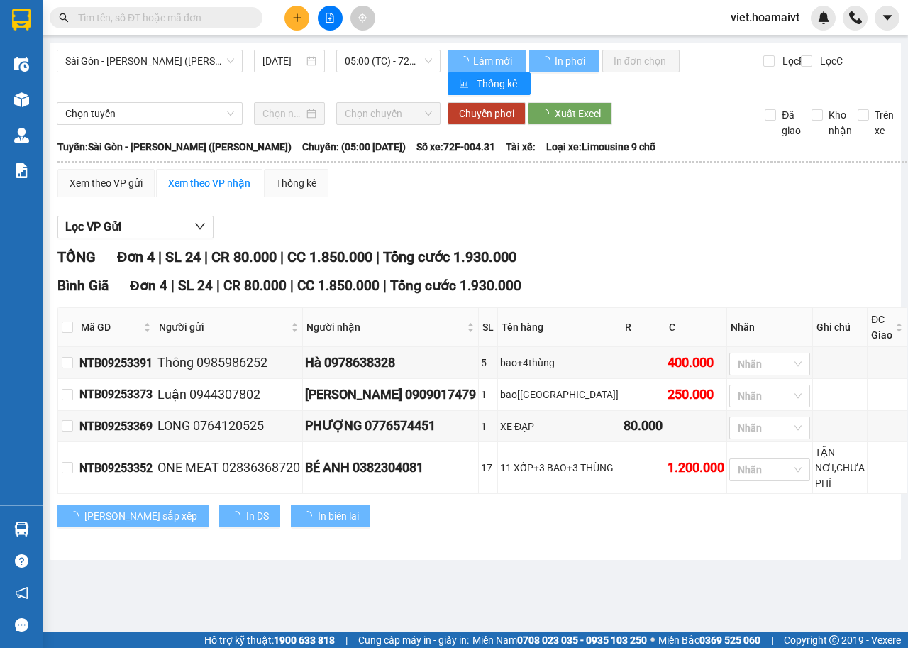
click at [184, 57] on span "Sài Gòn - Vũng Tàu (Hàng Hoá)" at bounding box center [149, 60] width 169 height 21
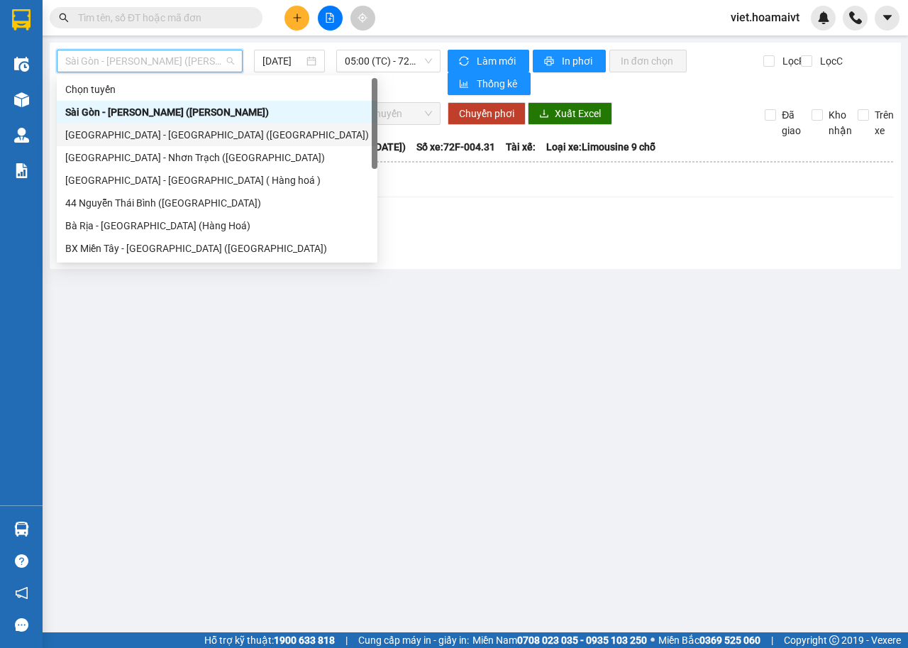
click at [172, 134] on div "Sài Gòn - Bà Rịa (Hàng Hoá)" at bounding box center [217, 135] width 304 height 16
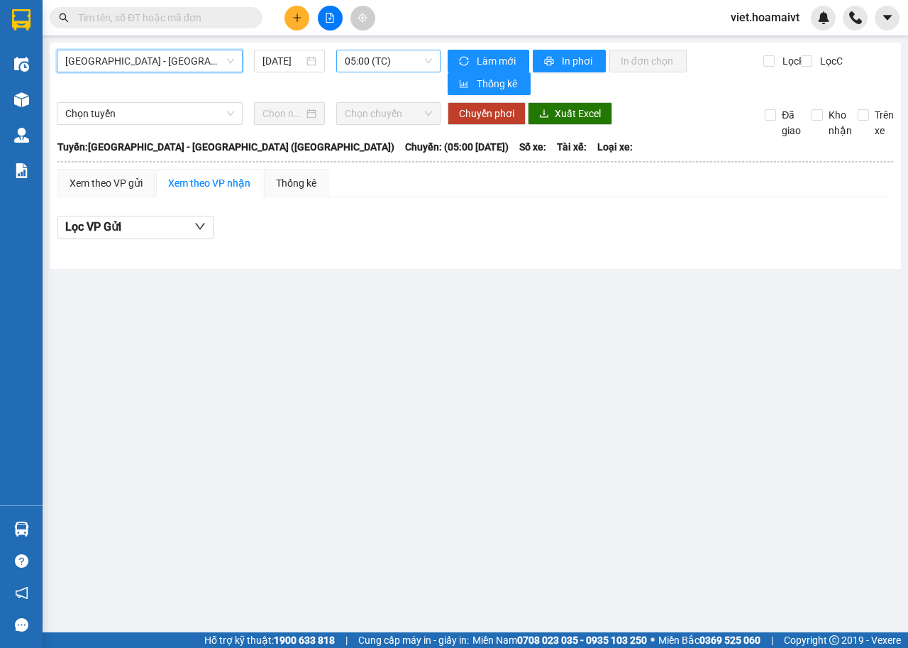
click at [357, 60] on span "05:00 (TC)" at bounding box center [388, 60] width 87 height 21
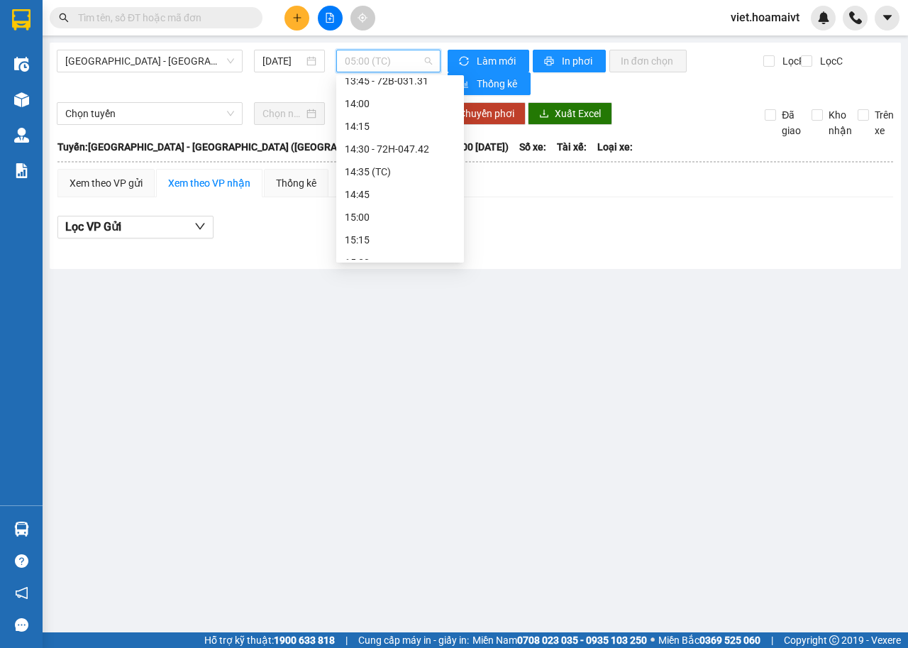
scroll to position [851, 0]
click at [409, 100] on div "14:35 (TC)" at bounding box center [400, 101] width 111 height 16
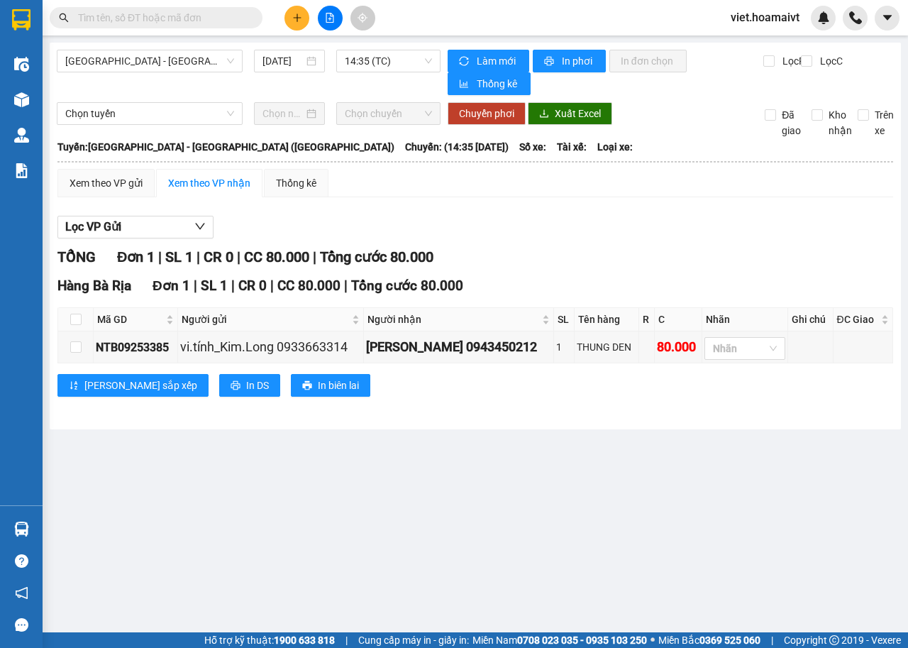
click at [626, 214] on div "Lọc VP Gửi TỔNG Đơn 1 | SL 1 | CR 0 | CC 80.000 | Tổng cước 80.000 Hàng Bà R…" at bounding box center [475, 312] width 836 height 206
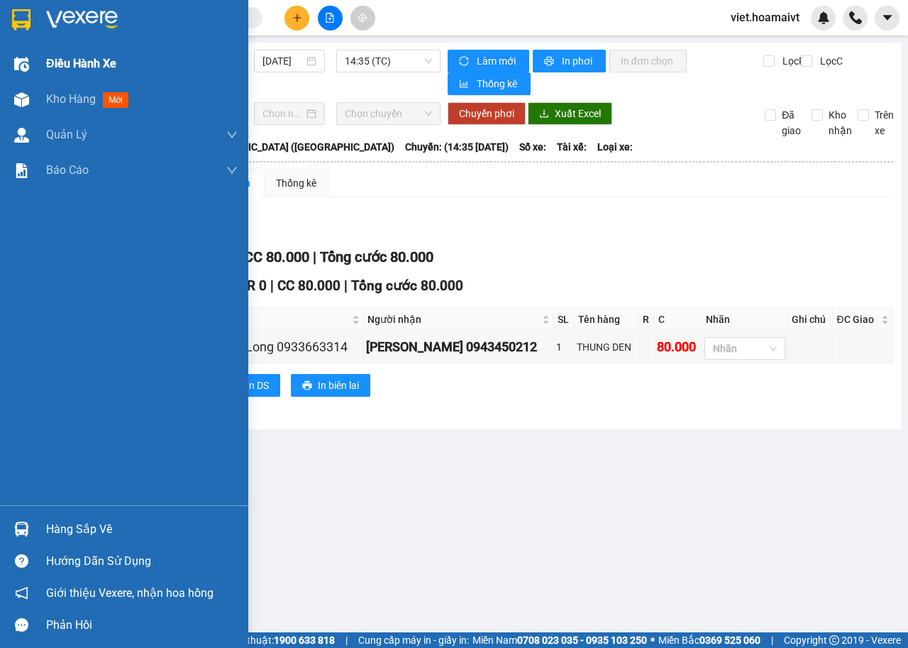
click at [74, 52] on div "Điều hành xe" at bounding box center [142, 63] width 192 height 35
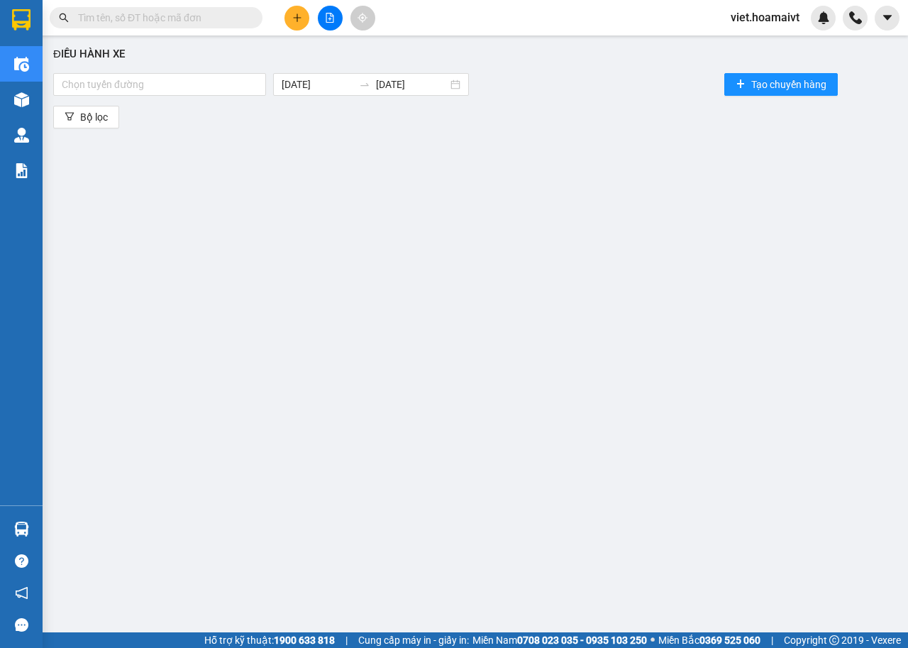
click at [197, 99] on div "Điều hành xe Chọn tuyến đường 12/09/2025 12/09/2025 Tạo chuyến hàng Bộ lọc" at bounding box center [475, 324] width 851 height 563
click at [180, 73] on div "Chọn tuyến đường" at bounding box center [159, 84] width 213 height 23
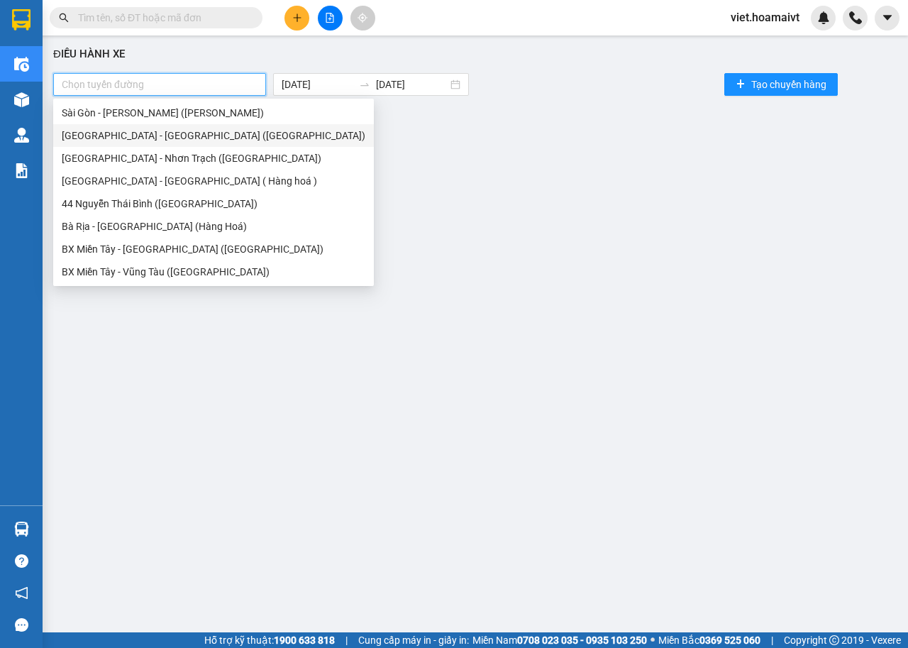
click at [198, 132] on div "Sài Gòn - Bà Rịa (Hàng Hoá)" at bounding box center [214, 136] width 304 height 16
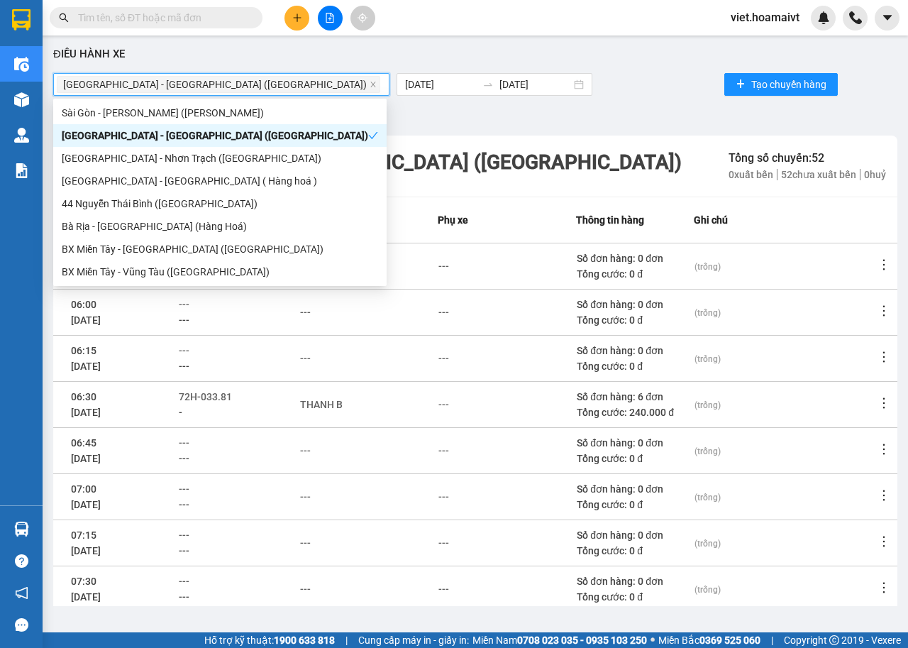
click at [657, 99] on div "Điều hành xe Sài Gòn - Bà Rịa (Hàng Hoá) 12/09/2025 12/09/2025 Tạo chuyến hàn…" at bounding box center [475, 324] width 851 height 563
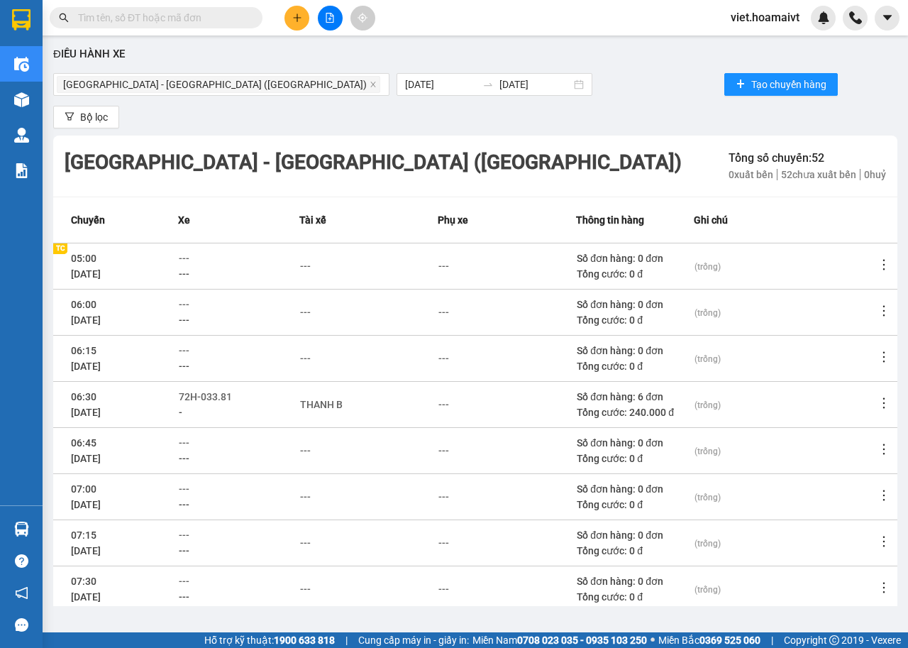
click at [534, 80] on div "Sài Gòn - Bà Rịa (Hàng Hoá) 12/09/2025 12/09/2025 Tạo chuyến hàng" at bounding box center [475, 84] width 844 height 28
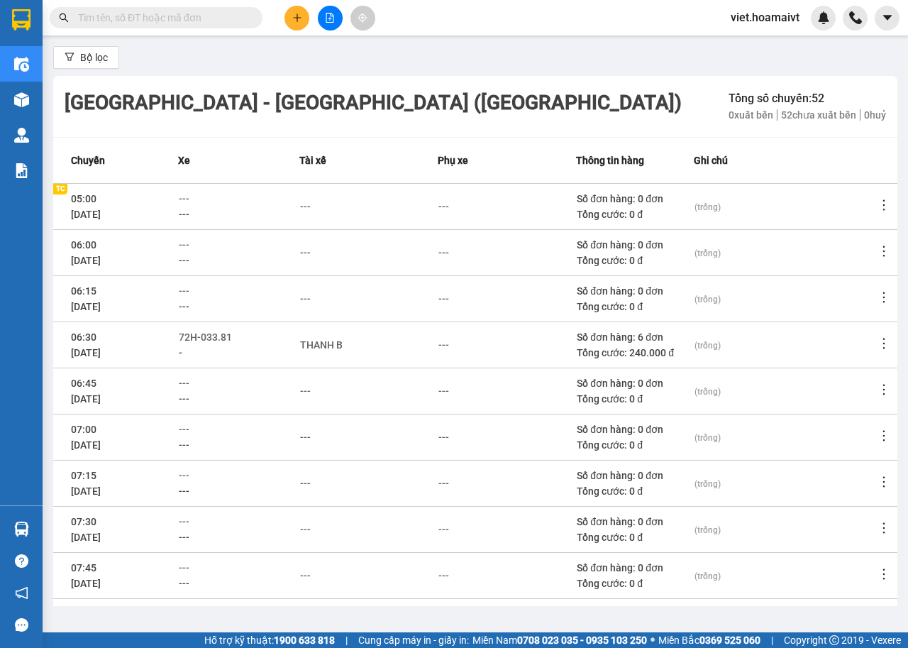
scroll to position [156, 0]
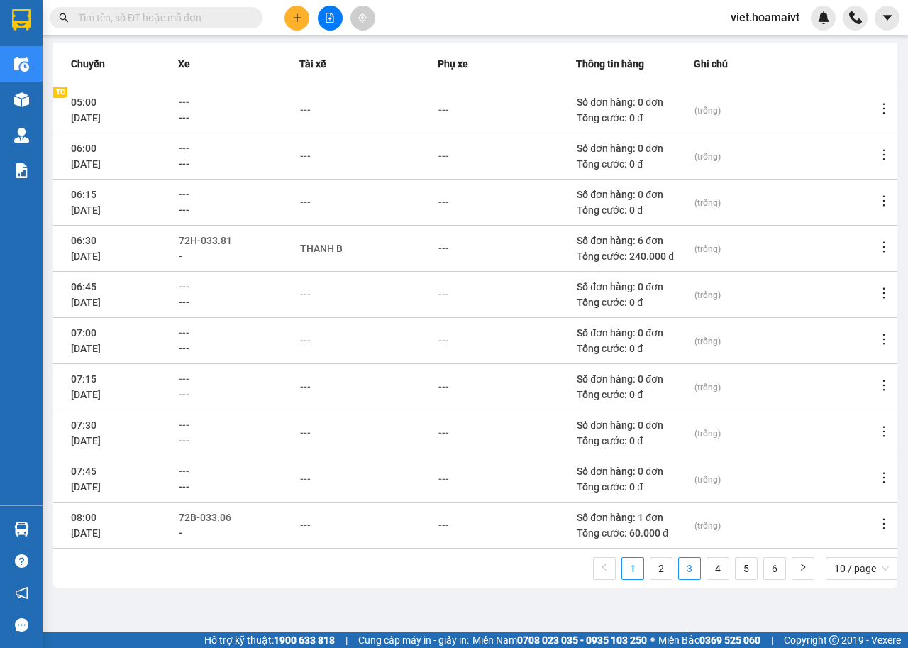
click at [679, 574] on link "3" at bounding box center [689, 568] width 21 height 21
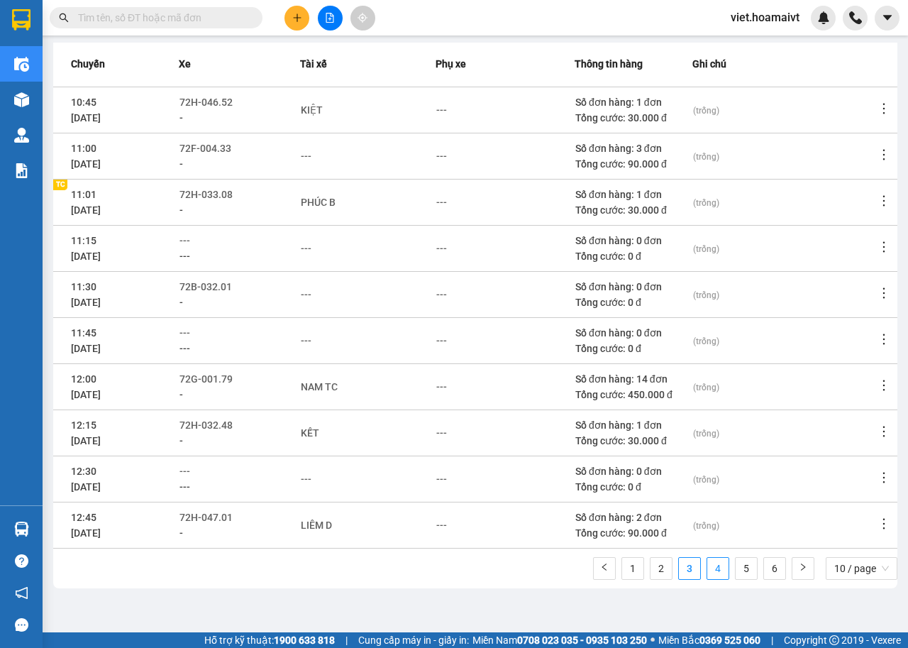
click at [707, 573] on link "4" at bounding box center [717, 568] width 21 height 21
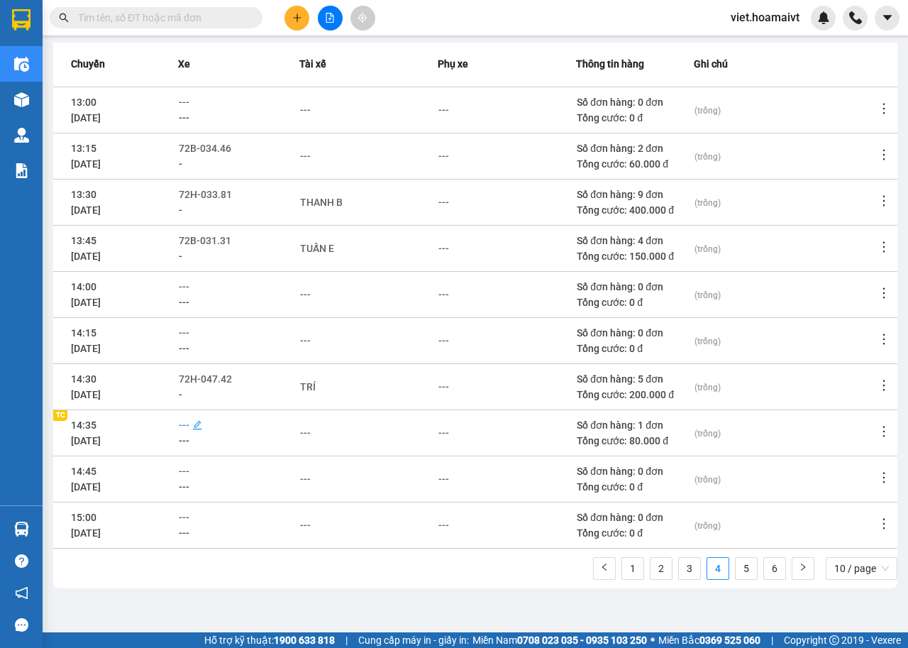
click at [186, 426] on span "---" at bounding box center [184, 424] width 11 height 11
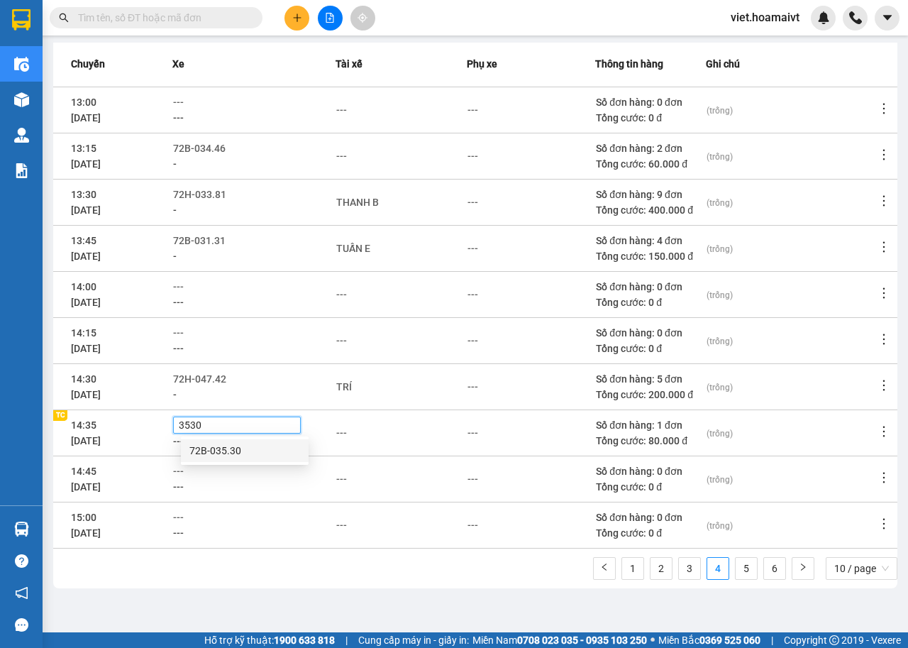
click at [236, 451] on div "72B-035.30" at bounding box center [244, 451] width 111 height 16
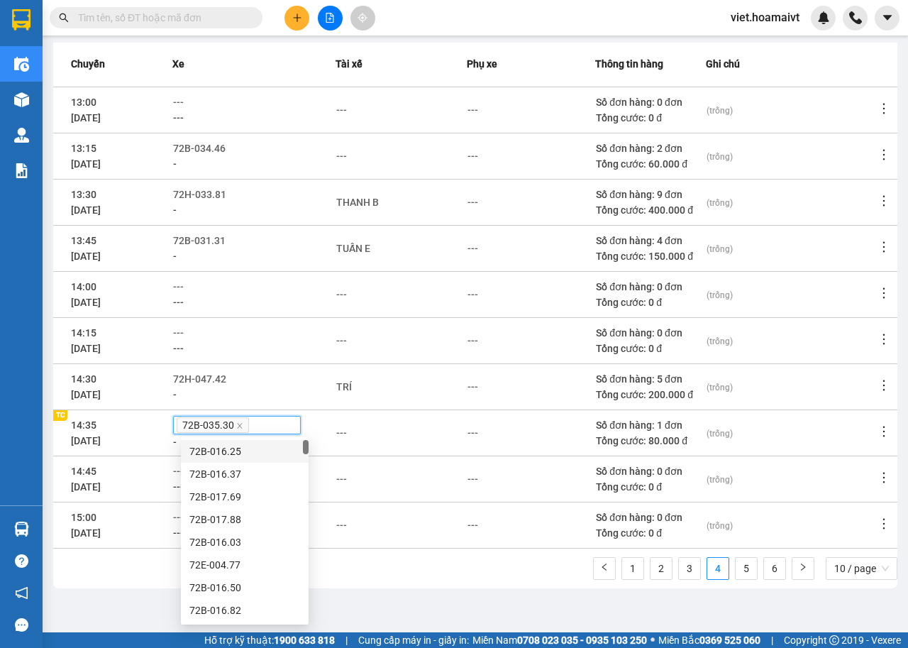
click at [558, 403] on td "---" at bounding box center [531, 386] width 128 height 46
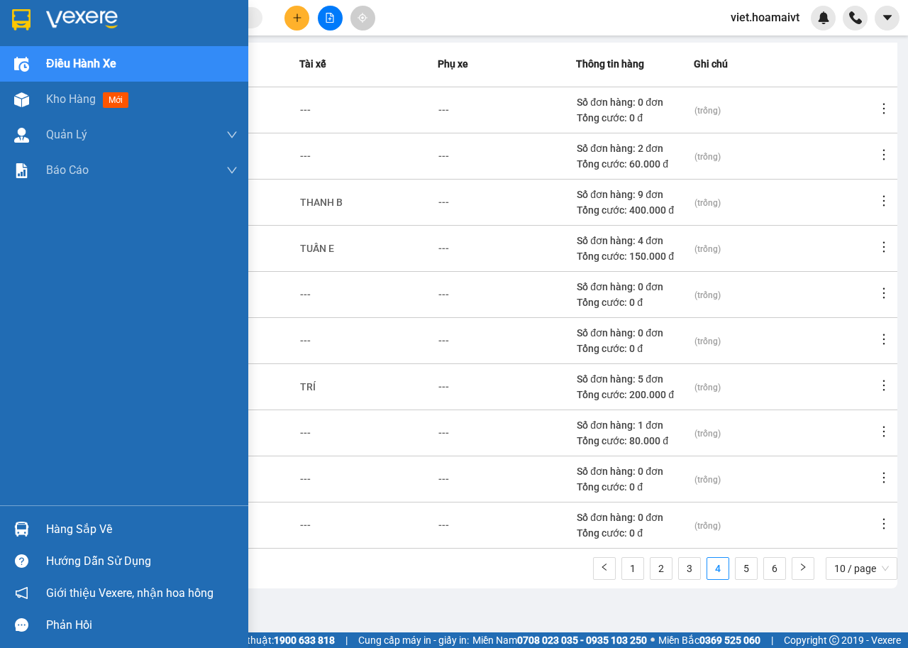
click at [56, 13] on img at bounding box center [82, 19] width 72 height 21
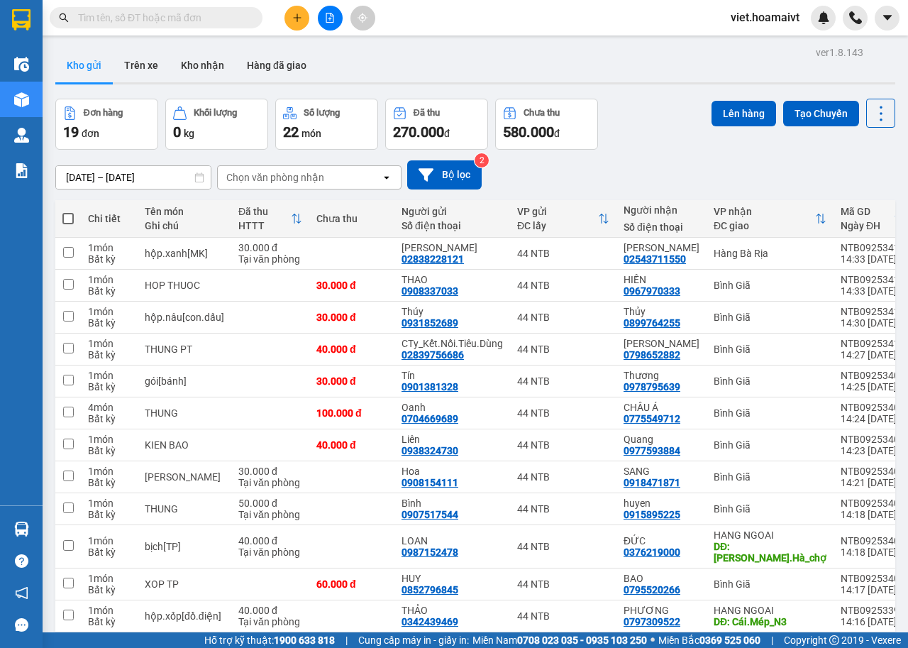
click at [732, 152] on div "11/09/2025 – 12/09/2025 Press the down arrow key to interact with the calendar …" at bounding box center [475, 175] width 840 height 50
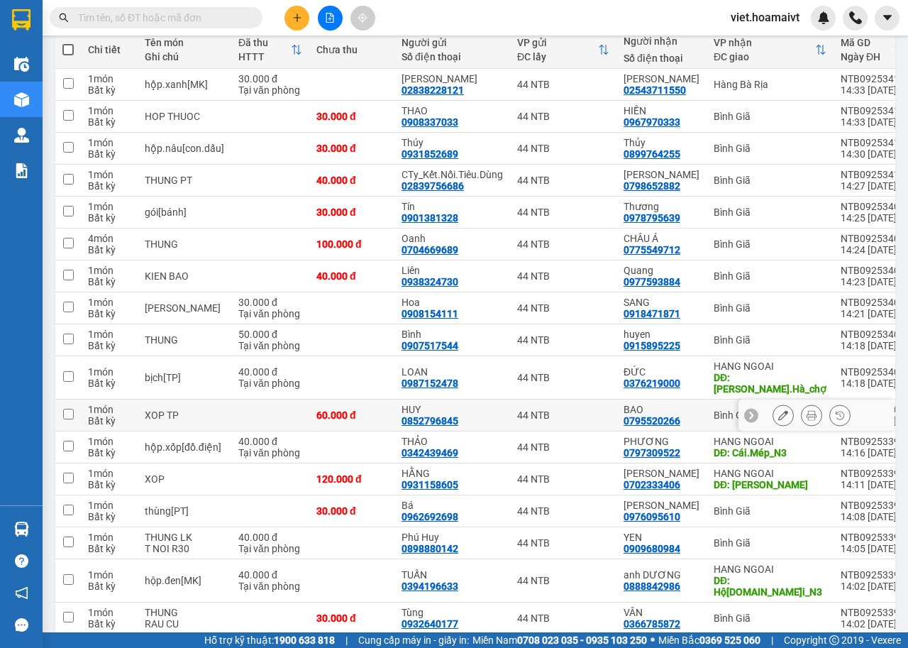
scroll to position [270, 0]
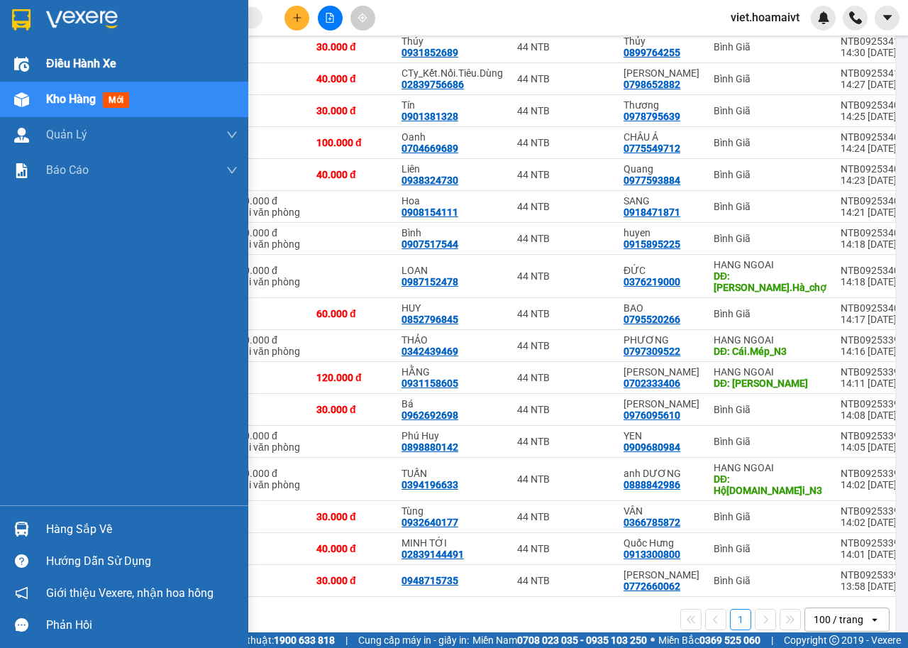
click at [65, 56] on span "Điều hành xe" at bounding box center [81, 64] width 70 height 18
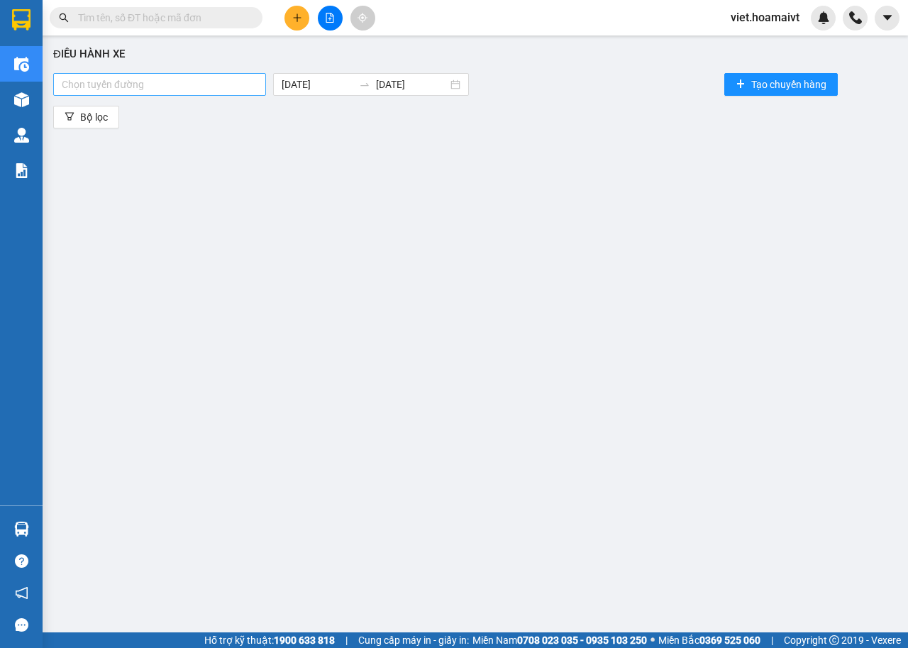
click at [188, 77] on div at bounding box center [160, 84] width 206 height 17
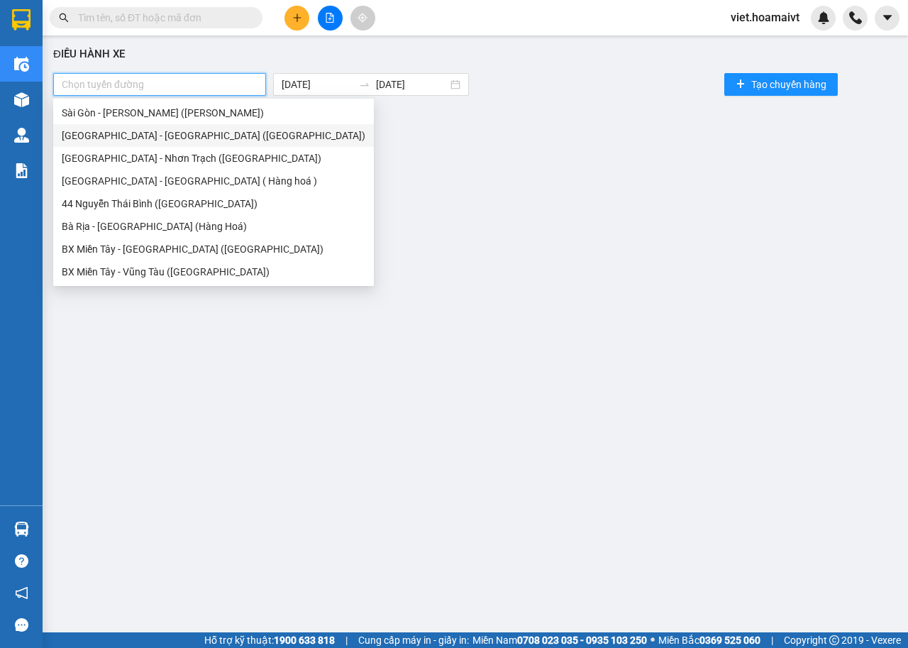
click at [188, 139] on div "Sài Gòn - Bà Rịa (Hàng Hoá)" at bounding box center [214, 136] width 304 height 16
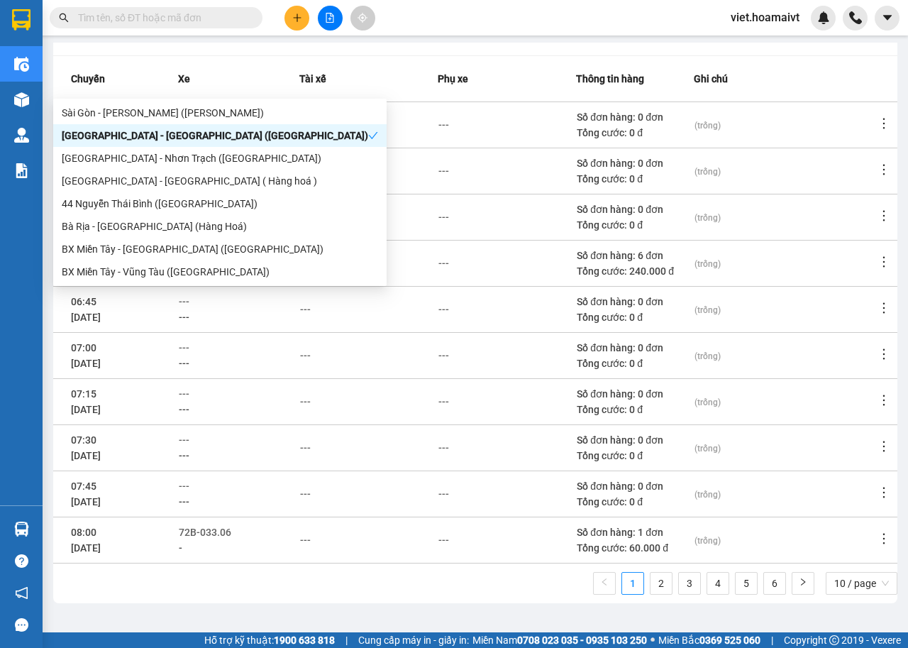
scroll to position [156, 0]
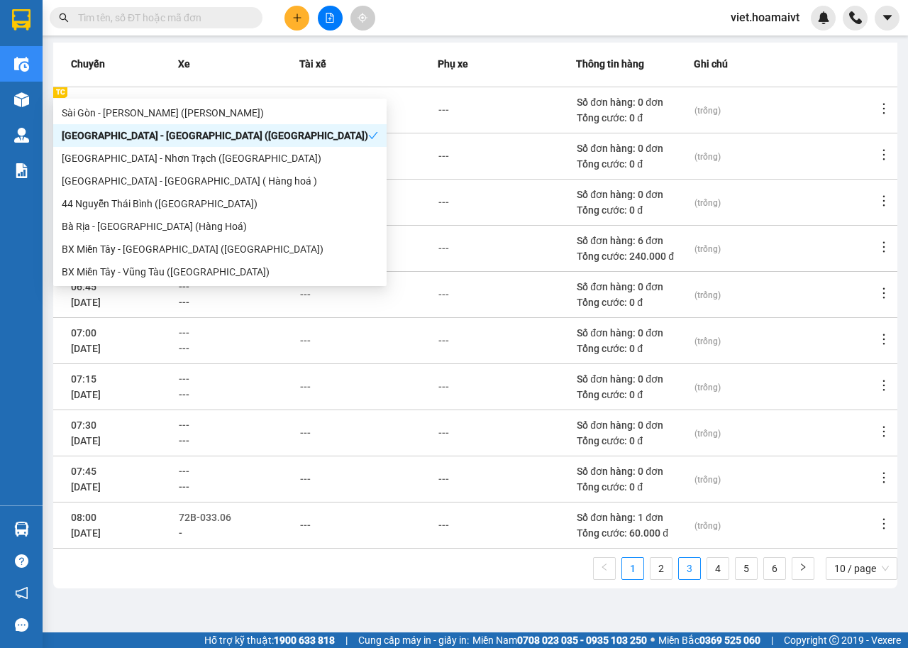
click at [681, 572] on link "3" at bounding box center [689, 568] width 21 height 21
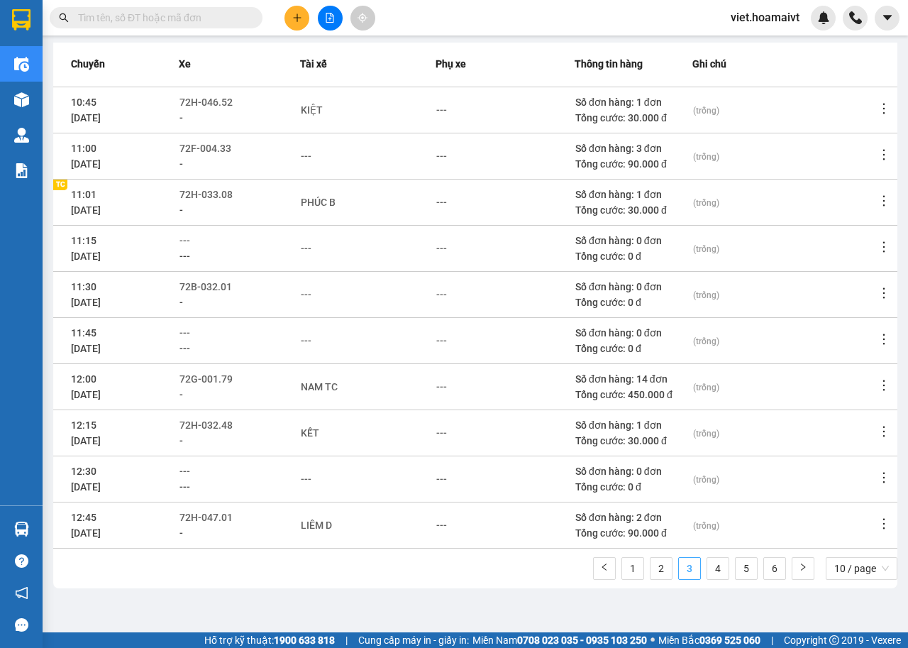
click at [688, 570] on link "3" at bounding box center [689, 568] width 21 height 21
click at [707, 571] on link "4" at bounding box center [717, 568] width 21 height 21
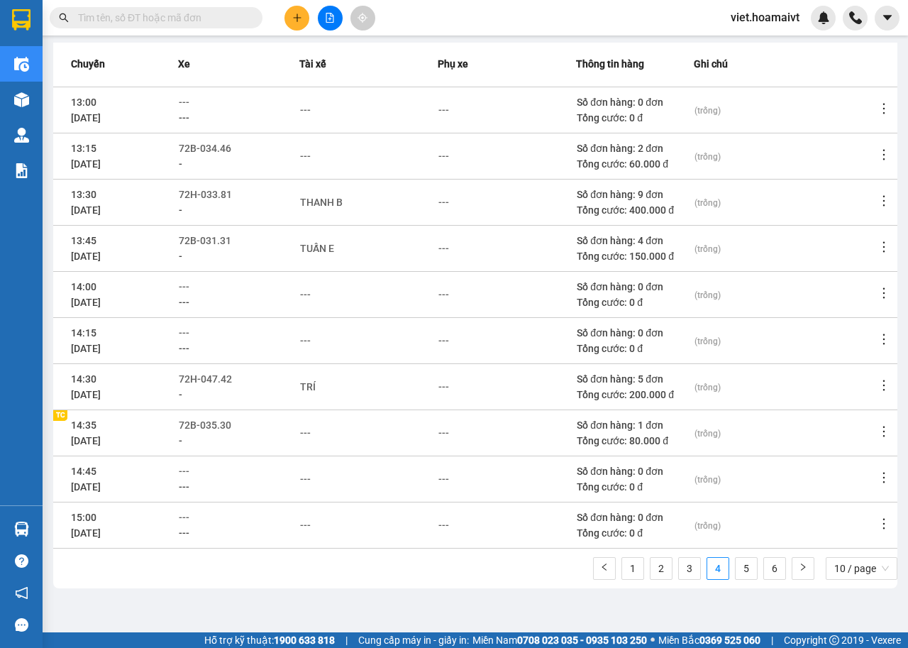
click at [316, 434] on div "---" at bounding box center [368, 433] width 137 height 16
click at [309, 431] on div "---" at bounding box center [305, 433] width 11 height 16
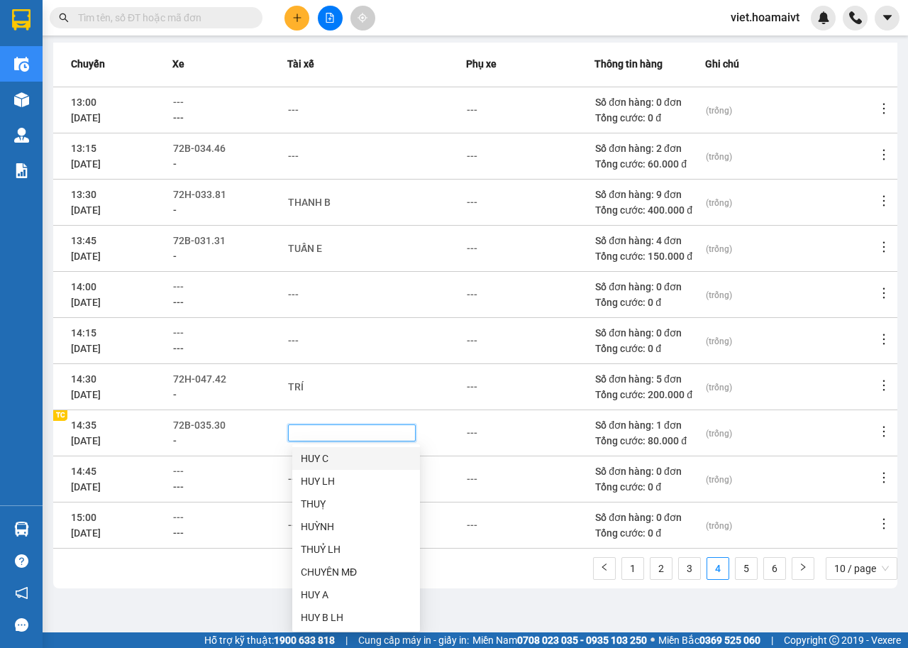
click at [392, 403] on td "TRÍ" at bounding box center [376, 386] width 179 height 46
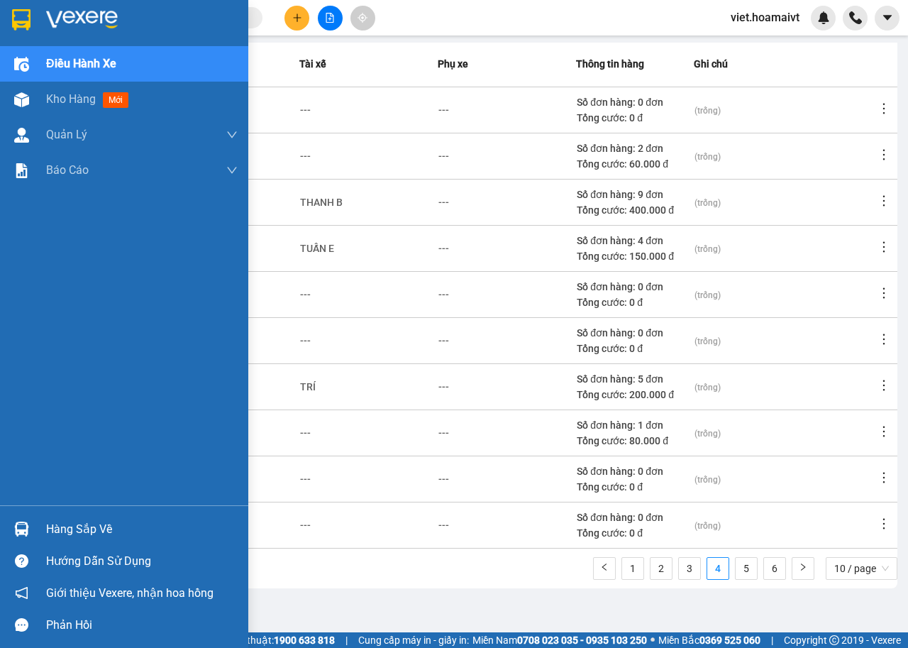
click at [50, 25] on img at bounding box center [82, 19] width 72 height 21
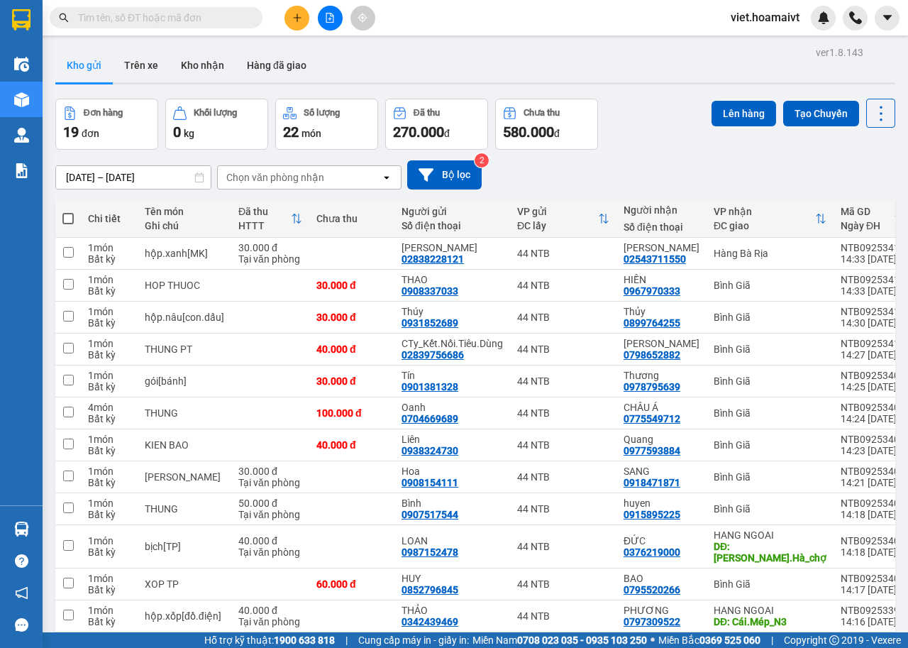
click at [215, 13] on input "text" at bounding box center [161, 18] width 167 height 16
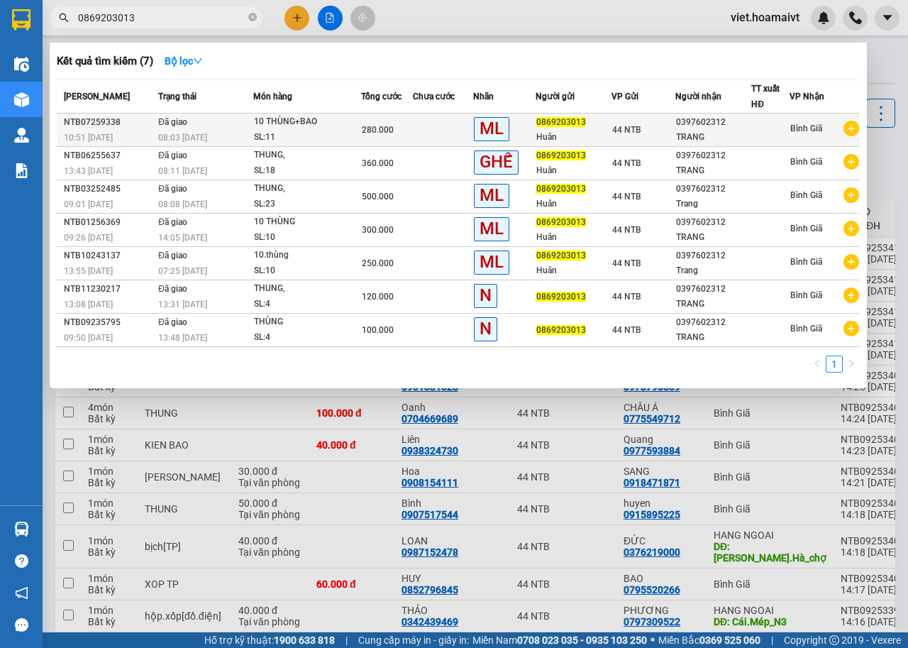
click at [849, 133] on icon "plus-circle" at bounding box center [852, 129] width 16 height 16
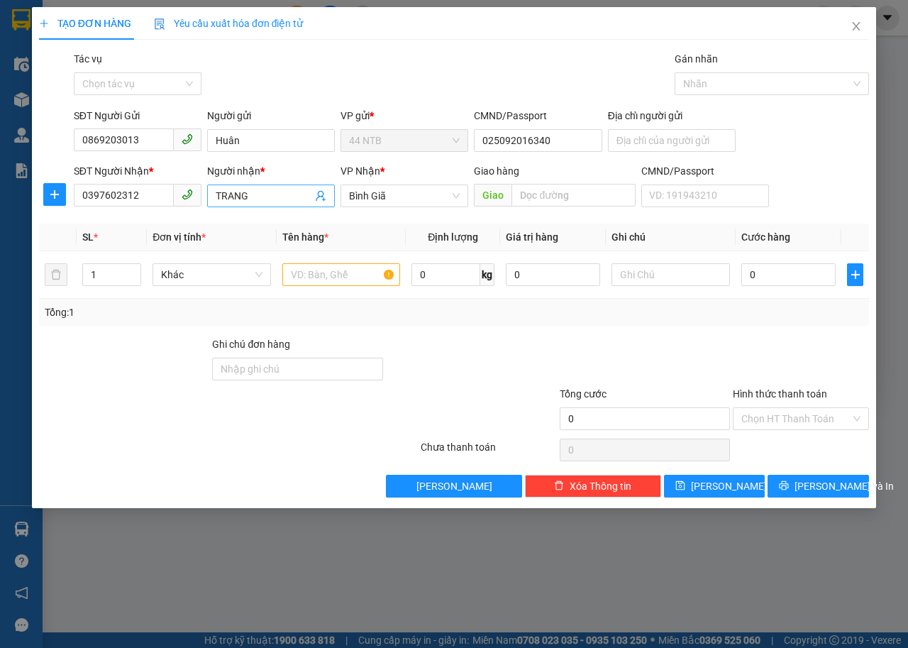
click at [257, 197] on input "TRANG" at bounding box center [264, 196] width 97 height 16
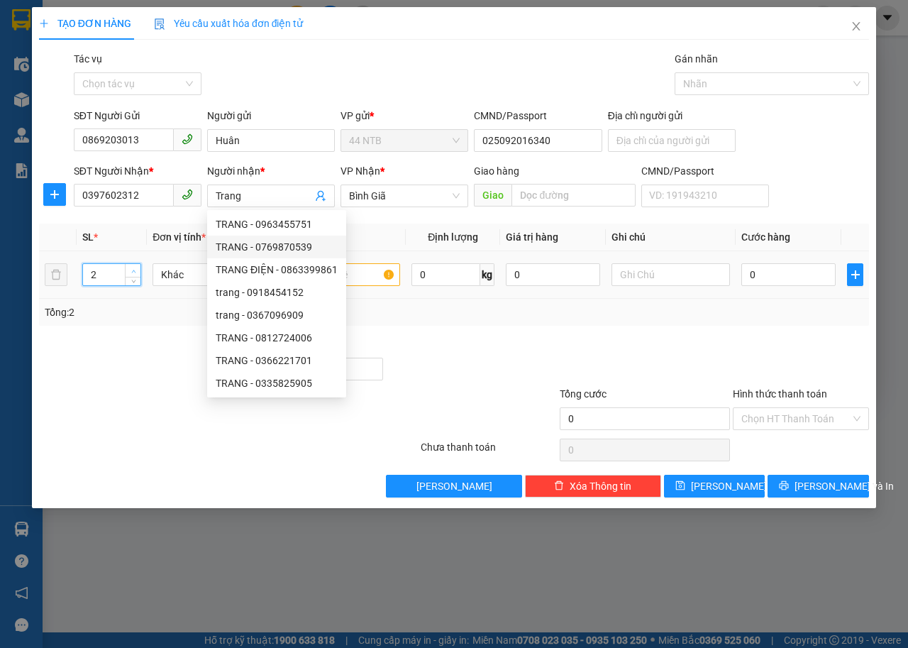
click at [134, 269] on icon "up" at bounding box center [133, 271] width 5 height 5
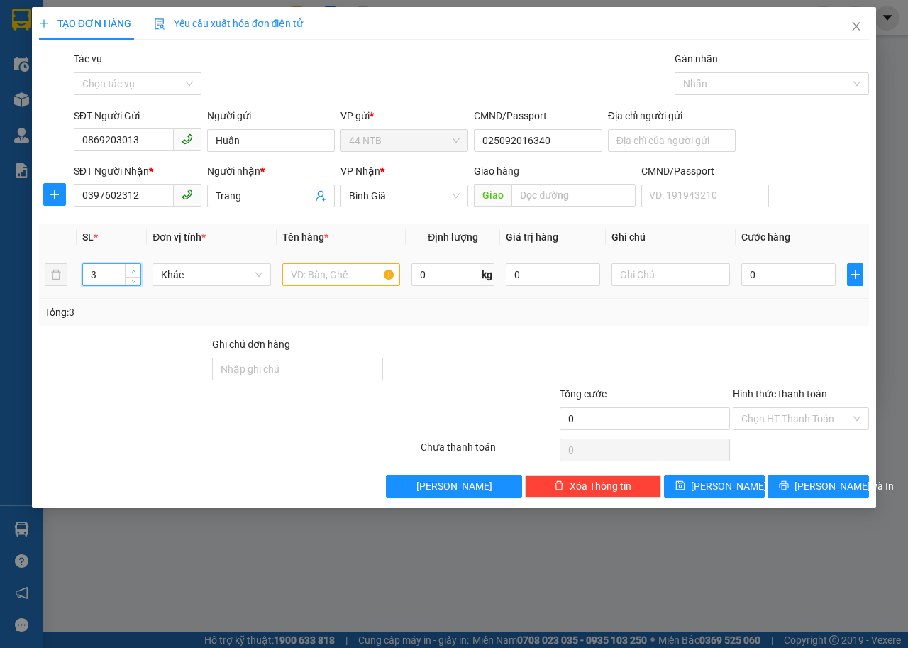
click at [134, 269] on icon "up" at bounding box center [133, 271] width 5 height 5
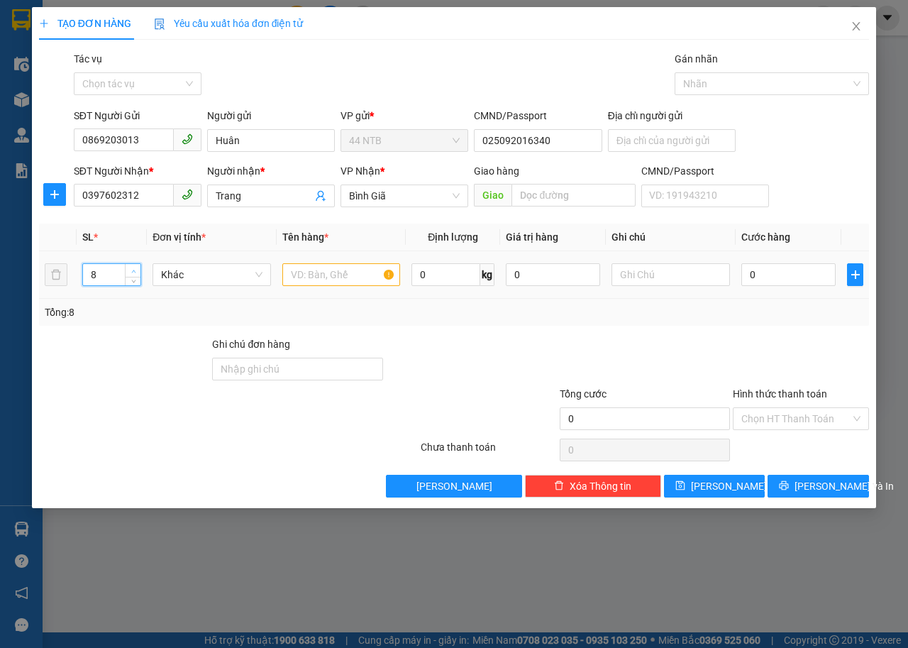
click at [134, 269] on icon "up" at bounding box center [133, 271] width 5 height 5
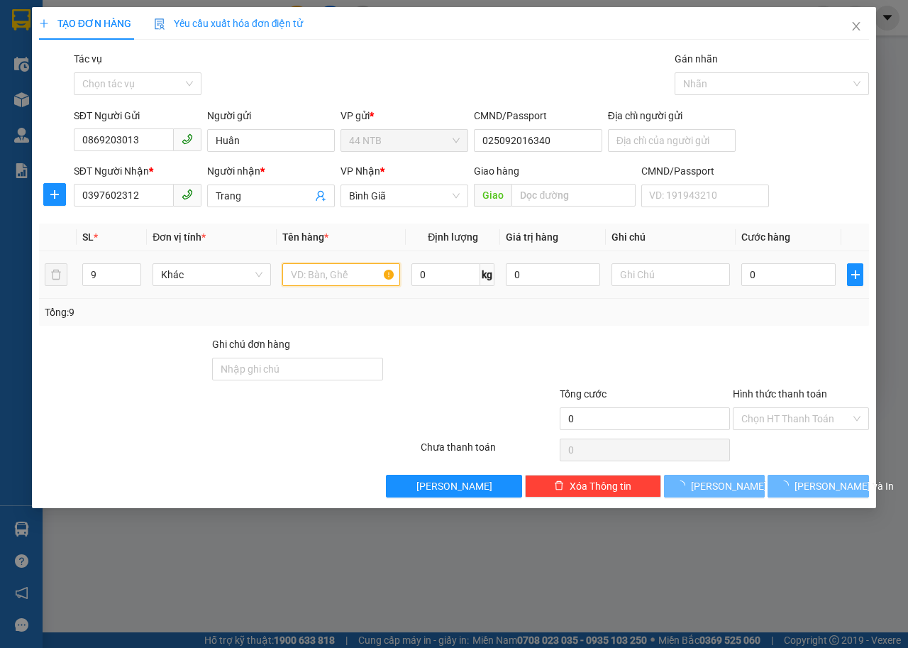
click at [305, 278] on input "text" at bounding box center [341, 274] width 118 height 23
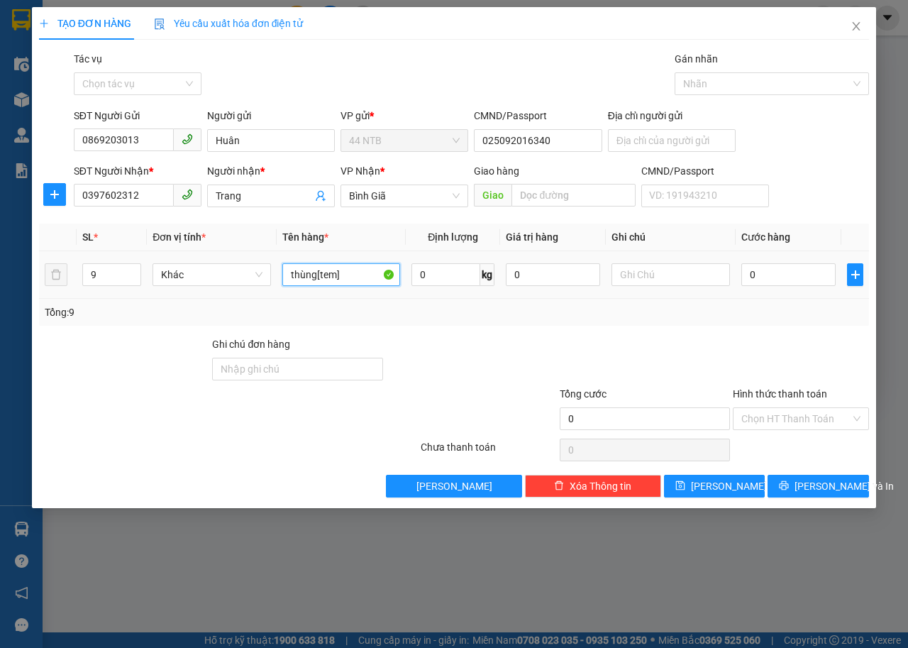
click at [285, 277] on input "thùng[tem]" at bounding box center [341, 274] width 118 height 23
click at [762, 273] on input "0" at bounding box center [789, 274] width 94 height 23
click at [340, 284] on input "9thùng[tem]" at bounding box center [341, 274] width 118 height 23
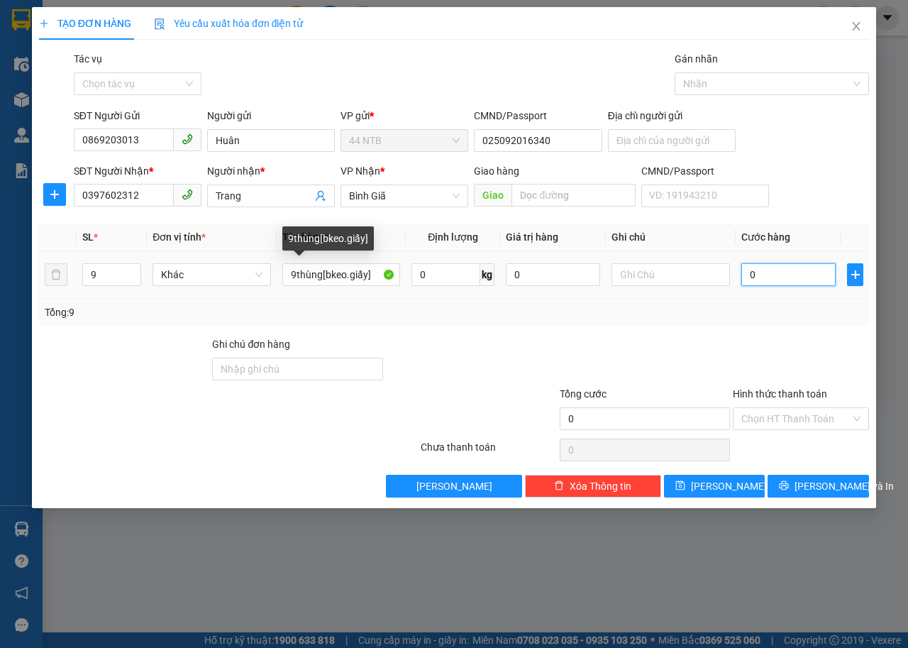
click at [781, 276] on input "0" at bounding box center [789, 274] width 94 height 23
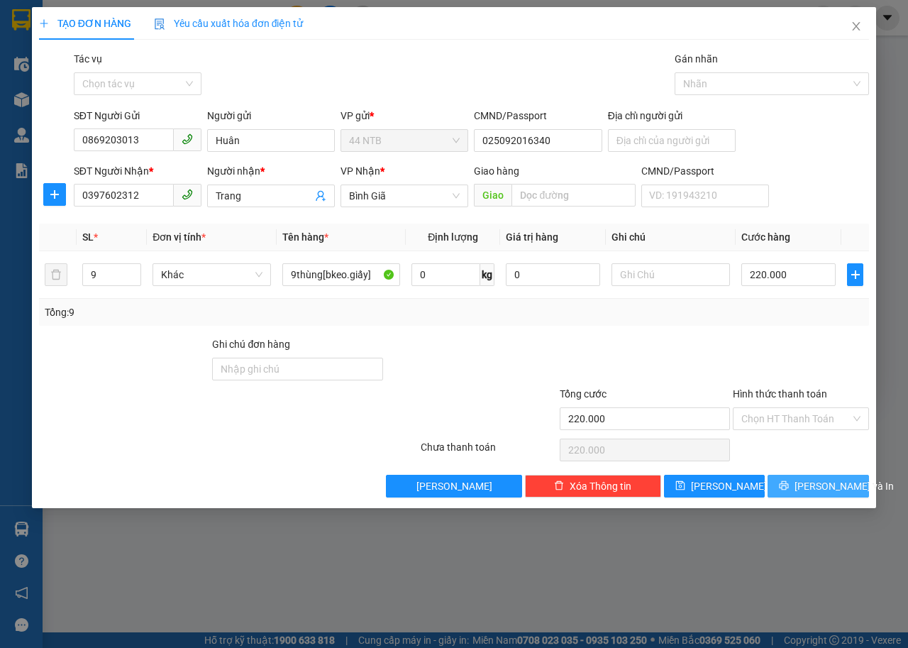
click at [812, 487] on span "Lưu và In" at bounding box center [844, 486] width 99 height 16
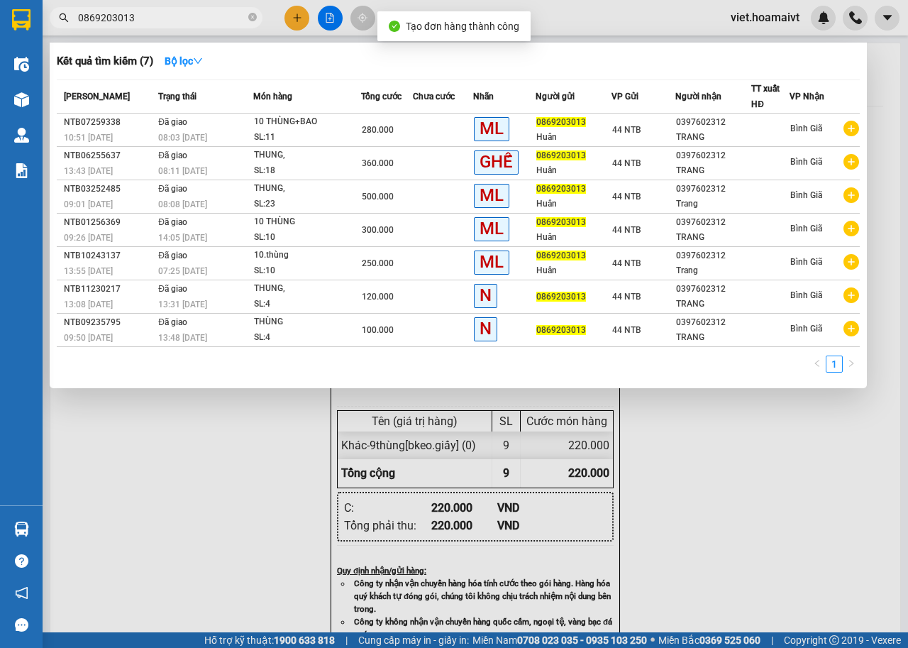
click at [658, 458] on div at bounding box center [454, 324] width 908 height 648
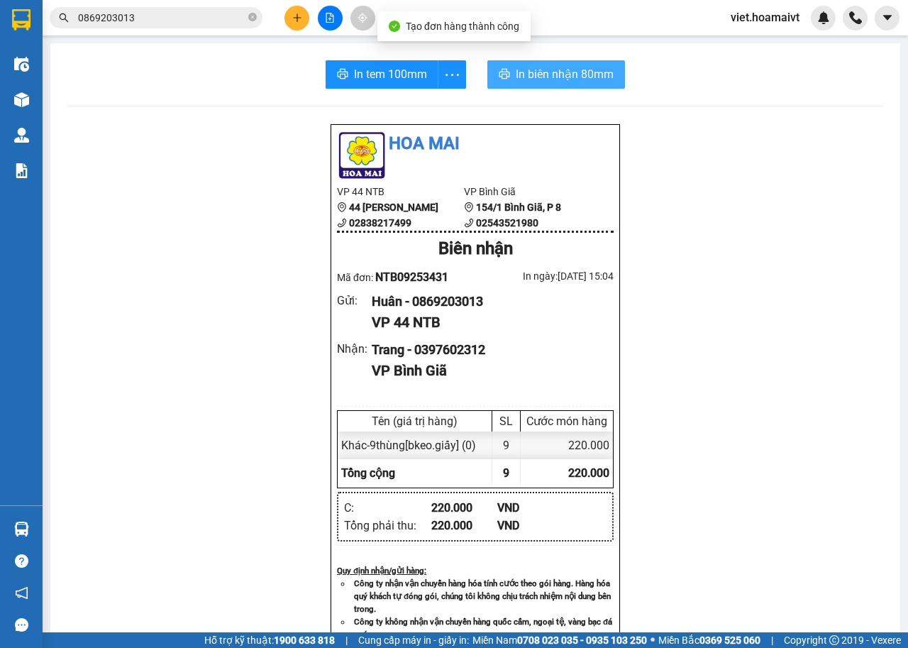
click at [554, 79] on span "In biên nhận 80mm" at bounding box center [565, 74] width 98 height 18
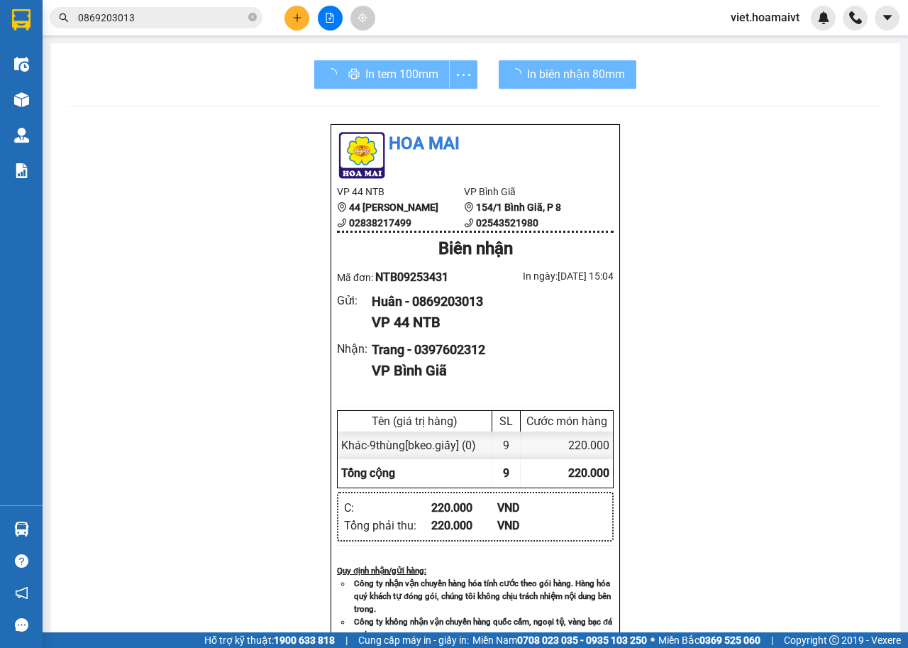
click at [407, 65] on div "In tem 100mm" at bounding box center [395, 74] width 163 height 28
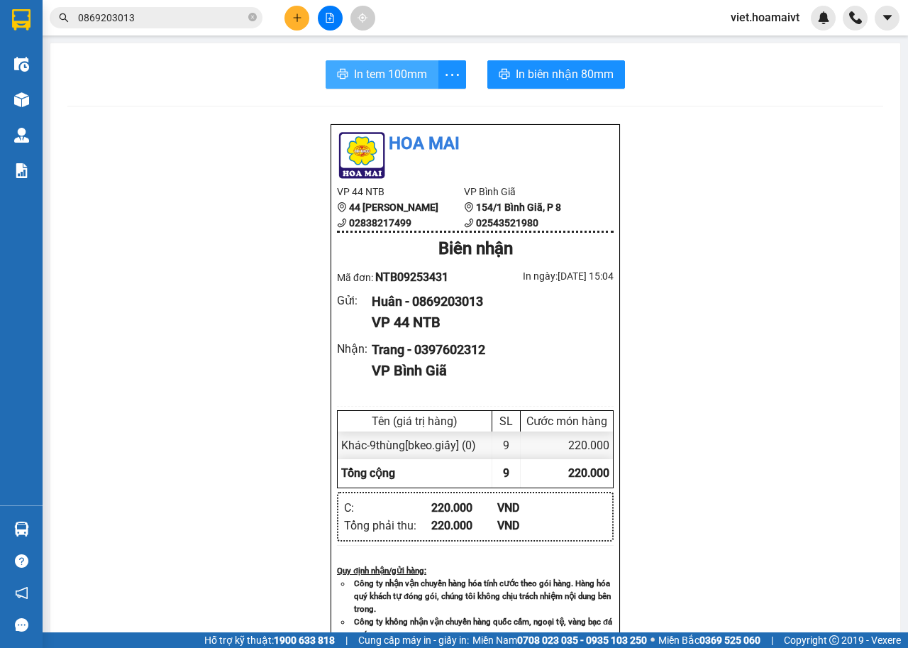
click at [395, 73] on span "In tem 100mm" at bounding box center [390, 74] width 73 height 18
click at [292, 22] on icon "plus" at bounding box center [297, 18] width 10 height 10
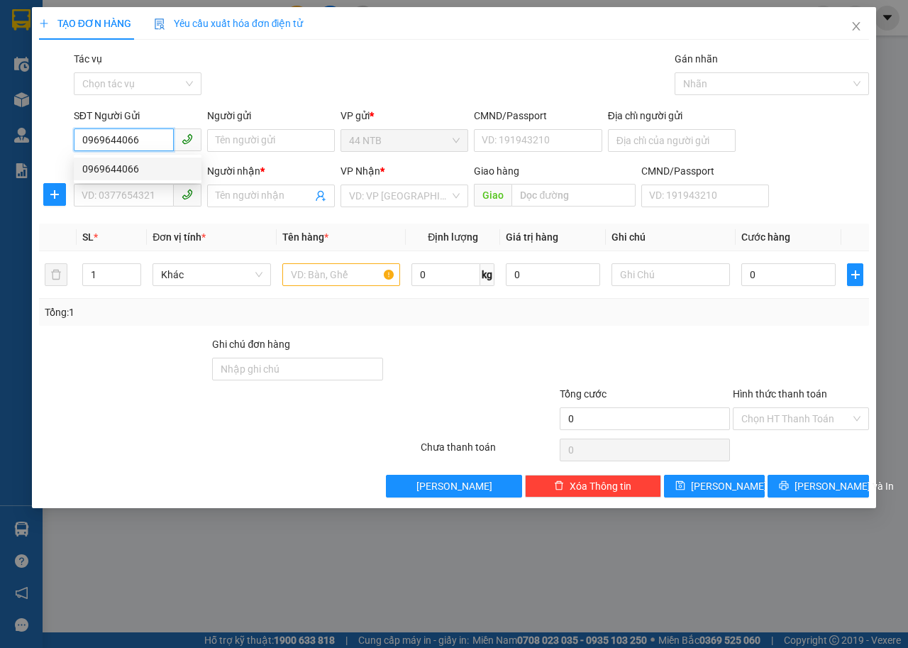
click at [152, 170] on div "0969644066" at bounding box center [137, 169] width 111 height 16
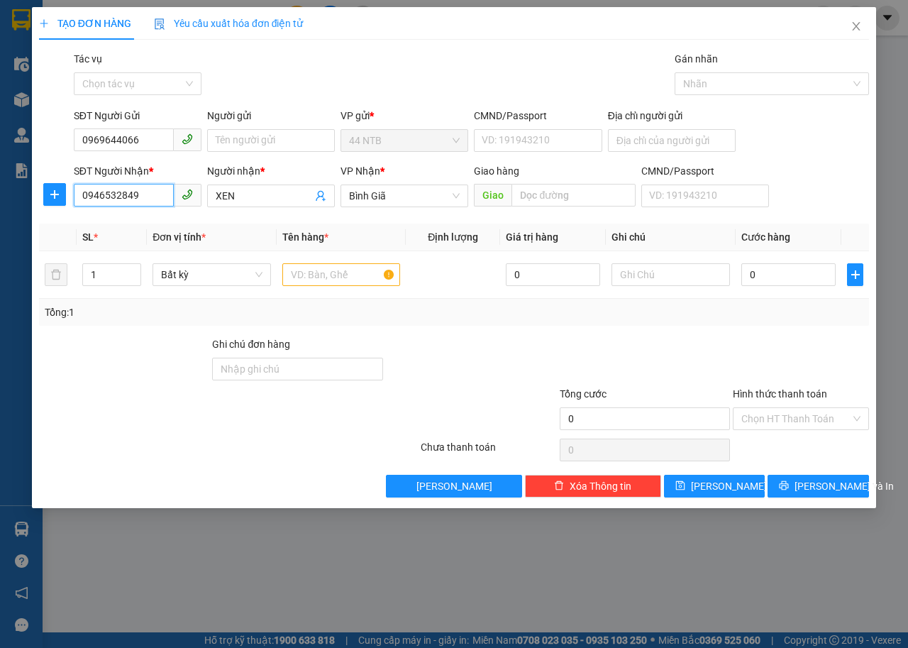
drag, startPoint x: 154, startPoint y: 200, endPoint x: 72, endPoint y: 209, distance: 82.8
click at [72, 209] on div "SĐT Người Nhận * 0946532849 0946532849" at bounding box center [137, 188] width 133 height 50
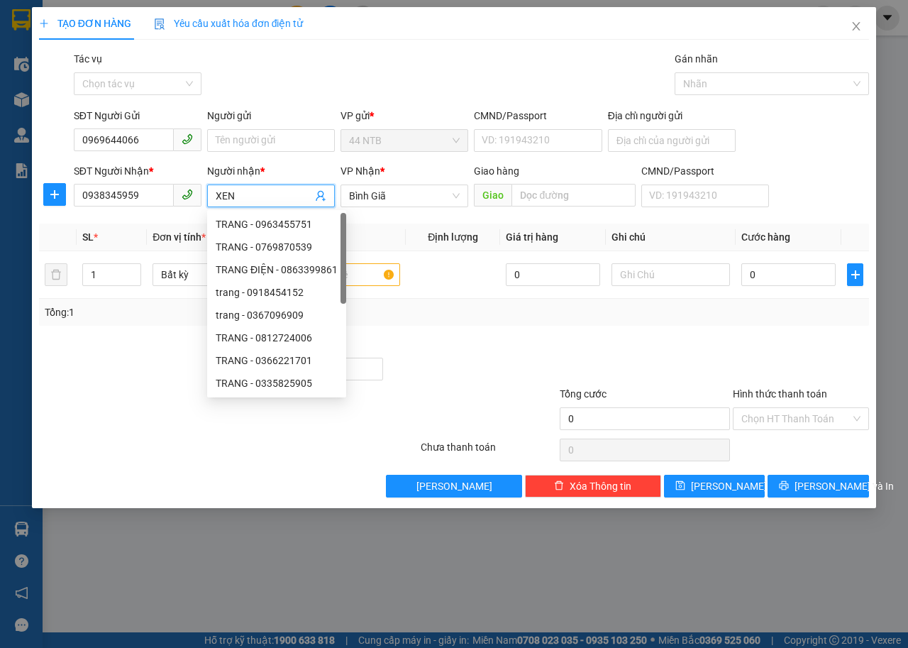
drag, startPoint x: 267, startPoint y: 197, endPoint x: 214, endPoint y: 198, distance: 52.5
click at [214, 198] on span "XEN" at bounding box center [271, 195] width 128 height 23
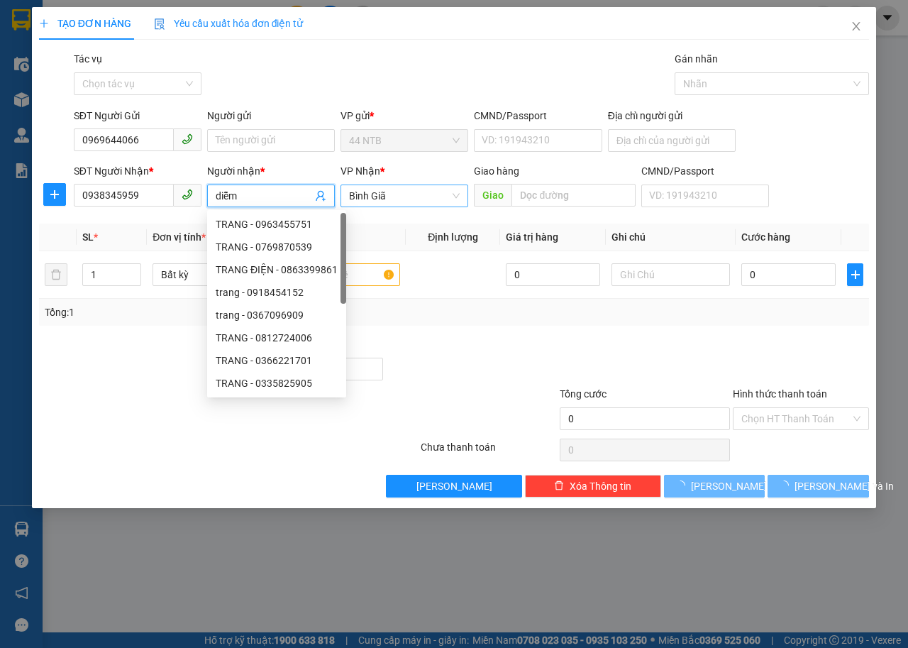
click at [410, 201] on span "Bình Giã" at bounding box center [404, 195] width 111 height 21
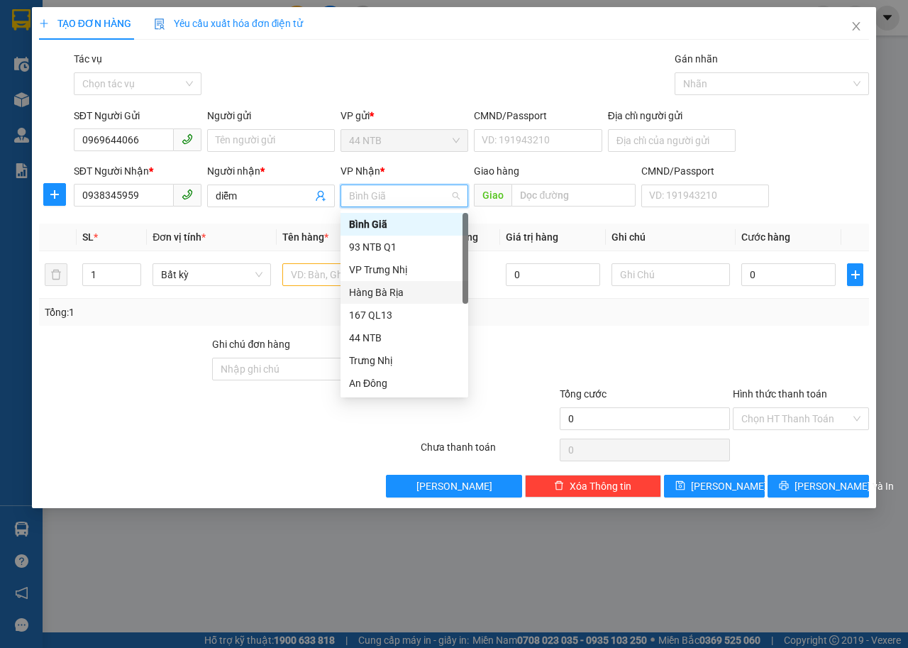
click at [411, 288] on div "Hàng Bà Rịa" at bounding box center [404, 293] width 111 height 16
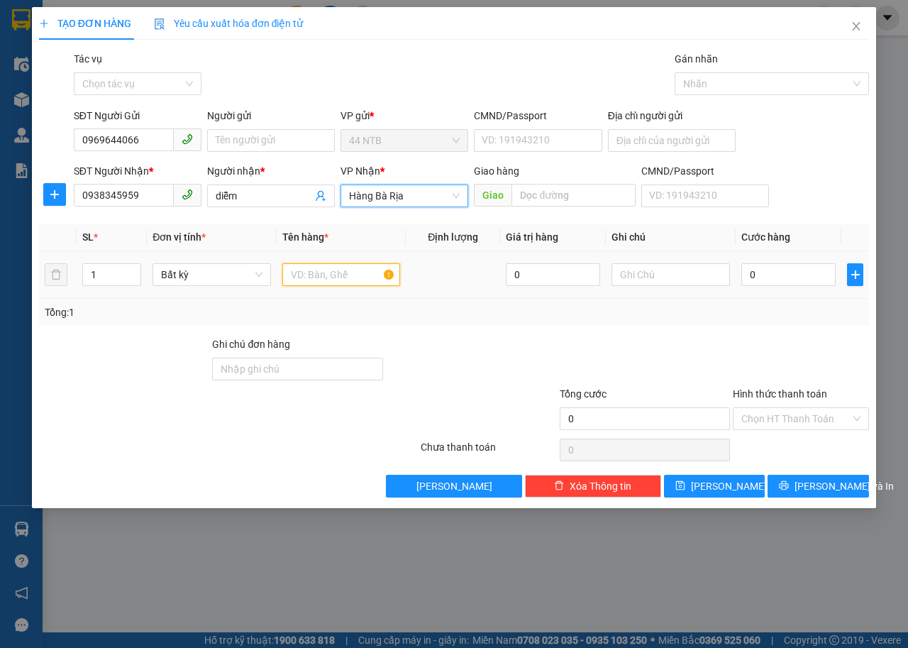
click at [319, 278] on input "text" at bounding box center [341, 274] width 118 height 23
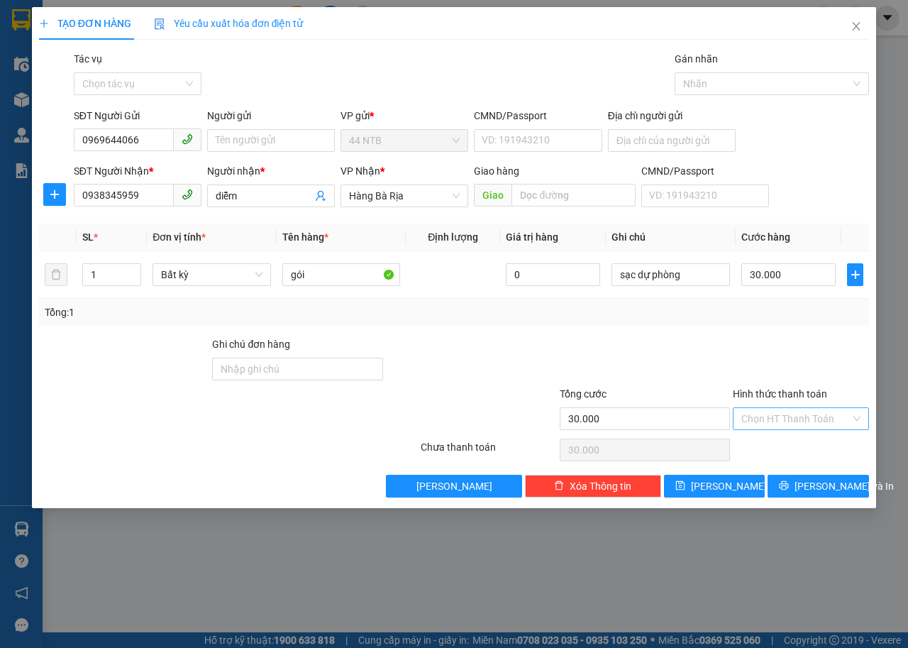
click at [782, 419] on input "Hình thức thanh toán" at bounding box center [796, 418] width 109 height 21
click at [800, 447] on div "Tại văn phòng" at bounding box center [801, 447] width 119 height 16
click at [809, 488] on span "Lưu và In" at bounding box center [844, 486] width 99 height 16
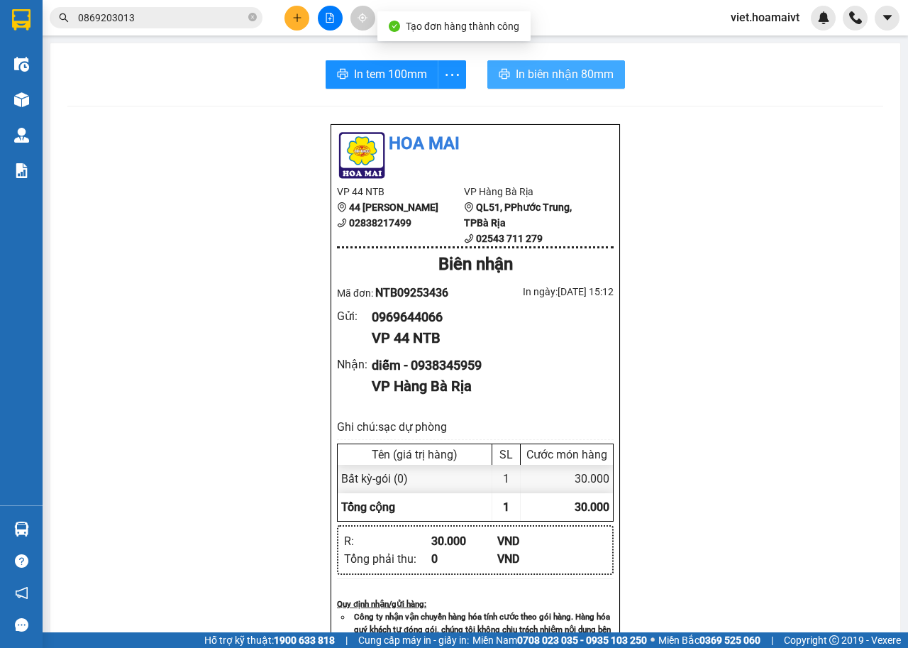
click at [531, 82] on span "In biên nhận 80mm" at bounding box center [565, 74] width 98 height 18
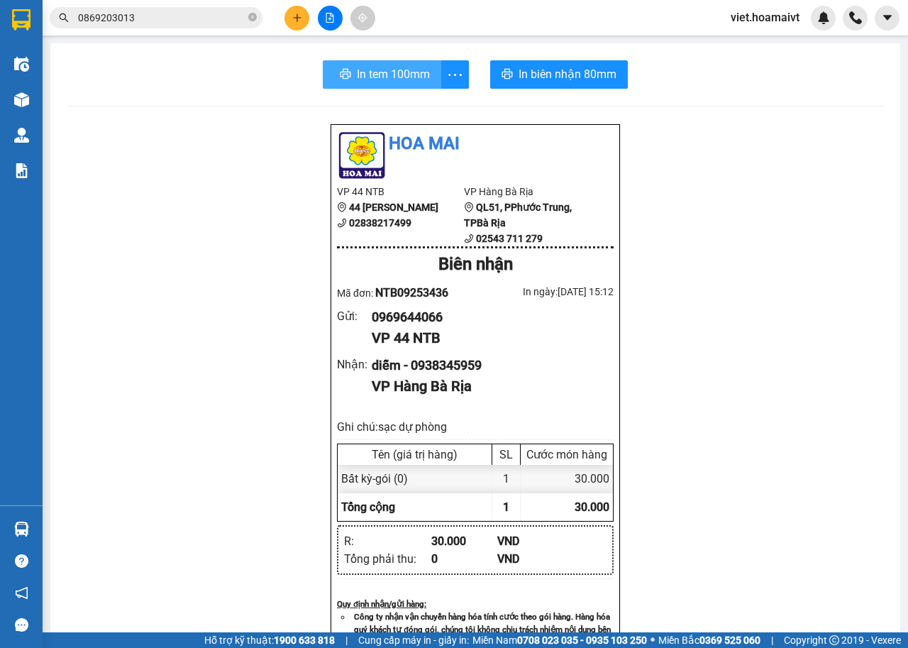
click at [388, 77] on span "In tem 100mm" at bounding box center [393, 74] width 73 height 18
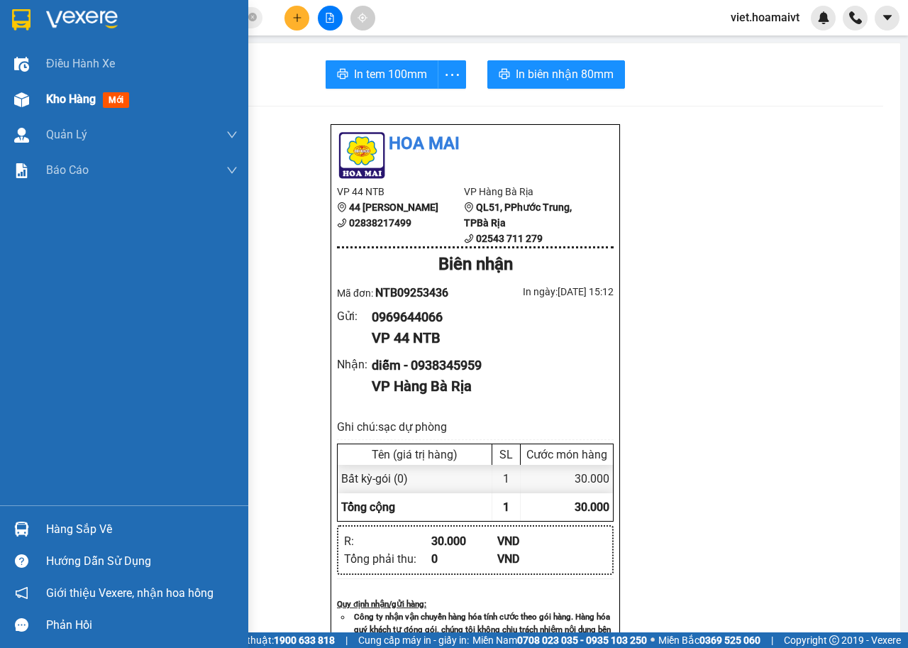
click at [15, 109] on div at bounding box center [21, 99] width 25 height 25
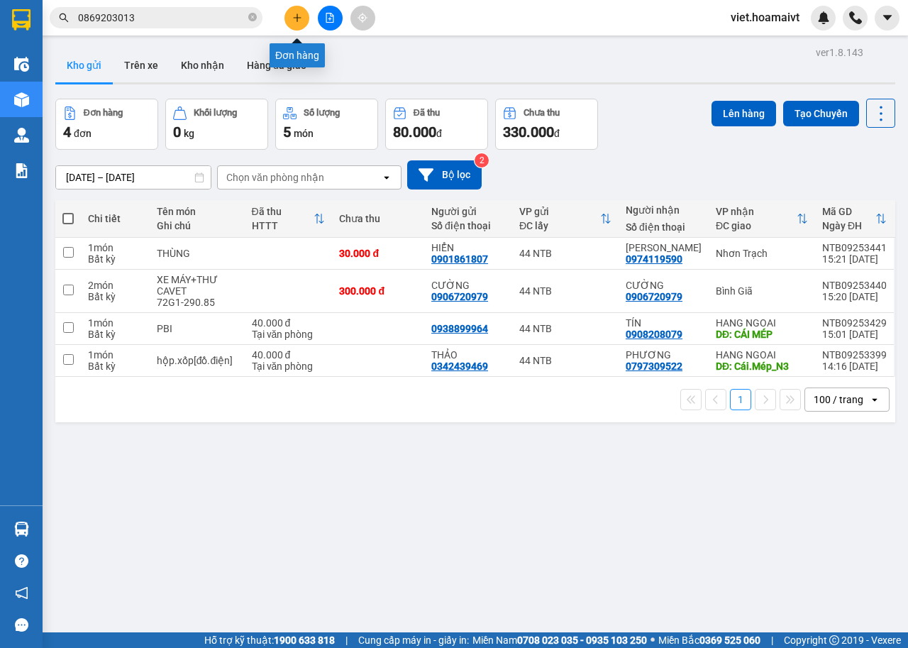
click at [297, 20] on icon "plus" at bounding box center [297, 17] width 1 height 8
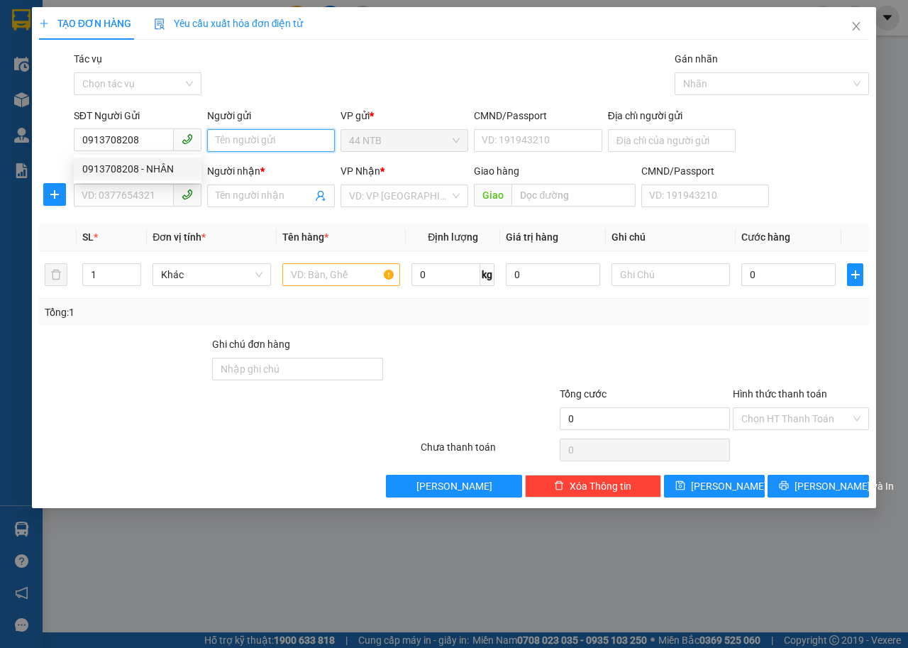
click at [244, 138] on input "Người gửi" at bounding box center [271, 140] width 128 height 23
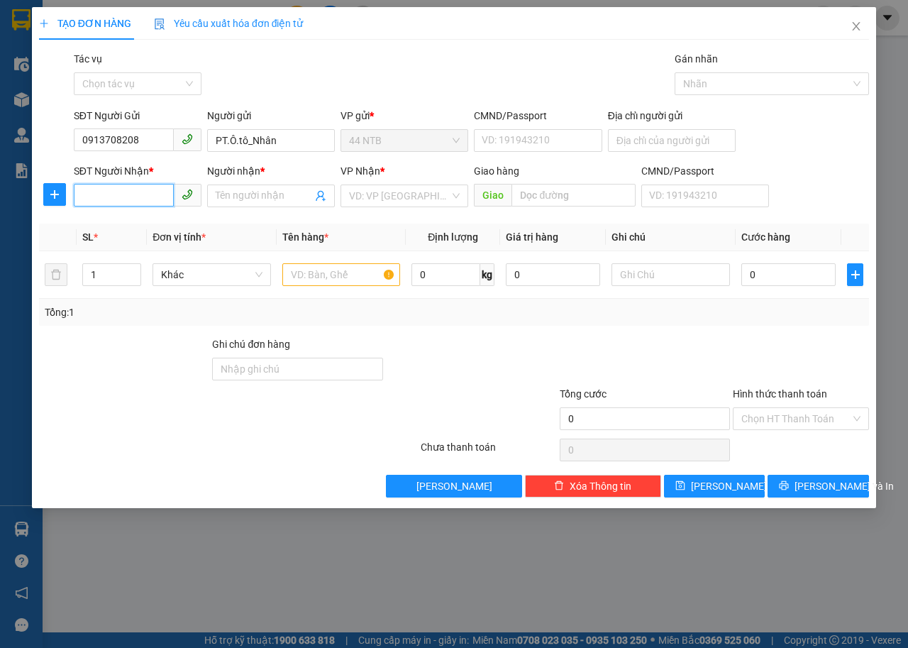
click at [140, 196] on input "SĐT Người Nhận *" at bounding box center [124, 195] width 100 height 23
click at [152, 226] on div "0902528077 - SA" at bounding box center [137, 224] width 111 height 16
click at [272, 197] on input "SA" at bounding box center [264, 196] width 97 height 16
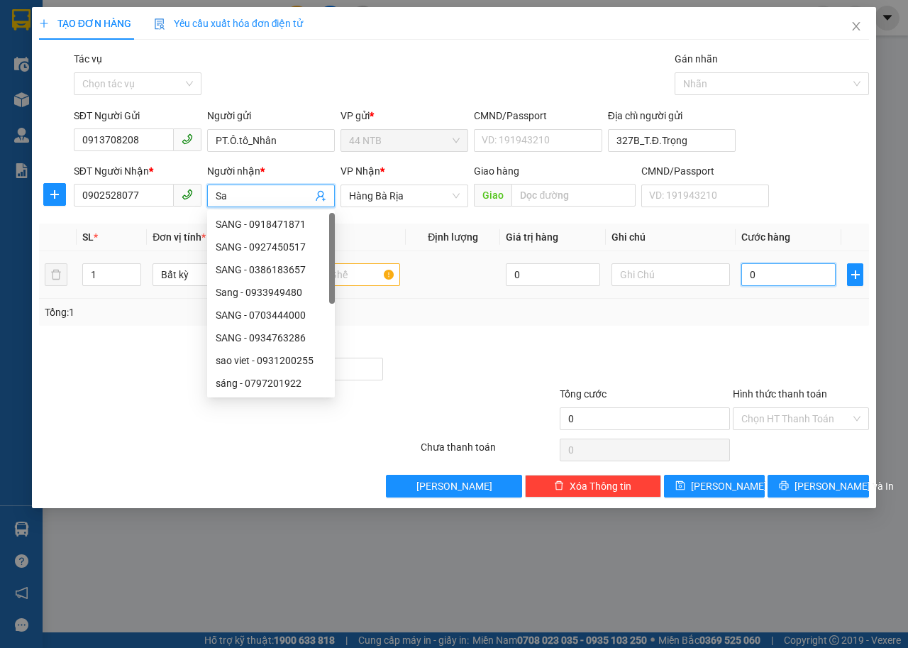
click at [776, 266] on input "0" at bounding box center [789, 274] width 94 height 23
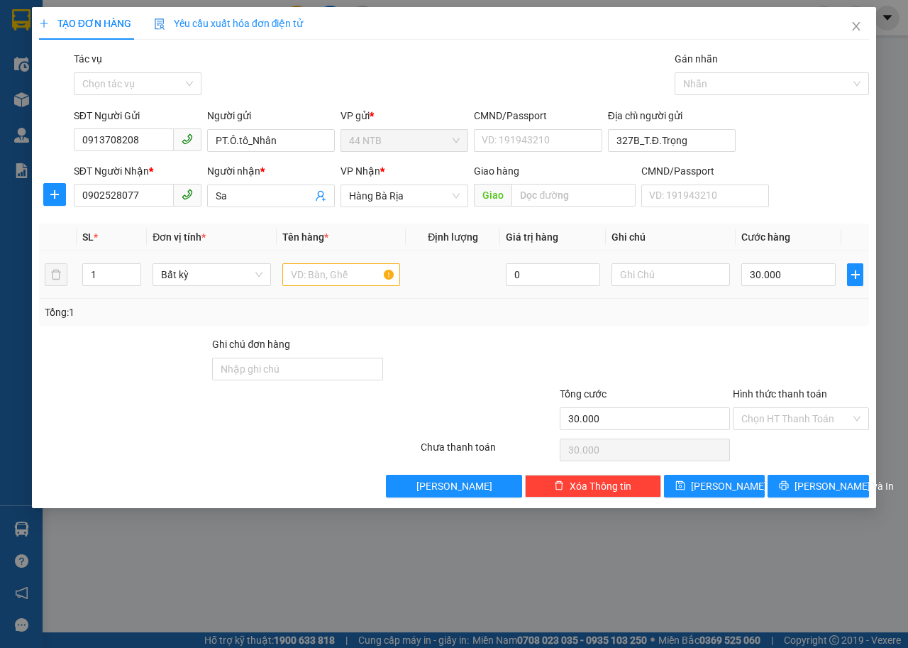
click at [354, 260] on div at bounding box center [341, 274] width 118 height 28
click at [353, 263] on div at bounding box center [341, 274] width 118 height 28
click at [355, 281] on input "text" at bounding box center [341, 274] width 118 height 23
click at [696, 140] on input "327B_T.Đ.Trọng" at bounding box center [672, 140] width 128 height 23
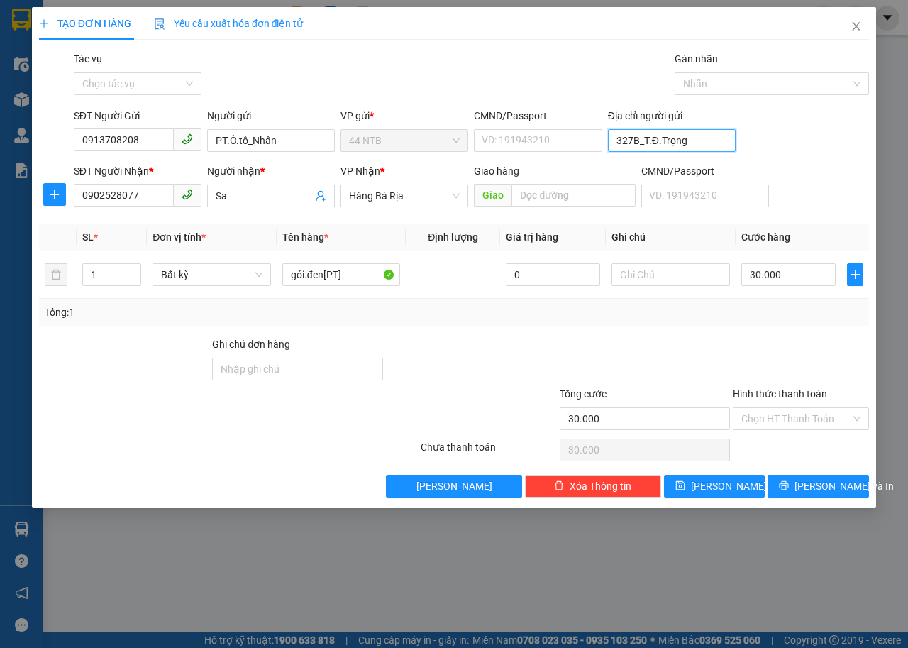
click at [696, 140] on input "327B_T.Đ.Trọng" at bounding box center [672, 140] width 128 height 23
click at [696, 141] on input "327B_T.Đ.Trọng" at bounding box center [672, 140] width 128 height 23
click at [697, 141] on input "327B_T.Đ.Trọng" at bounding box center [672, 140] width 128 height 23
click at [852, 492] on button "Lưu và In" at bounding box center [818, 486] width 101 height 23
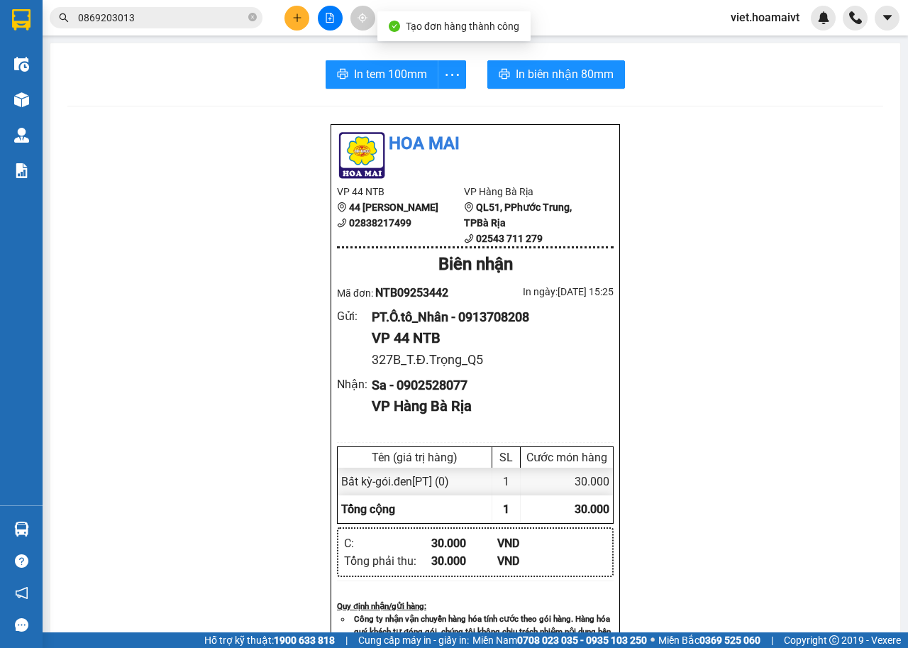
click at [395, 55] on div "In tem 100mm In biên nhận 80mm Hoa Mai VP 44 NTB 44 Nguyễn Thái Bình 0283821749…" at bounding box center [475, 572] width 850 height 1058
click at [392, 71] on span "In tem 100mm" at bounding box center [390, 74] width 73 height 18
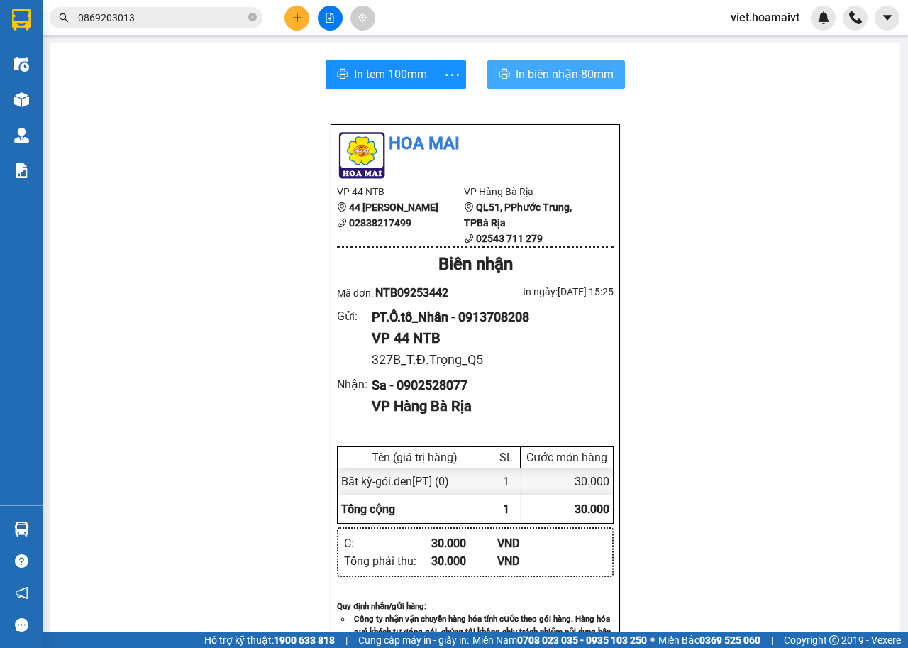
click at [551, 81] on span "In biên nhận 80mm" at bounding box center [565, 74] width 98 height 18
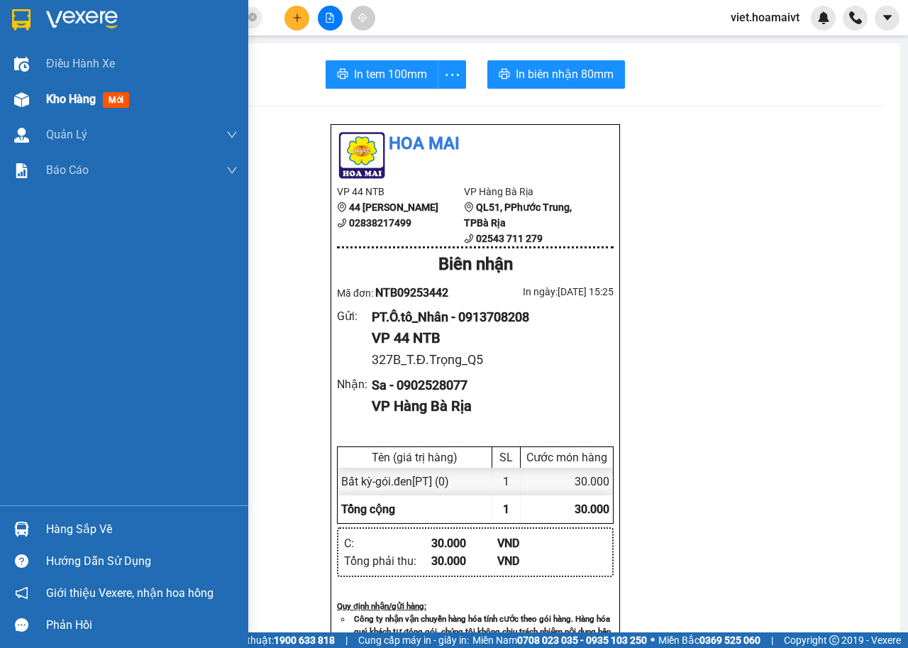
click at [96, 104] on span "Kho hàng" at bounding box center [71, 98] width 50 height 13
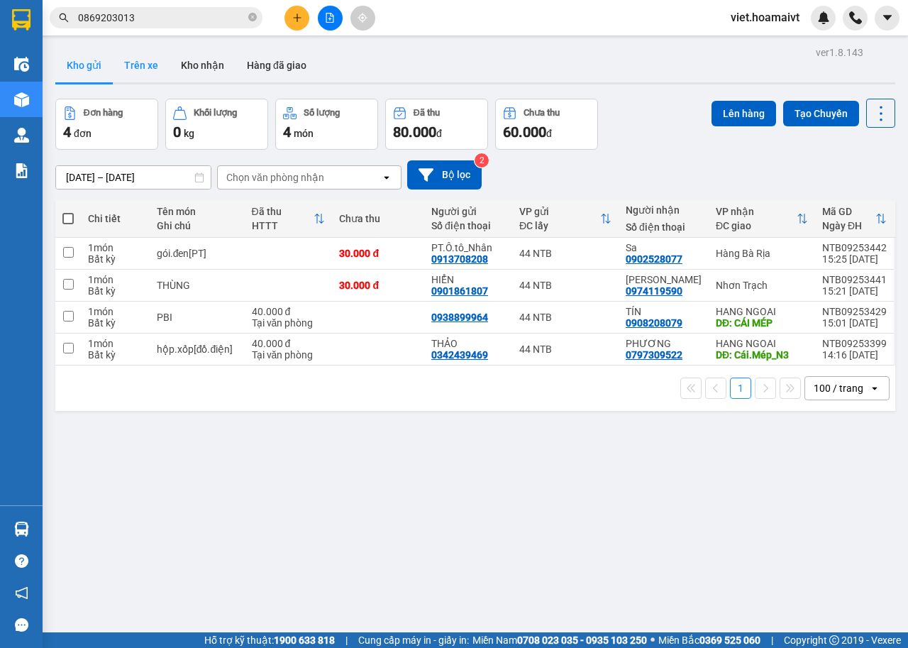
click at [147, 71] on button "Trên xe" at bounding box center [141, 65] width 57 height 34
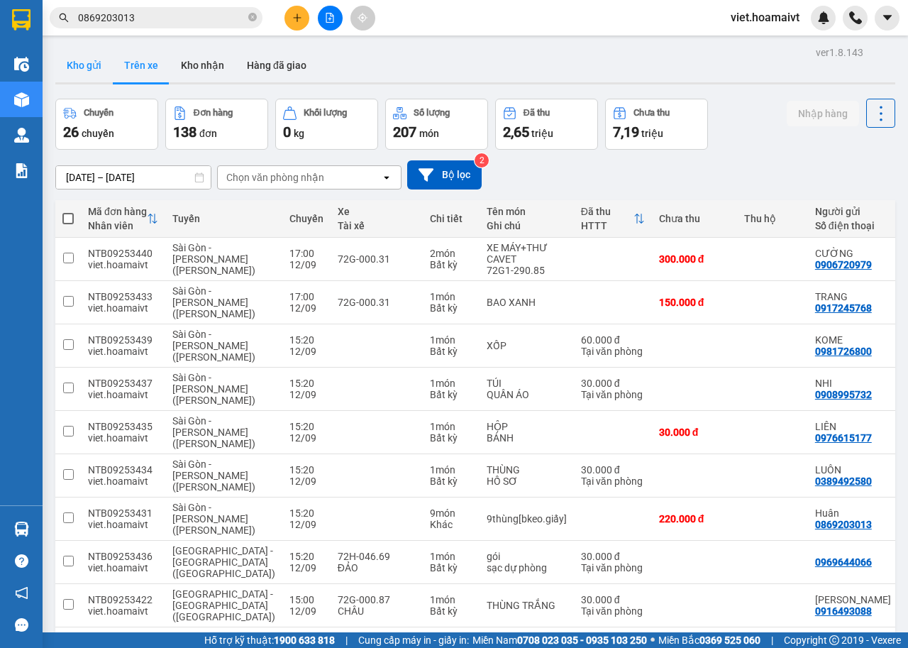
click at [90, 72] on button "Kho gửi" at bounding box center [83, 65] width 57 height 34
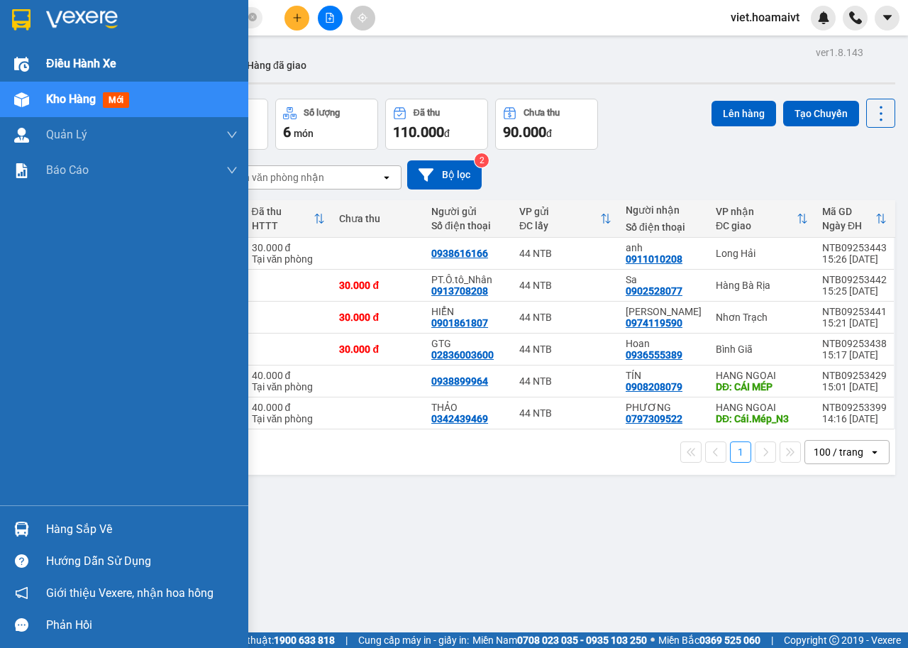
click at [57, 68] on span "Điều hành xe" at bounding box center [81, 64] width 70 height 18
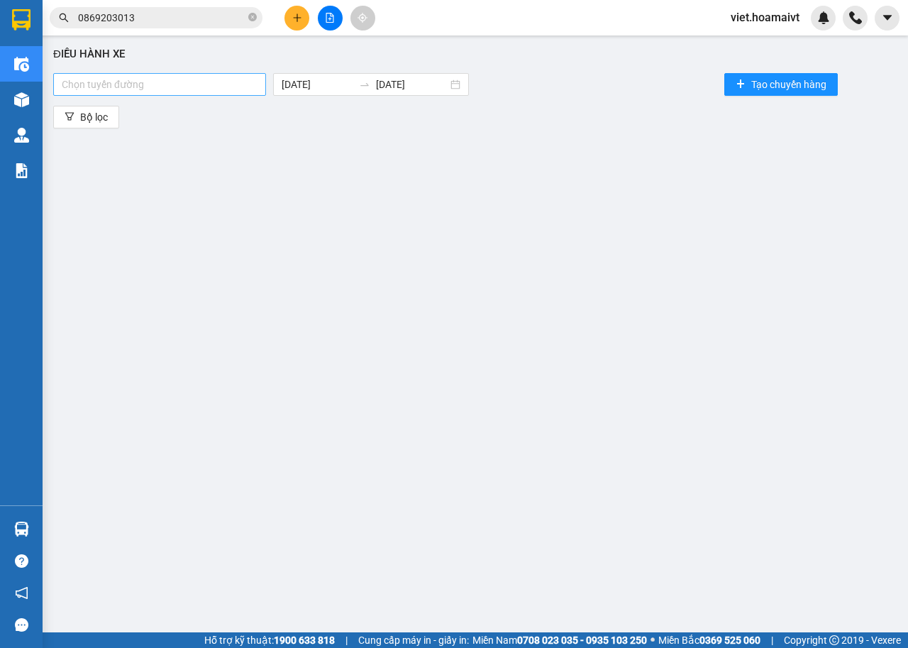
click at [221, 83] on div at bounding box center [160, 84] width 206 height 17
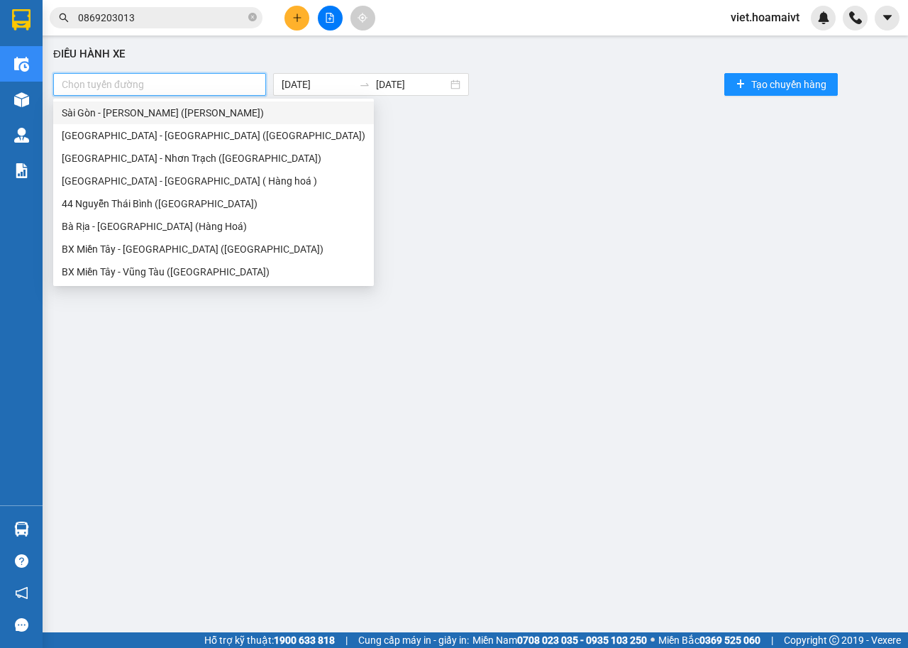
click at [198, 114] on div "Sài Gòn - Vũng Tàu (Hàng Hoá)" at bounding box center [214, 113] width 304 height 16
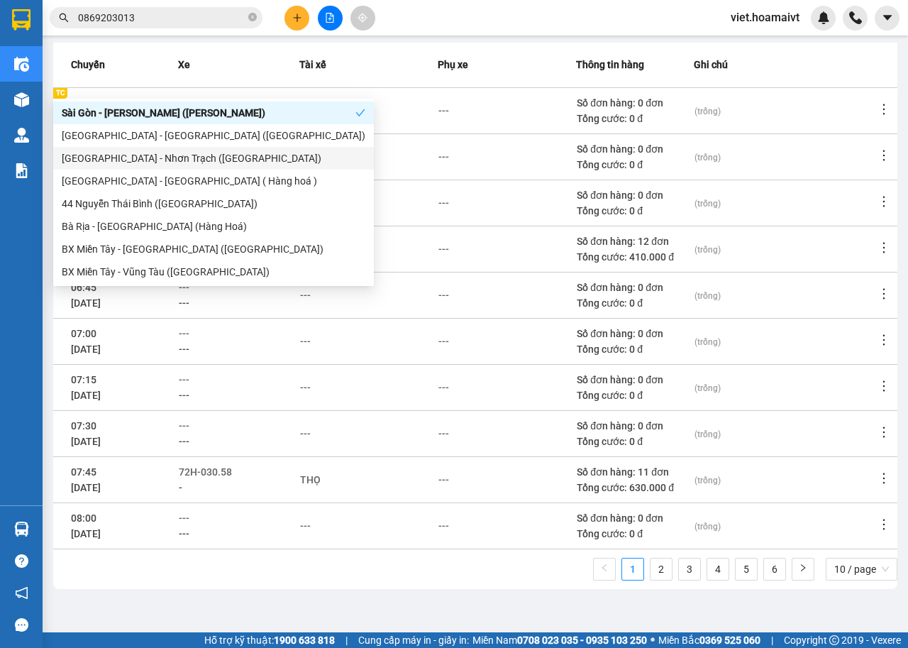
scroll to position [156, 0]
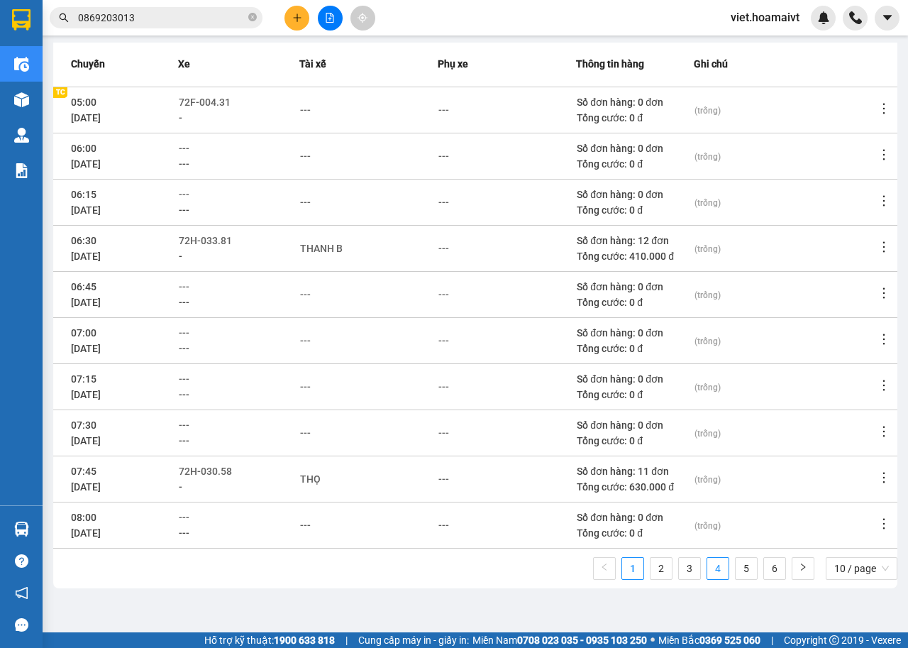
click at [715, 575] on link "4" at bounding box center [717, 568] width 21 height 21
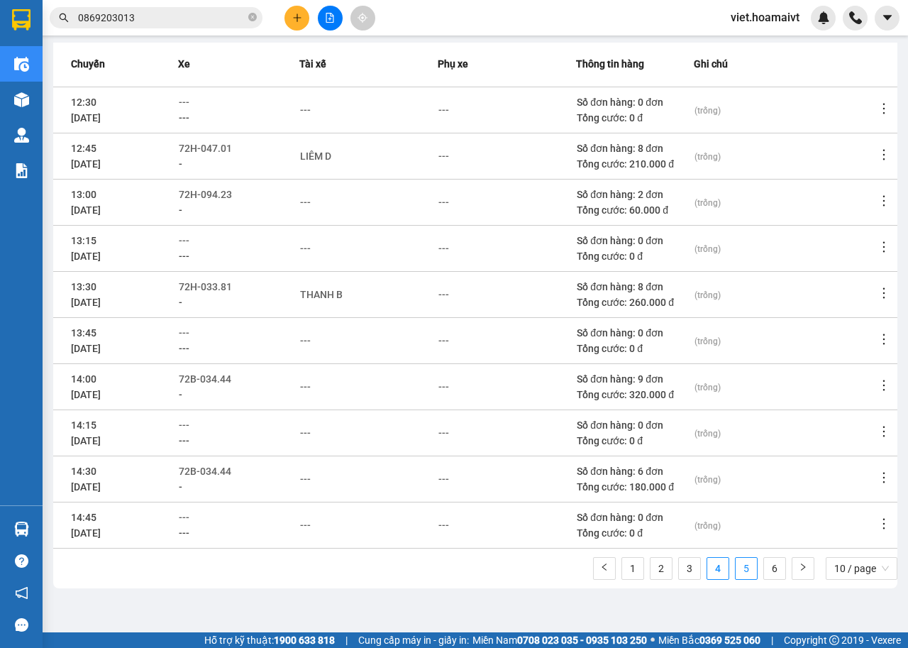
click at [736, 571] on link "5" at bounding box center [746, 568] width 21 height 21
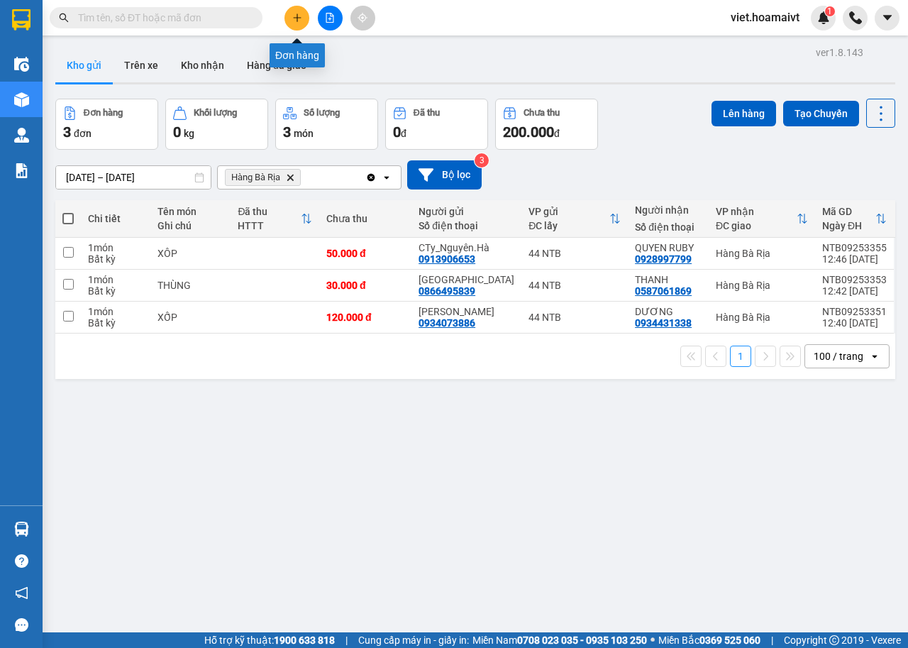
click at [305, 18] on button at bounding box center [297, 18] width 25 height 25
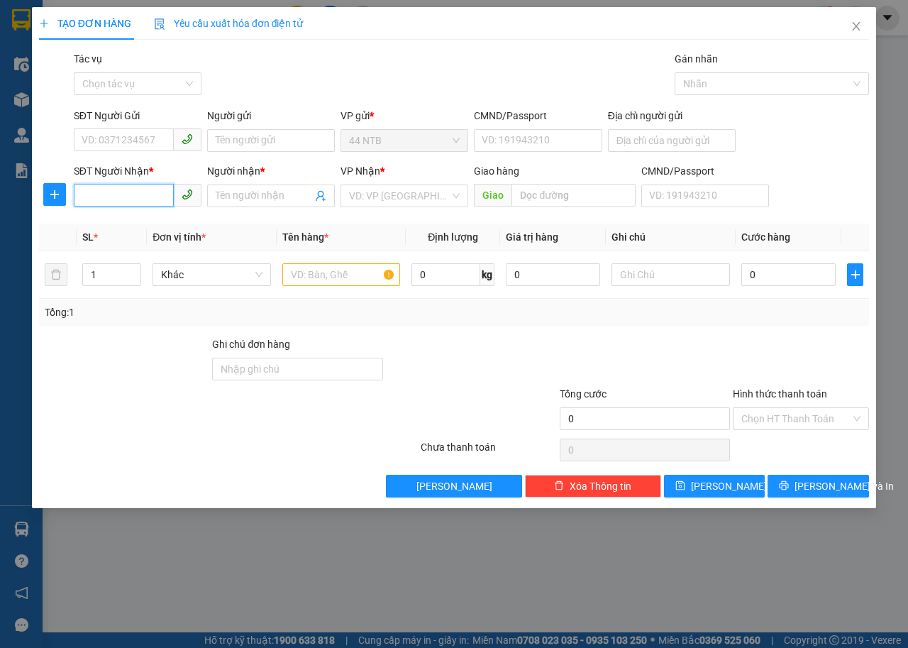
click at [147, 196] on input "SĐT Người Nhận *" at bounding box center [124, 195] width 100 height 23
click at [88, 189] on input "300800" at bounding box center [124, 195] width 100 height 23
click at [102, 226] on div "0913300800 - HƯNG" at bounding box center [137, 224] width 111 height 16
type input "0913300800"
type input "HƯNG"
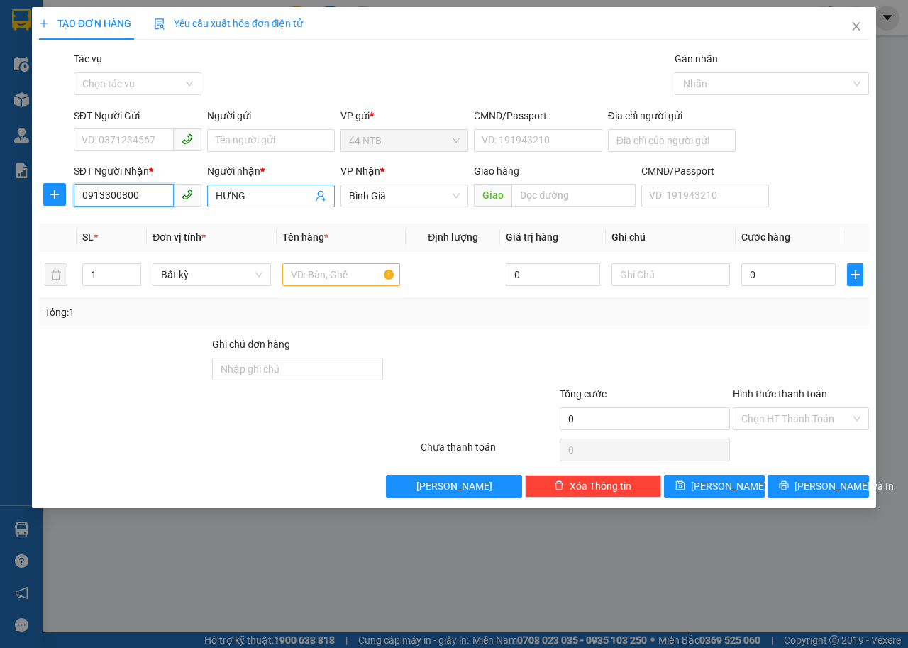
type input "0913300800"
drag, startPoint x: 258, startPoint y: 198, endPoint x: 158, endPoint y: 212, distance: 100.3
click at [158, 212] on div "SĐT Người Nhận * 0913300800 Người nhận * HƯNG HƯNG VP Nhận * Bình Giã Giao hà…" at bounding box center [471, 188] width 801 height 50
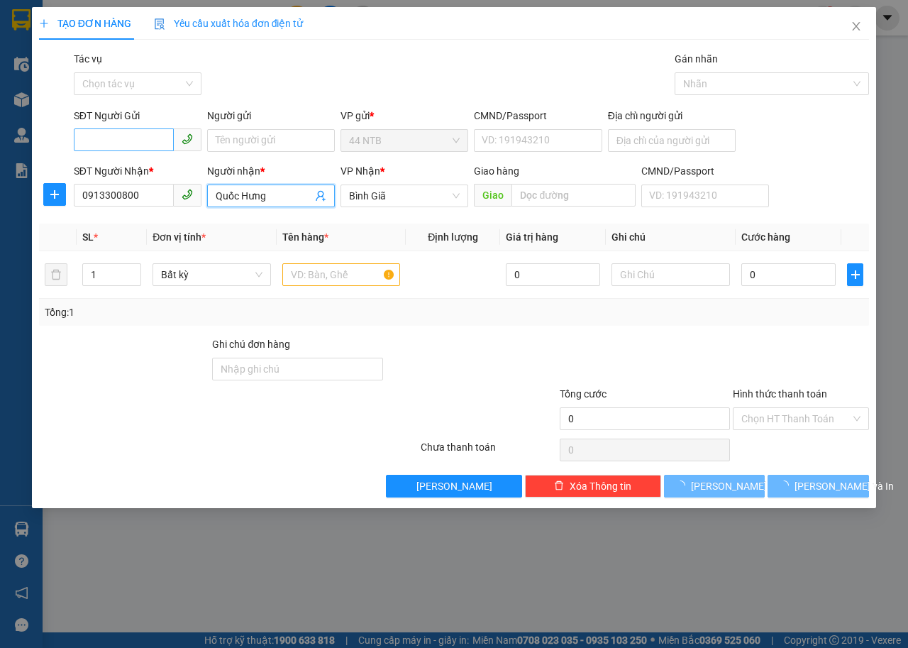
type input "Quốc Hưng"
click at [138, 127] on div "SĐT Người Gửi VD: 0371234567" at bounding box center [138, 133] width 128 height 50
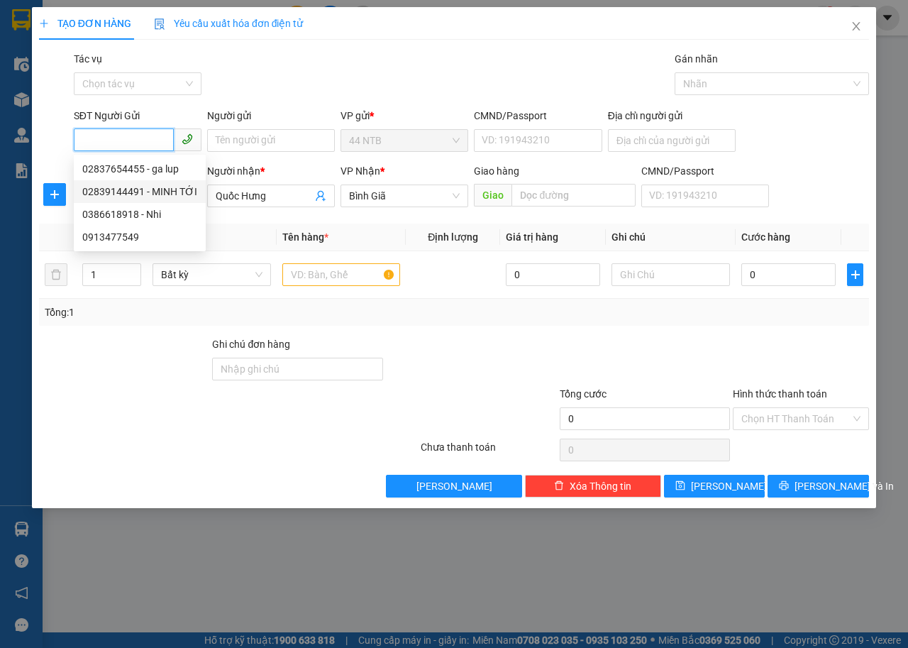
click at [168, 191] on div "02839144491 - MINH TỚI" at bounding box center [139, 192] width 115 height 16
type input "02839144491"
type input "MINH TỚI"
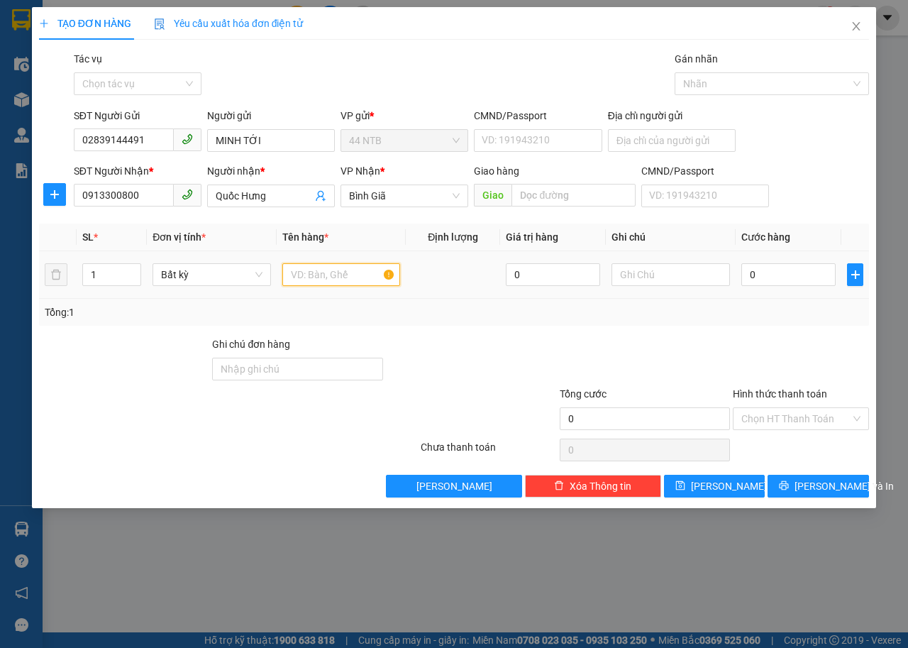
click at [351, 277] on input "text" at bounding box center [341, 274] width 118 height 23
type input "thùng"
click at [790, 271] on input "0" at bounding box center [789, 274] width 94 height 23
type input "4"
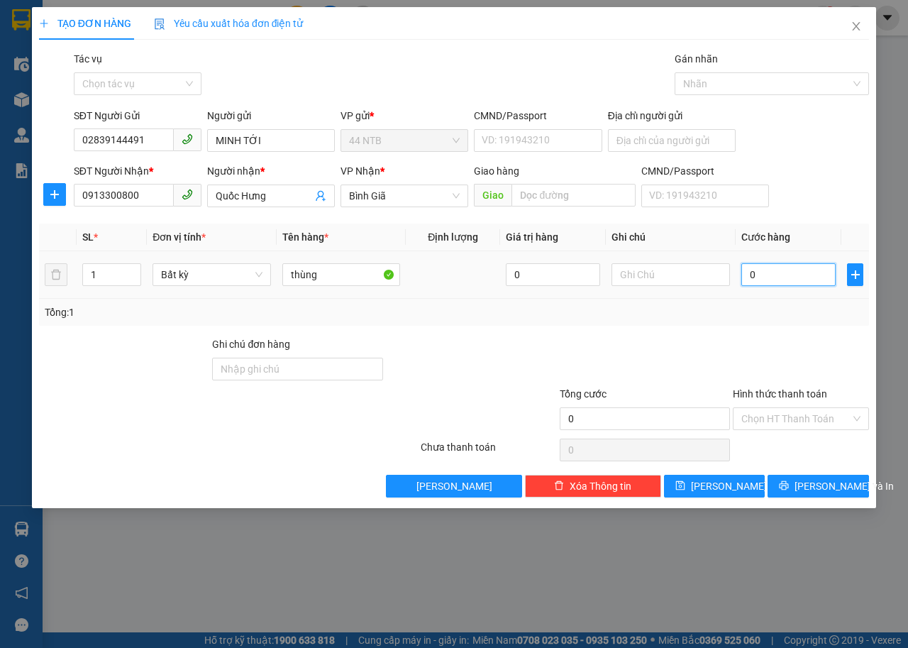
type input "4"
type input "40"
type input "40.000"
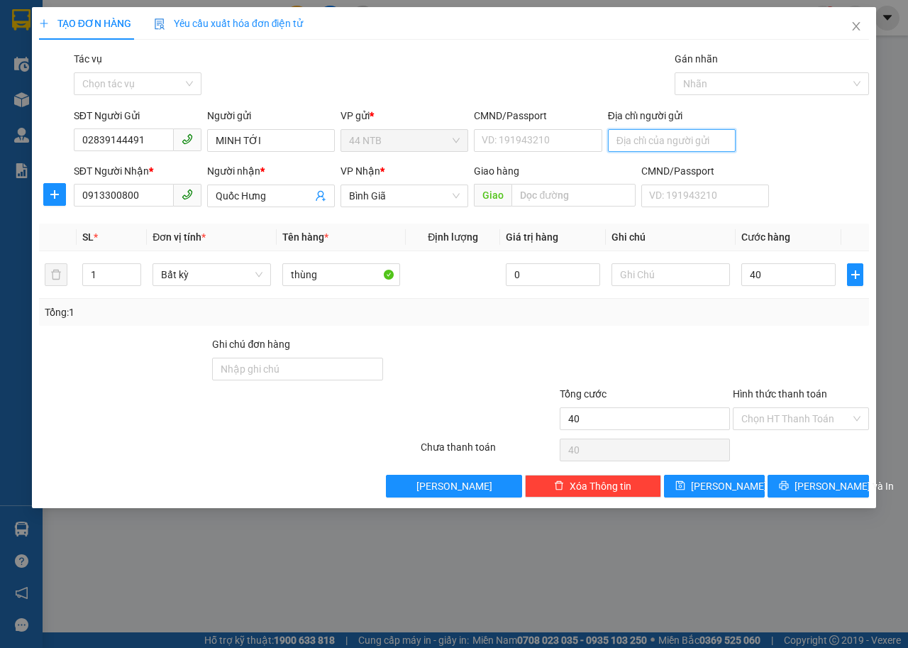
type input "40.000"
click at [625, 139] on input "Địa chỉ người gửi" at bounding box center [672, 140] width 128 height 23
type input "339_N.C.Trứ_Q1"
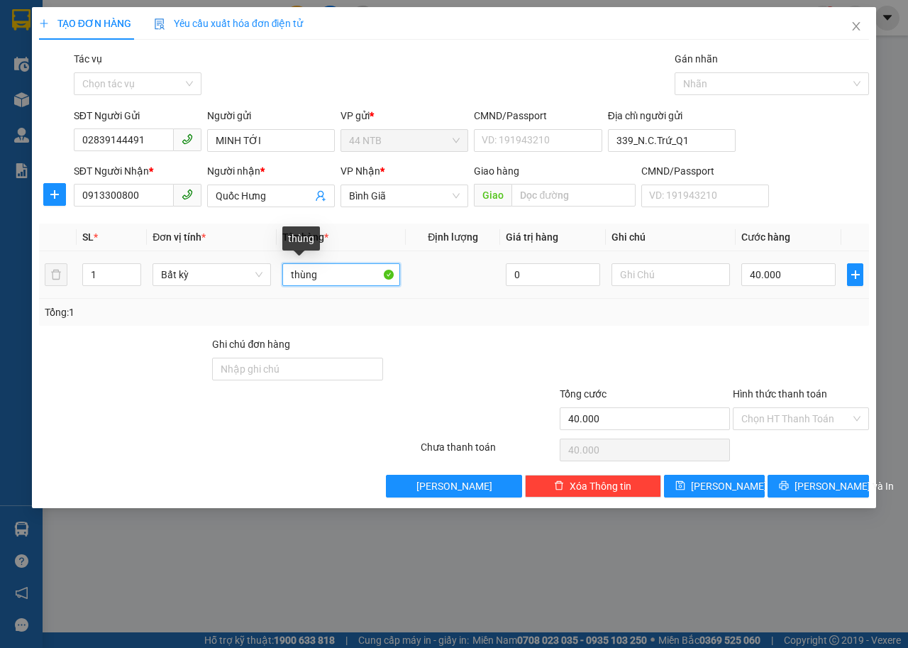
click at [357, 279] on input "thùng" at bounding box center [341, 274] width 118 height 23
type input "thùng[máy]"
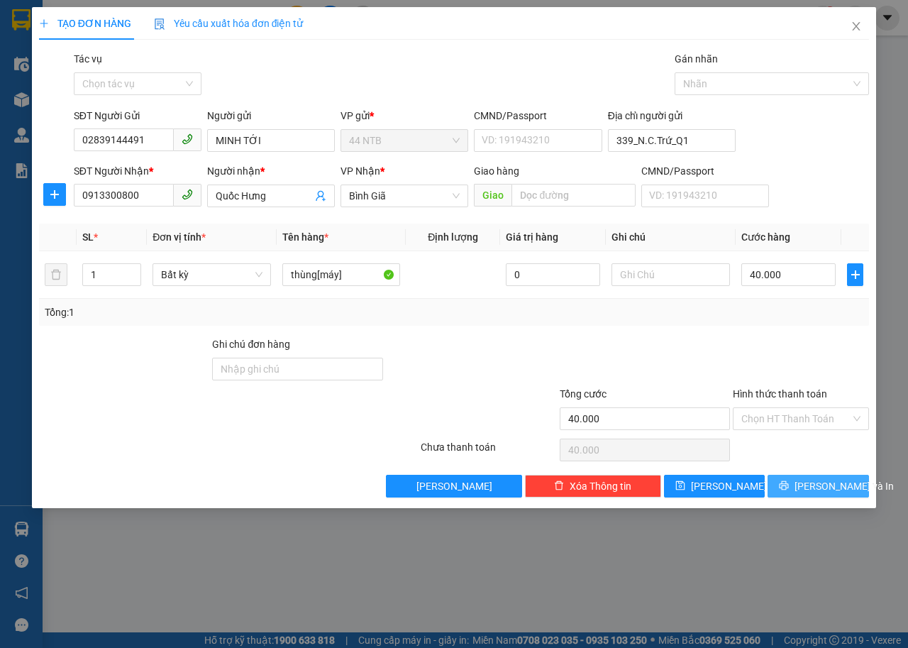
click at [818, 495] on button "[PERSON_NAME] và In" at bounding box center [818, 486] width 101 height 23
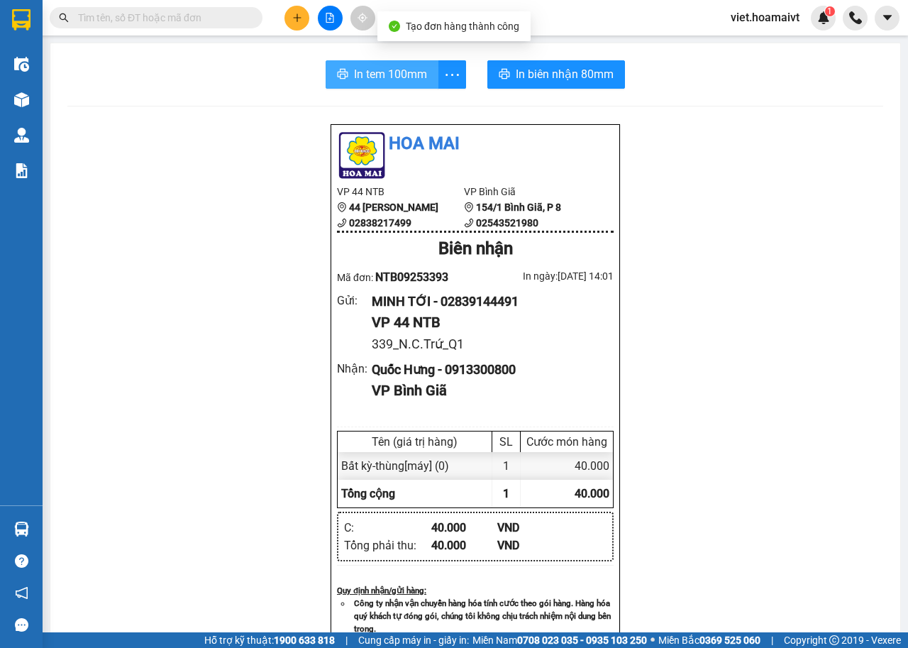
click at [390, 68] on span "In tem 100mm" at bounding box center [390, 74] width 73 height 18
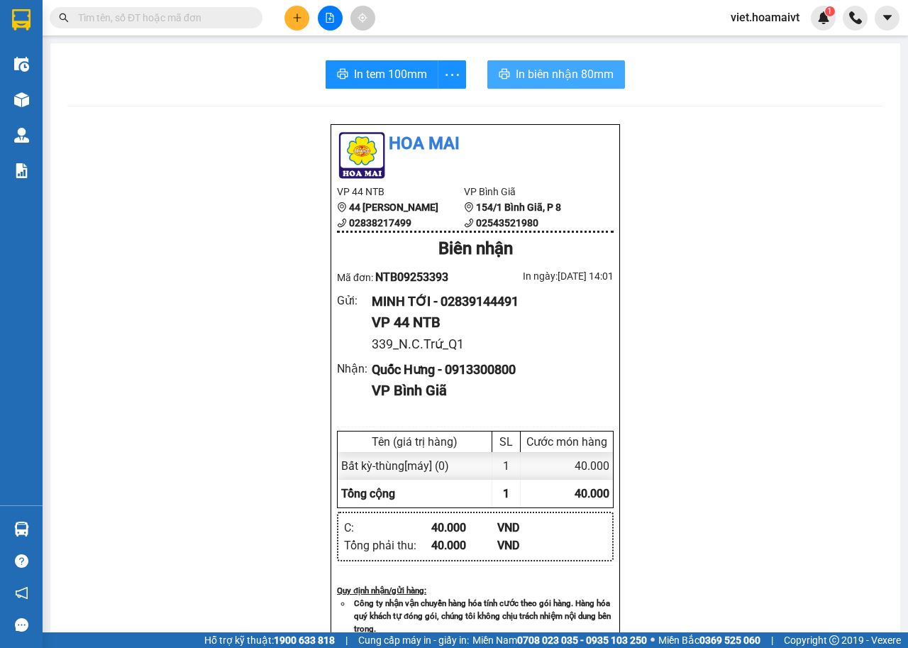
click at [556, 75] on span "In biên nhận 80mm" at bounding box center [565, 74] width 98 height 18
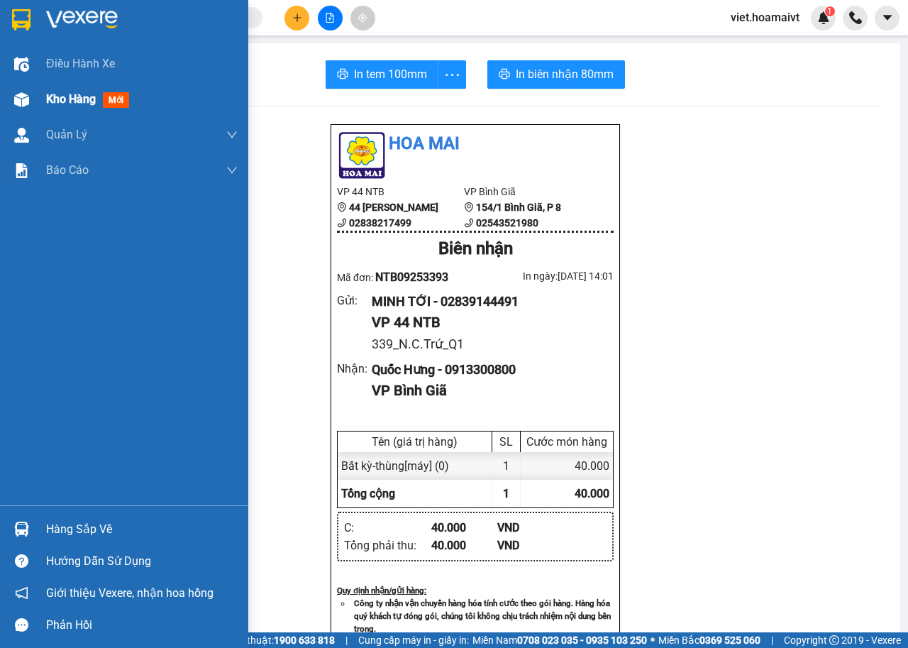
click at [38, 99] on div "Kho hàng mới" at bounding box center [124, 99] width 248 height 35
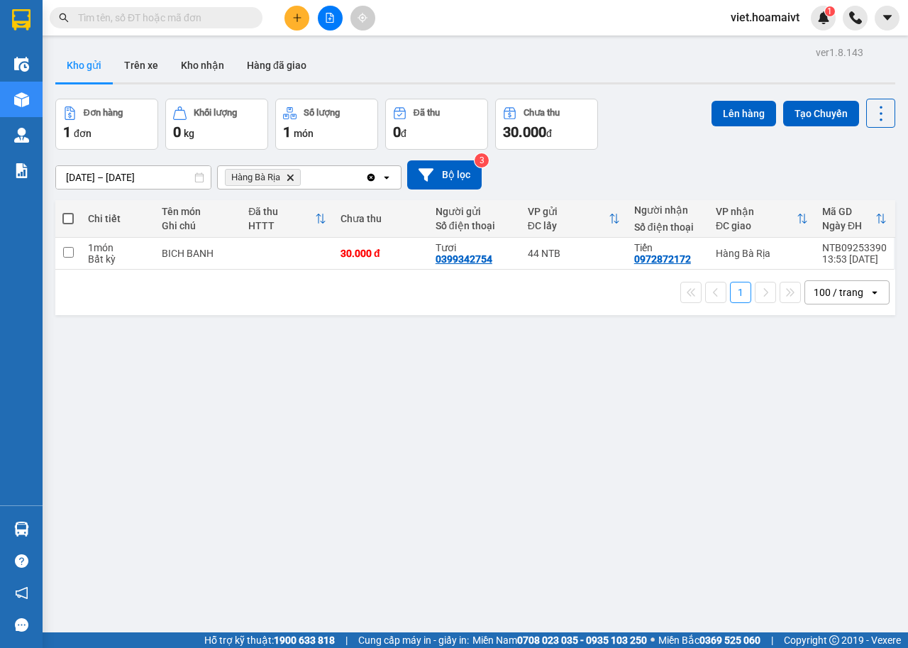
click at [289, 182] on span "Hàng Bà Rịa Delete" at bounding box center [263, 177] width 76 height 17
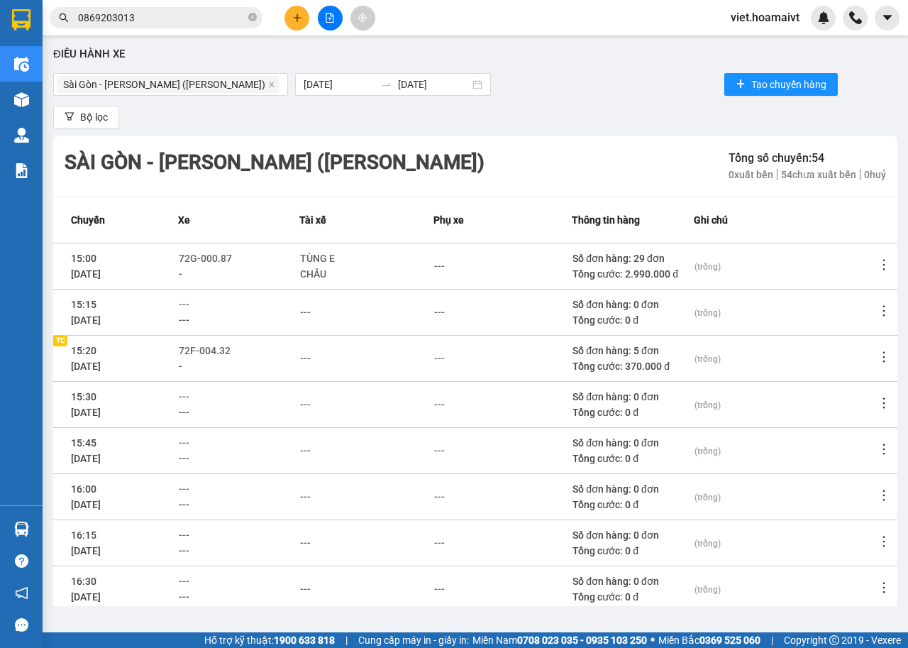
scroll to position [156, 0]
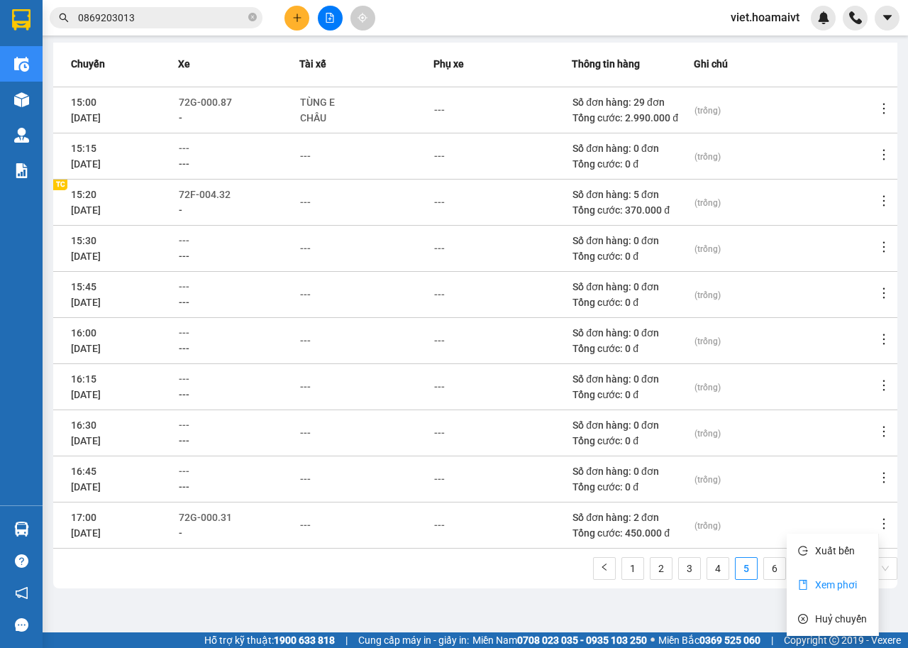
click at [842, 575] on li "Xem phơi" at bounding box center [833, 585] width 92 height 28
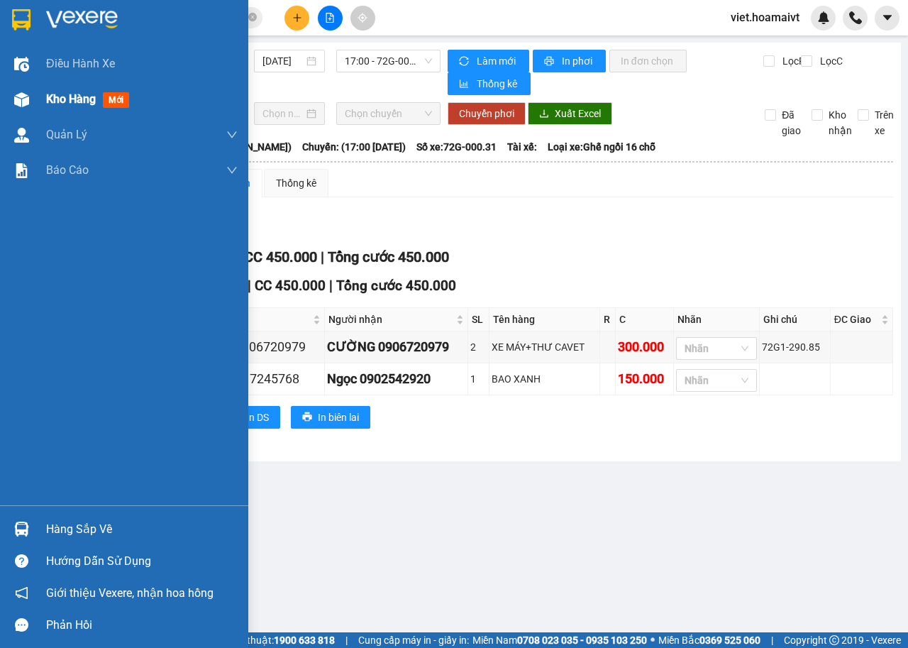
click at [63, 103] on span "Kho hàng" at bounding box center [71, 98] width 50 height 13
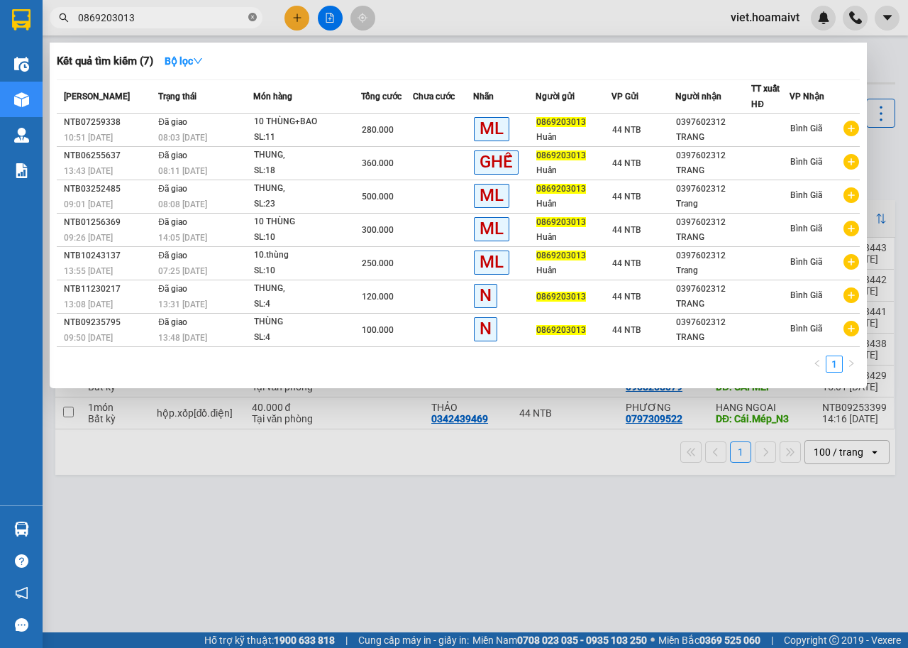
click at [254, 18] on icon "close-circle" at bounding box center [252, 17] width 9 height 9
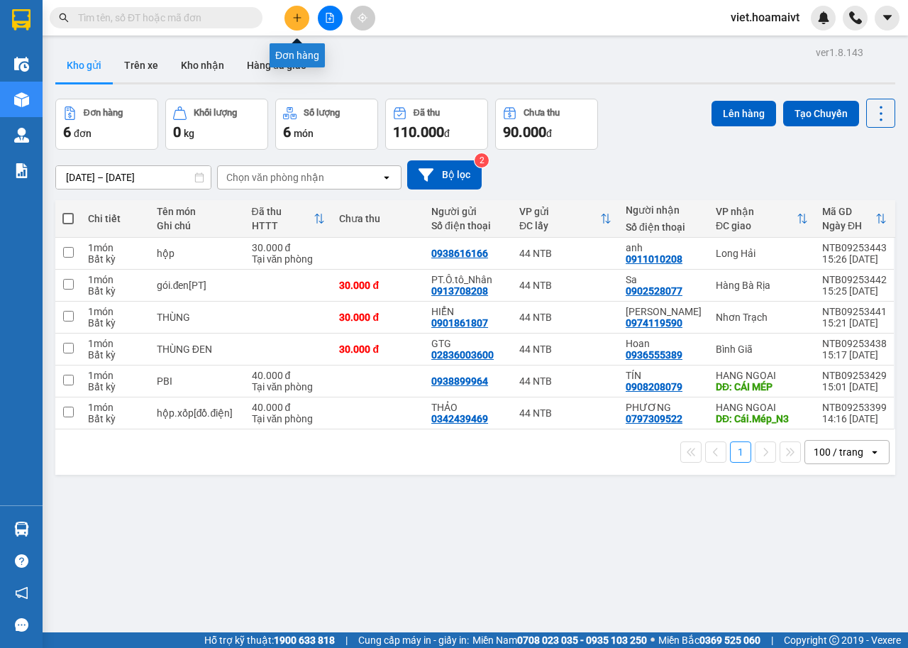
click at [304, 19] on button at bounding box center [297, 18] width 25 height 25
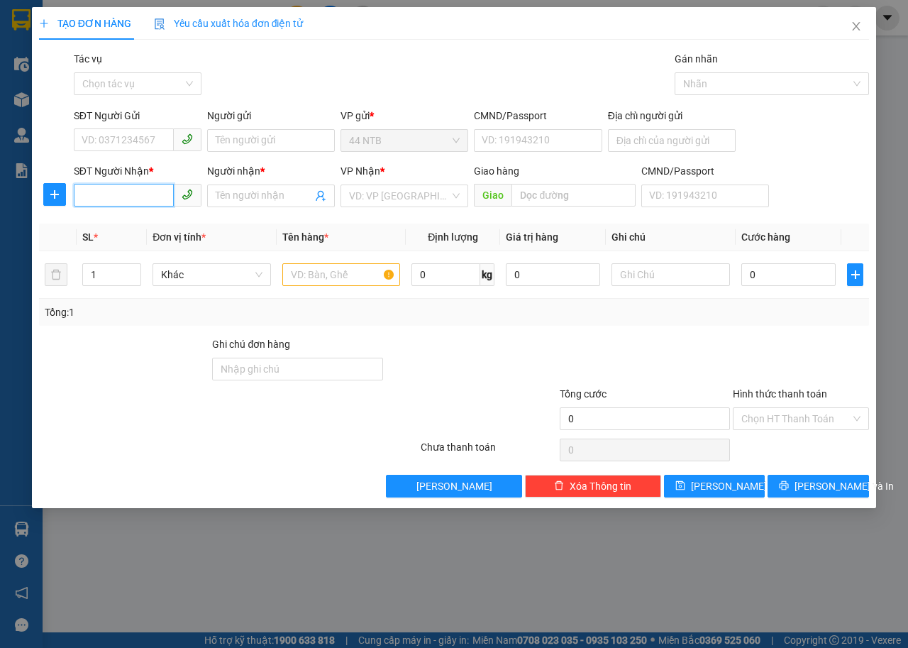
click at [159, 195] on input "SĐT Người Nhận *" at bounding box center [124, 195] width 100 height 23
click at [179, 225] on div "0376117342 - Tài" at bounding box center [137, 224] width 111 height 16
type input "0376117342"
type input "Tài"
type input "0376117342"
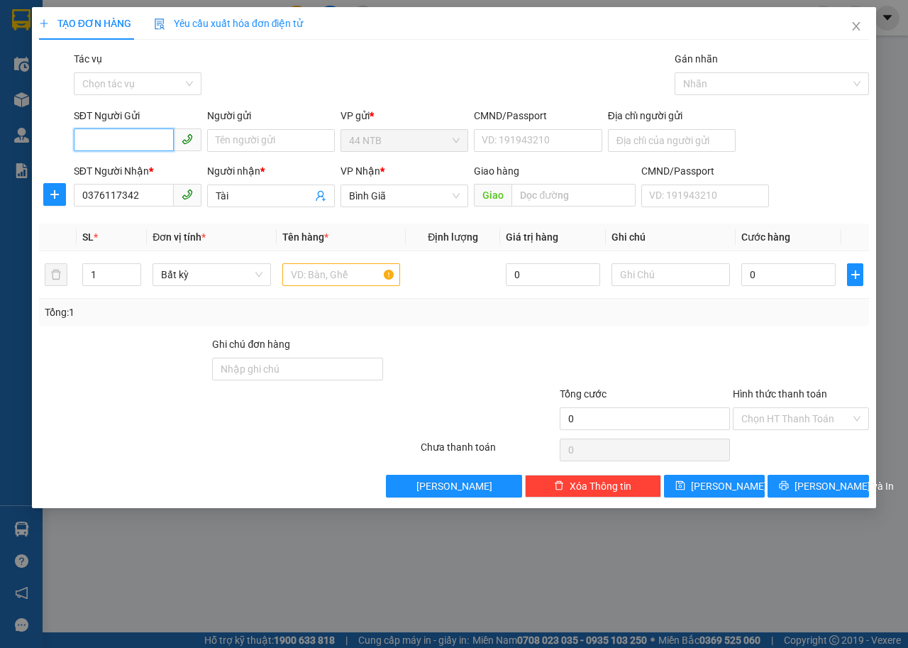
click at [154, 136] on input "SĐT Người Gửi" at bounding box center [124, 139] width 100 height 23
click at [166, 172] on div "0919642380 - Chuyện" at bounding box center [137, 169] width 111 height 16
type input "0919642380"
type input "Chuyện"
type input "096094011241"
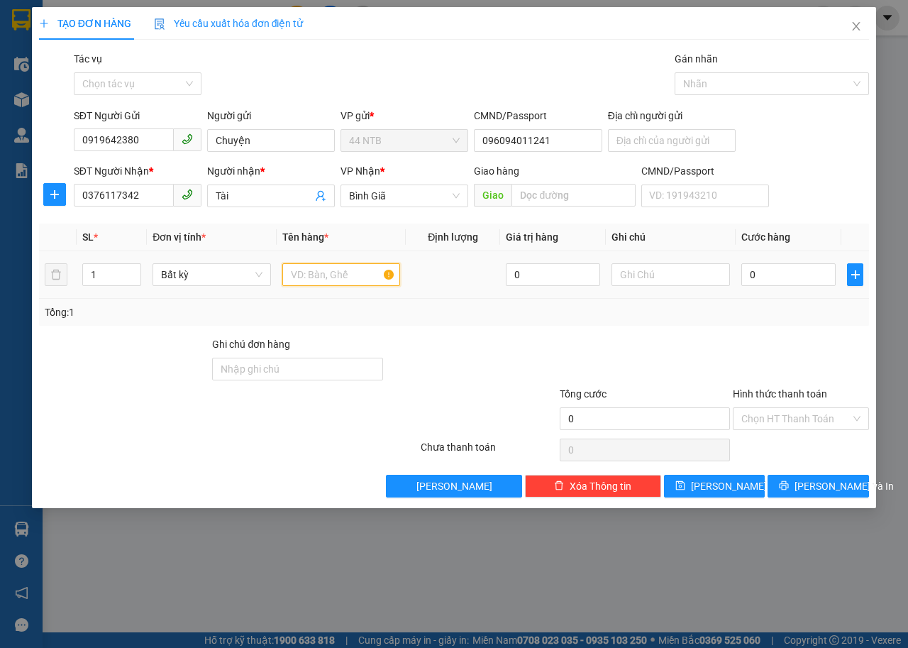
click at [317, 270] on input "text" at bounding box center [341, 274] width 118 height 23
type input "tép h.sơ"
click at [817, 277] on input "0" at bounding box center [789, 274] width 94 height 23
type input "3"
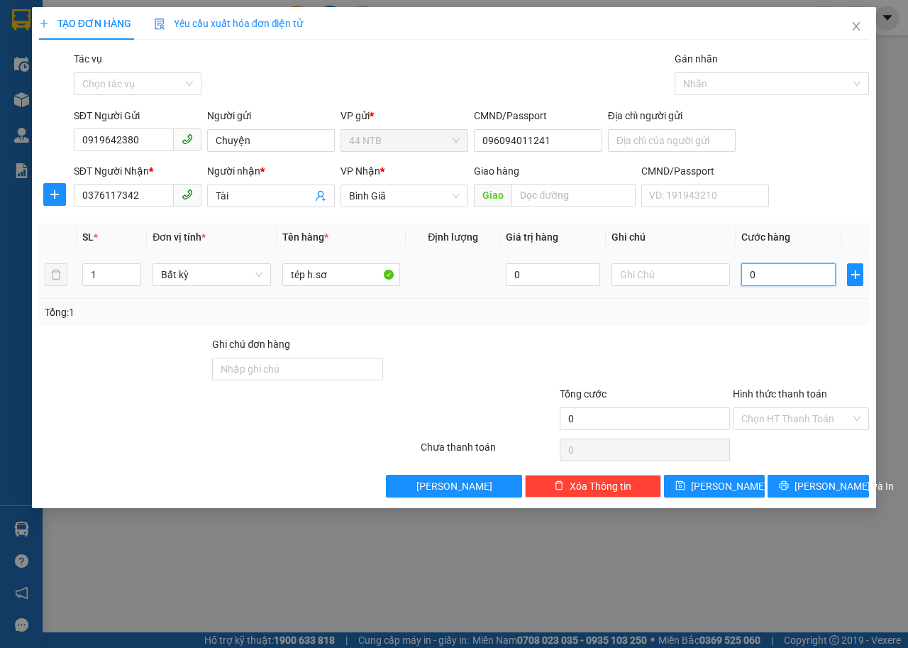
type input "3"
type input "30"
type input "30.000"
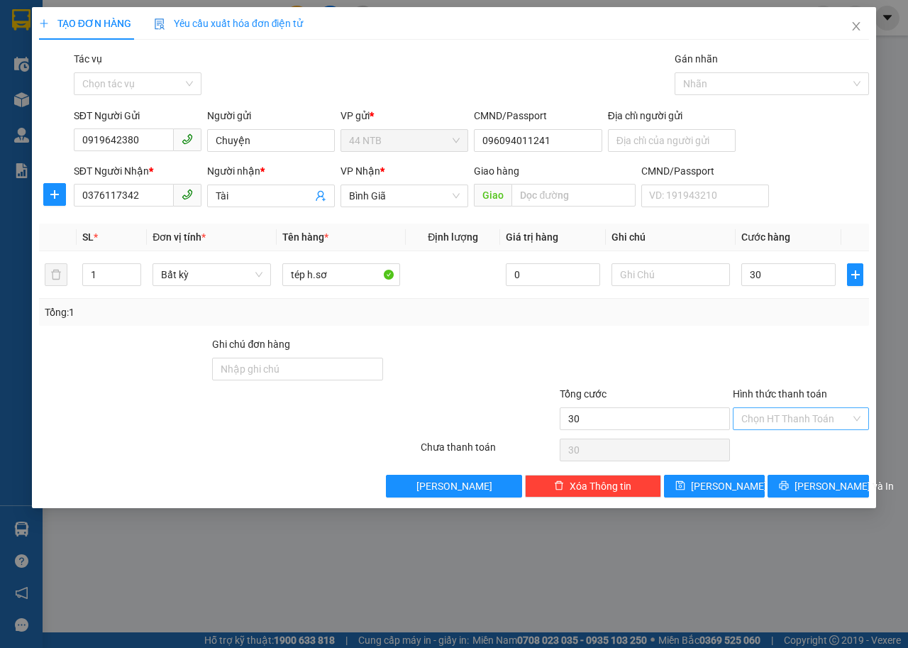
type input "30.000"
click at [807, 412] on input "Hình thức thanh toán" at bounding box center [796, 418] width 109 height 21
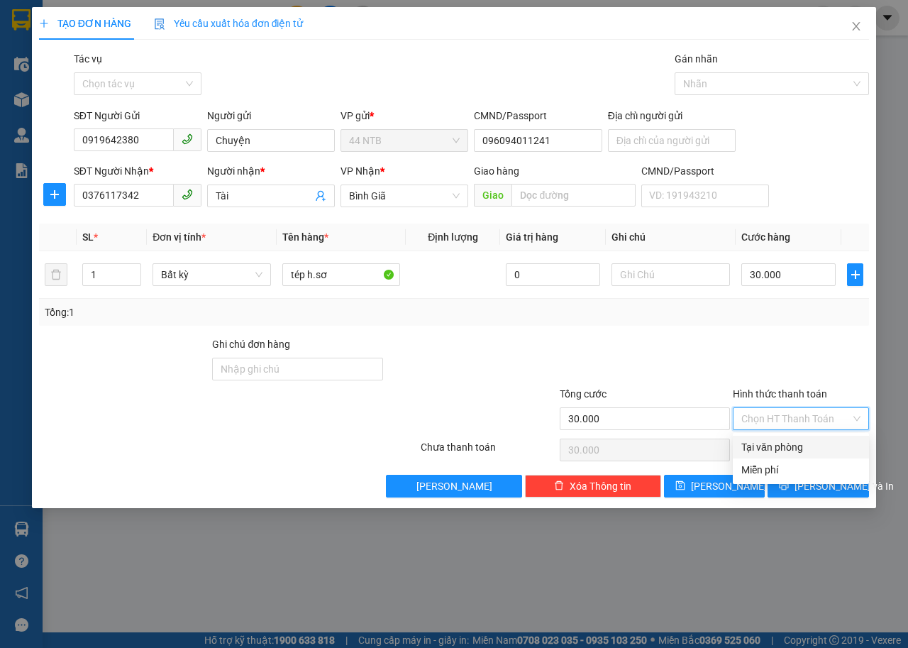
click at [811, 446] on div "Tại văn phòng" at bounding box center [801, 447] width 119 height 16
type input "0"
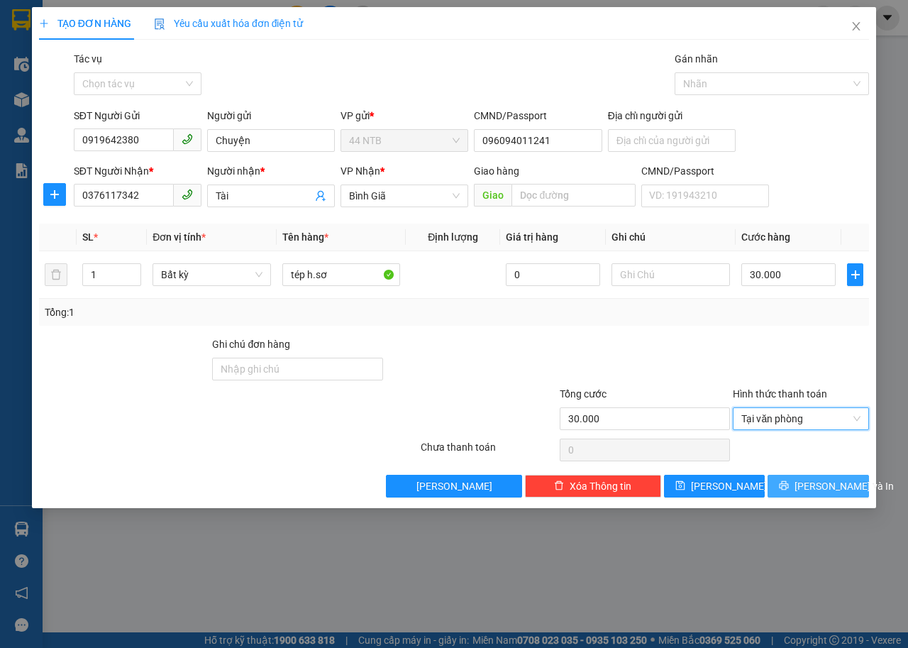
click at [793, 492] on button "[PERSON_NAME] và In" at bounding box center [818, 486] width 101 height 23
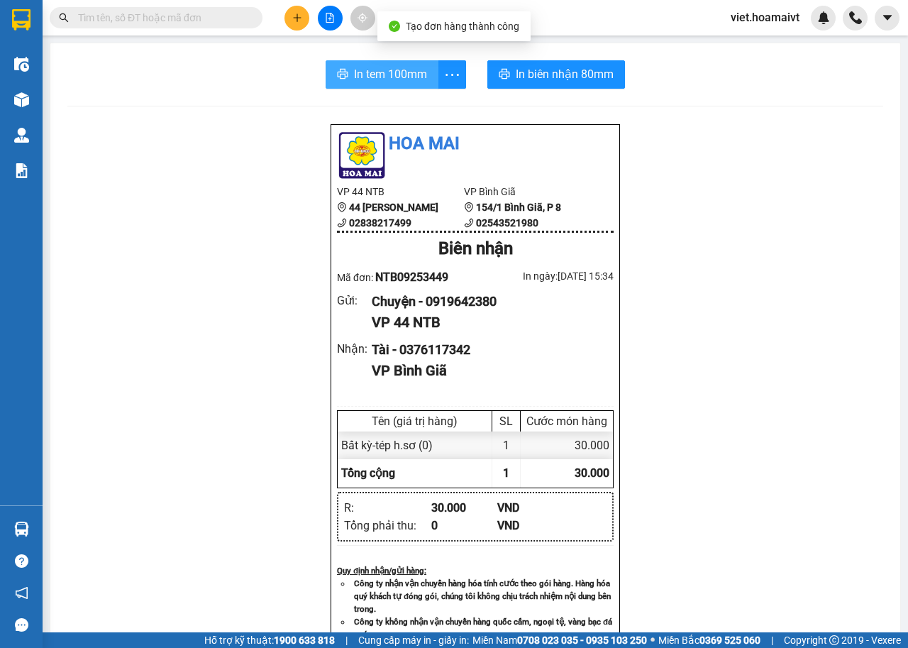
click at [354, 74] on span "In tem 100mm" at bounding box center [390, 74] width 73 height 18
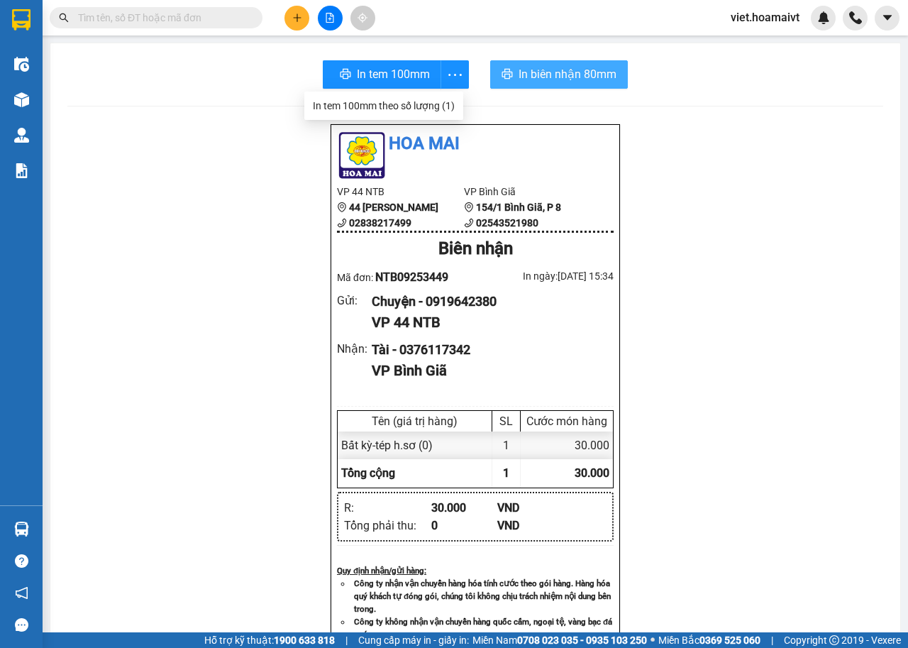
click at [551, 75] on span "In biên nhận 80mm" at bounding box center [568, 74] width 98 height 18
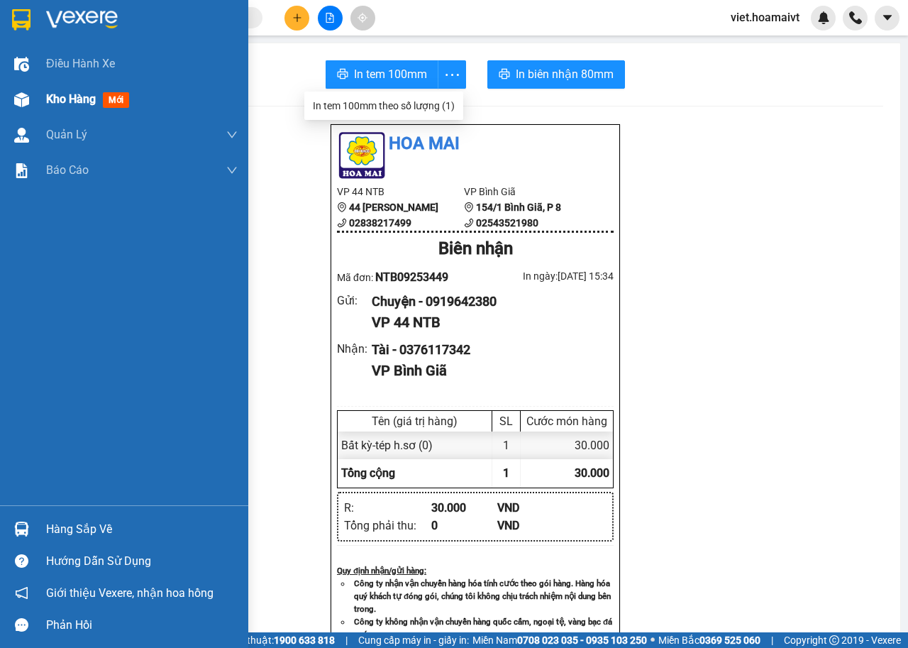
click at [98, 101] on div "Kho hàng mới" at bounding box center [90, 99] width 89 height 18
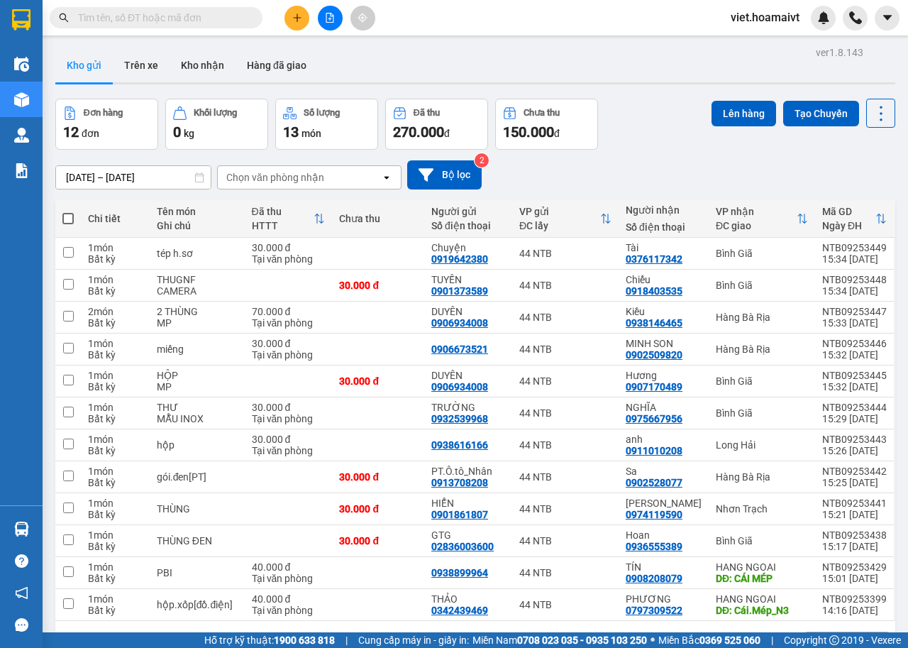
click at [275, 180] on div "Chọn văn phòng nhận" at bounding box center [275, 177] width 98 height 14
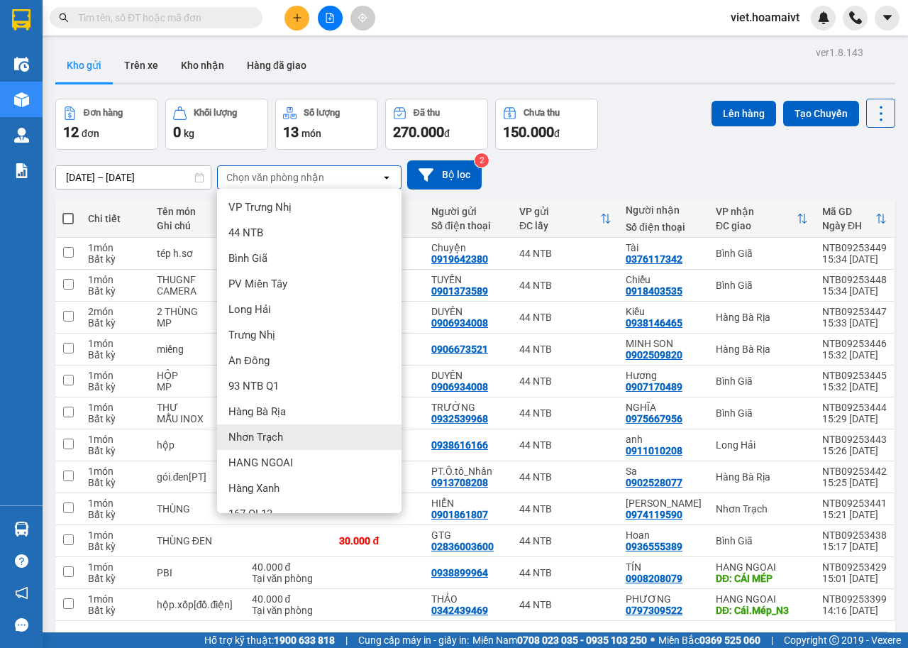
click at [309, 440] on div "Nhơn Trạch" at bounding box center [309, 437] width 184 height 26
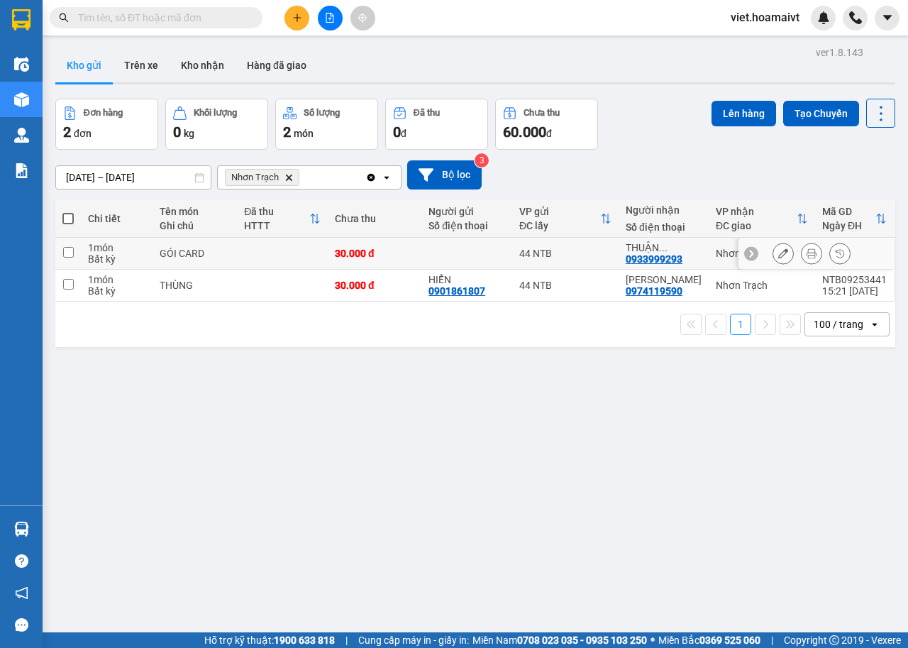
click at [265, 247] on td at bounding box center [282, 254] width 91 height 32
checkbox input "true"
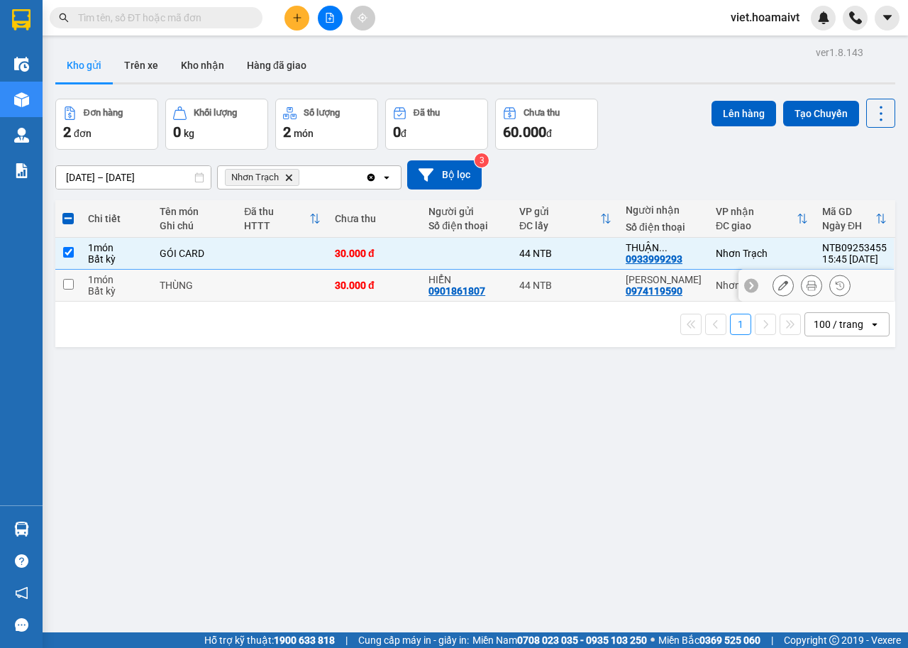
click at [280, 287] on td at bounding box center [282, 286] width 91 height 32
checkbox input "true"
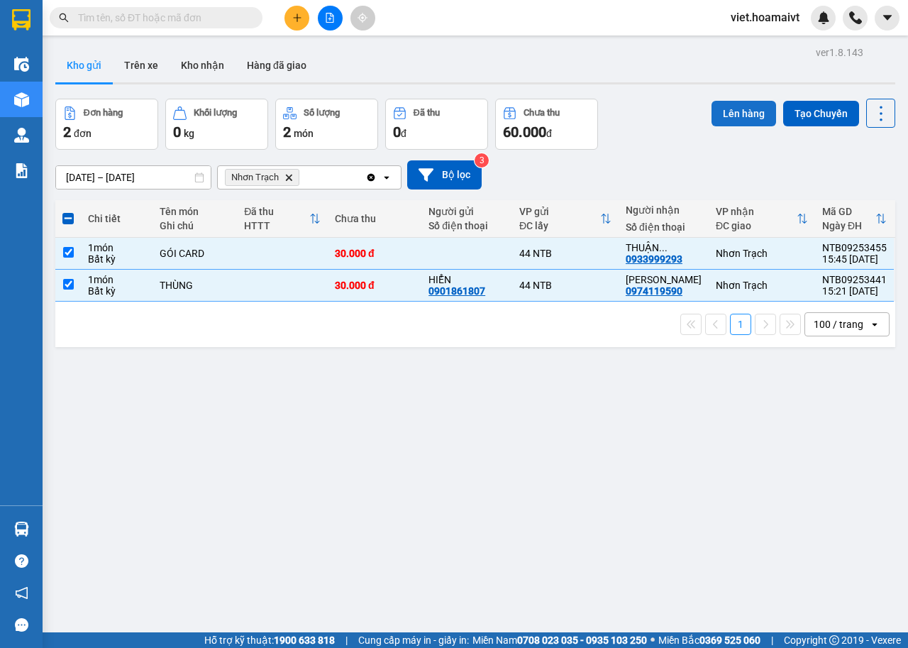
click at [732, 116] on button "Lên hàng" at bounding box center [744, 114] width 65 height 26
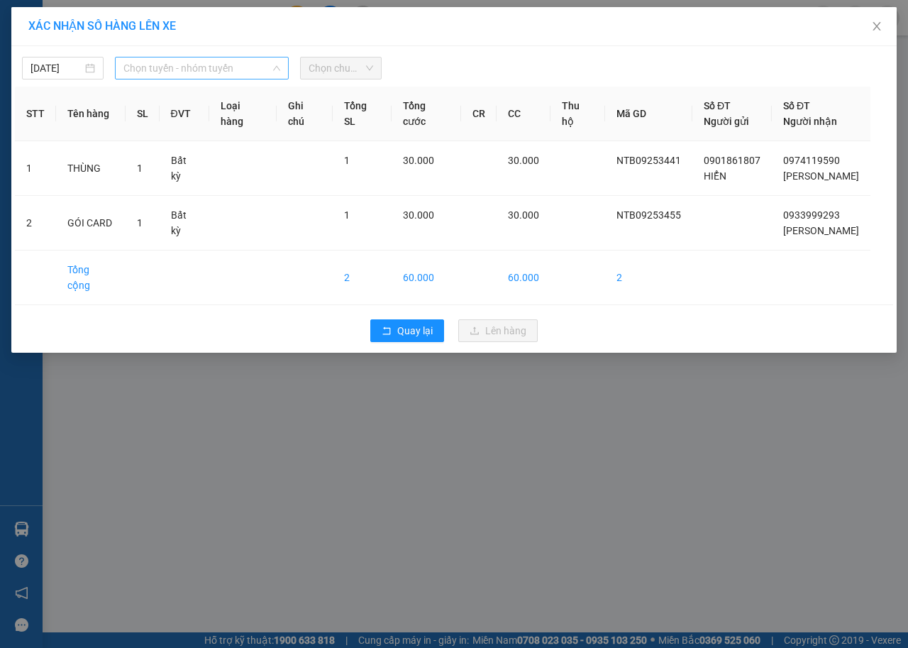
click at [204, 70] on span "Chọn tuyến - nhóm tuyến" at bounding box center [201, 67] width 157 height 21
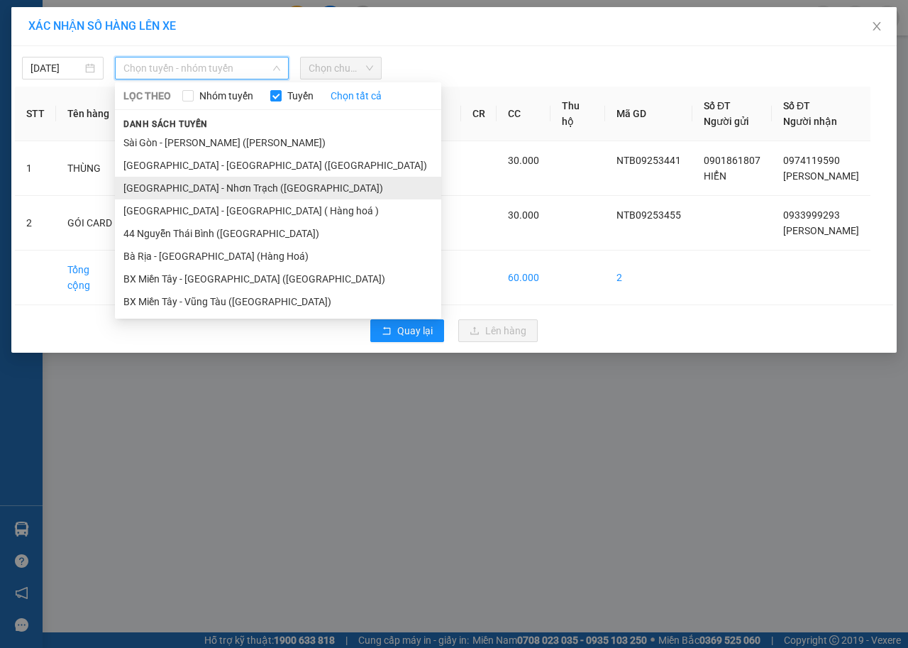
click at [233, 186] on li "Sài Gòn - Nhơn Trạch (Hàng Hoá)" at bounding box center [278, 188] width 326 height 23
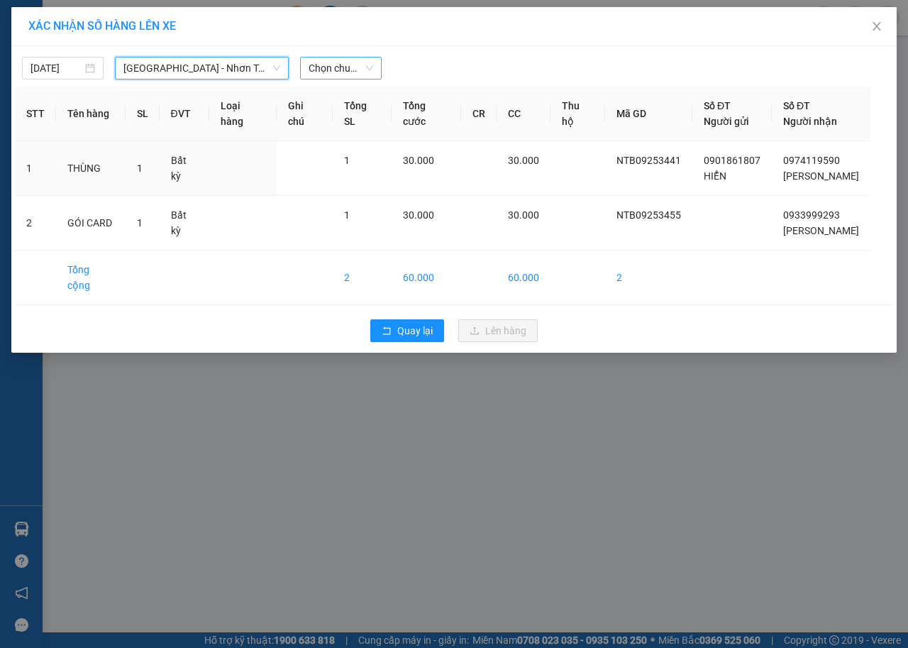
click at [323, 70] on span "Chọn chuyến" at bounding box center [341, 67] width 65 height 21
type input "1550"
click at [424, 114] on div "Thêm chuyến " 15:50 "" at bounding box center [375, 120] width 151 height 24
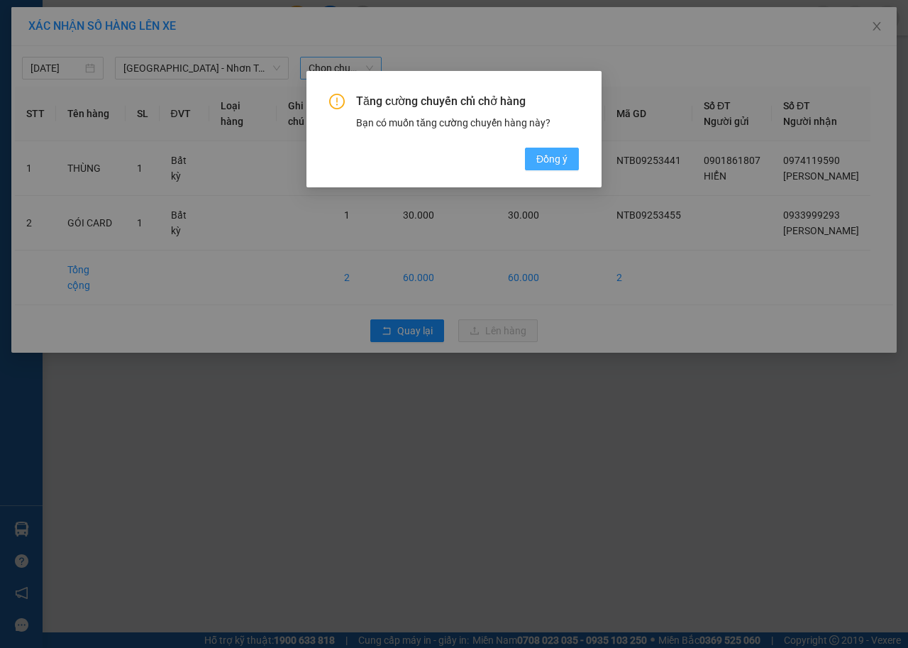
click at [551, 155] on span "Đồng ý" at bounding box center [551, 159] width 31 height 16
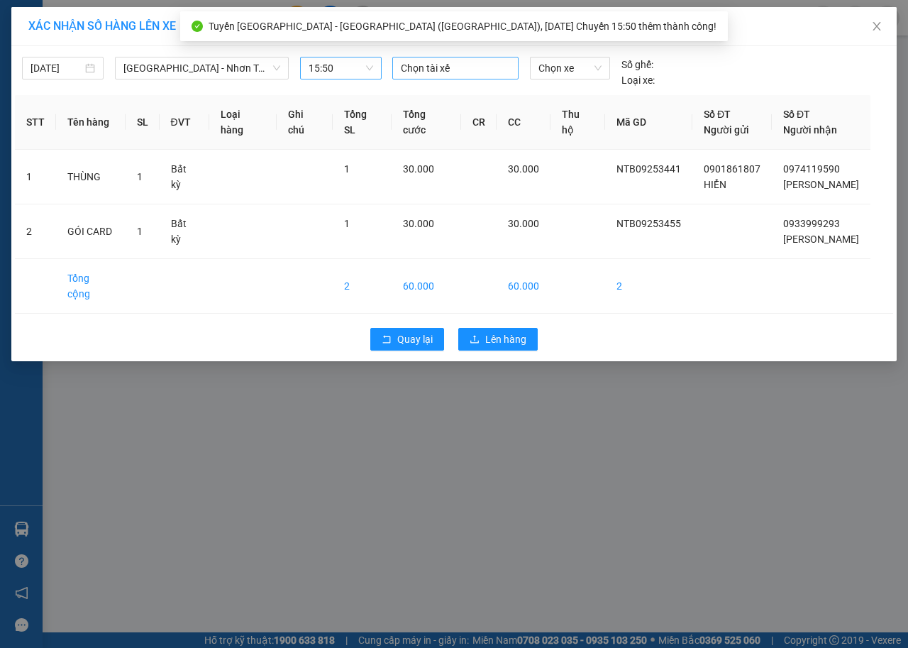
click at [439, 65] on div at bounding box center [455, 68] width 119 height 17
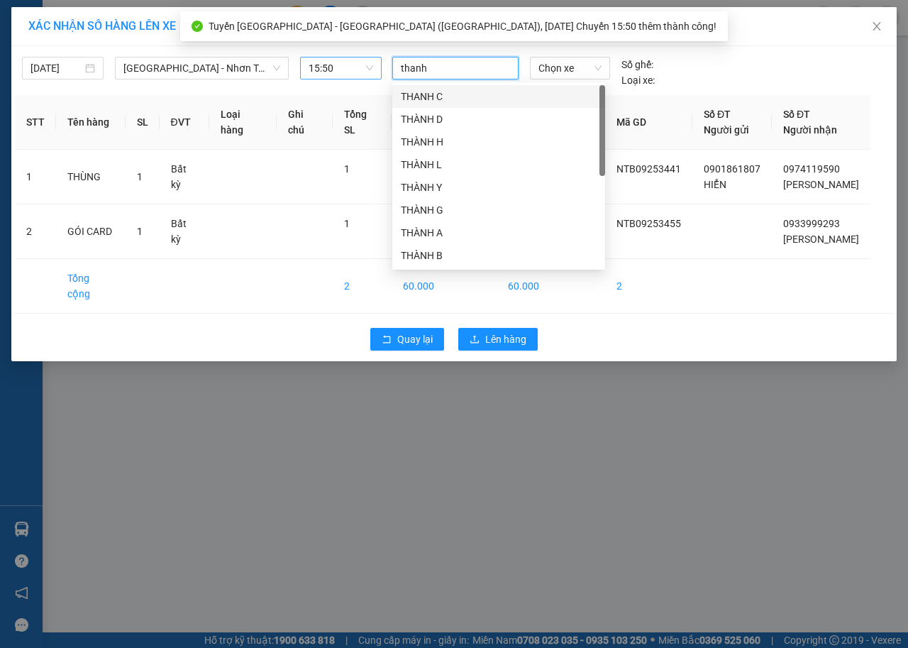
type input "thanh d"
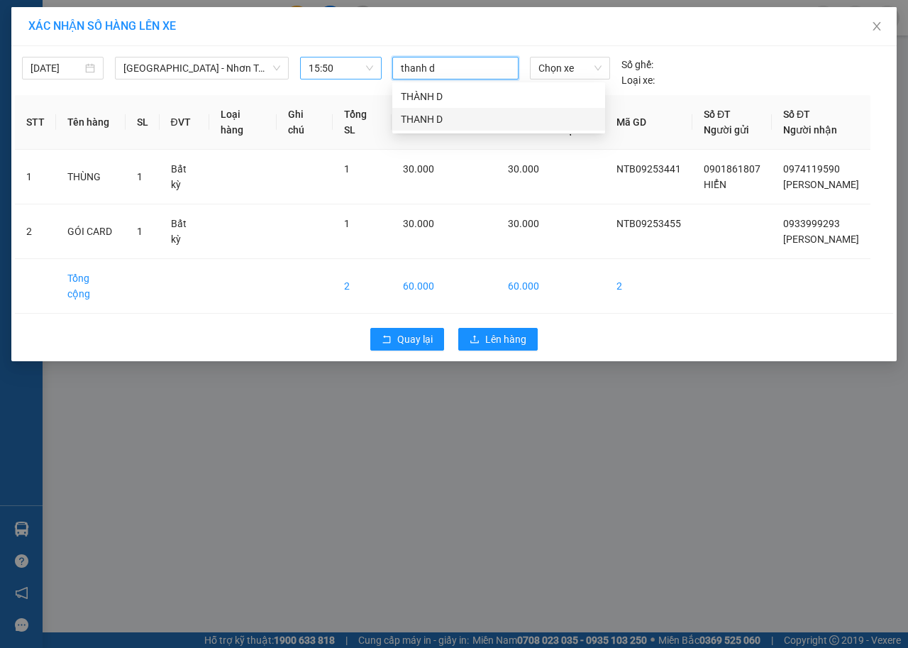
click at [446, 120] on div "THANH D" at bounding box center [499, 119] width 196 height 16
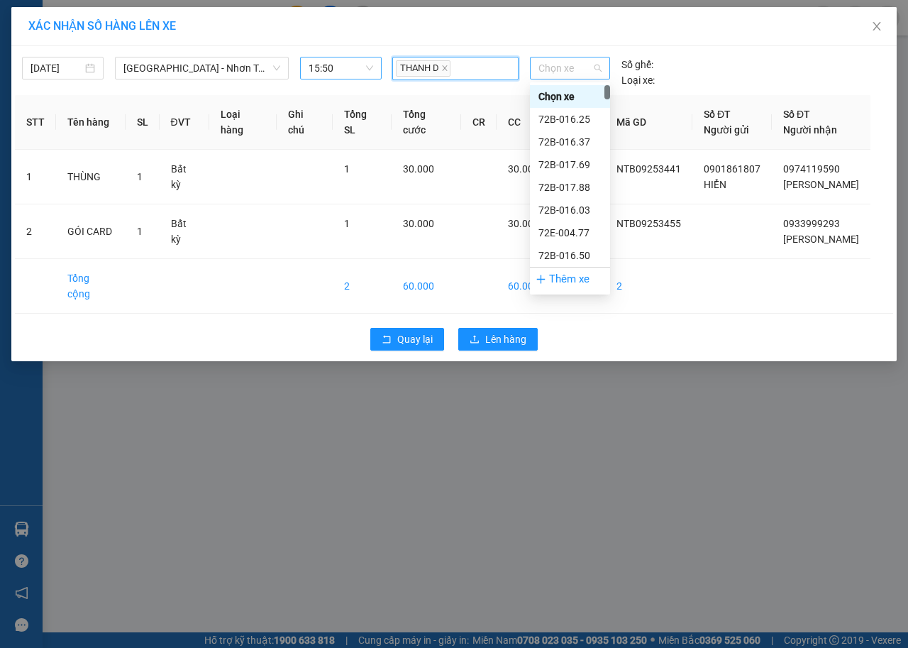
click at [558, 60] on span "Chọn xe" at bounding box center [570, 67] width 63 height 21
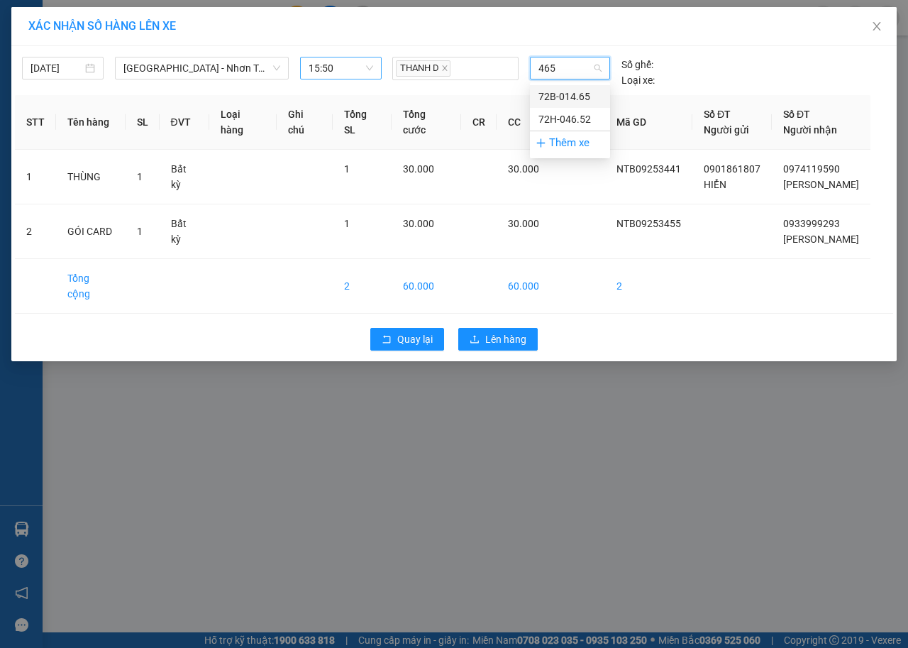
type input "4652"
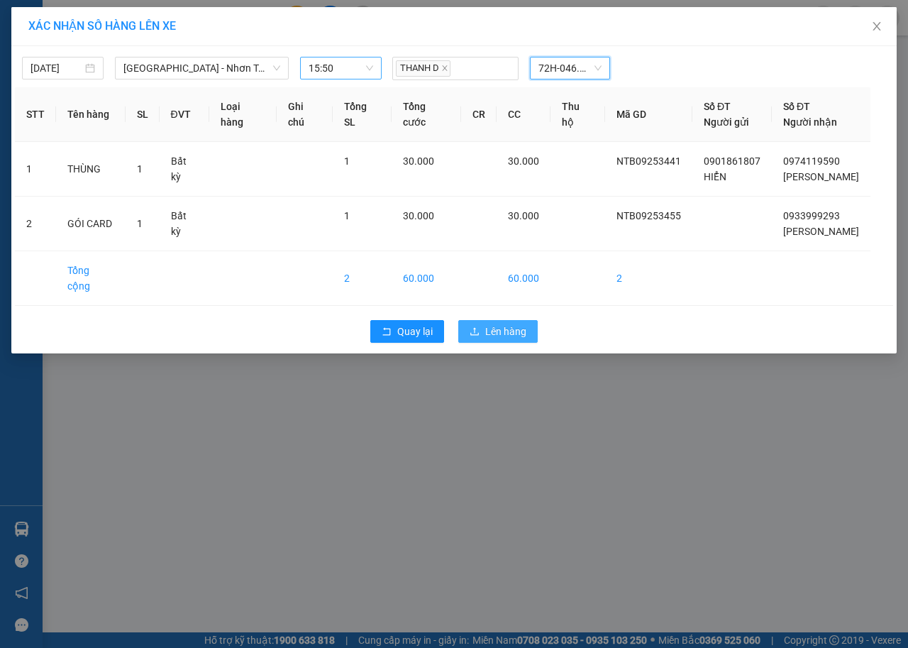
click at [512, 324] on span "Lên hàng" at bounding box center [505, 332] width 41 height 16
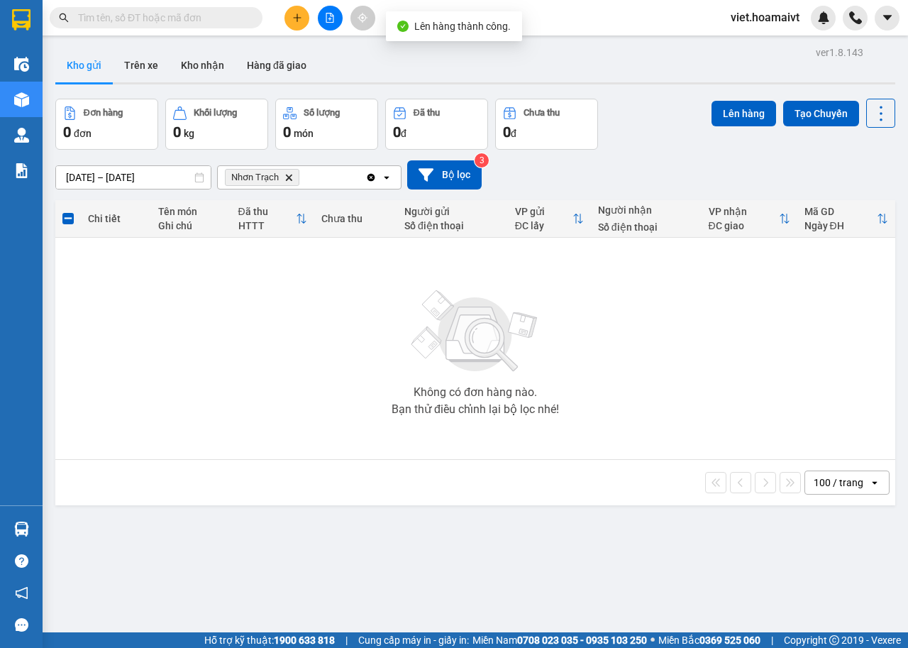
click at [282, 176] on span "Nhơn Trạch Delete" at bounding box center [262, 177] width 75 height 17
click at [290, 179] on icon "Delete" at bounding box center [289, 177] width 9 height 9
click at [286, 178] on div "Chọn văn phòng nhận" at bounding box center [275, 177] width 98 height 14
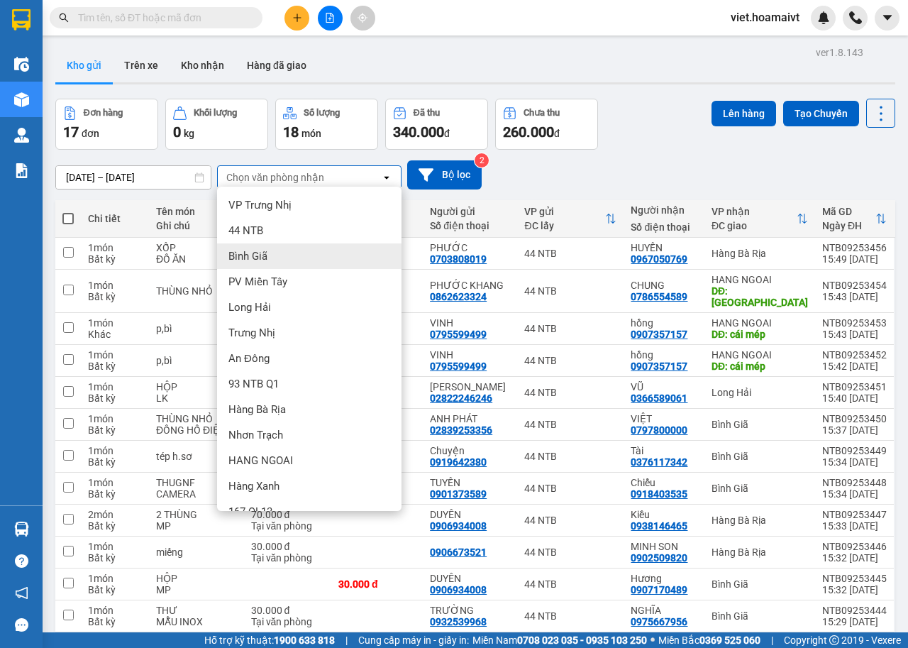
click at [285, 257] on div "Bình Giã" at bounding box center [309, 256] width 184 height 26
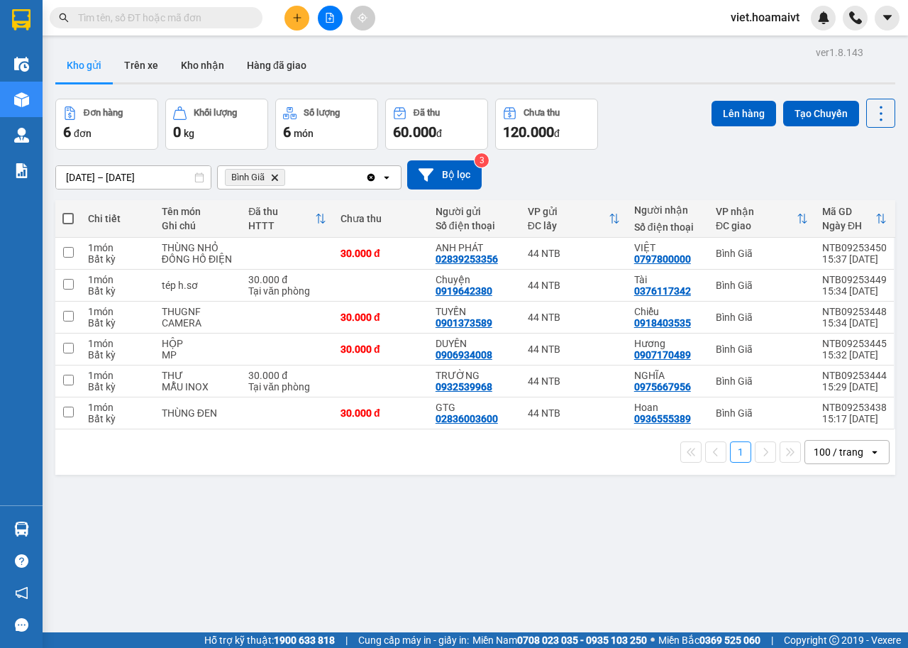
click at [69, 215] on span at bounding box center [67, 218] width 11 height 11
click at [68, 211] on input "checkbox" at bounding box center [68, 211] width 0 height 0
checkbox input "true"
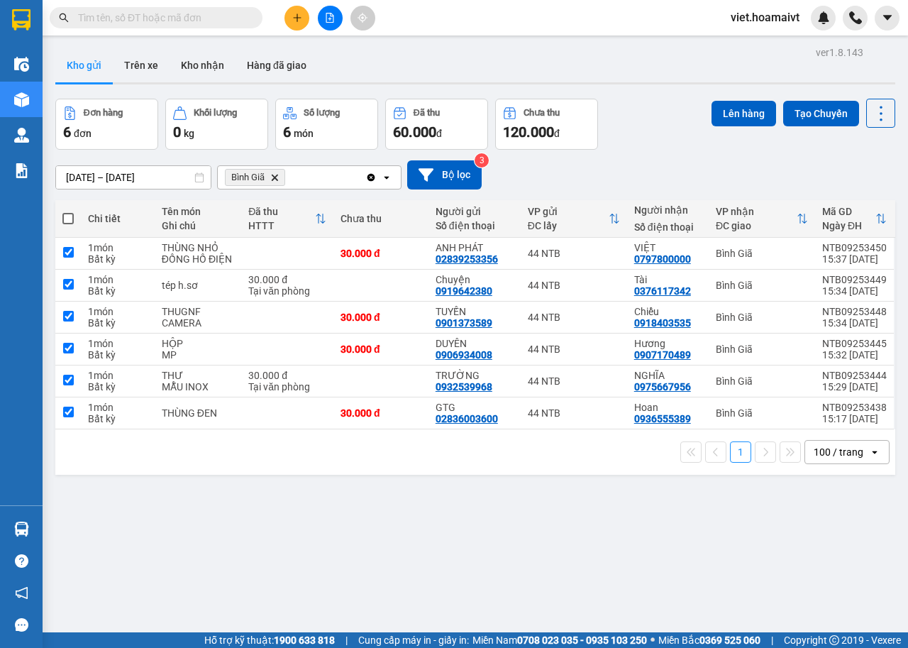
checkbox input "true"
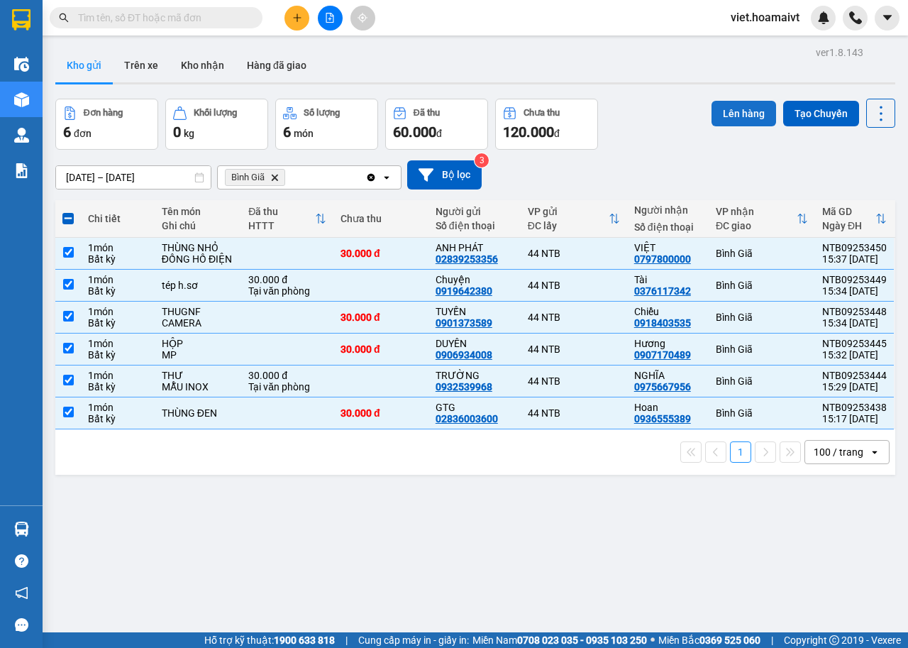
click at [737, 108] on button "Lên hàng" at bounding box center [744, 114] width 65 height 26
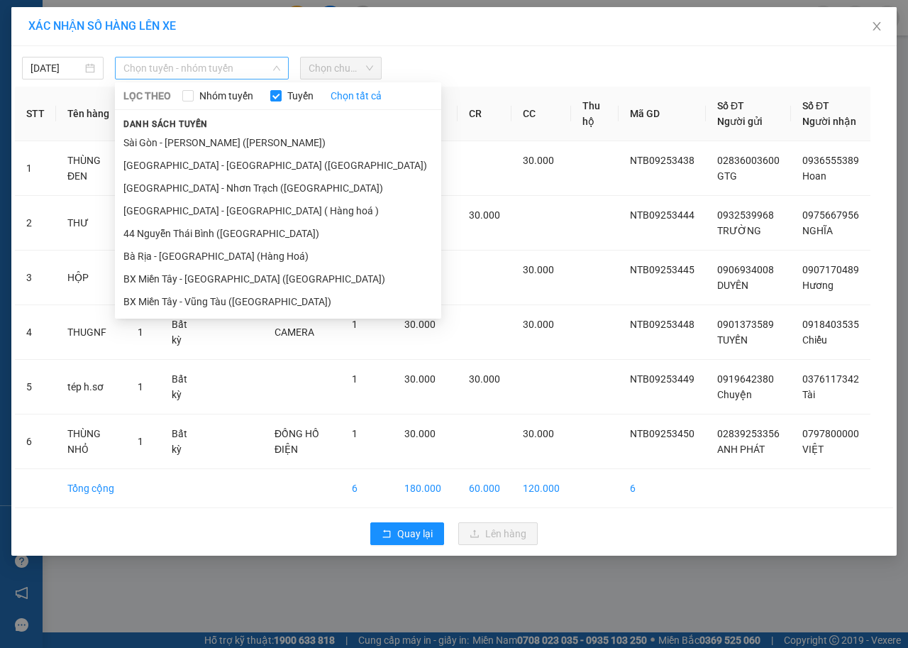
click at [233, 65] on span "Chọn tuyến - nhóm tuyến" at bounding box center [201, 67] width 157 height 21
click at [221, 143] on li "Sài Gòn - Vũng Tàu (Hàng Hoá)" at bounding box center [278, 142] width 326 height 23
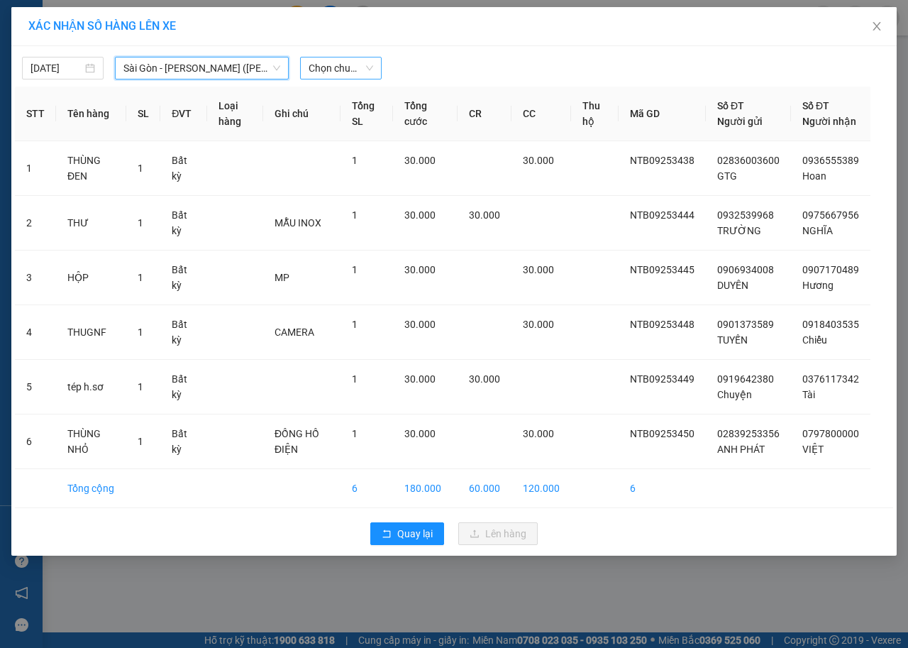
click at [319, 68] on span "Chọn chuyến" at bounding box center [341, 67] width 65 height 21
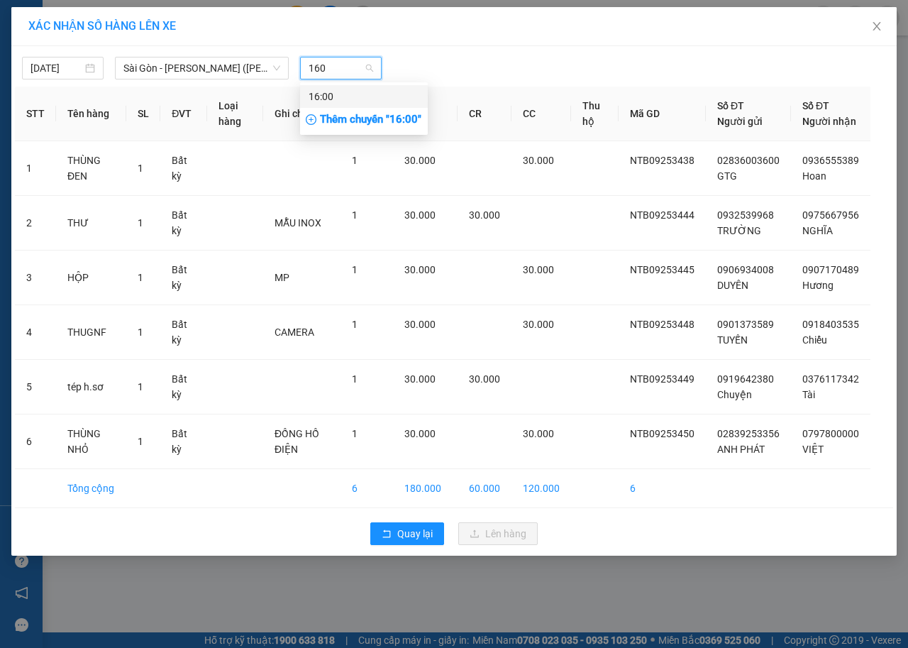
type input "1600"
click at [346, 98] on div "16:00" at bounding box center [364, 97] width 111 height 16
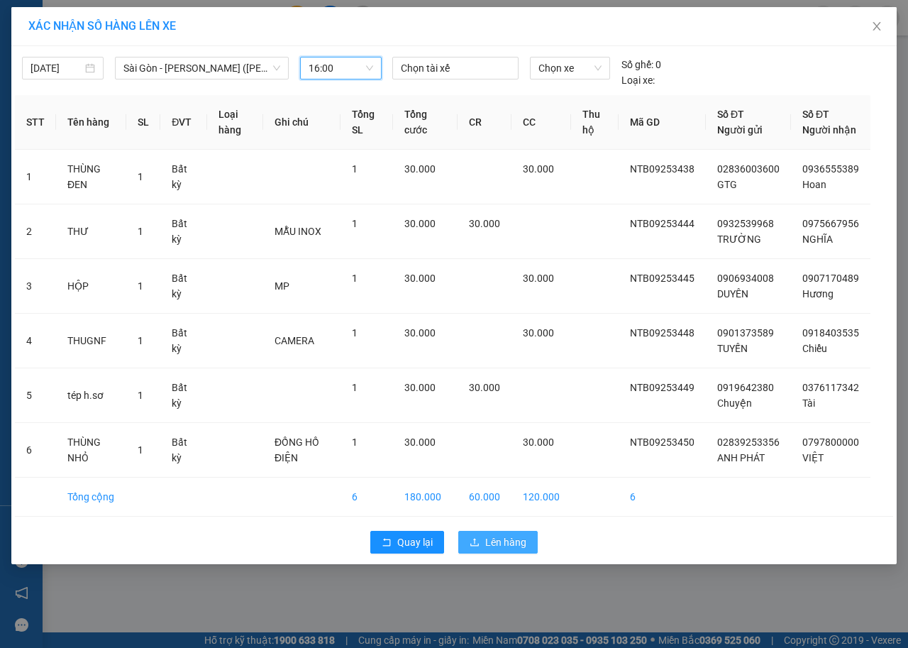
click at [494, 550] on span "Lên hàng" at bounding box center [505, 542] width 41 height 16
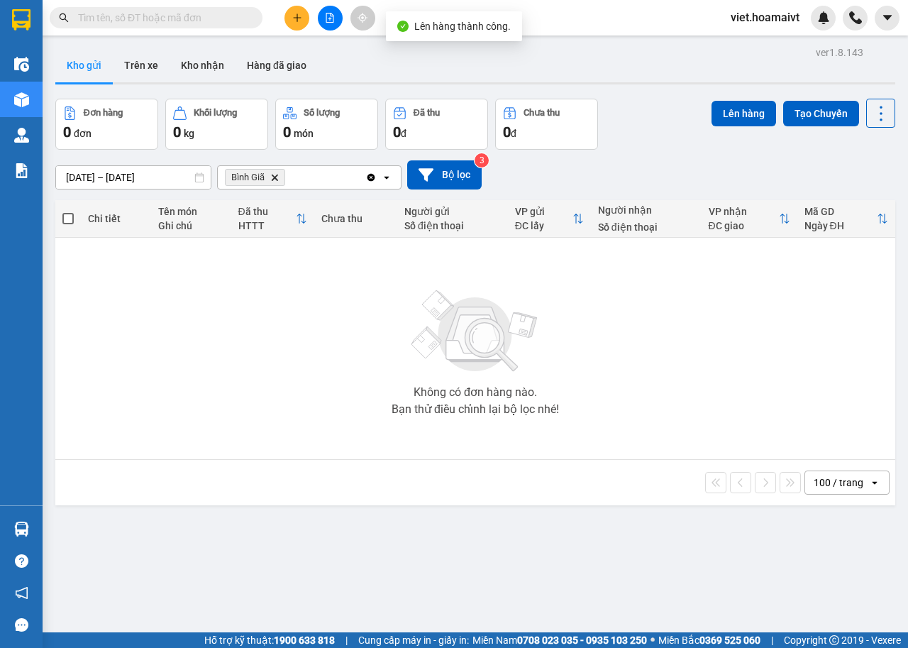
click at [272, 177] on icon "Delete" at bounding box center [274, 177] width 9 height 9
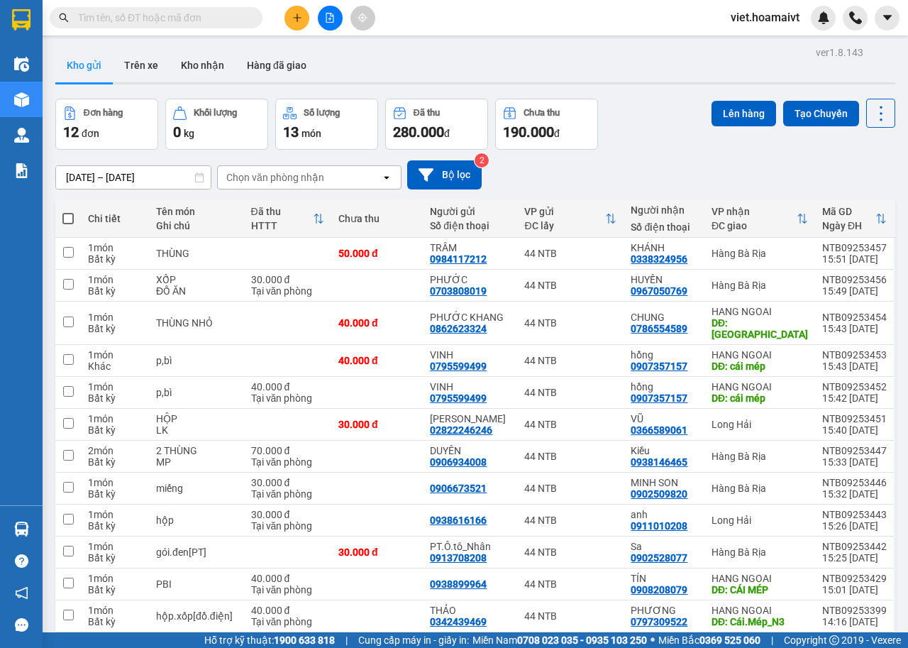
click at [304, 179] on div "Chọn văn phòng nhận" at bounding box center [275, 177] width 98 height 14
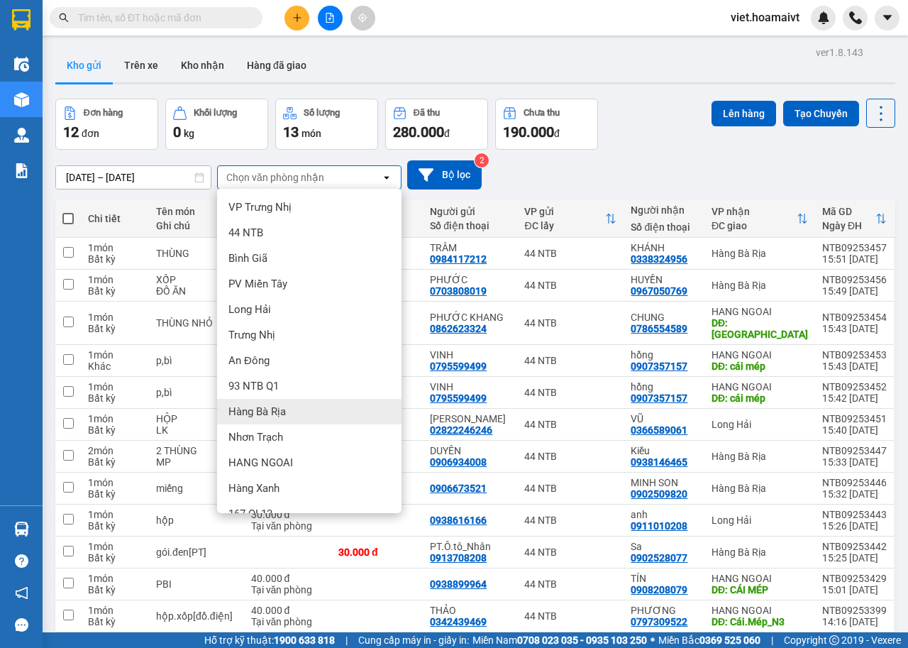
click at [303, 414] on div "Hàng Bà Rịa" at bounding box center [309, 412] width 184 height 26
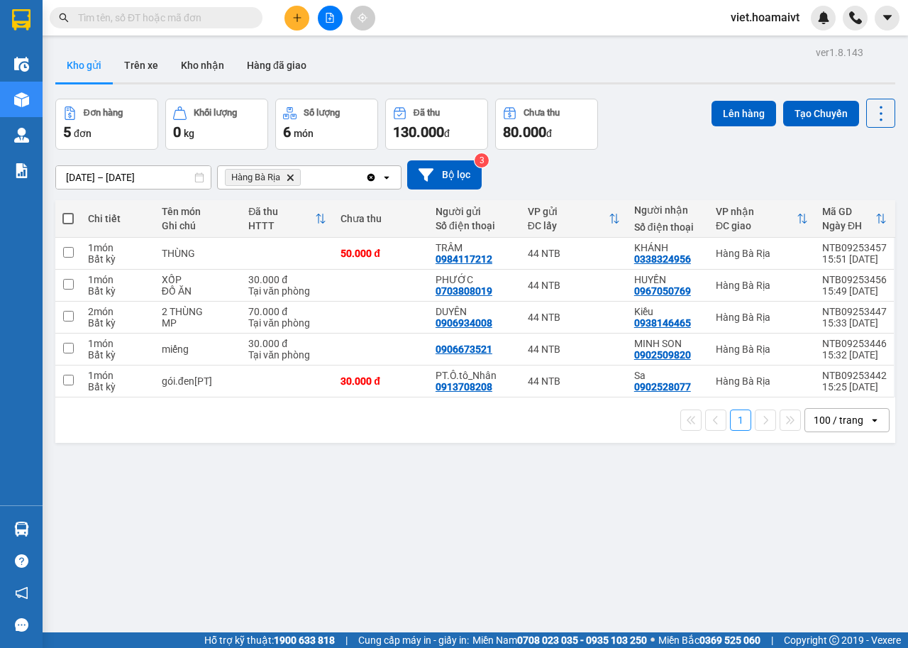
click at [65, 216] on span at bounding box center [67, 218] width 11 height 11
click at [68, 211] on input "checkbox" at bounding box center [68, 211] width 0 height 0
checkbox input "true"
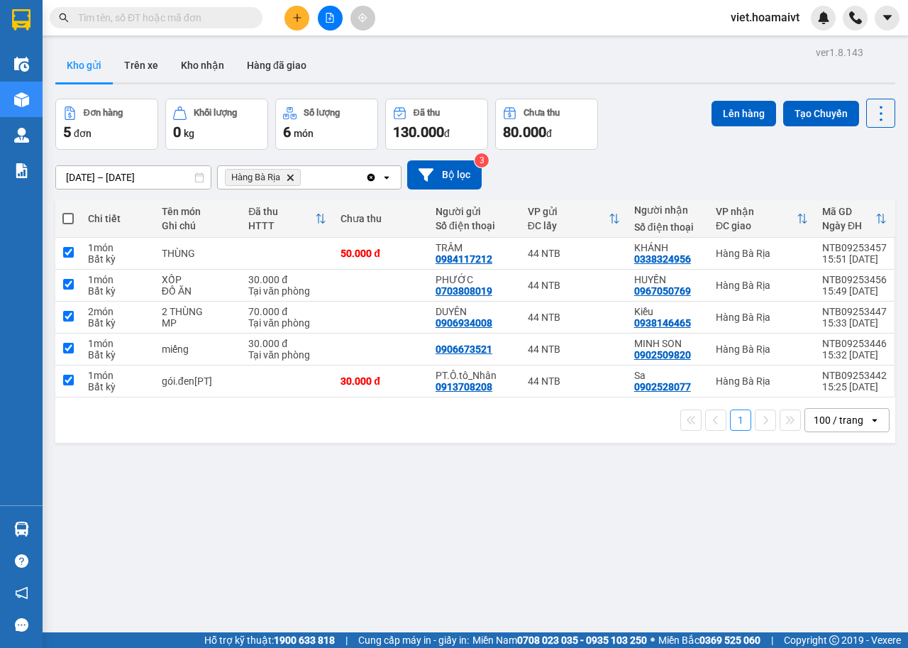
checkbox input "true"
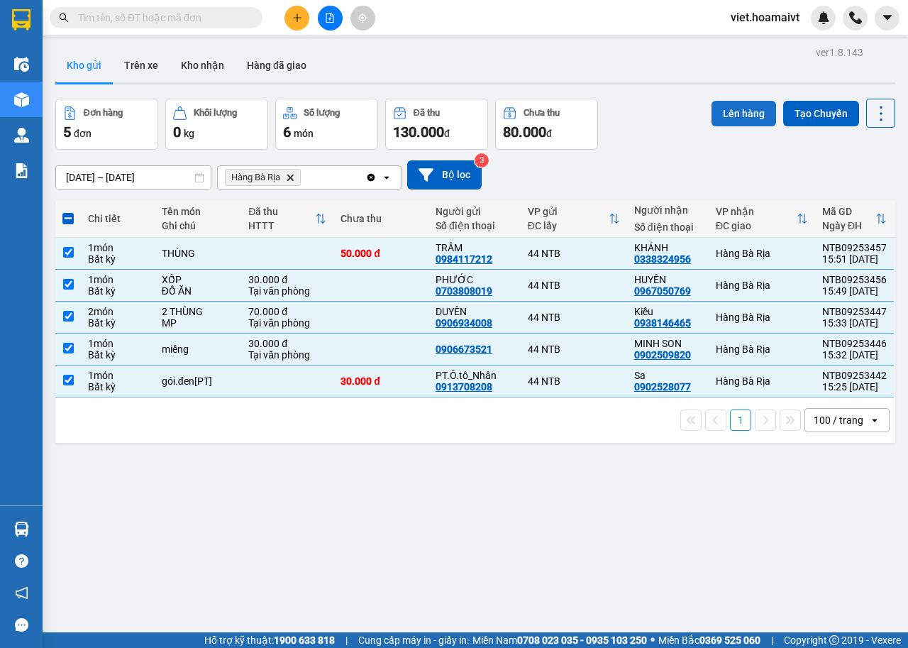
click at [732, 121] on button "Lên hàng" at bounding box center [744, 114] width 65 height 26
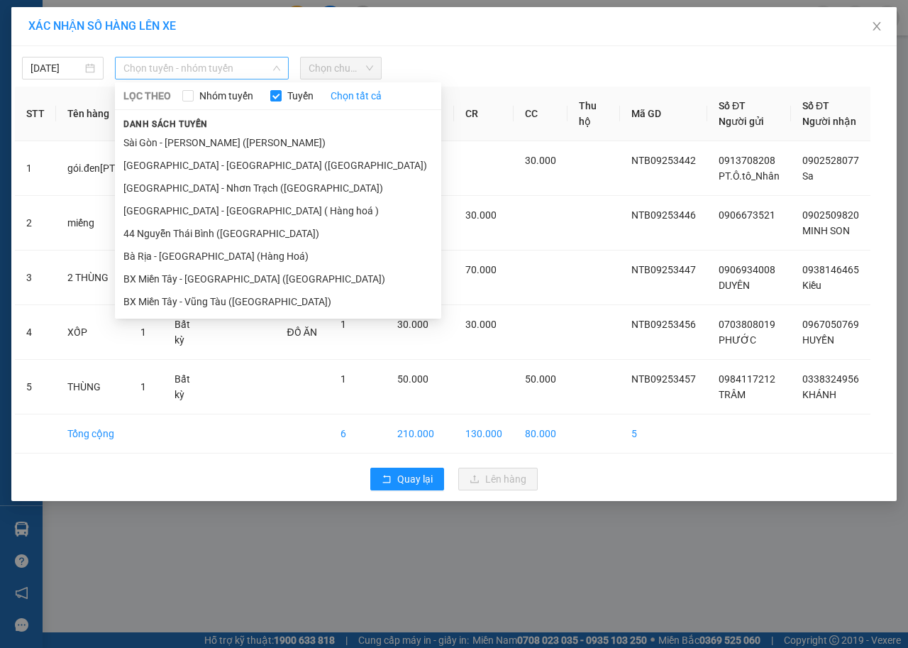
click at [219, 68] on span "Chọn tuyến - nhóm tuyến" at bounding box center [201, 67] width 157 height 21
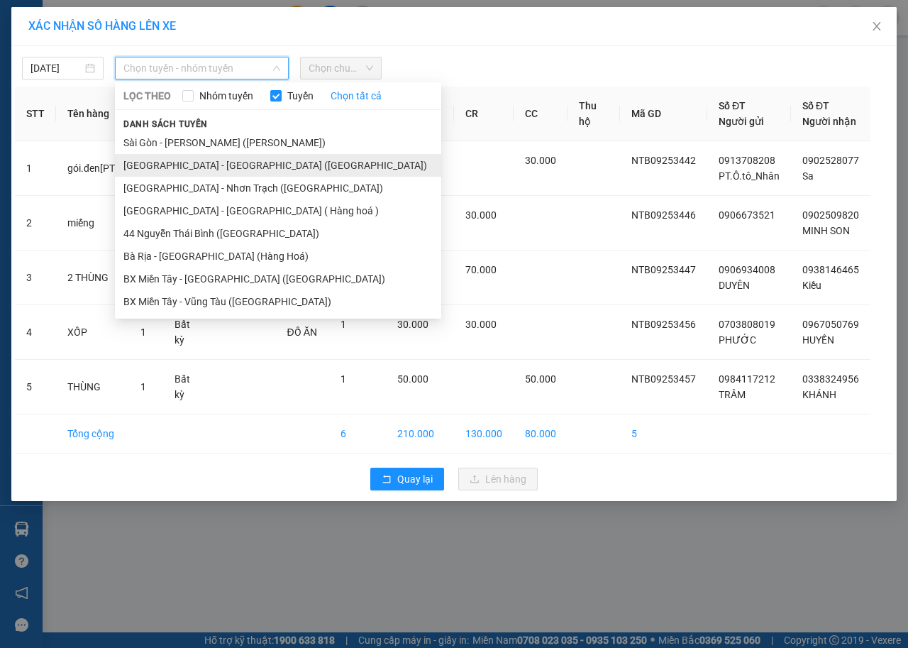
click at [194, 160] on li "Sài Gòn - Bà Rịa (Hàng Hoá)" at bounding box center [278, 165] width 326 height 23
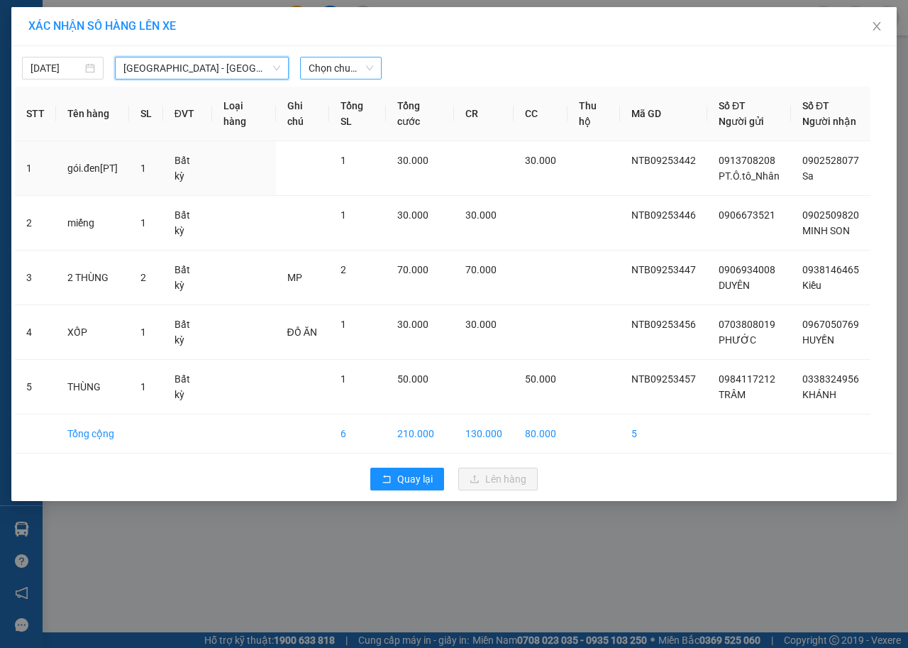
click at [347, 68] on span "Chọn chuyến" at bounding box center [341, 67] width 65 height 21
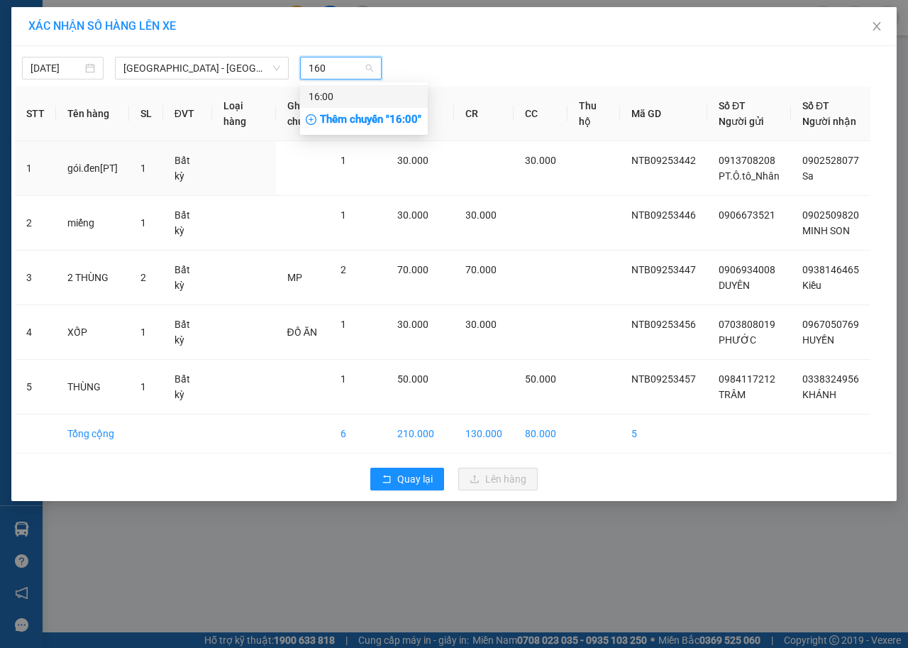
type input "1600"
click at [364, 92] on div "16:00" at bounding box center [364, 97] width 111 height 16
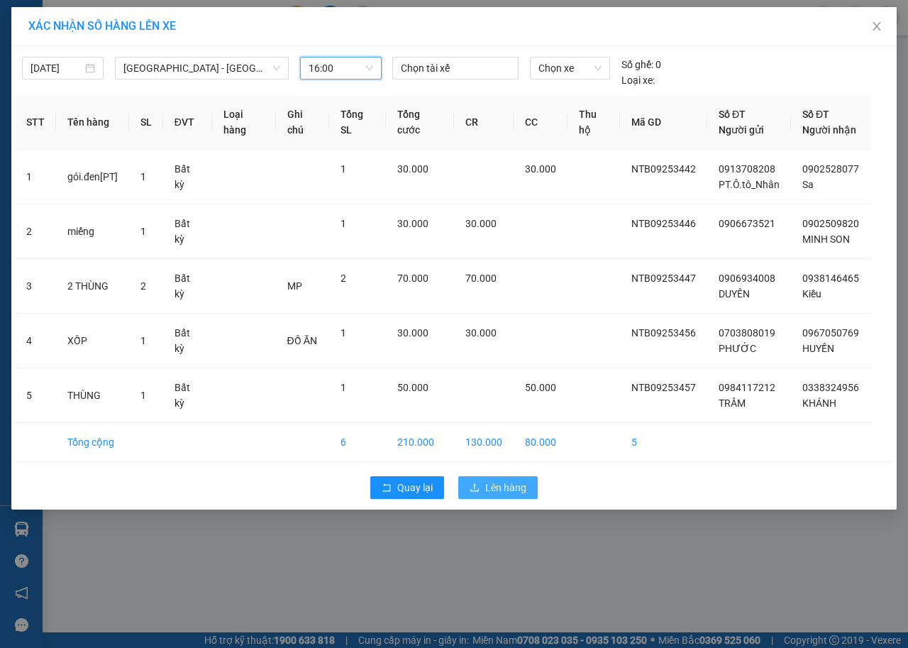
click at [514, 492] on span "Lên hàng" at bounding box center [505, 488] width 41 height 16
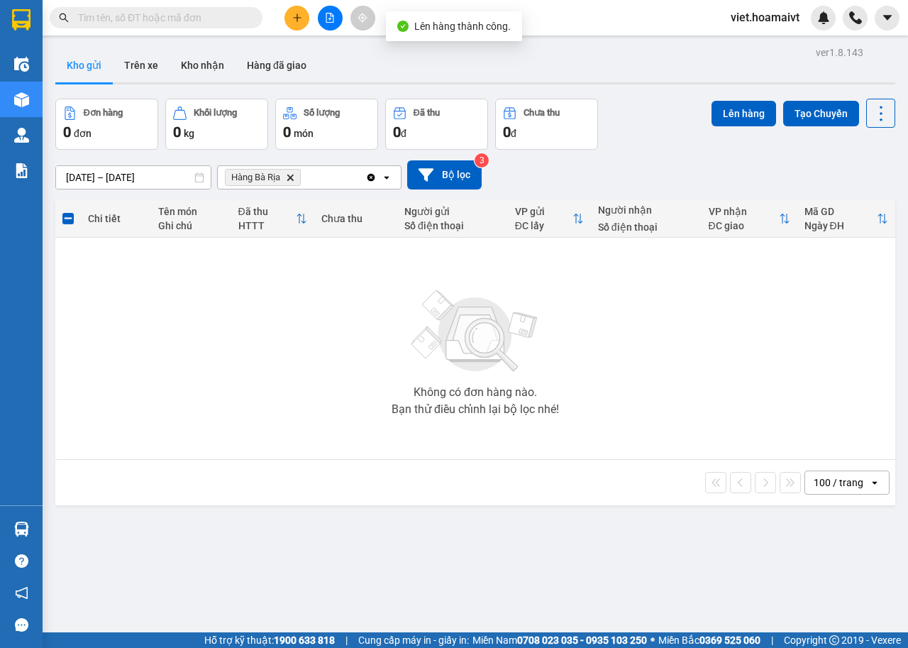
click at [288, 180] on icon "Hàng Bà Rịa, close by backspace" at bounding box center [290, 177] width 6 height 6
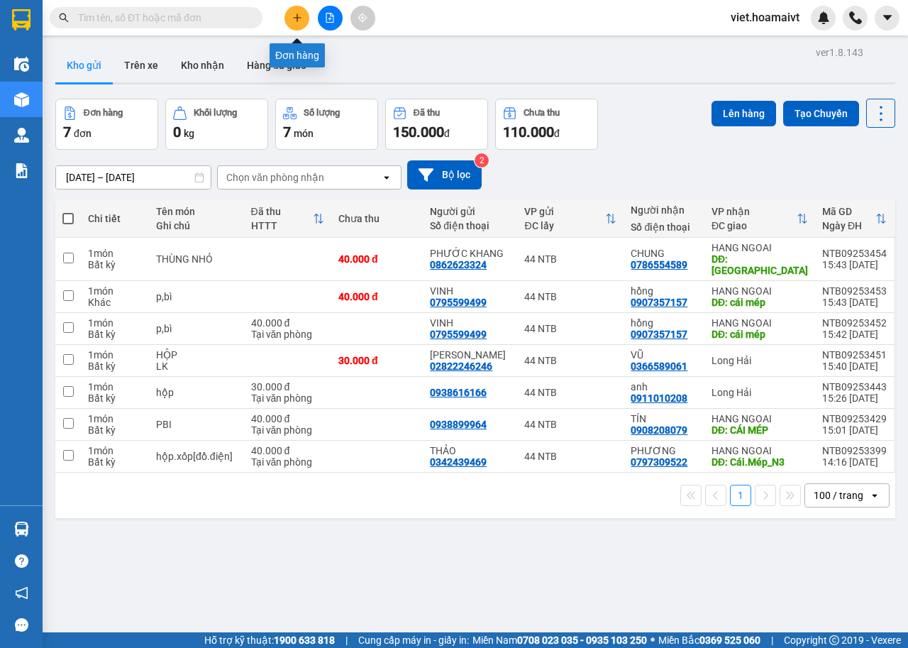
click at [298, 22] on icon "plus" at bounding box center [297, 18] width 10 height 10
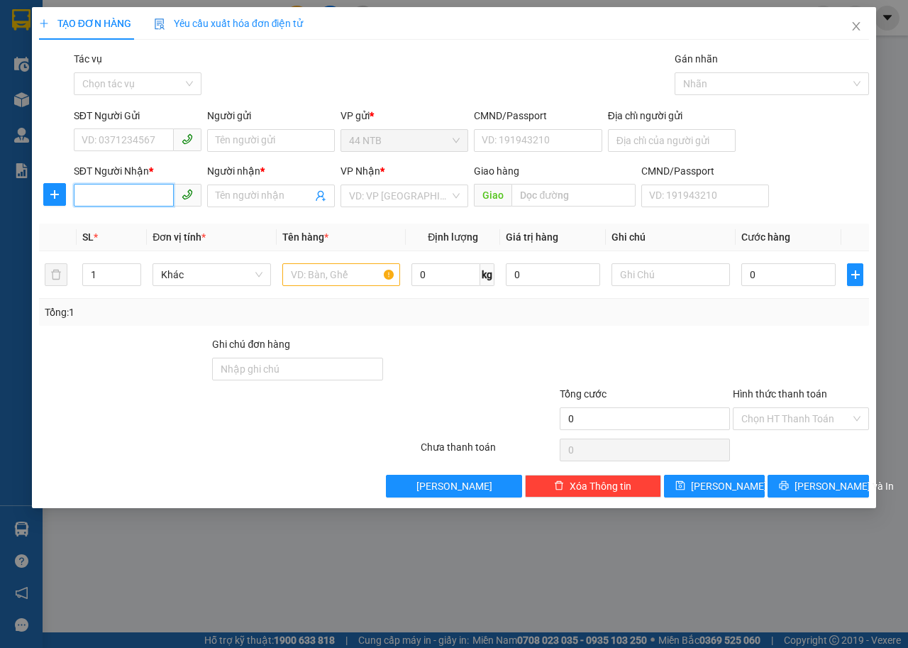
click at [140, 197] on input "SĐT Người Nhận *" at bounding box center [124, 195] width 100 height 23
type input "0971523016"
click at [271, 199] on input "Người nhận *" at bounding box center [264, 196] width 97 height 16
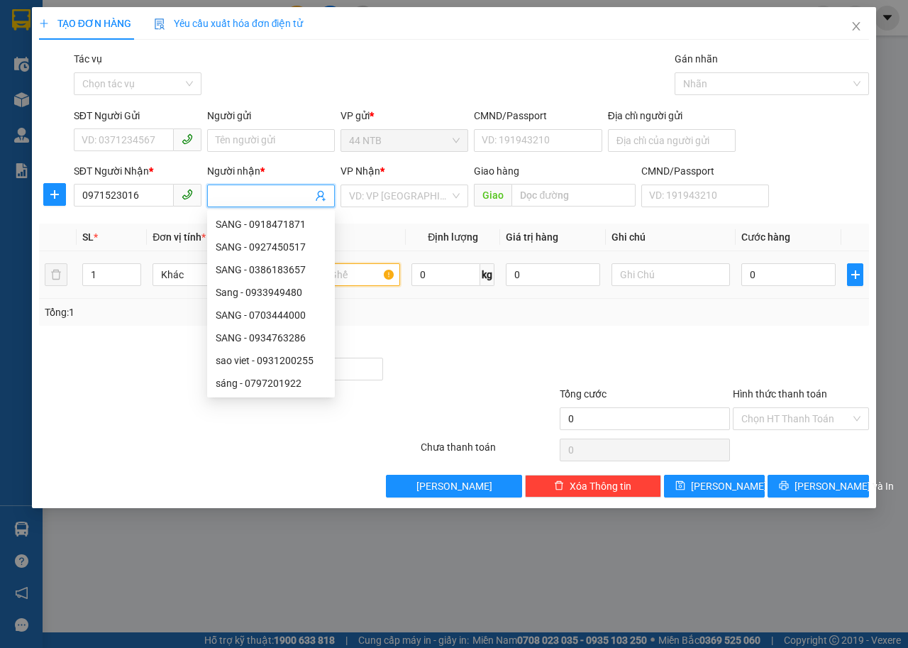
click at [369, 276] on input "text" at bounding box center [341, 274] width 118 height 23
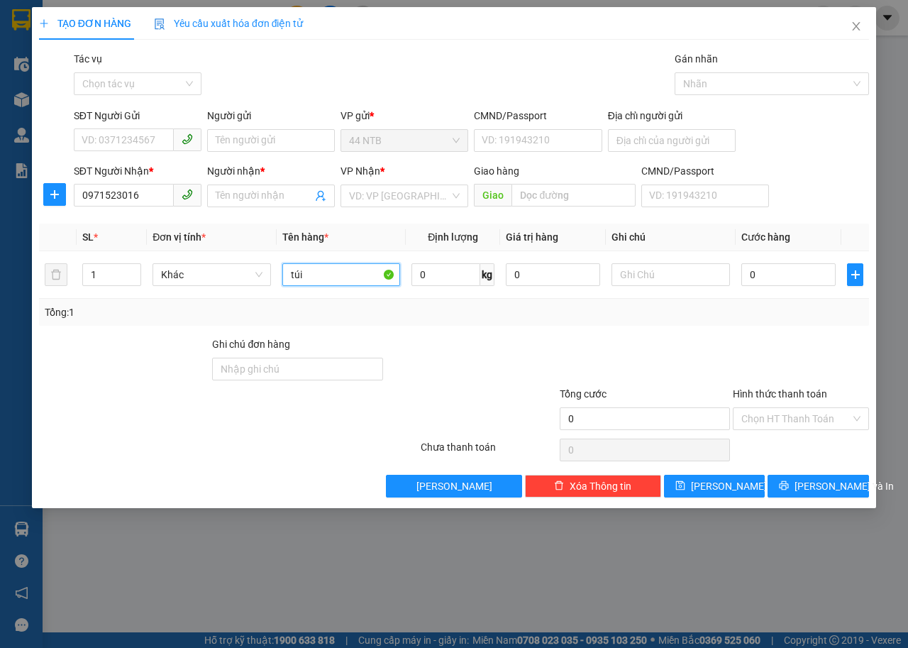
type input "túi"
click at [261, 177] on div "Người nhận *" at bounding box center [271, 171] width 128 height 16
click at [261, 188] on input "Người nhận *" at bounding box center [264, 196] width 97 height 16
click at [264, 194] on input "Người nhận *" at bounding box center [264, 196] width 97 height 16
click at [217, 193] on input "Trúc" at bounding box center [264, 196] width 97 height 16
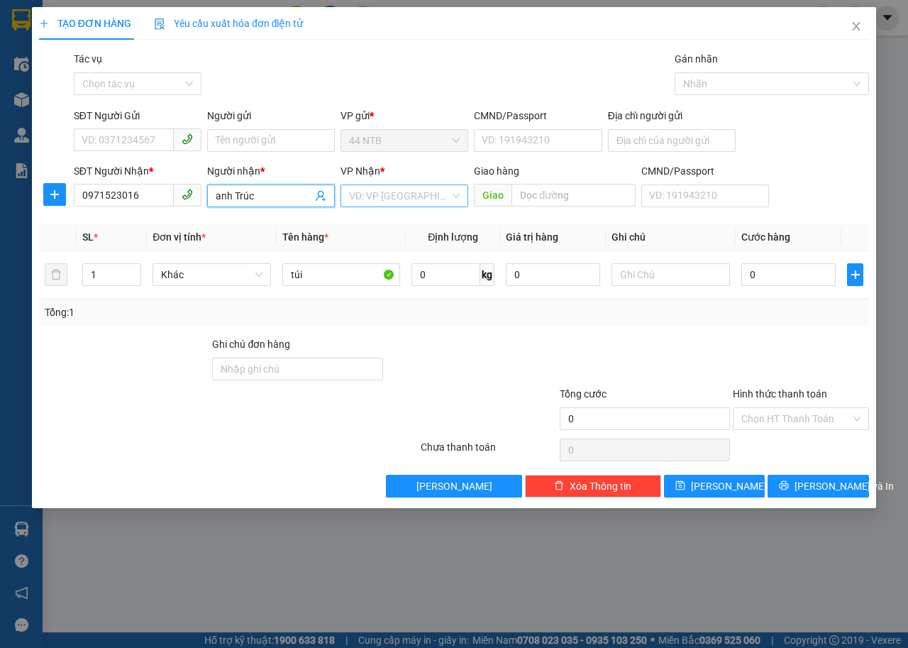
type input "anh Trúc"
click at [417, 200] on input "search" at bounding box center [399, 195] width 101 height 21
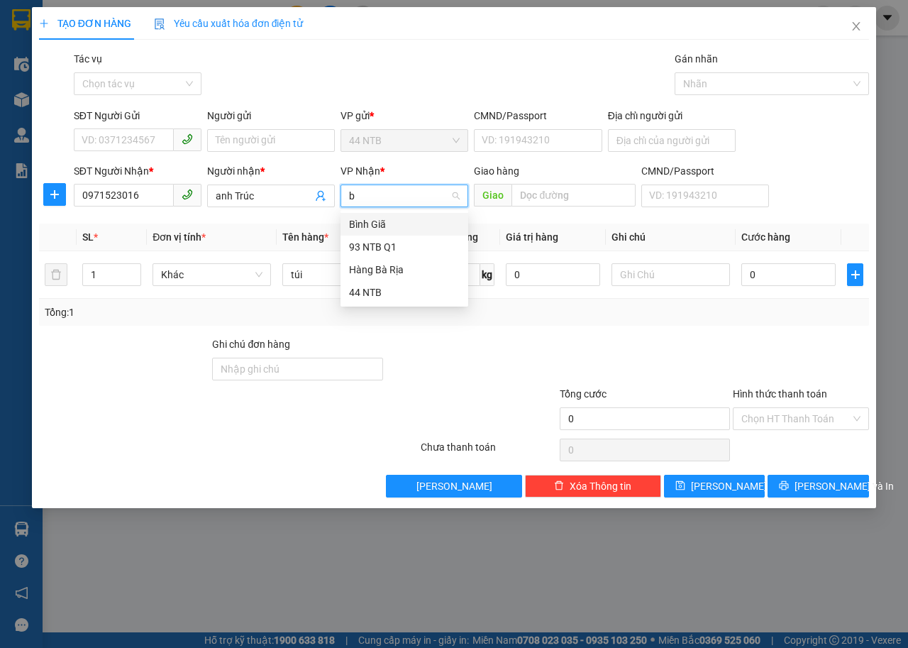
type input "bg"
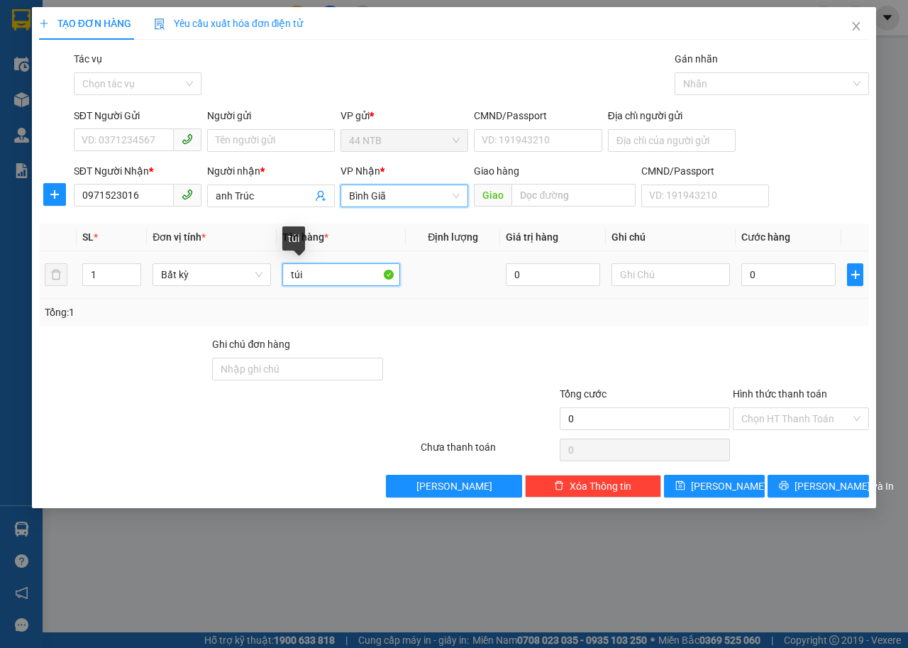
click at [335, 282] on input "túi" at bounding box center [341, 274] width 118 height 23
type input "túi.đen[bánh]"
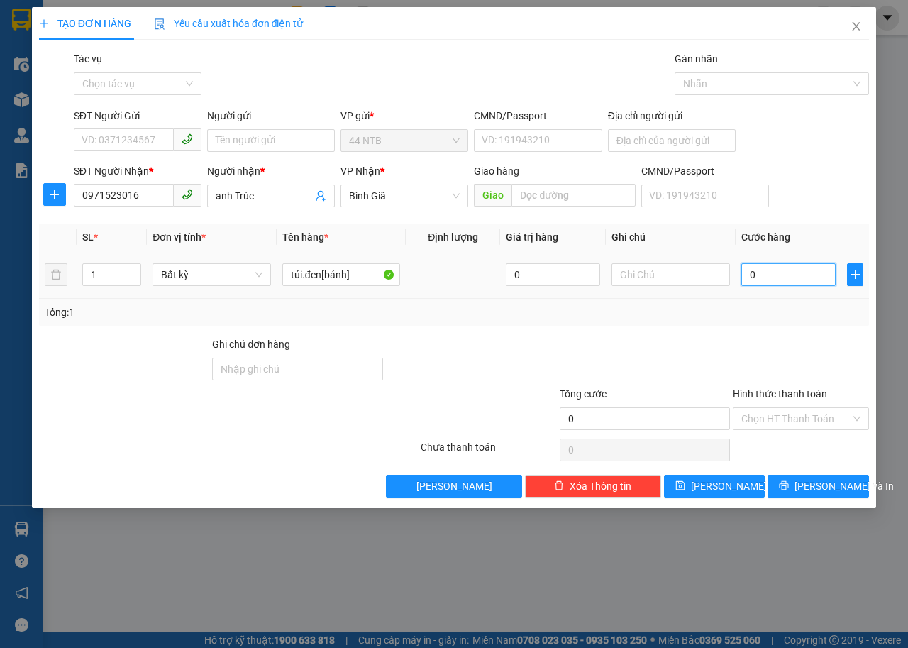
click at [810, 273] on input "0" at bounding box center [789, 274] width 94 height 23
type input "3"
type input "30"
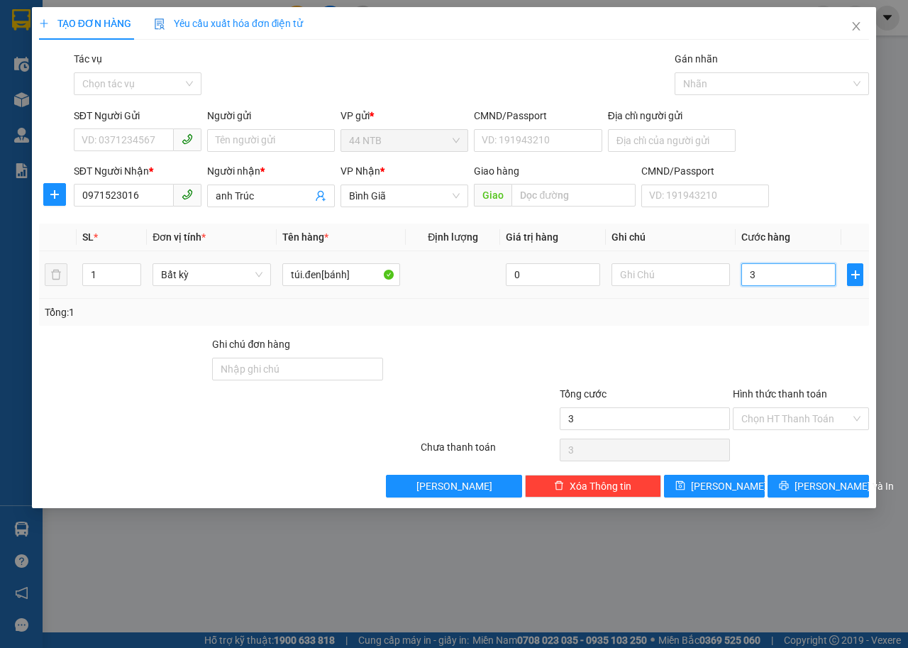
type input "30"
type input "30.000"
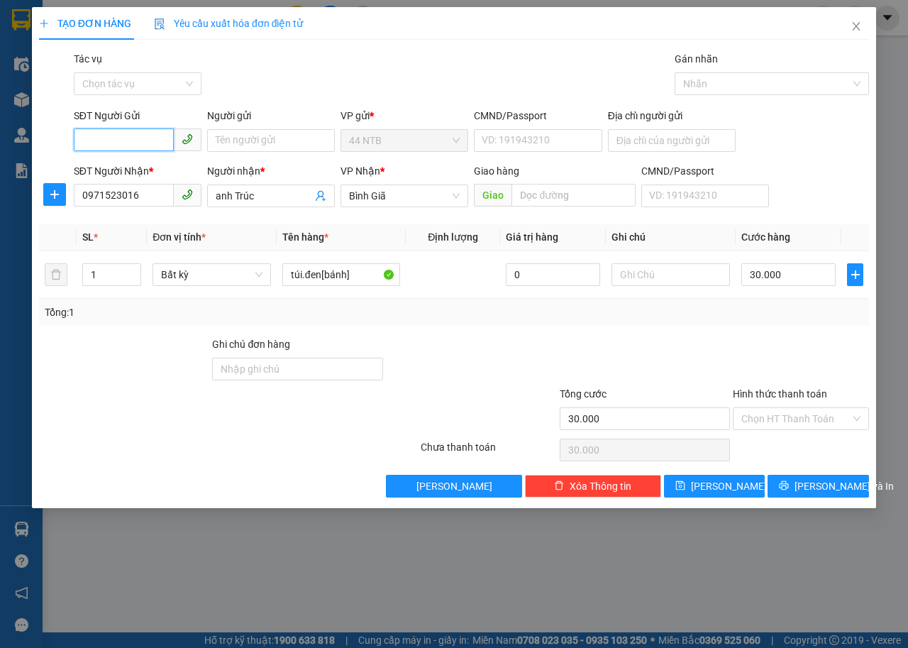
click at [137, 143] on input "SĐT Người Gửi" at bounding box center [124, 139] width 100 height 23
type input "0868281087"
click at [274, 136] on input "Người gửi" at bounding box center [271, 140] width 128 height 23
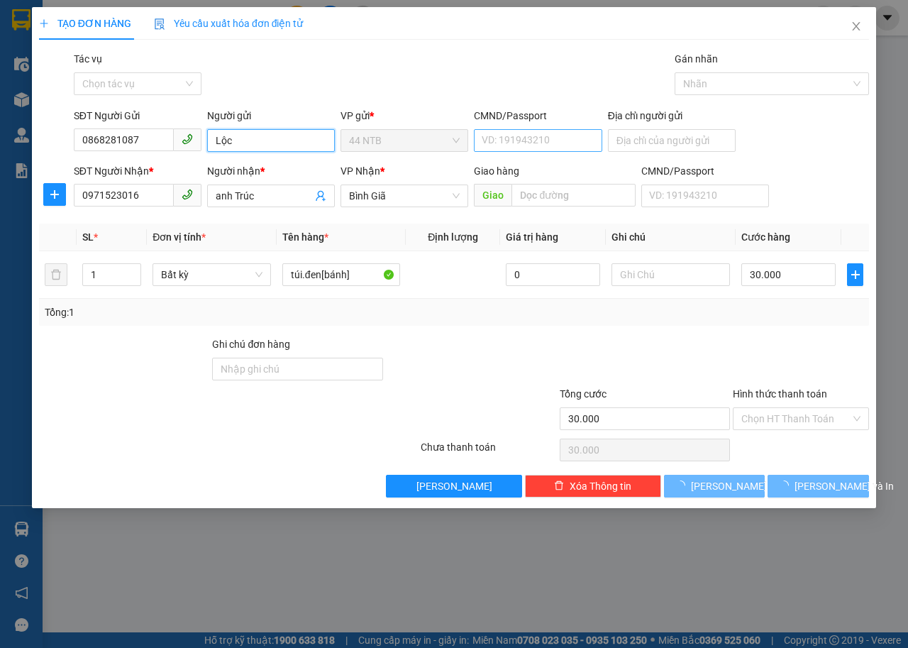
type input "Lộc"
click at [502, 136] on input "CMND/Passport" at bounding box center [538, 140] width 128 height 23
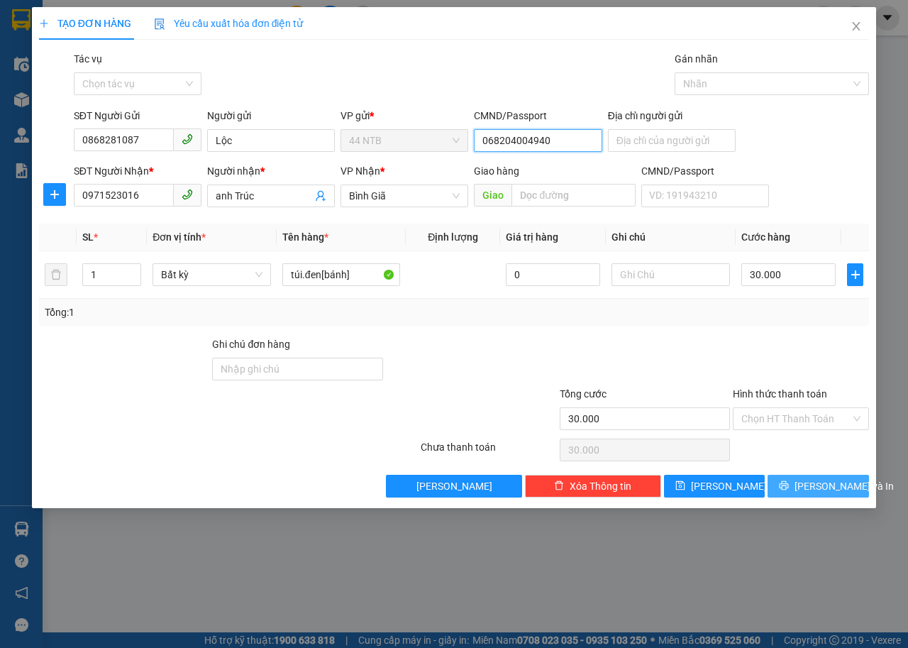
type input "068204004940"
click at [796, 496] on button "Lưu và In" at bounding box center [818, 486] width 101 height 23
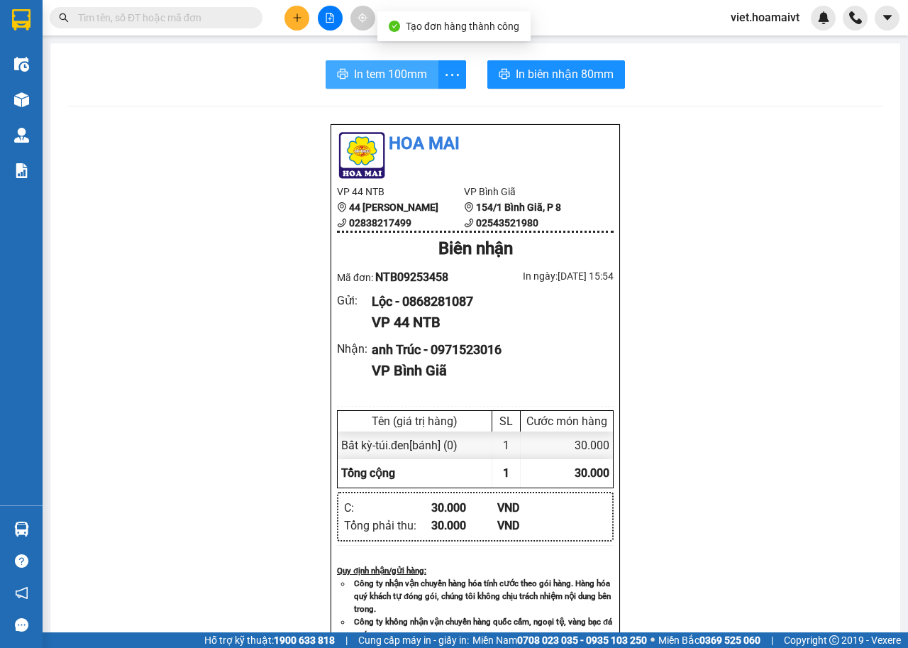
click at [375, 83] on span "In tem 100mm" at bounding box center [390, 74] width 73 height 18
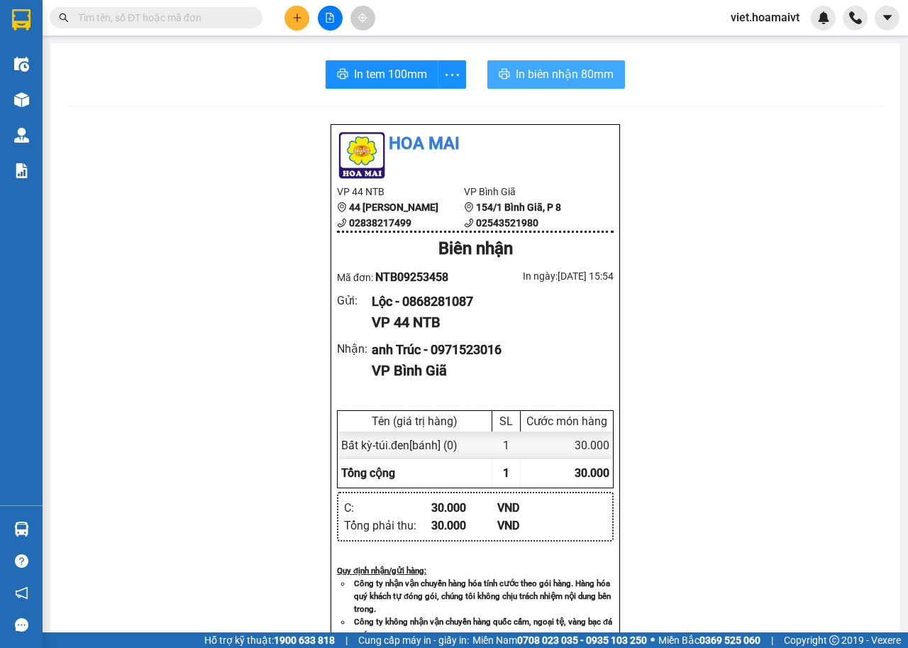
drag, startPoint x: 536, startPoint y: 79, endPoint x: 666, endPoint y: 66, distance: 130.6
click at [536, 79] on span "In biên nhận 80mm" at bounding box center [565, 74] width 98 height 18
click at [588, 73] on span "In biên nhận 80mm" at bounding box center [565, 74] width 98 height 18
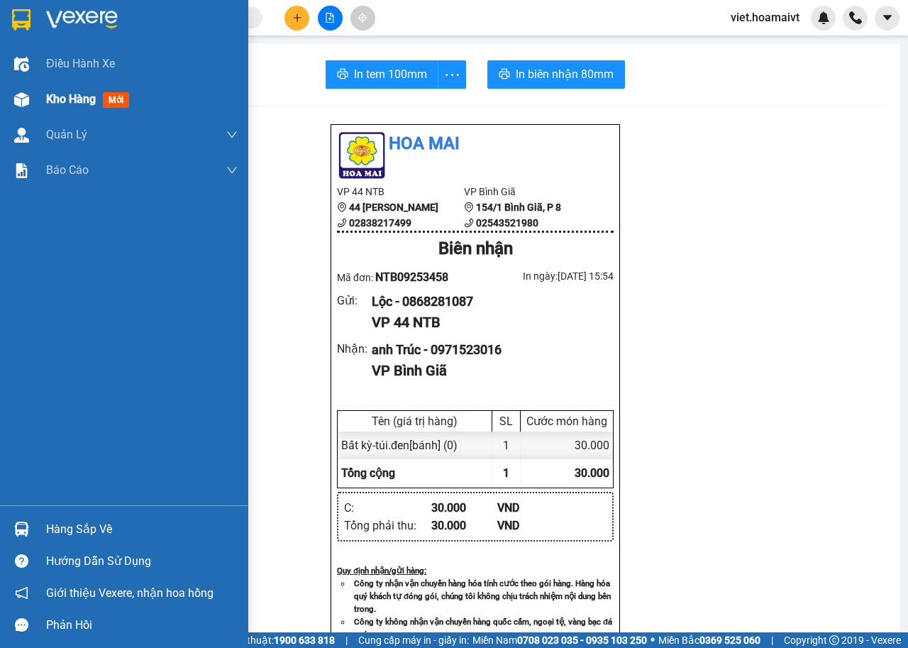
click at [64, 98] on span "Kho hàng" at bounding box center [71, 98] width 50 height 13
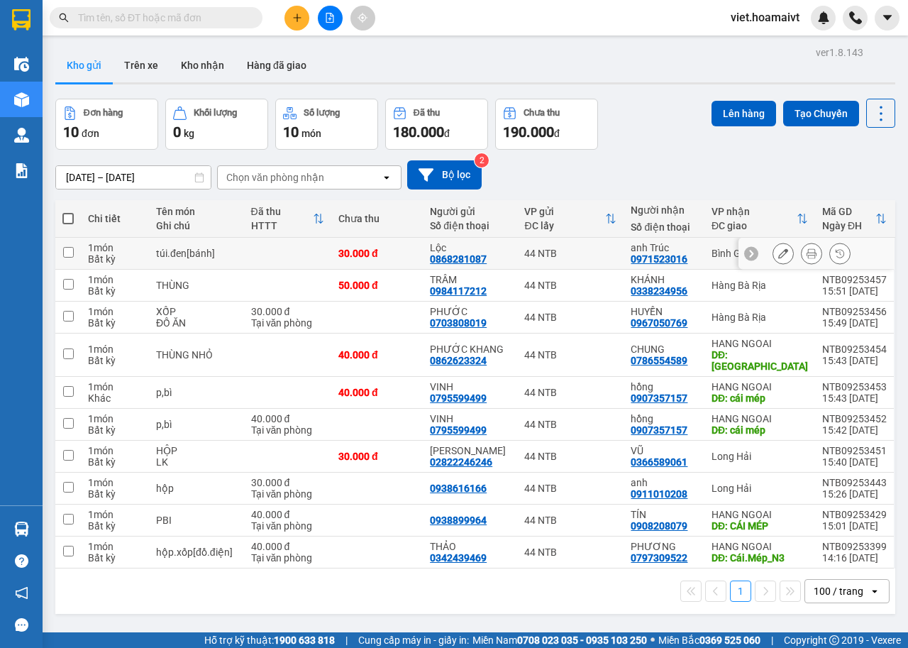
click at [778, 255] on icon at bounding box center [783, 253] width 10 height 10
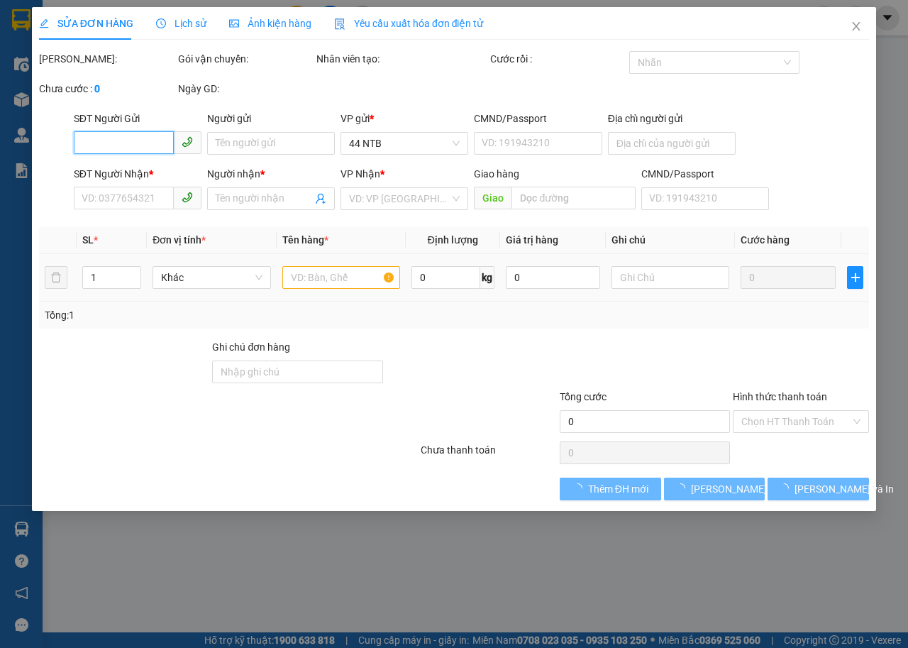
type input "0868281087"
type input "Lộc"
type input "068204004940"
type input "0971523016"
type input "anh Trúc"
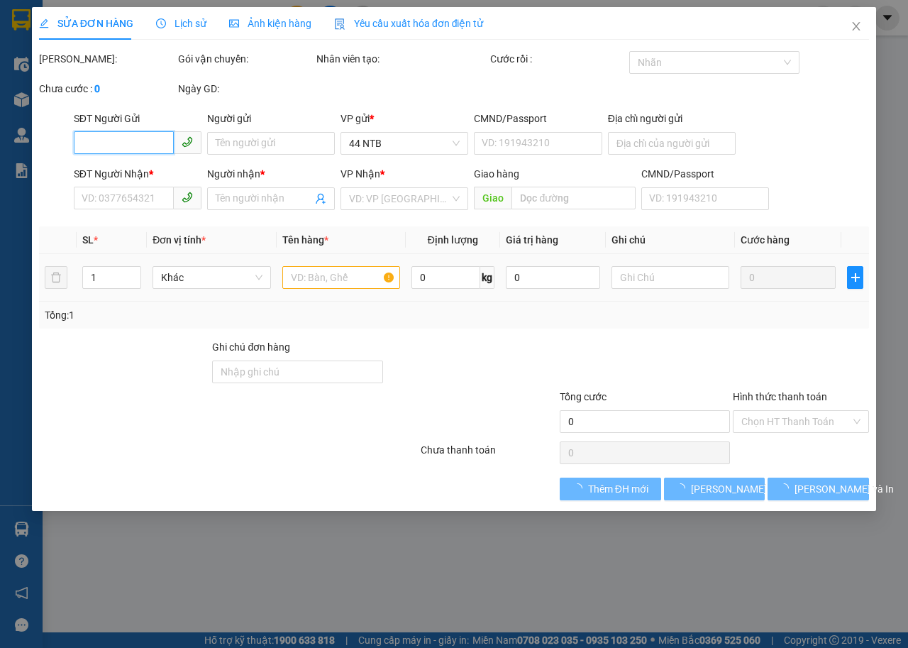
type input "30.000"
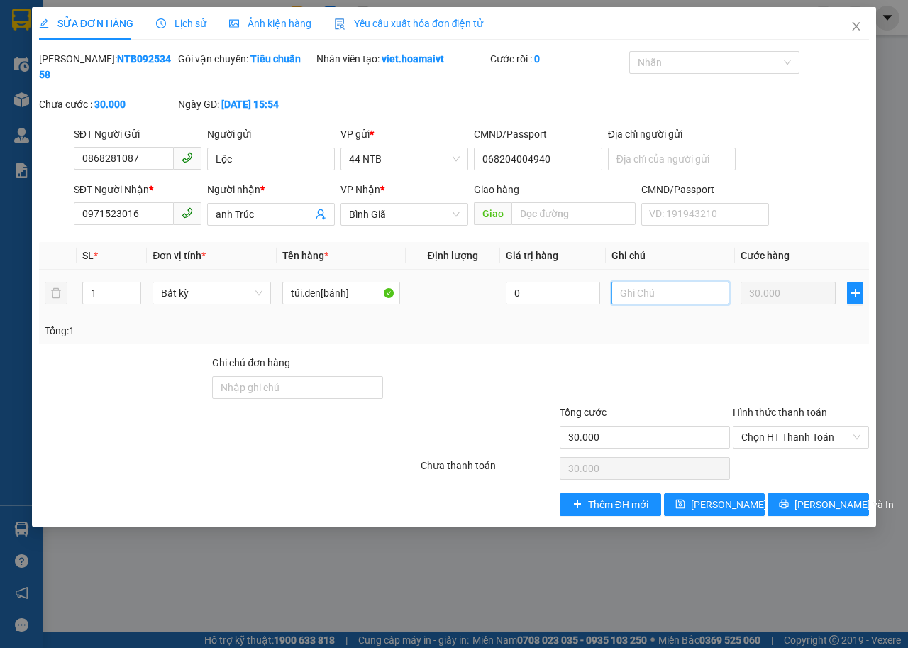
click at [627, 290] on input "text" at bounding box center [671, 293] width 118 height 23
type input "n"
type input "cẩn.thận_nhẹ.tay.dùm"
click at [717, 510] on span "Lưu thay đổi" at bounding box center [748, 505] width 114 height 16
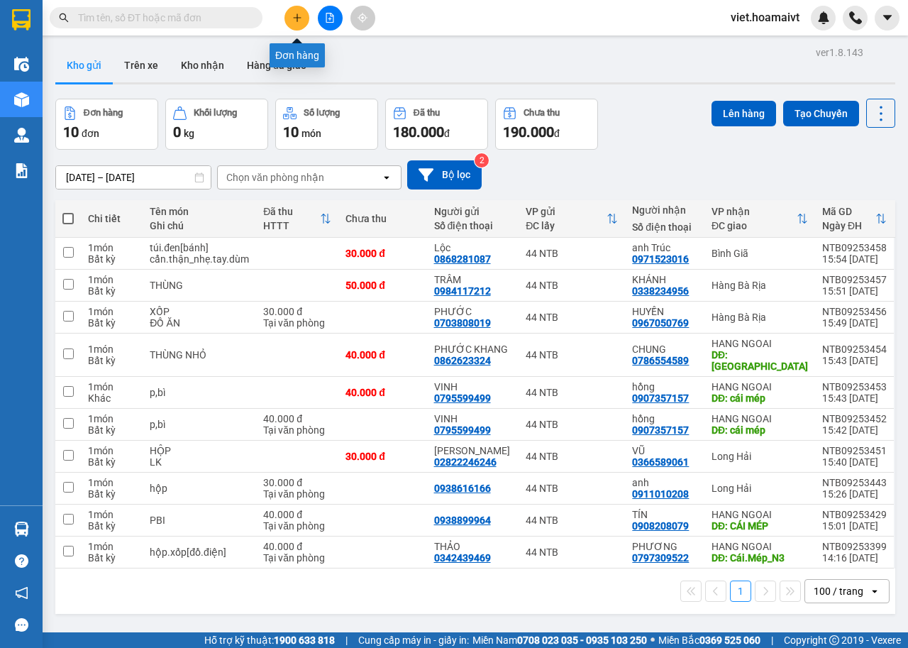
click at [285, 14] on button at bounding box center [297, 18] width 25 height 25
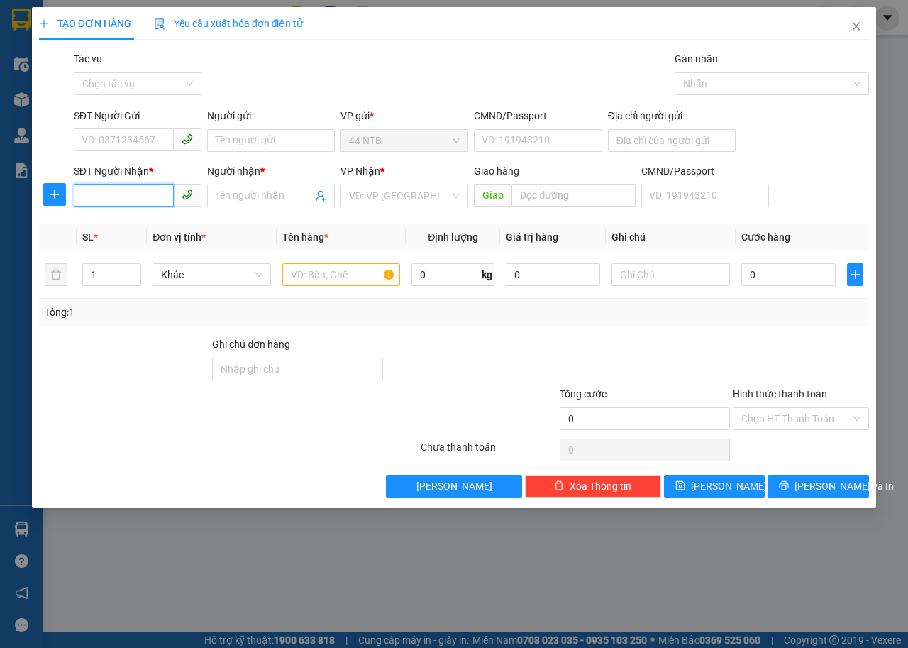
click at [138, 197] on input "SĐT Người Nhận *" at bounding box center [124, 195] width 100 height 23
type input "0935615018"
click at [152, 225] on div "0935615018 - THAI" at bounding box center [137, 224] width 111 height 16
type input "THAI"
type input "0935615018"
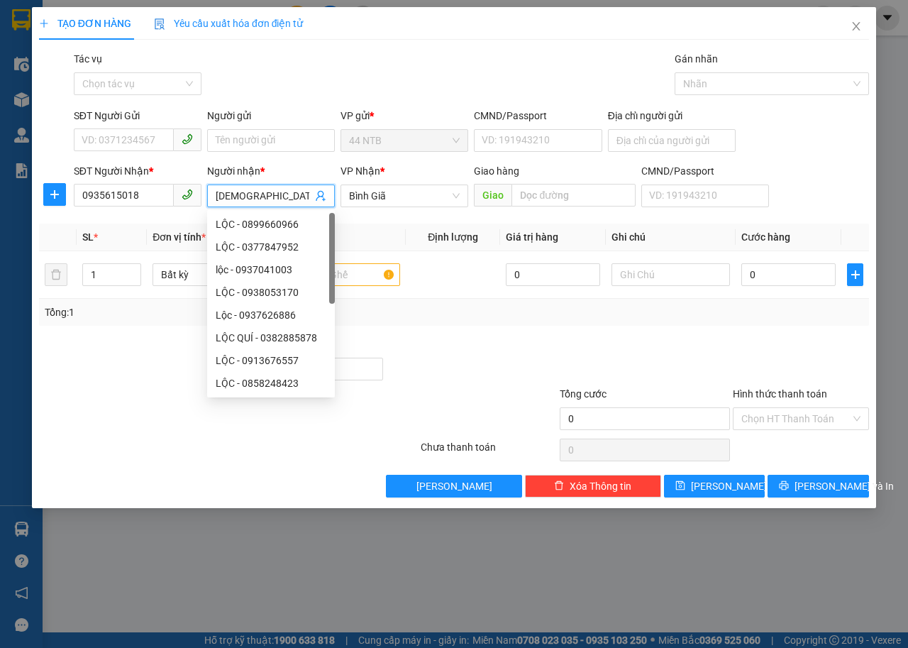
drag, startPoint x: 291, startPoint y: 189, endPoint x: 120, endPoint y: 220, distance: 173.7
click at [120, 220] on div "Transit Pickup Surcharge Ids Transit Deliver Surcharge Ids Transit Deliver Surc…" at bounding box center [454, 274] width 830 height 446
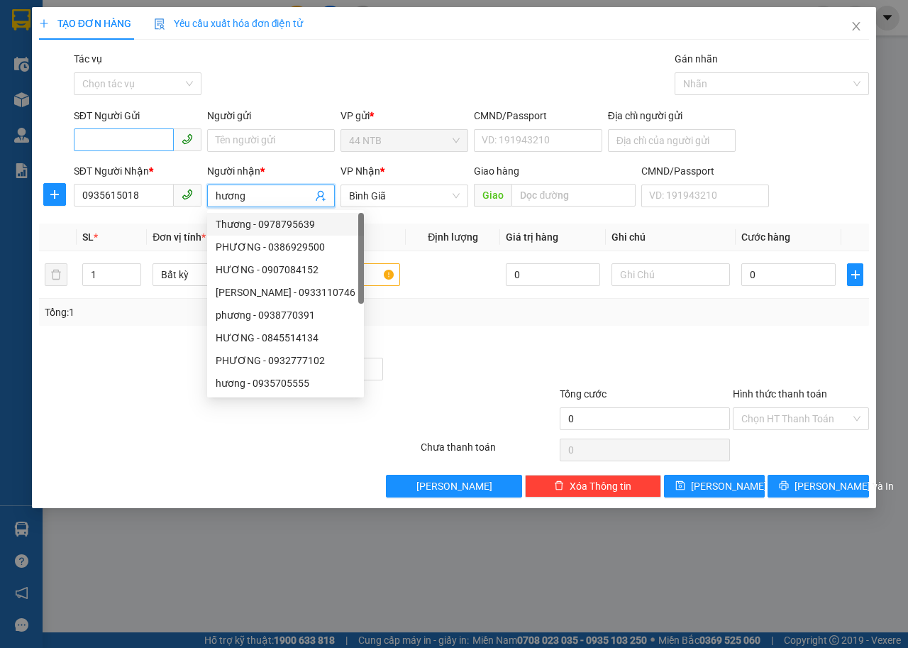
type input "hương"
click at [145, 136] on input "SĐT Người Gửi" at bounding box center [124, 139] width 100 height 23
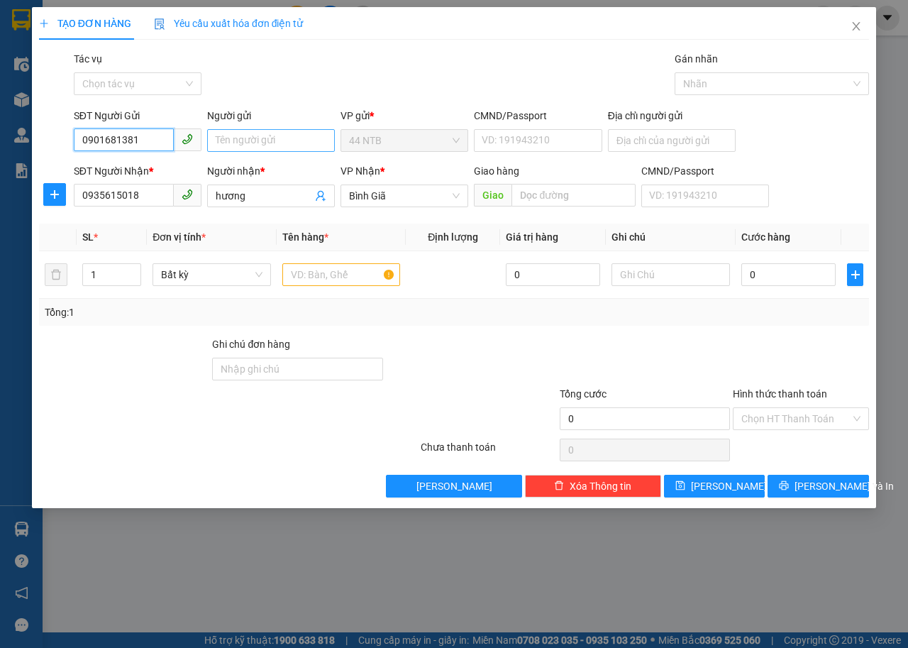
type input "0901681381"
click at [245, 149] on input "Người gửi" at bounding box center [271, 140] width 128 height 23
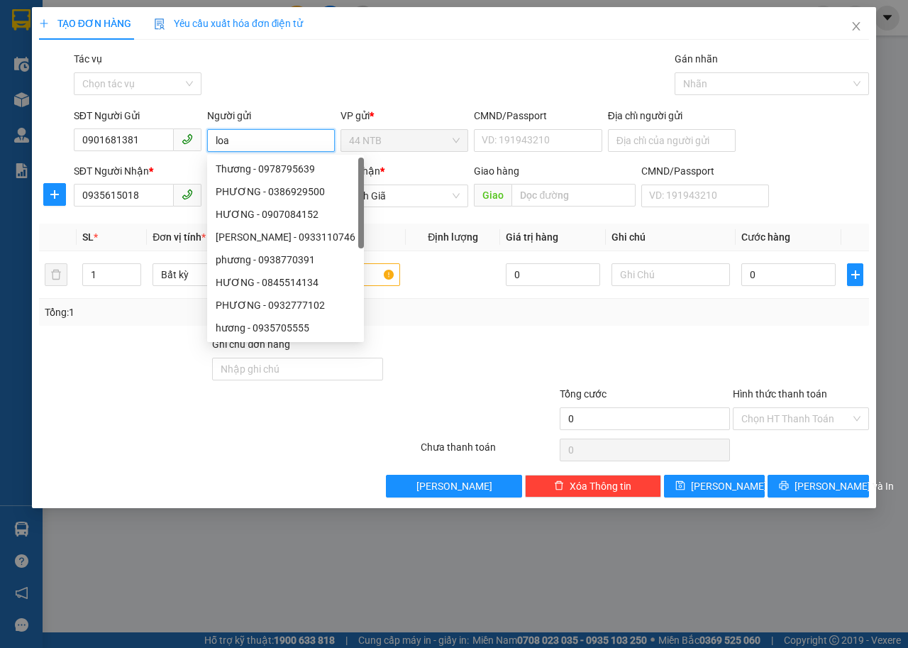
type input "loan"
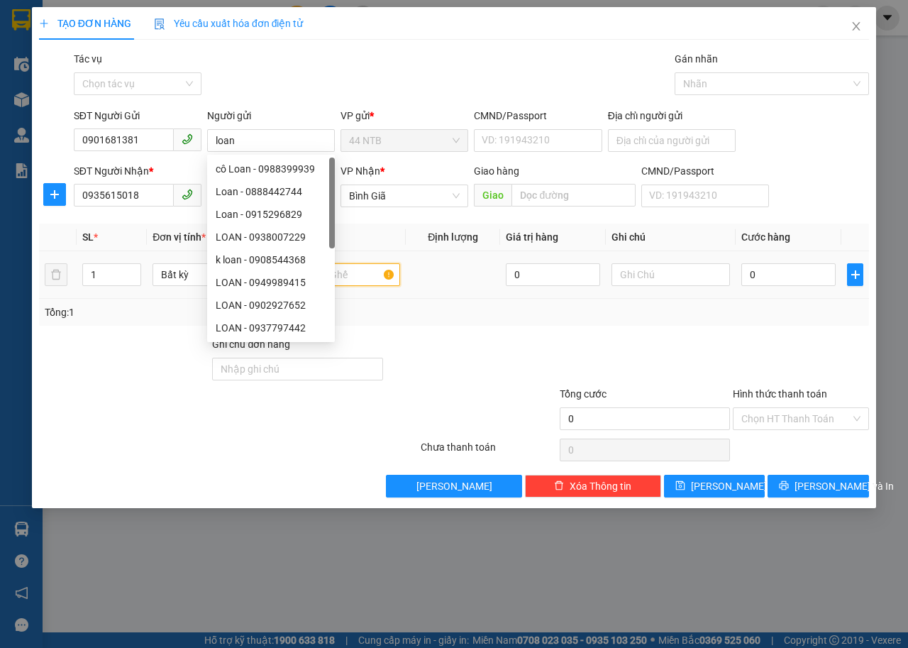
click at [357, 279] on input "text" at bounding box center [341, 274] width 118 height 23
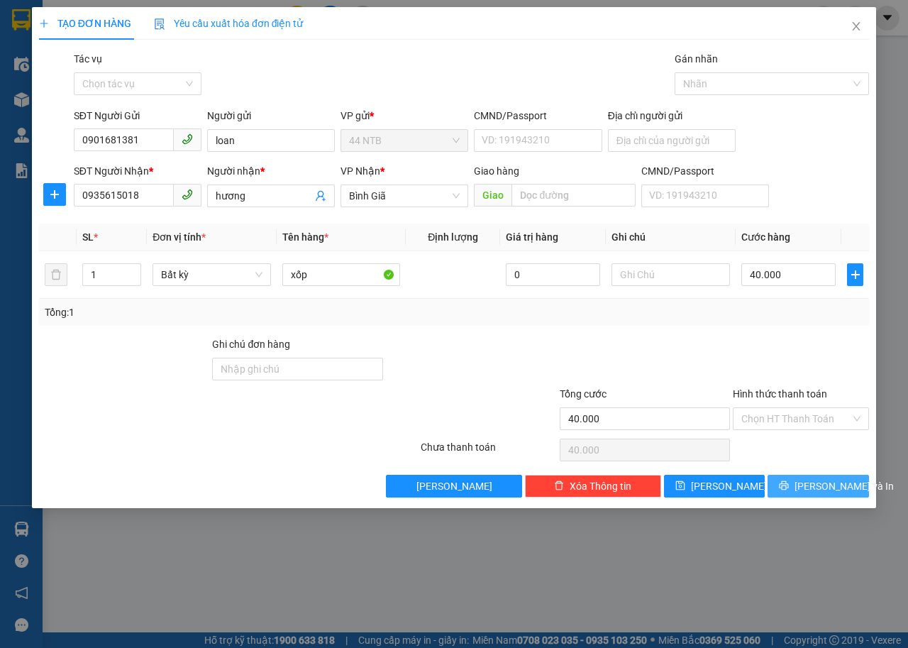
click at [807, 487] on span "Lưu và In" at bounding box center [844, 486] width 99 height 16
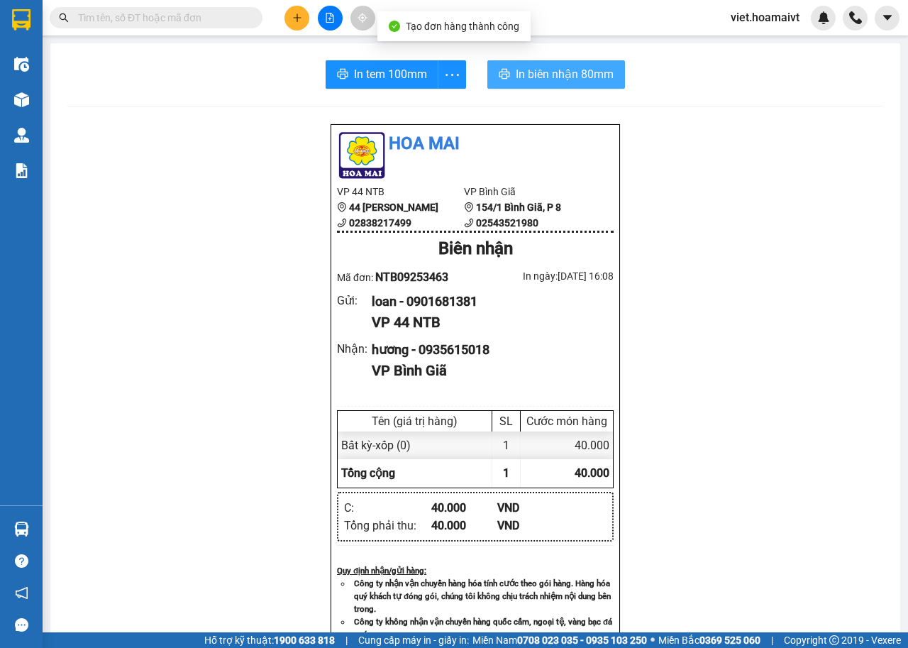
click at [516, 74] on span "In biên nhận 80mm" at bounding box center [565, 74] width 98 height 18
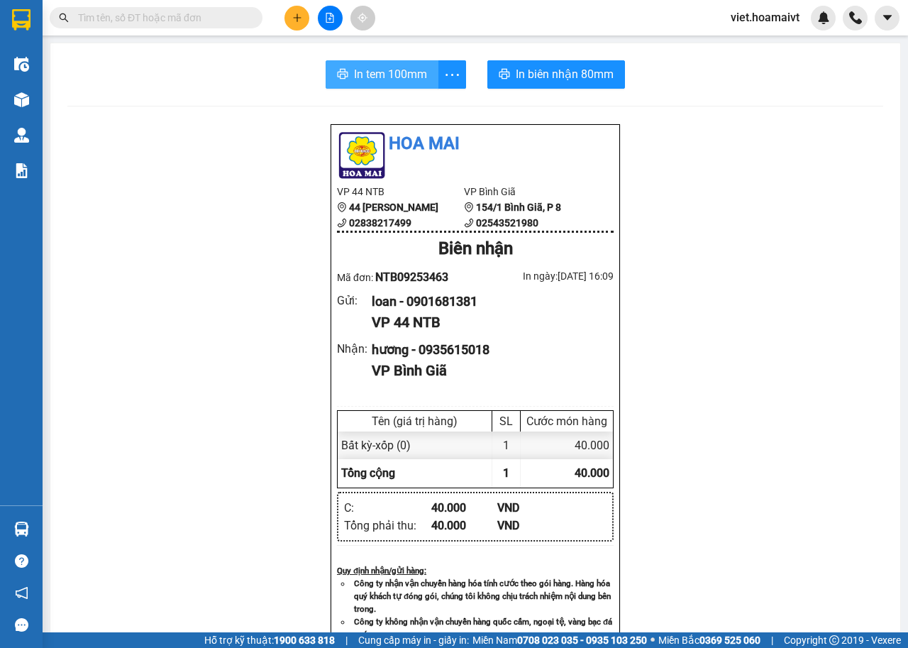
click at [368, 63] on button "In tem 100mm" at bounding box center [382, 74] width 113 height 28
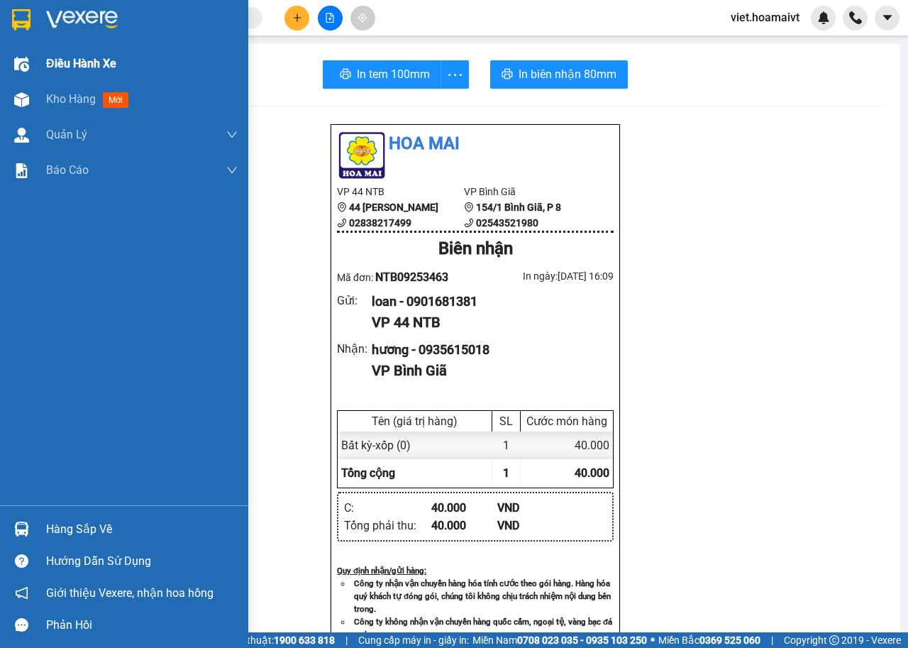
click at [61, 63] on span "Điều hành xe" at bounding box center [81, 64] width 70 height 18
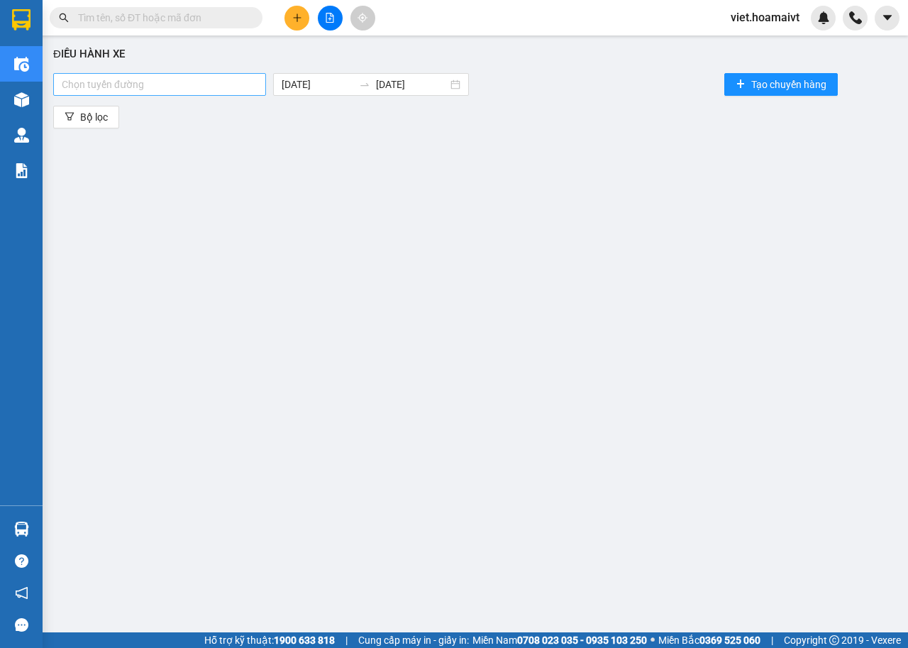
click at [199, 87] on div at bounding box center [160, 84] width 206 height 17
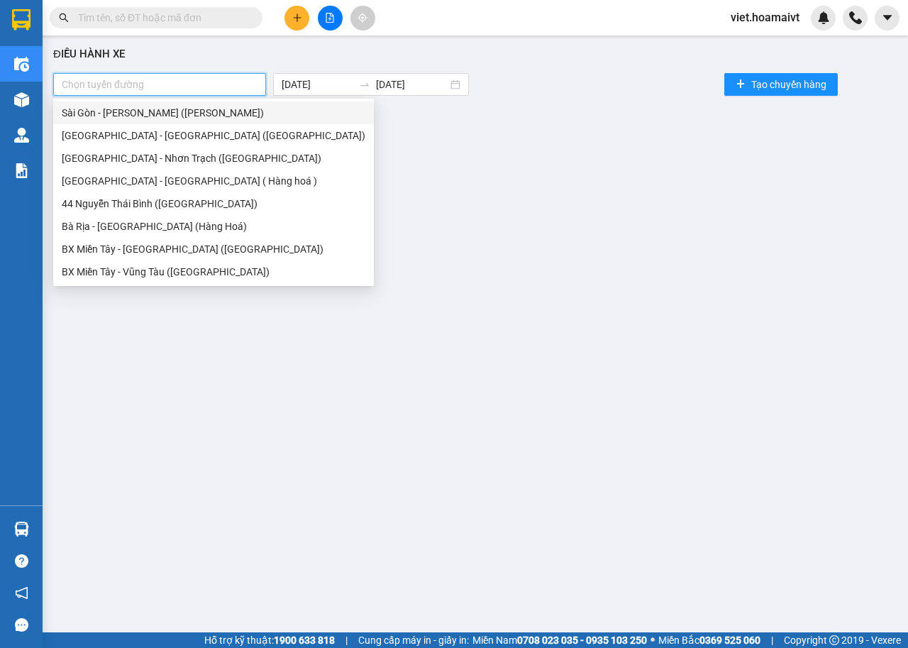
click at [153, 114] on div "Sài Gòn - Vũng Tàu (Hàng Hoá)" at bounding box center [214, 113] width 304 height 16
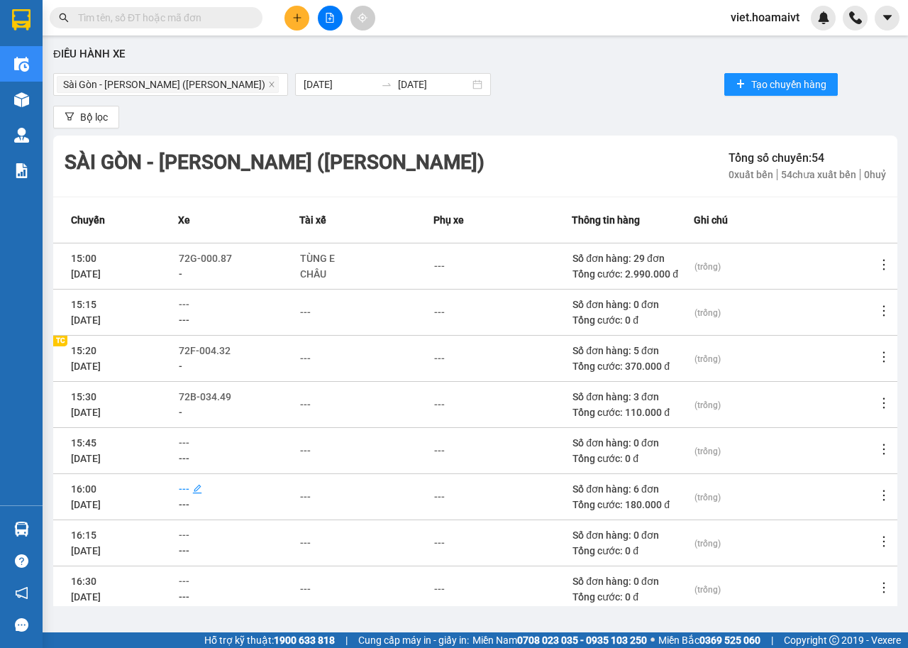
click at [187, 483] on span "---" at bounding box center [184, 488] width 11 height 11
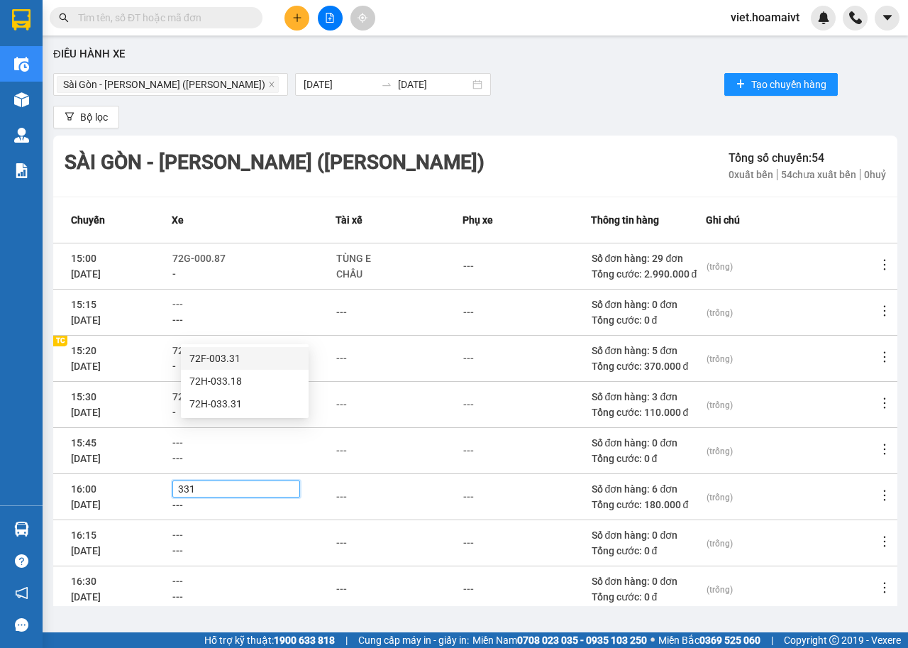
type input "3318"
click at [225, 358] on div "72H-033.18" at bounding box center [244, 359] width 111 height 16
click at [270, 481] on div "72H-033.18" at bounding box center [236, 489] width 121 height 16
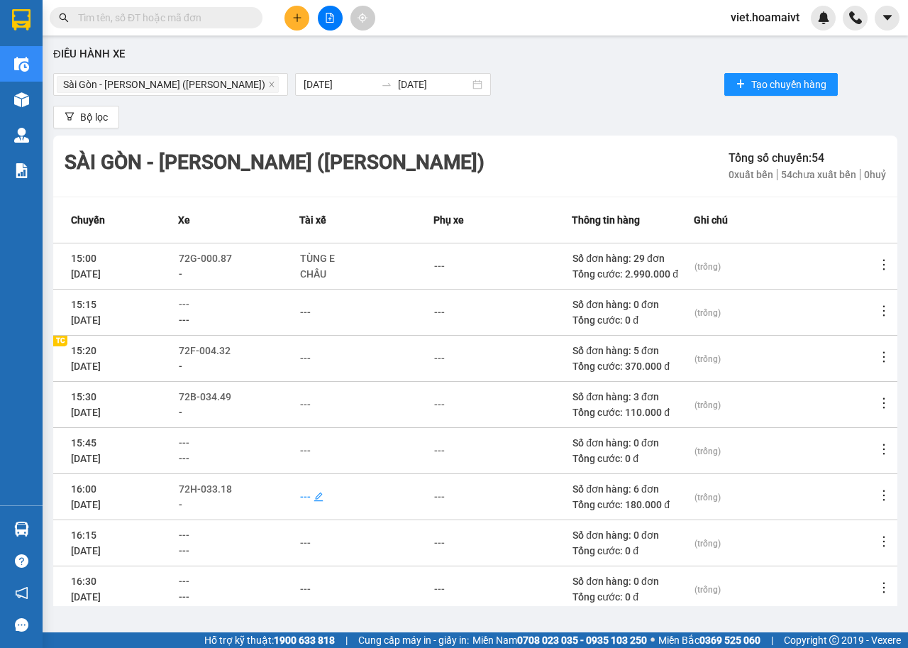
click at [307, 489] on div "---" at bounding box center [305, 497] width 11 height 16
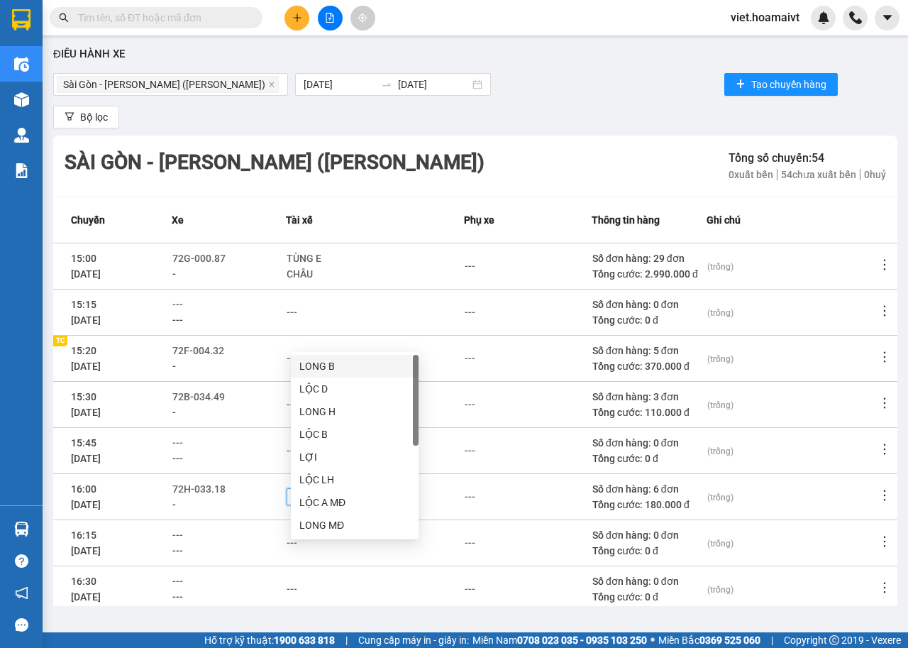
type input "loc"
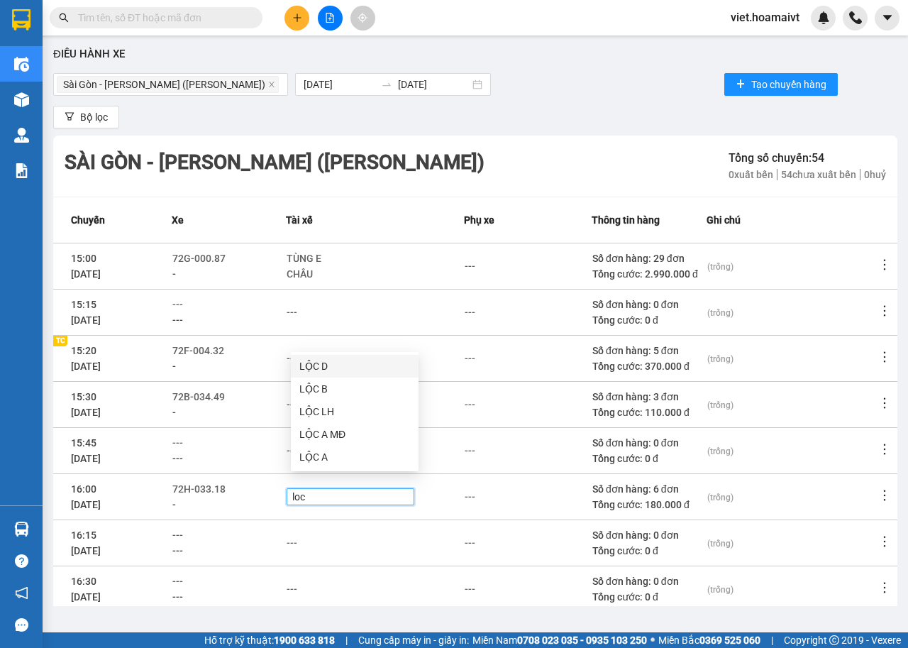
click at [308, 367] on div "LỘC D" at bounding box center [354, 366] width 111 height 16
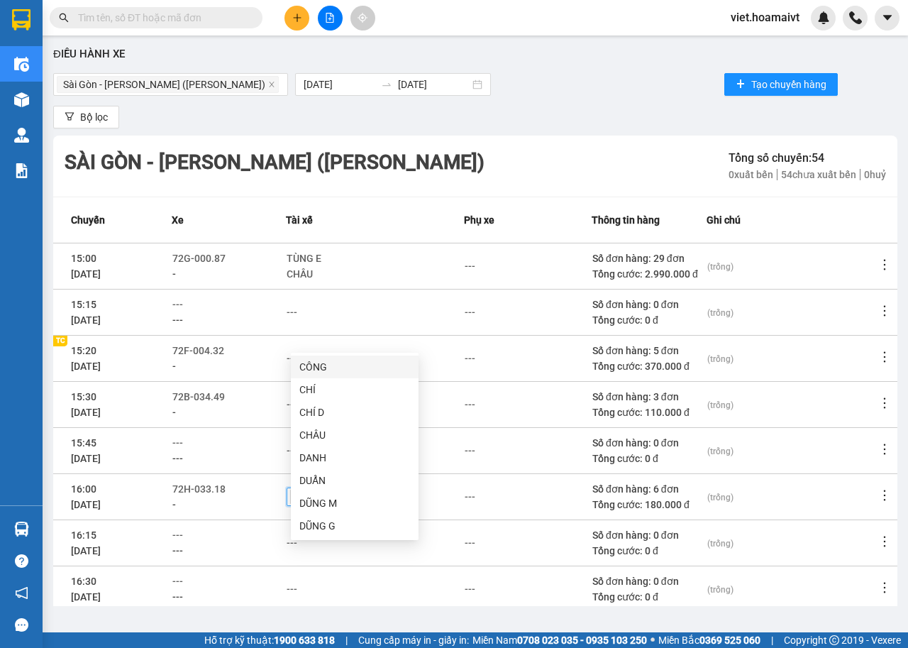
click at [344, 491] on input "search" at bounding box center [342, 496] width 3 height 11
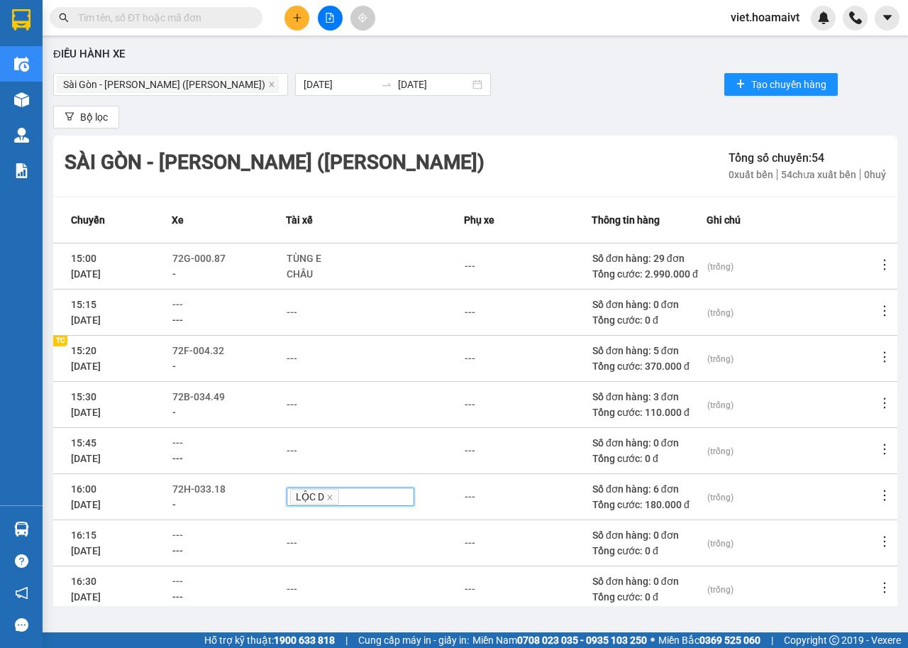
click at [371, 489] on div "LỘC D" at bounding box center [350, 497] width 121 height 16
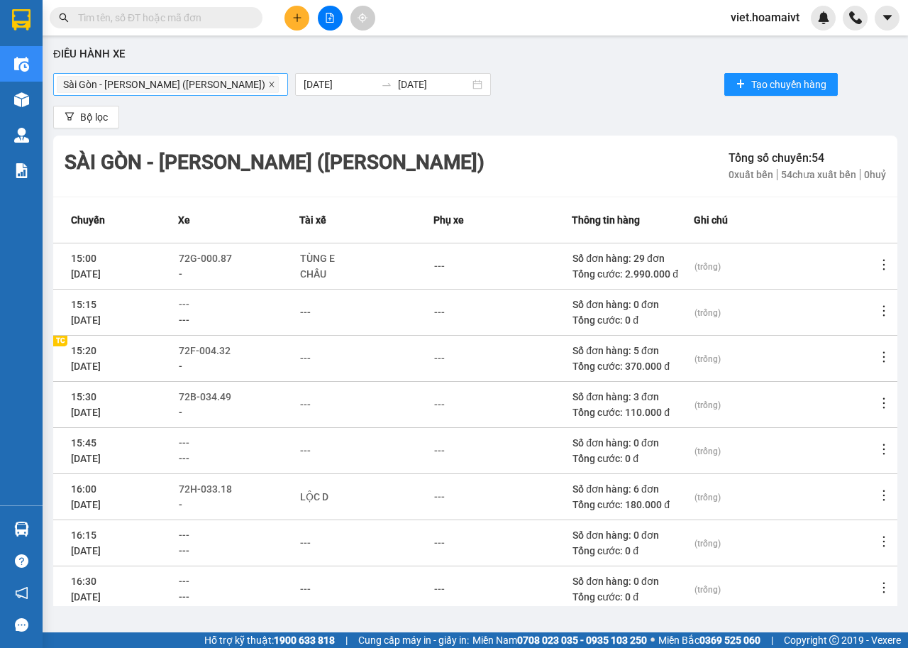
click at [268, 85] on icon "close" at bounding box center [271, 84] width 7 height 7
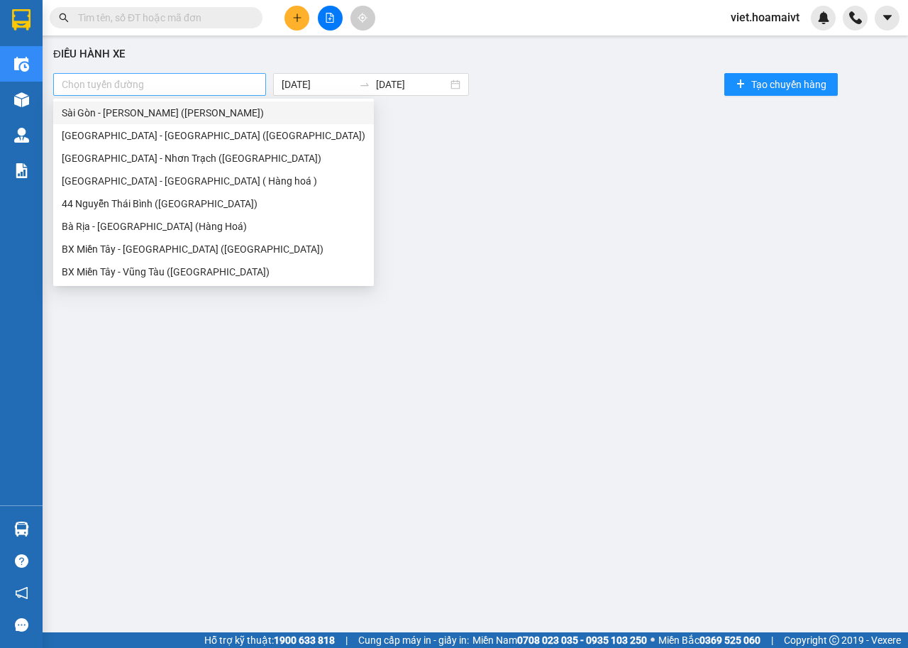
click at [205, 85] on div at bounding box center [160, 84] width 206 height 17
click at [136, 143] on div "Sài Gòn - Bà Rịa (Hàng Hoá)" at bounding box center [213, 135] width 321 height 23
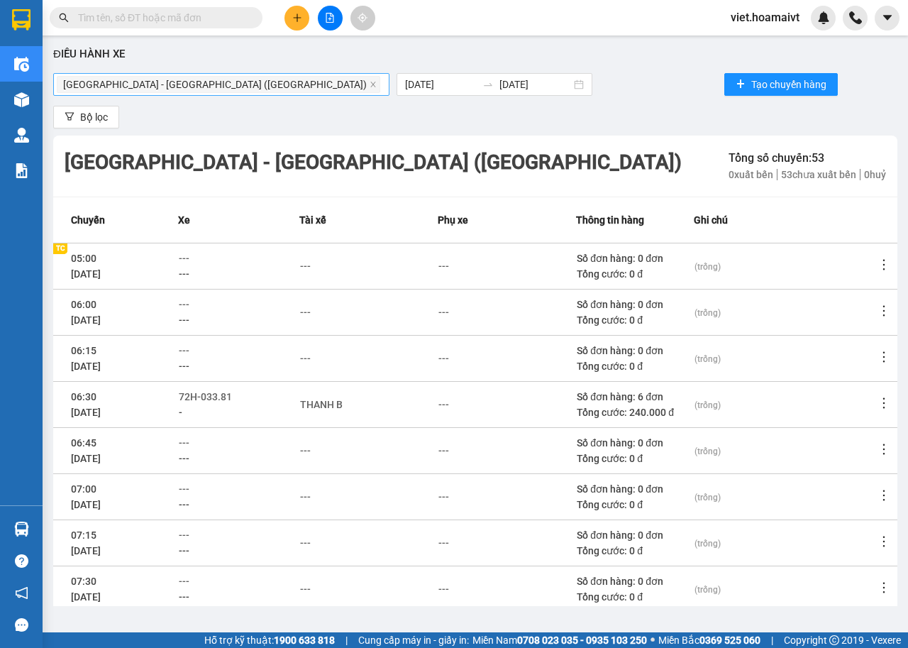
click at [190, 437] on span "---" at bounding box center [185, 442] width 11 height 11
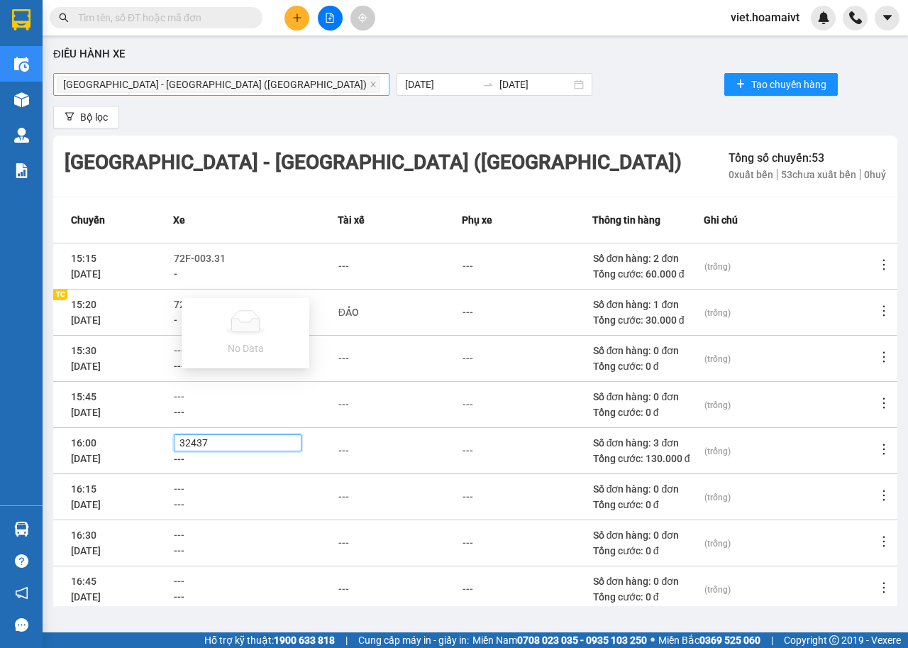
click at [196, 437] on input "32437" at bounding box center [195, 442] width 30 height 11
type input "3437"
click at [209, 307] on div "72B-034.37" at bounding box center [245, 312] width 111 height 16
click at [276, 435] on div "72B-034.37" at bounding box center [237, 443] width 121 height 16
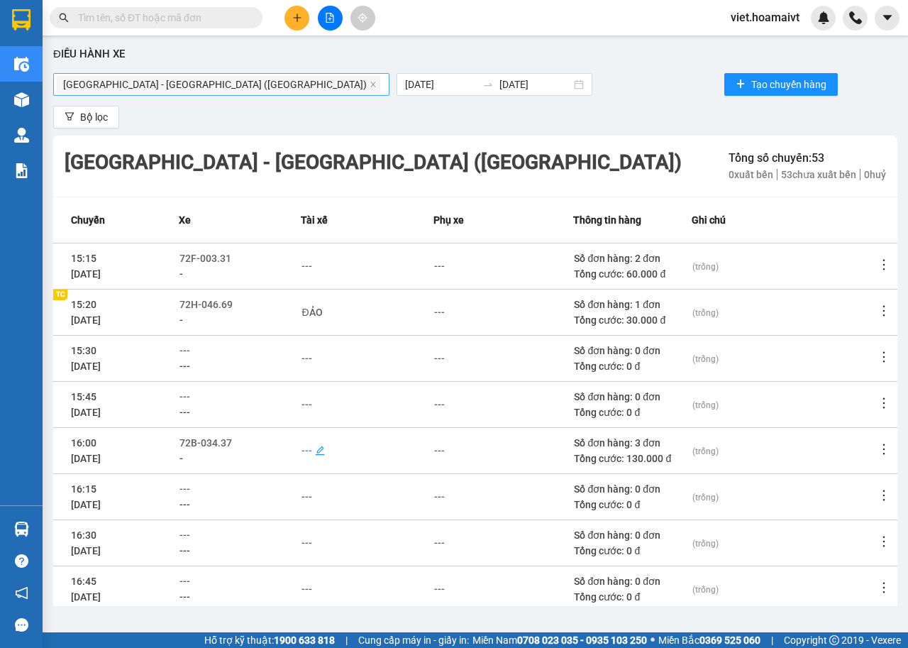
click at [310, 443] on div "---" at bounding box center [307, 451] width 11 height 16
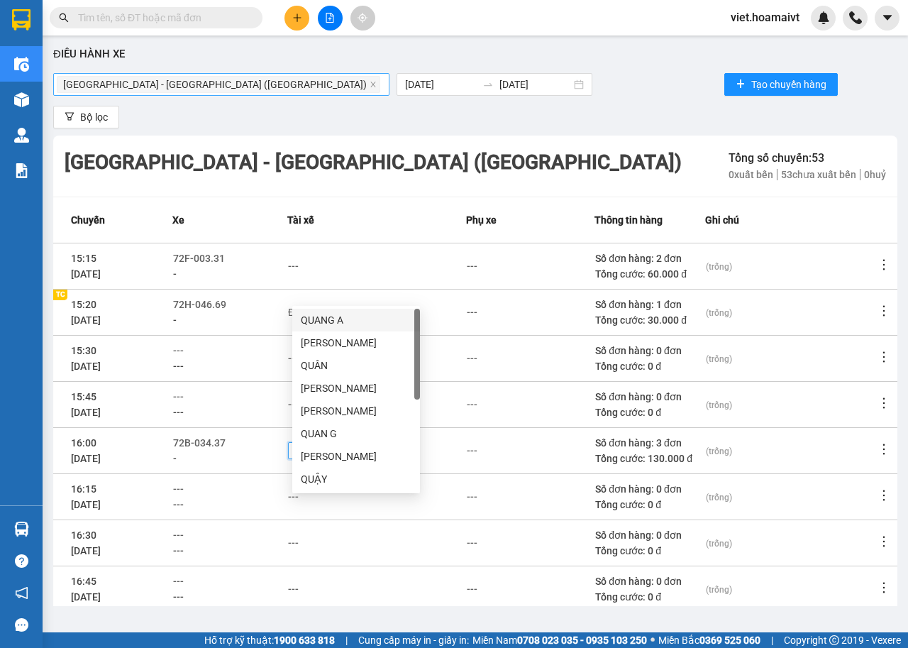
type input "quan"
click at [344, 478] on div "QUÂN LH" at bounding box center [356, 479] width 111 height 16
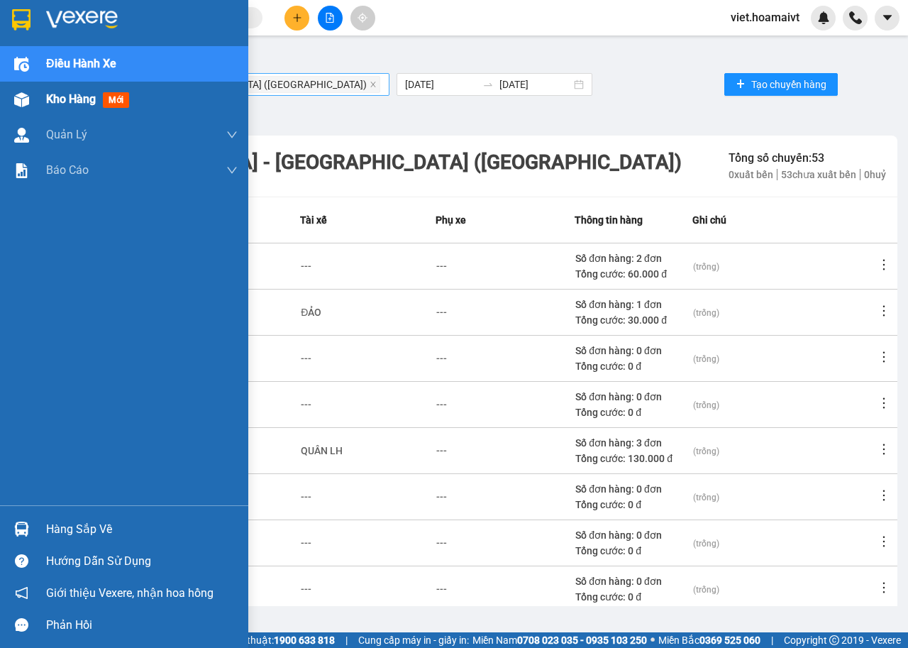
click at [75, 92] on span "Kho hàng" at bounding box center [71, 98] width 50 height 13
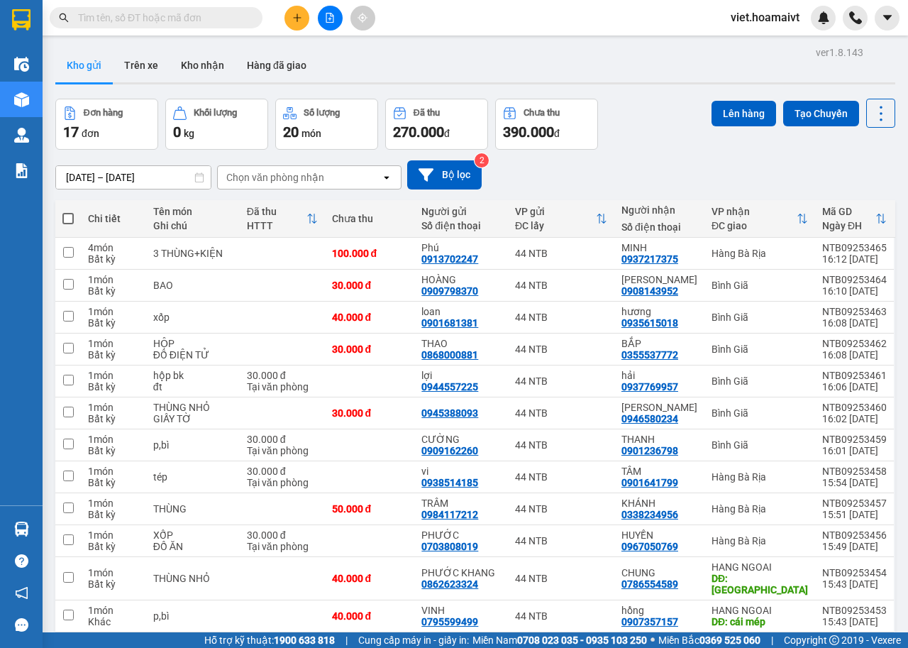
click at [308, 178] on div "Chọn văn phòng nhận" at bounding box center [275, 177] width 98 height 14
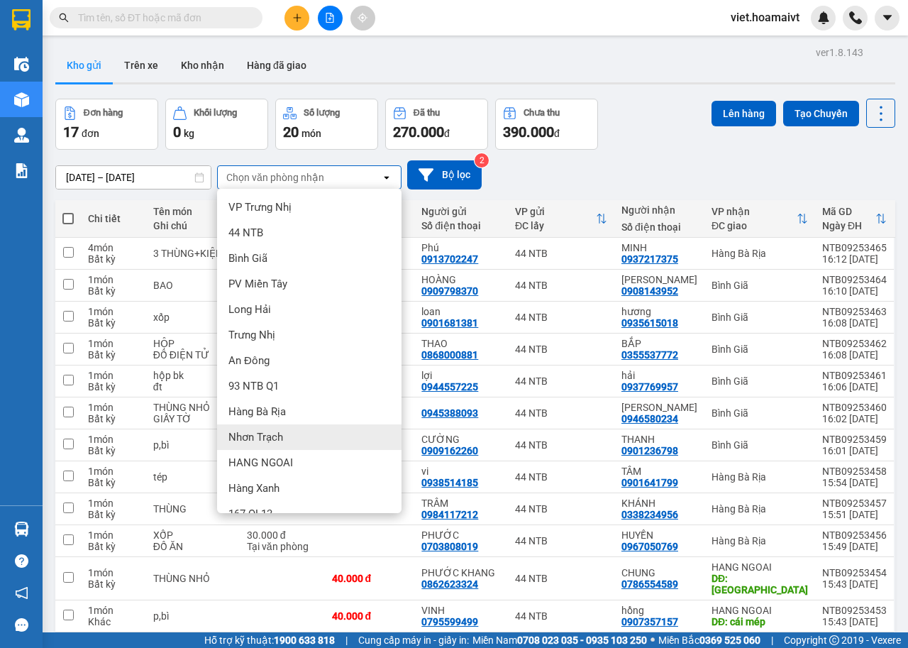
click at [290, 437] on div "Nhơn Trạch" at bounding box center [309, 437] width 184 height 26
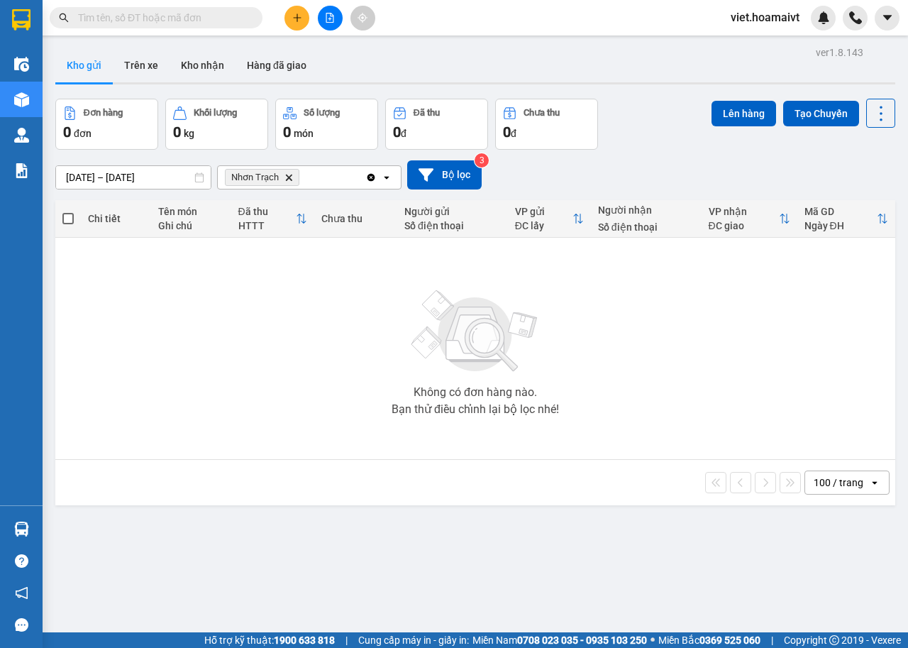
click at [286, 179] on icon "Nhơn Trạch, close by backspace" at bounding box center [289, 177] width 6 height 6
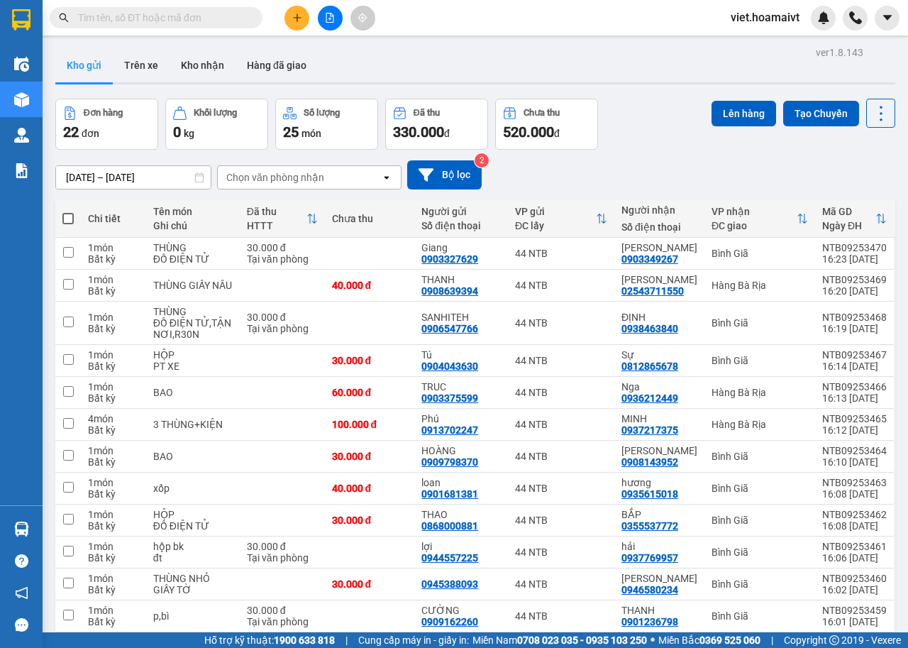
click at [277, 180] on div "Chọn văn phòng nhận" at bounding box center [275, 177] width 98 height 14
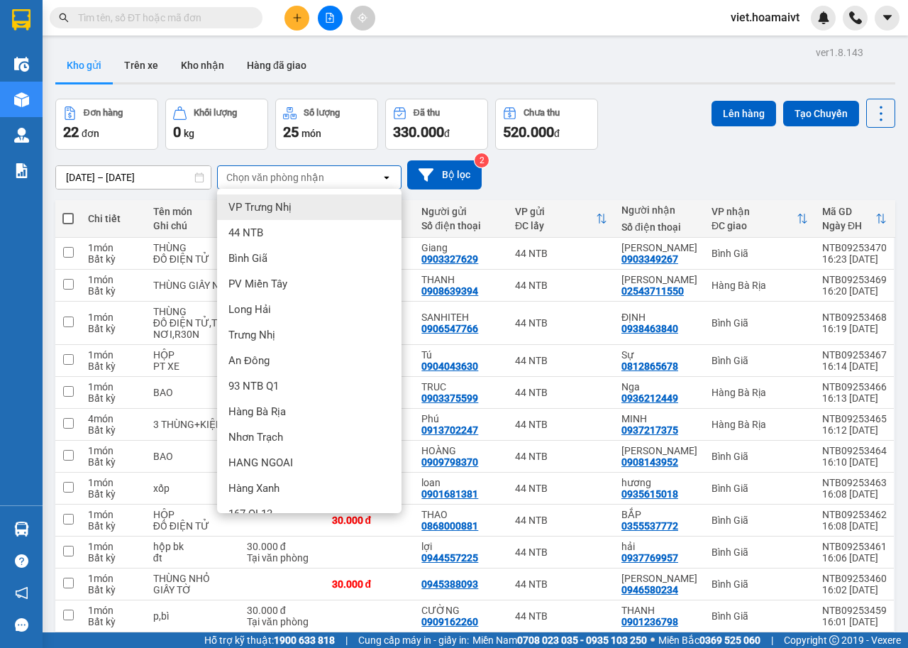
click at [630, 147] on div "Đơn hàng 22 đơn Khối lượng 0 kg Số lượng 25 món Đã thu 330.000 đ Chưa thu 520.0…" at bounding box center [475, 124] width 840 height 51
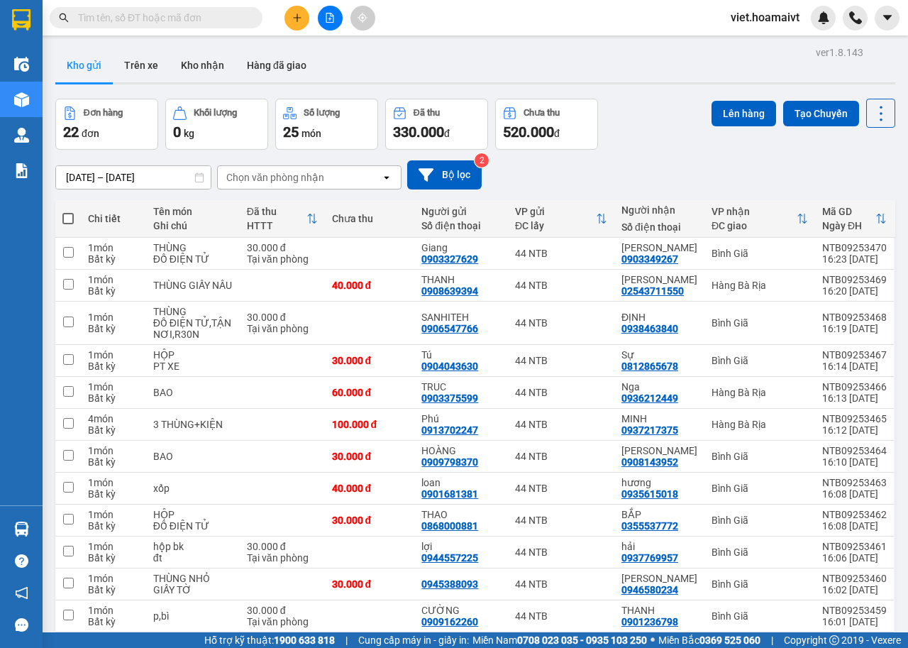
click at [184, 11] on input "text" at bounding box center [161, 18] width 167 height 16
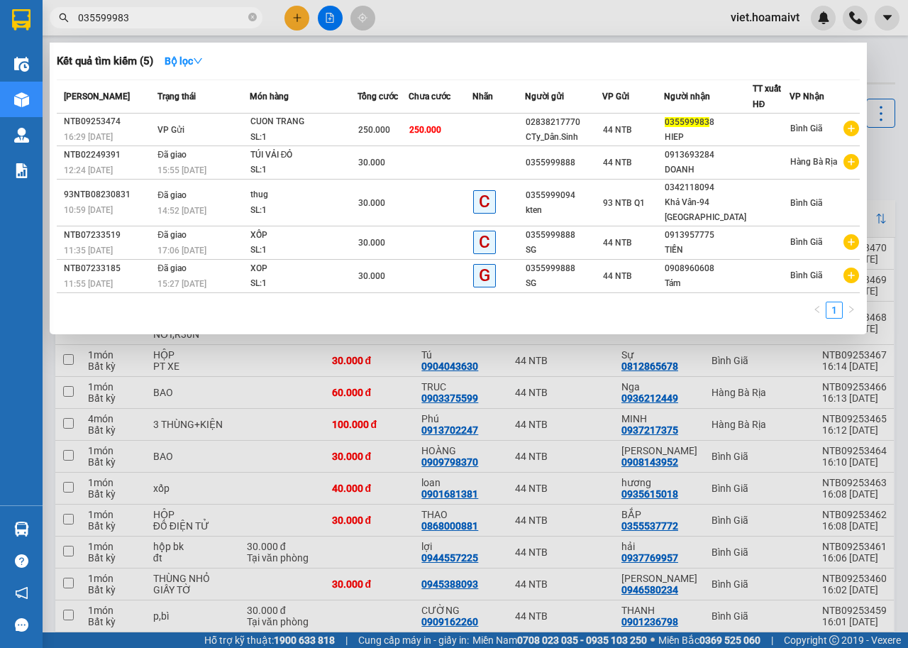
type input "0355999838"
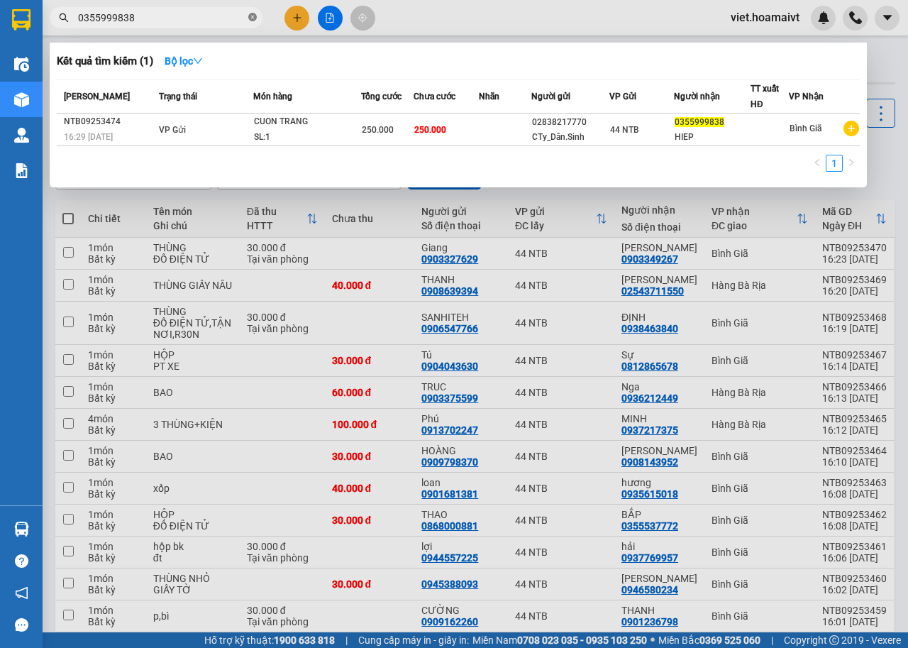
click at [248, 16] on icon "close-circle" at bounding box center [252, 17] width 9 height 9
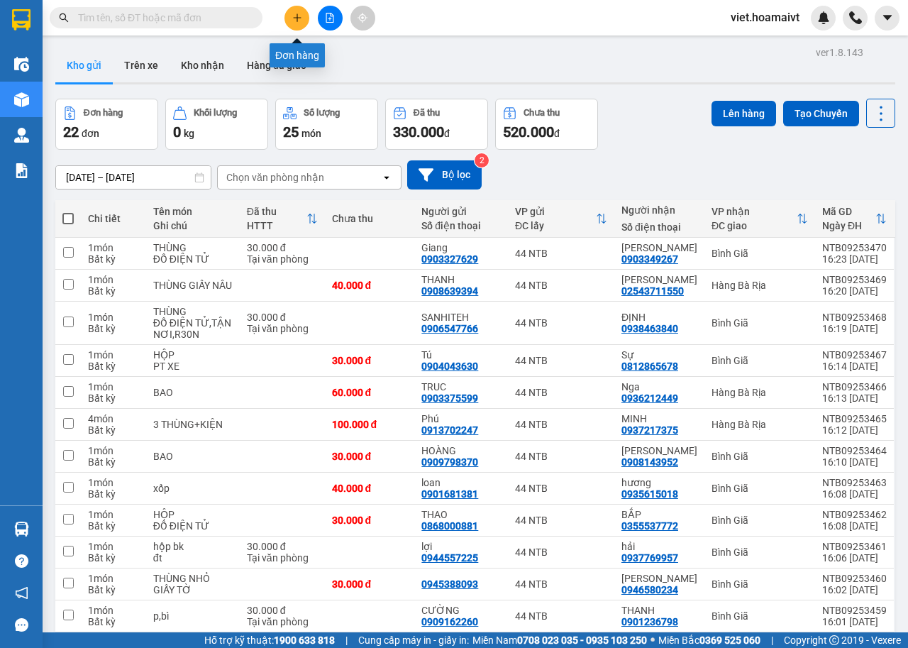
click at [302, 17] on button at bounding box center [297, 18] width 25 height 25
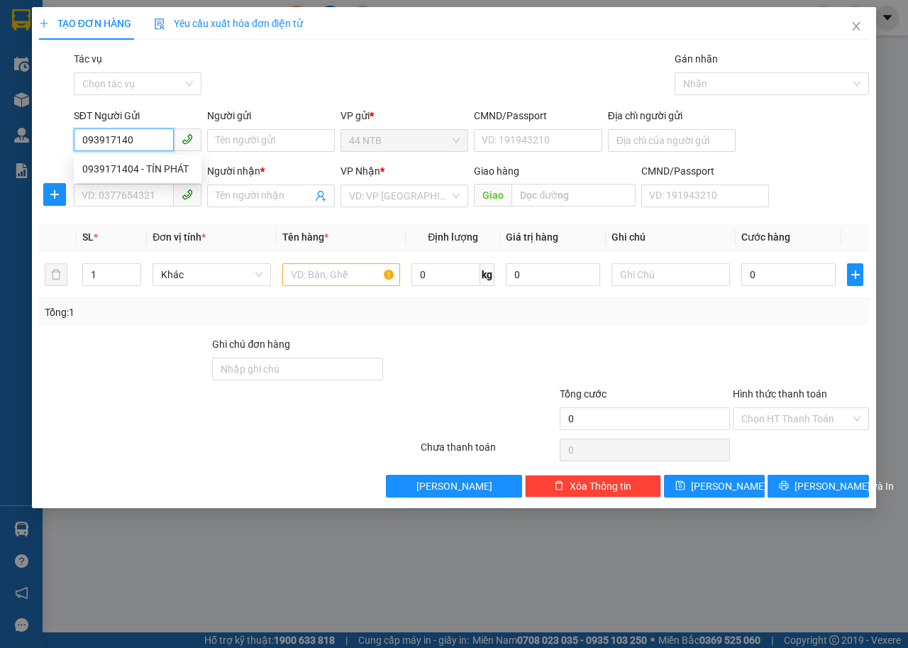
type input "0939171404"
click at [128, 165] on div "0939171404 - TÍN PHÁT" at bounding box center [137, 169] width 111 height 16
type input "TÍN PHÁT"
type input "235_L.Đ.Cẩn_B.Tân"
type input "0908277790"
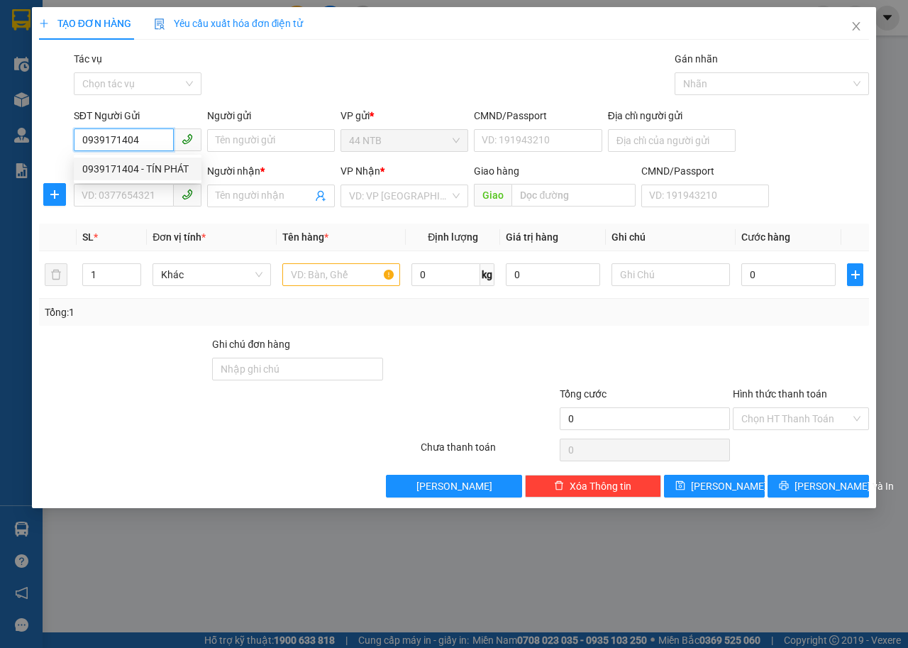
type input "Trạng"
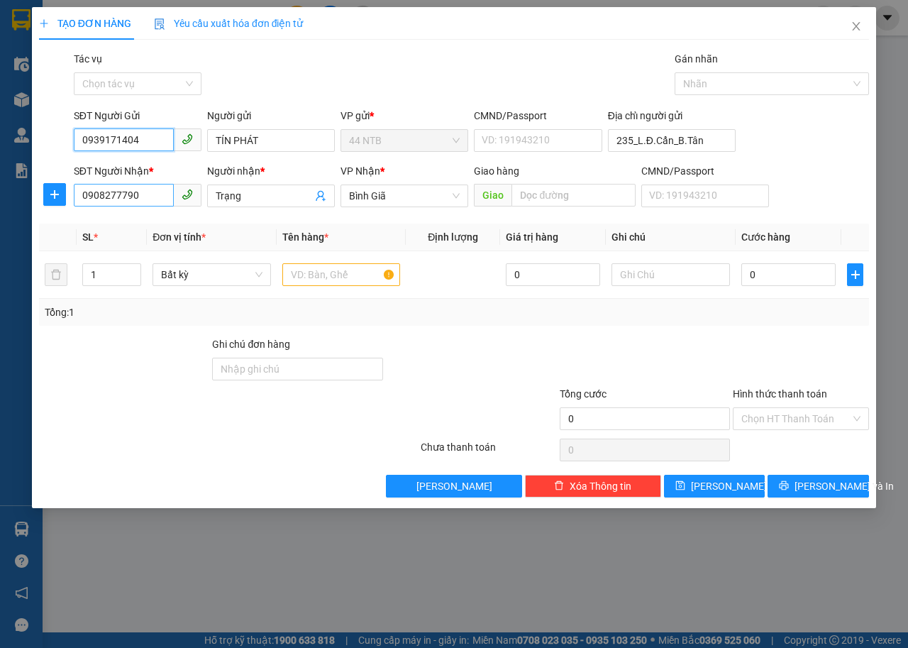
type input "0939171404"
click at [162, 199] on input "0908277790" at bounding box center [124, 195] width 100 height 23
type input "0"
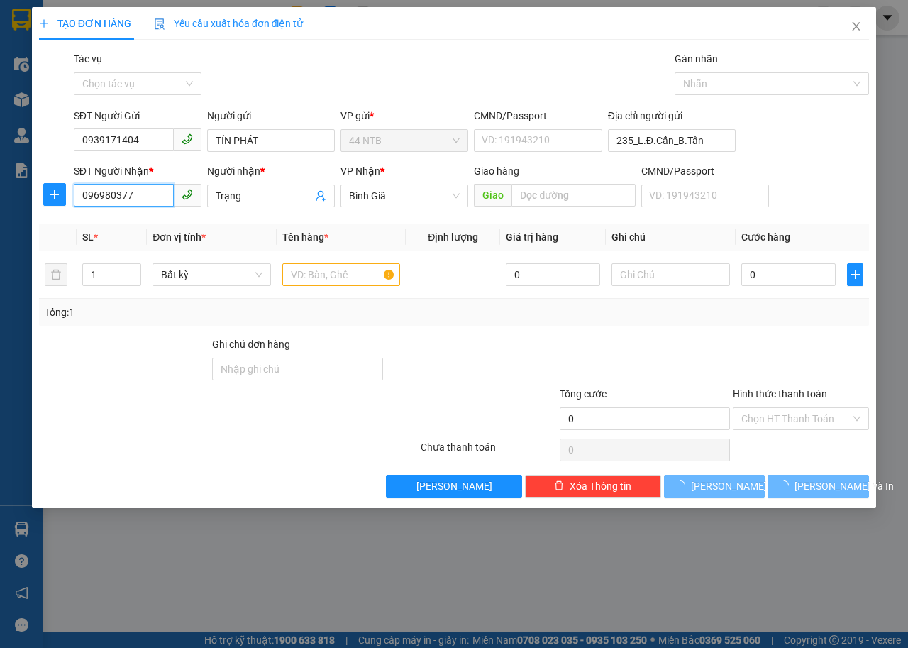
type input "0969803776"
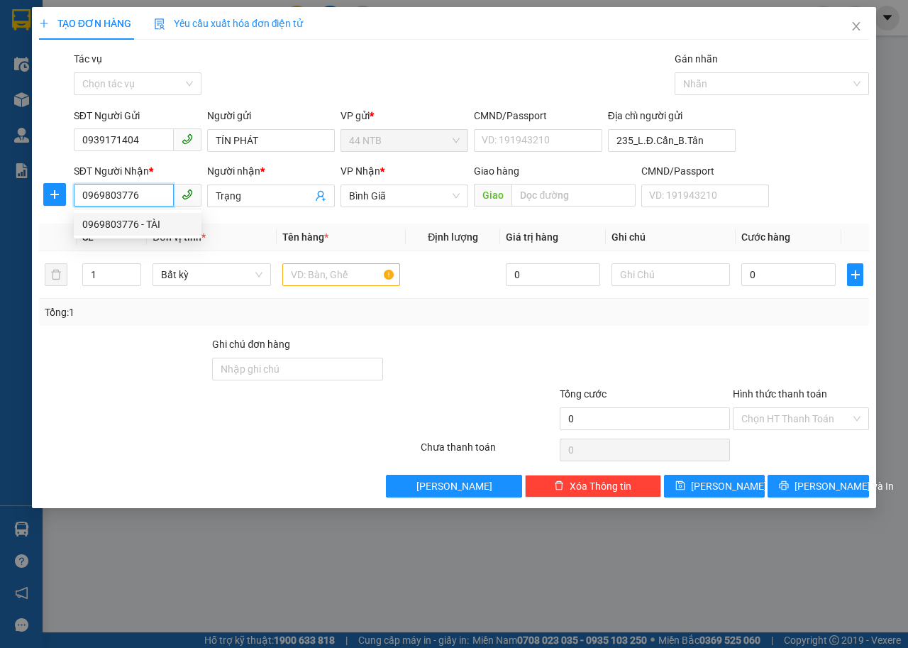
click at [139, 225] on div "0969803776 - TÀI" at bounding box center [137, 224] width 111 height 16
type input "235 LÊ ĐÌNH CẨN F TÂN TẠO Q BTAN TP HCM"
type input "TÀI"
type input "0969803776"
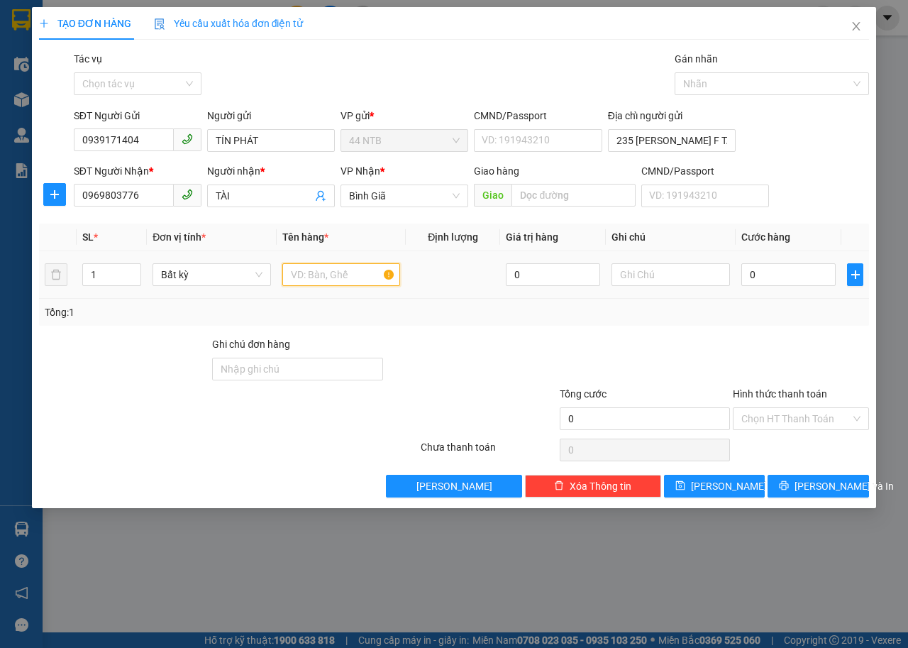
click at [344, 275] on input "text" at bounding box center [341, 274] width 118 height 23
type input "hop"
click at [764, 280] on input "0" at bounding box center [789, 274] width 94 height 23
type input "3"
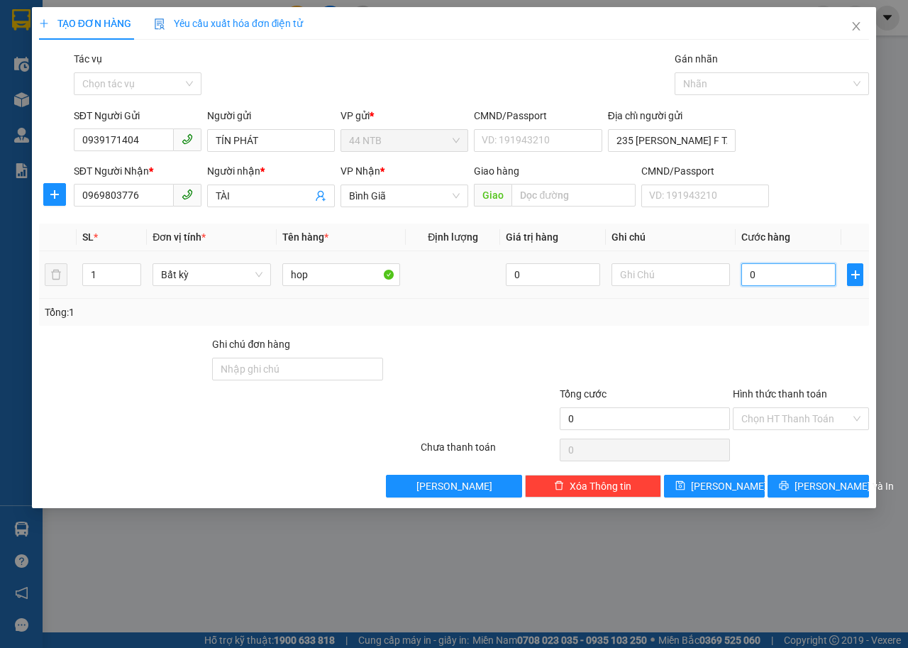
type input "3"
type input "30"
type input "30.000"
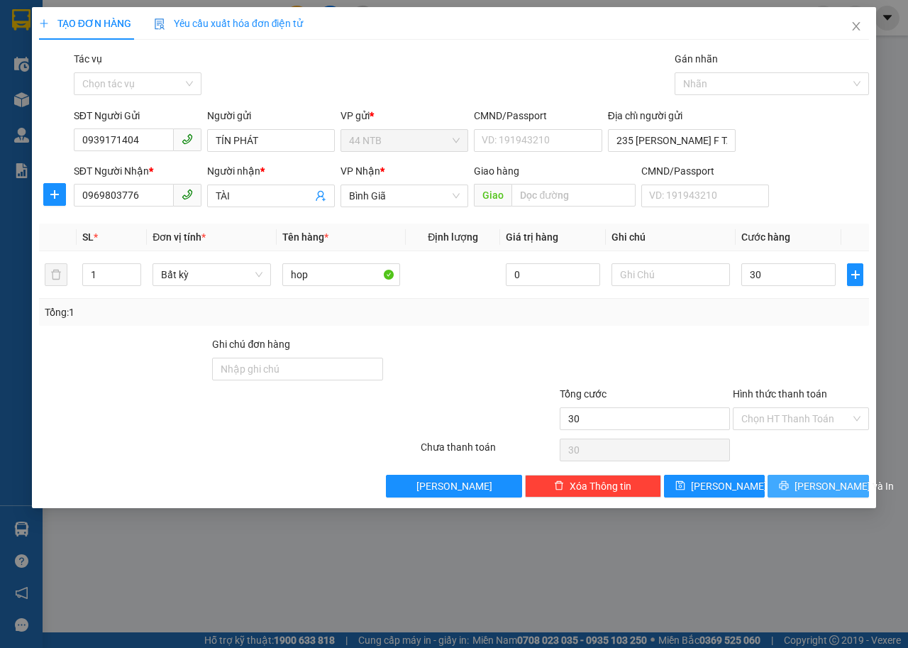
type input "30.000"
click at [803, 486] on button "Lưu và In" at bounding box center [818, 486] width 101 height 23
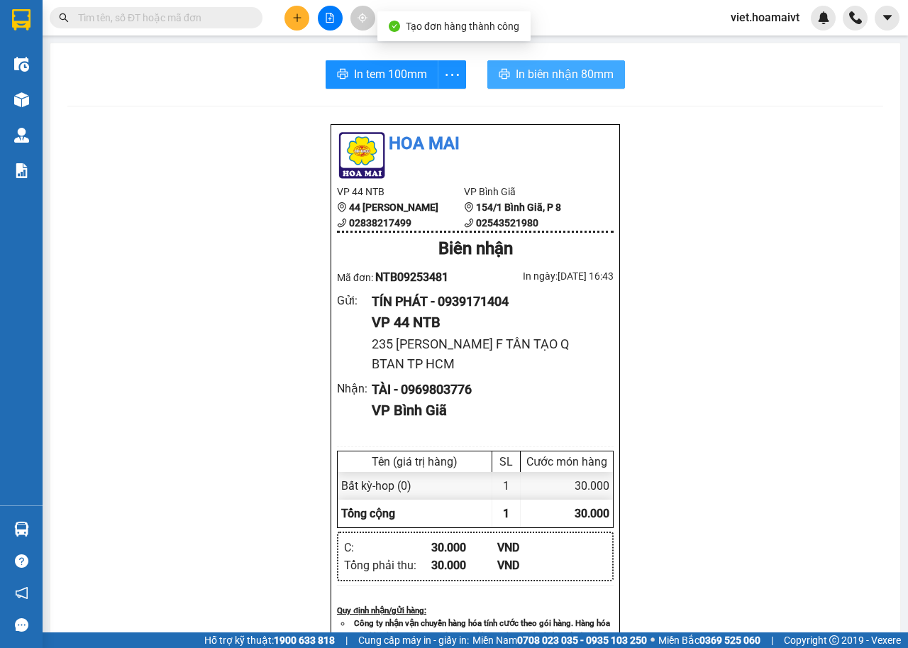
click at [516, 67] on span "In biên nhận 80mm" at bounding box center [565, 74] width 98 height 18
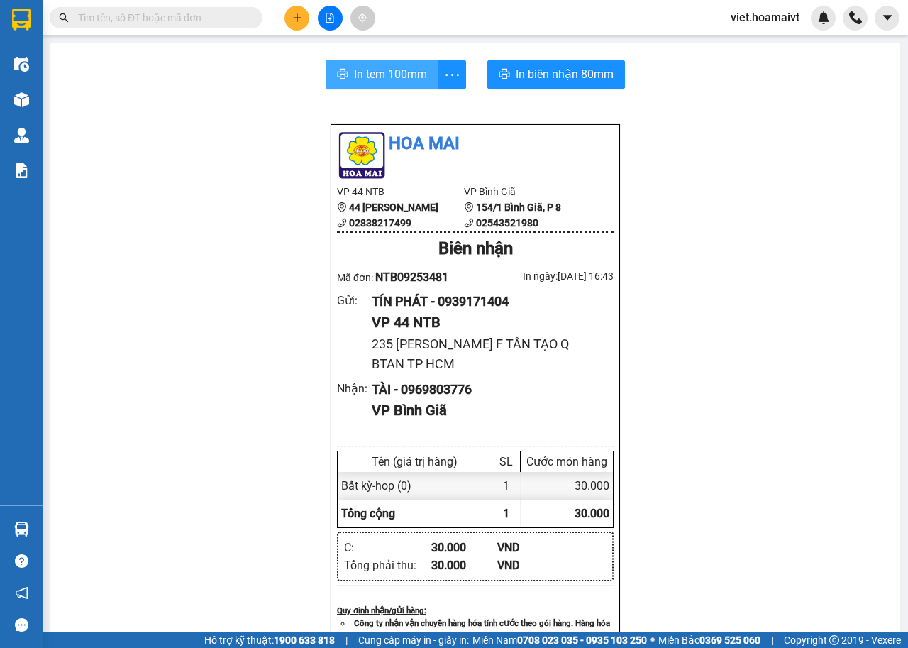
click at [354, 75] on span "In tem 100mm" at bounding box center [390, 74] width 73 height 18
click at [380, 82] on span "In tem 100mm" at bounding box center [390, 74] width 73 height 18
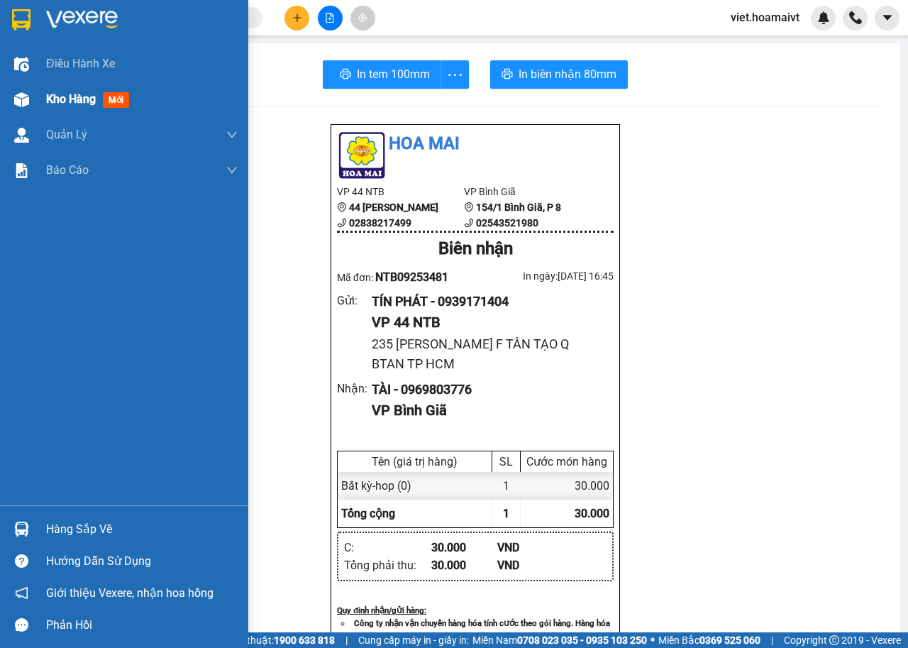
click at [60, 101] on span "Kho hàng" at bounding box center [71, 98] width 50 height 13
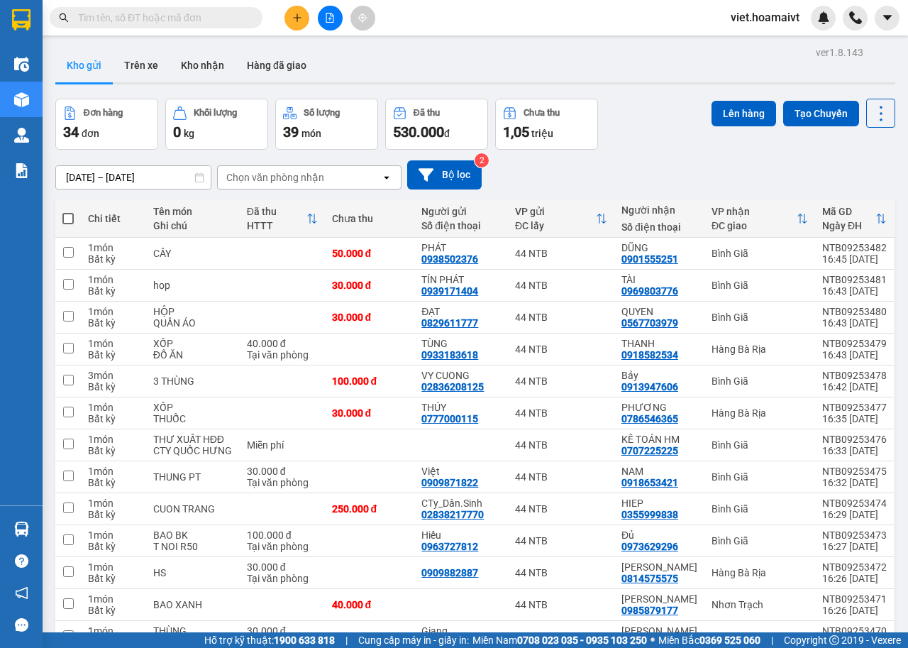
click at [236, 171] on div "Chọn văn phòng nhận" at bounding box center [275, 177] width 98 height 14
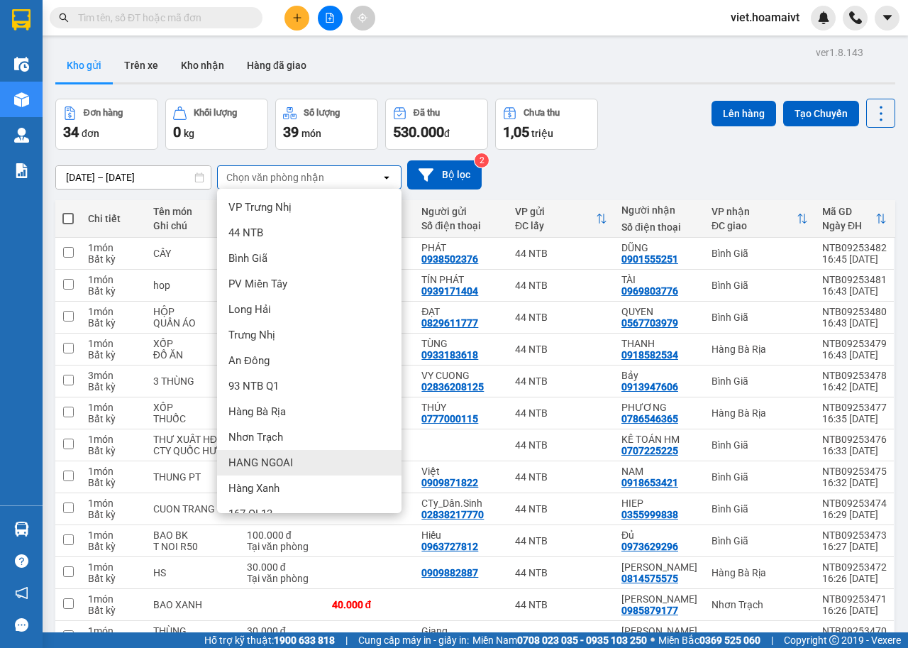
click at [277, 456] on span "HANG NGOAI" at bounding box center [260, 463] width 65 height 14
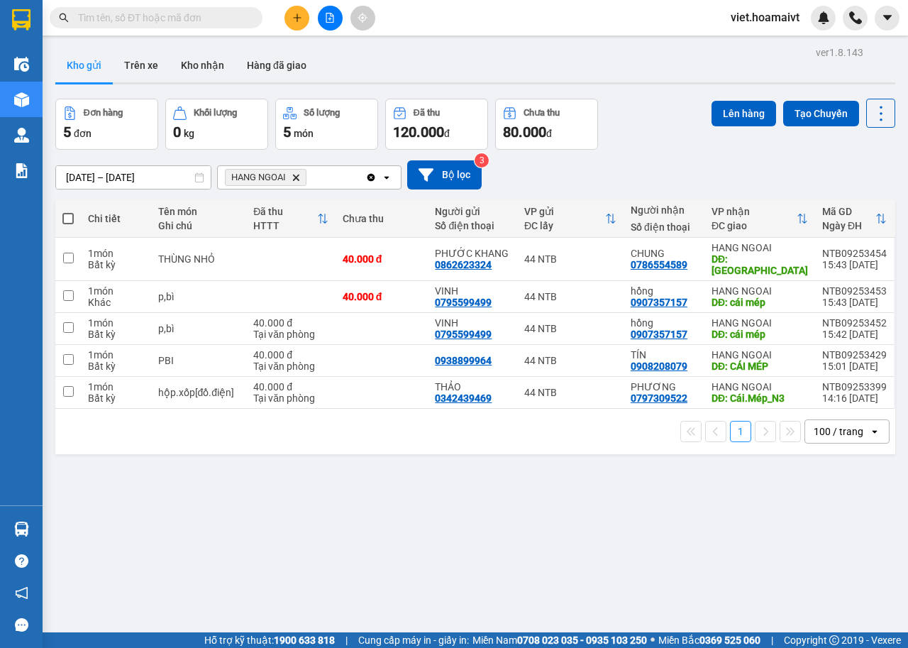
click at [293, 175] on icon "HANG NGOAI, close by backspace" at bounding box center [296, 177] width 6 height 6
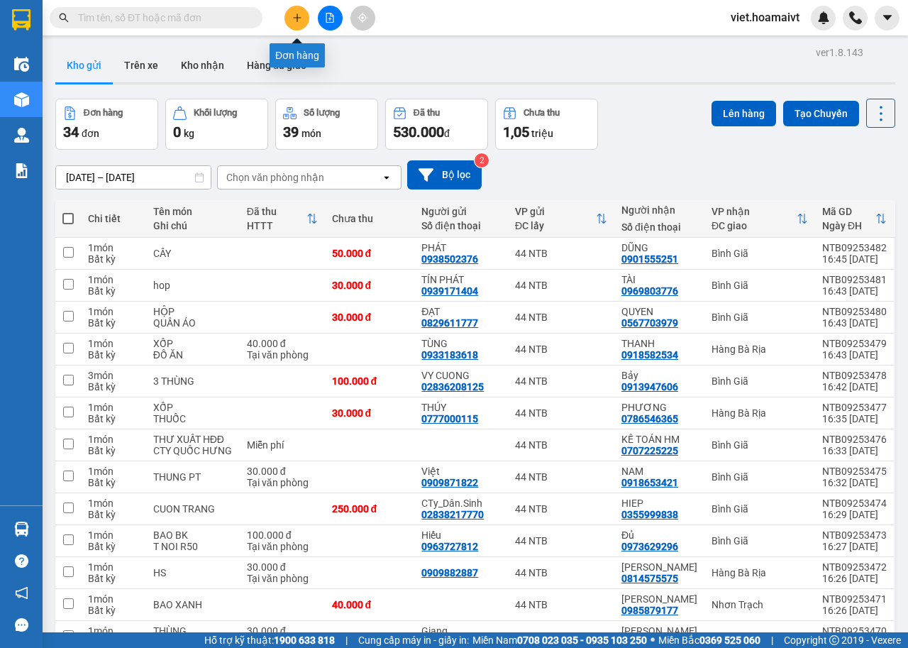
click at [295, 18] on icon "plus" at bounding box center [297, 18] width 10 height 10
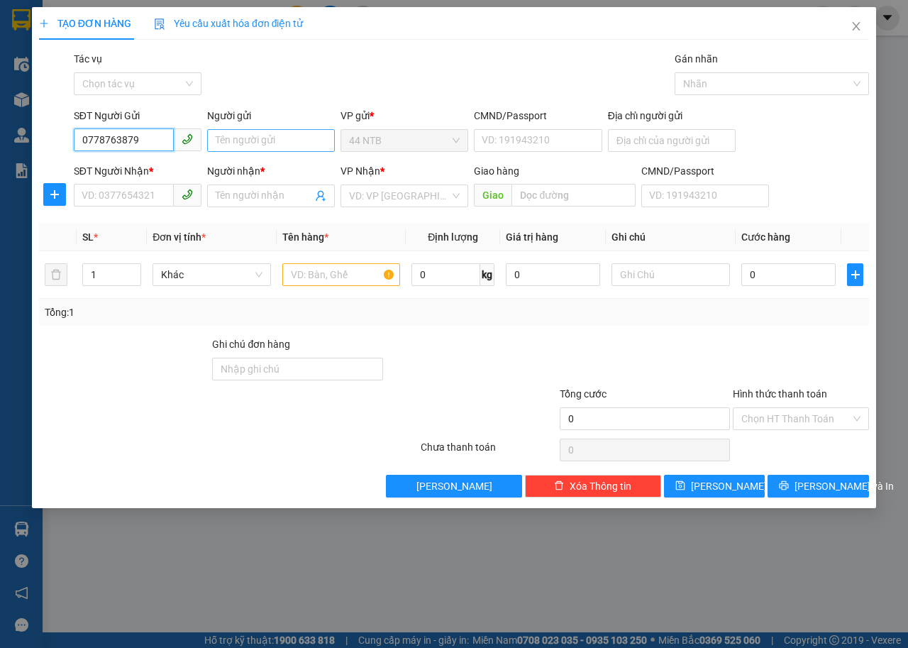
type input "0778763879"
click at [286, 147] on input "Người gửi" at bounding box center [271, 140] width 128 height 23
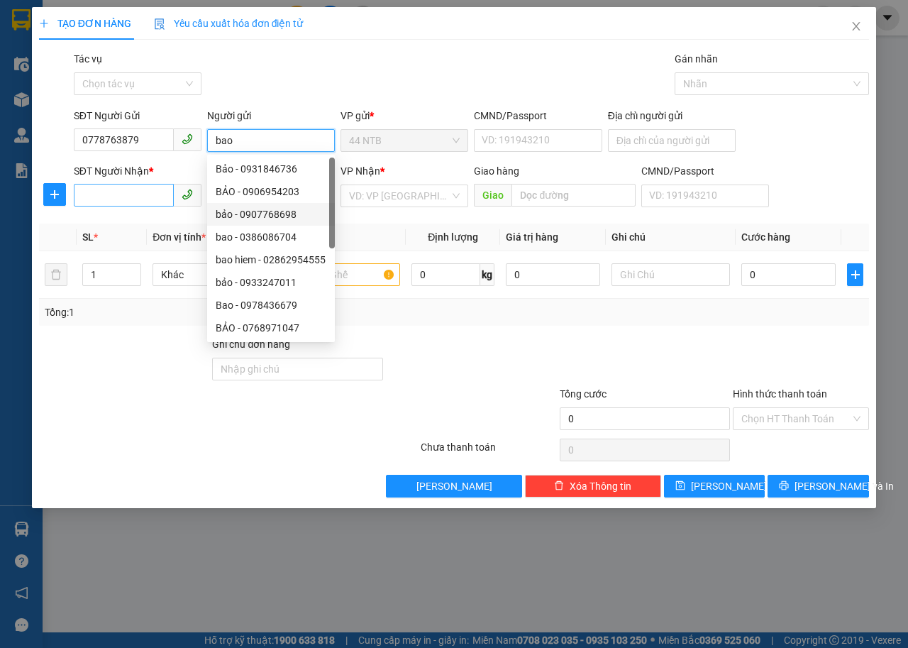
type input "bao"
click at [109, 191] on input "SĐT Người Nhận *" at bounding box center [124, 195] width 100 height 23
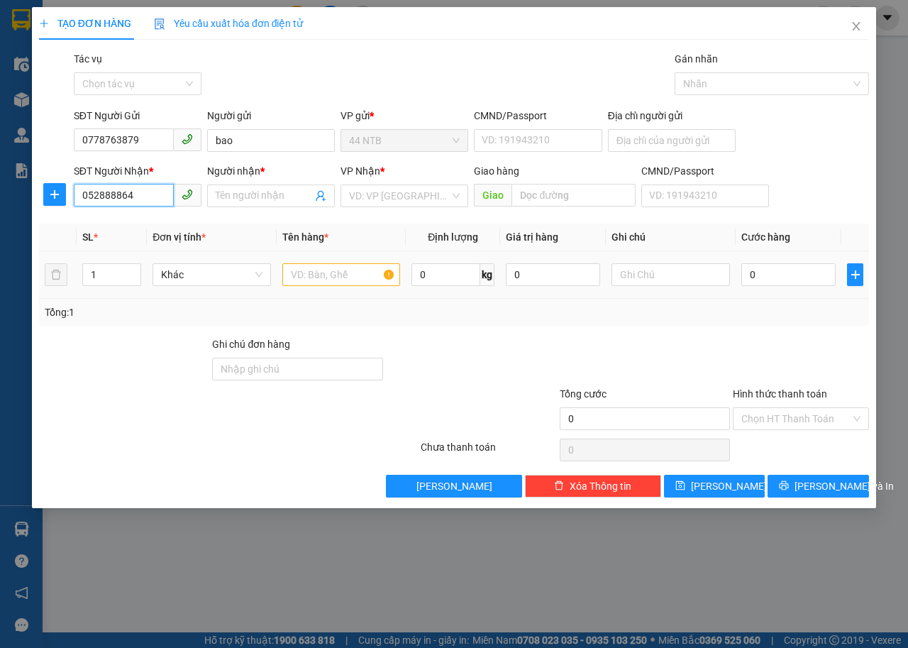
type input "052888864"
click at [332, 277] on input "text" at bounding box center [341, 274] width 118 height 23
type input "thung"
click at [774, 274] on input "0" at bounding box center [789, 274] width 94 height 23
type input "3"
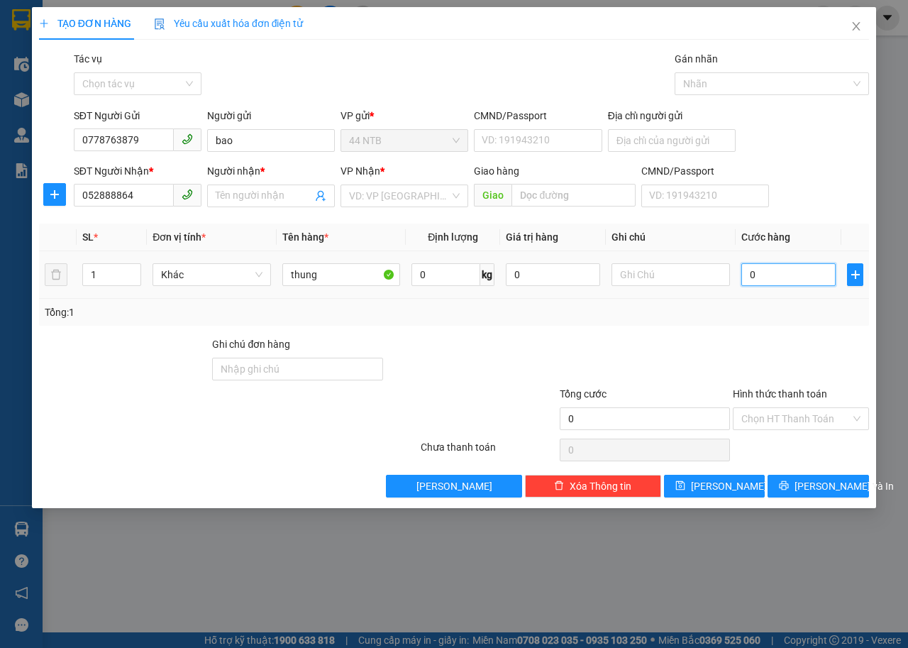
type input "3"
type input "30"
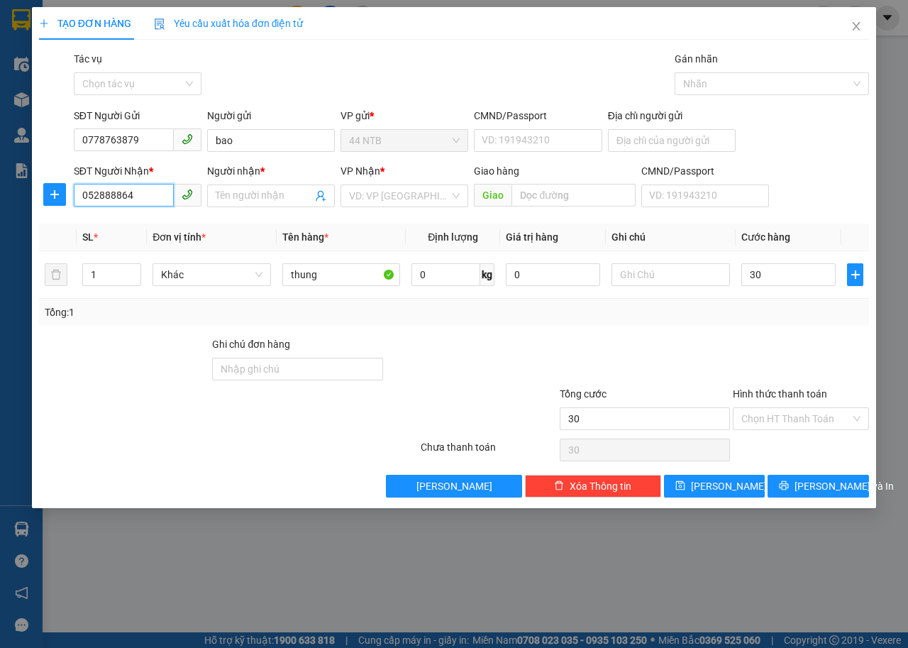
click at [118, 189] on input "052888864" at bounding box center [124, 195] width 100 height 23
type input "30.000"
type input "0528888864"
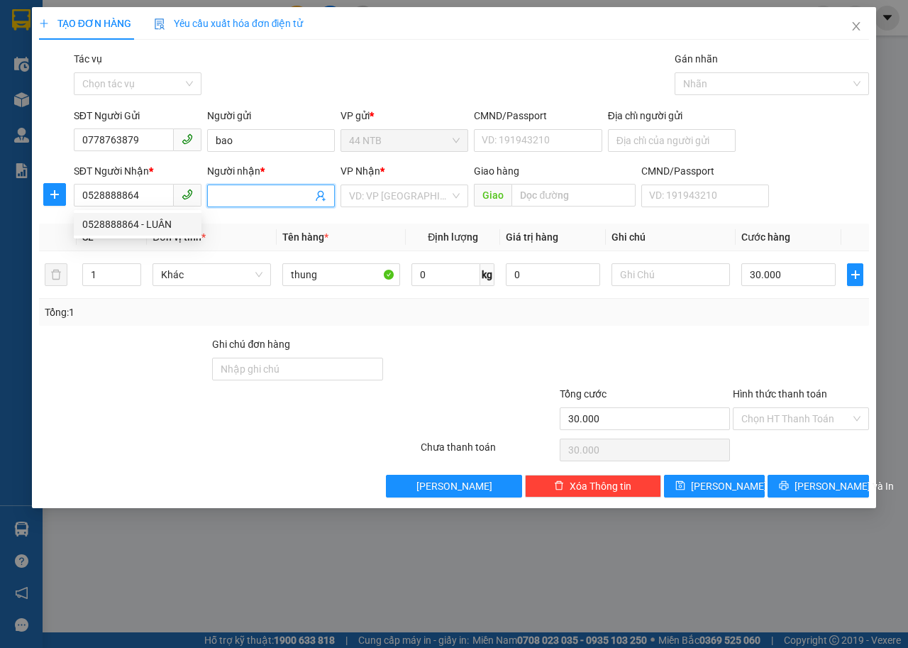
click at [255, 195] on input "Người nhận *" at bounding box center [264, 196] width 97 height 16
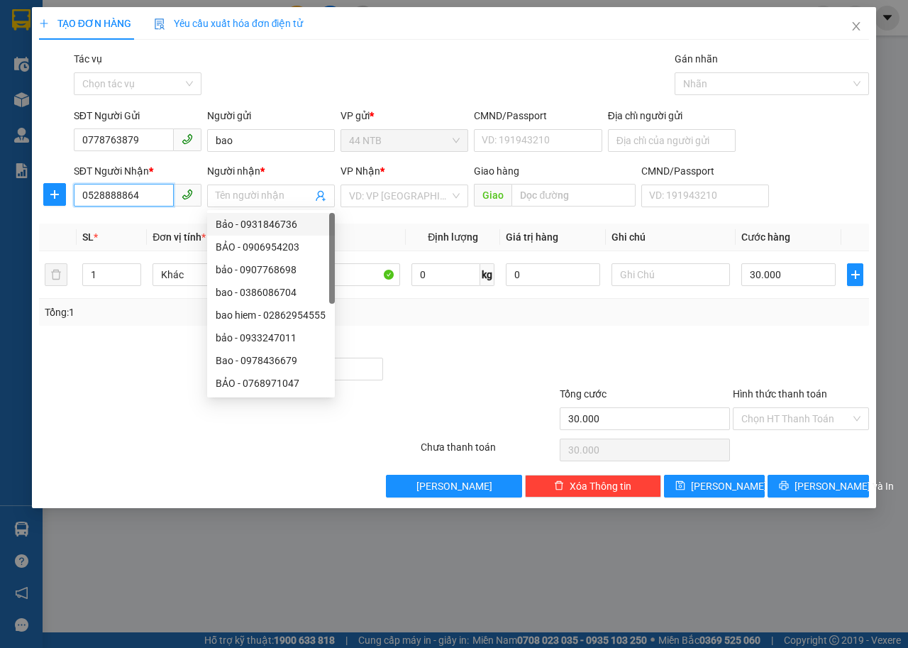
click at [134, 184] on input "0528888864" at bounding box center [124, 195] width 100 height 23
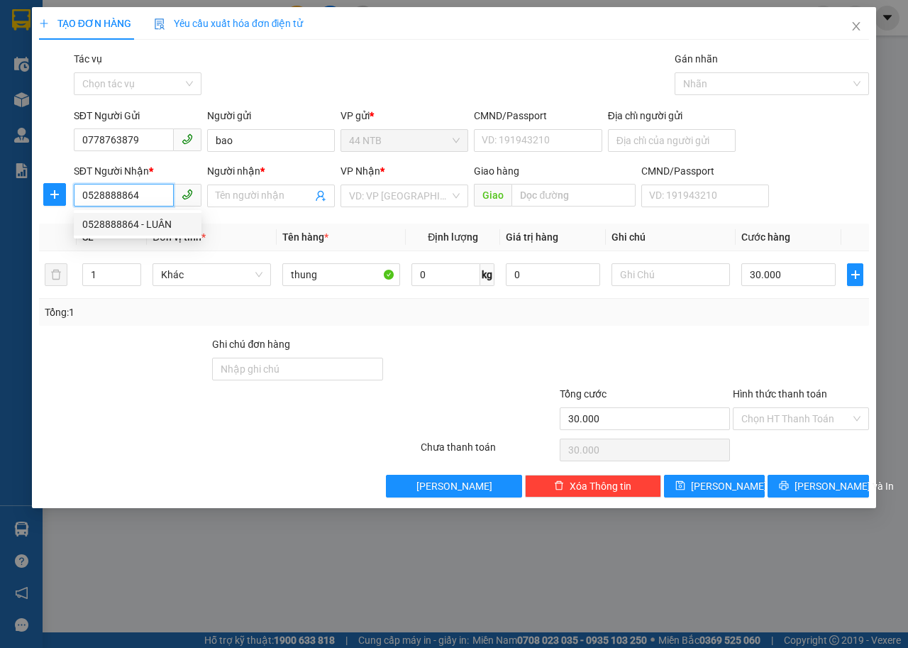
click at [145, 223] on div "0528888864 - LUÂN" at bounding box center [137, 224] width 111 height 16
type input "LUÂN"
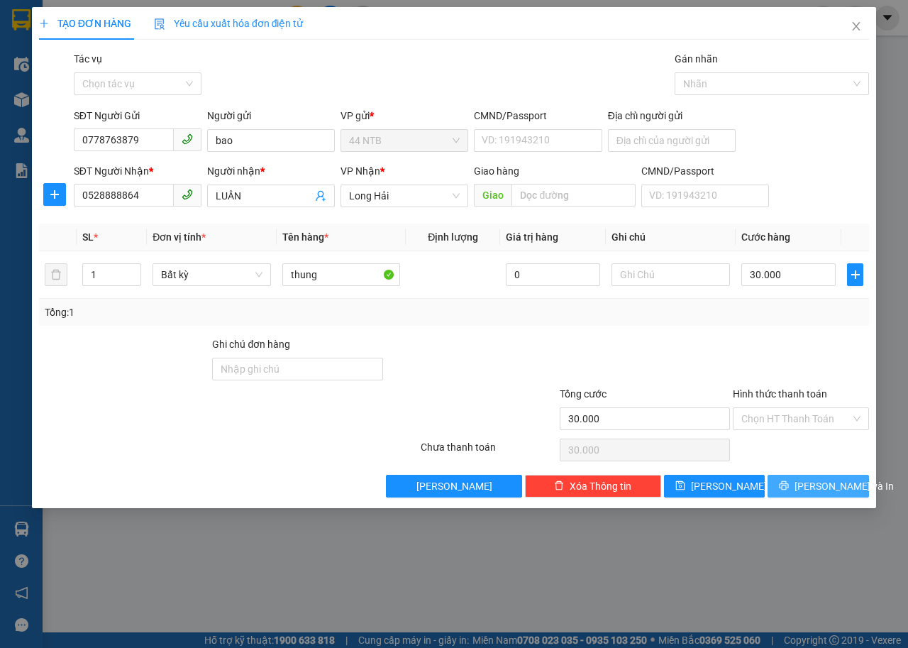
click at [781, 482] on button "Lưu và In" at bounding box center [818, 486] width 101 height 23
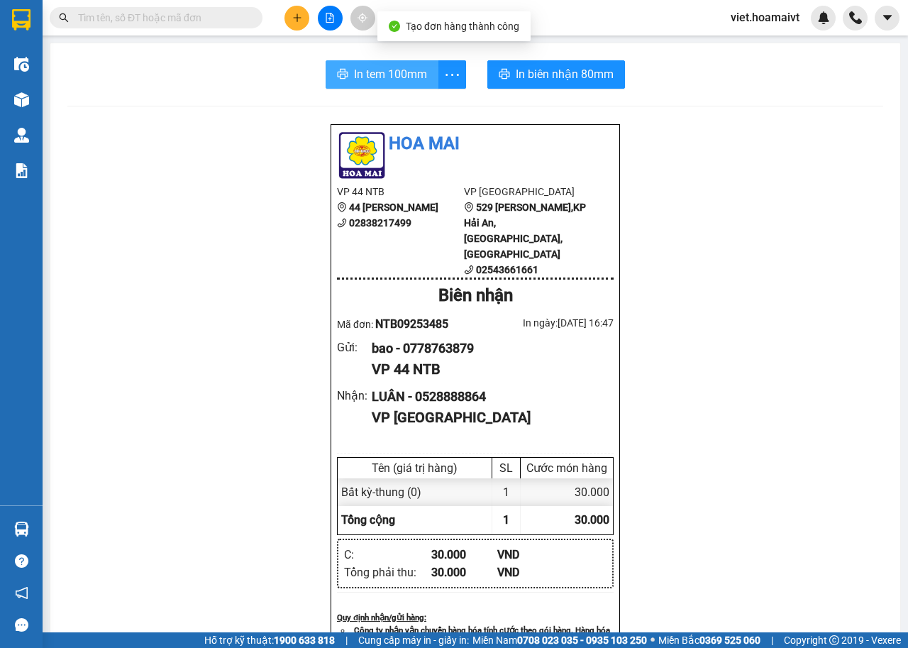
click at [406, 74] on span "In tem 100mm" at bounding box center [390, 74] width 73 height 18
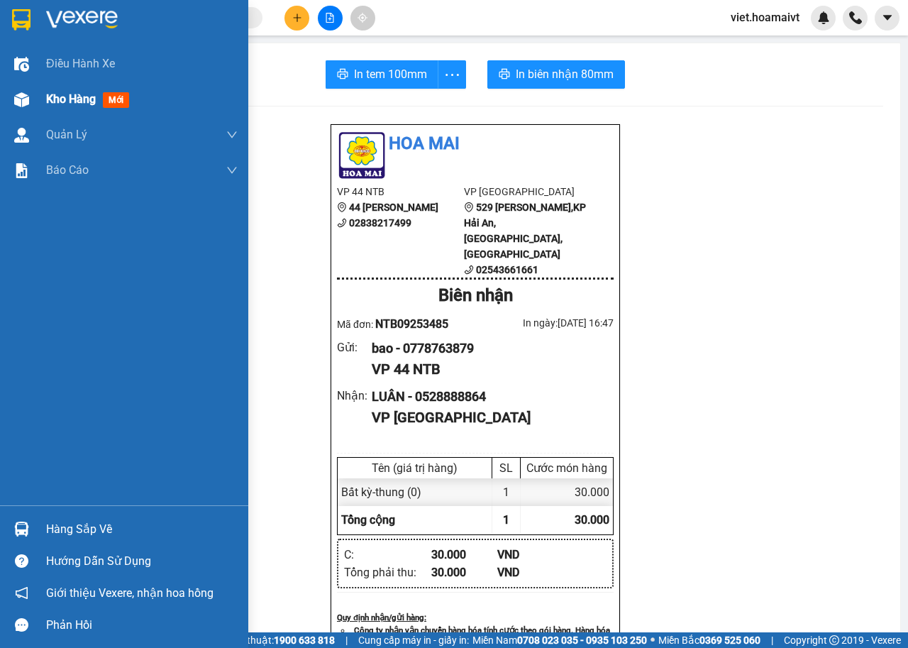
click at [67, 97] on span "Kho hàng" at bounding box center [71, 98] width 50 height 13
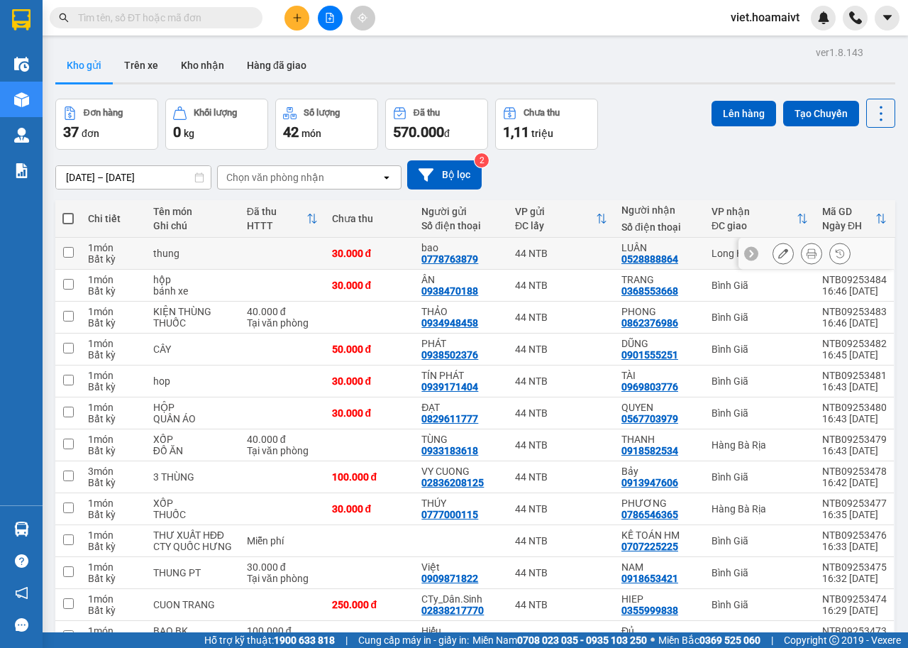
click at [778, 251] on icon at bounding box center [783, 253] width 10 height 10
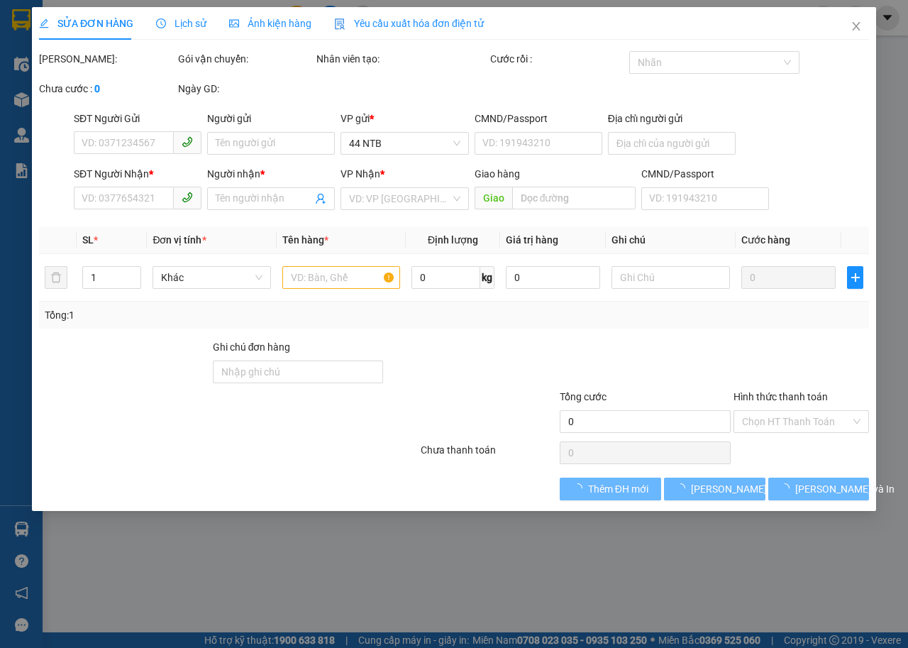
click at [798, 418] on div "SỬA ĐƠN HÀNG Lịch sử Ảnh kiện hàng Yêu cầu xuất hóa đơn điện tử Total Paid Fee …" at bounding box center [454, 324] width 908 height 648
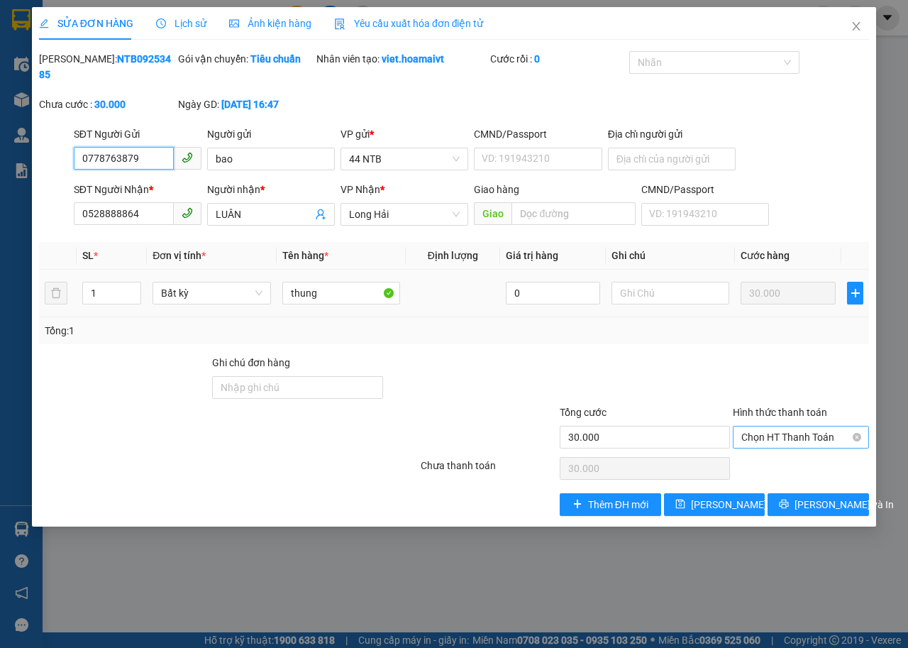
click at [799, 431] on span "Chọn HT Thanh Toán" at bounding box center [801, 436] width 119 height 21
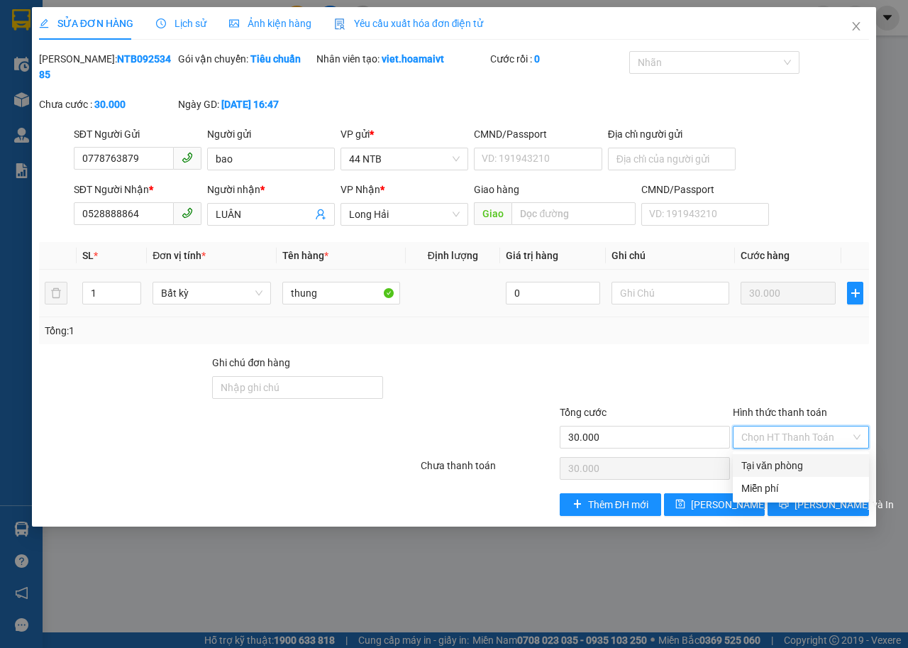
click at [795, 461] on div "Tại văn phòng" at bounding box center [801, 466] width 119 height 16
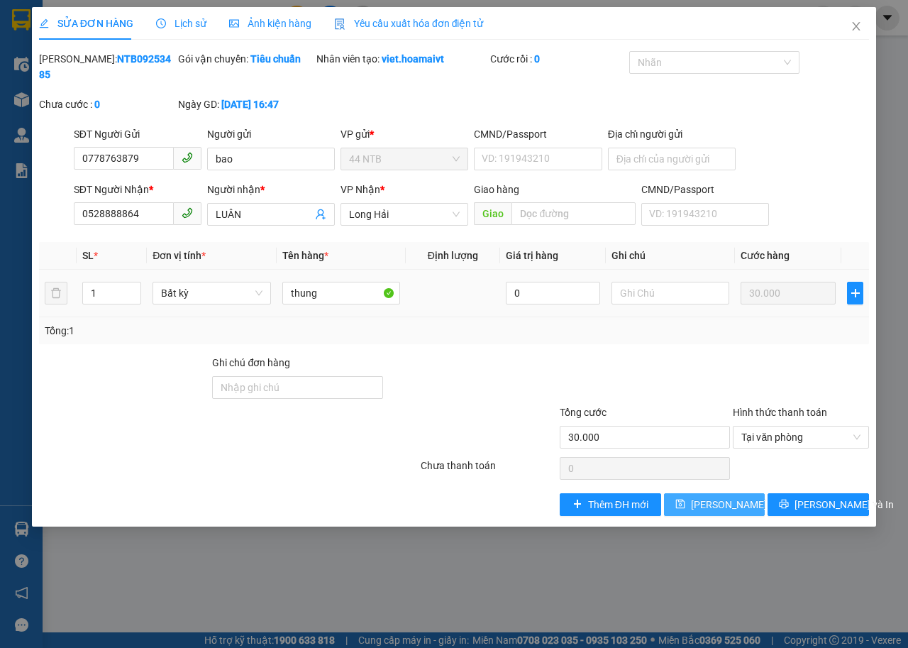
click at [715, 509] on span "Lưu thay đổi" at bounding box center [748, 505] width 114 height 16
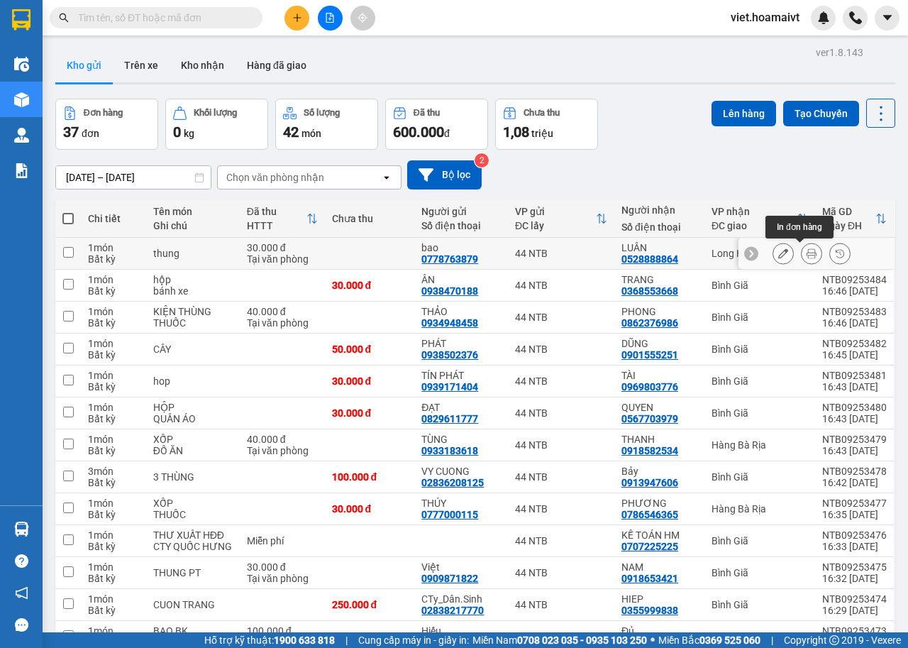
click at [805, 257] on button at bounding box center [812, 253] width 20 height 25
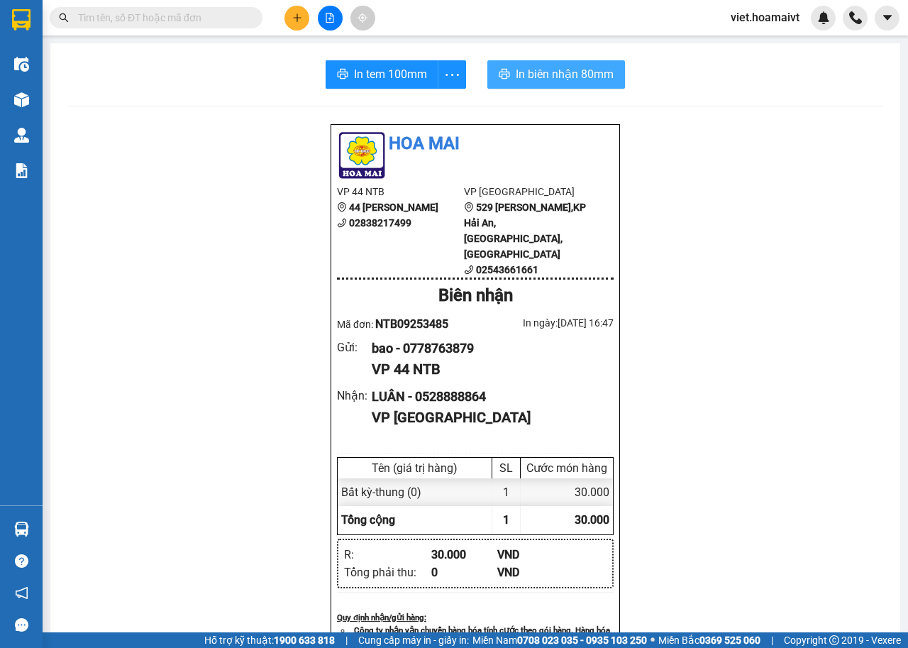
click at [551, 72] on span "In biên nhận 80mm" at bounding box center [565, 74] width 98 height 18
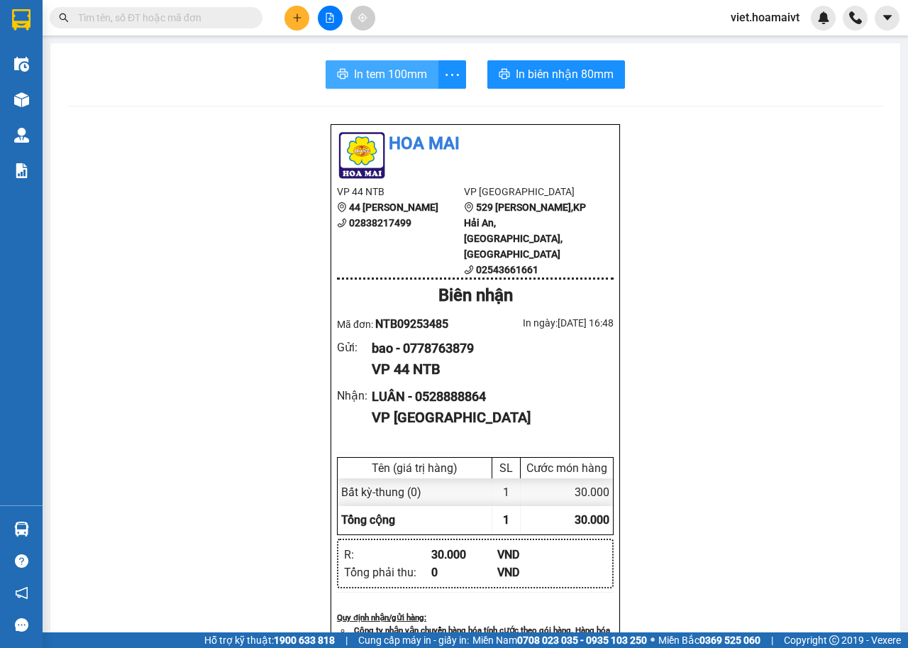
click at [377, 73] on span "In tem 100mm" at bounding box center [390, 74] width 73 height 18
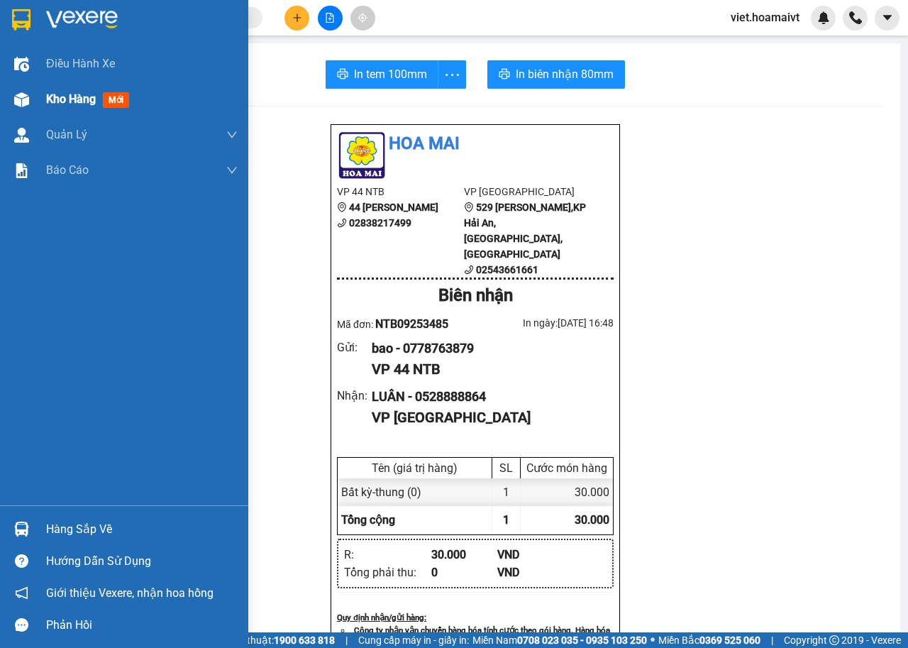
click at [61, 97] on span "Kho hàng" at bounding box center [71, 98] width 50 height 13
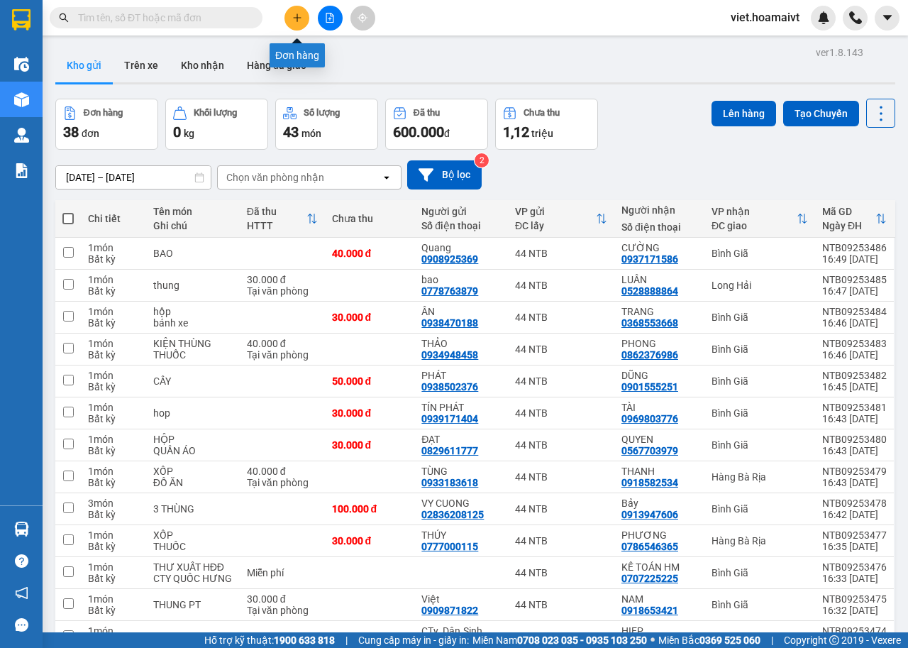
click at [302, 23] on button at bounding box center [297, 18] width 25 height 25
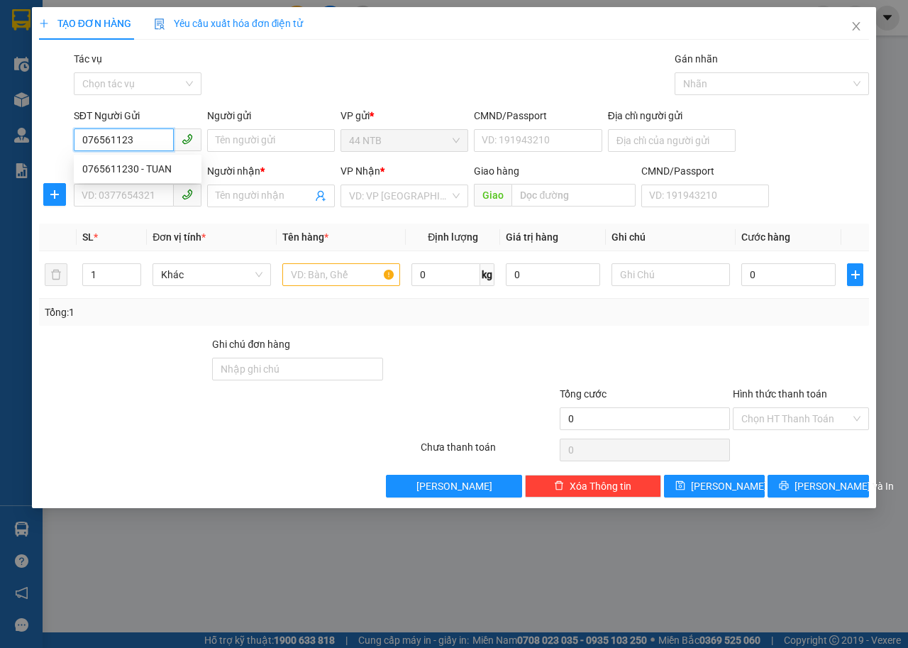
type input "0765611230"
click at [153, 167] on div "0765611230 - TUAN" at bounding box center [137, 169] width 111 height 16
type input "TUAN"
type input "0913130940"
type input "THY"
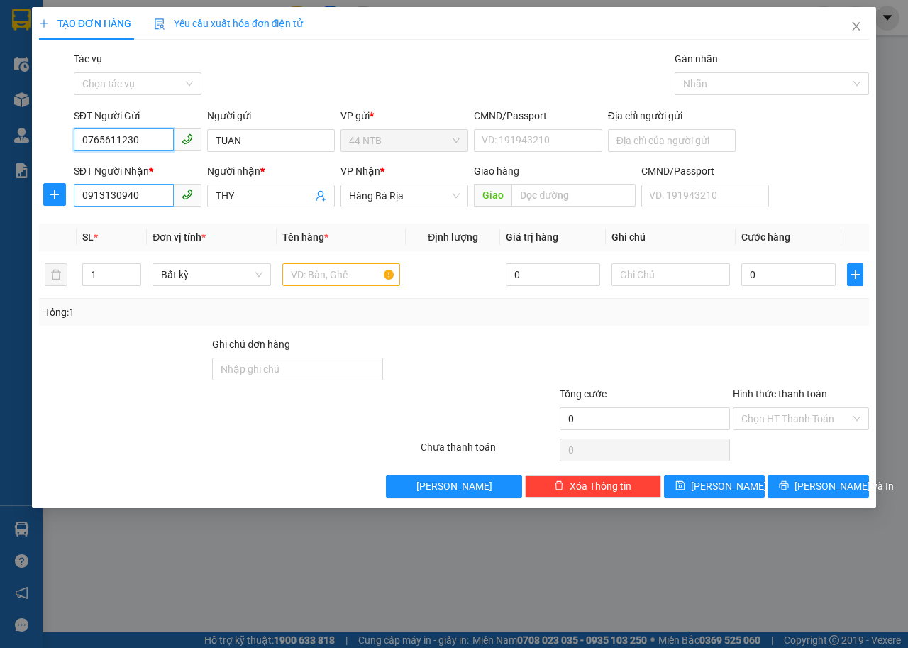
type input "0765611230"
click at [150, 192] on input "0913130940" at bounding box center [124, 195] width 100 height 23
type input "0"
type input "0908146789"
click at [256, 190] on input "THY" at bounding box center [264, 196] width 97 height 16
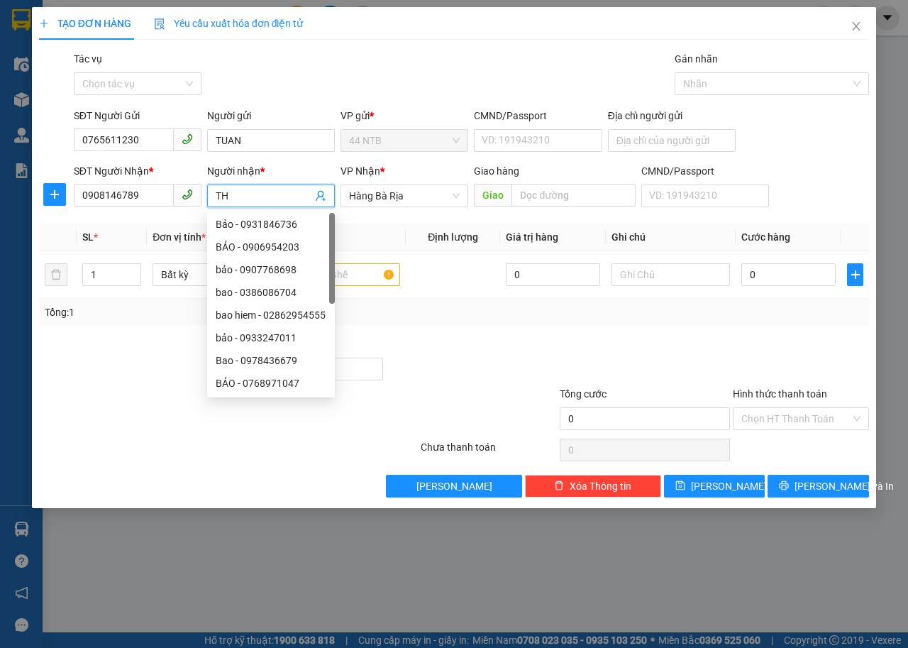
type input "T"
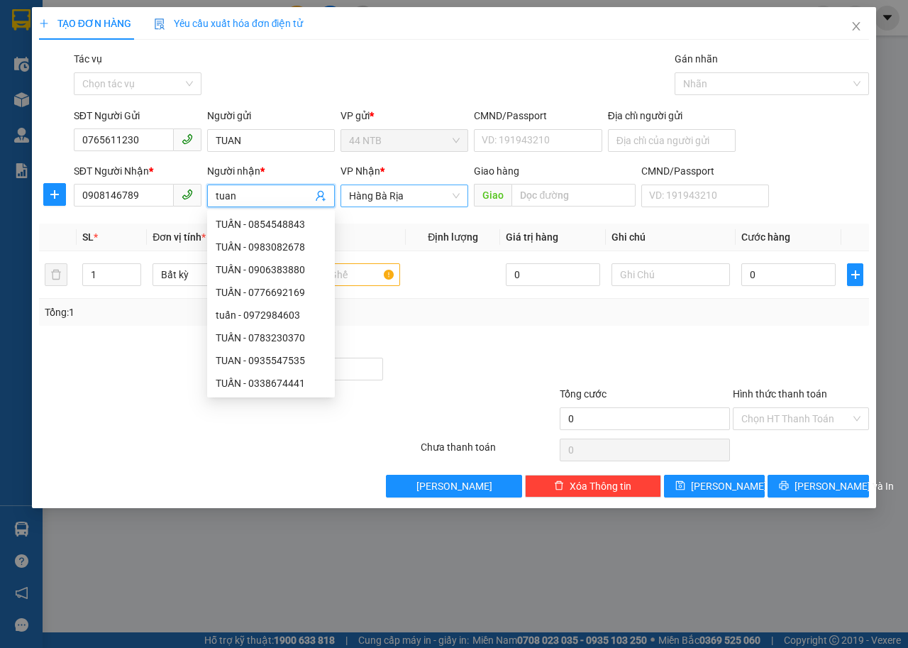
click at [392, 194] on span "Hàng Bà Rịa" at bounding box center [404, 195] width 111 height 21
type input "tuan"
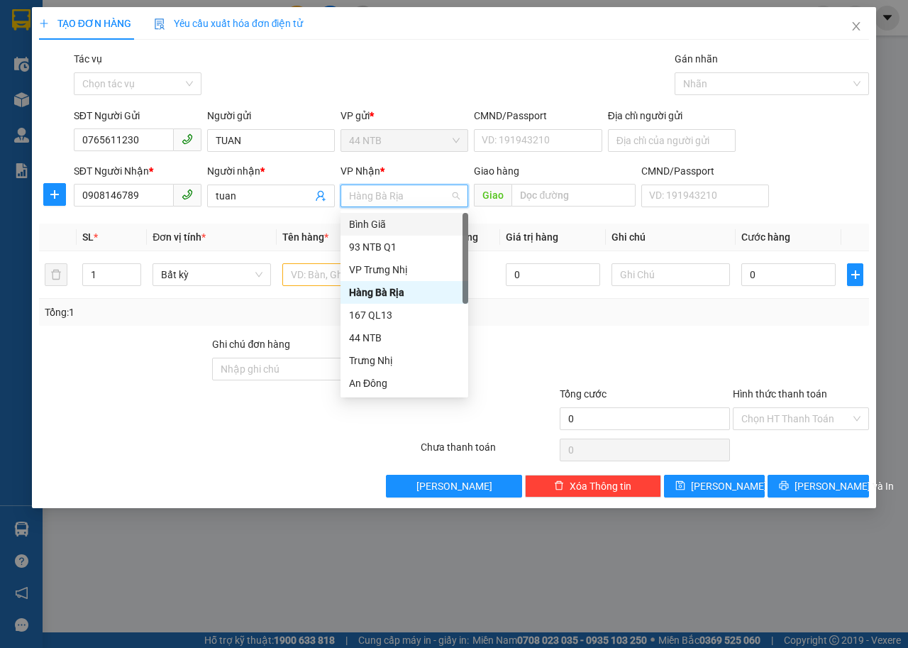
click at [399, 231] on div "Bình Giã" at bounding box center [404, 224] width 111 height 16
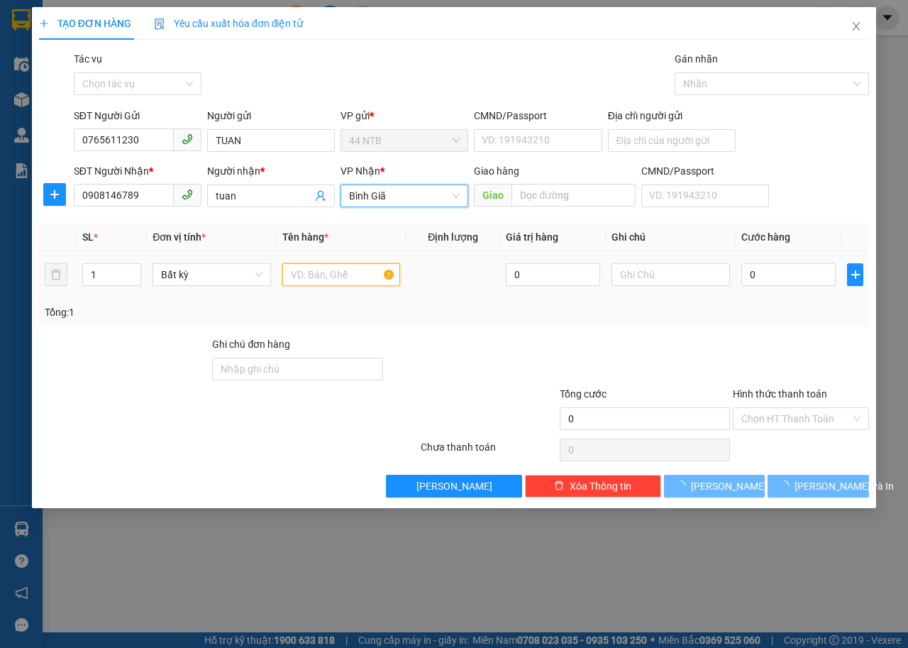
click at [315, 277] on input "text" at bounding box center [341, 274] width 118 height 23
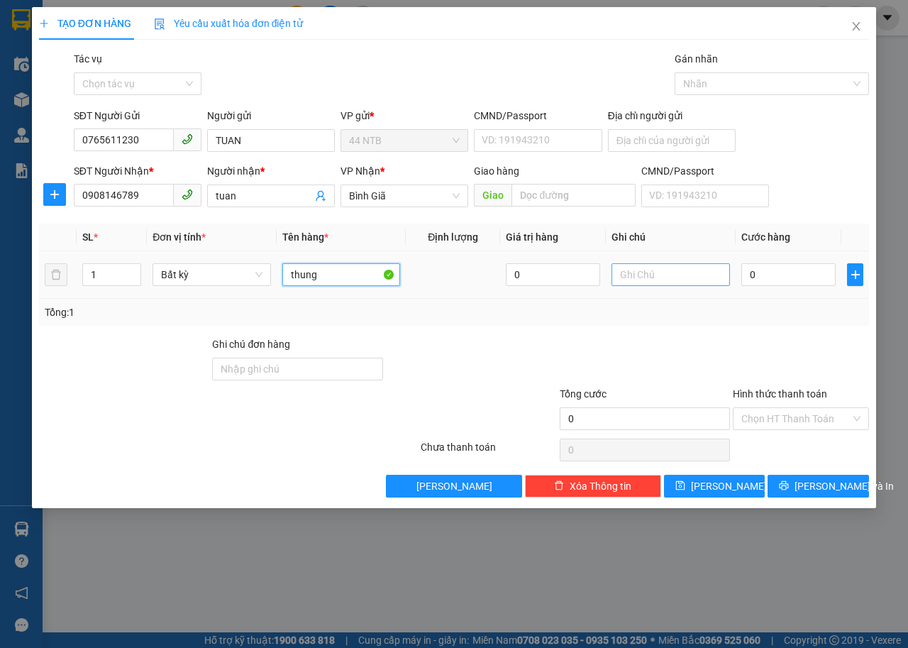
type input "thung"
click at [656, 277] on input "text" at bounding box center [671, 274] width 118 height 23
type input "banh"
click at [773, 283] on input "0" at bounding box center [789, 274] width 94 height 23
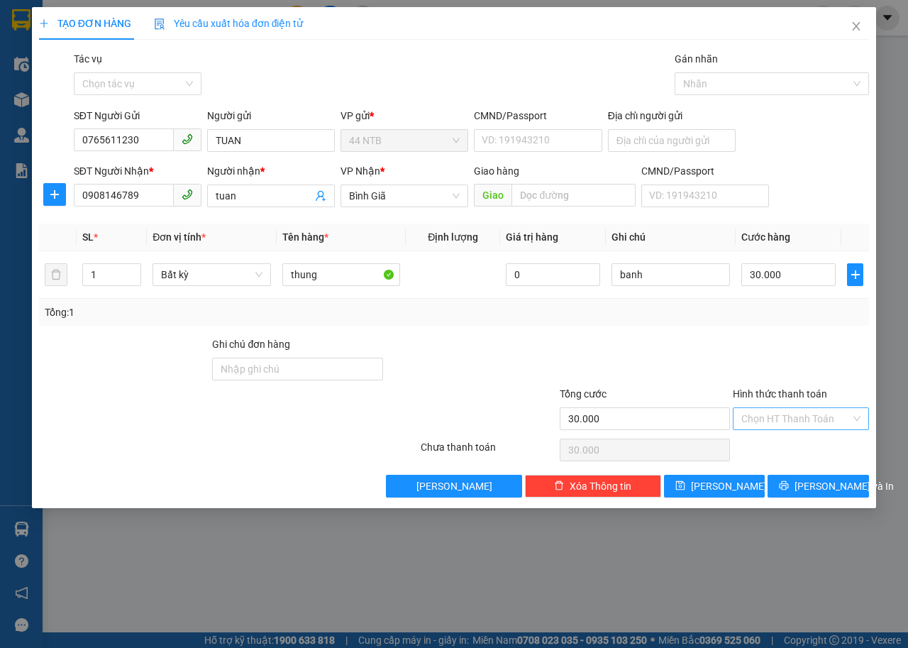
click at [783, 422] on input "Hình thức thanh toán" at bounding box center [796, 418] width 109 height 21
click at [786, 439] on div "Tại văn phòng" at bounding box center [801, 447] width 136 height 23
click at [790, 479] on button "Lưu và In" at bounding box center [818, 486] width 101 height 23
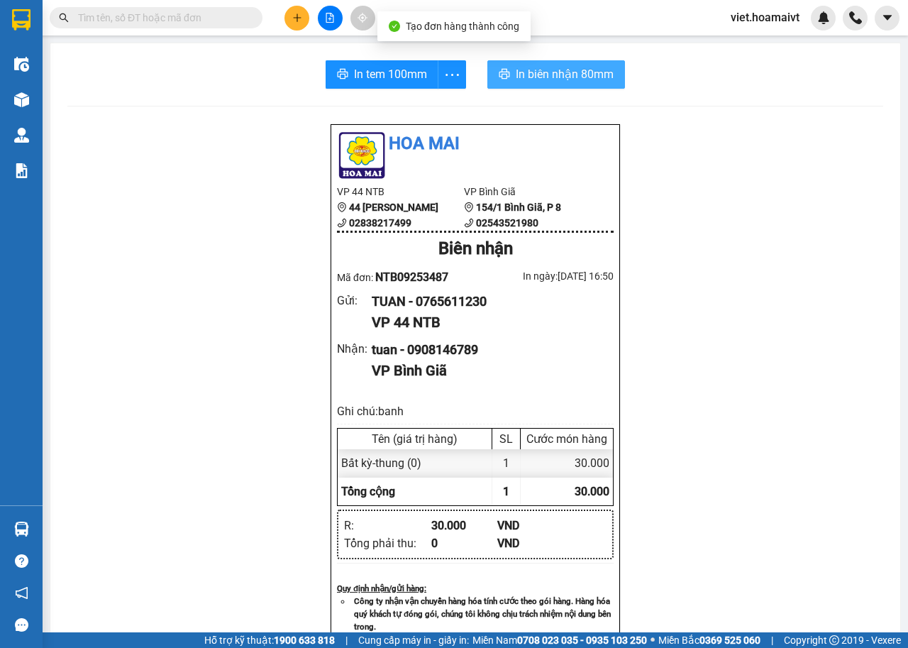
click at [524, 77] on span "In biên nhận 80mm" at bounding box center [565, 74] width 98 height 18
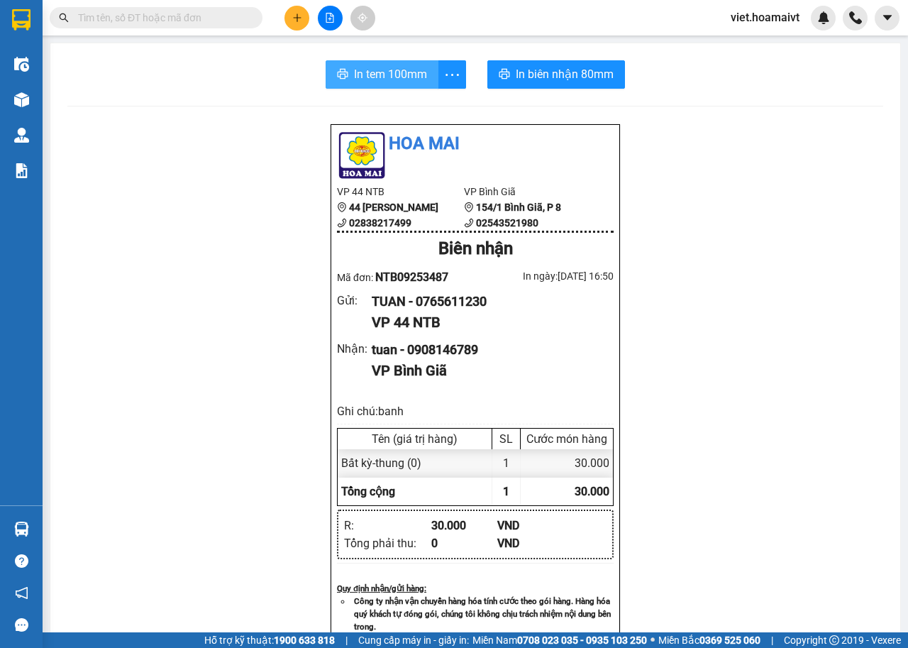
click at [374, 72] on span "In tem 100mm" at bounding box center [390, 74] width 73 height 18
click at [285, 23] on div at bounding box center [330, 18] width 106 height 25
click at [299, 12] on button at bounding box center [297, 18] width 25 height 25
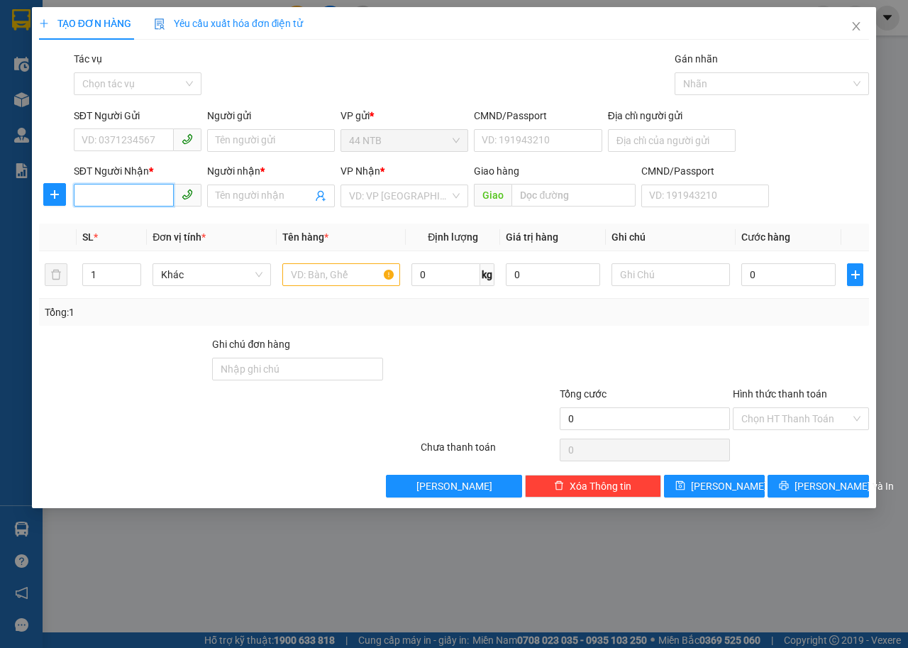
click at [96, 197] on input "SĐT Người Nhận *" at bounding box center [124, 195] width 100 height 23
type input "0786499968"
drag, startPoint x: 96, startPoint y: 197, endPoint x: 387, endPoint y: 51, distance: 326.2
click at [387, 51] on div "Gói vận chuyển * Tiêu chuẩn Tác vụ Chọn tác vụ Gán nhãn Nhãn" at bounding box center [471, 76] width 801 height 50
click at [133, 199] on input "0786499968" at bounding box center [124, 195] width 100 height 23
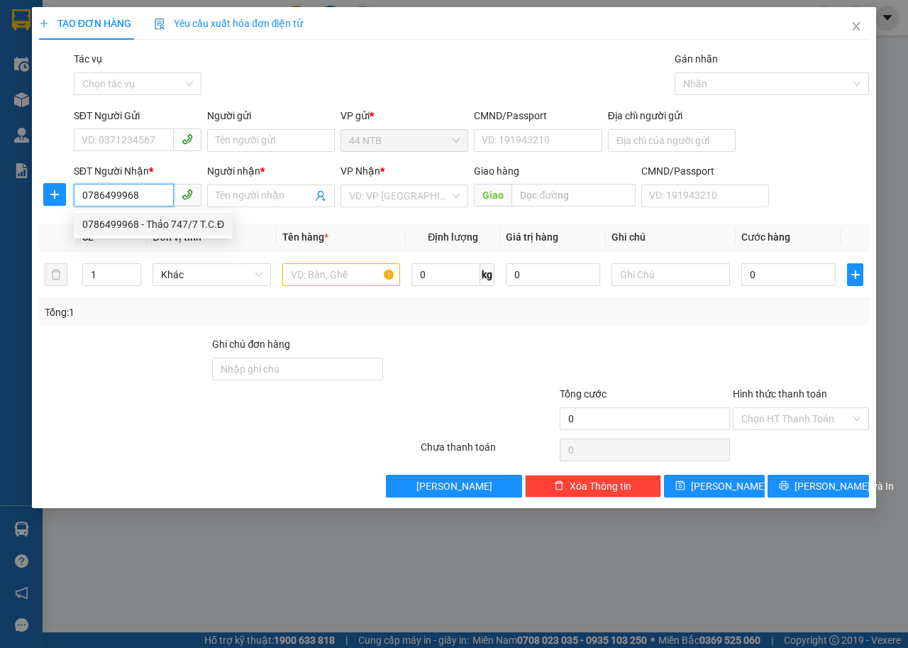
click at [154, 223] on div "0786499968 - Thảo 747/7 T.C.Đ" at bounding box center [153, 224] width 142 height 16
type input "Thảo 747/7 T.C.Đ"
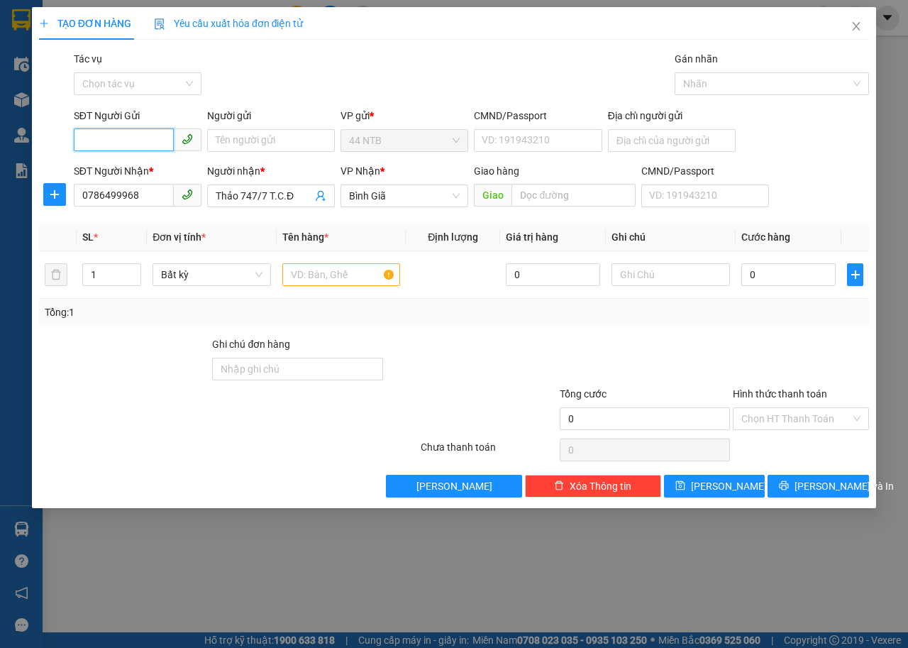
click at [143, 142] on input "SĐT Người Gửi" at bounding box center [124, 139] width 100 height 23
drag, startPoint x: 142, startPoint y: 164, endPoint x: 407, endPoint y: 277, distance: 287.7
click at [133, 171] on div "0913945949 - Hoa Lài" at bounding box center [162, 169] width 160 height 16
type input "0913945949"
type input "Hoa Lài"
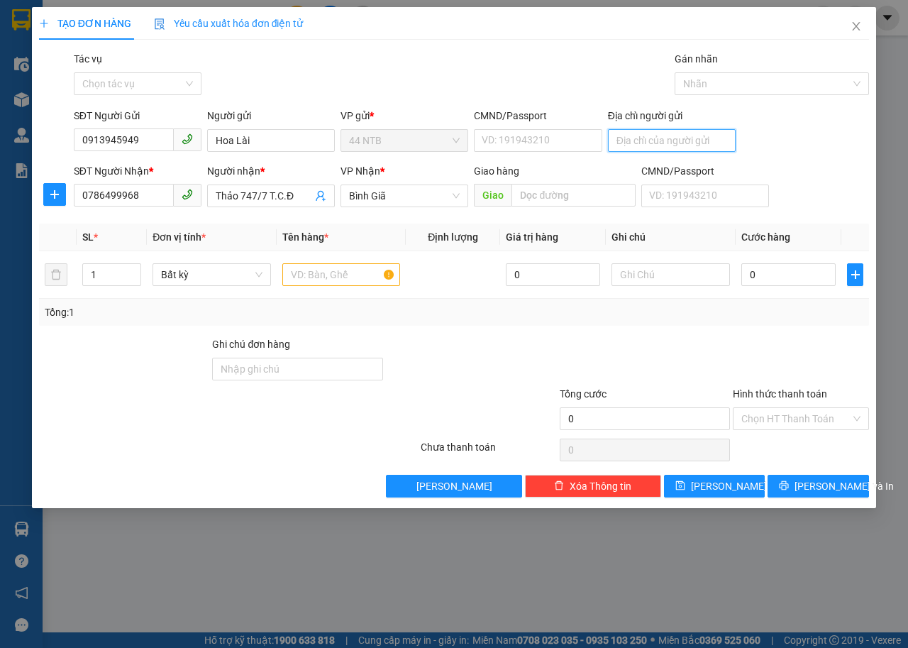
drag, startPoint x: 688, startPoint y: 143, endPoint x: 641, endPoint y: 138, distance: 46.3
click at [686, 142] on input "Địa chỉ người gửi" at bounding box center [672, 140] width 128 height 23
type input "45 h dieu p10 phu nhuan"
click at [329, 278] on input "text" at bounding box center [341, 274] width 118 height 23
type input "hop ao"
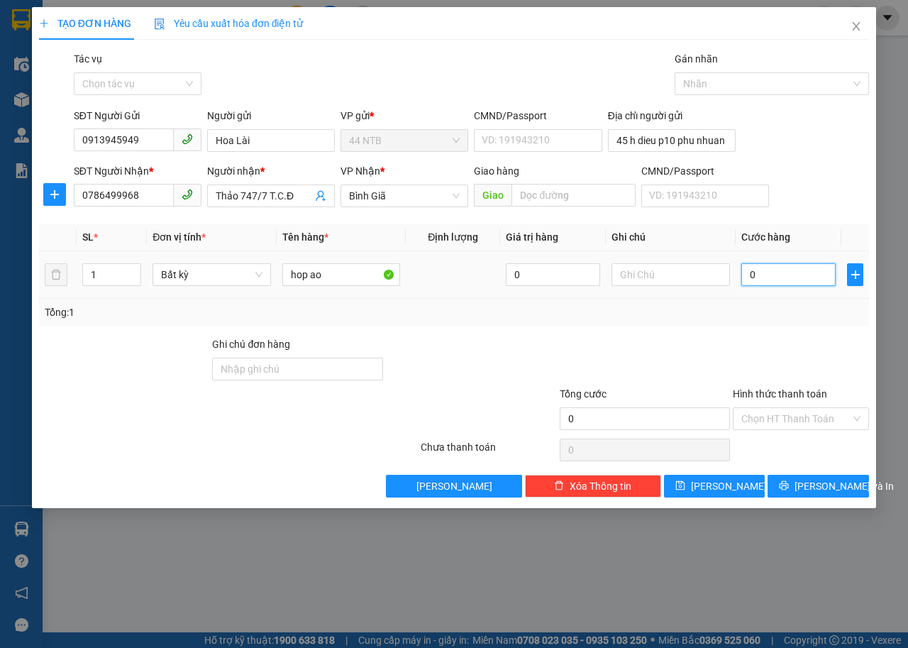
click at [769, 276] on input "0" at bounding box center [789, 274] width 94 height 23
click at [807, 478] on span "Lưu và In" at bounding box center [844, 486] width 99 height 16
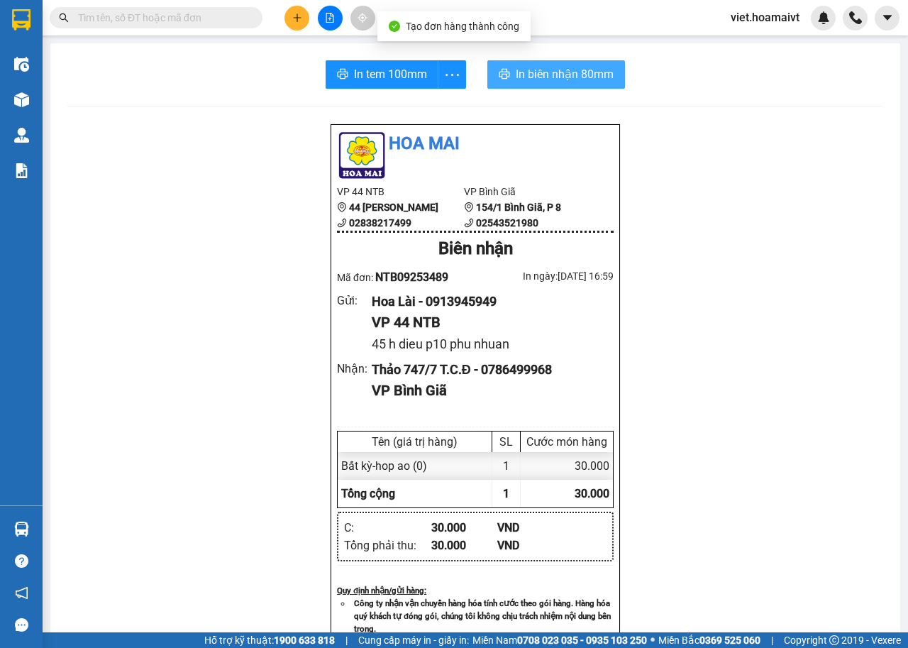
click at [567, 72] on span "In biên nhận 80mm" at bounding box center [565, 74] width 98 height 18
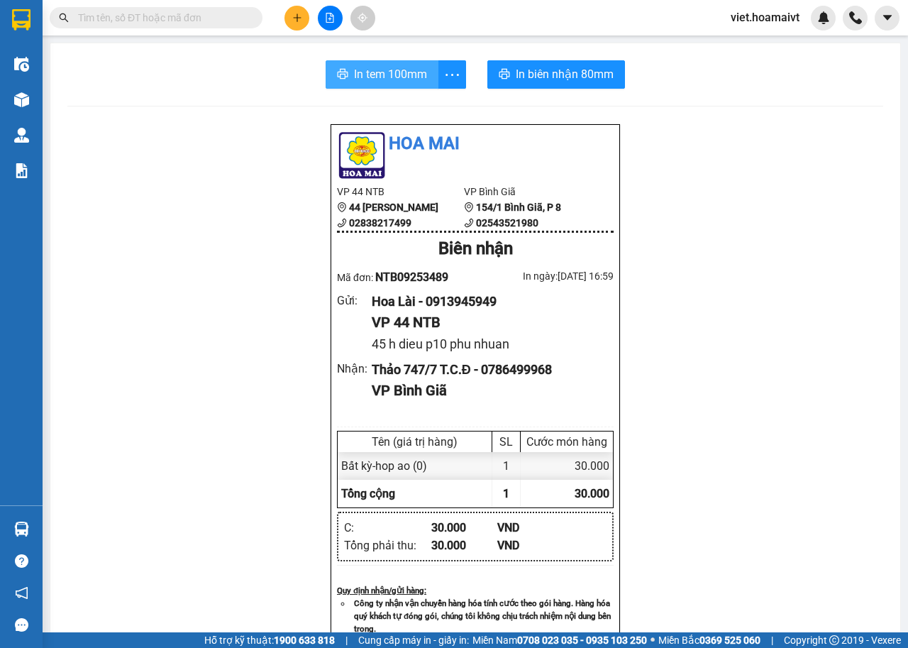
click at [392, 74] on span "In tem 100mm" at bounding box center [390, 74] width 73 height 18
click at [287, 26] on button at bounding box center [297, 18] width 25 height 25
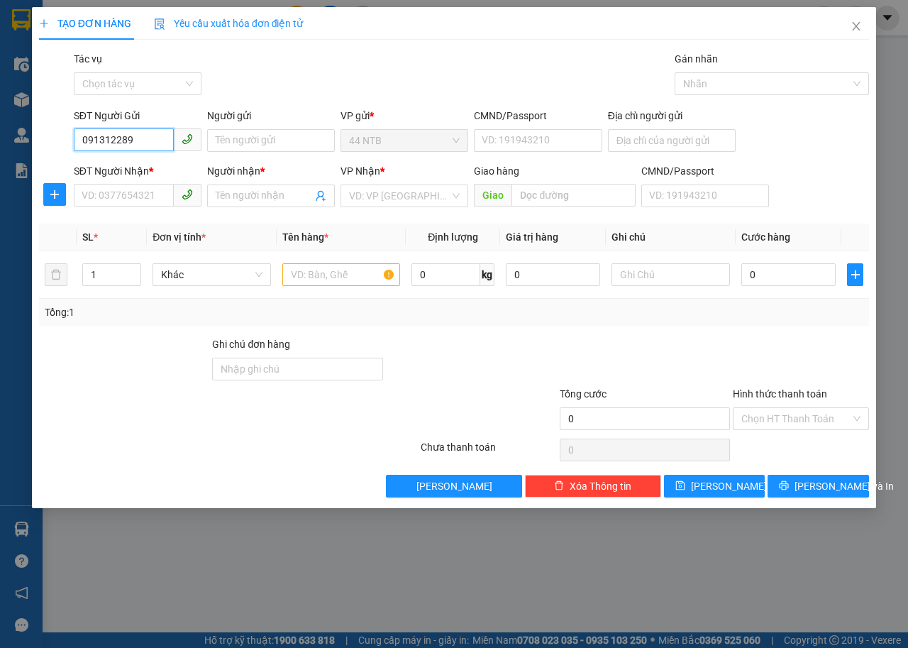
type input "0913122899"
click at [165, 171] on div "0913122899 - DUYÊN" at bounding box center [137, 169] width 111 height 16
type input "DUYÊN"
type input "079097009252"
type input "0971372372"
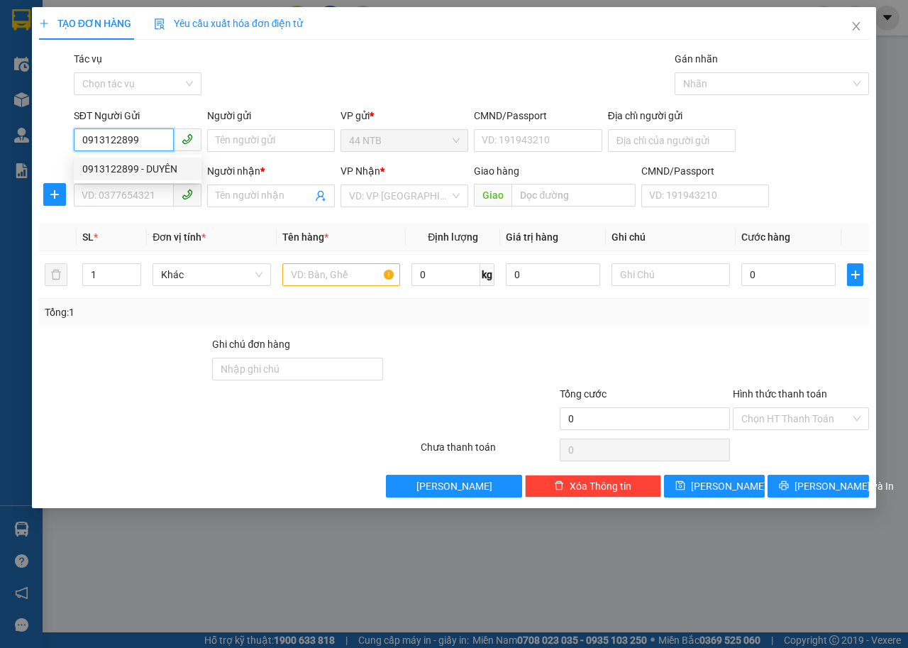
type input "Chung"
type input "0913122899"
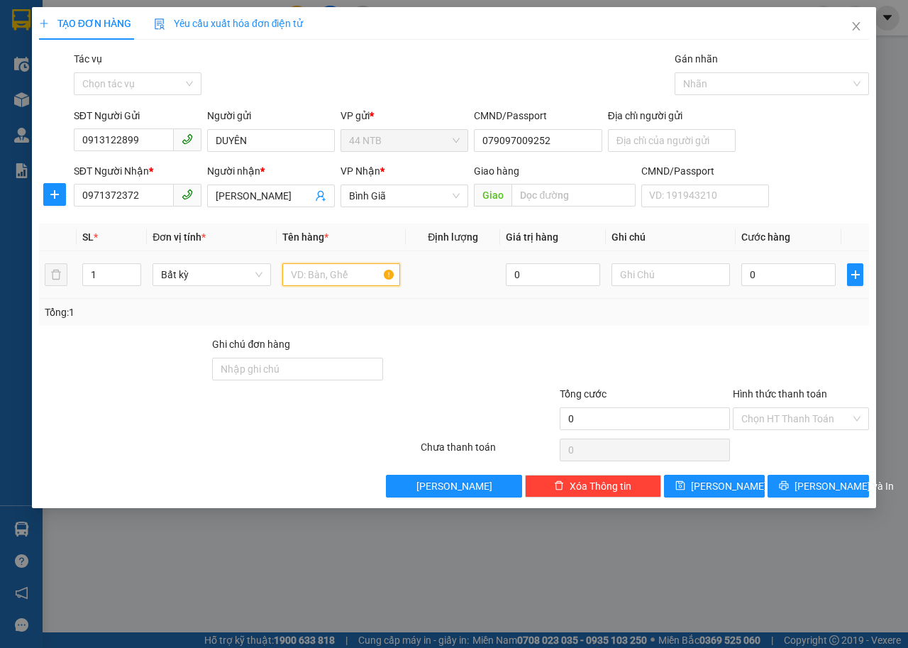
click at [315, 270] on input "text" at bounding box center [341, 274] width 118 height 23
type input "hộp"
click at [678, 280] on input "text" at bounding box center [671, 274] width 118 height 23
type input "pt"
click at [766, 282] on input "0" at bounding box center [789, 274] width 94 height 23
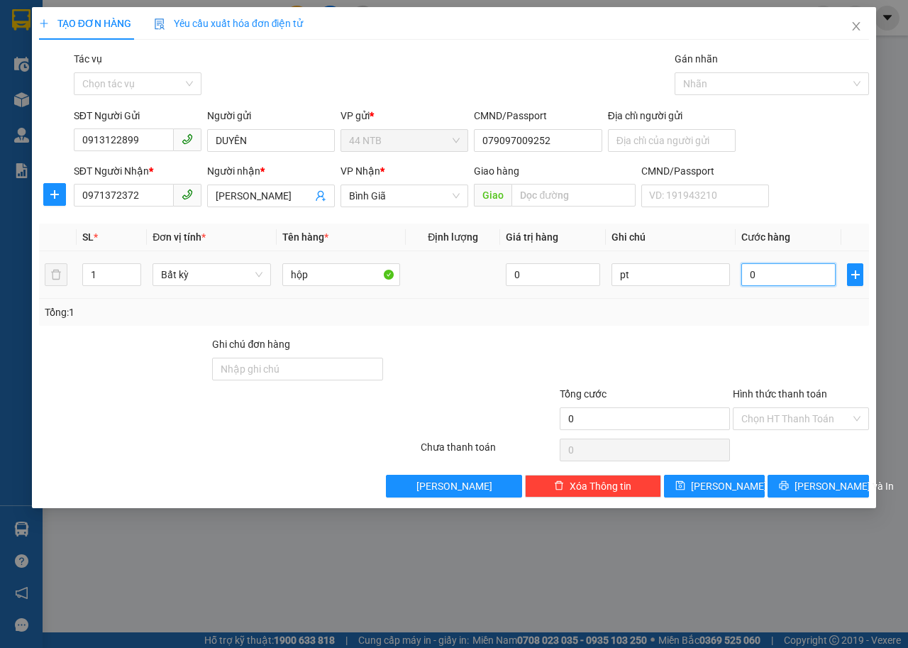
type input "3"
type input "30"
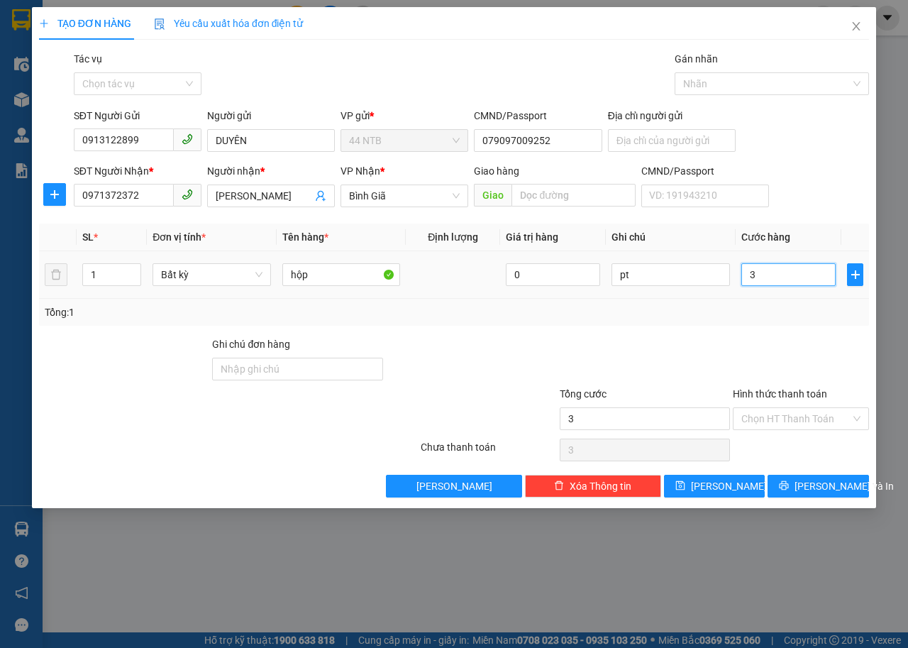
type input "30"
click at [822, 484] on span "Lưu và In" at bounding box center [844, 486] width 99 height 16
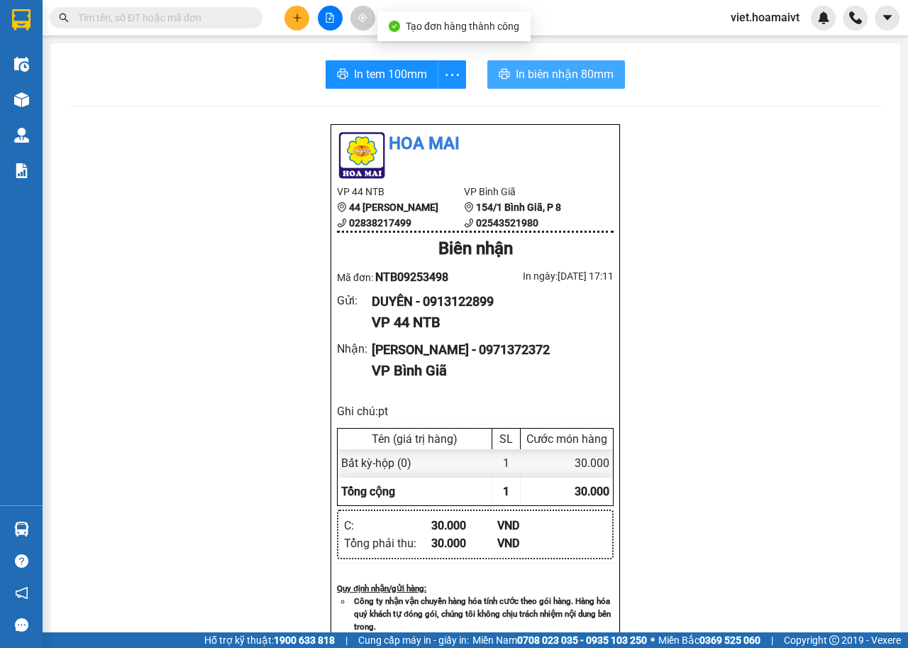
click at [531, 77] on span "In biên nhận 80mm" at bounding box center [565, 74] width 98 height 18
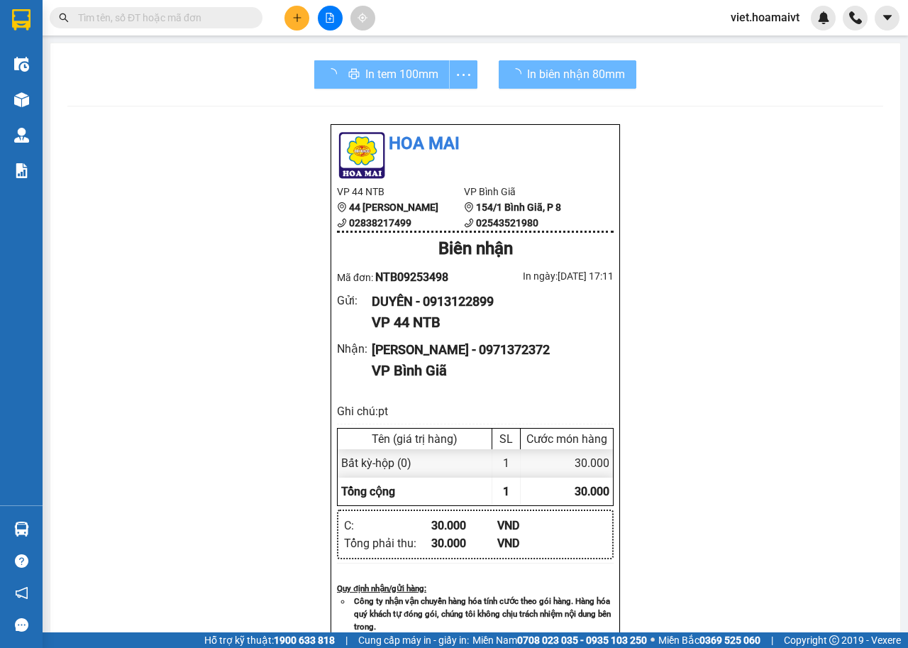
click at [415, 77] on div "In tem 100mm" at bounding box center [395, 74] width 163 height 28
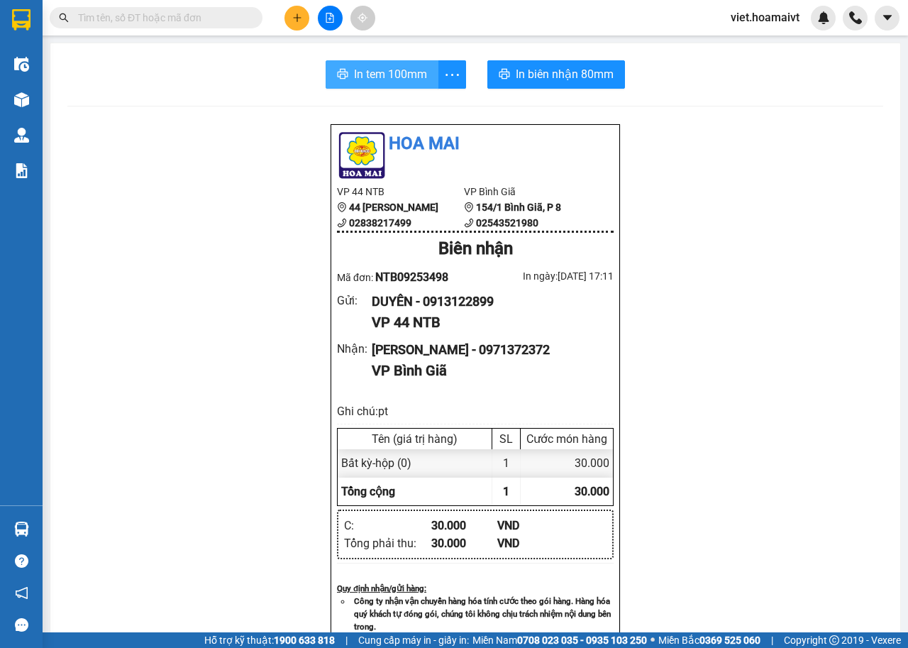
click at [375, 67] on span "In tem 100mm" at bounding box center [390, 74] width 73 height 18
click at [304, 26] on button at bounding box center [297, 18] width 25 height 25
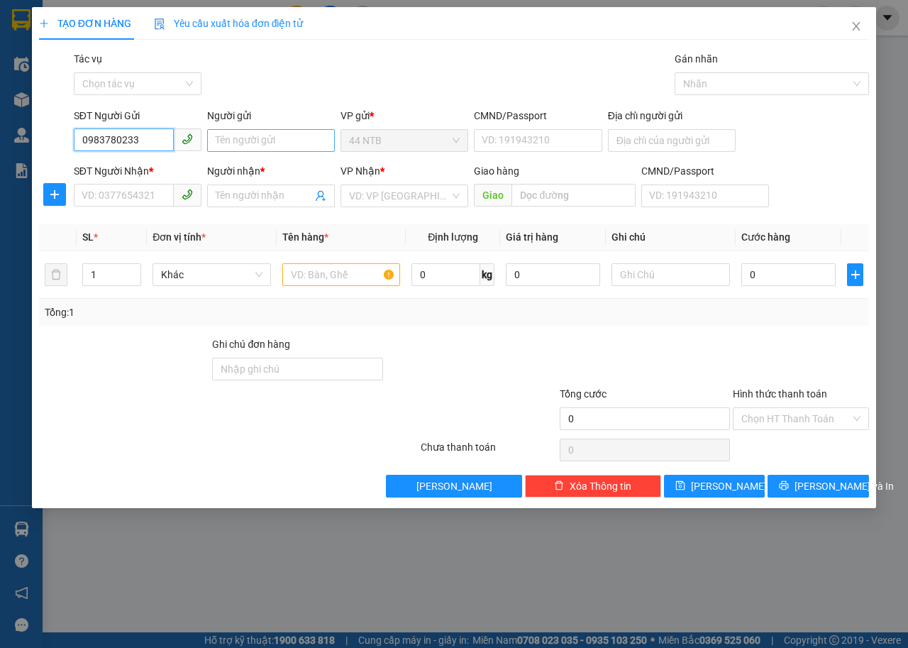
type input "0983780233"
click at [256, 133] on input "Người gửi" at bounding box center [271, 140] width 128 height 23
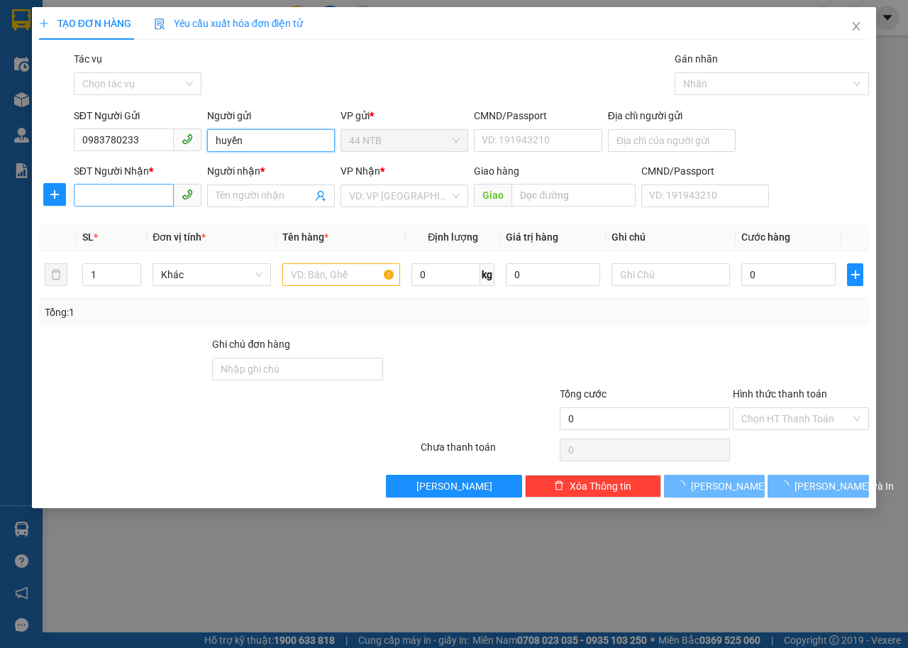
type input "huyền"
click at [90, 198] on input "SĐT Người Nhận *" at bounding box center [124, 195] width 100 height 23
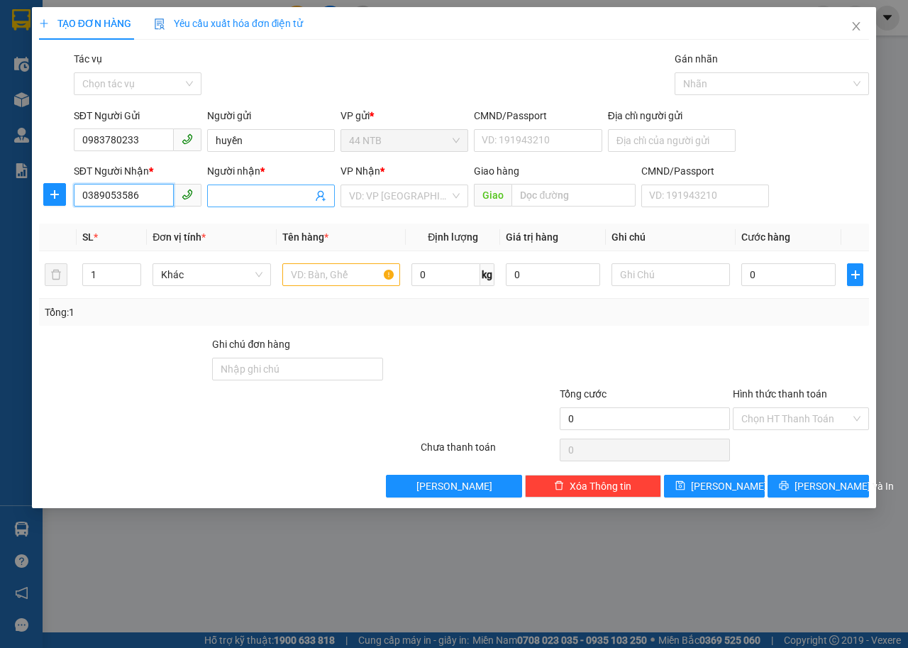
type input "0389053586"
click at [259, 199] on input "Người nhận *" at bounding box center [264, 196] width 97 height 16
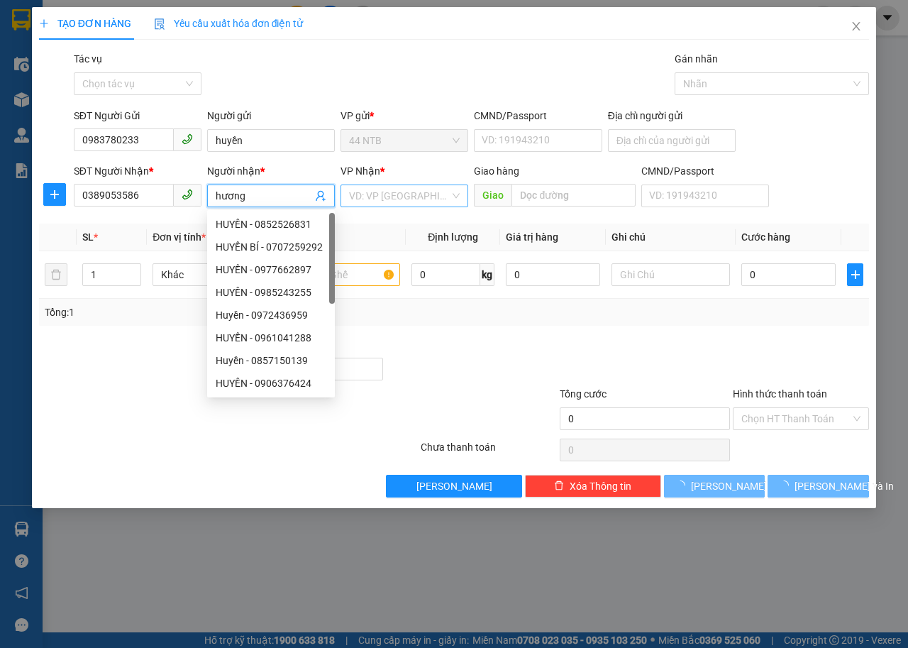
type input "hương"
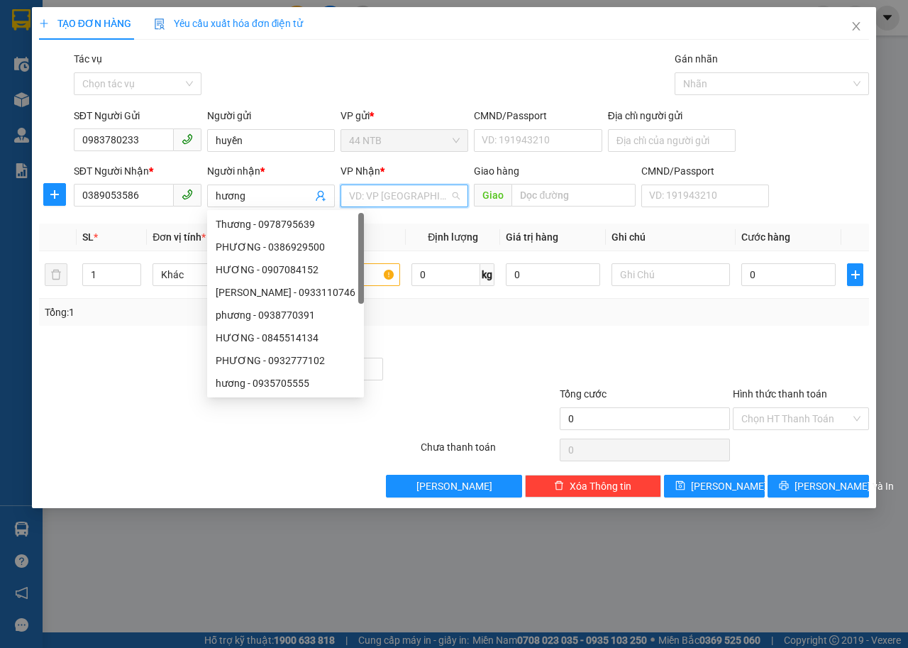
click at [398, 199] on input "search" at bounding box center [399, 195] width 101 height 21
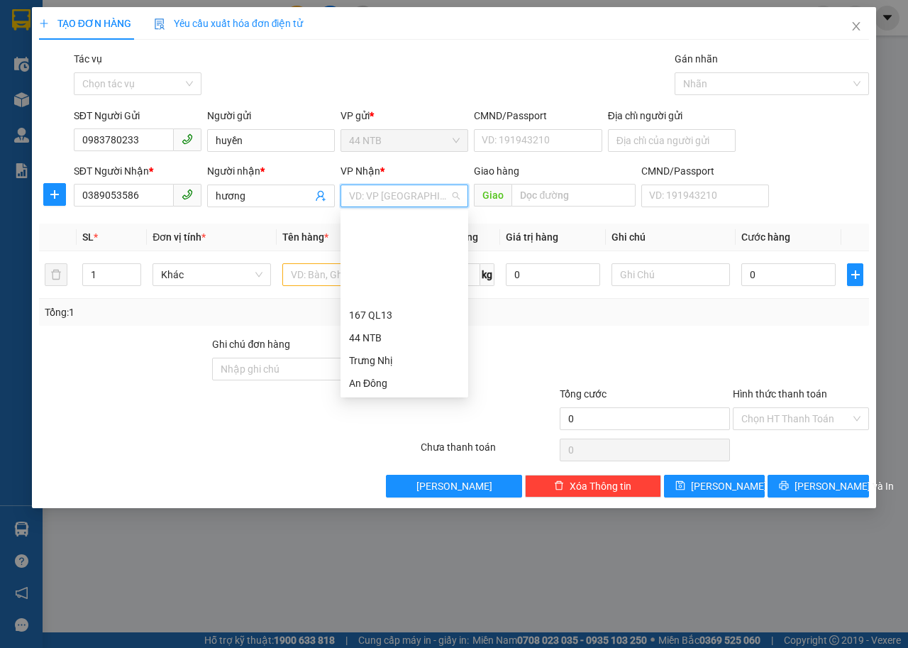
click at [390, 489] on div "Nhơn Trạch" at bounding box center [404, 497] width 111 height 16
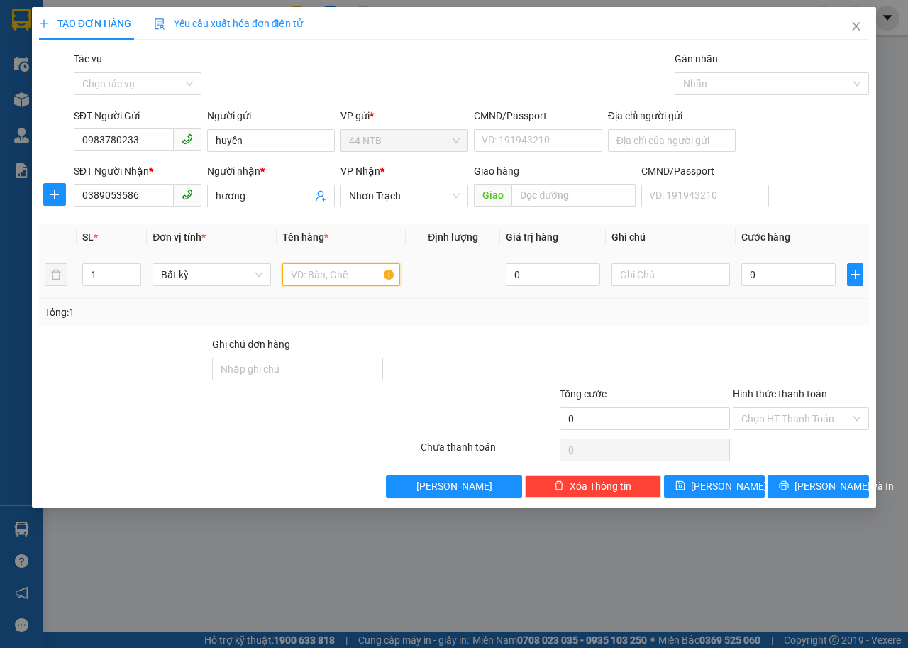
click at [307, 266] on input "text" at bounding box center [341, 274] width 118 height 23
type input "xóp"
click at [674, 260] on div at bounding box center [671, 274] width 118 height 28
click at [638, 275] on input "text" at bounding box center [671, 274] width 118 height 23
type input "tp"
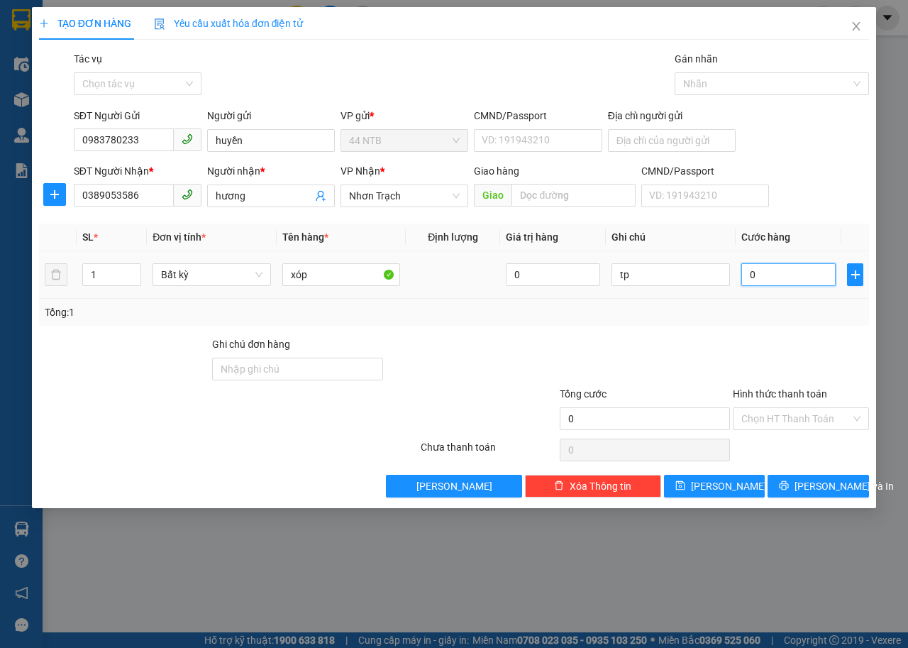
click at [767, 280] on input "0" at bounding box center [789, 274] width 94 height 23
click at [809, 483] on span "Lưu và In" at bounding box center [844, 486] width 99 height 16
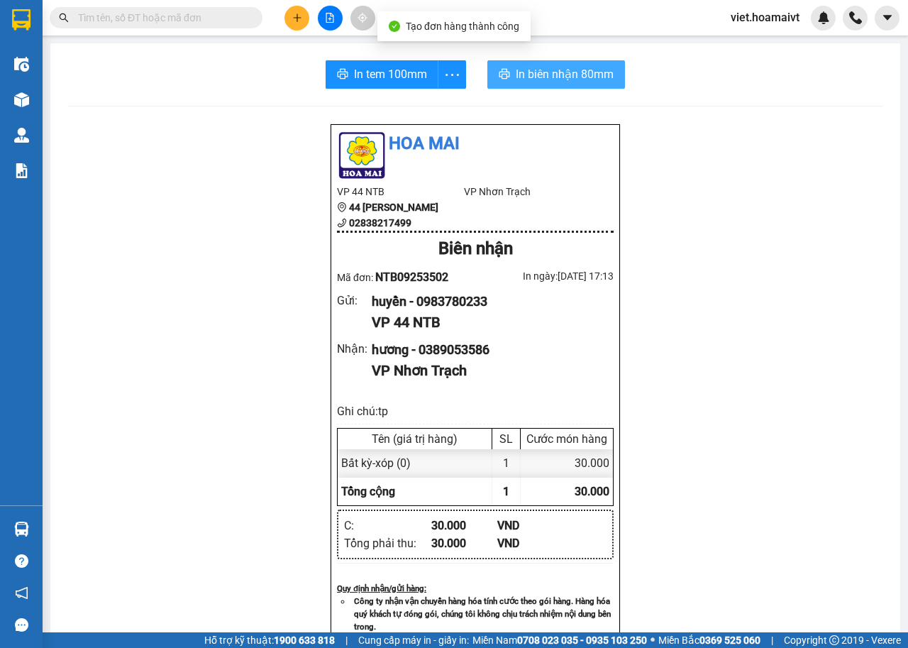
click at [530, 82] on span "In biên nhận 80mm" at bounding box center [565, 74] width 98 height 18
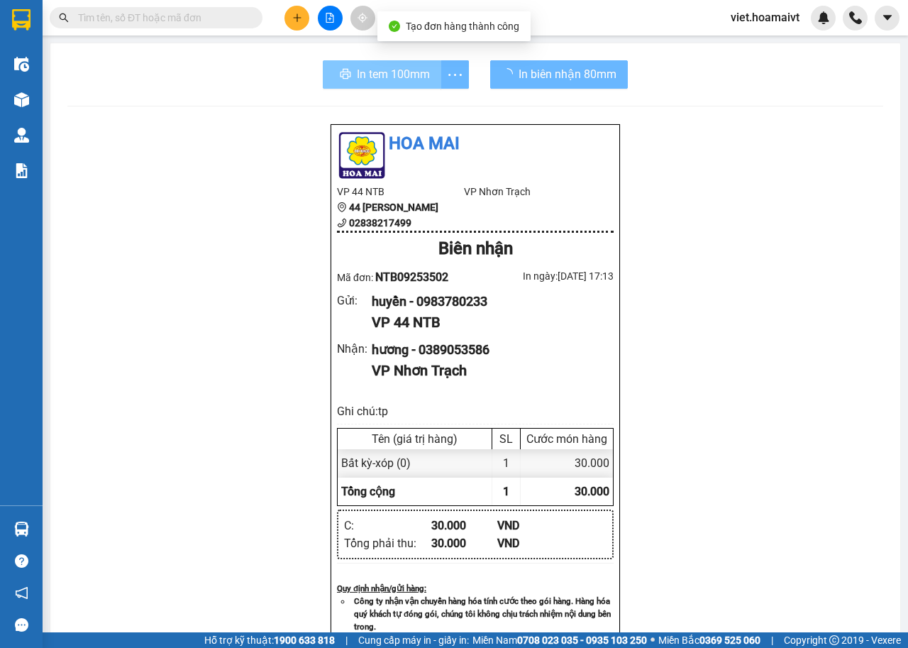
click at [388, 72] on span "In tem 100mm" at bounding box center [393, 74] width 73 height 18
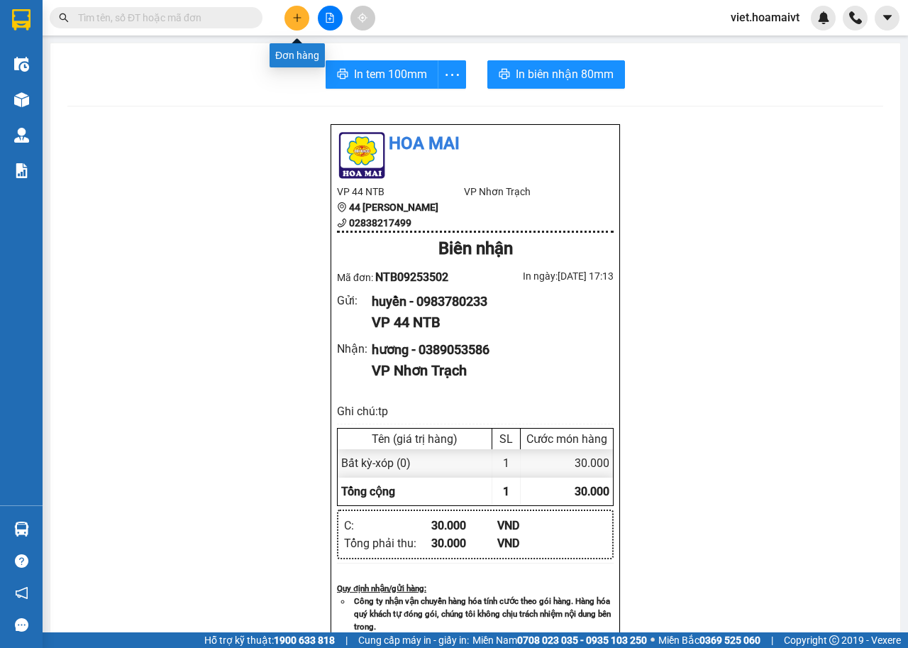
click at [292, 13] on icon "plus" at bounding box center [297, 18] width 10 height 10
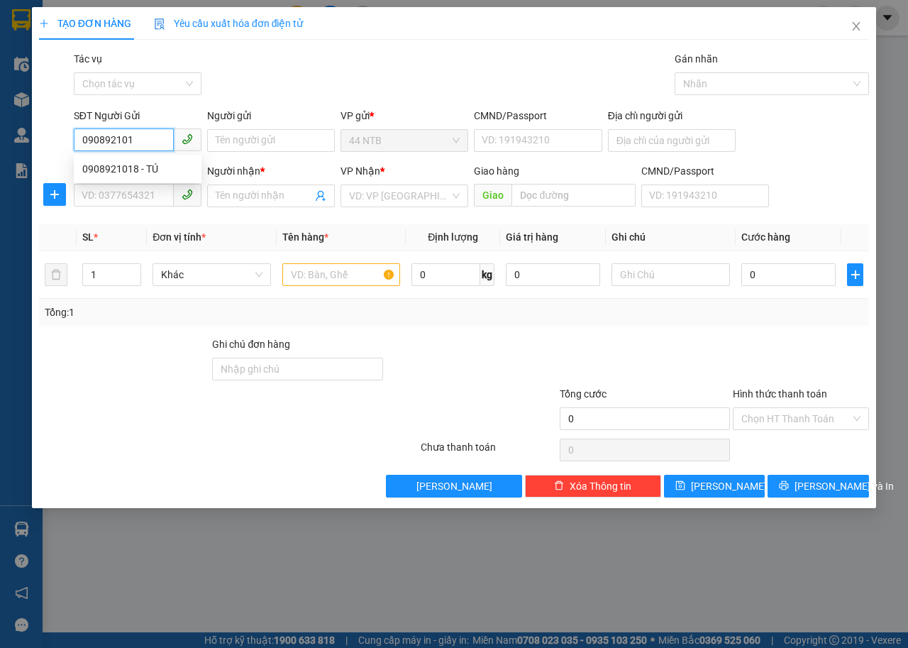
type input "0908921018"
click at [118, 173] on div "0908921018 - TÚ" at bounding box center [137, 169] width 111 height 16
type input "TÚ"
type input "042183016971"
type input "0906959434"
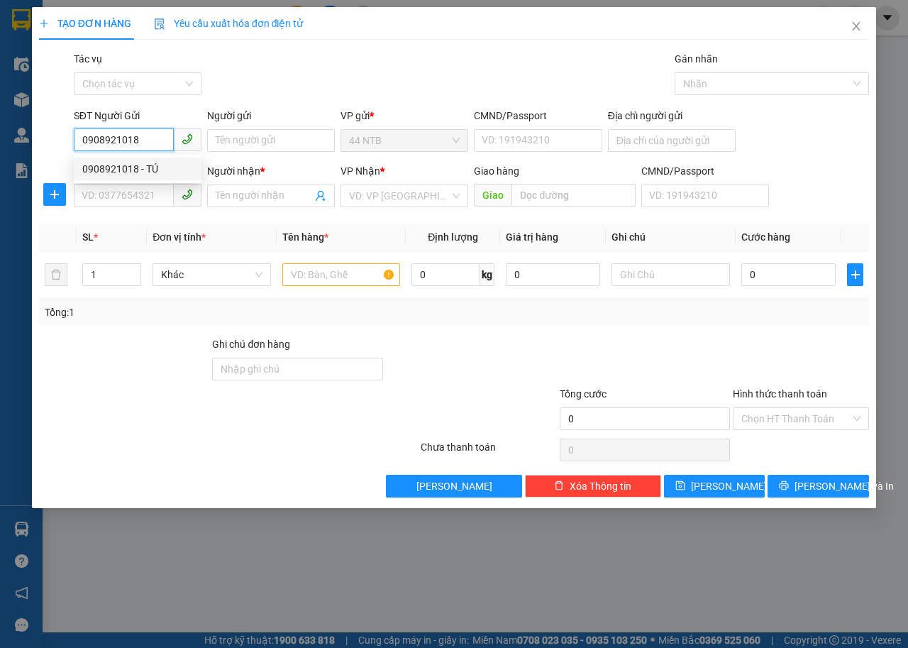
type input "Vi"
type input "0908921018"
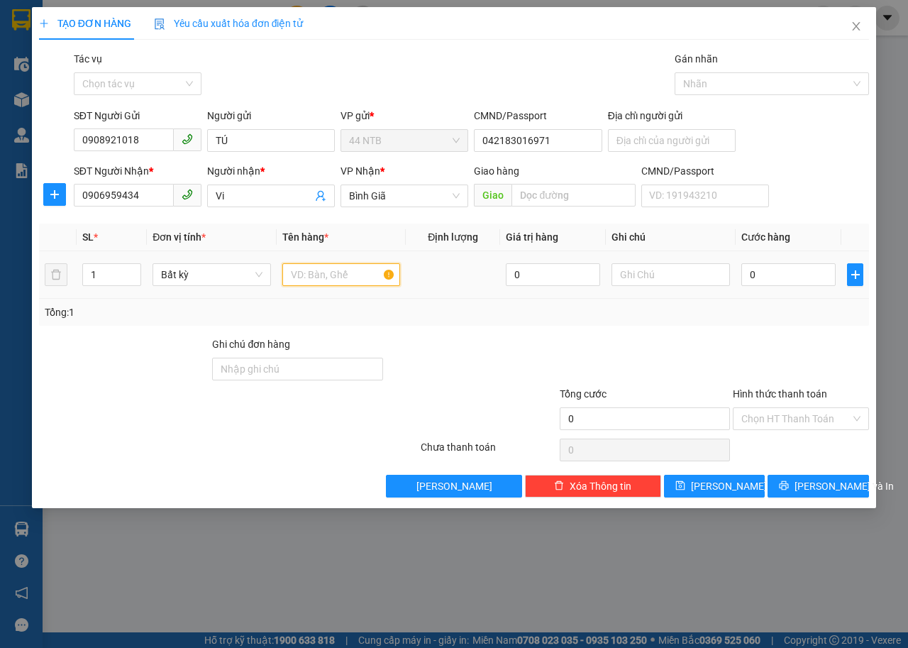
click at [321, 275] on input "text" at bounding box center [341, 274] width 118 height 23
type input "hs"
click at [781, 282] on input "0" at bounding box center [789, 274] width 94 height 23
type input "3"
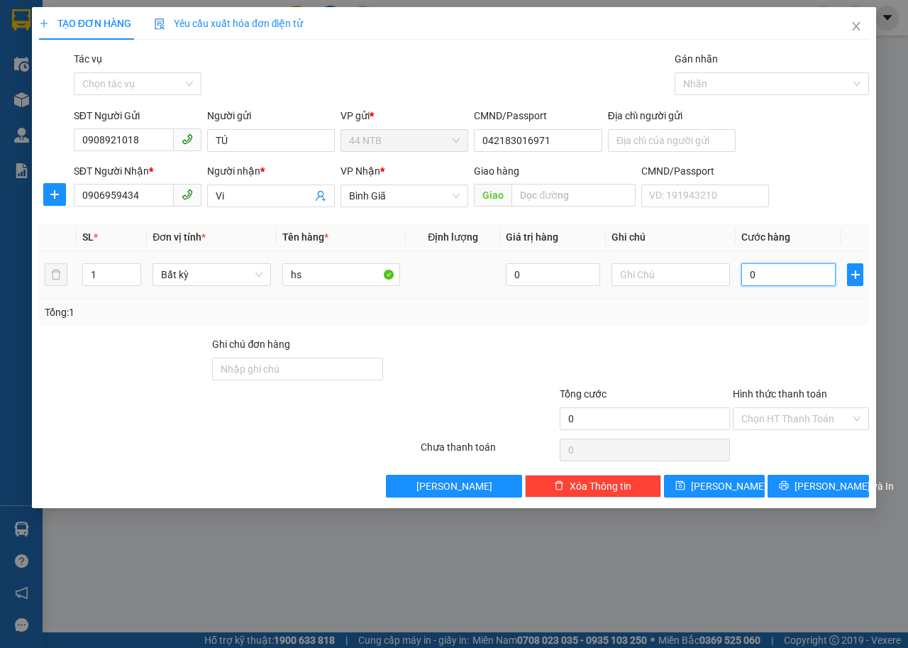
type input "3"
type input "30"
type input "30.000"
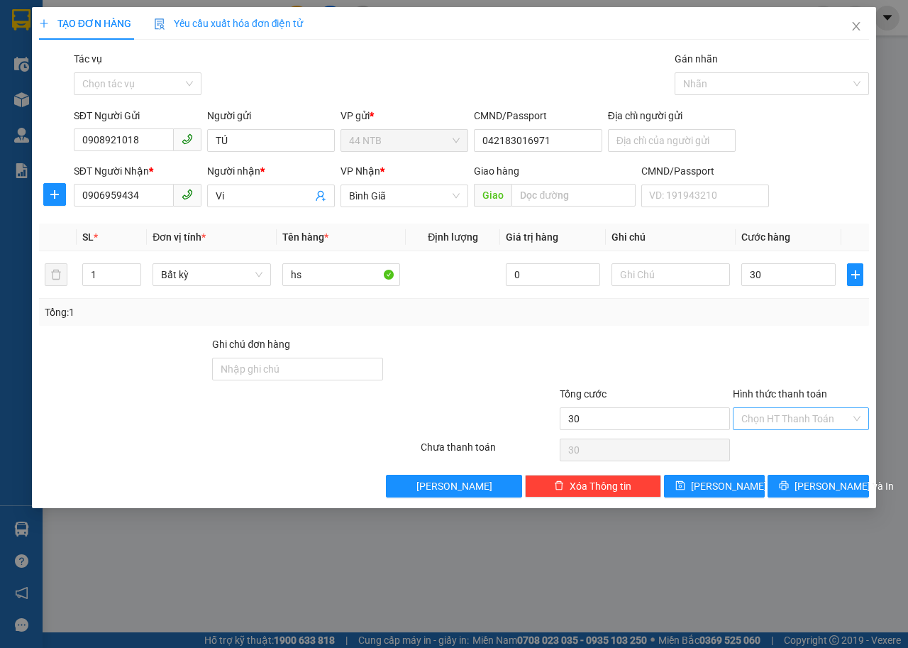
type input "30.000"
click at [802, 416] on input "Hình thức thanh toán" at bounding box center [796, 418] width 109 height 21
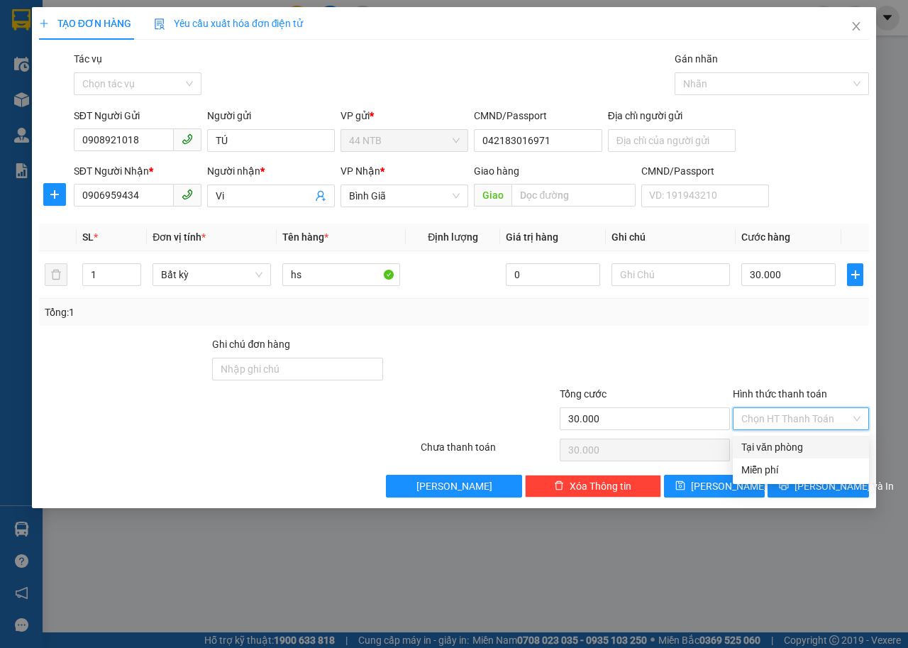
click at [802, 443] on div "Tại văn phòng" at bounding box center [801, 447] width 119 height 16
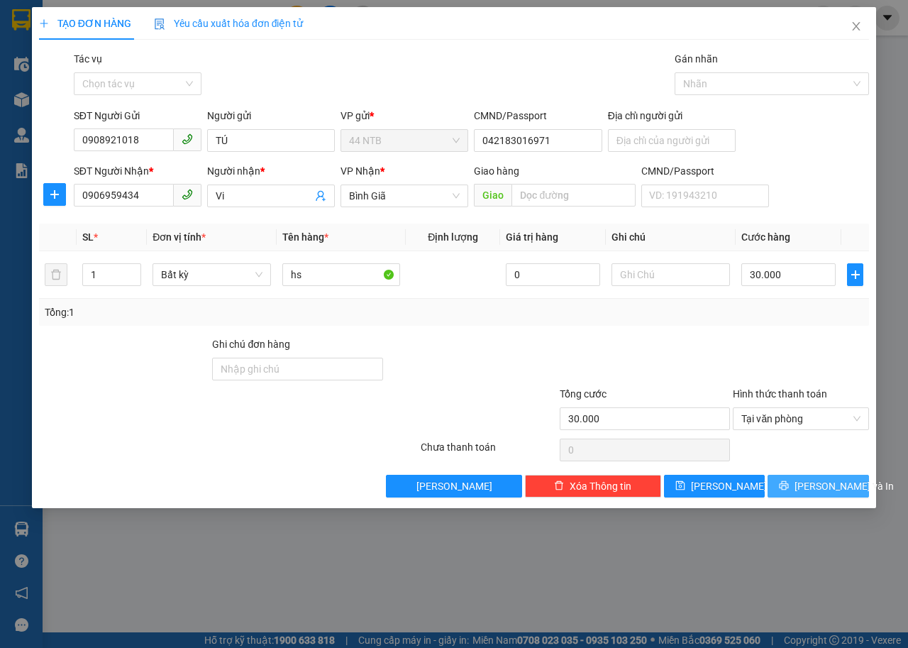
click at [808, 485] on span "Lưu và In" at bounding box center [844, 486] width 99 height 16
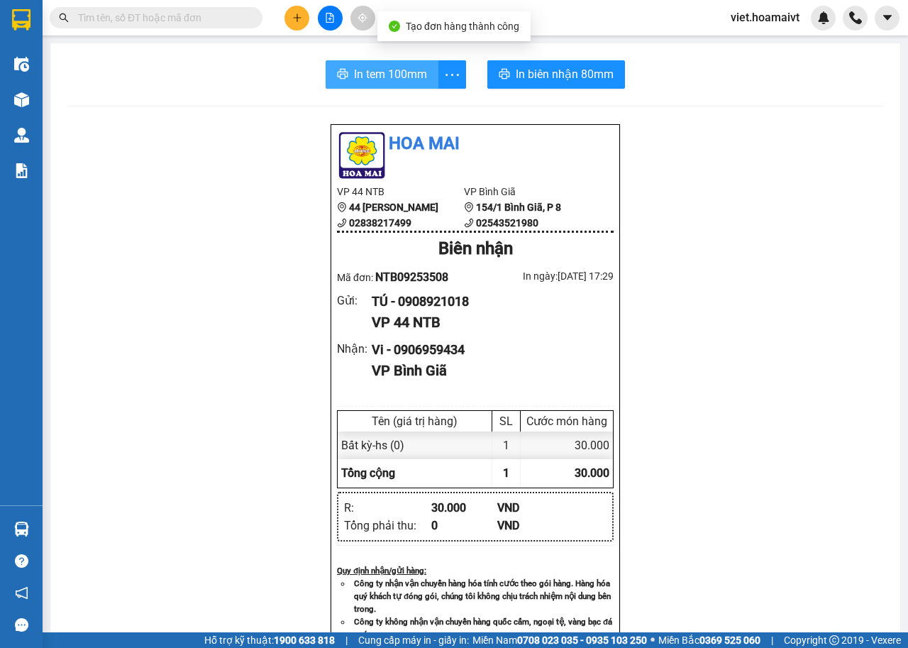
click at [372, 77] on span "In tem 100mm" at bounding box center [390, 74] width 73 height 18
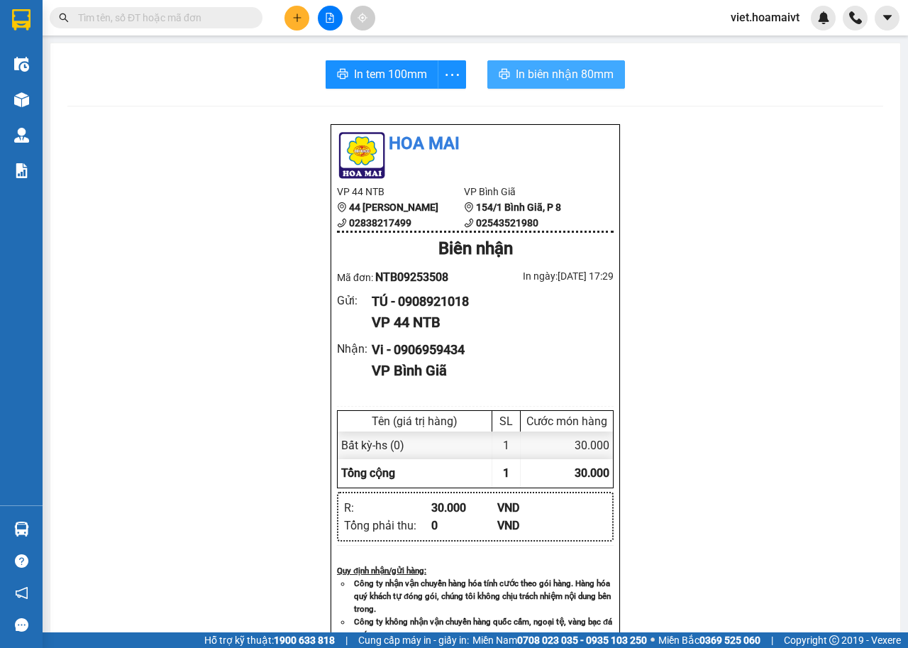
click at [585, 71] on span "In biên nhận 80mm" at bounding box center [565, 74] width 98 height 18
click at [598, 78] on span "In biên nhận 80mm" at bounding box center [565, 74] width 98 height 18
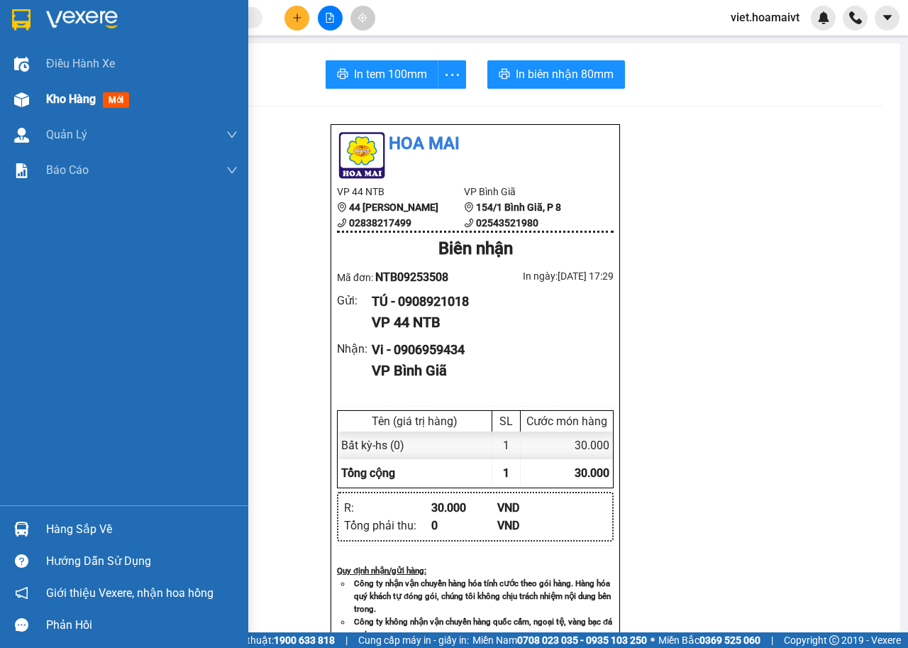
click at [56, 95] on span "Kho hàng" at bounding box center [71, 98] width 50 height 13
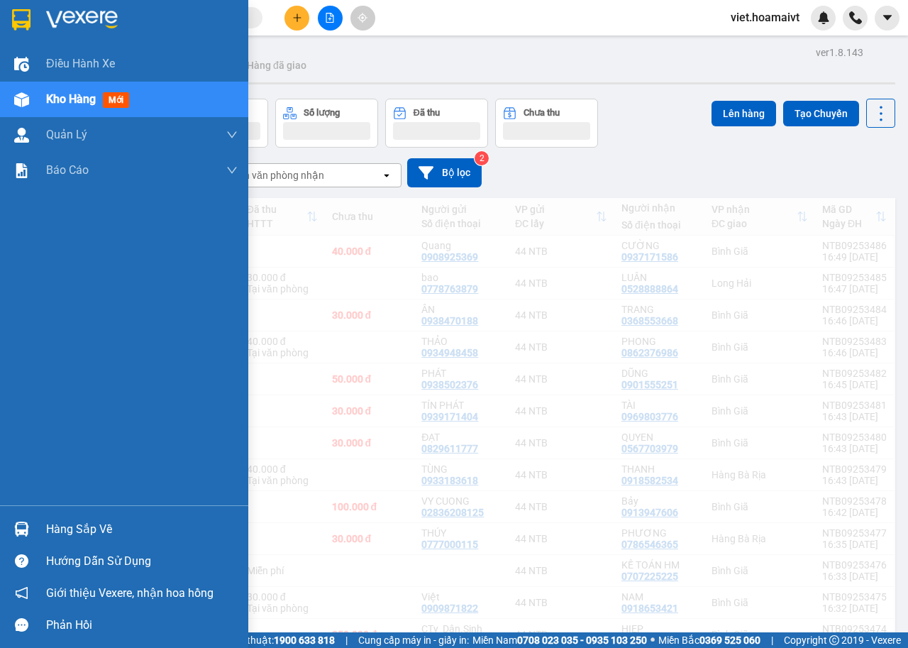
click at [57, 95] on span "Kho hàng" at bounding box center [71, 98] width 50 height 13
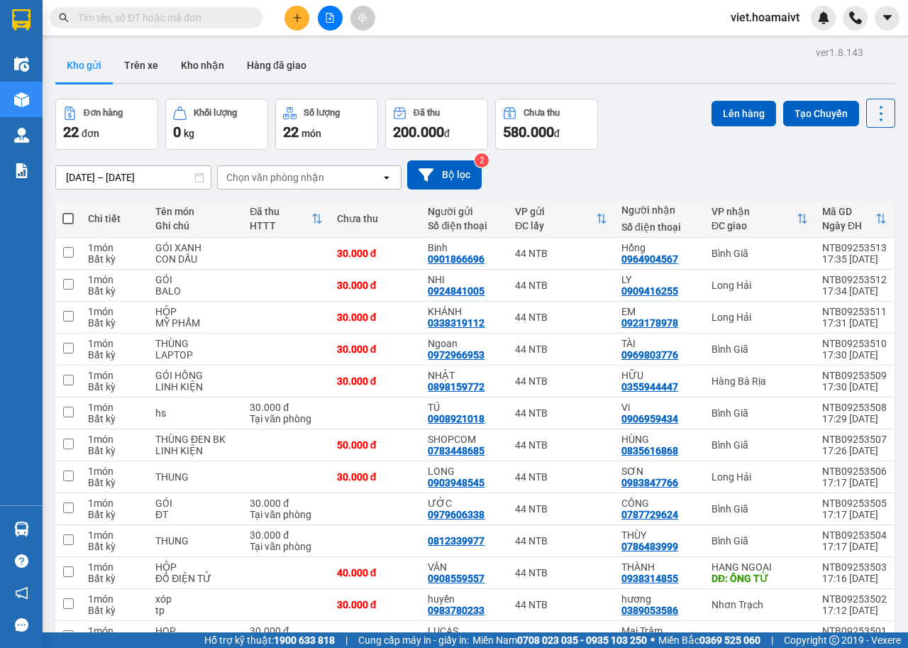
click at [329, 179] on div "Chọn văn phòng nhận" at bounding box center [299, 177] width 163 height 23
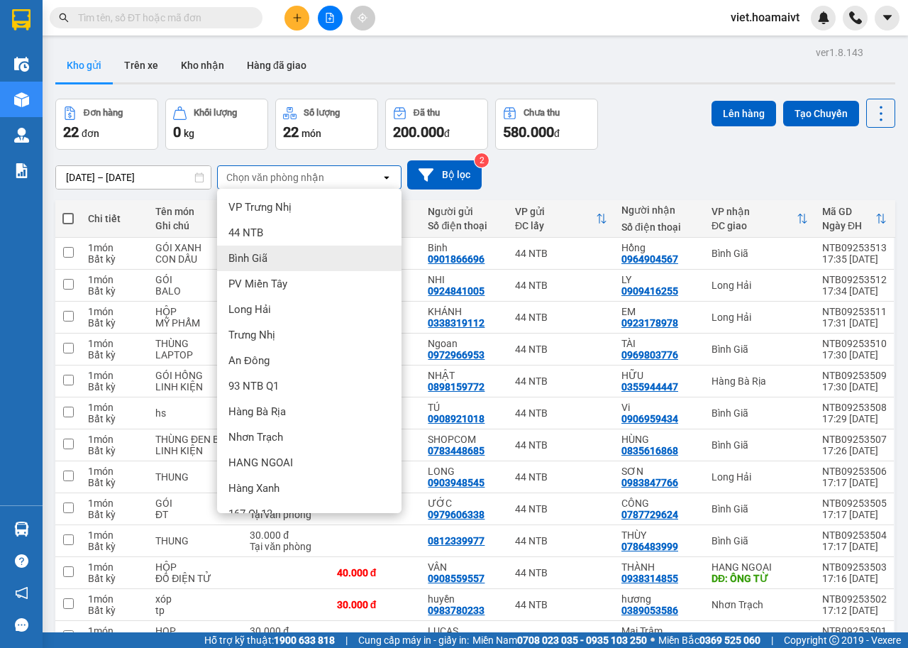
click at [277, 263] on div "Bình Giã" at bounding box center [309, 259] width 184 height 26
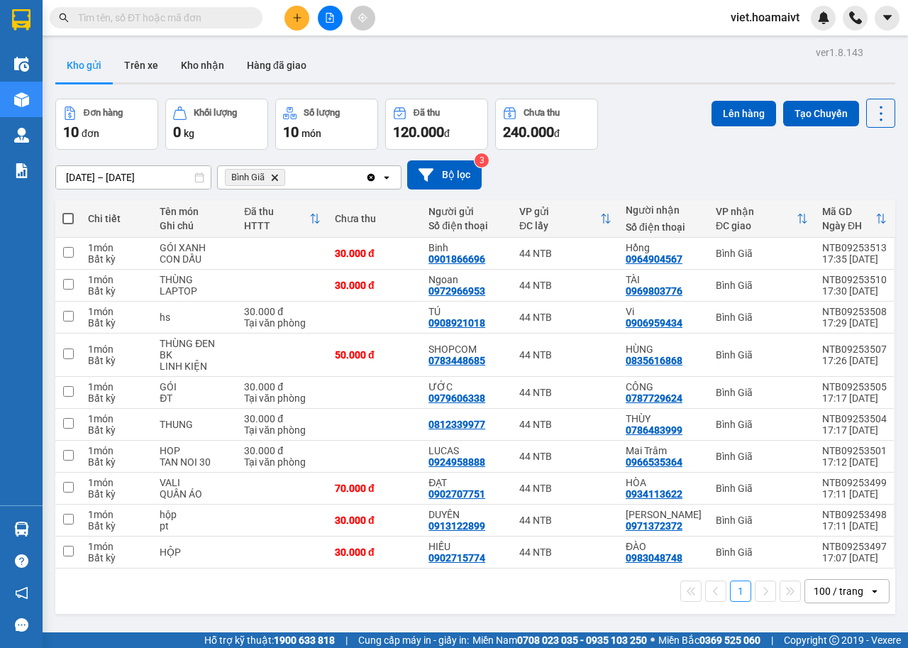
click at [66, 219] on span at bounding box center [67, 218] width 11 height 11
click at [68, 211] on input "checkbox" at bounding box center [68, 211] width 0 height 0
checkbox input "true"
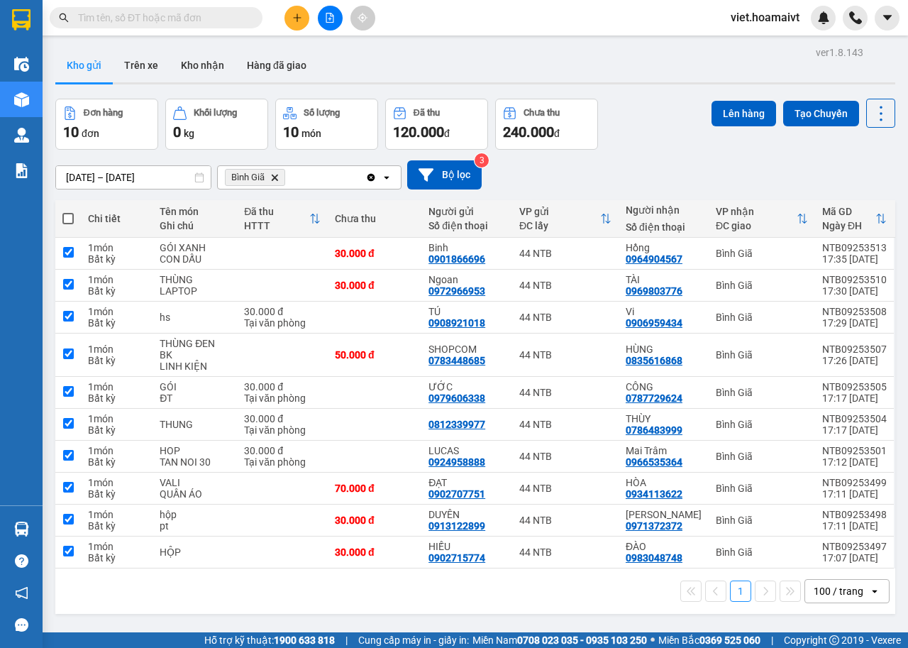
checkbox input "true"
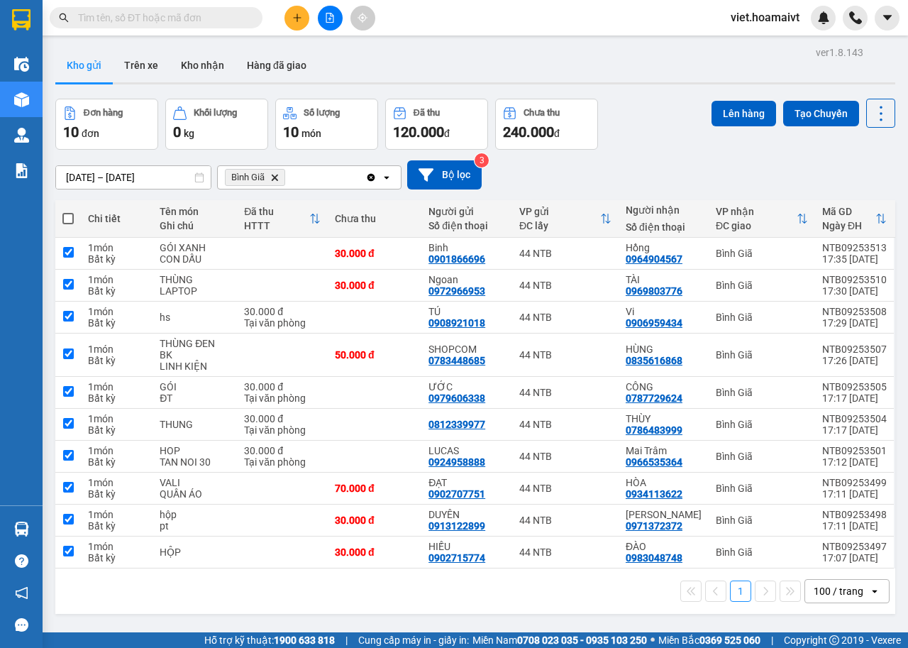
checkbox input "true"
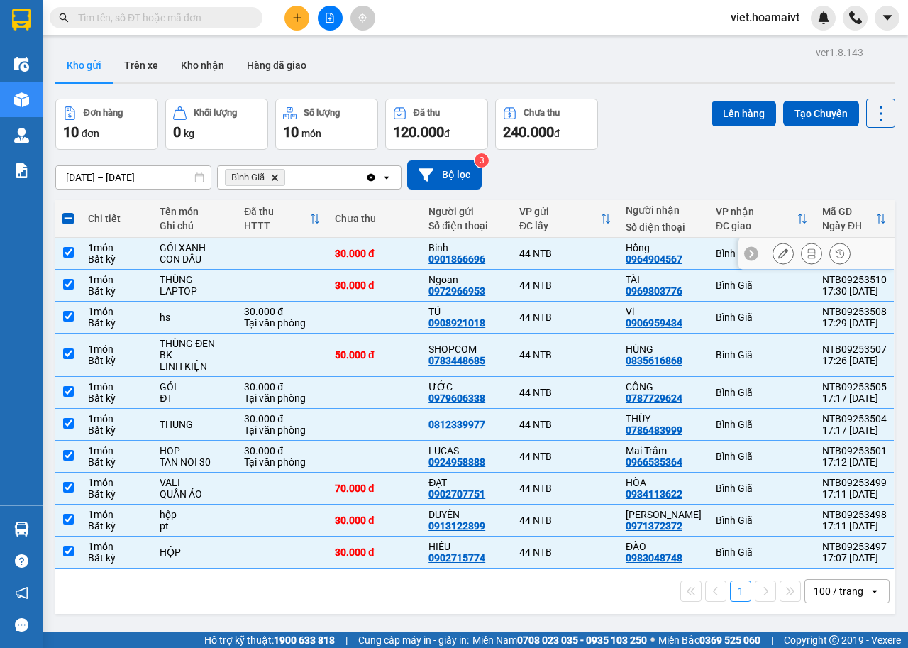
click at [71, 253] on input "checkbox" at bounding box center [68, 252] width 11 height 11
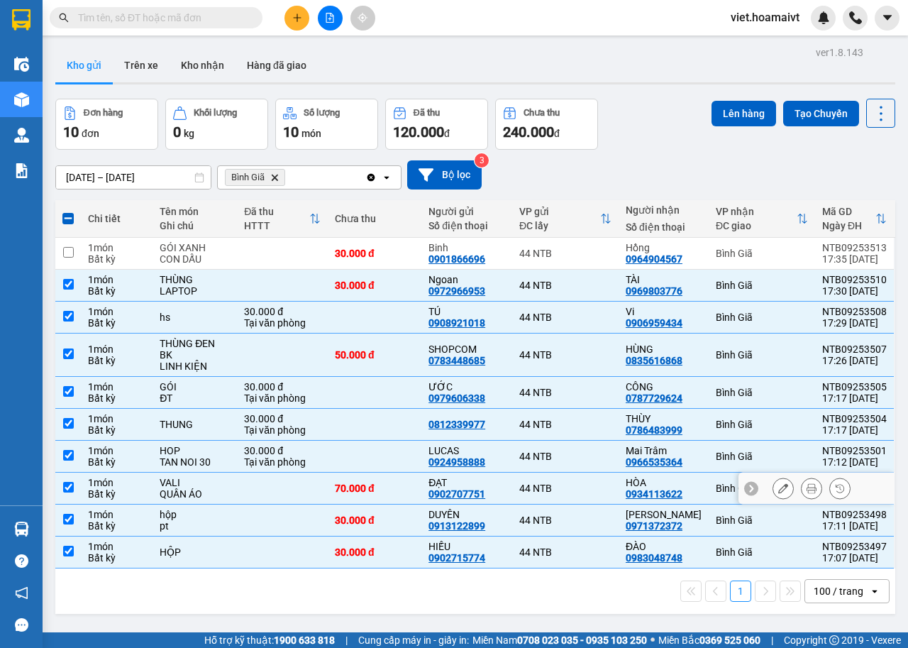
click at [67, 482] on input "checkbox" at bounding box center [68, 487] width 11 height 11
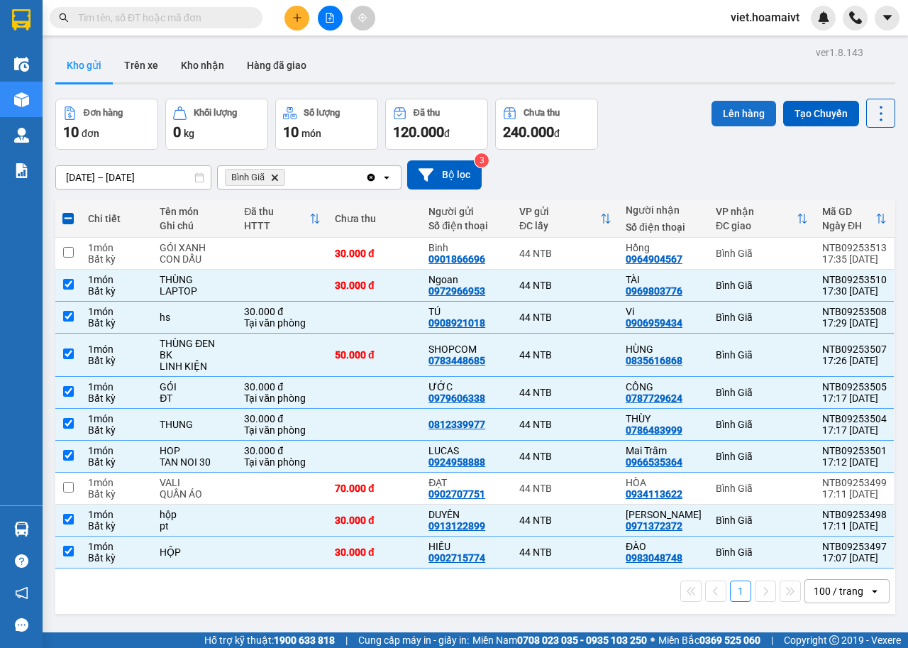
click at [739, 114] on button "Lên hàng" at bounding box center [744, 114] width 65 height 26
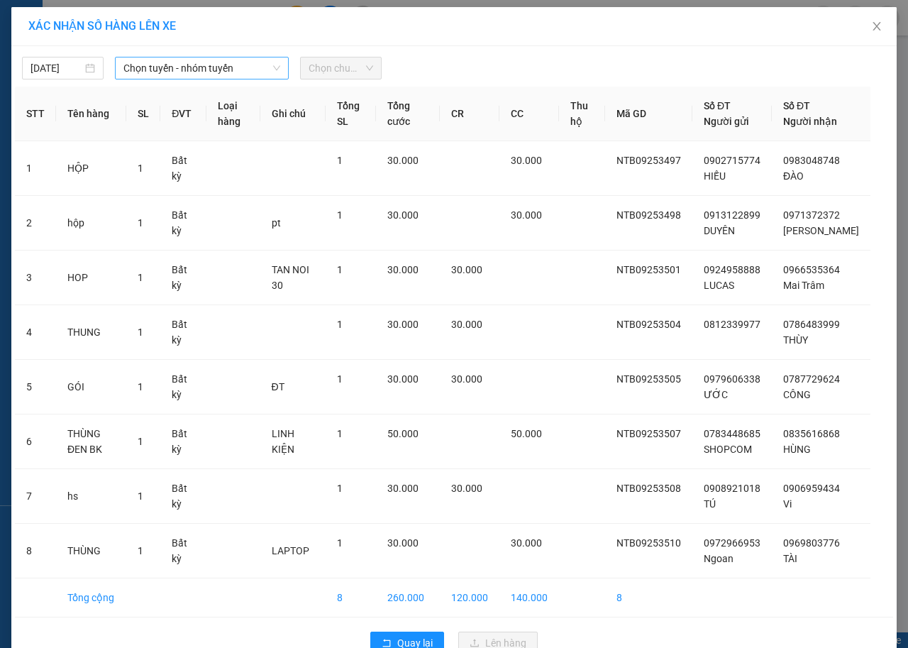
click at [135, 62] on span "Chọn tuyến - nhóm tuyến" at bounding box center [201, 67] width 157 height 21
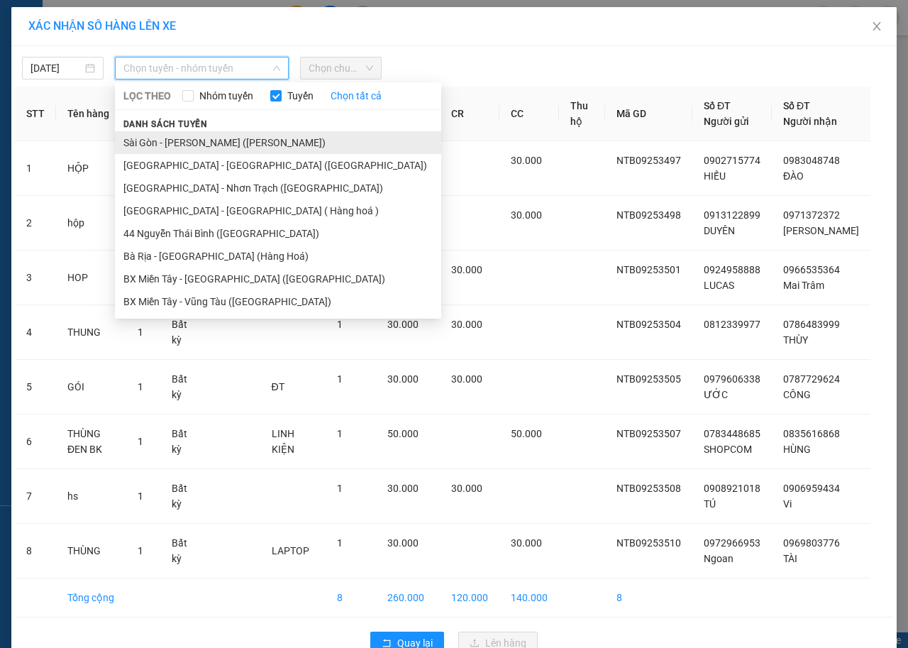
click at [190, 140] on li "Sài Gòn - Vũng Tàu (Hàng Hoá)" at bounding box center [278, 142] width 326 height 23
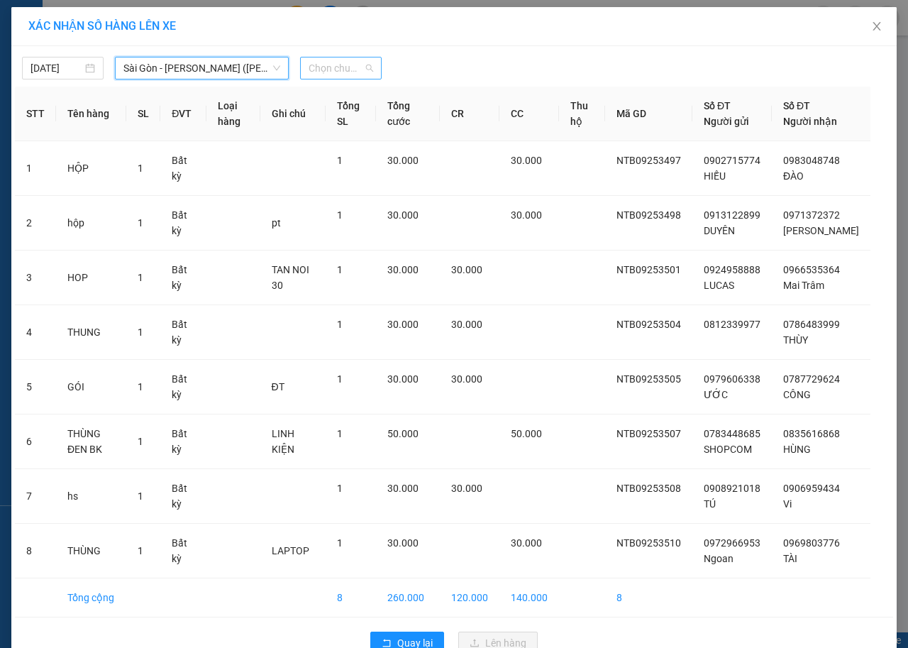
click at [365, 73] on span "Chọn chuyến" at bounding box center [341, 67] width 65 height 21
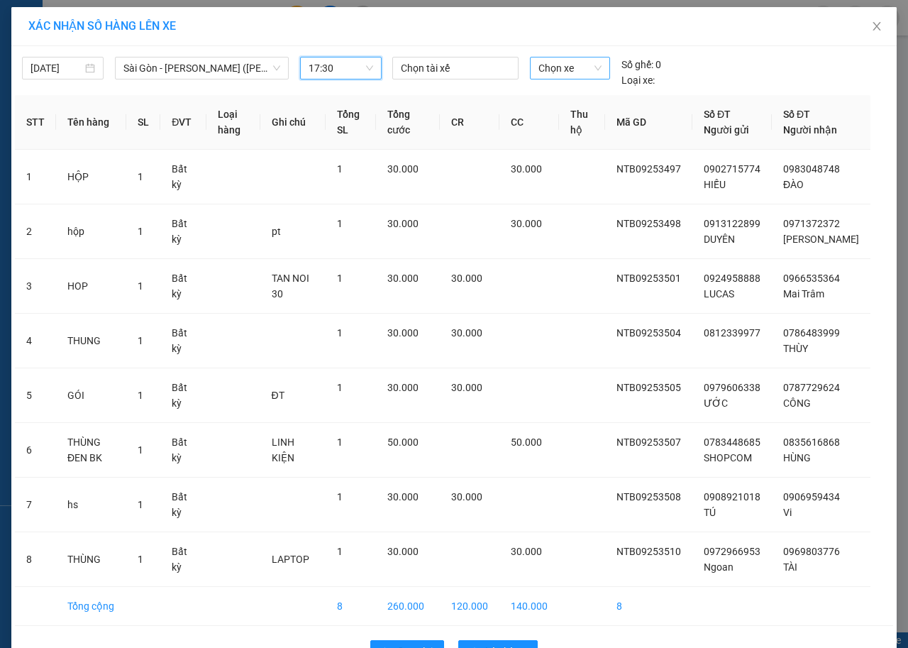
click at [570, 70] on span "Chọn xe" at bounding box center [570, 67] width 63 height 21
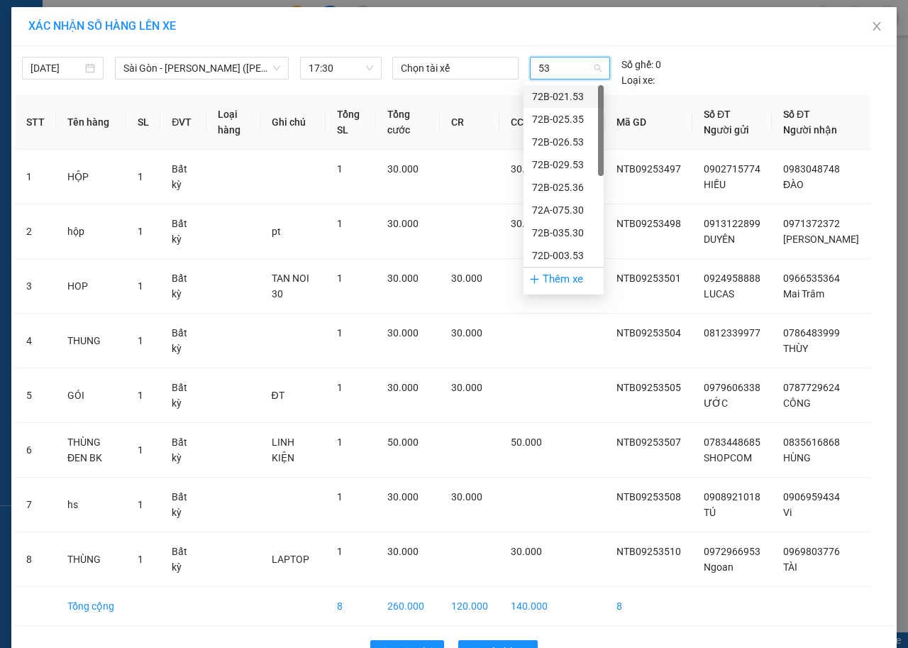
type input "531"
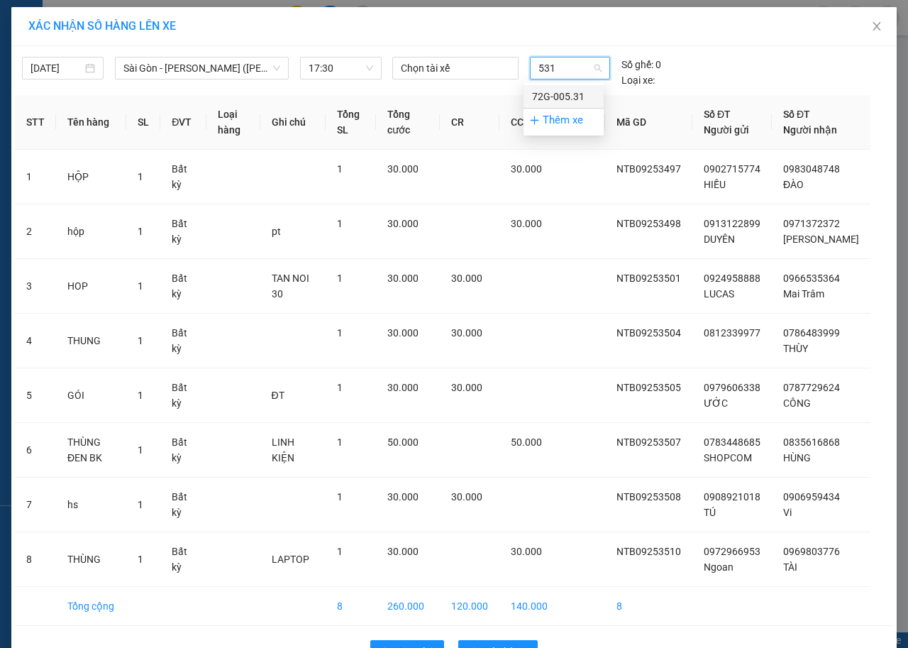
click at [580, 101] on div "72G-005.31" at bounding box center [563, 97] width 63 height 16
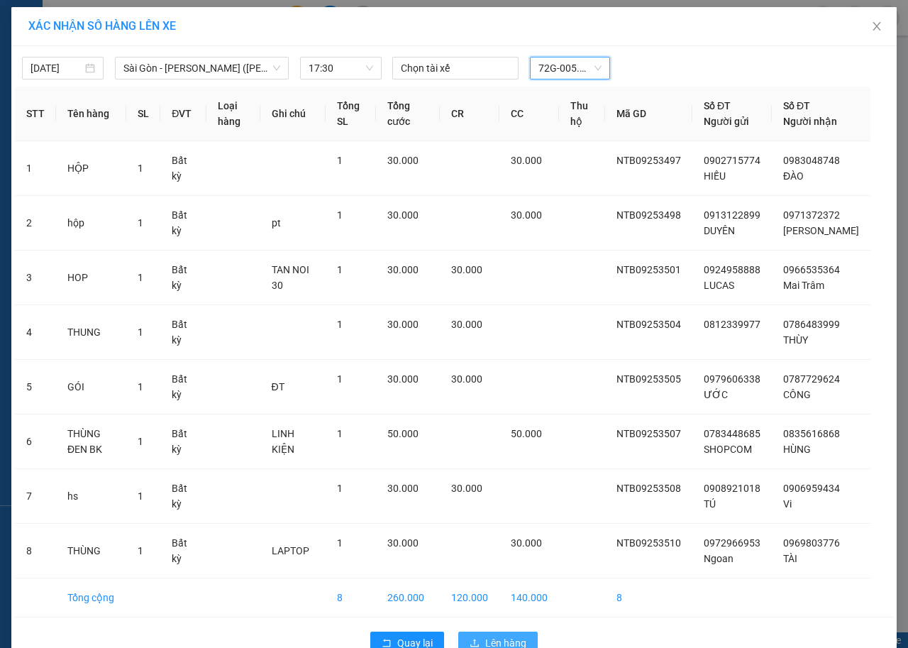
click at [490, 635] on span "Lên hàng" at bounding box center [505, 643] width 41 height 16
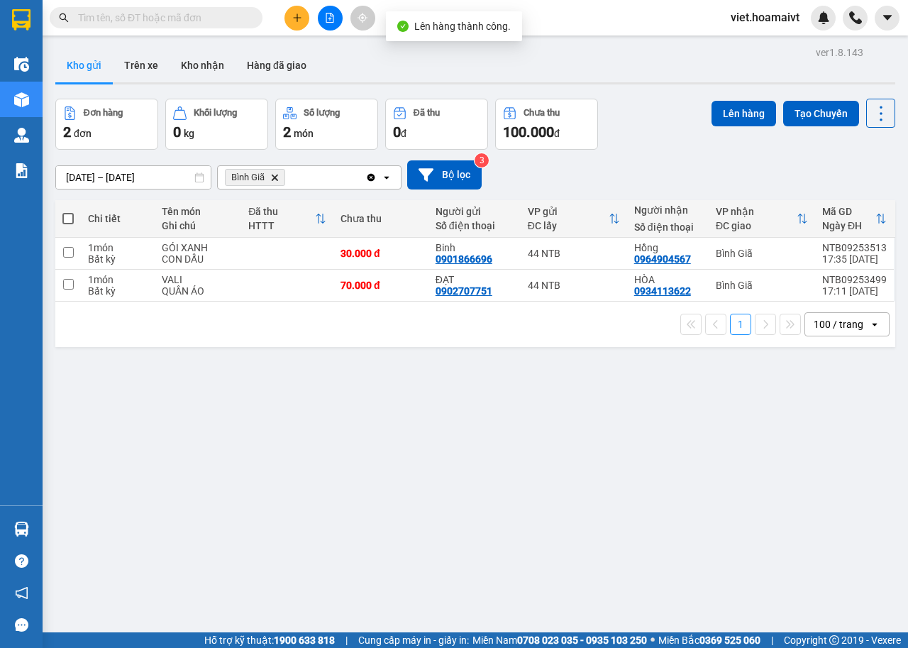
click at [270, 175] on icon "Delete" at bounding box center [274, 177] width 9 height 9
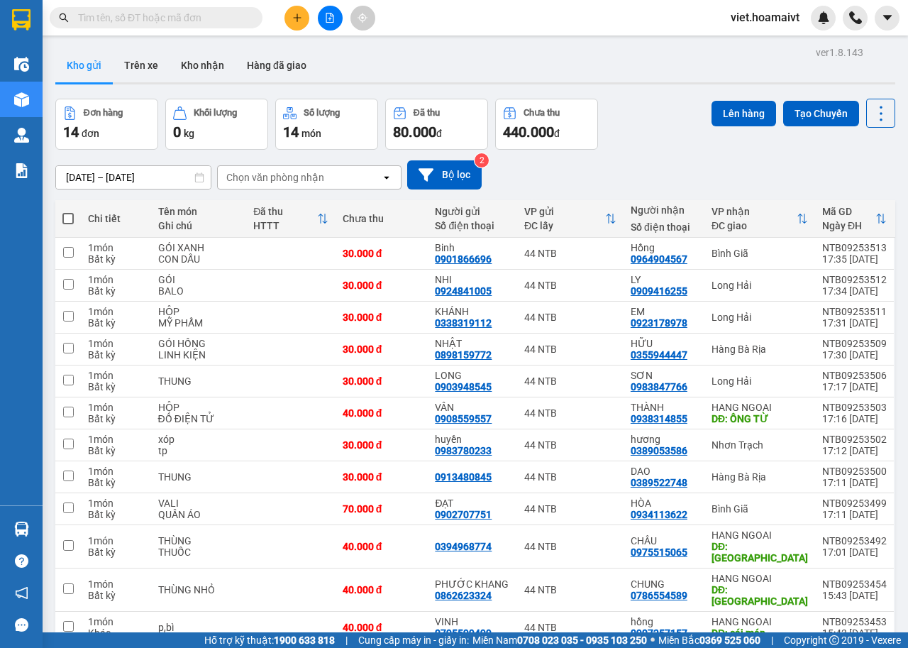
click at [270, 175] on div "Chọn văn phòng nhận" at bounding box center [275, 177] width 98 height 14
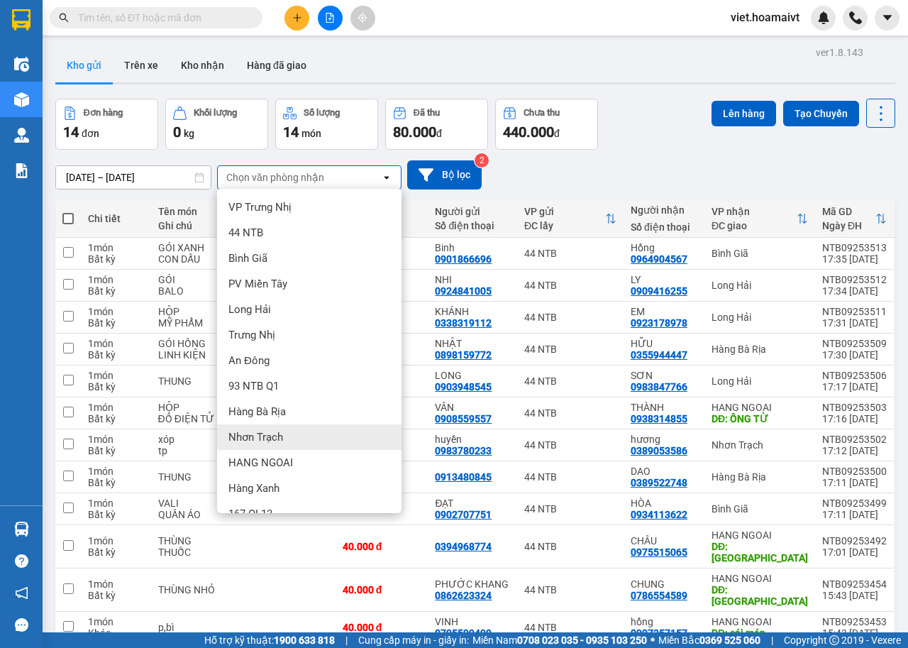
click at [283, 437] on span "Nhơn Trạch" at bounding box center [255, 437] width 55 height 14
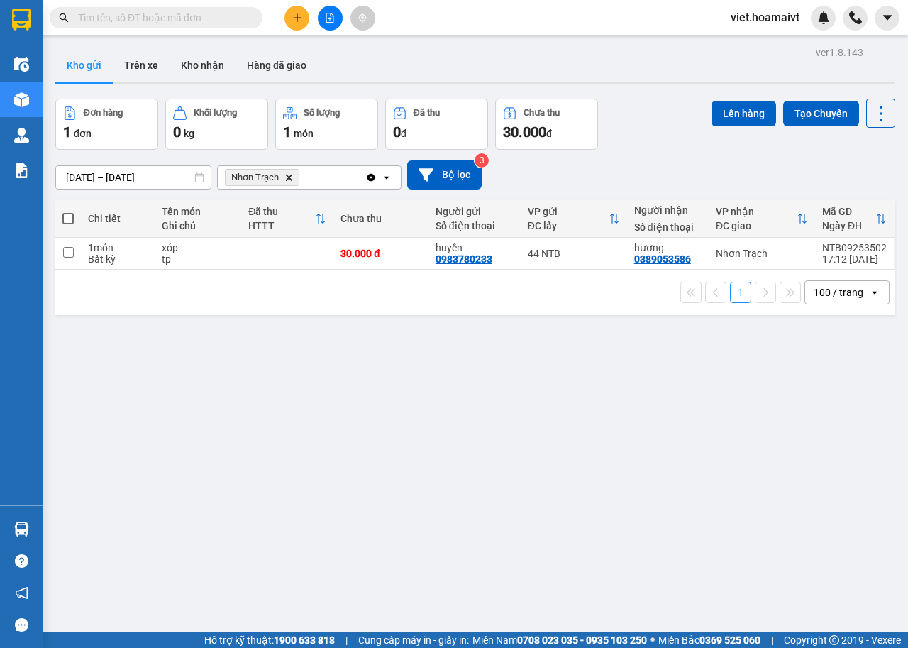
click at [70, 218] on span at bounding box center [67, 218] width 11 height 11
click at [68, 211] on input "checkbox" at bounding box center [68, 211] width 0 height 0
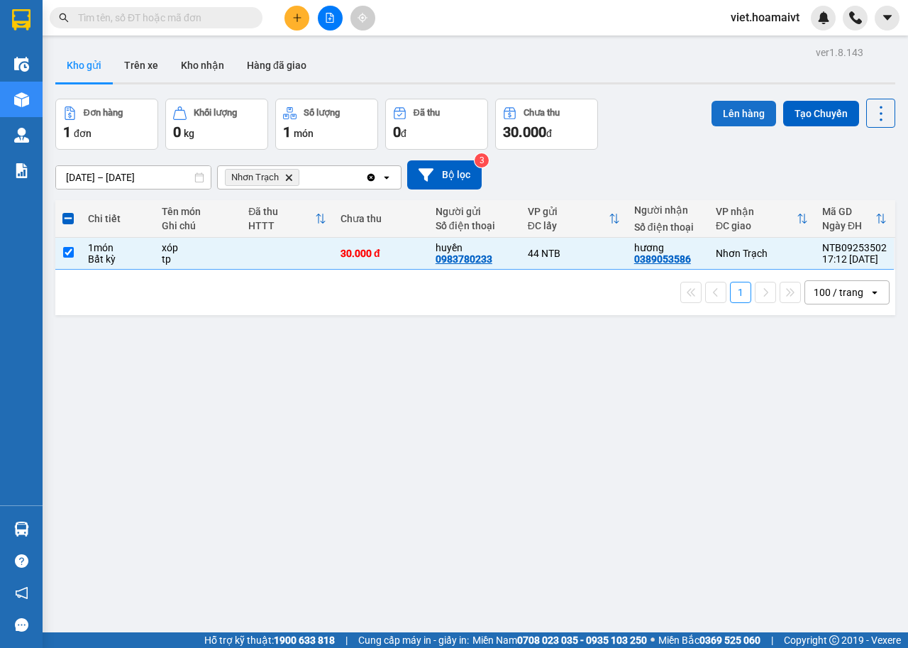
click at [738, 110] on button "Lên hàng" at bounding box center [744, 114] width 65 height 26
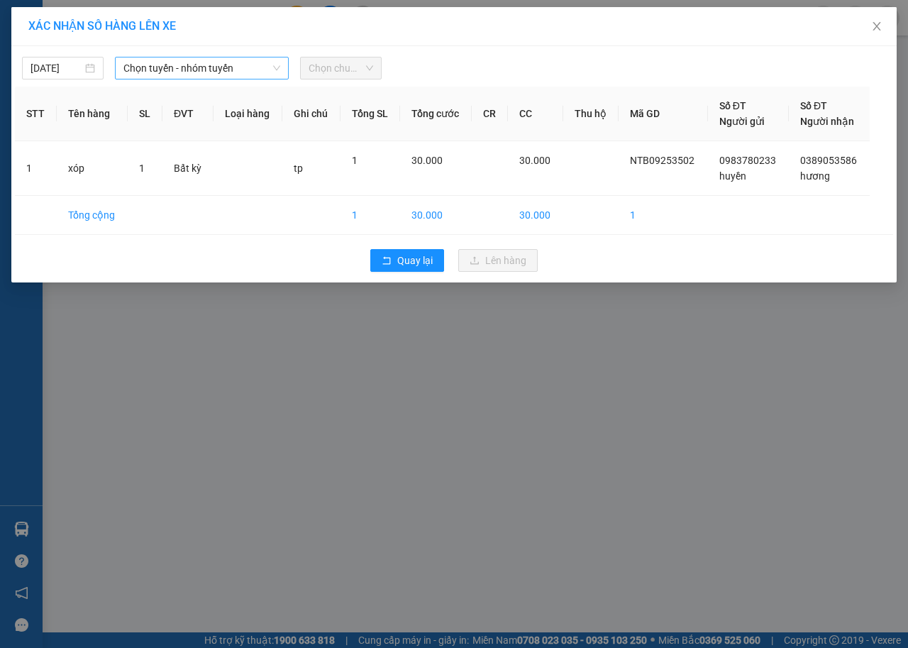
click at [196, 62] on span "Chọn tuyến - nhóm tuyến" at bounding box center [201, 67] width 157 height 21
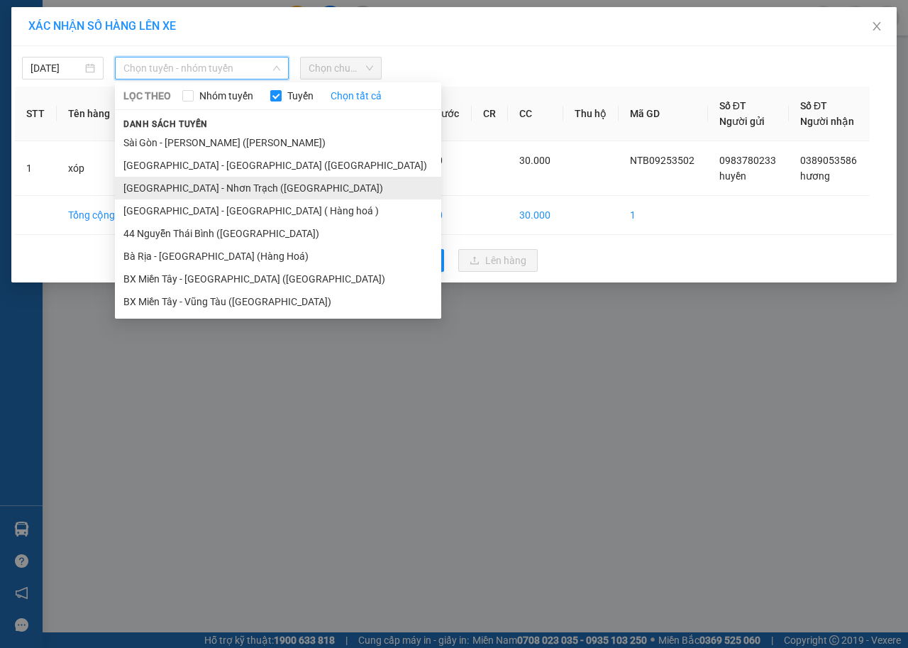
click at [180, 194] on li "Sài Gòn - Nhơn Trạch (Hàng Hoá)" at bounding box center [278, 188] width 326 height 23
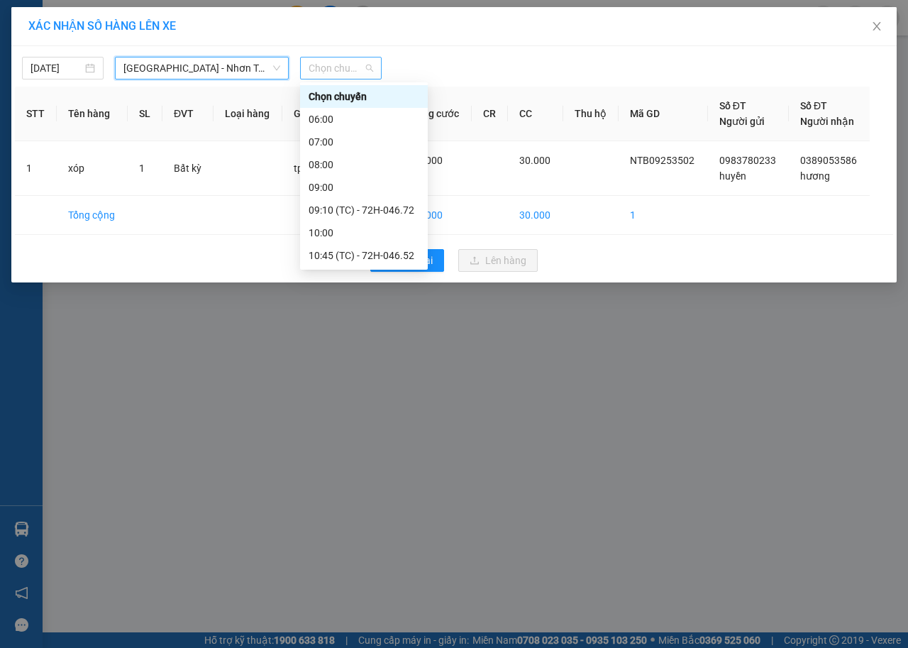
click at [334, 61] on span "Chọn chuyến" at bounding box center [341, 67] width 65 height 21
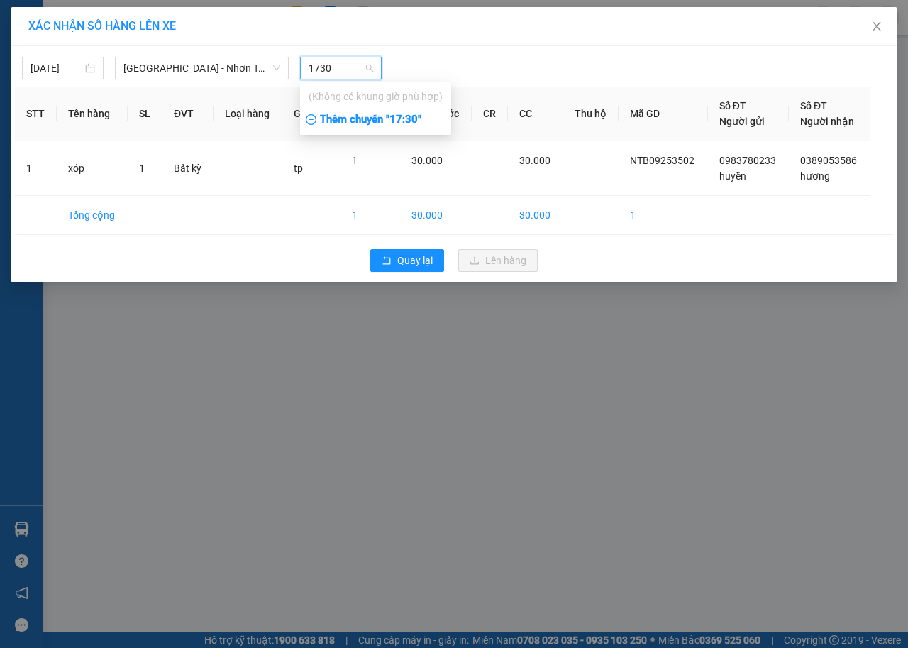
type input "1730"
click at [395, 125] on div "Thêm chuyến " 17:30 "" at bounding box center [375, 120] width 151 height 24
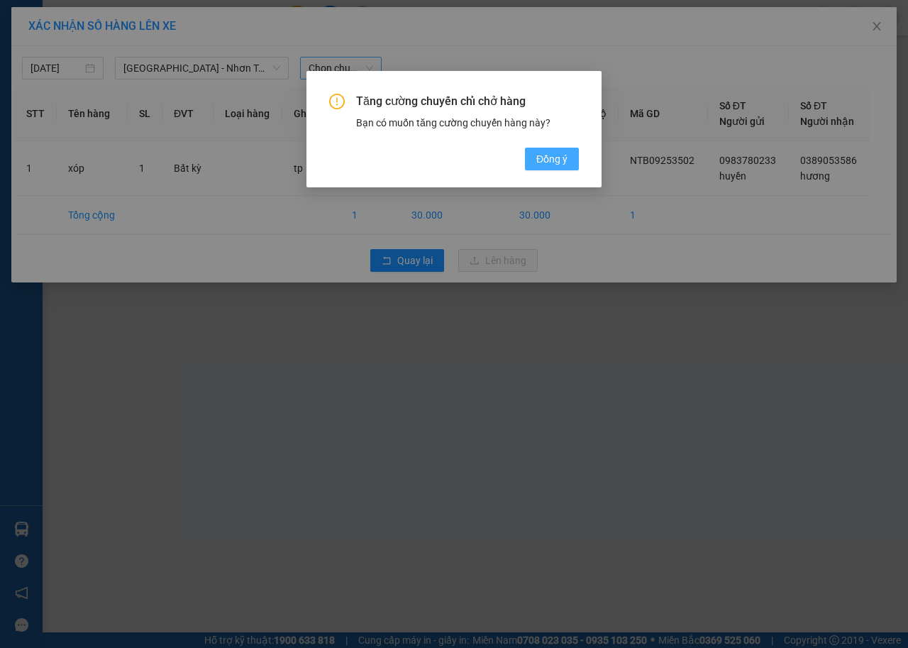
click at [551, 163] on span "Đồng ý" at bounding box center [551, 159] width 31 height 16
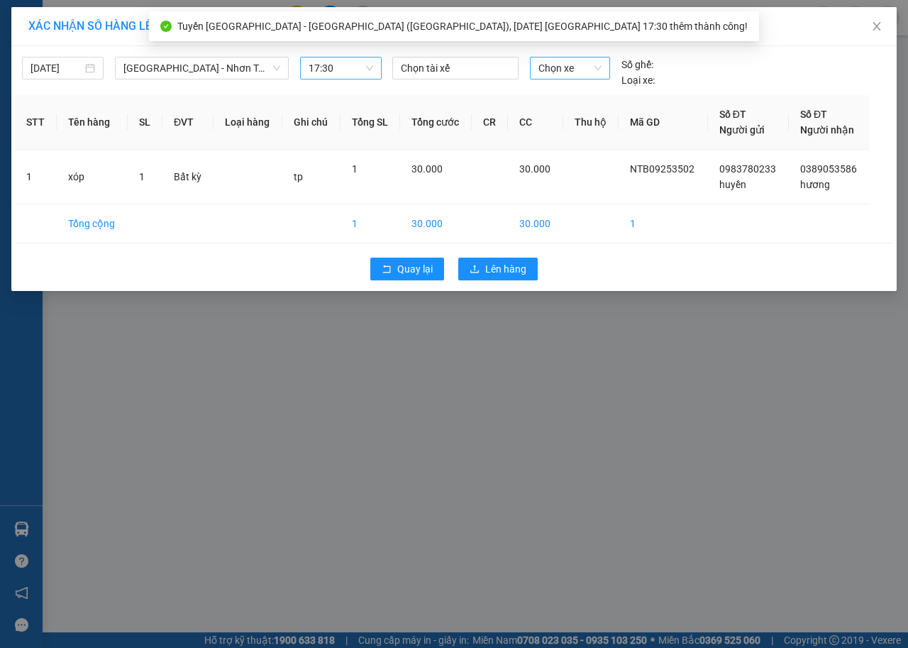
click at [557, 65] on span "Chọn xe" at bounding box center [570, 67] width 63 height 21
type input "0531"
click at [580, 85] on div "72G-005.31" at bounding box center [570, 96] width 80 height 23
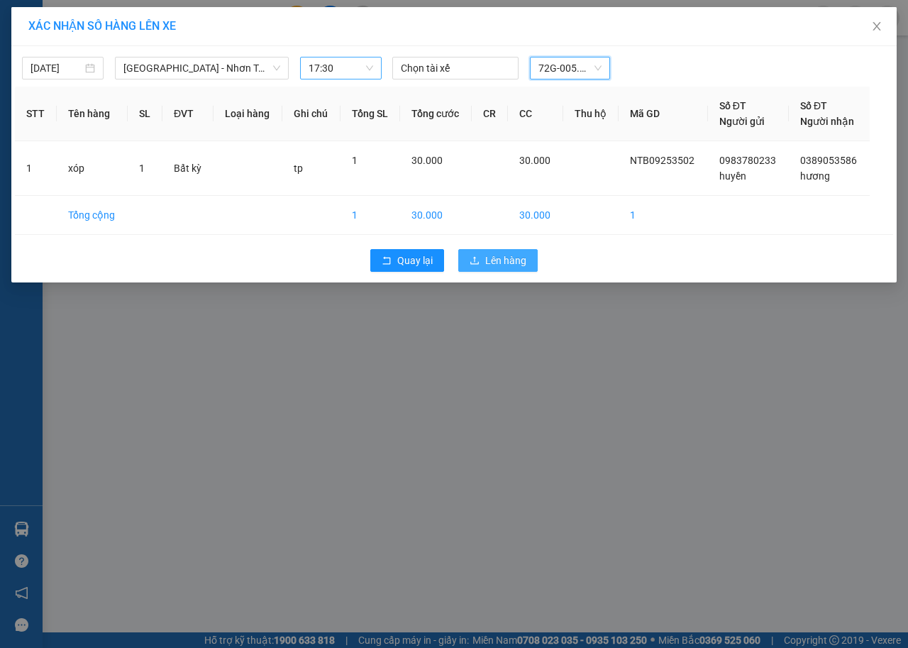
click at [495, 262] on span "Lên hàng" at bounding box center [505, 261] width 41 height 16
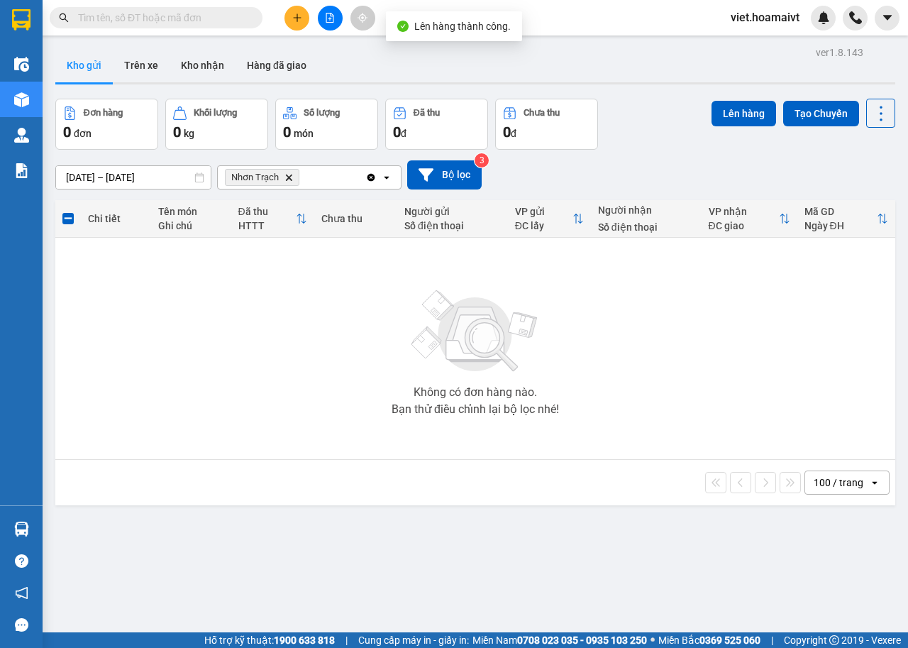
click at [288, 180] on icon "Delete" at bounding box center [289, 177] width 9 height 9
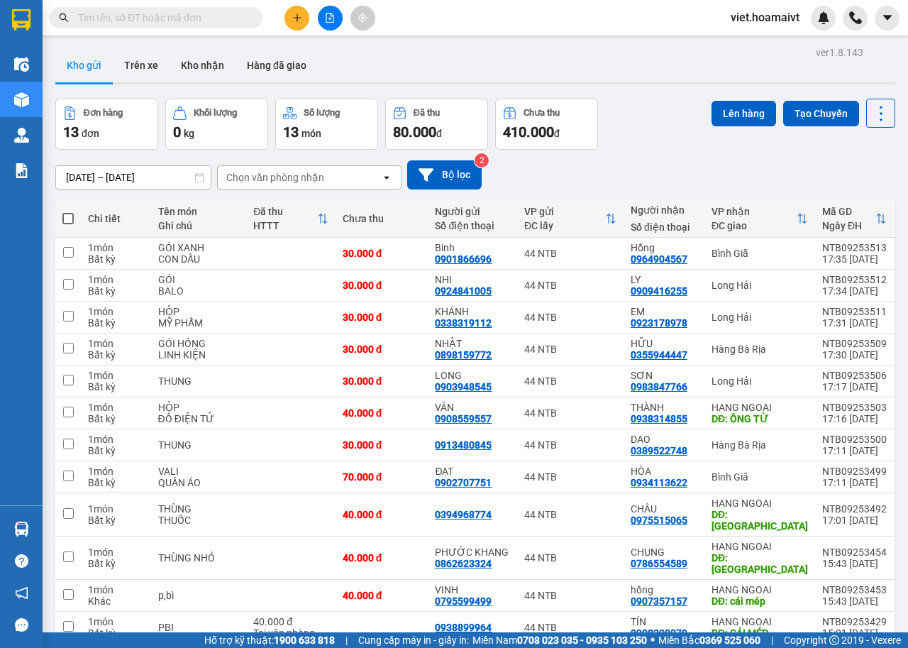
click at [321, 182] on div "Chọn văn phòng nhận" at bounding box center [275, 177] width 98 height 14
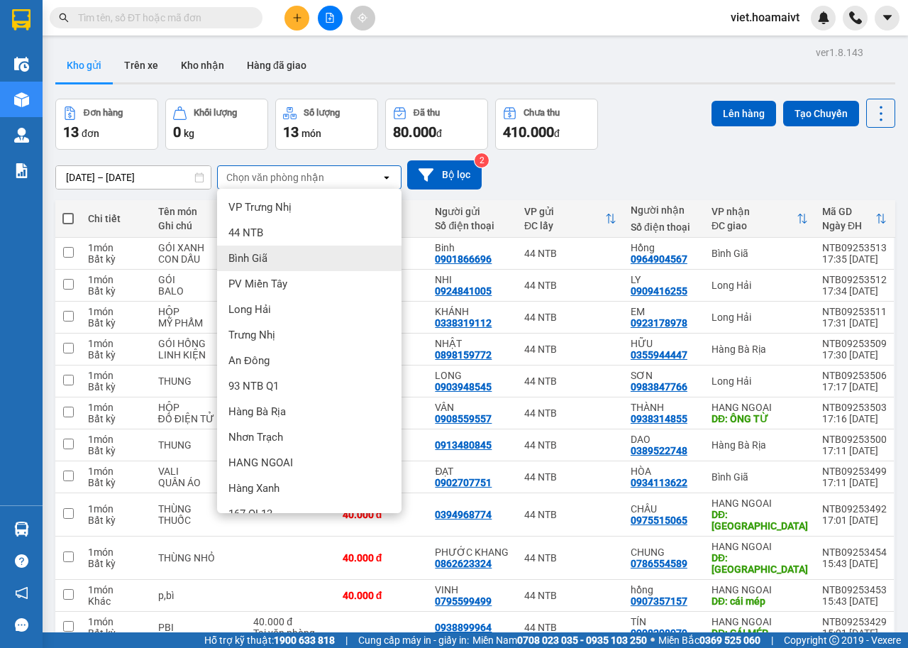
click at [290, 256] on div "Bình Giã" at bounding box center [309, 259] width 184 height 26
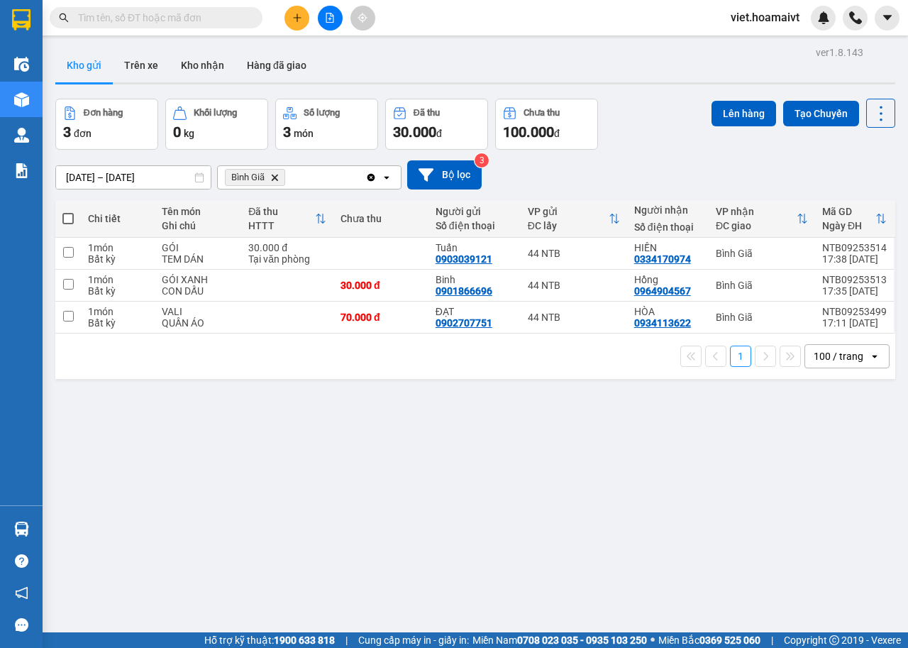
click at [275, 175] on icon "Delete" at bounding box center [274, 177] width 9 height 9
click at [275, 175] on div "Chọn văn phòng nhận" at bounding box center [275, 177] width 98 height 14
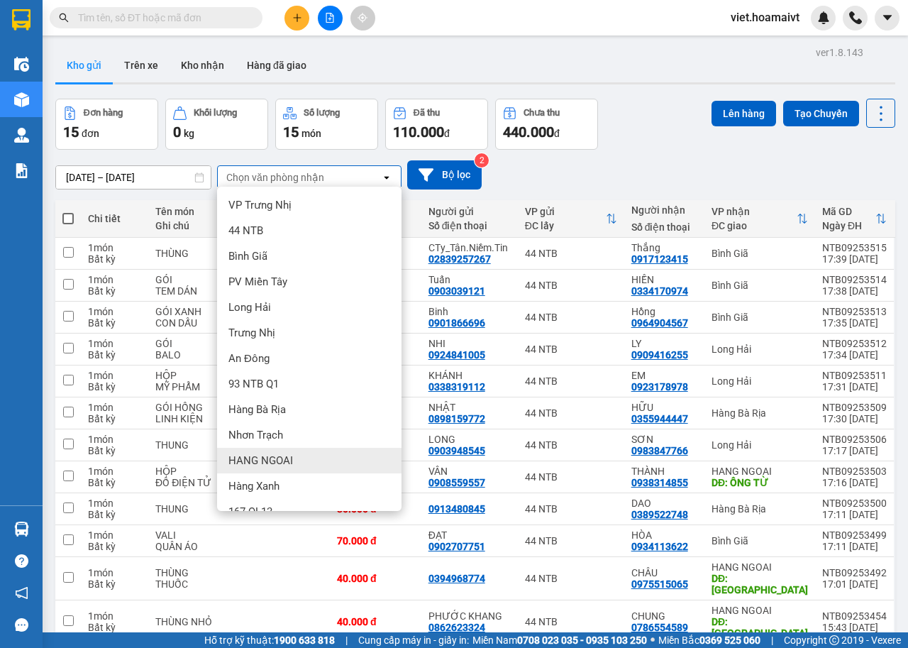
click at [316, 456] on div "HANG NGOAI" at bounding box center [309, 461] width 184 height 26
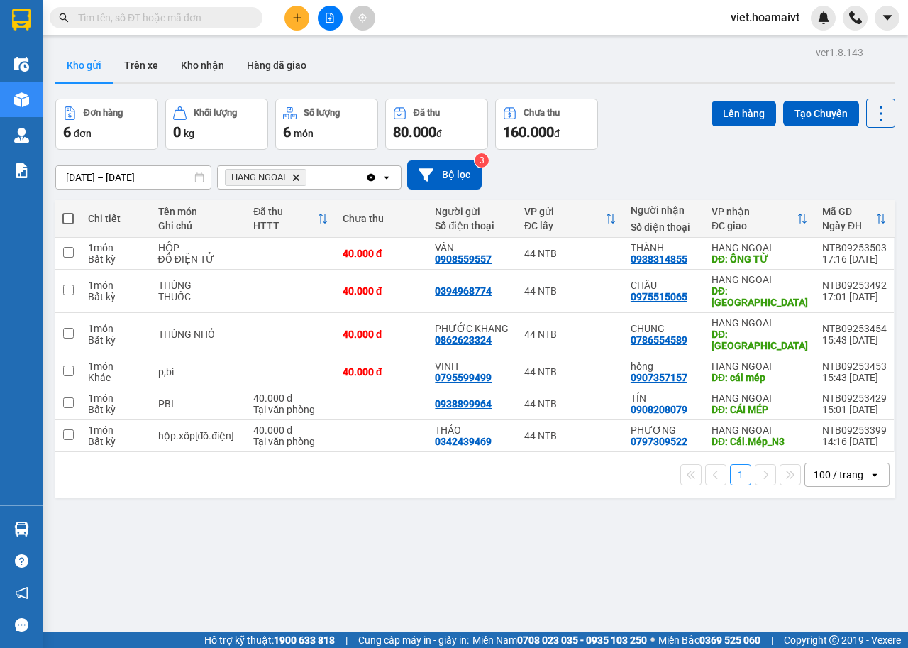
click at [134, 23] on input "text" at bounding box center [161, 18] width 167 height 16
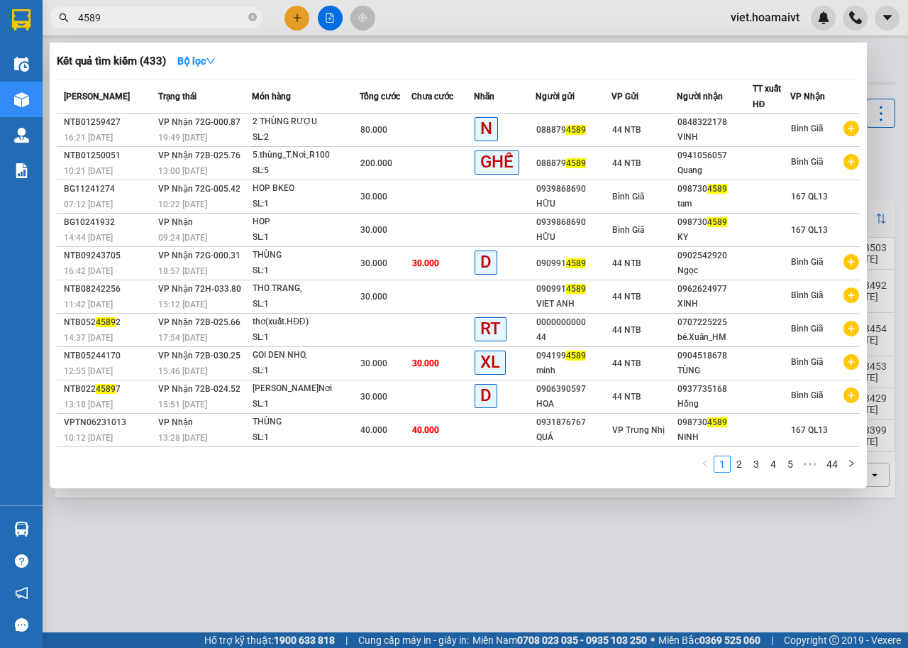
type input "4589"
click at [253, 18] on icon "close-circle" at bounding box center [252, 17] width 9 height 9
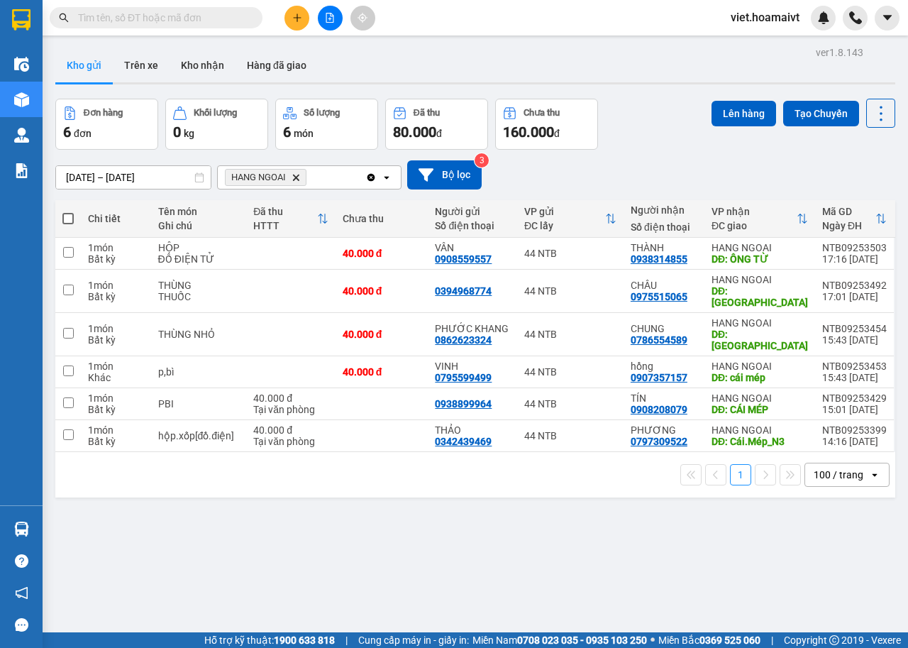
click at [299, 178] on icon "Delete" at bounding box center [296, 177] width 9 height 9
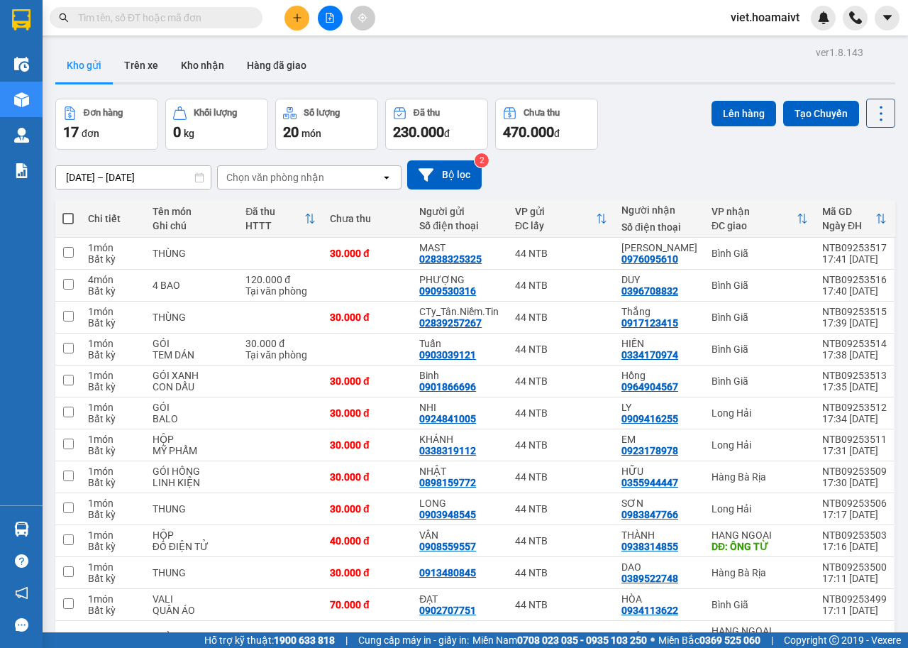
click at [299, 178] on div "Chọn văn phòng nhận" at bounding box center [275, 177] width 98 height 14
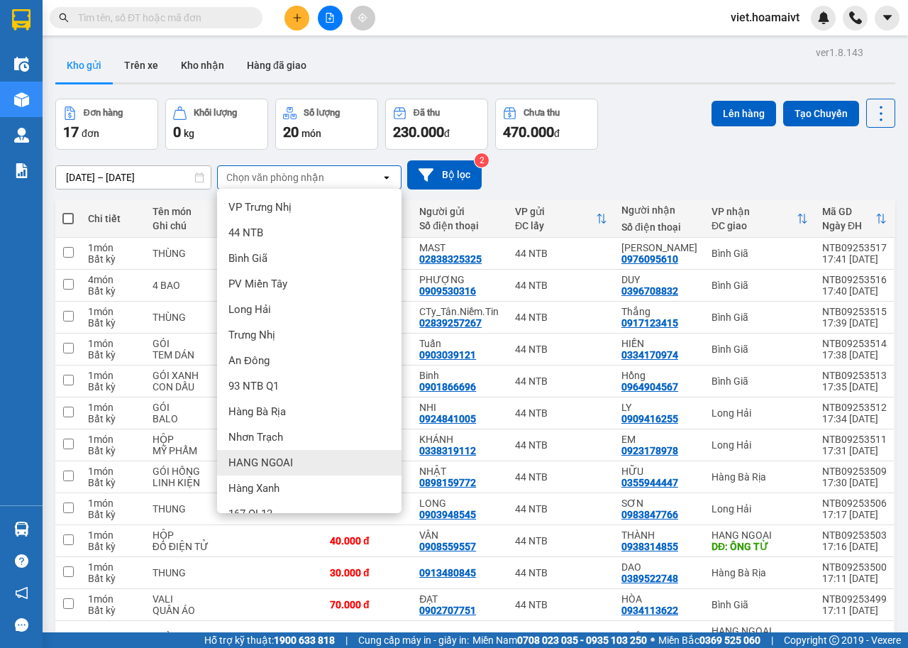
click at [288, 467] on span "HANG NGOAI" at bounding box center [260, 463] width 65 height 14
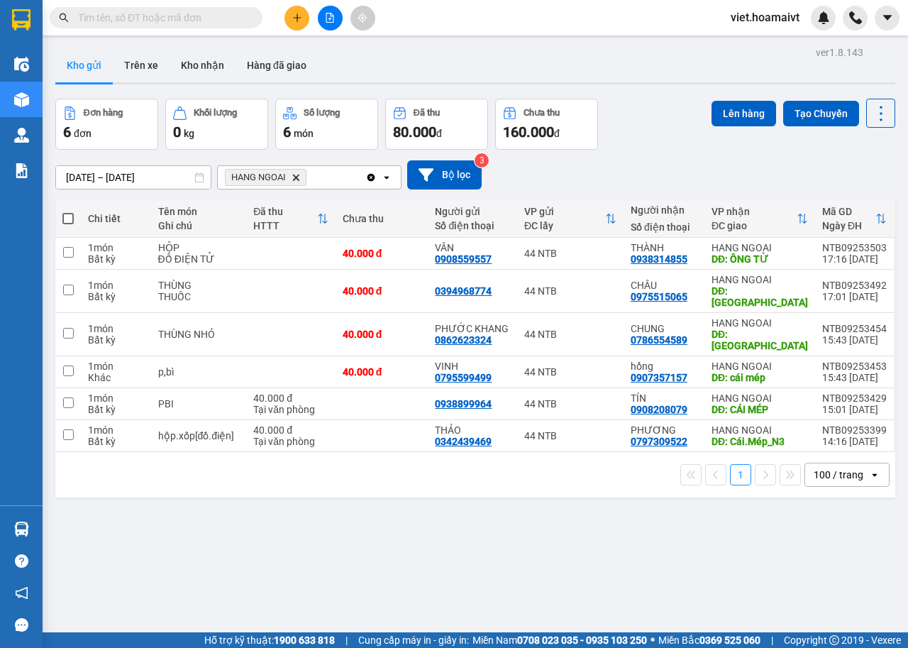
click at [294, 21] on icon "plus" at bounding box center [297, 18] width 10 height 10
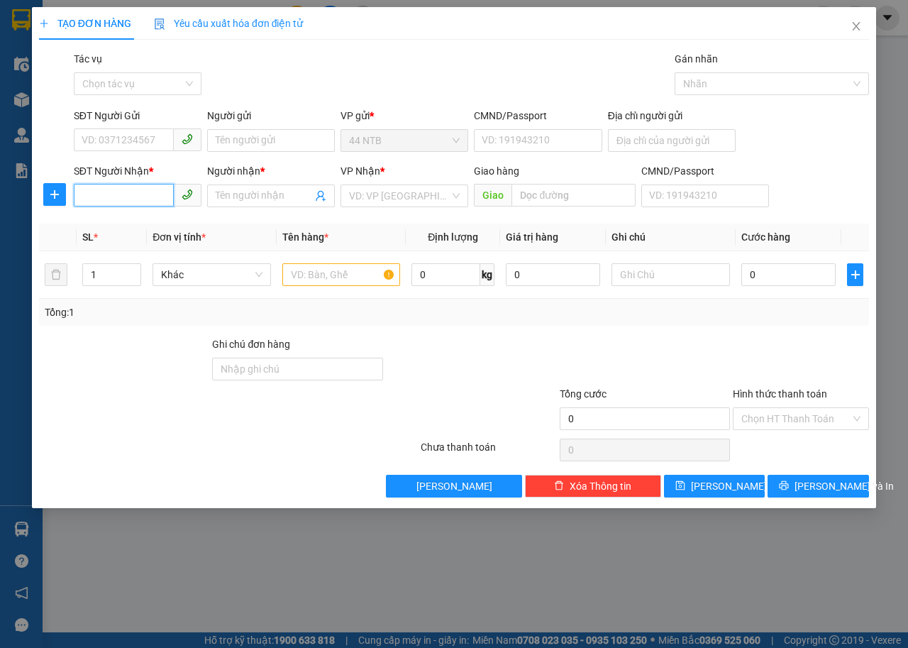
click at [128, 202] on input "SĐT Người Nhận *" at bounding box center [124, 195] width 100 height 23
click at [319, 274] on input "text" at bounding box center [341, 274] width 118 height 23
type input "b"
type input "kien bao pt"
click at [153, 194] on input "SĐT Người Nhận *" at bounding box center [124, 195] width 100 height 23
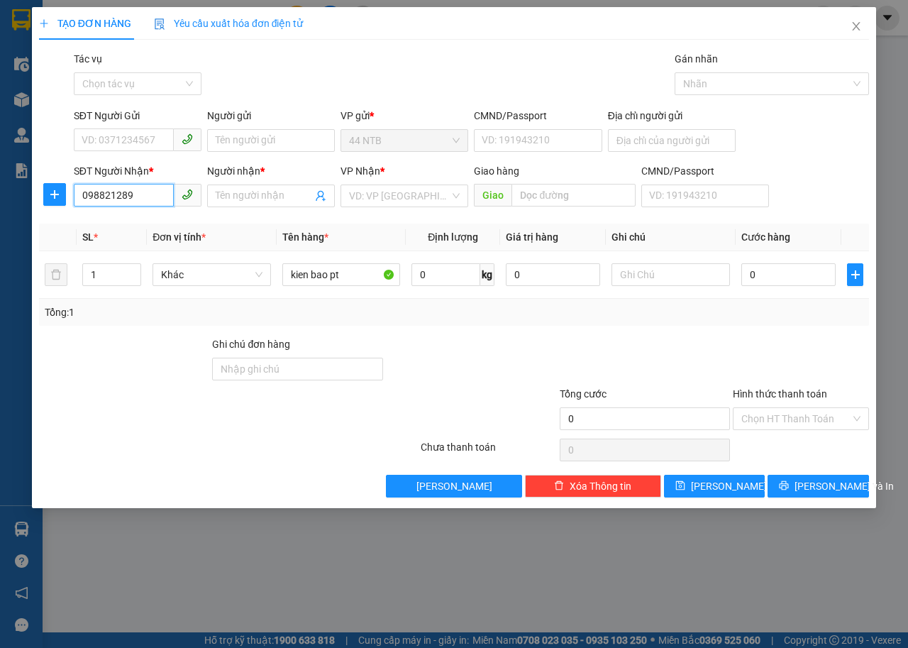
click at [187, 197] on icon "phone" at bounding box center [187, 194] width 10 height 10
click at [97, 196] on input "098821289" at bounding box center [124, 195] width 100 height 23
type input "0981821289"
drag, startPoint x: 131, startPoint y: 216, endPoint x: 90, endPoint y: 112, distance: 111.5
click at [113, 214] on div "0981821289 - KIM NGÂN PHÁT" at bounding box center [152, 224] width 157 height 23
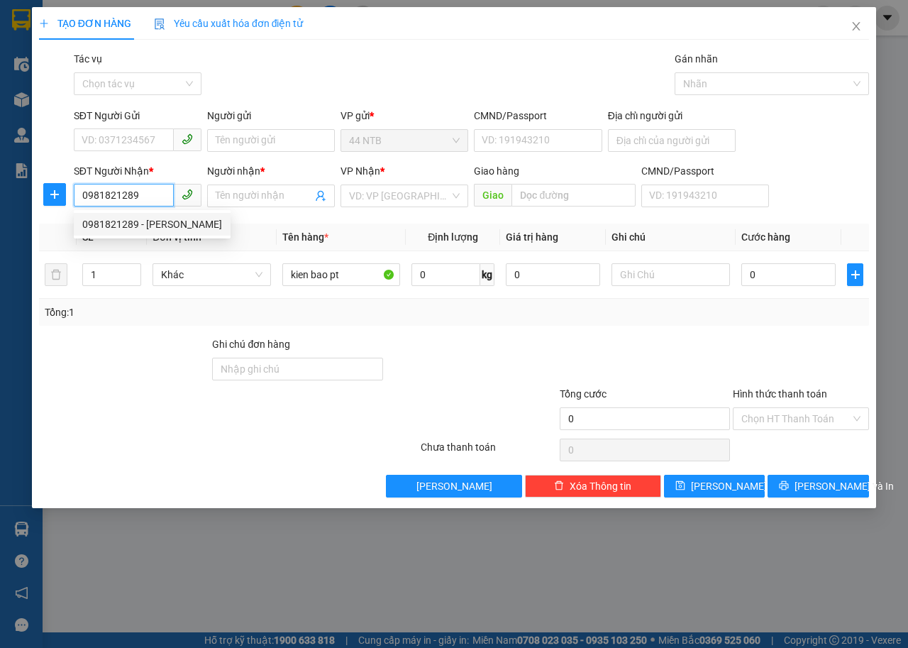
type input "KIM NGÂN PHÁT"
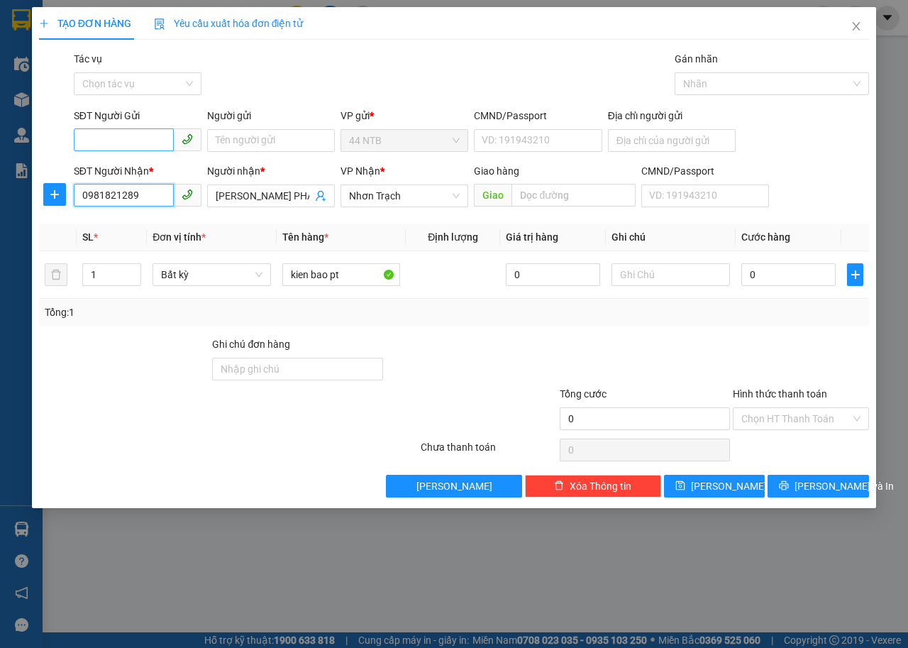
type input "0981821289"
click at [123, 134] on input "SĐT Người Gửi" at bounding box center [124, 139] width 100 height 23
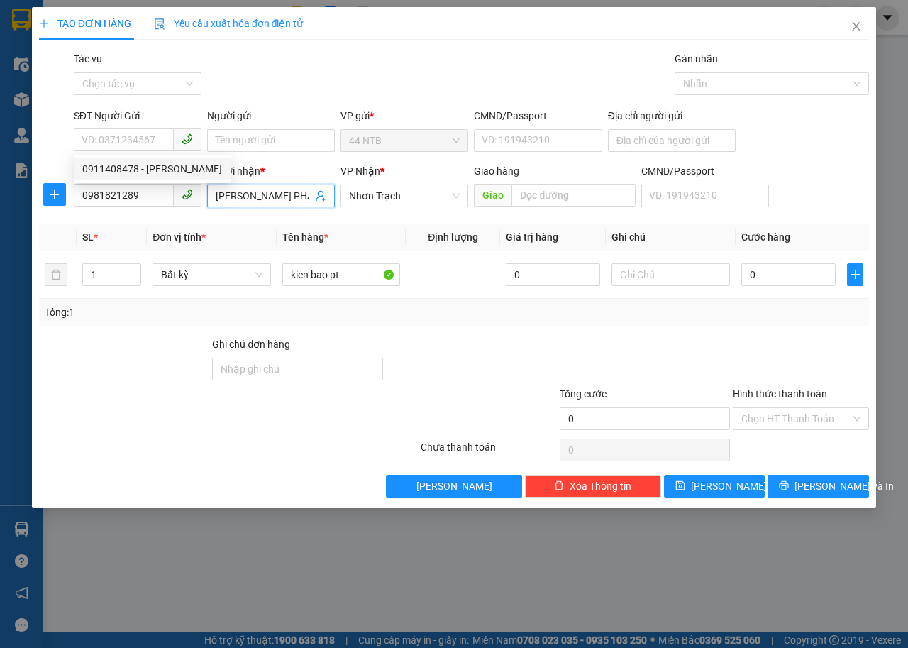
click at [295, 194] on input "KIM NGÂN PHÁT" at bounding box center [264, 196] width 97 height 16
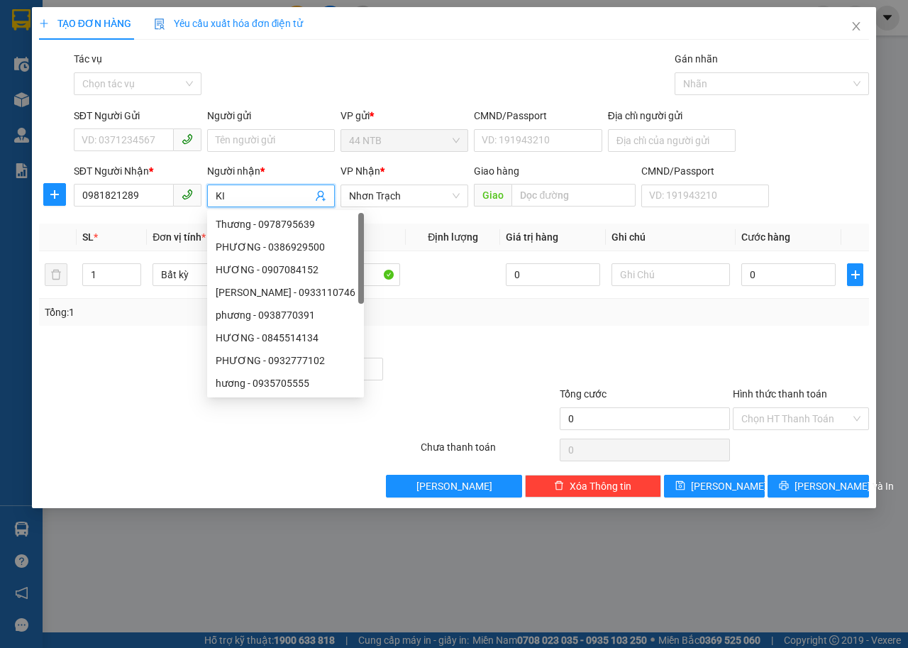
type input "K"
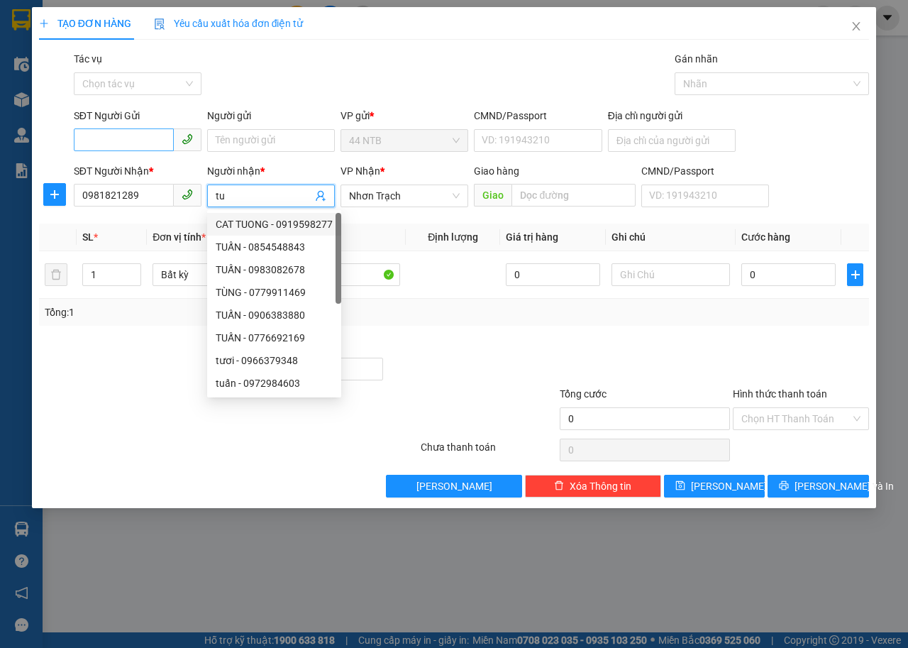
type input "tu"
click at [127, 144] on input "SĐT Người Gửi" at bounding box center [124, 139] width 100 height 23
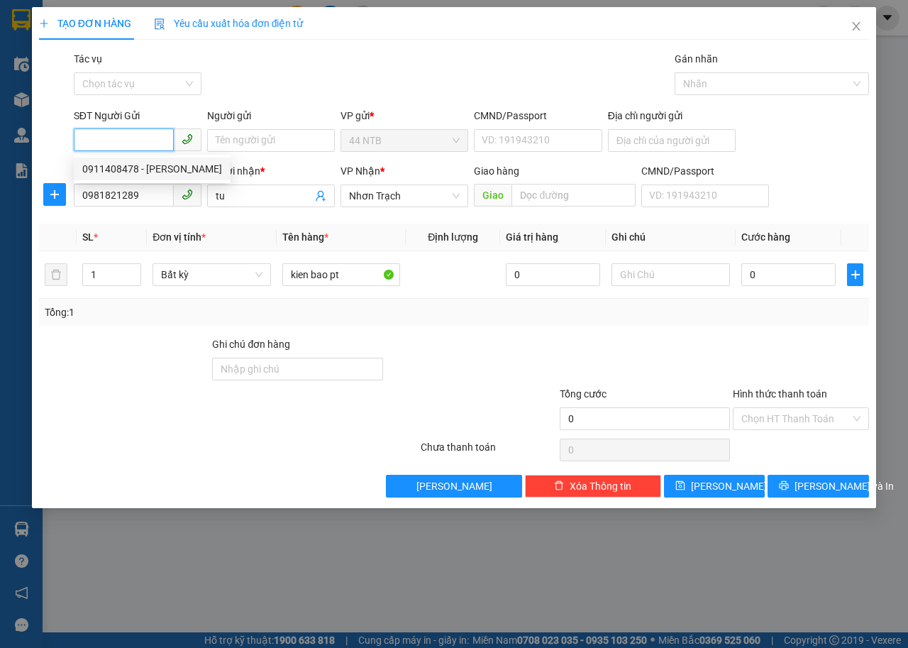
click at [140, 162] on div "0911408478 - phan anh" at bounding box center [152, 169] width 140 height 16
type input "0911408478"
type input "phan anh"
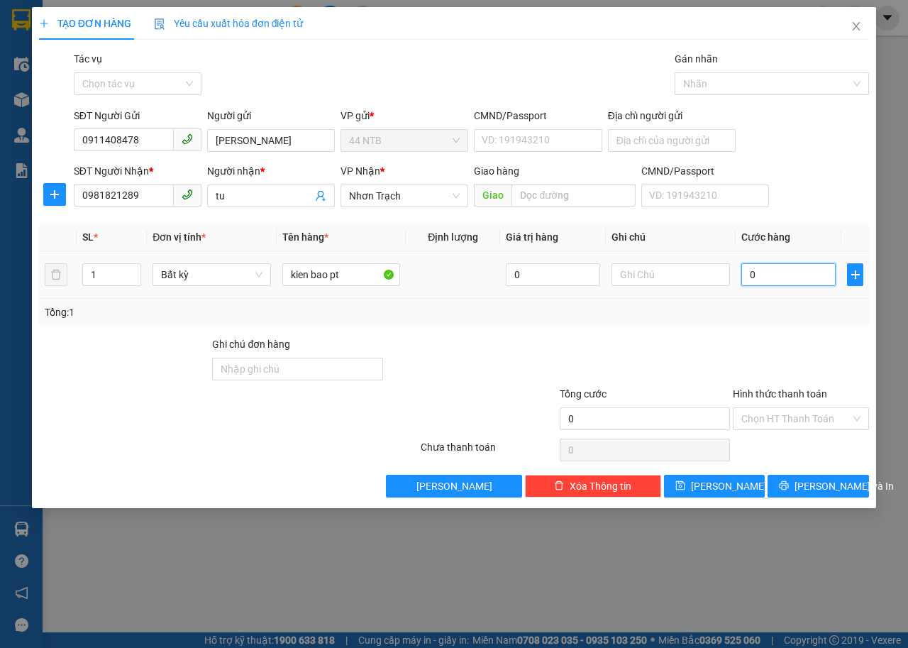
click at [780, 272] on input "0" at bounding box center [789, 274] width 94 height 23
click at [820, 488] on span "Lưu và In" at bounding box center [844, 486] width 99 height 16
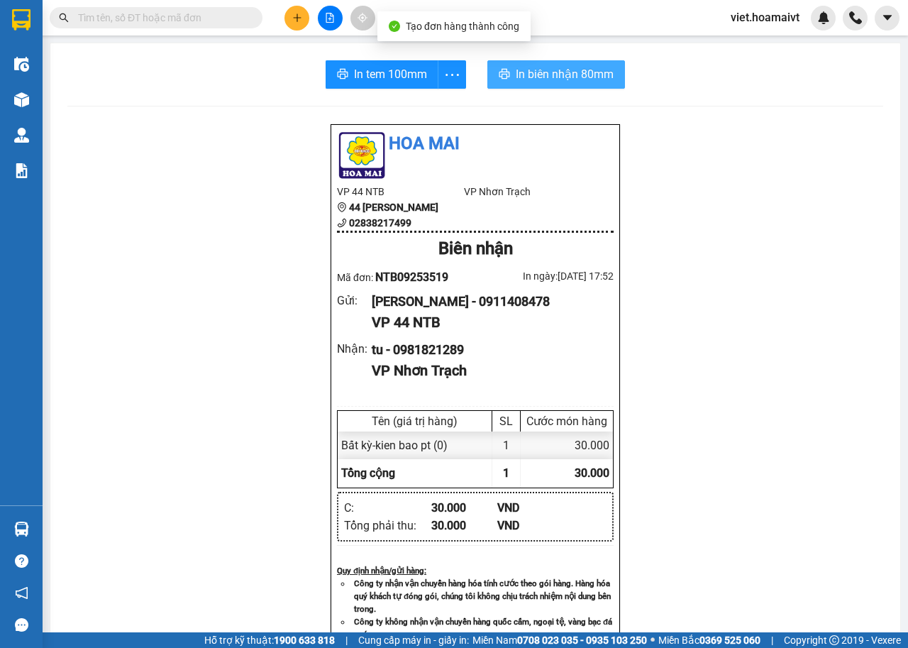
click at [521, 82] on span "In biên nhận 80mm" at bounding box center [565, 74] width 98 height 18
click at [525, 70] on span "In biên nhận 80mm" at bounding box center [565, 74] width 98 height 18
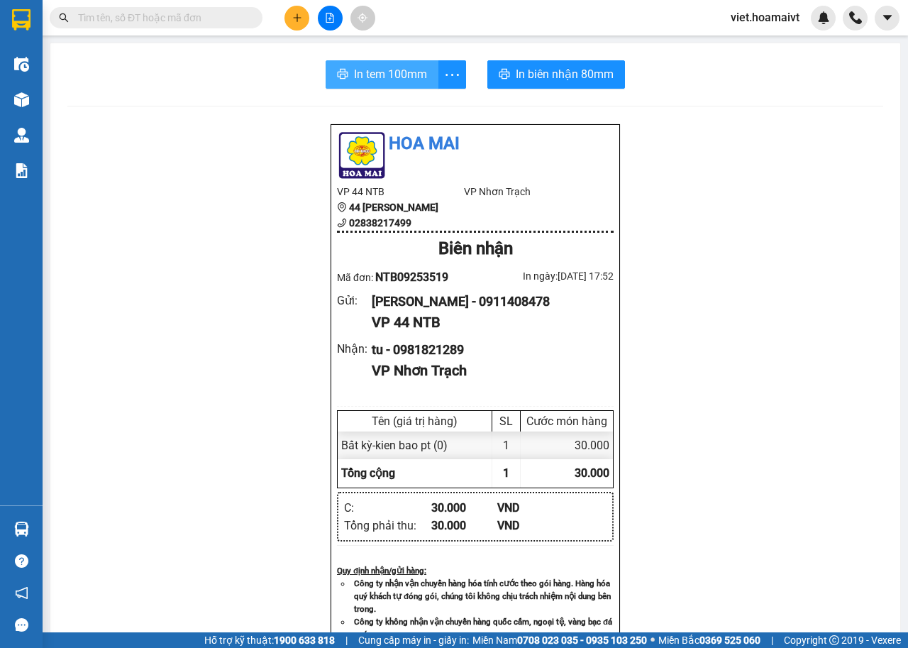
click at [390, 80] on span "In tem 100mm" at bounding box center [390, 74] width 73 height 18
click at [299, 17] on icon "plus" at bounding box center [297, 18] width 10 height 10
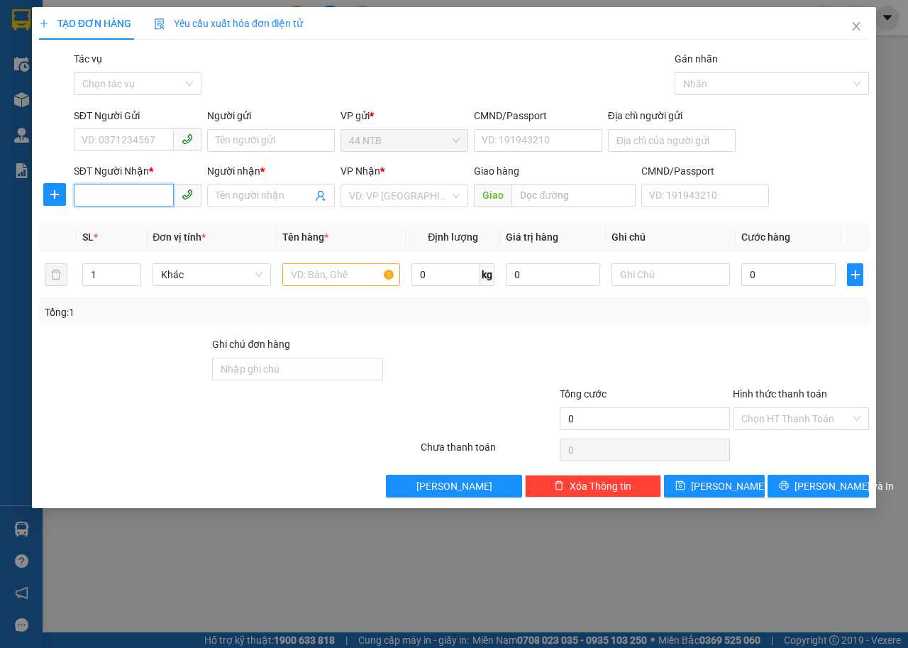
click at [148, 202] on input "SĐT Người Nhận *" at bounding box center [124, 195] width 100 height 23
click at [190, 194] on icon "phone" at bounding box center [187, 194] width 11 height 11
click at [155, 219] on div "0913949405 - NGHĨA" at bounding box center [137, 224] width 111 height 16
type input "0913949405"
type input "NGHĨA"
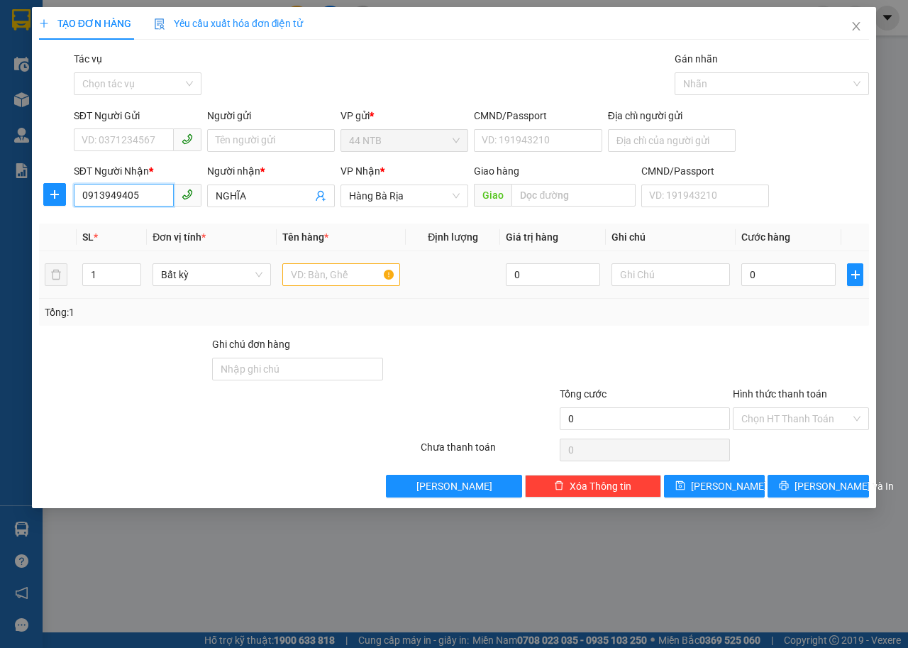
type input "0913949405"
click at [351, 278] on input "text" at bounding box center [341, 274] width 118 height 23
type input "tam pt"
click at [772, 281] on input "0" at bounding box center [789, 274] width 94 height 23
type input "3"
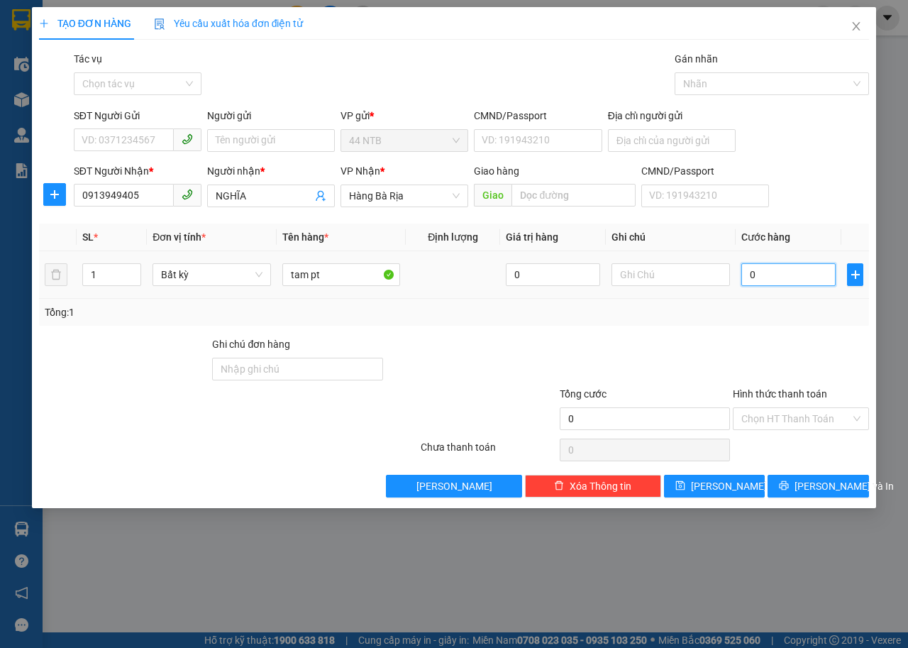
type input "3"
click at [817, 492] on span "Lưu và In" at bounding box center [844, 486] width 99 height 16
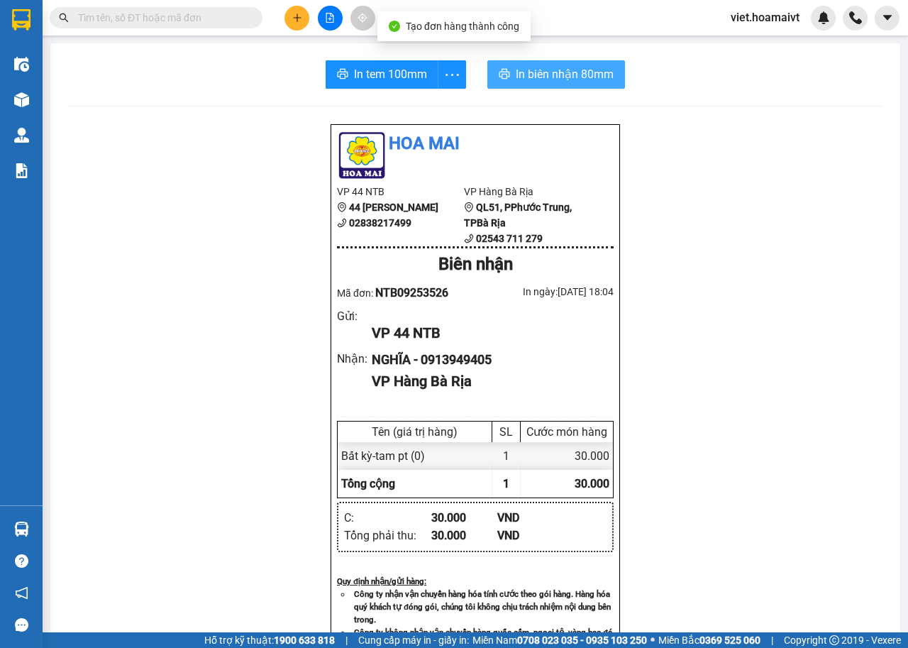
click at [584, 81] on span "In biên nhận 80mm" at bounding box center [565, 74] width 98 height 18
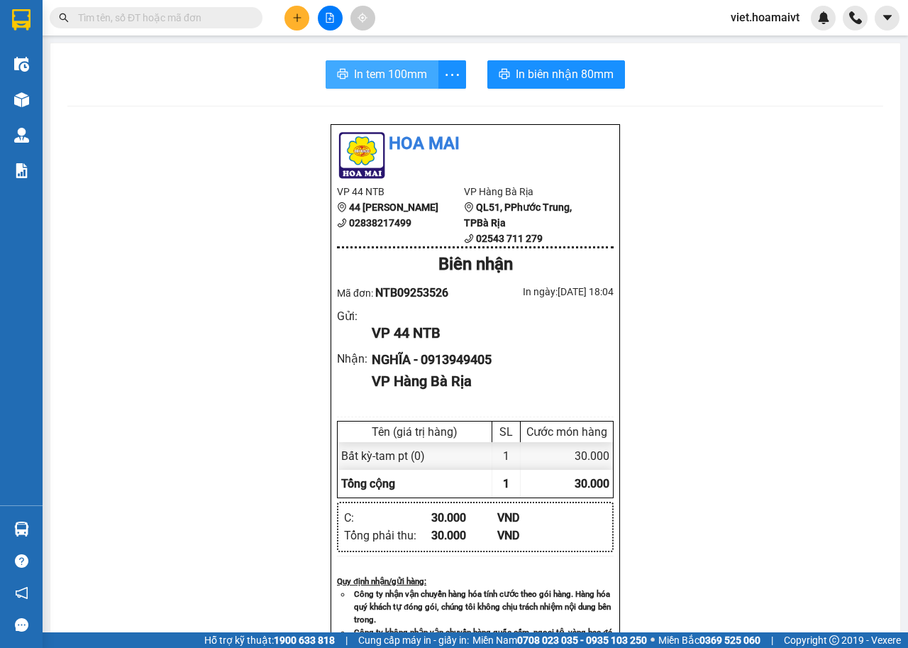
click at [390, 70] on span "In tem 100mm" at bounding box center [390, 74] width 73 height 18
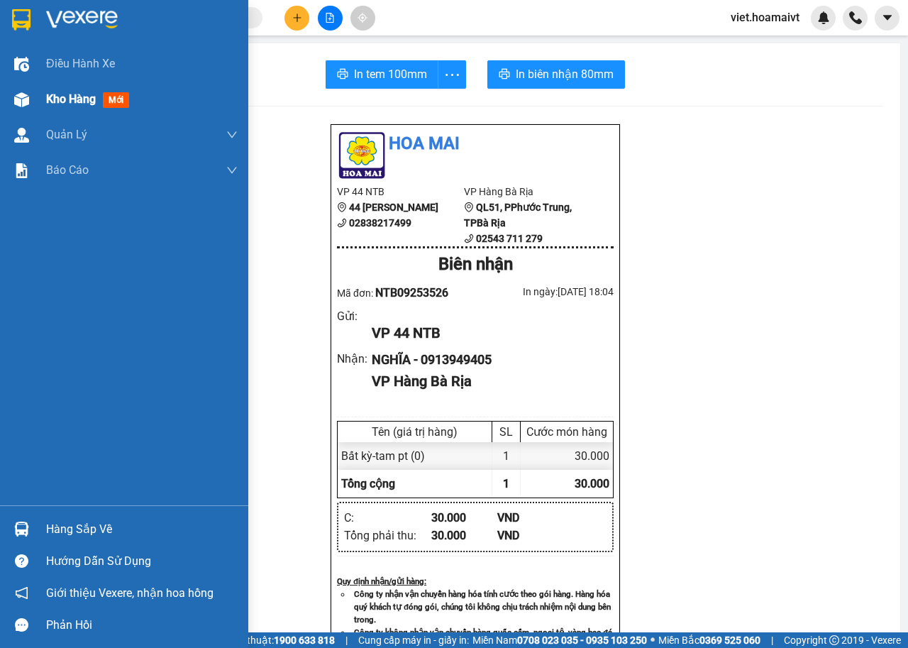
click at [52, 99] on span "Kho hàng" at bounding box center [71, 98] width 50 height 13
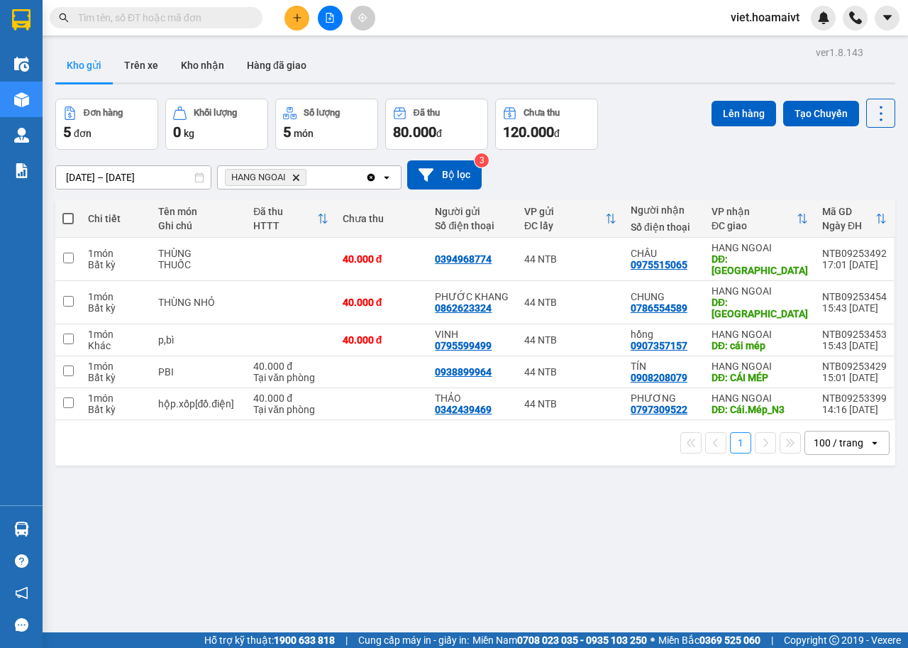
click at [298, 178] on icon "Delete" at bounding box center [296, 177] width 9 height 9
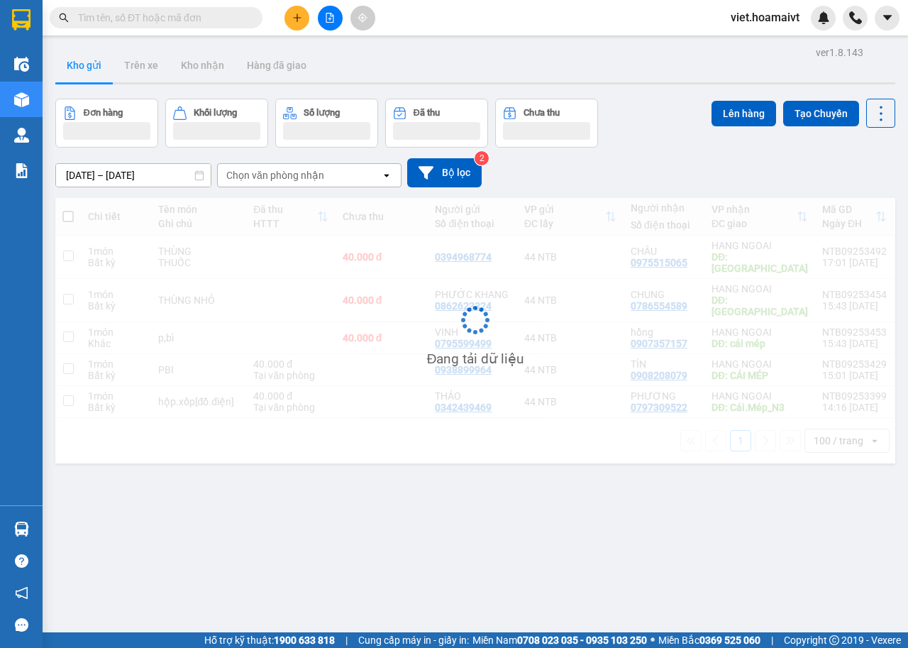
click at [298, 178] on div "Chọn văn phòng nhận" at bounding box center [275, 175] width 98 height 14
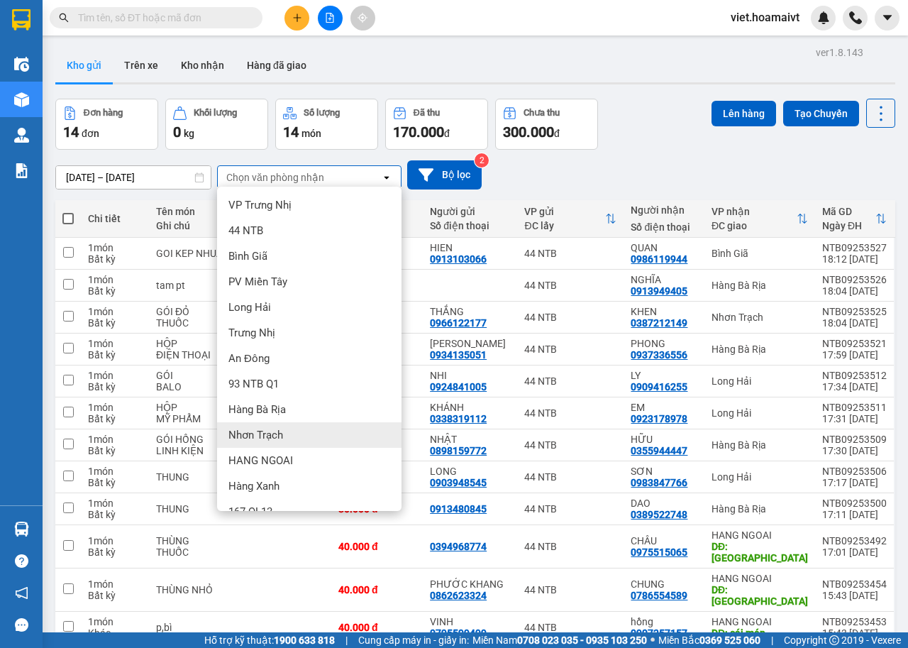
click at [280, 430] on span "Nhơn Trạch" at bounding box center [255, 435] width 55 height 14
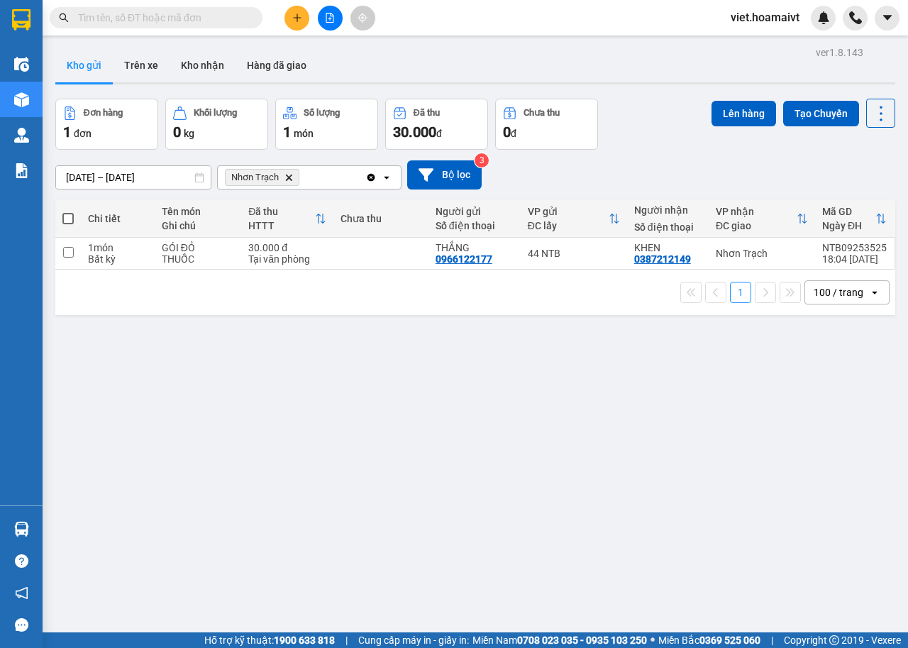
click at [285, 180] on icon "Delete" at bounding box center [289, 177] width 9 height 9
click at [137, 16] on input "text" at bounding box center [161, 18] width 167 height 16
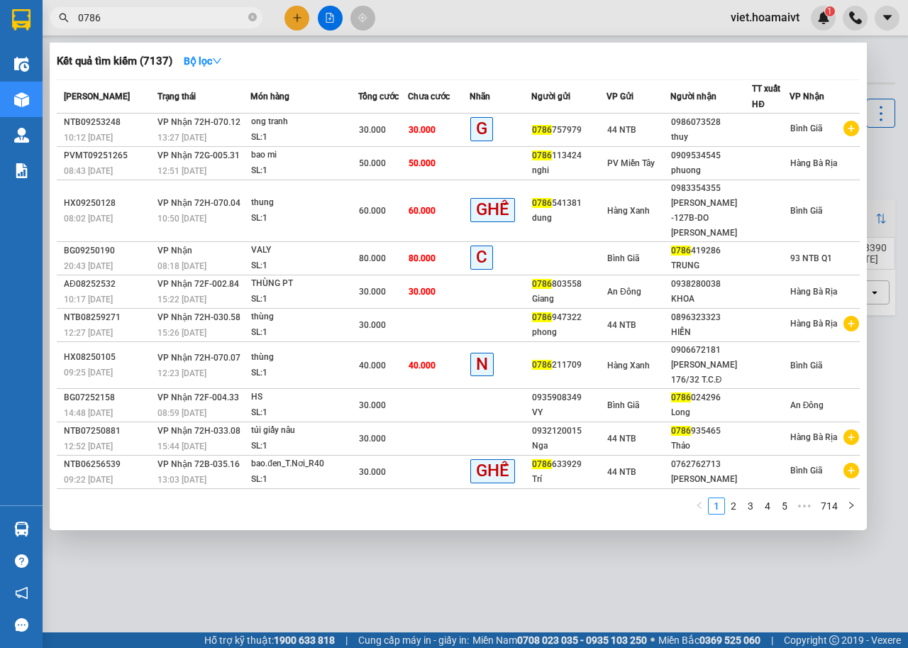
click at [148, 24] on input "0786" at bounding box center [161, 18] width 167 height 16
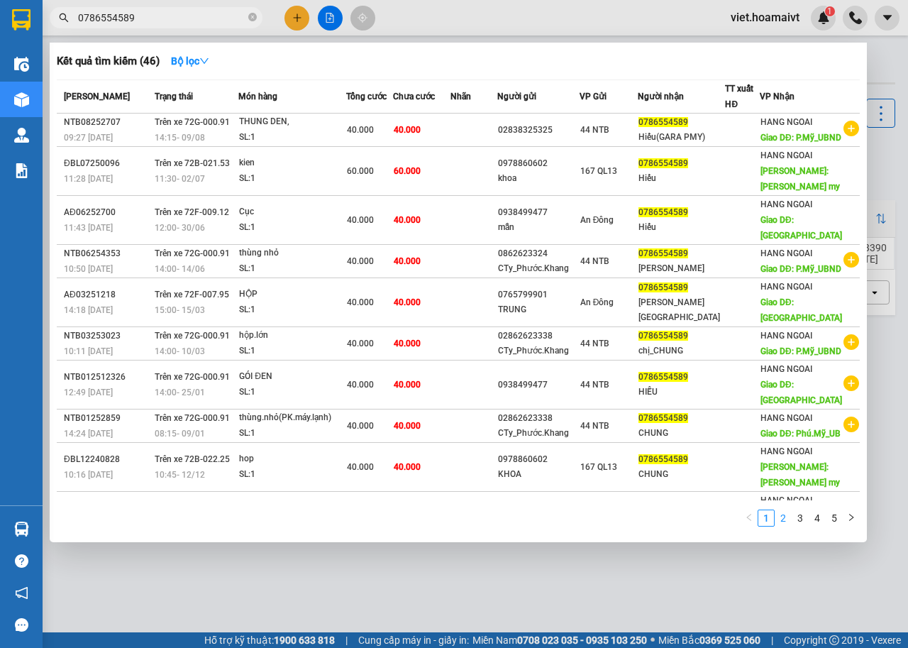
type input "0786554589"
click at [788, 517] on link "2" at bounding box center [784, 518] width 16 height 16
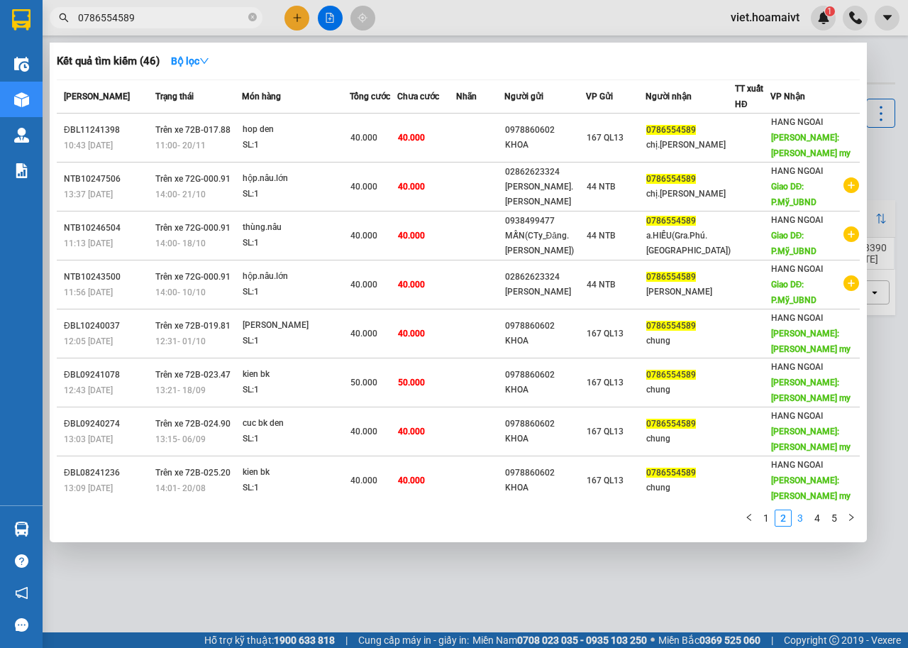
click at [798, 517] on link "3" at bounding box center [801, 518] width 16 height 16
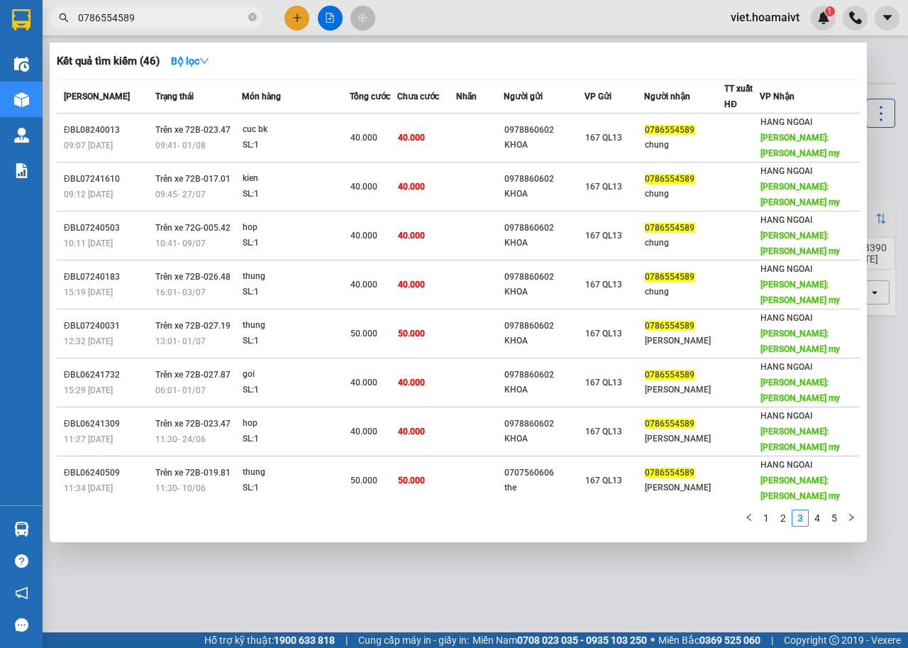
click at [136, 14] on input "0786554589" at bounding box center [161, 18] width 167 height 16
click at [329, 20] on div at bounding box center [454, 324] width 908 height 648
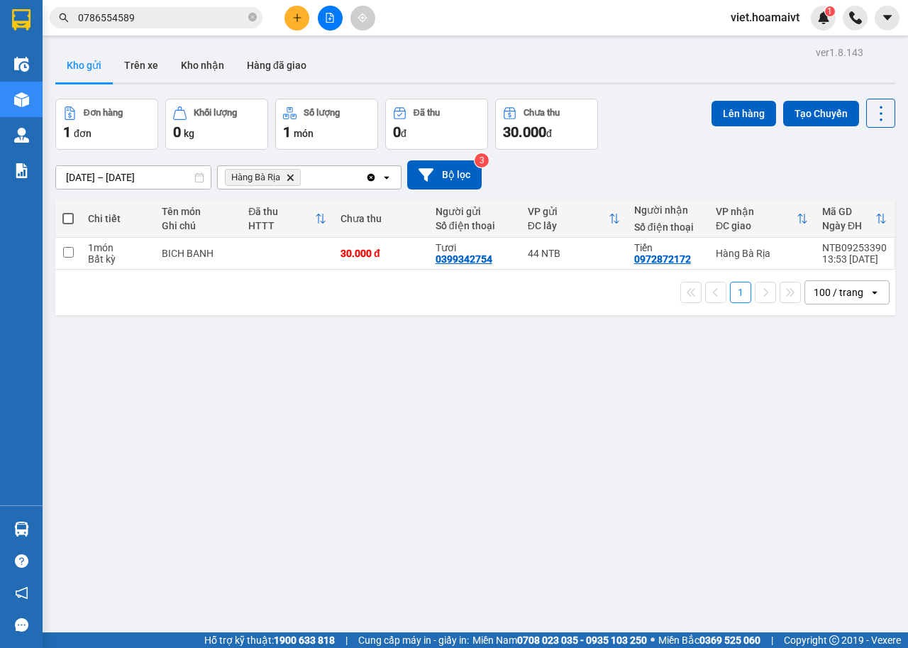
click at [289, 177] on icon "Delete" at bounding box center [290, 177] width 9 height 9
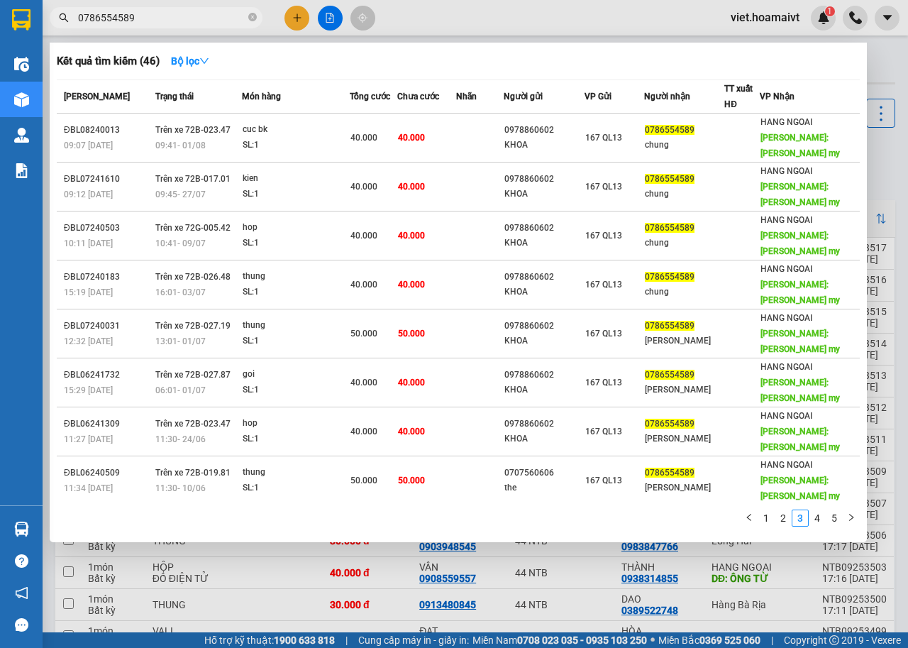
click at [194, 21] on input "0786554589" at bounding box center [161, 18] width 167 height 16
click at [783, 510] on link "2" at bounding box center [784, 518] width 16 height 16
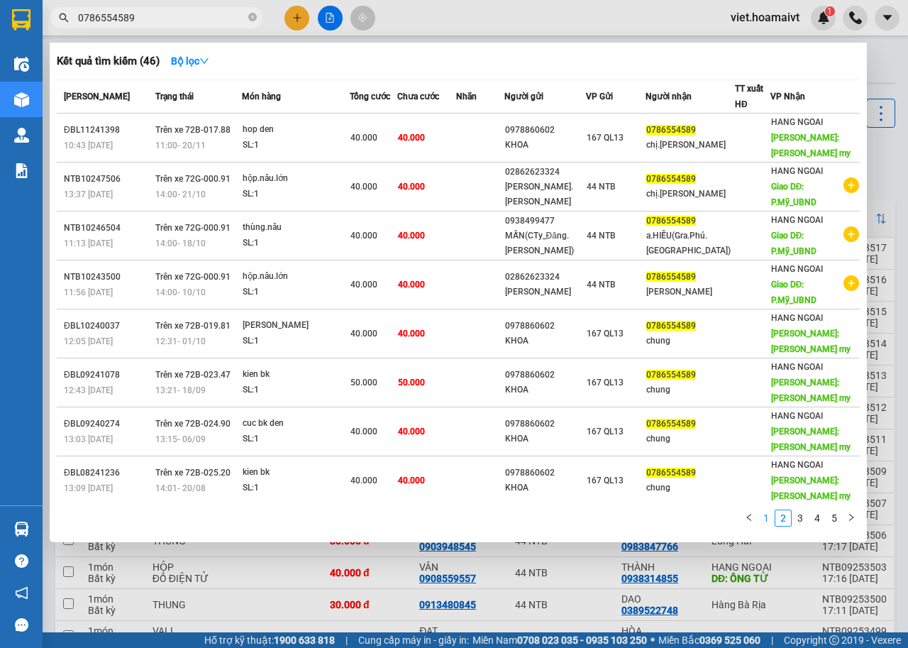
click at [763, 524] on link "1" at bounding box center [767, 518] width 16 height 16
